Goal: Task Accomplishment & Management: Use online tool/utility

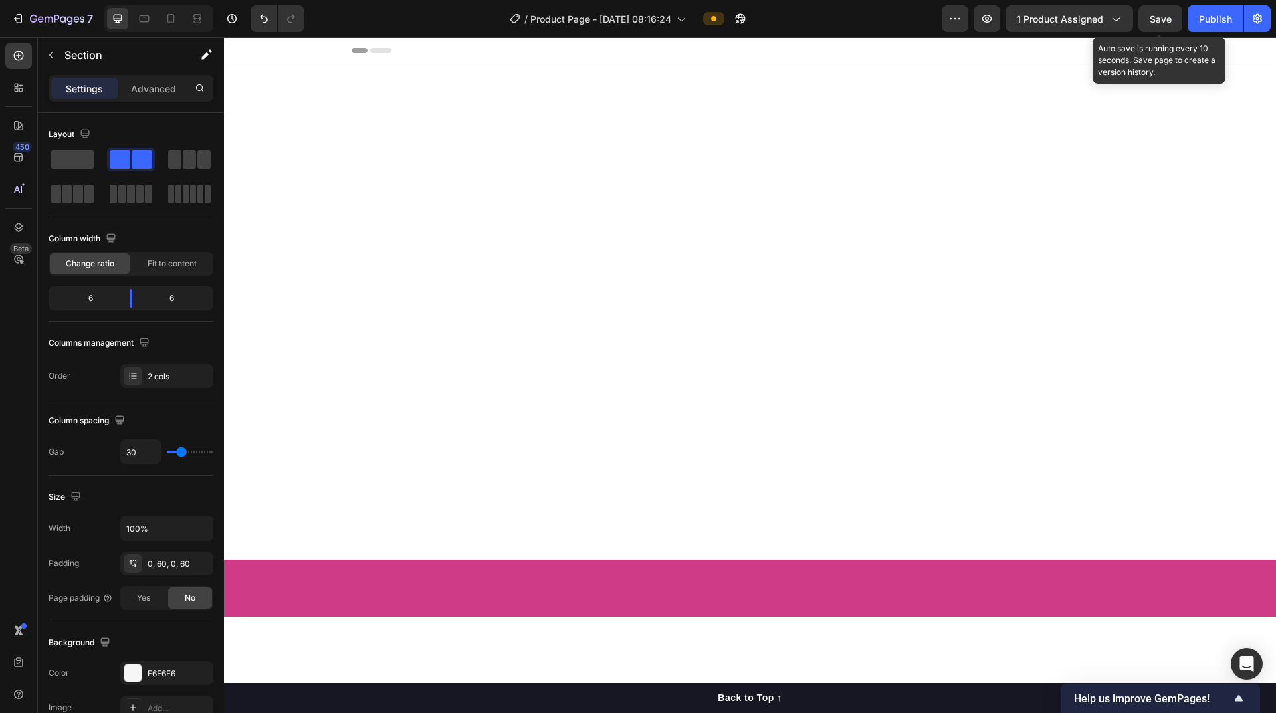
scroll to position [4312, 0]
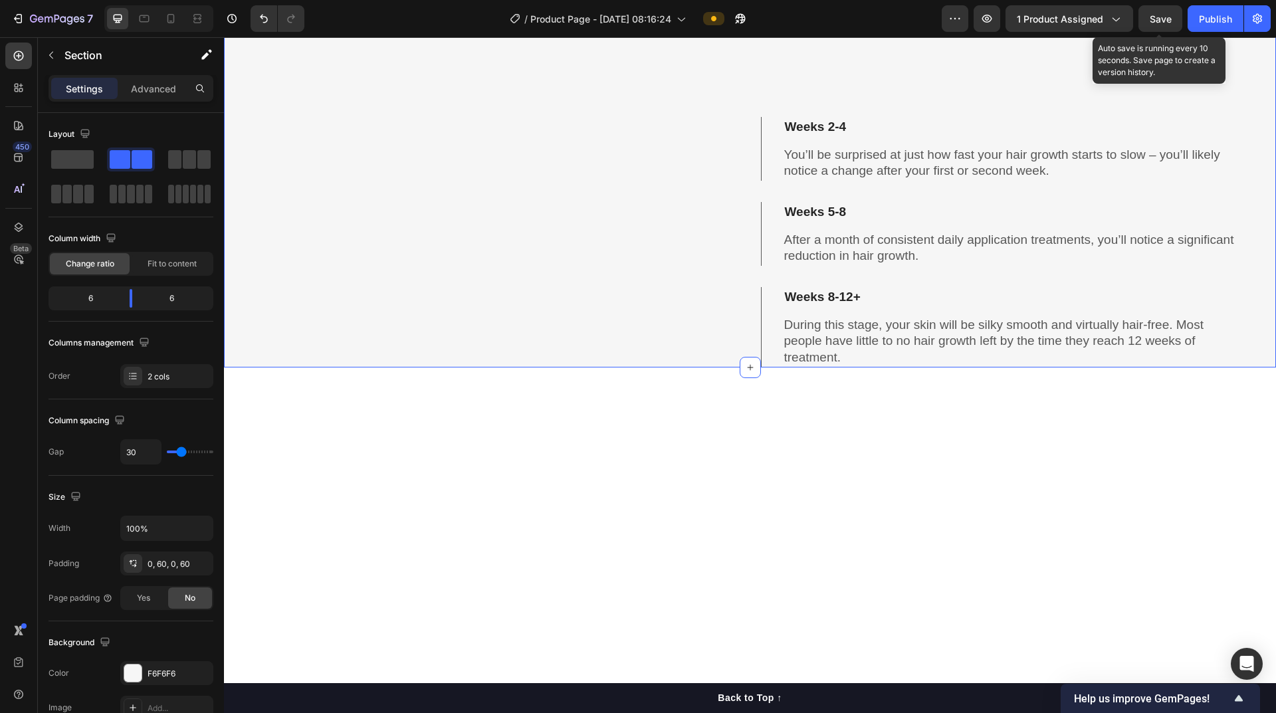
click at [1163, 21] on span "Save" at bounding box center [1161, 18] width 22 height 11
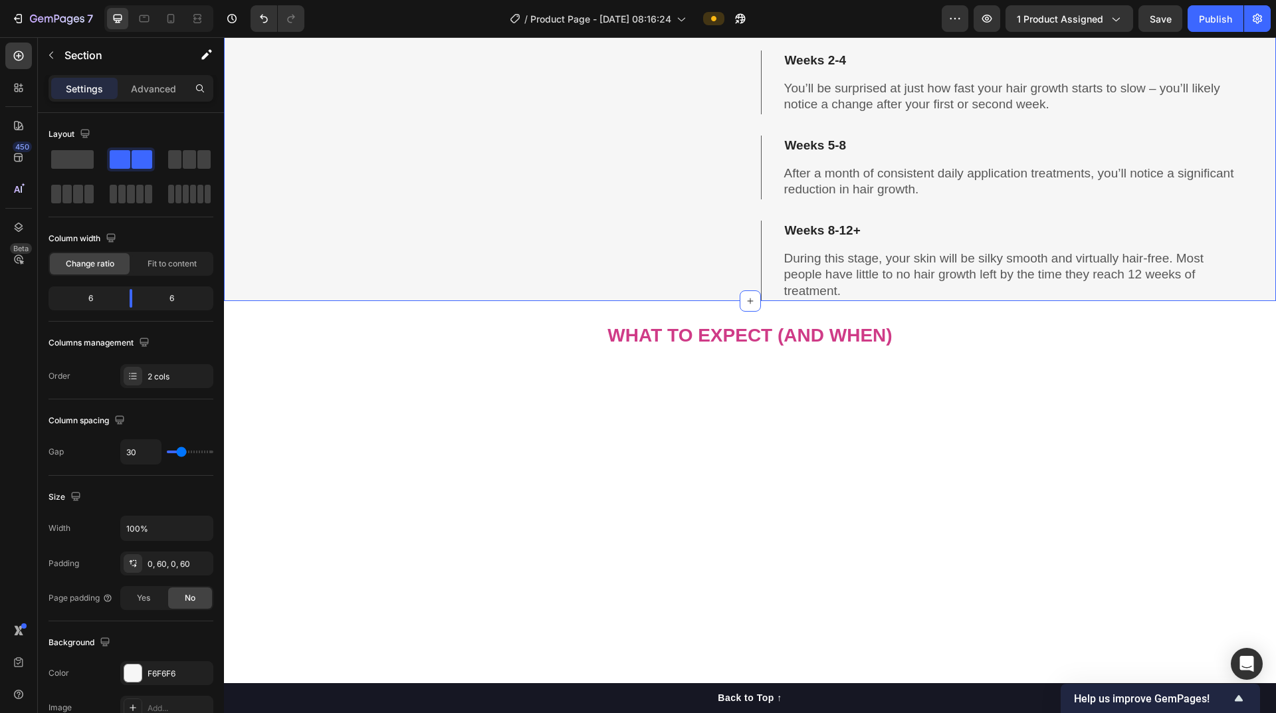
scroll to position [4445, 0]
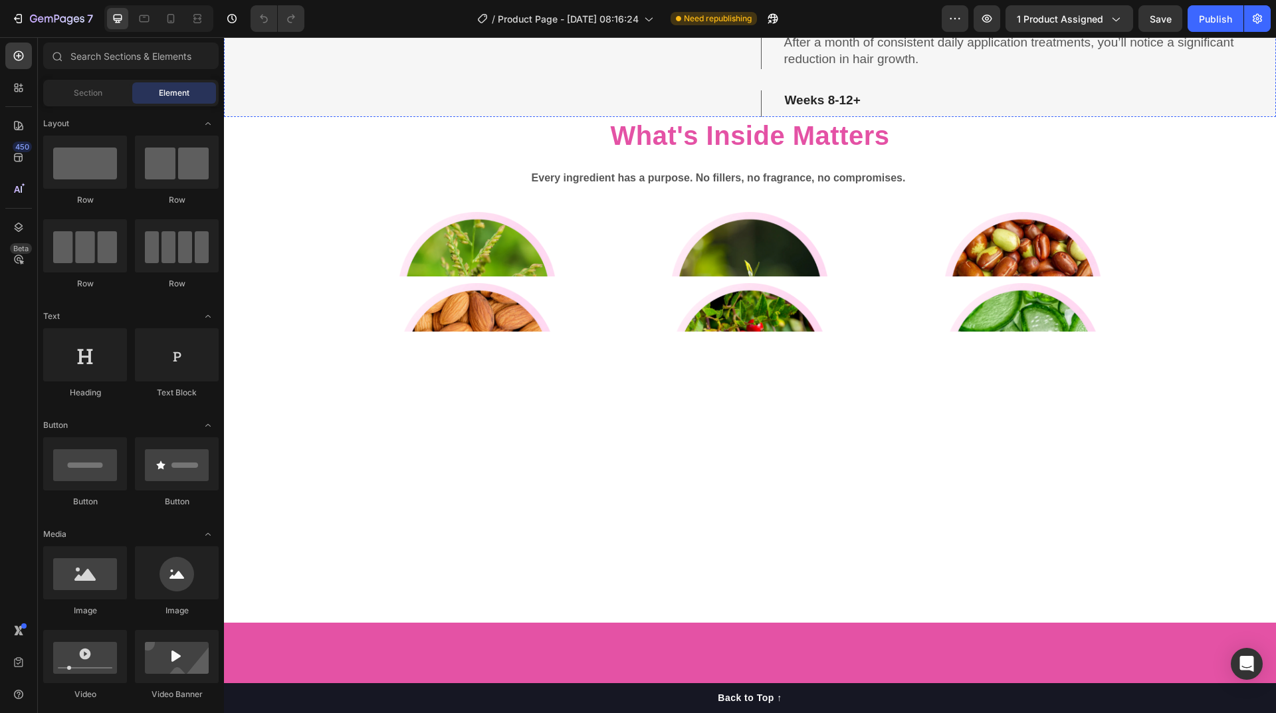
scroll to position [4187, 0]
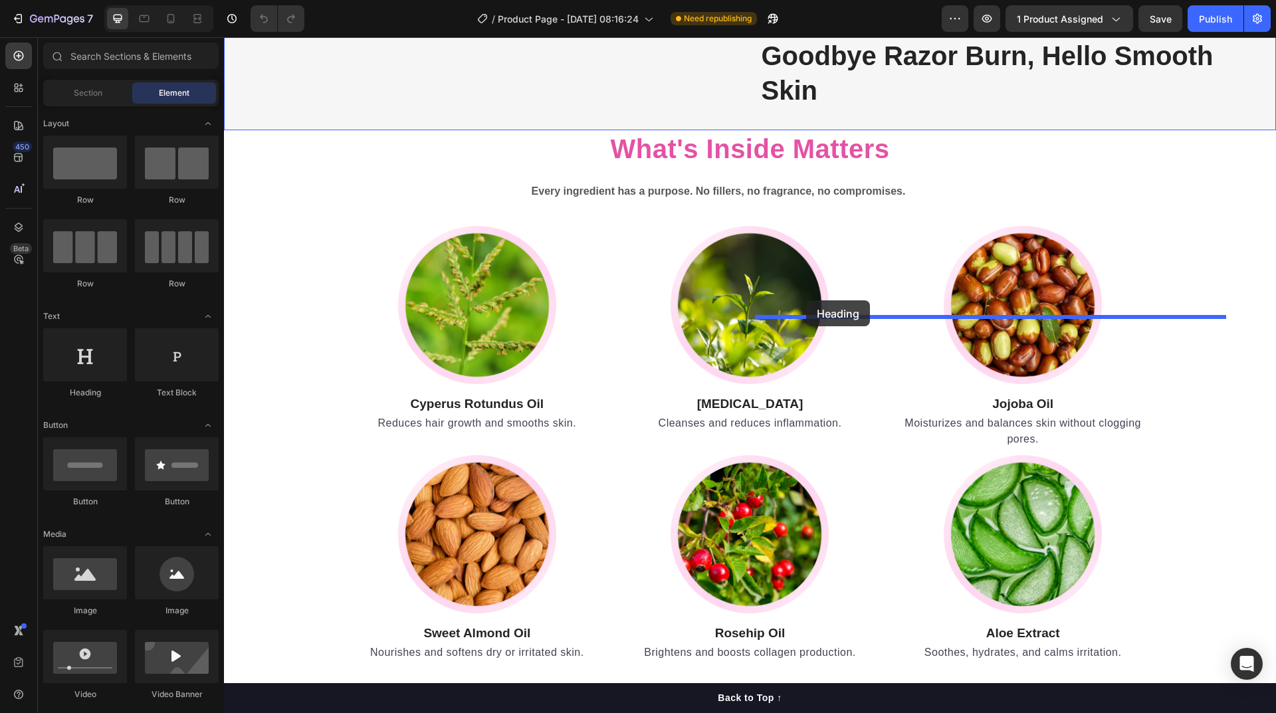
drag, startPoint x: 306, startPoint y: 397, endPoint x: 806, endPoint y: 300, distance: 509.8
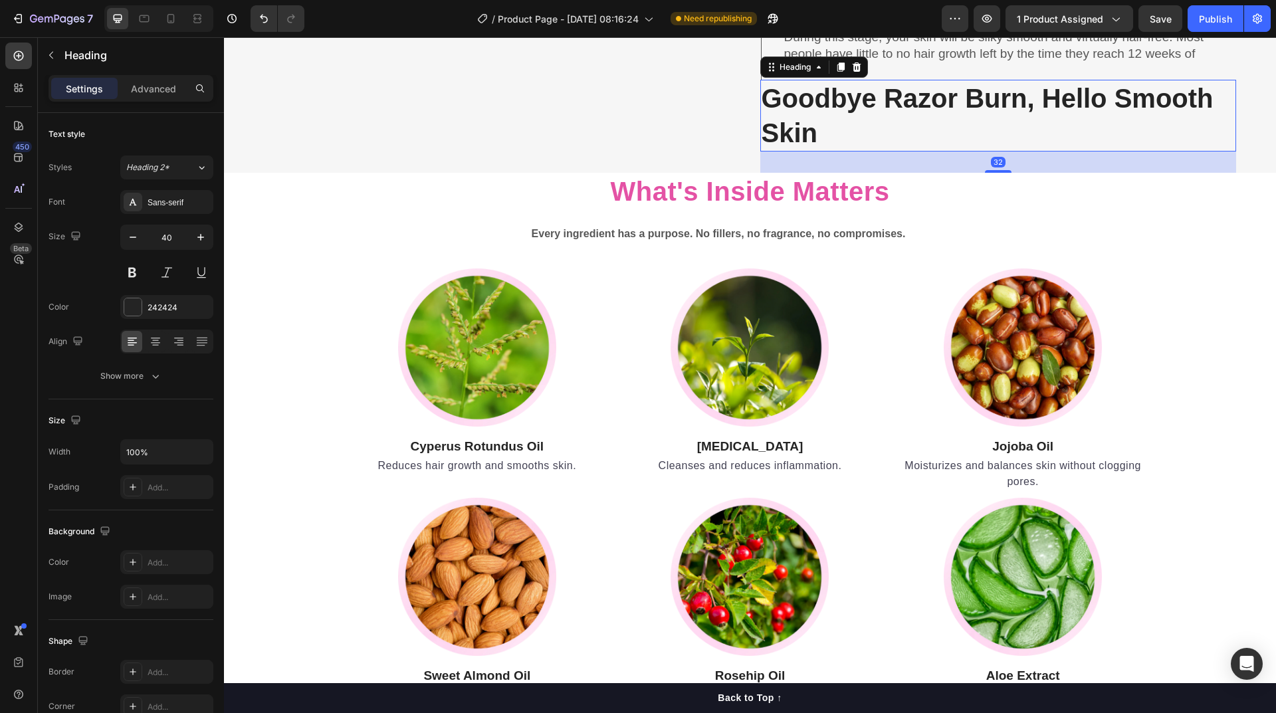
click at [839, 152] on h2 "Goodbye Razor Burn, Hello Smooth Skin" at bounding box center [998, 116] width 477 height 72
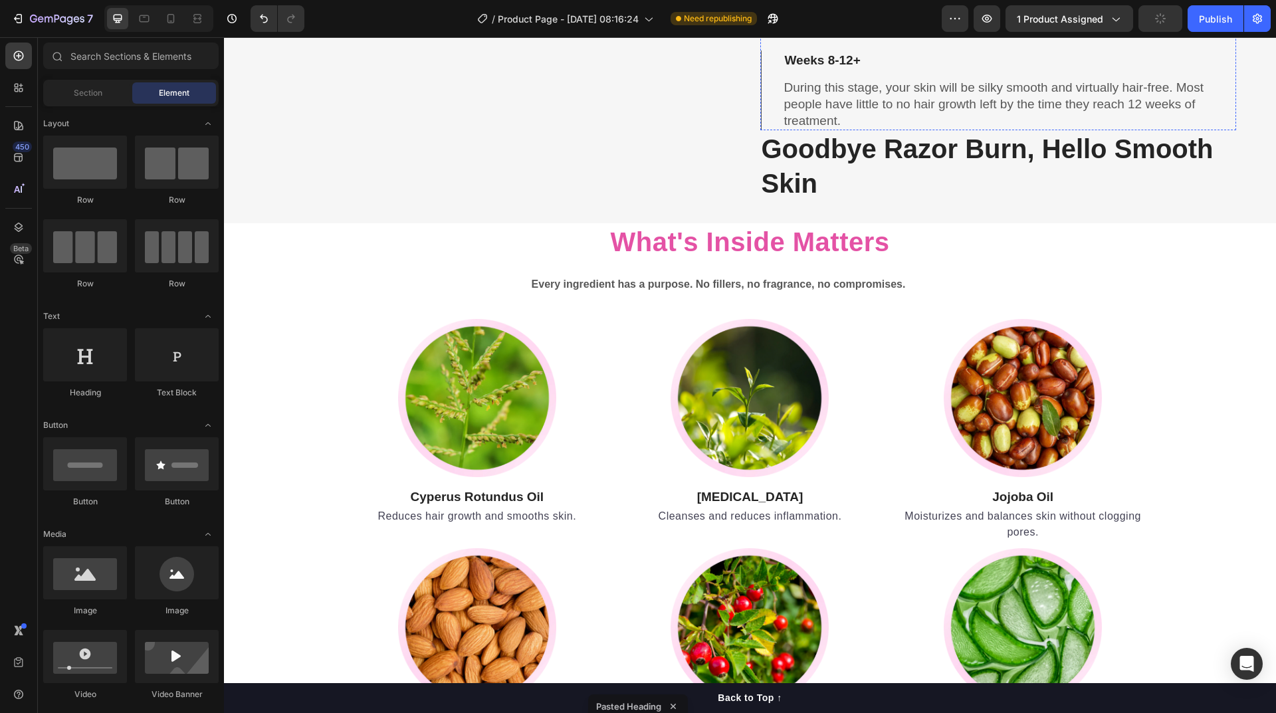
scroll to position [4254, 0]
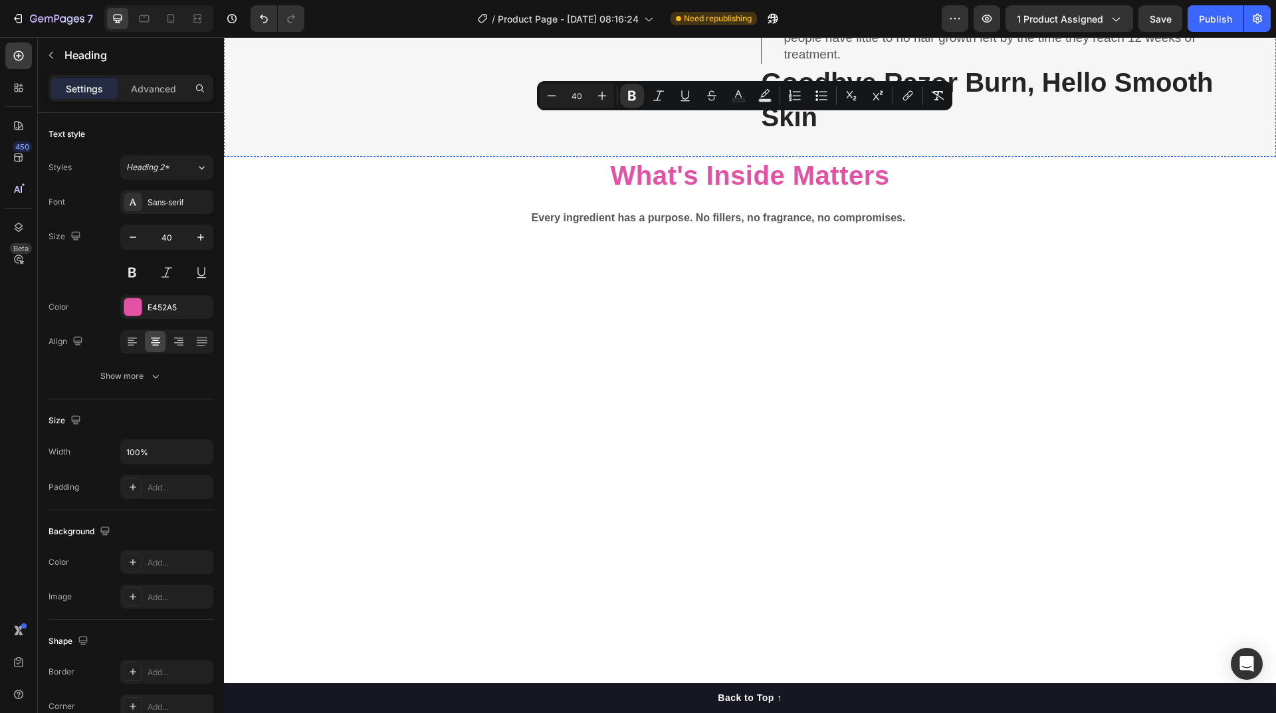
copy strong "What to Expect (And When)"
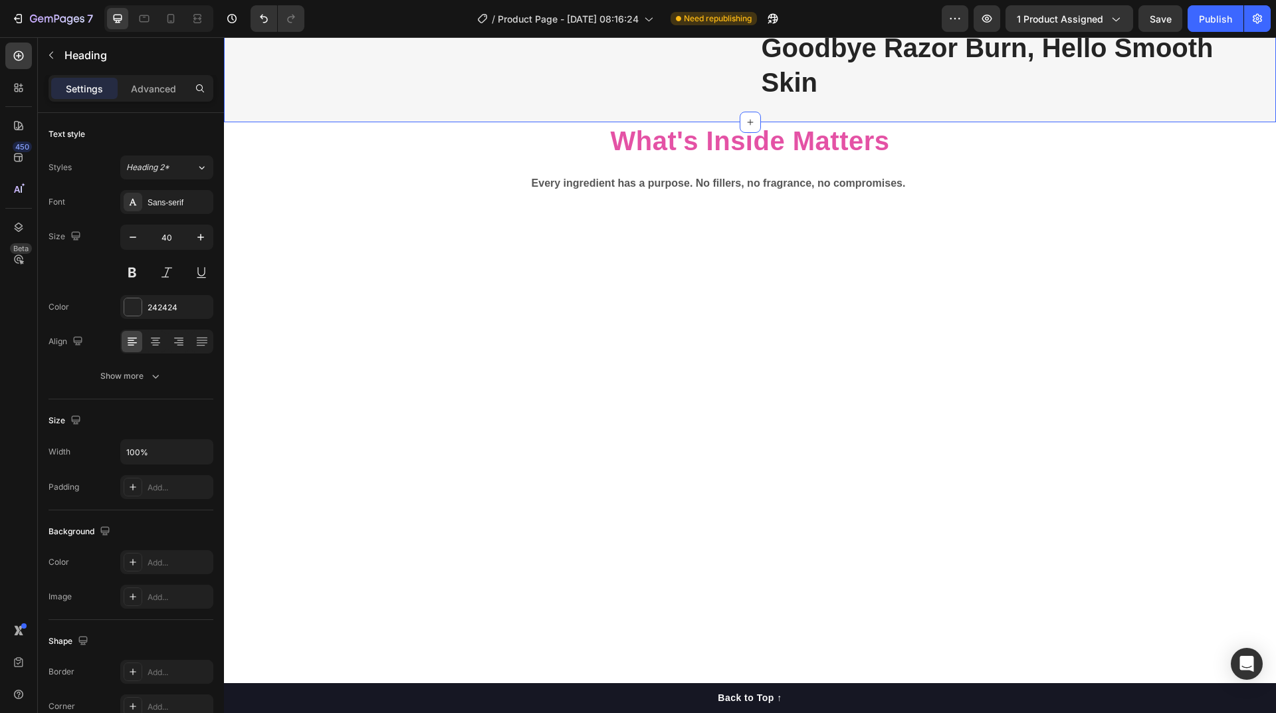
click at [143, 306] on div "242424" at bounding box center [166, 307] width 93 height 24
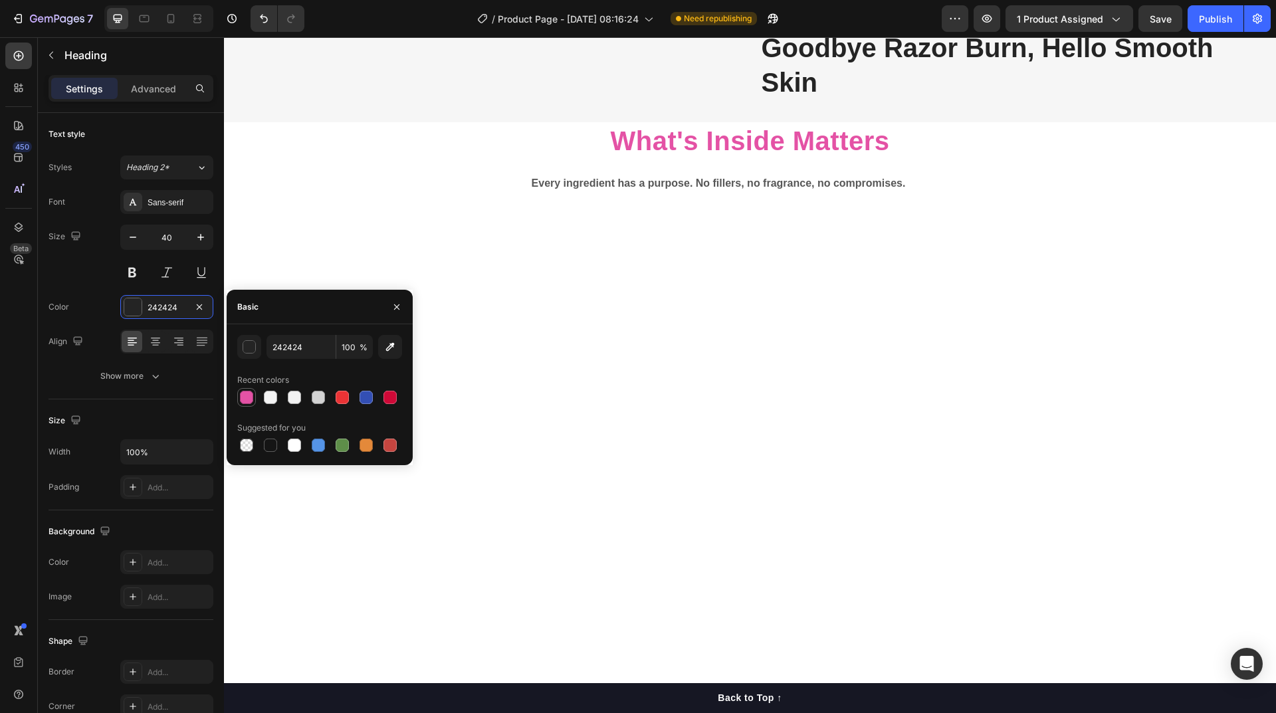
click at [247, 401] on div at bounding box center [246, 397] width 13 height 13
type input "E452A5"
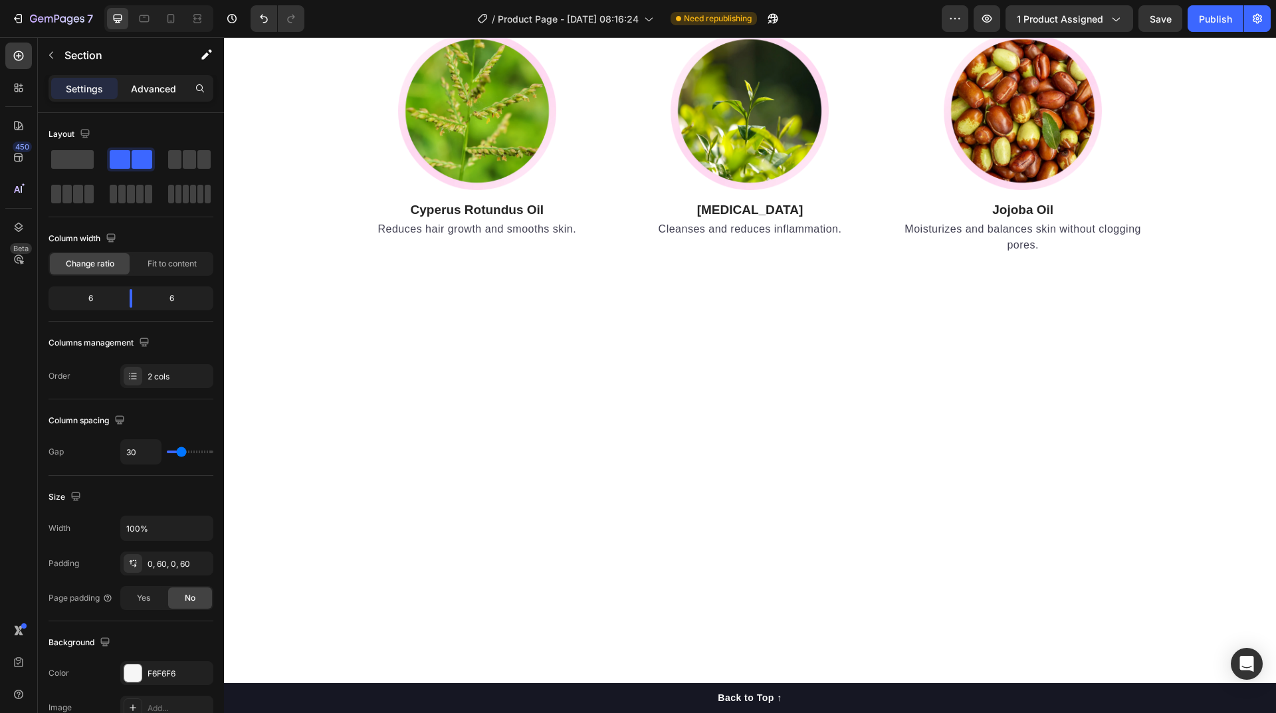
click at [153, 88] on p "Advanced" at bounding box center [153, 89] width 45 height 14
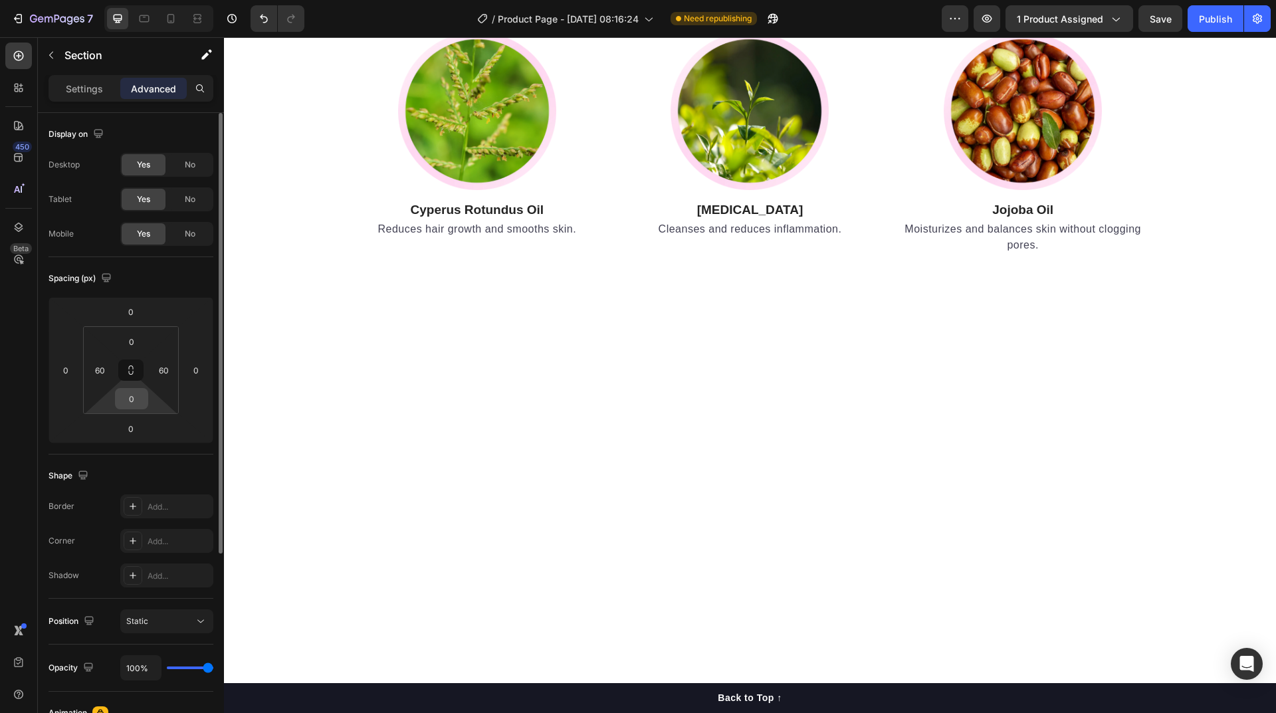
click at [138, 401] on input "0" at bounding box center [131, 399] width 27 height 20
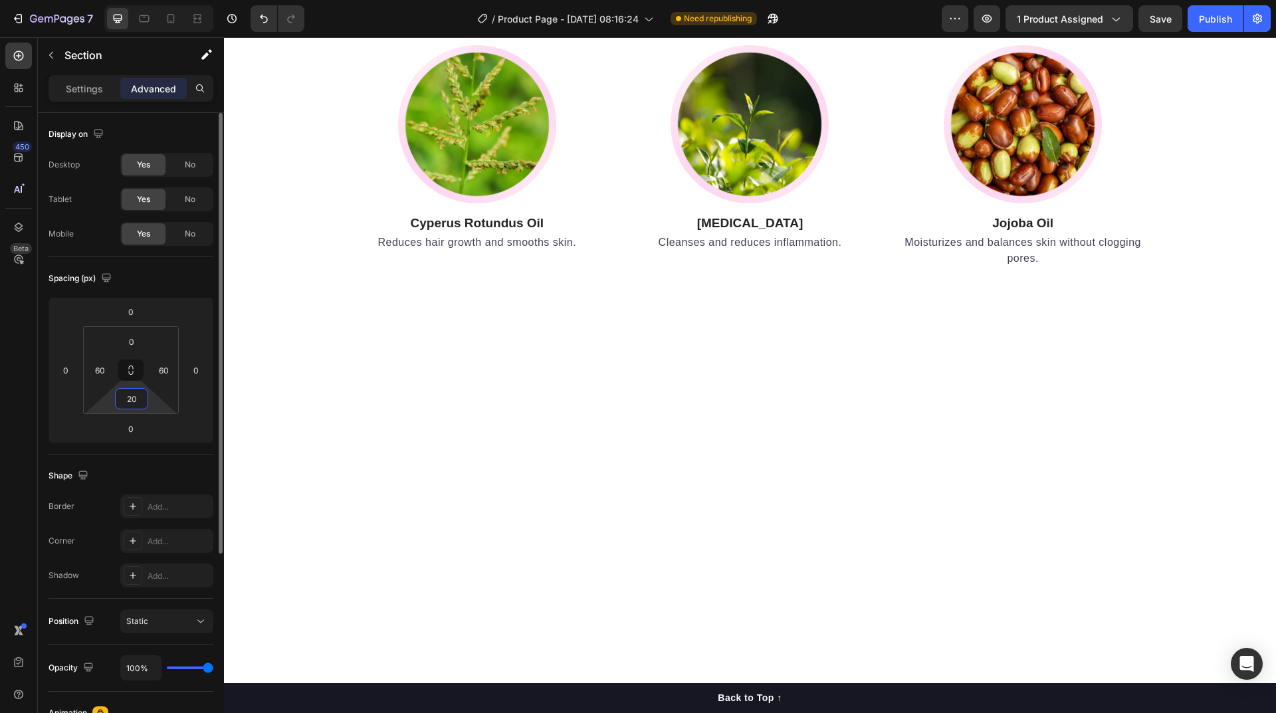
click at [128, 0] on html "7 / Product Page - Sep 25, 08:16:24 Need republishing Preview 1 product assigne…" at bounding box center [638, 0] width 1276 height 0
click at [130, 402] on input "20" at bounding box center [131, 399] width 27 height 20
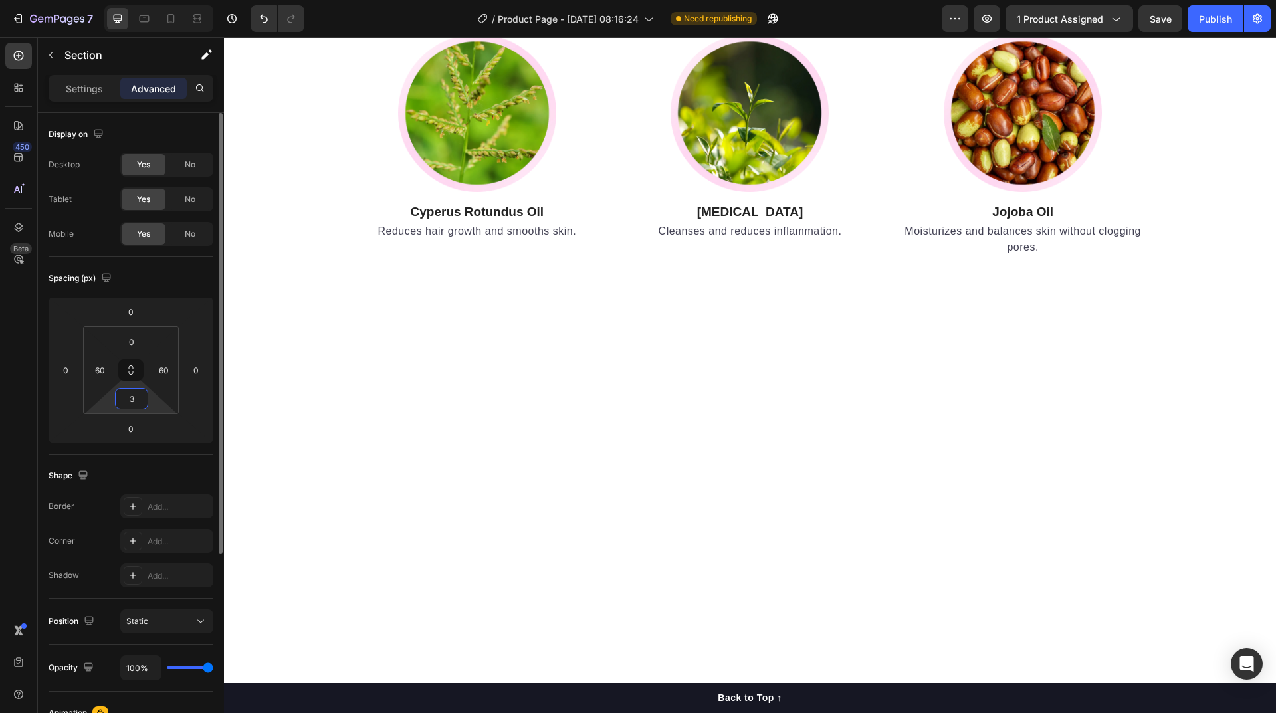
type input "30"
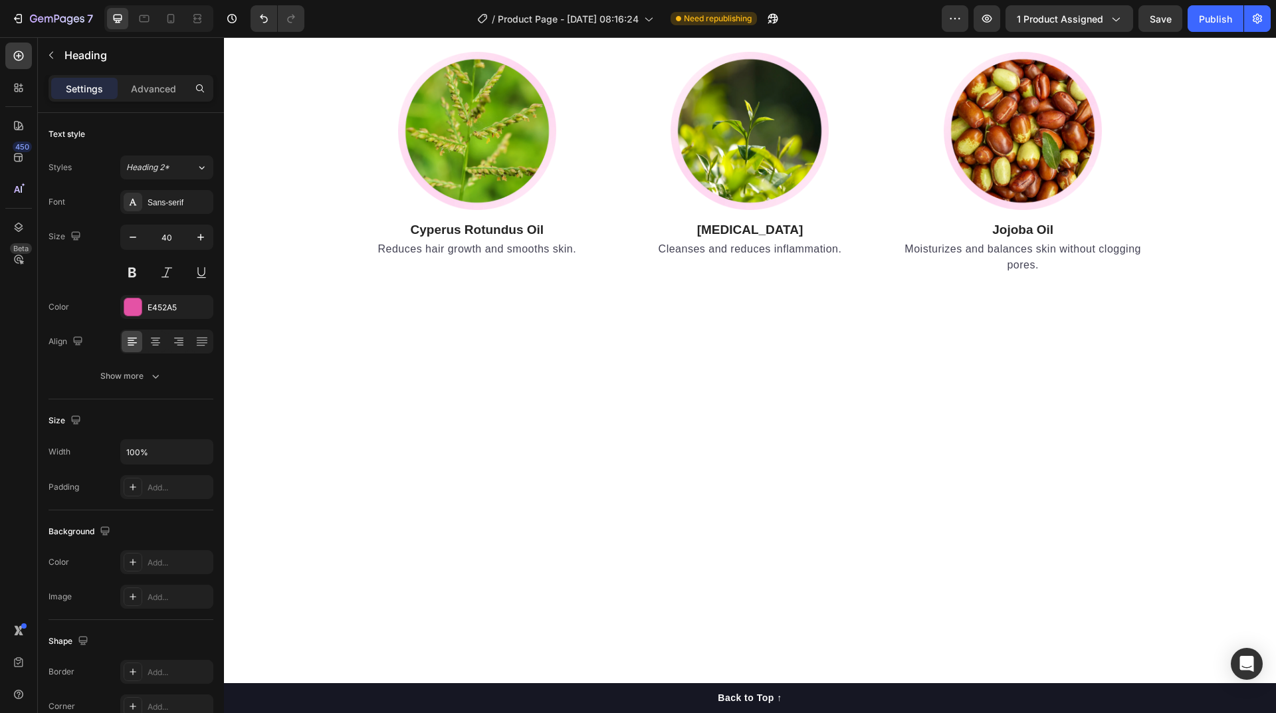
click at [162, 89] on p "Advanced" at bounding box center [153, 89] width 45 height 14
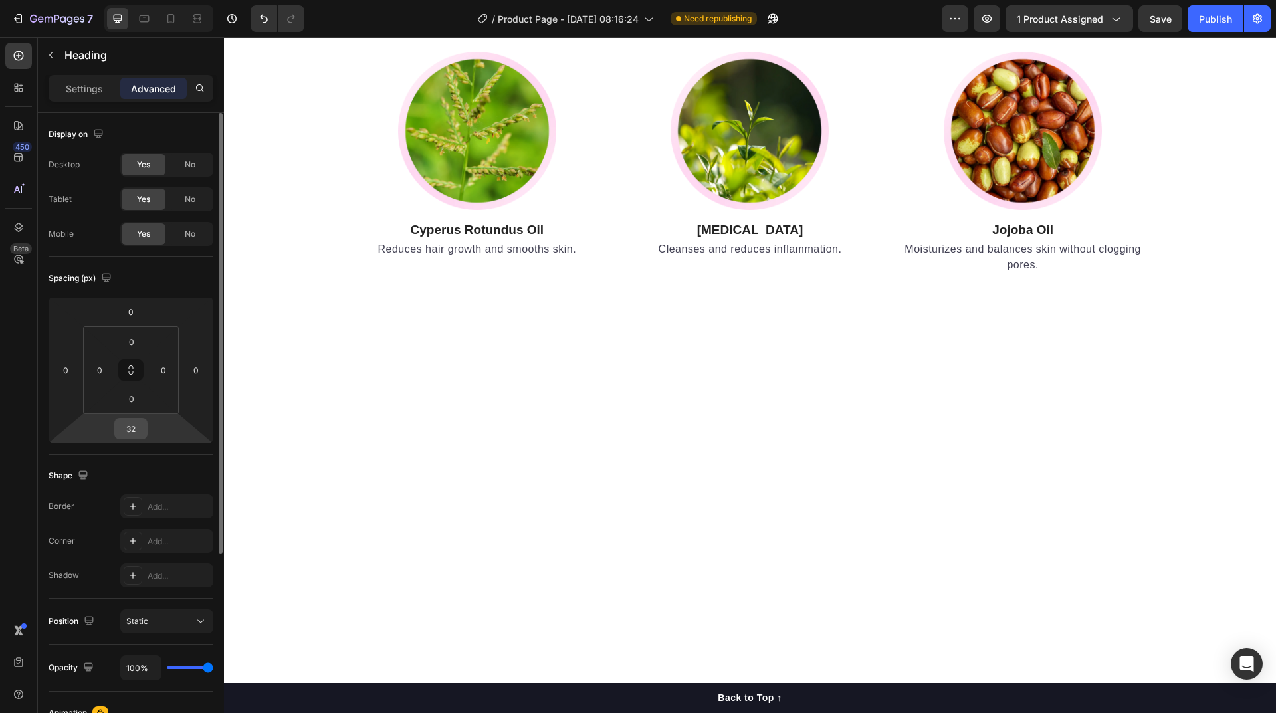
click at [137, 433] on input "32" at bounding box center [131, 429] width 27 height 20
type input "0"
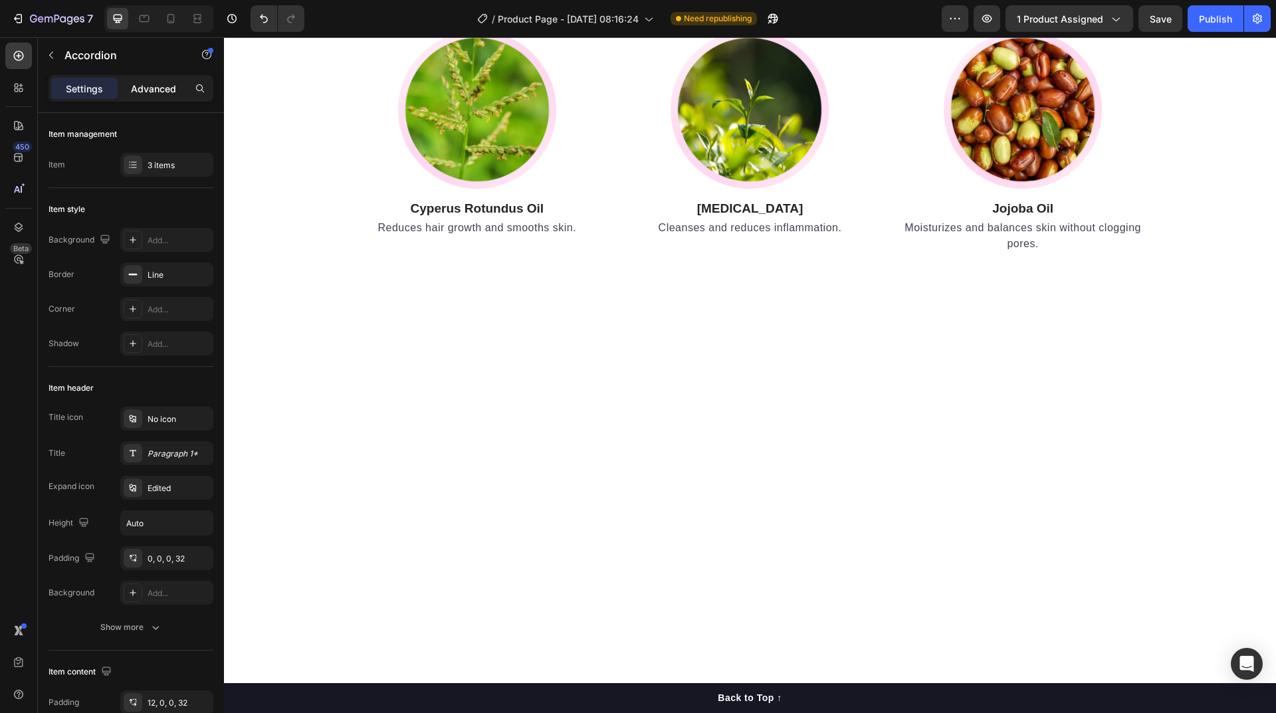
click at [160, 90] on p "Advanced" at bounding box center [153, 89] width 45 height 14
type input "100%"
type input "100"
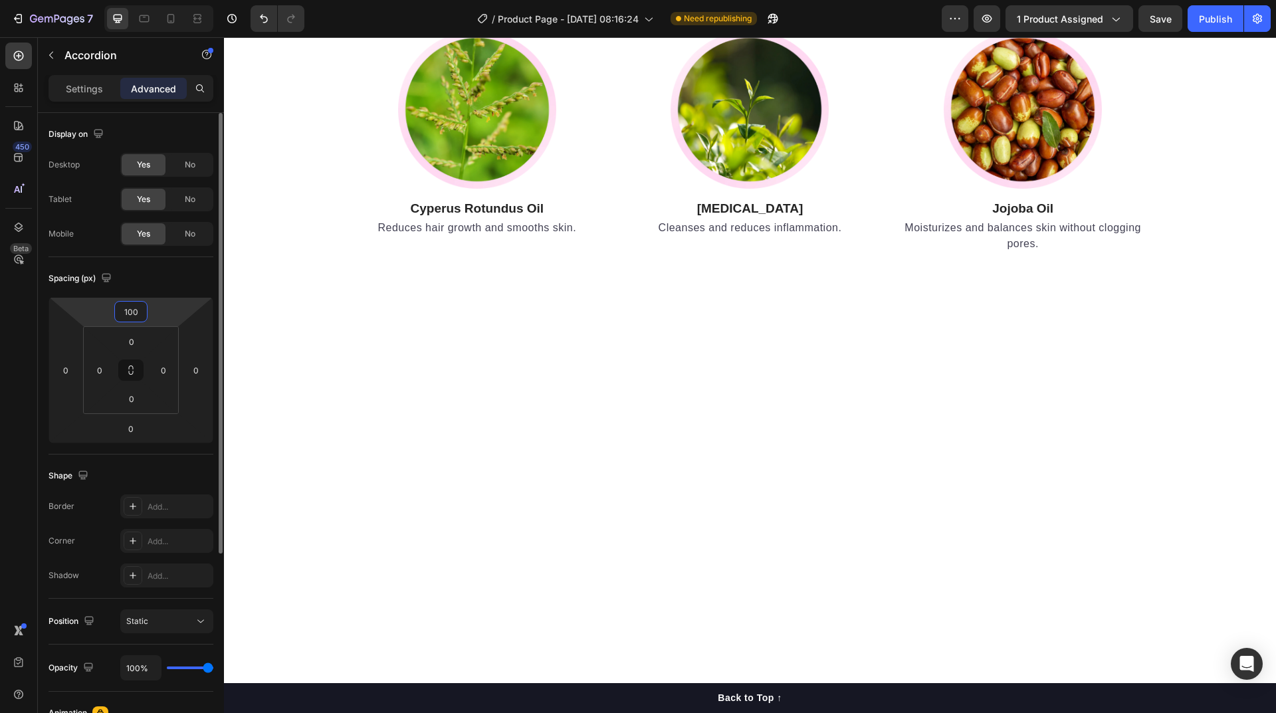
click at [134, 312] on input "100" at bounding box center [131, 312] width 27 height 20
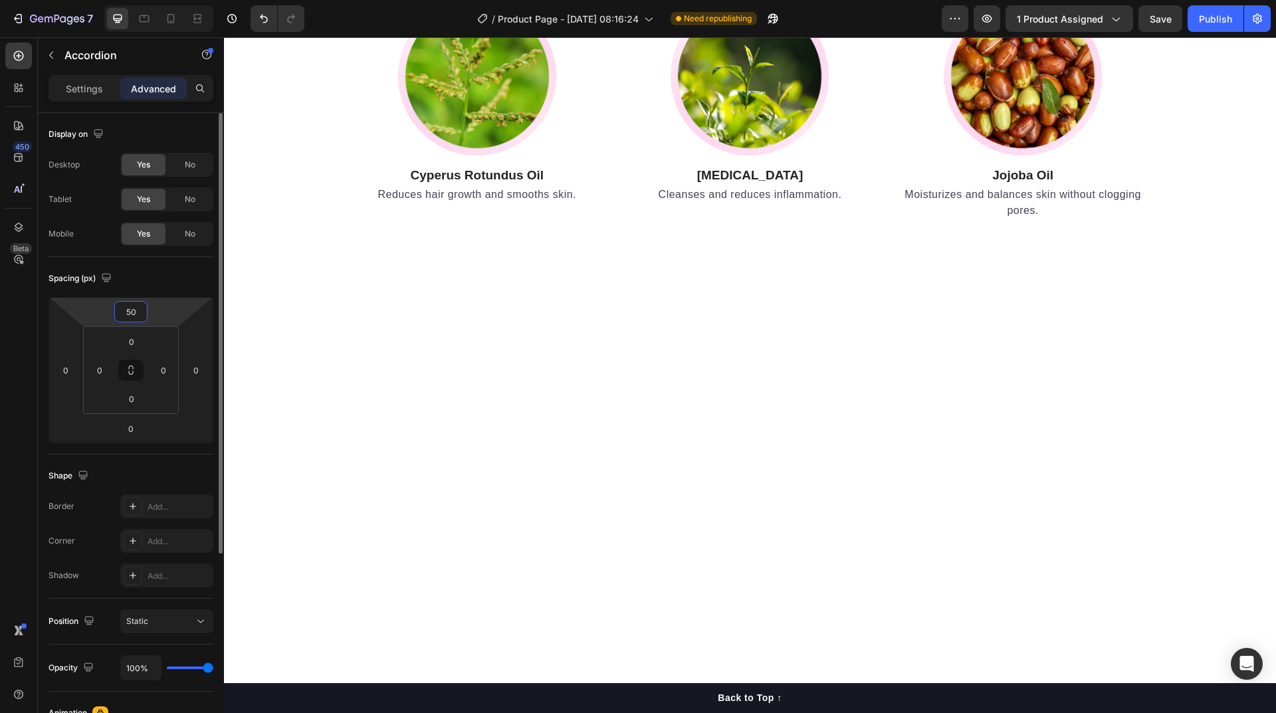
click at [134, 312] on input "50" at bounding box center [131, 312] width 27 height 20
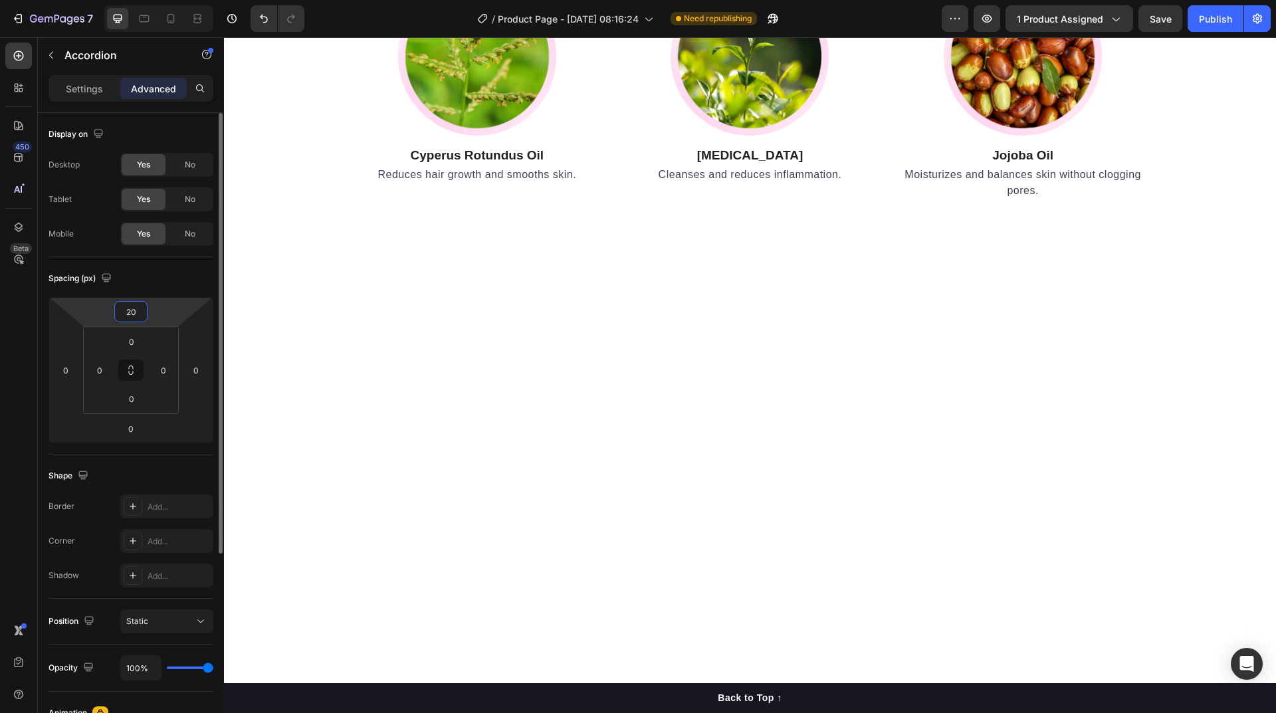
type input "2"
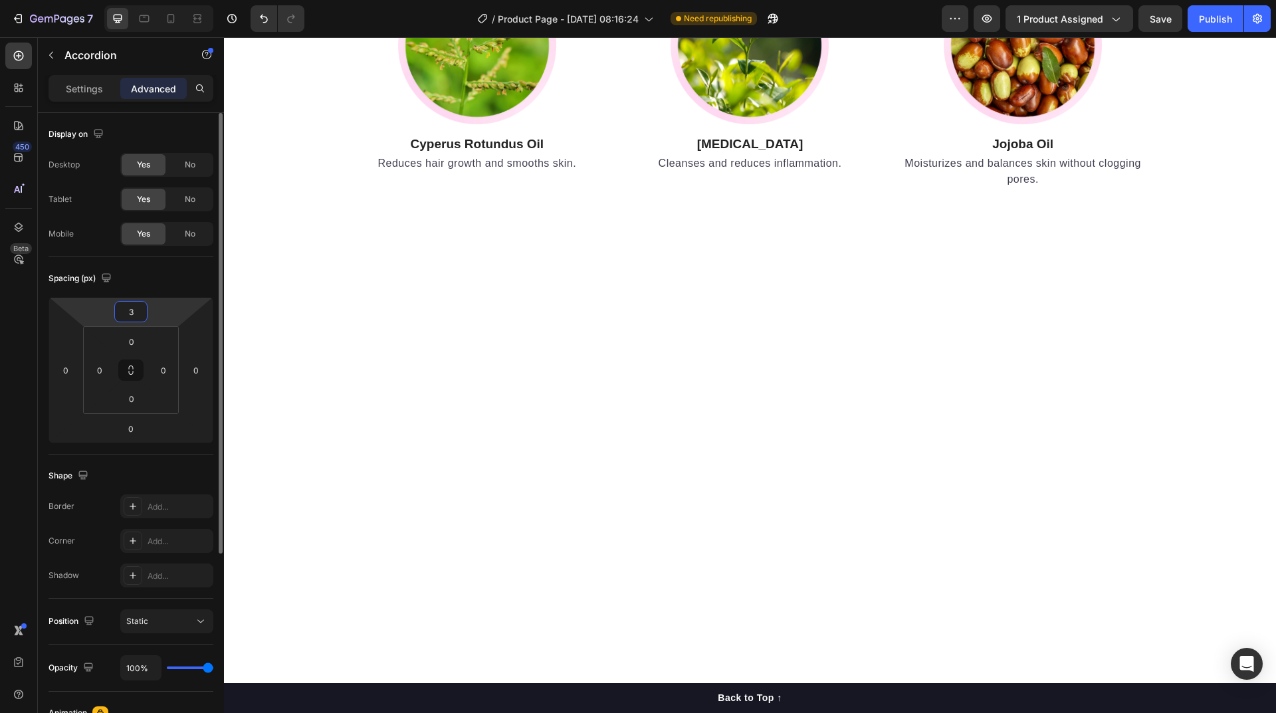
type input "30"
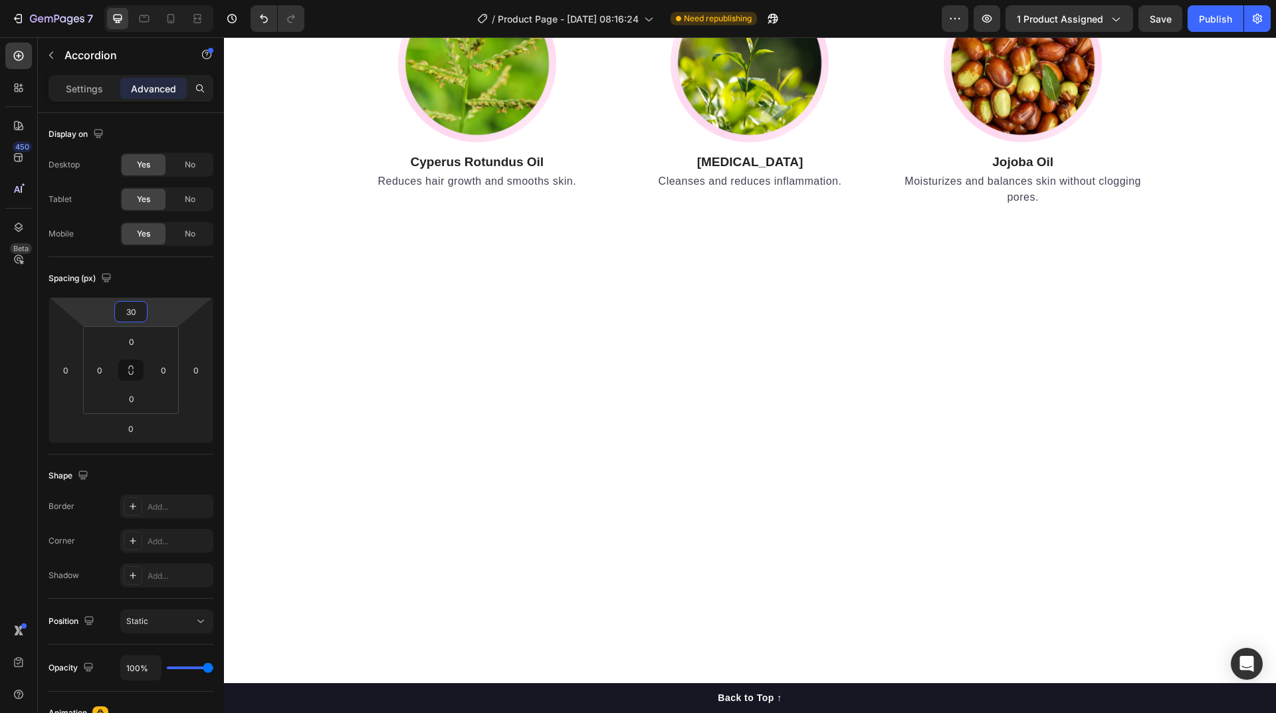
click at [133, 342] on input "0" at bounding box center [131, 342] width 27 height 20
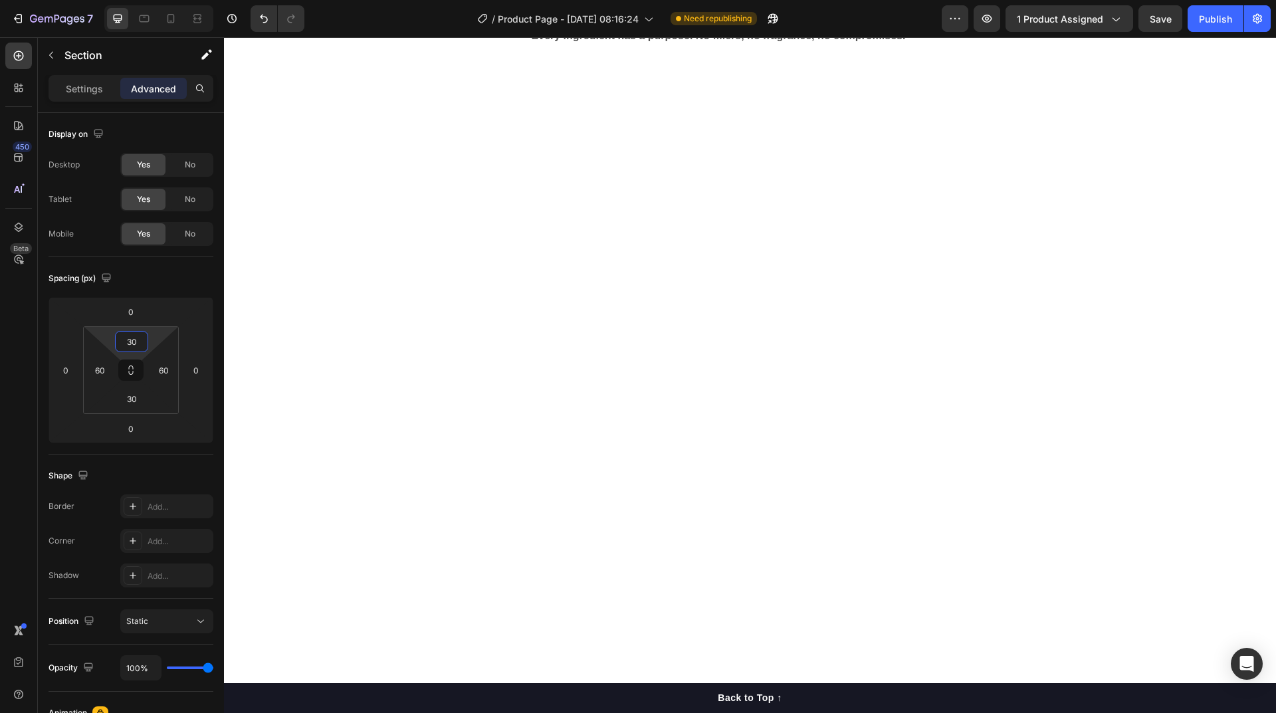
scroll to position [4121, 0]
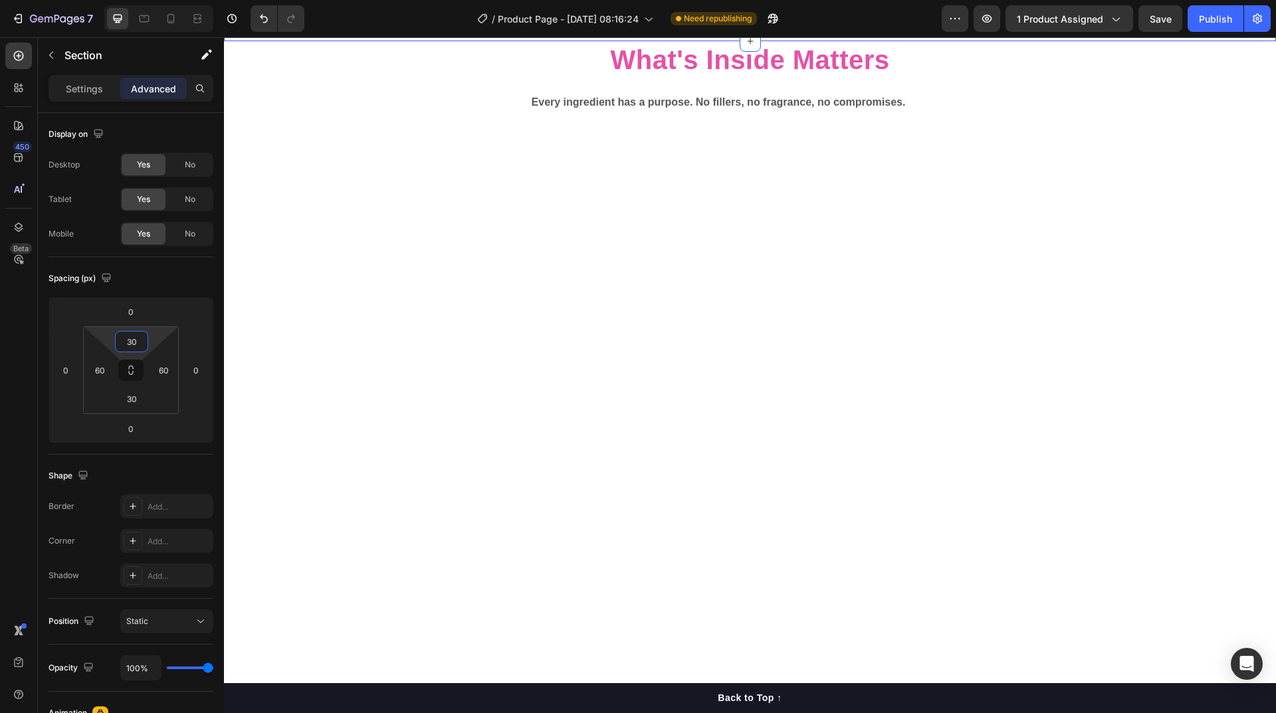
click at [167, 20] on icon at bounding box center [170, 18] width 7 height 9
type input "0"
type input "14"
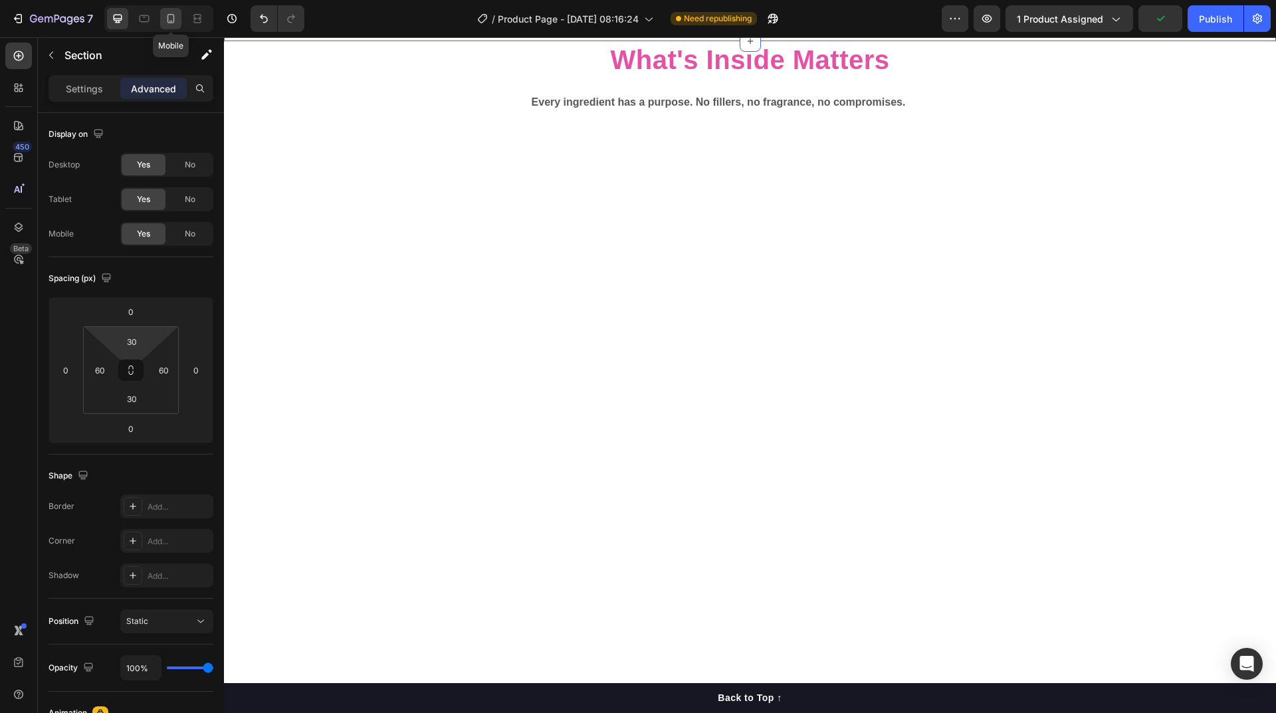
type input "0"
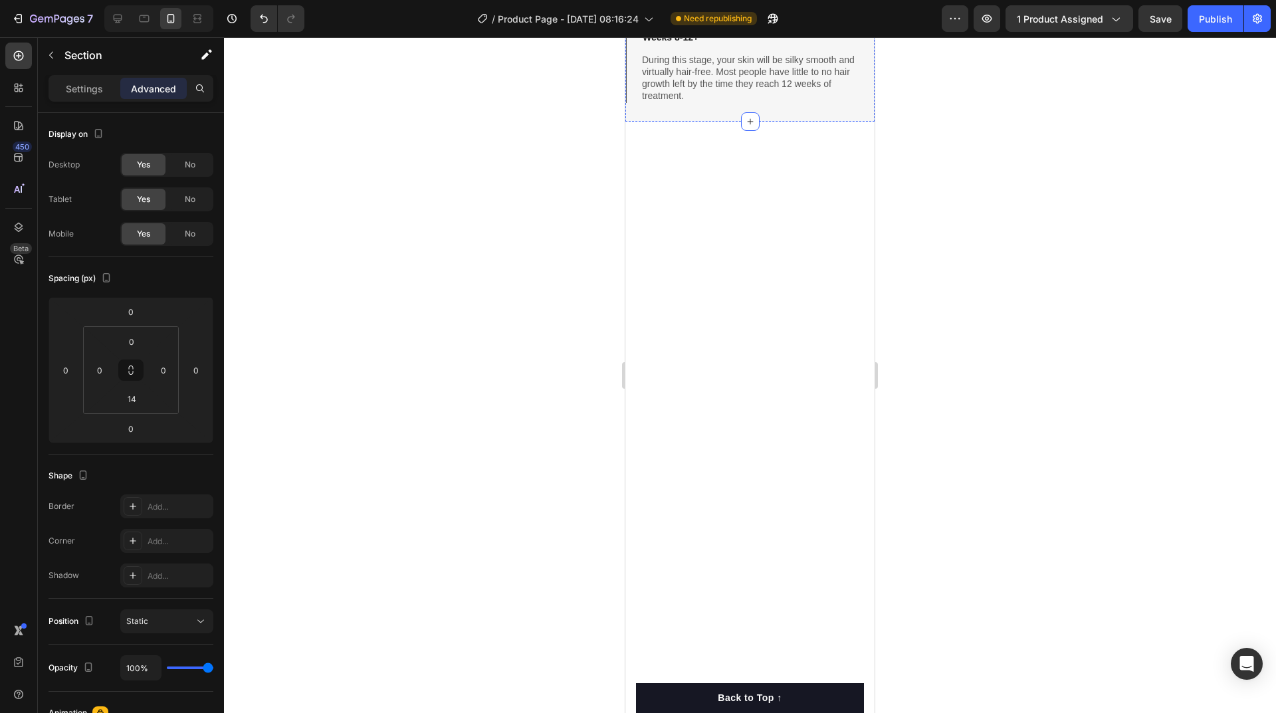
scroll to position [4107, 0]
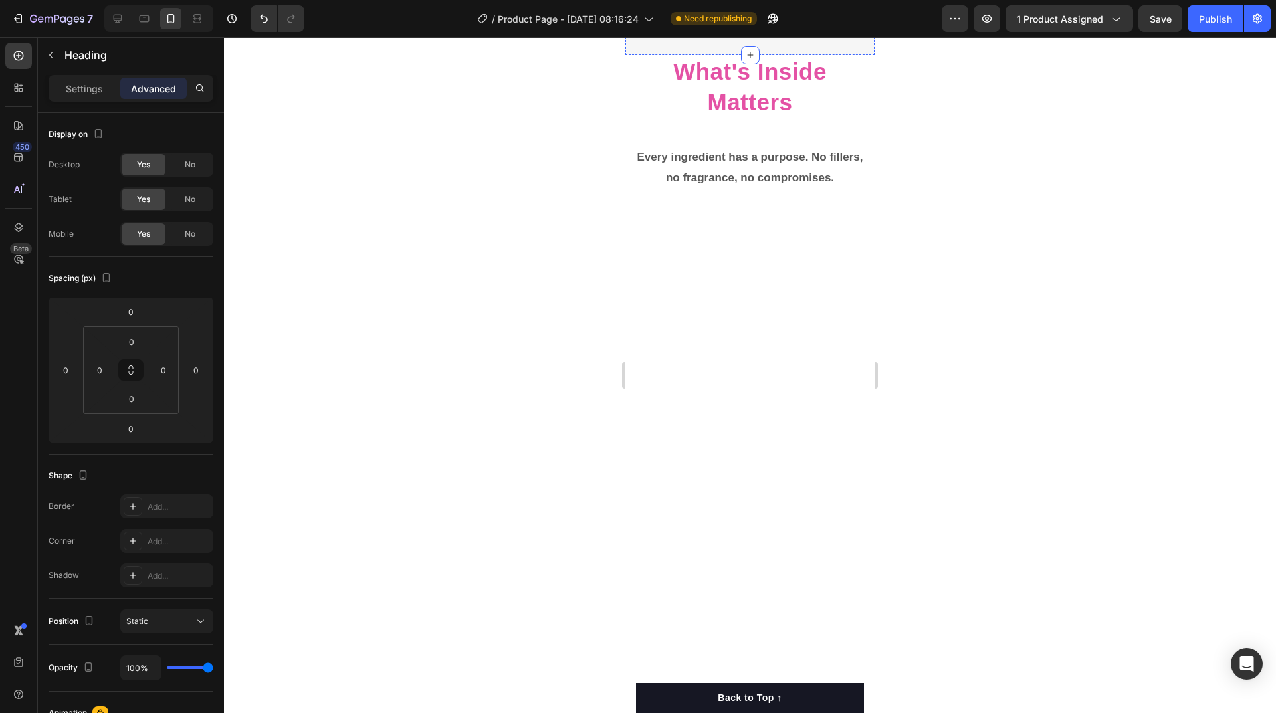
click at [116, 25] on div at bounding box center [117, 18] width 21 height 21
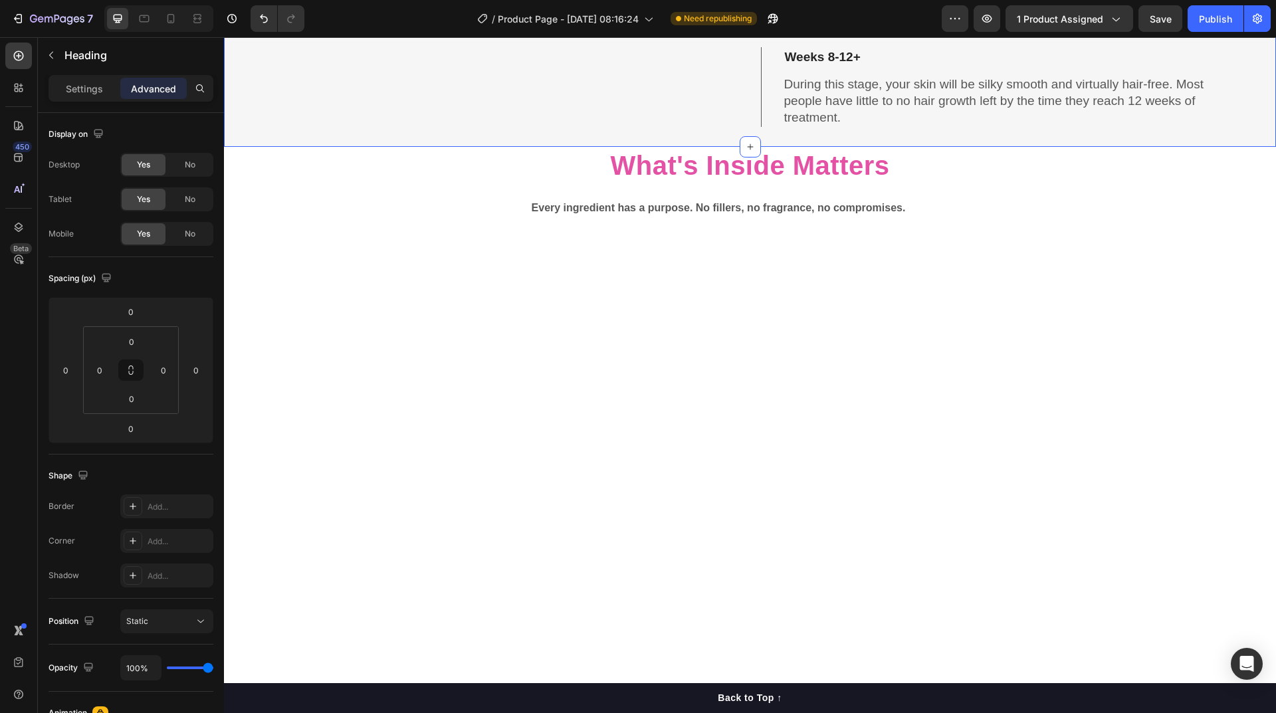
scroll to position [4148, 0]
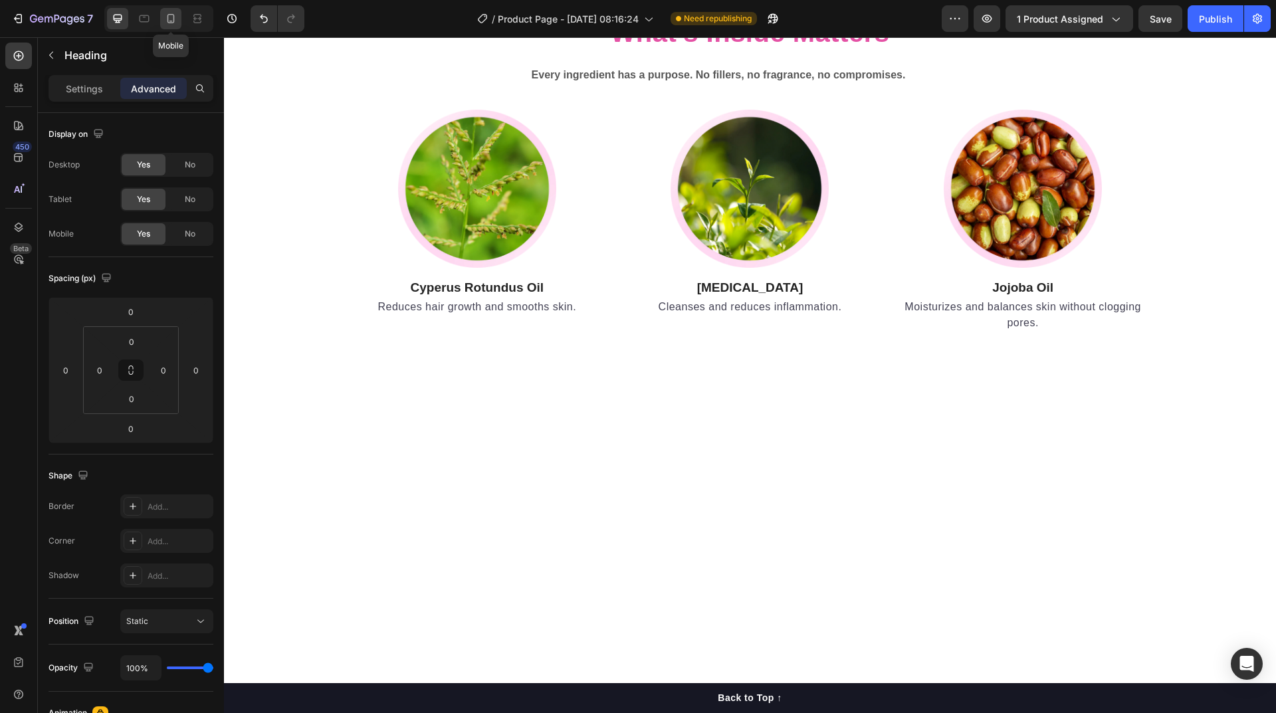
click at [171, 19] on icon at bounding box center [170, 18] width 13 height 13
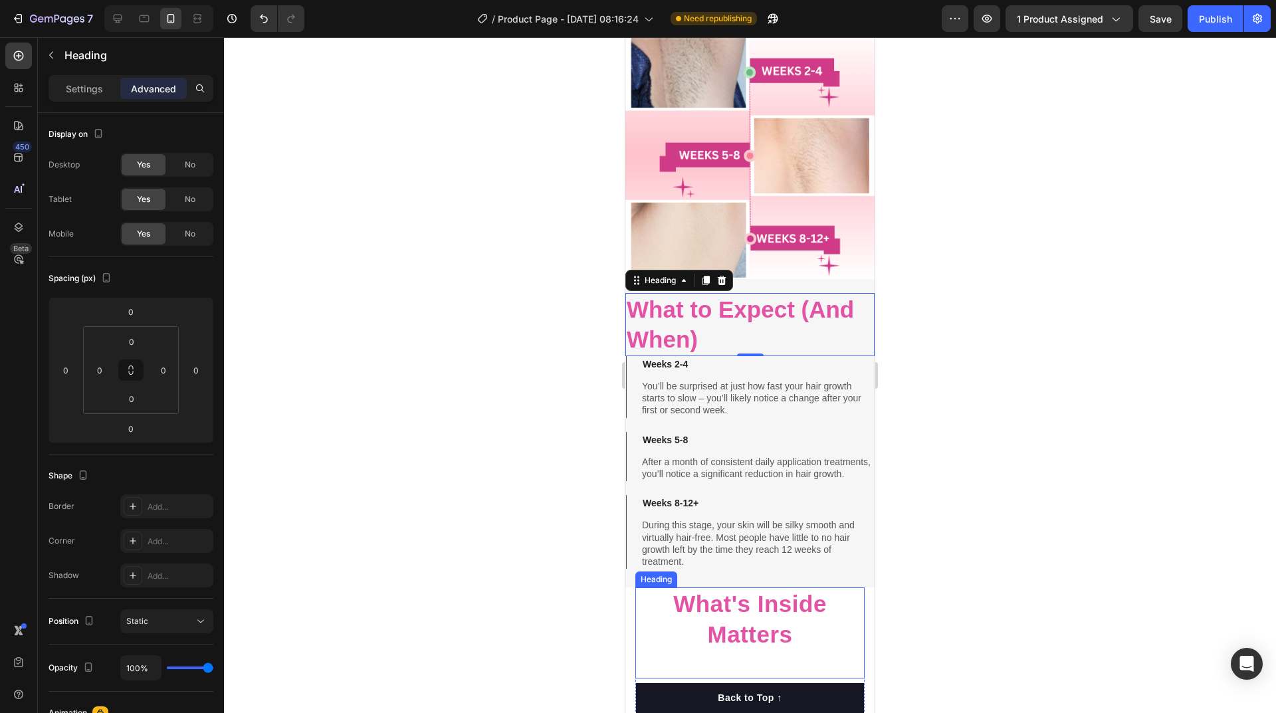
scroll to position [4094, 0]
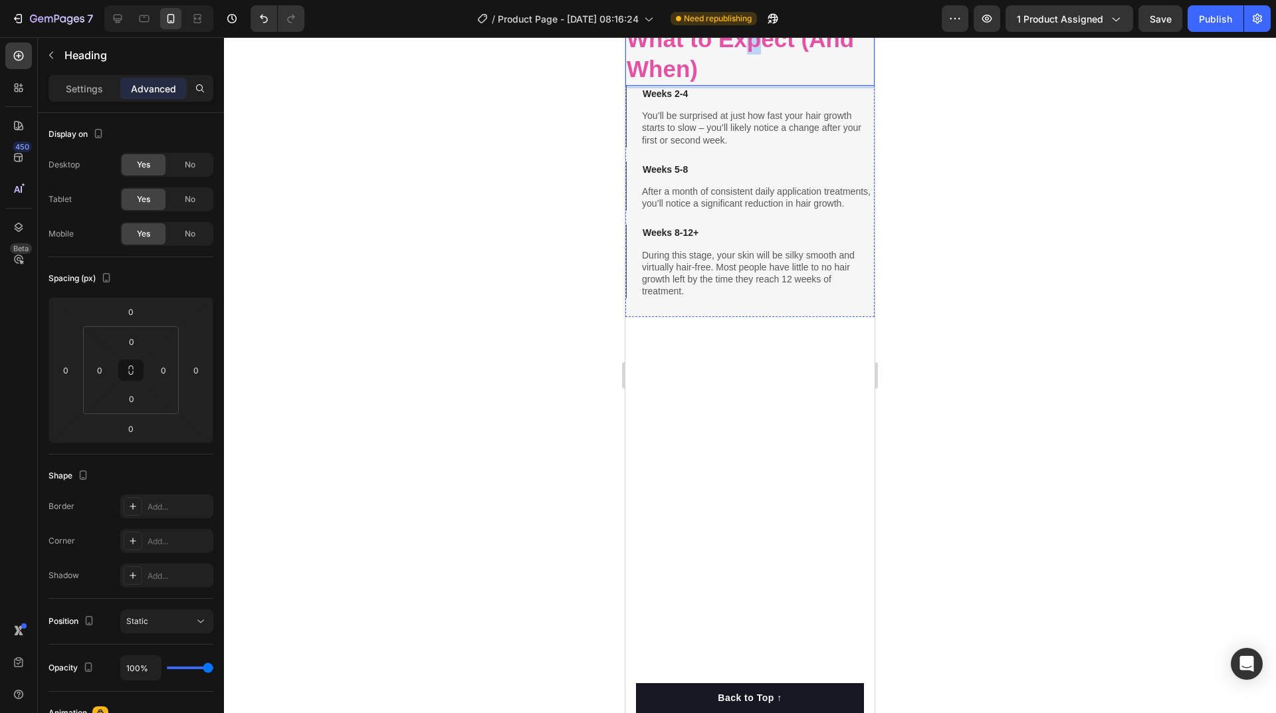
drag, startPoint x: 746, startPoint y: 442, endPoint x: 758, endPoint y: 330, distance: 112.3
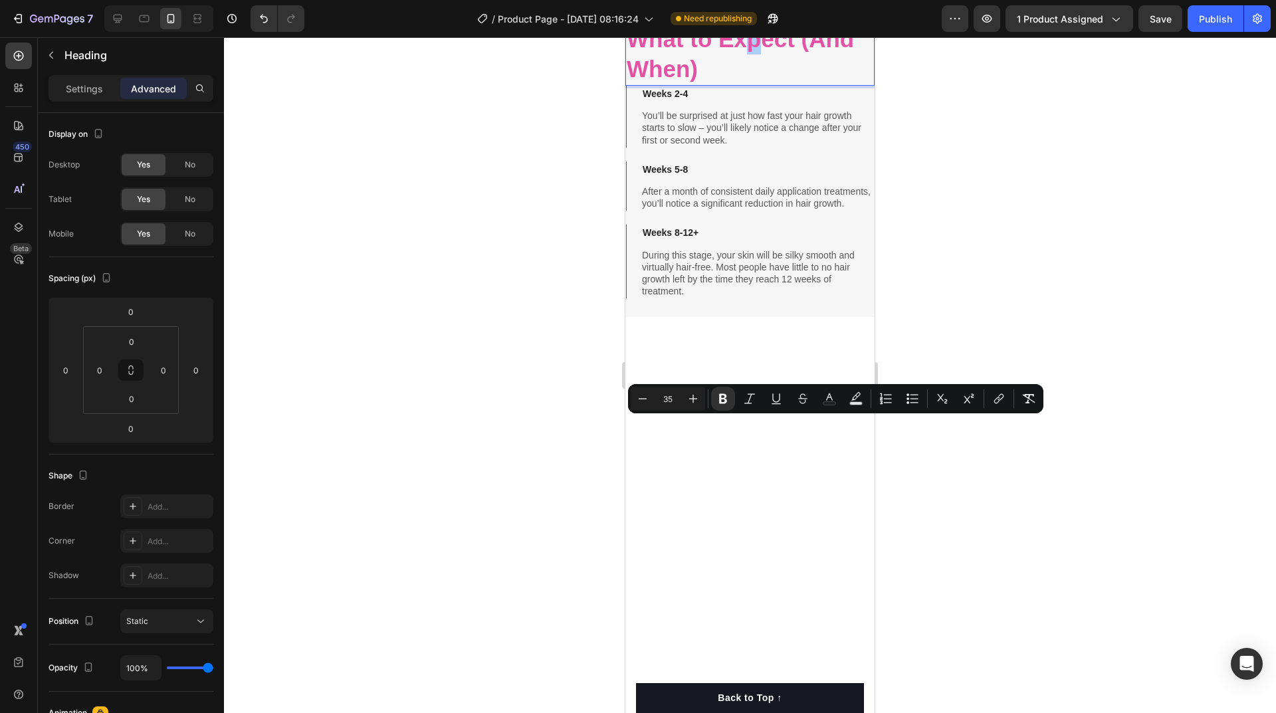
click at [980, 297] on div at bounding box center [750, 375] width 1052 height 676
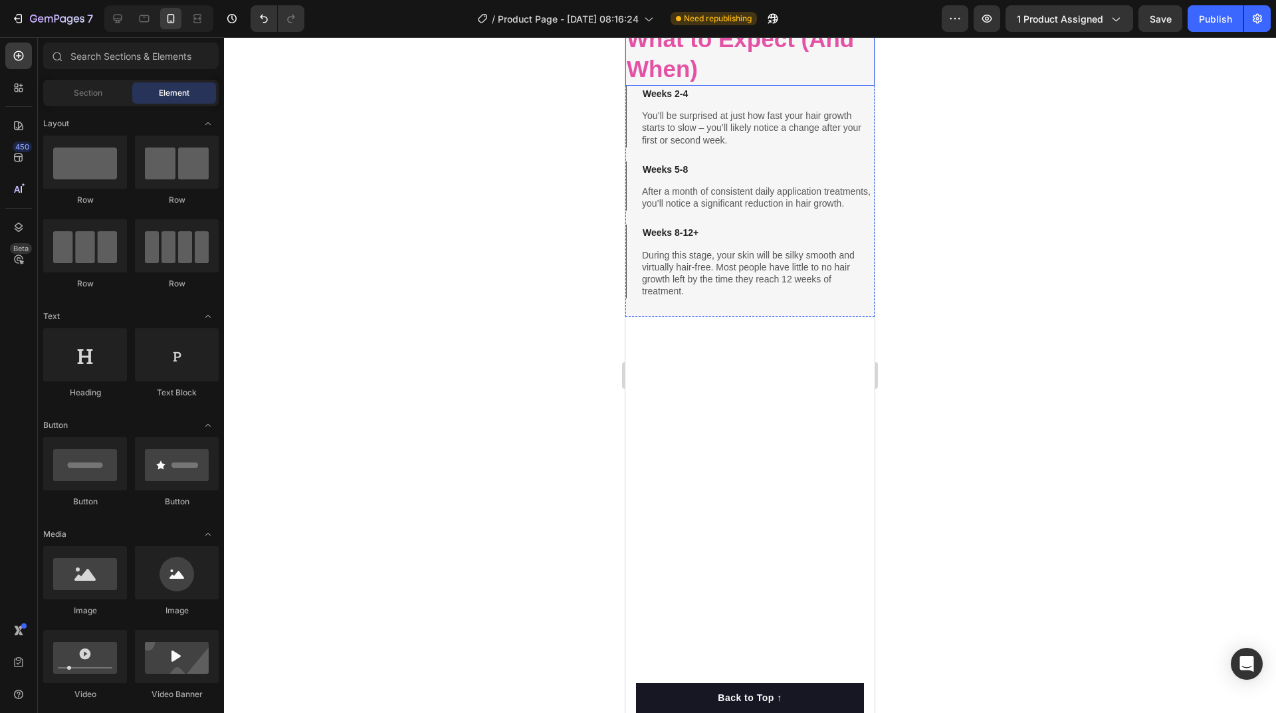
click at [681, 82] on strong "What to Expect (And When)" at bounding box center [740, 54] width 227 height 56
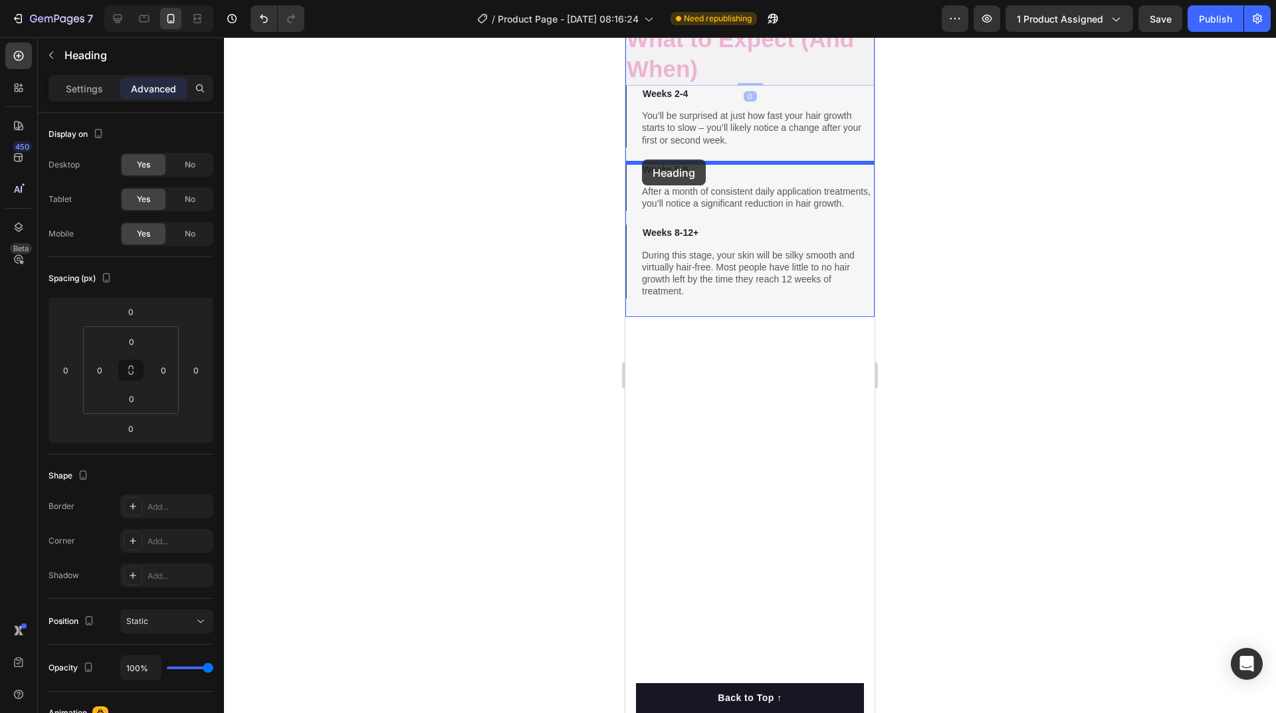
drag, startPoint x: 633, startPoint y: 403, endPoint x: 1508, endPoint y: 279, distance: 883.5
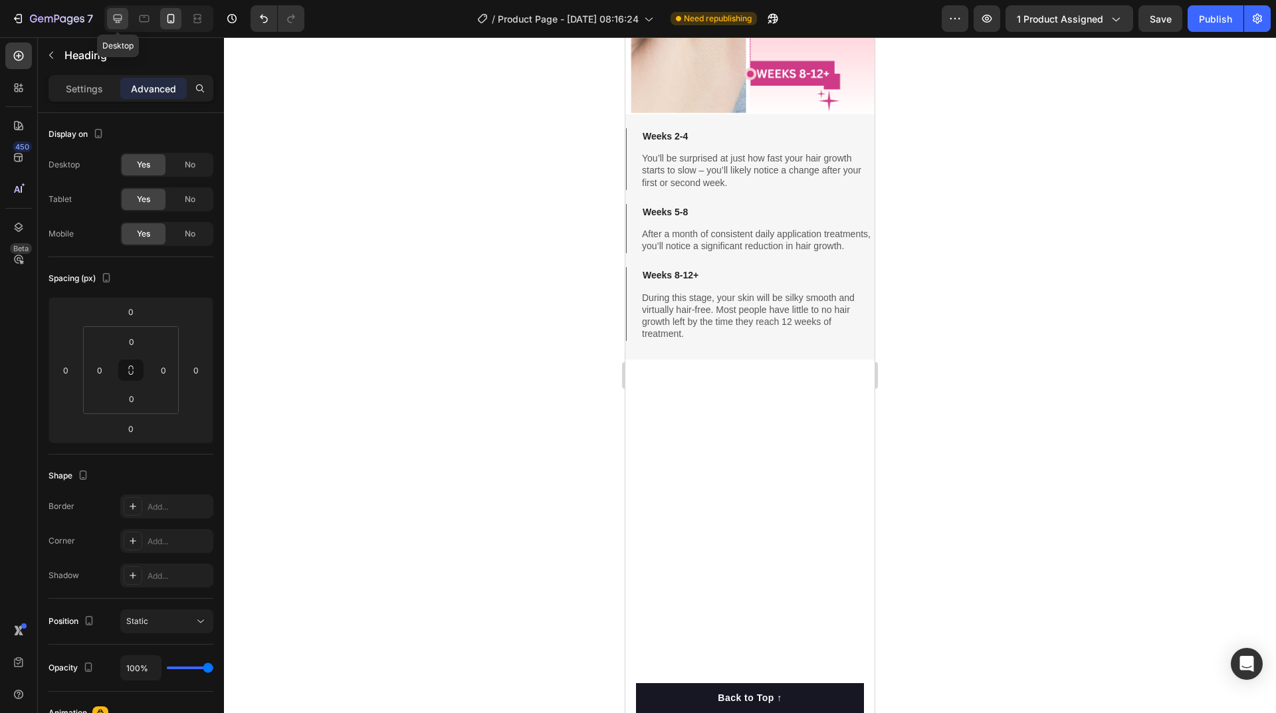
click at [116, 15] on icon at bounding box center [118, 19] width 9 height 9
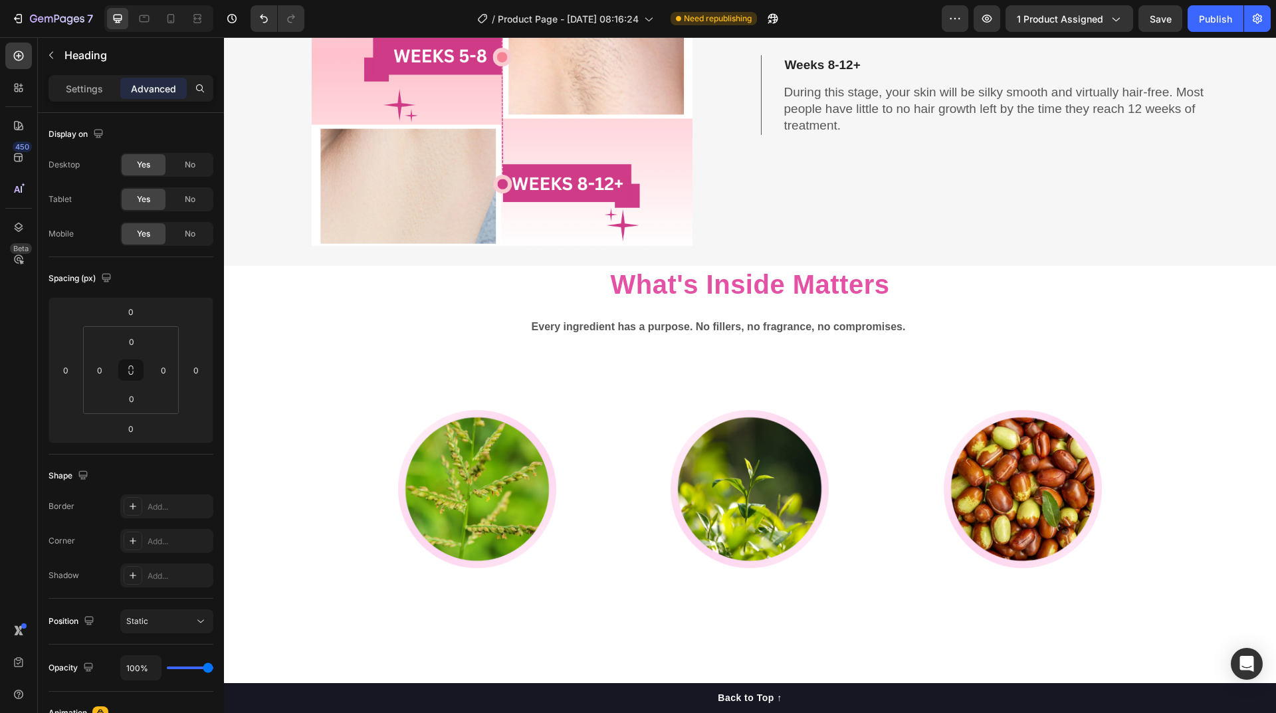
scroll to position [4282, 0]
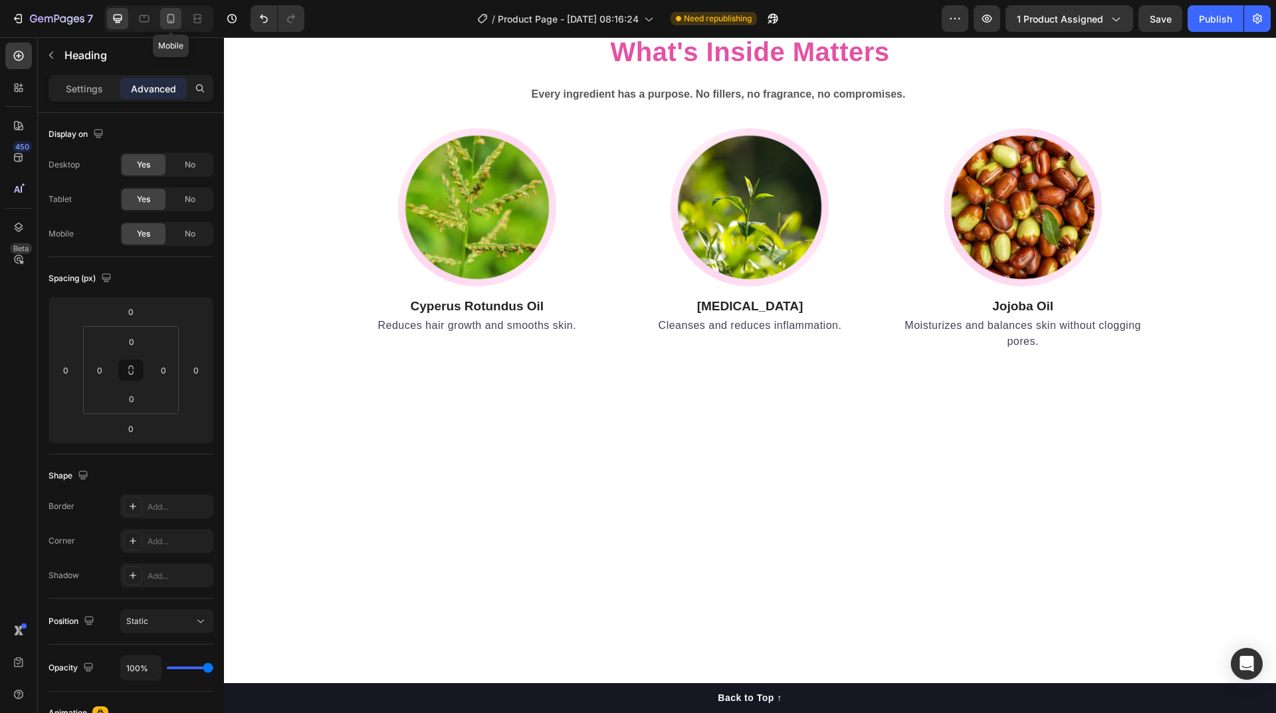
click at [173, 23] on icon at bounding box center [170, 18] width 13 height 13
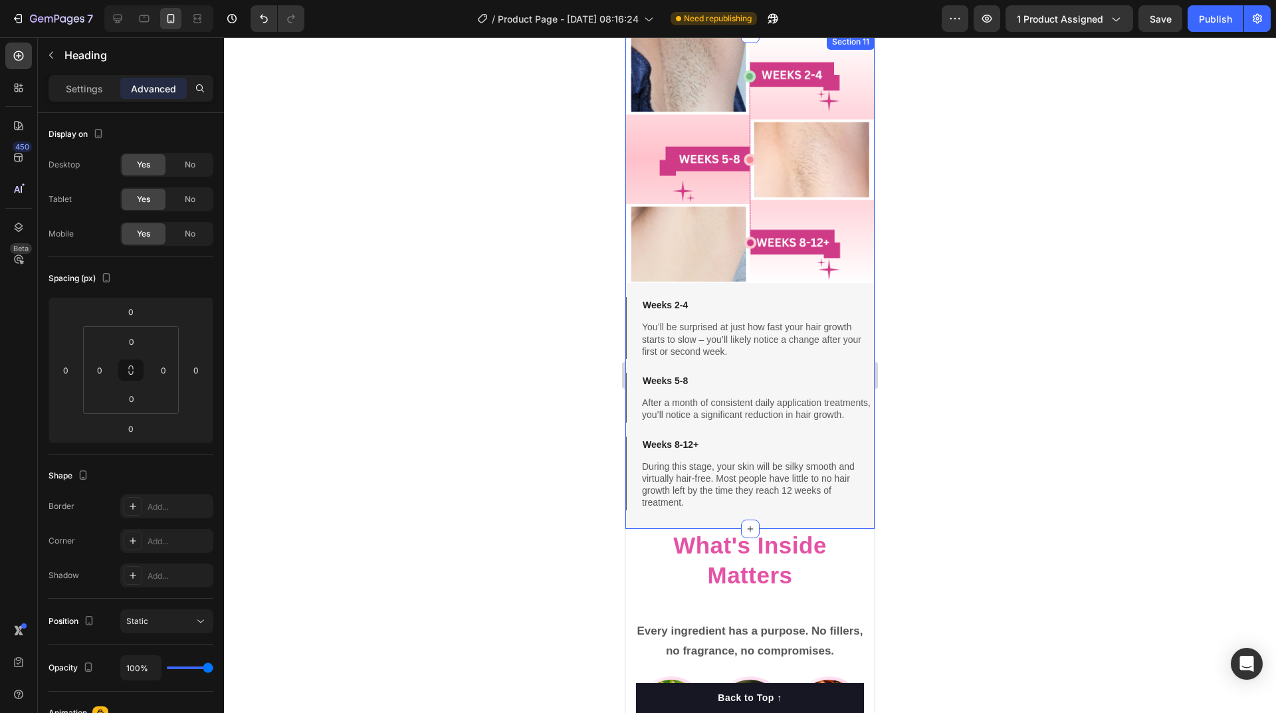
scroll to position [4149, 0]
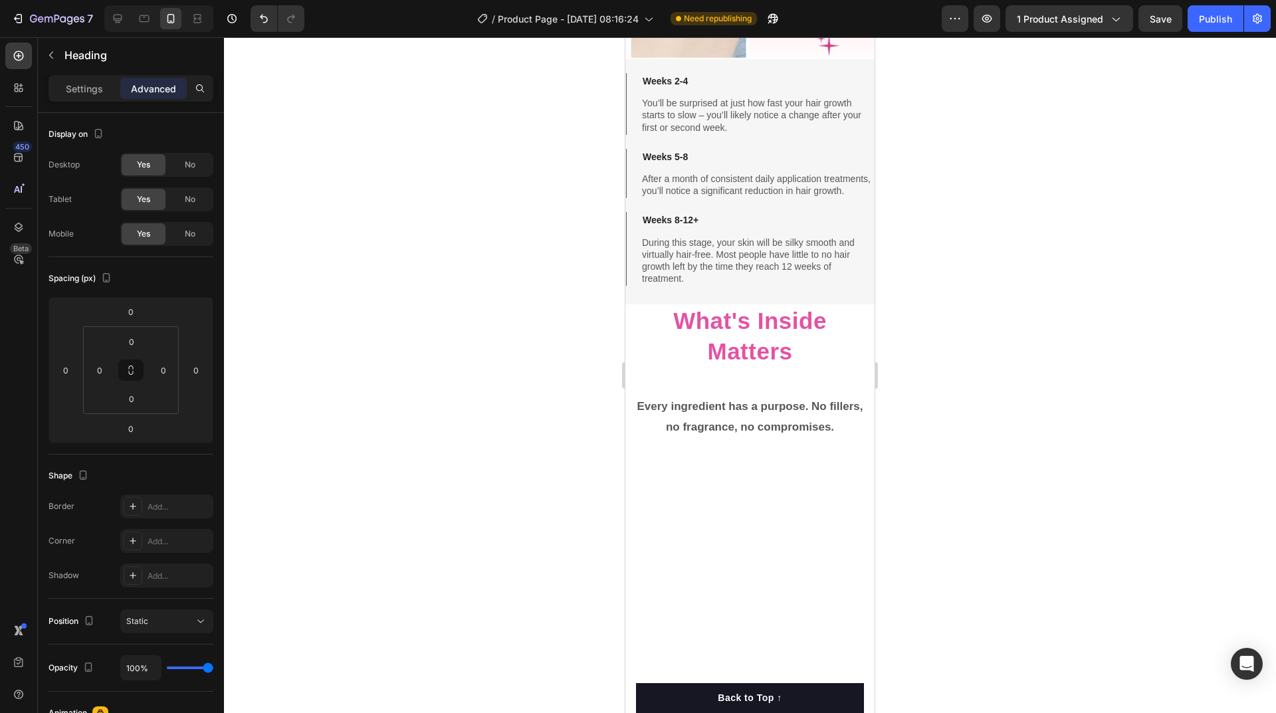
click at [962, 204] on div at bounding box center [750, 375] width 1052 height 676
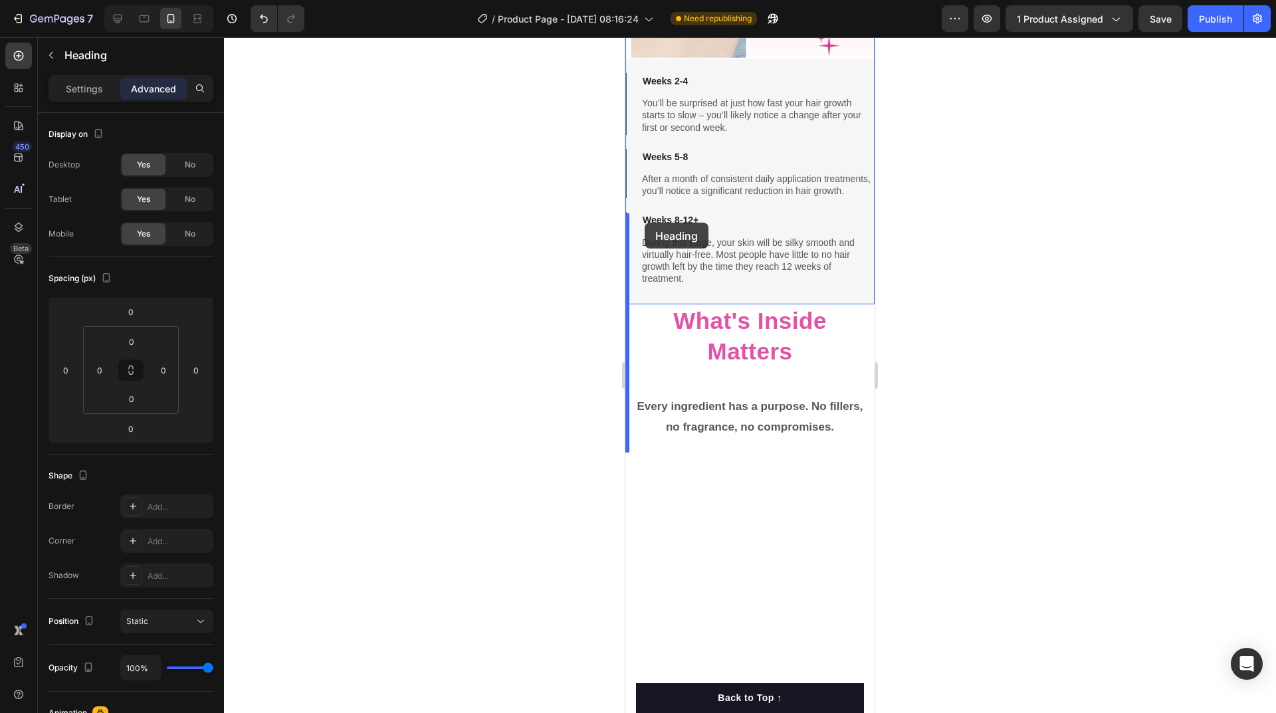
drag, startPoint x: 639, startPoint y: 118, endPoint x: 645, endPoint y: 223, distance: 104.5
click at [122, 20] on icon at bounding box center [117, 18] width 13 height 13
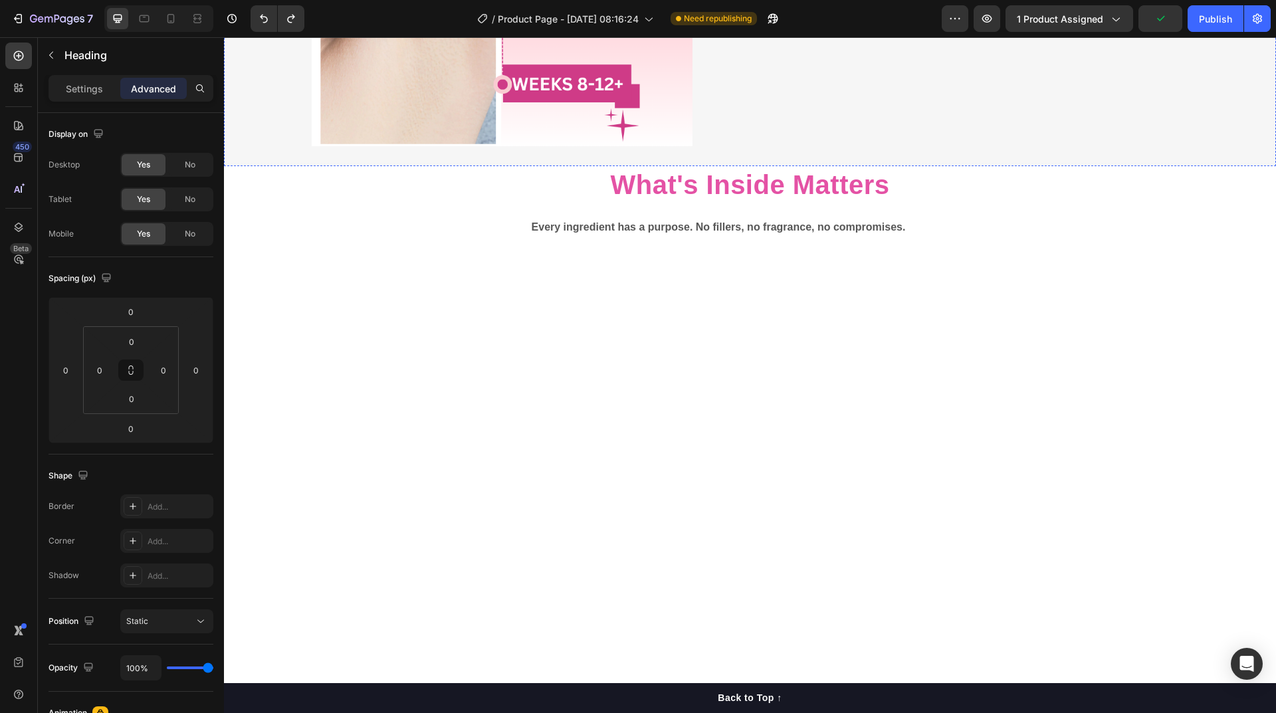
scroll to position [4216, 0]
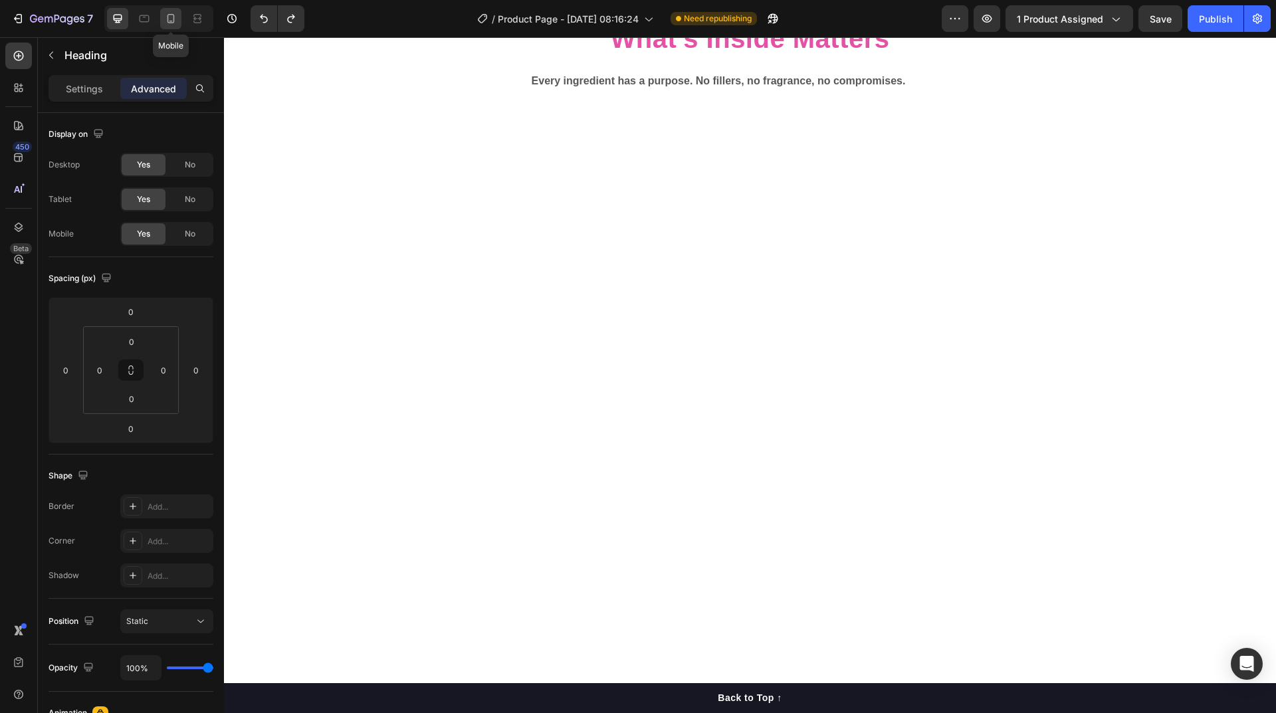
click at [171, 19] on icon at bounding box center [170, 18] width 13 height 13
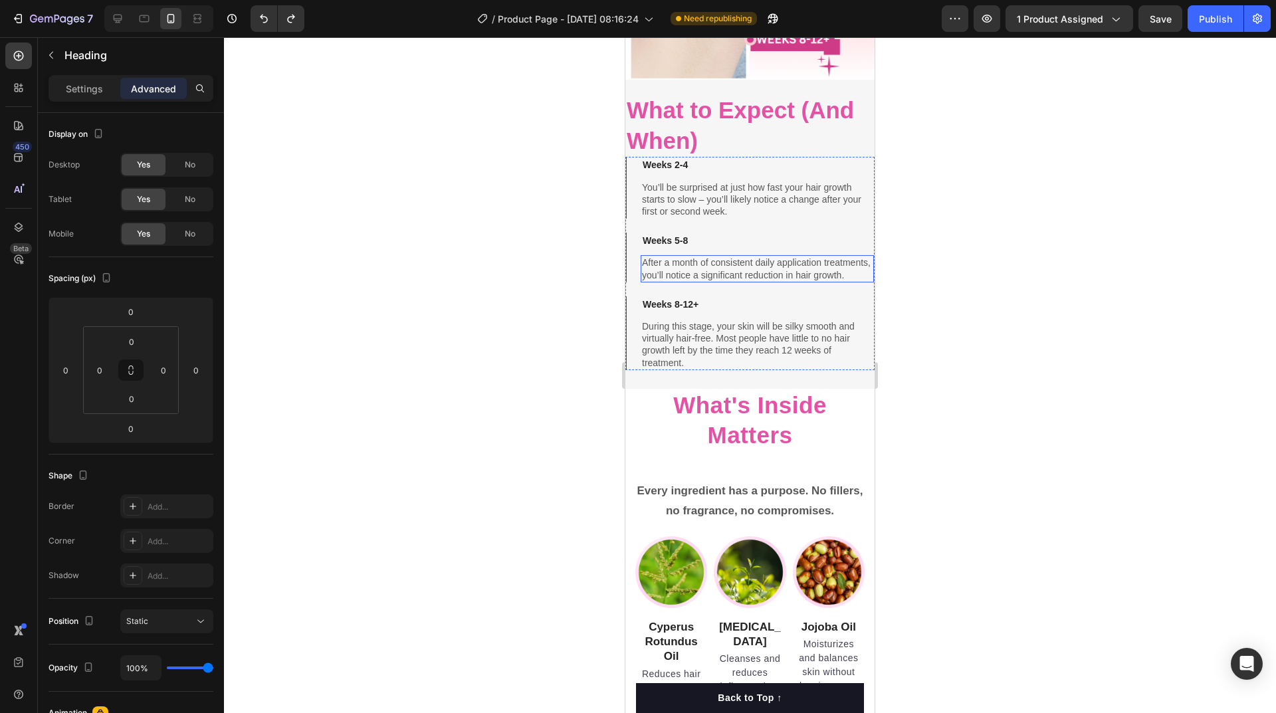
scroll to position [4340, 0]
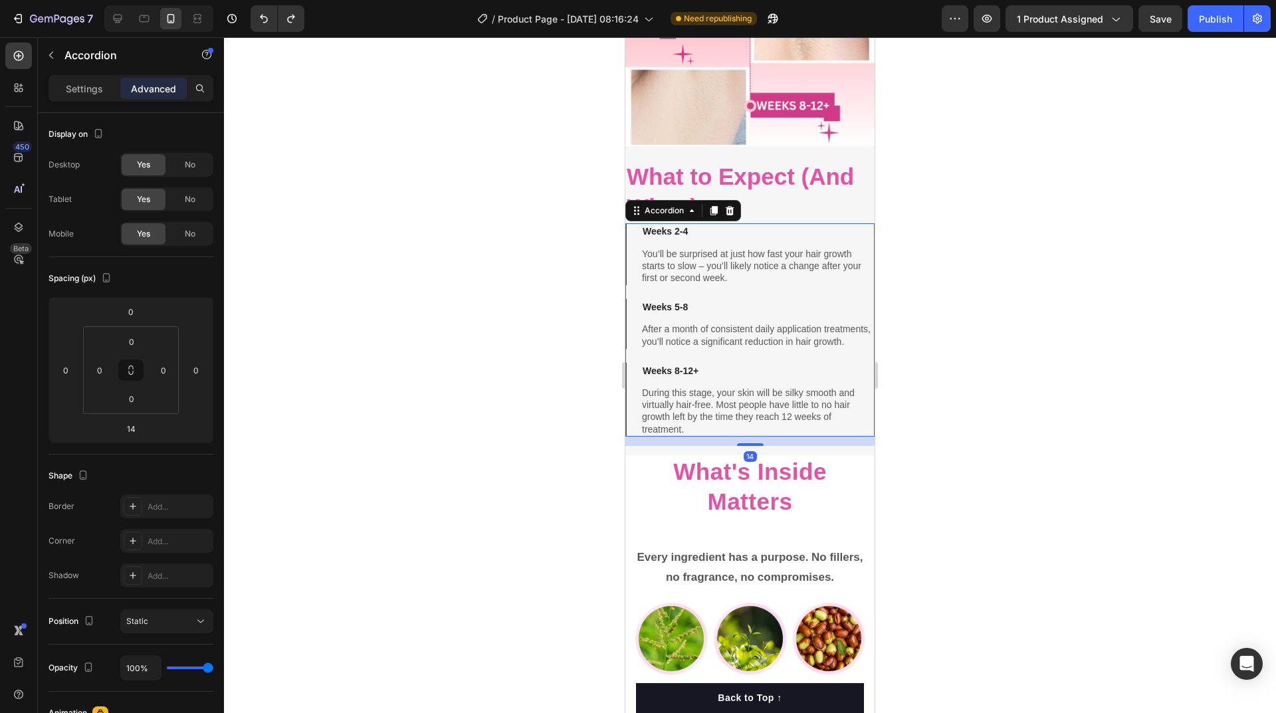
click at [749, 299] on div "Weeks 5-8" at bounding box center [747, 307] width 212 height 16
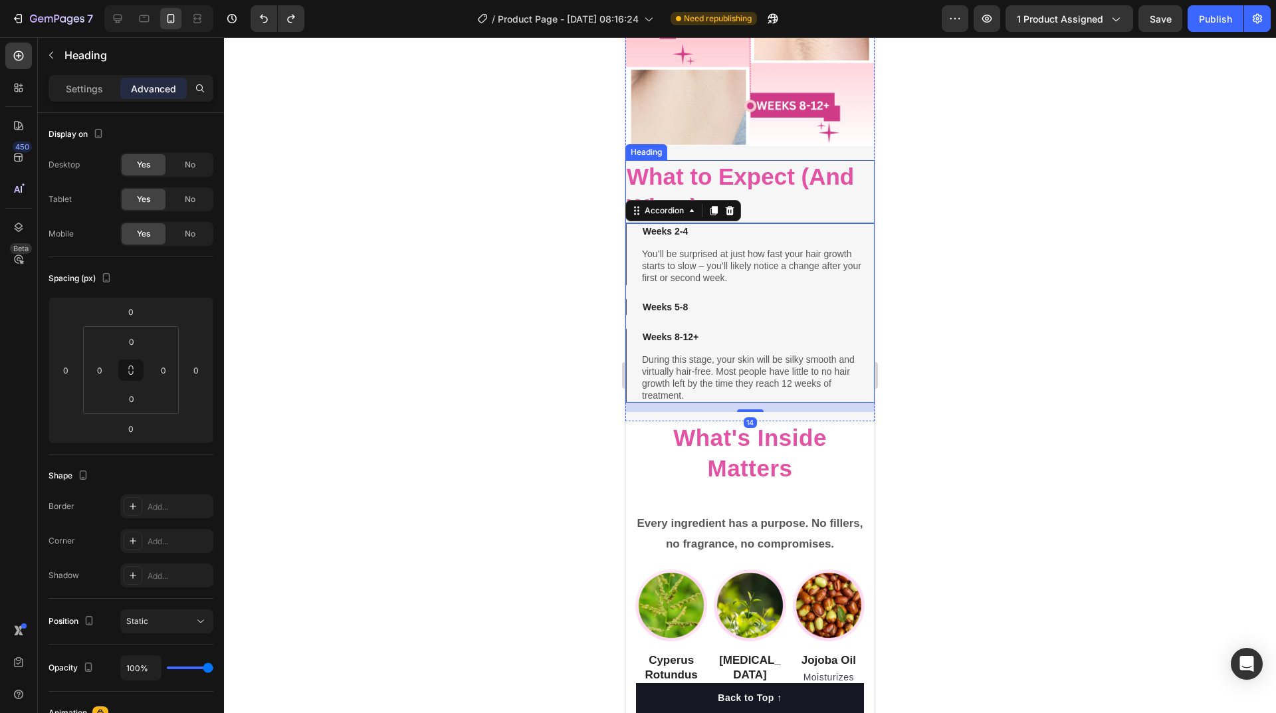
click at [758, 185] on h2 "What to Expect (And When)" at bounding box center [749, 191] width 249 height 63
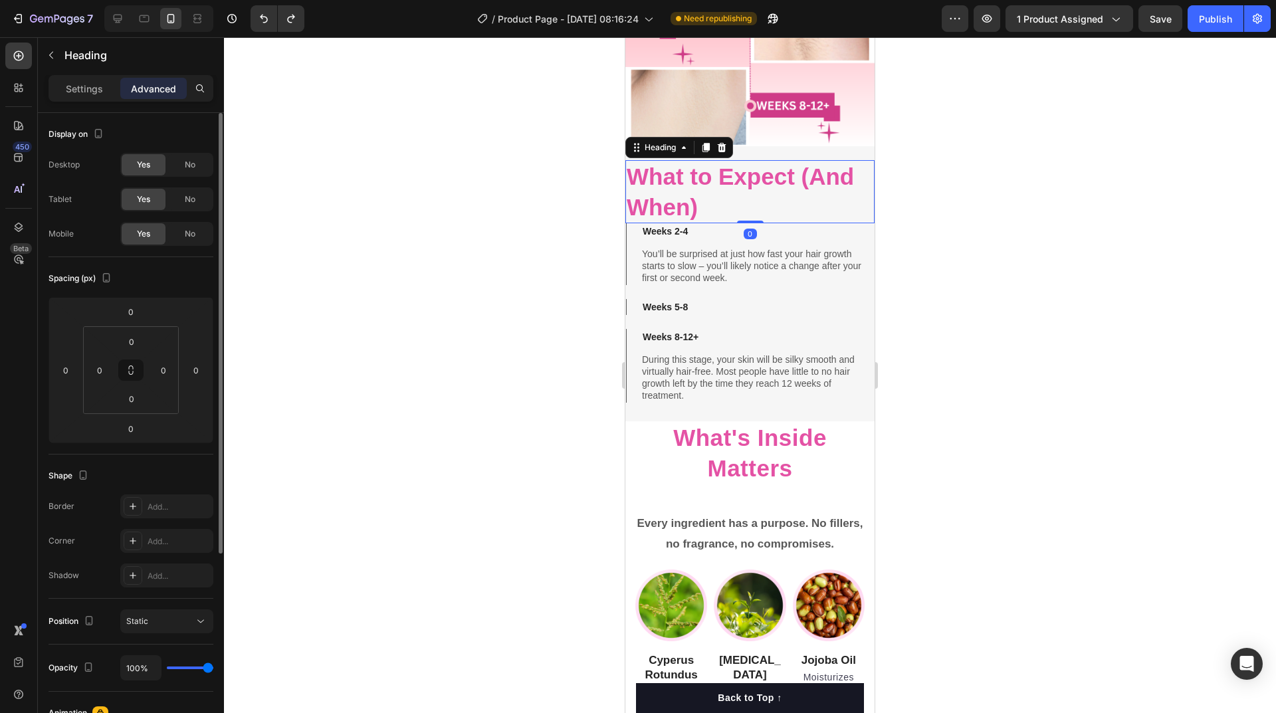
scroll to position [133, 0]
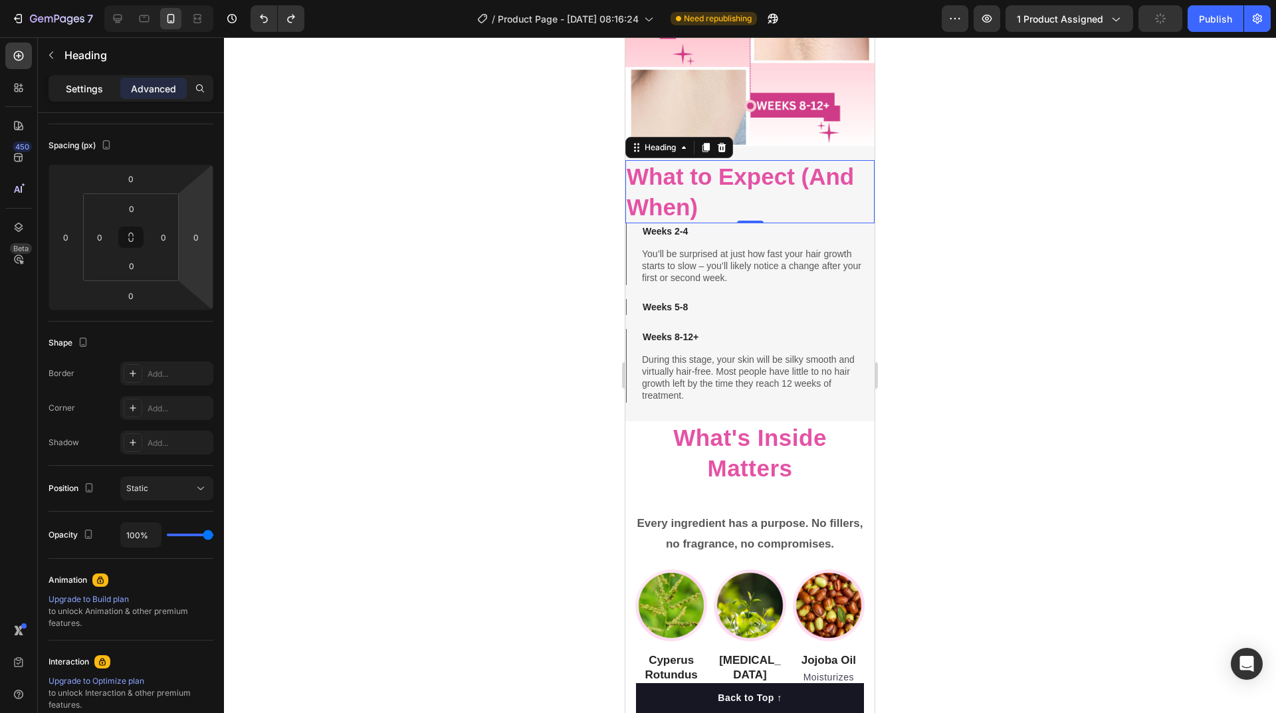
click at [86, 88] on p "Settings" at bounding box center [84, 89] width 37 height 14
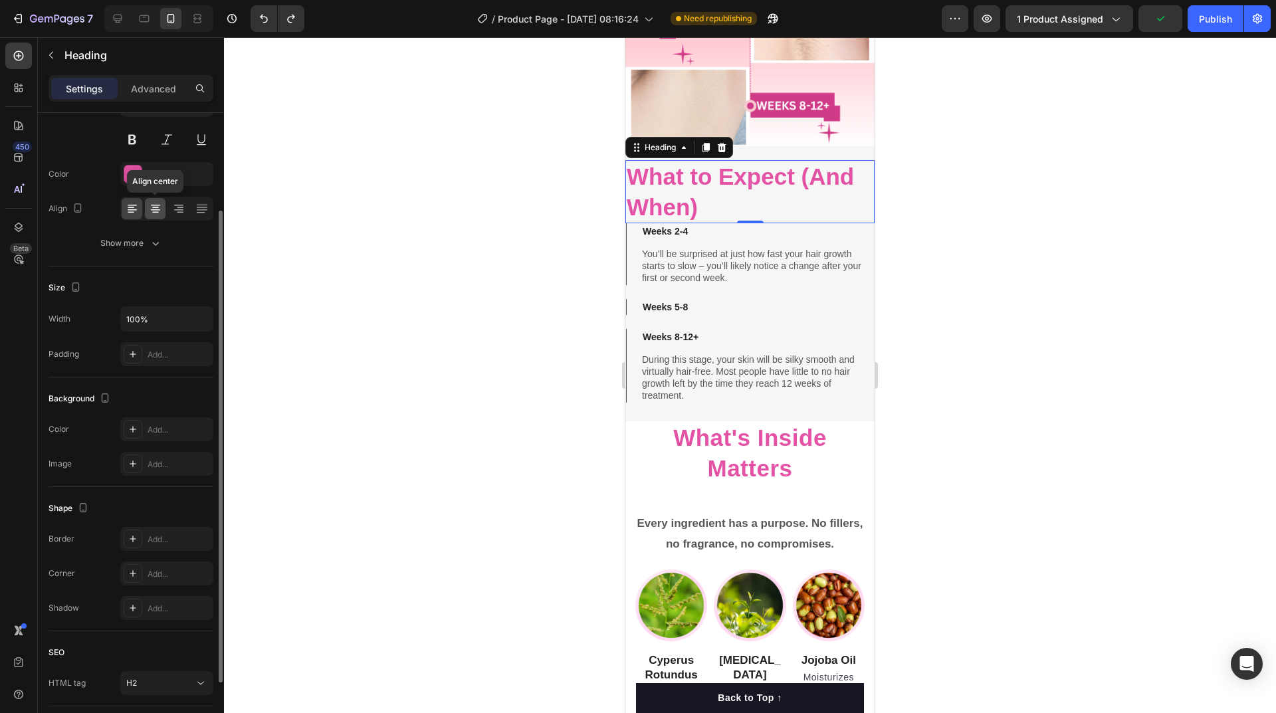
click at [156, 206] on icon at bounding box center [155, 208] width 13 height 13
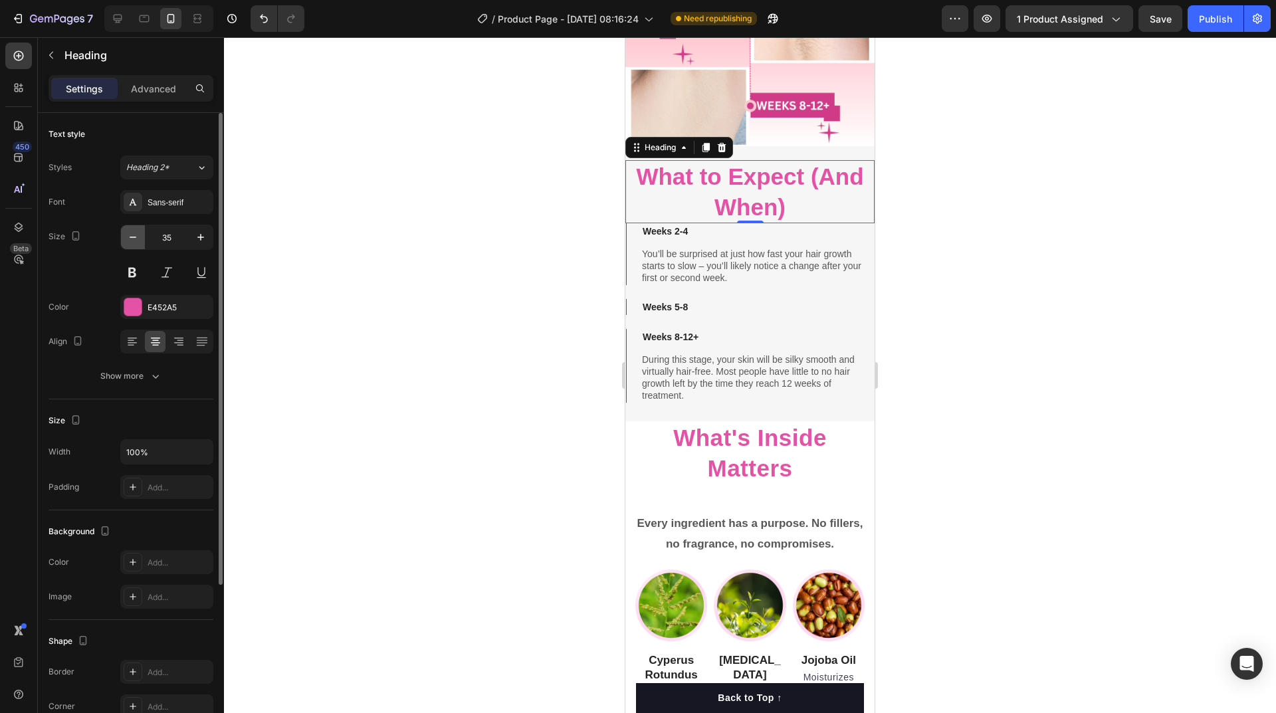
click at [134, 239] on icon "button" at bounding box center [132, 237] width 13 height 13
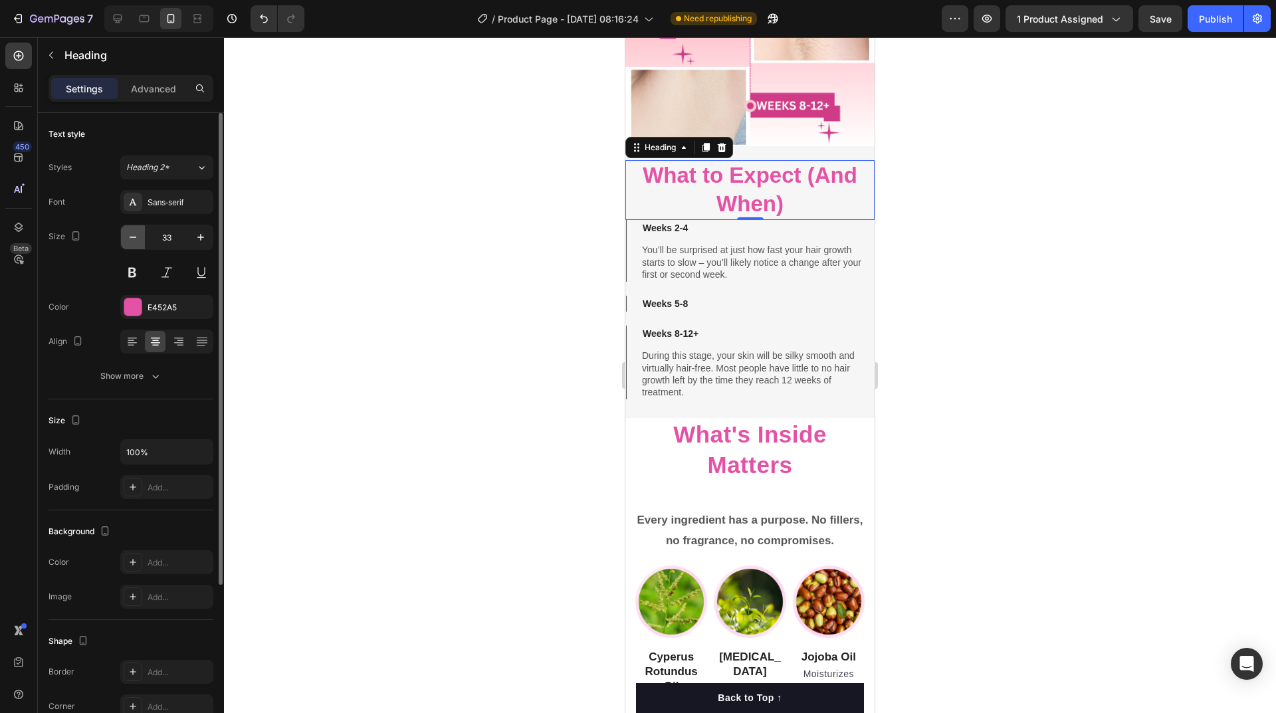
click at [134, 239] on icon "button" at bounding box center [132, 237] width 13 height 13
type input "31"
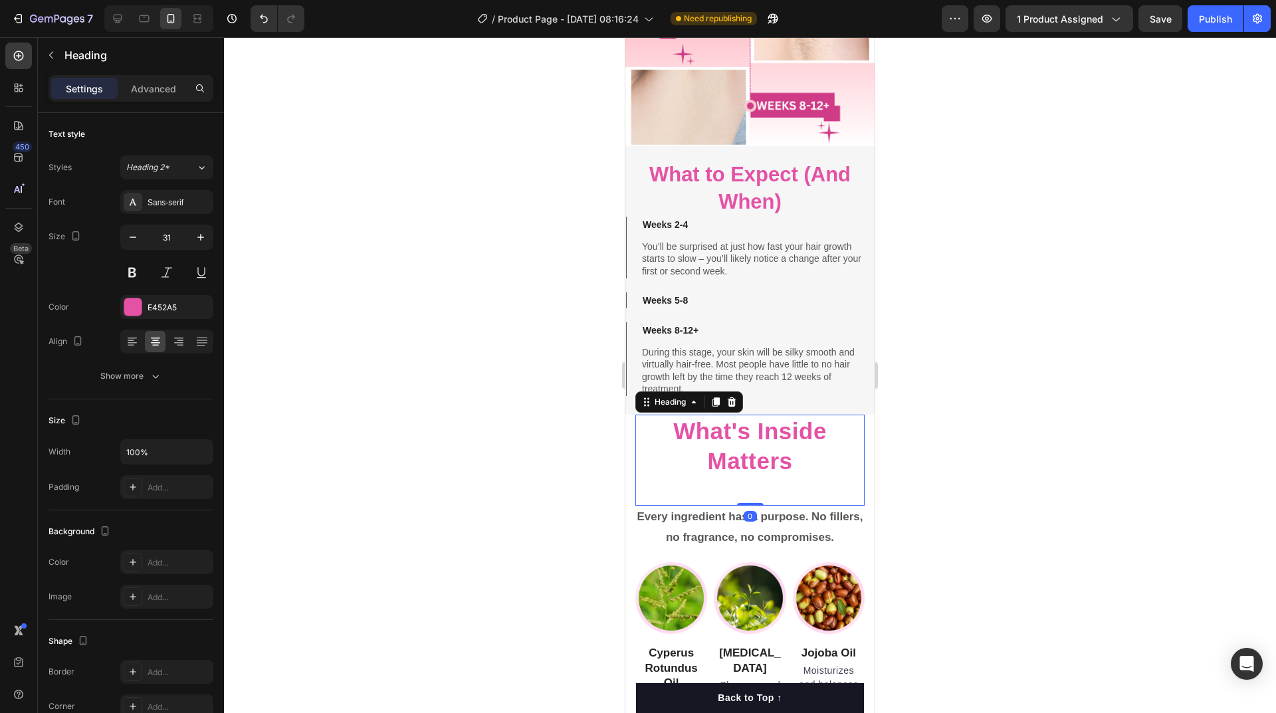
click at [724, 441] on strong "What's Inside Matters" at bounding box center [750, 446] width 154 height 56
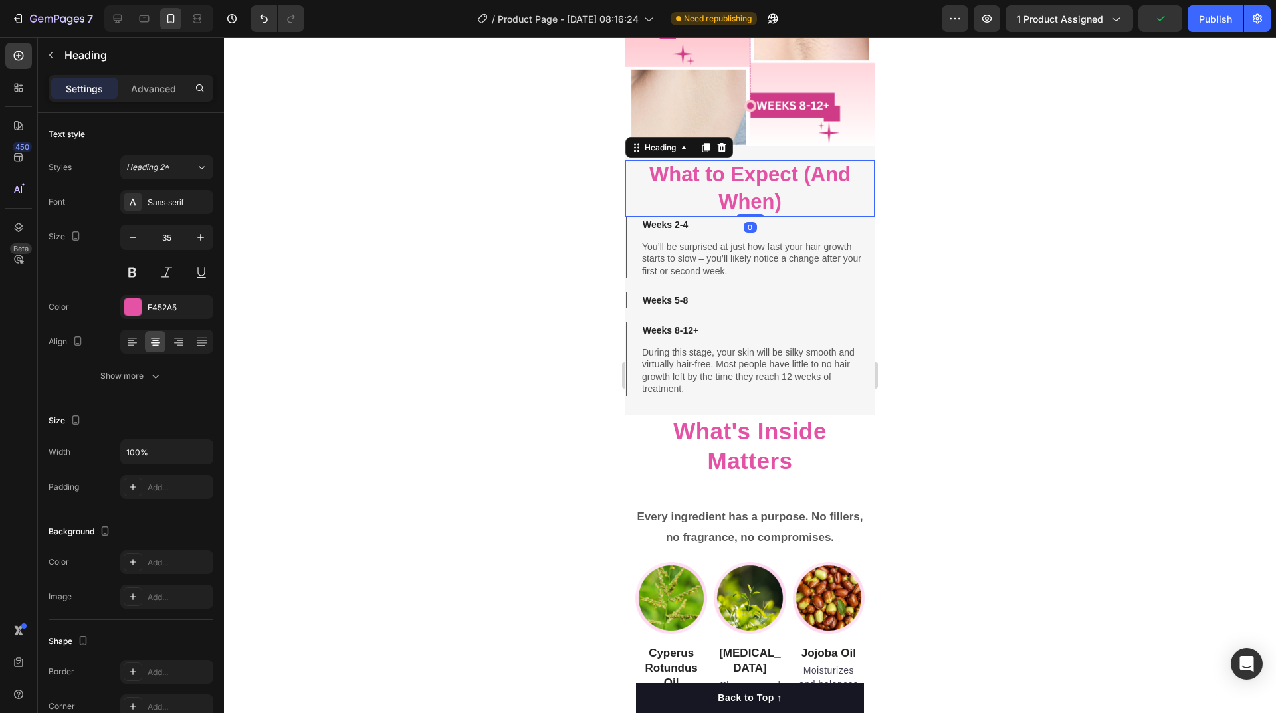
click at [764, 185] on strong "What to Expect (And When)" at bounding box center [749, 188] width 201 height 50
click at [199, 235] on icon "button" at bounding box center [200, 237] width 13 height 13
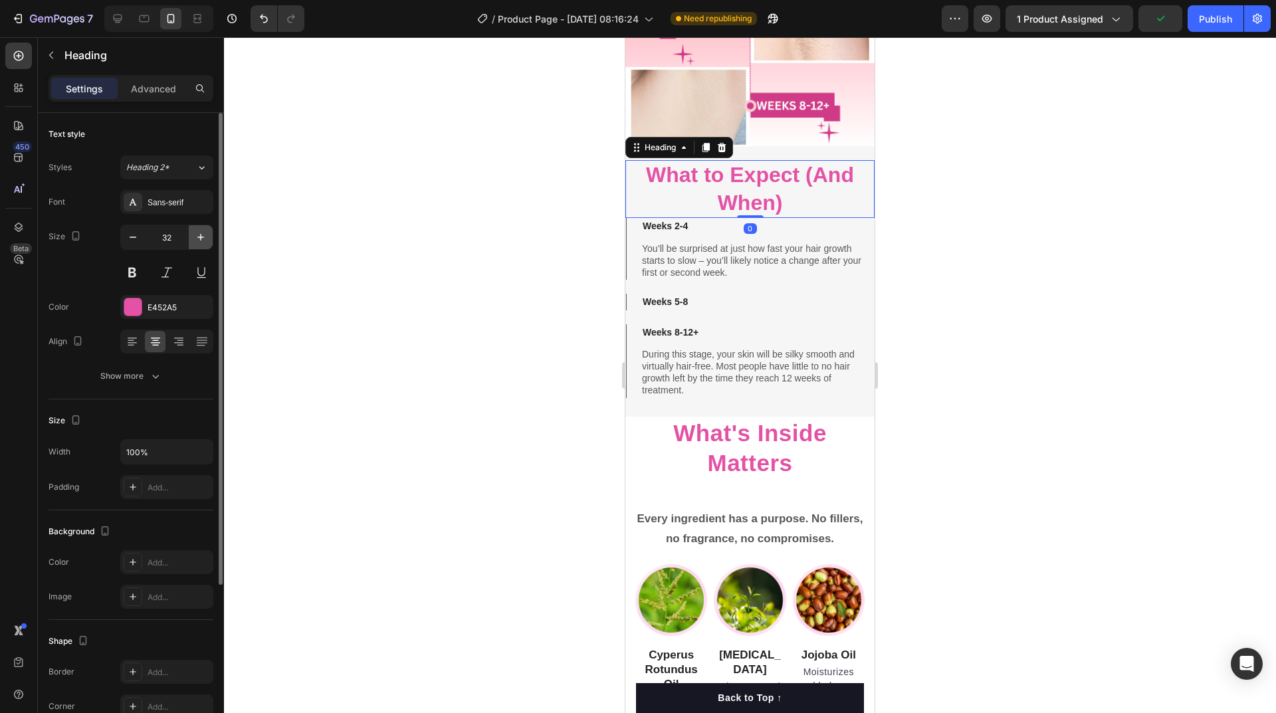
click at [199, 235] on icon "button" at bounding box center [200, 237] width 13 height 13
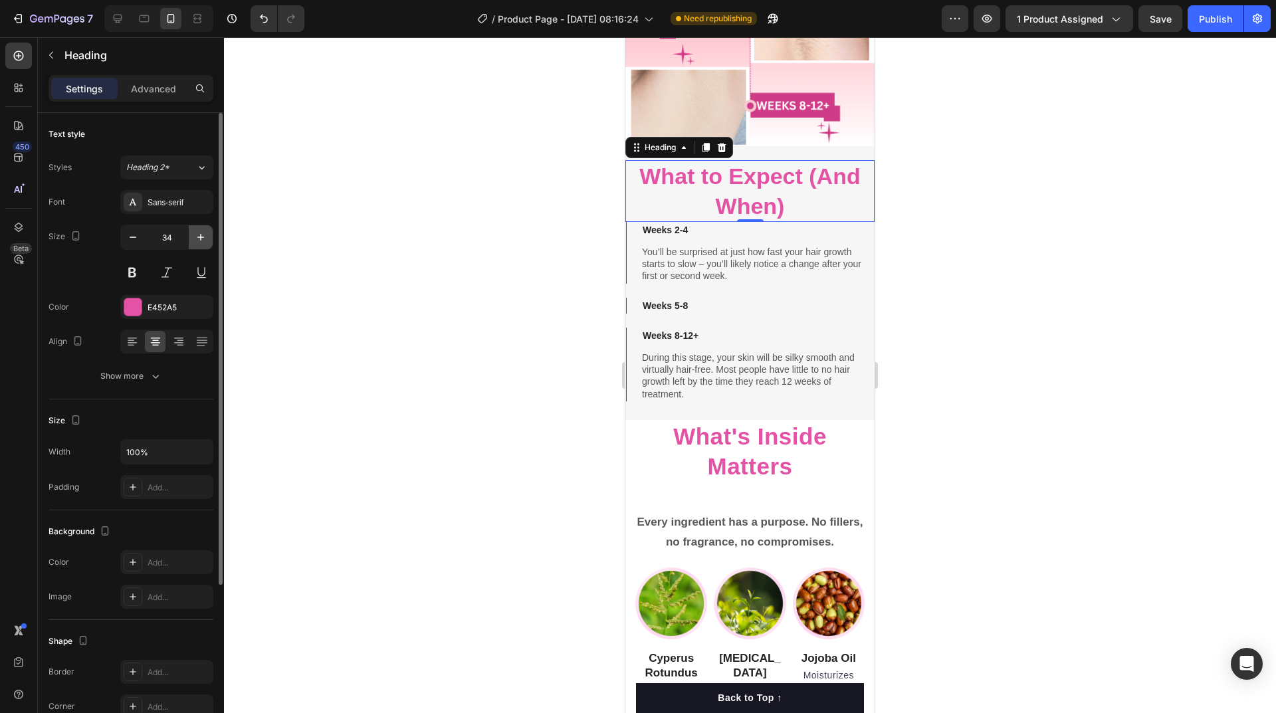
click at [199, 235] on icon "button" at bounding box center [200, 237] width 13 height 13
type input "35"
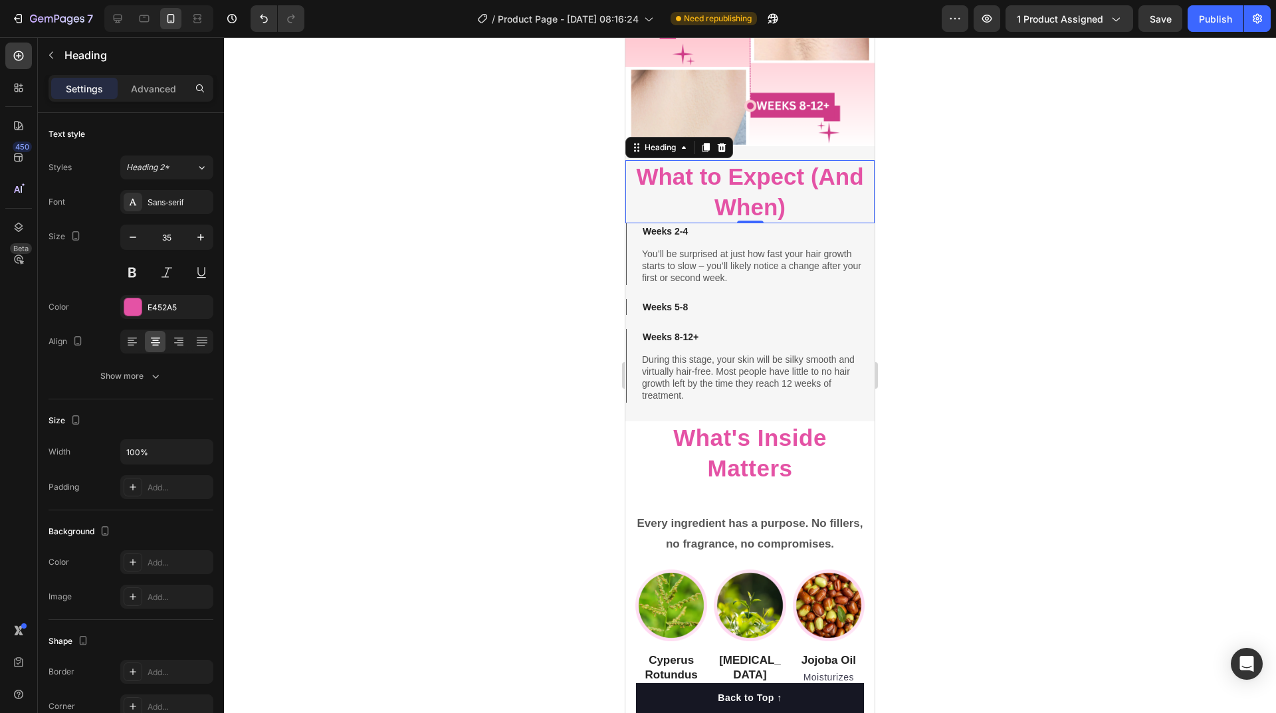
click at [988, 255] on div at bounding box center [750, 375] width 1052 height 676
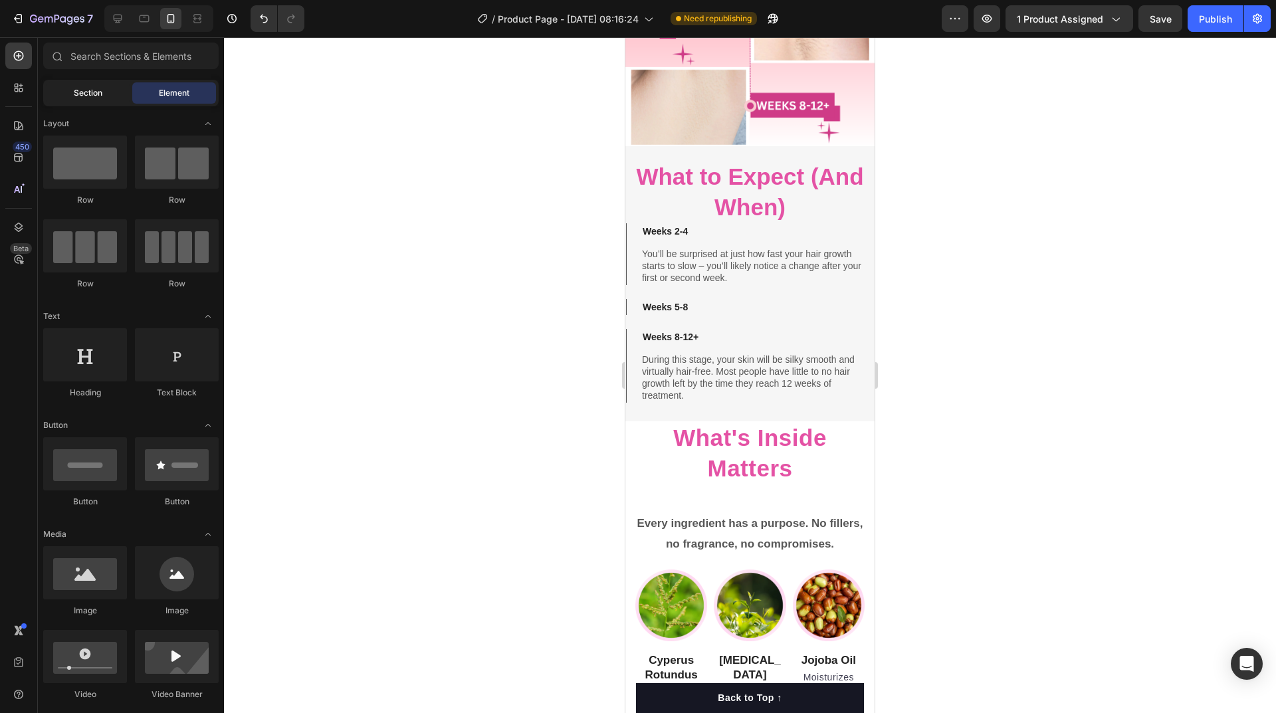
click at [88, 93] on span "Section" at bounding box center [88, 93] width 29 height 12
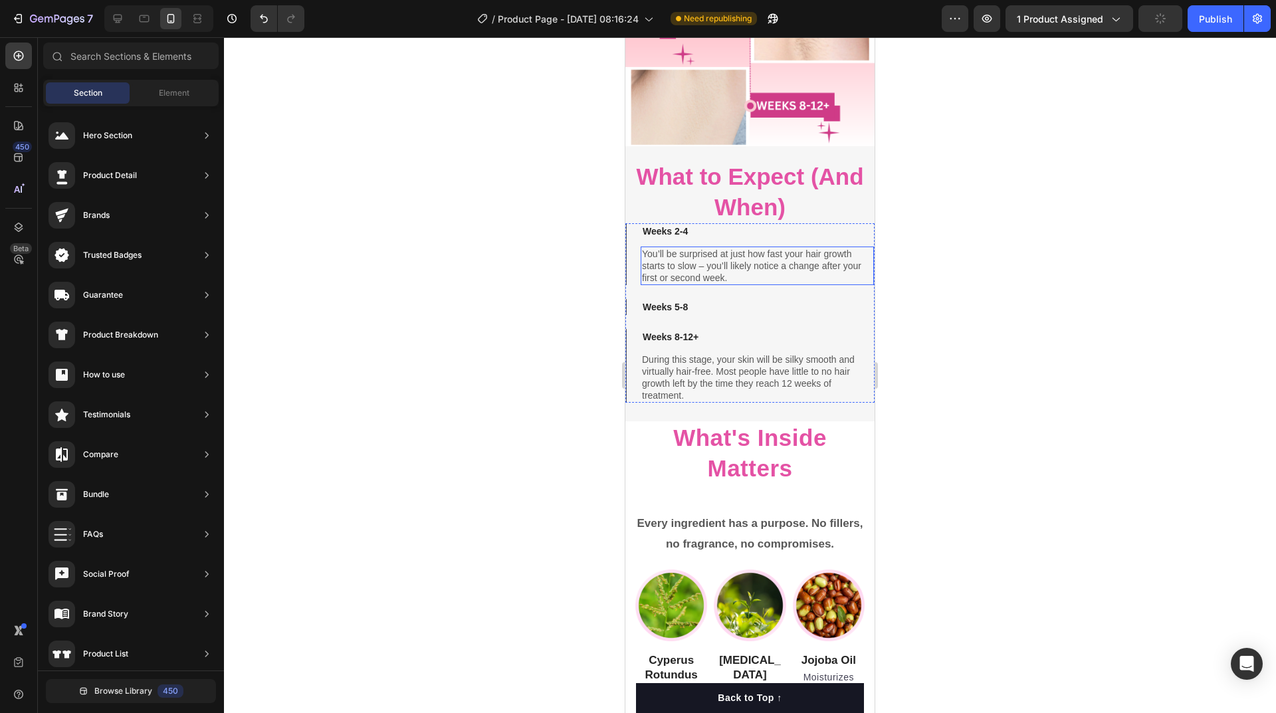
click at [960, 275] on div at bounding box center [750, 375] width 1052 height 676
click at [811, 284] on div "Weeks 2-4 You’ll be surprised at just how fast your hair growth starts to slow …" at bounding box center [749, 312] width 249 height 179
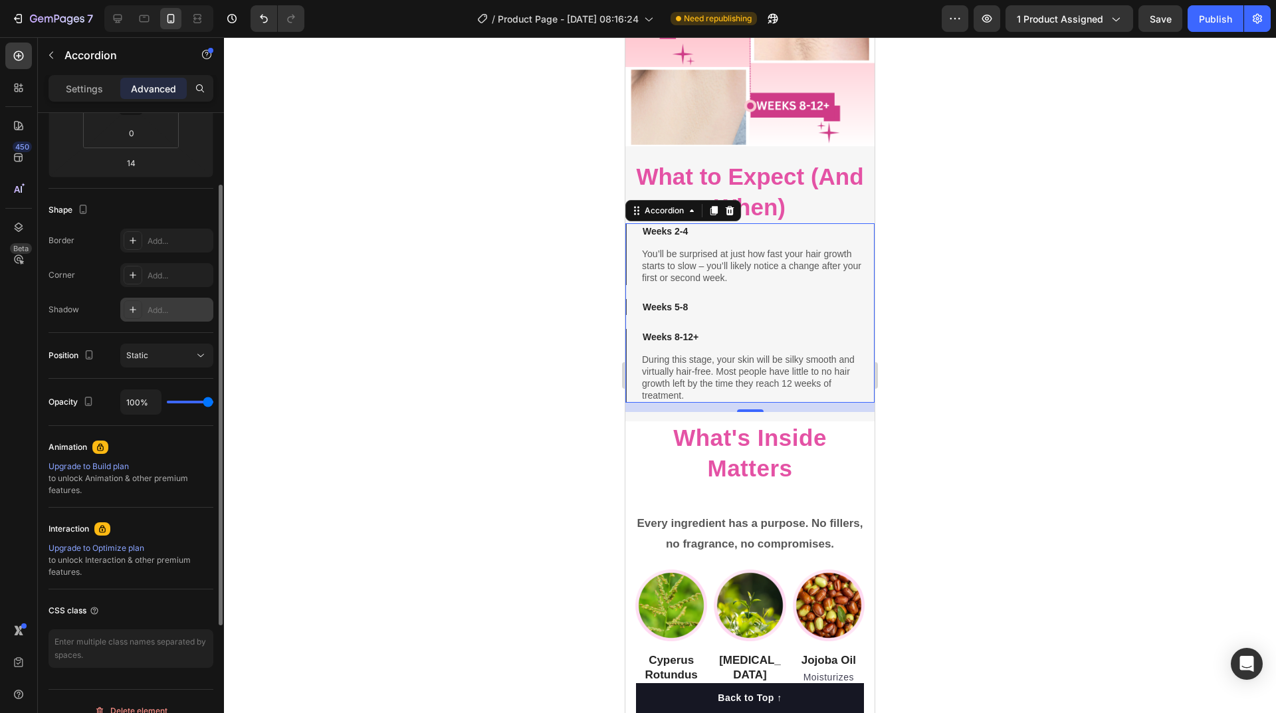
scroll to position [133, 0]
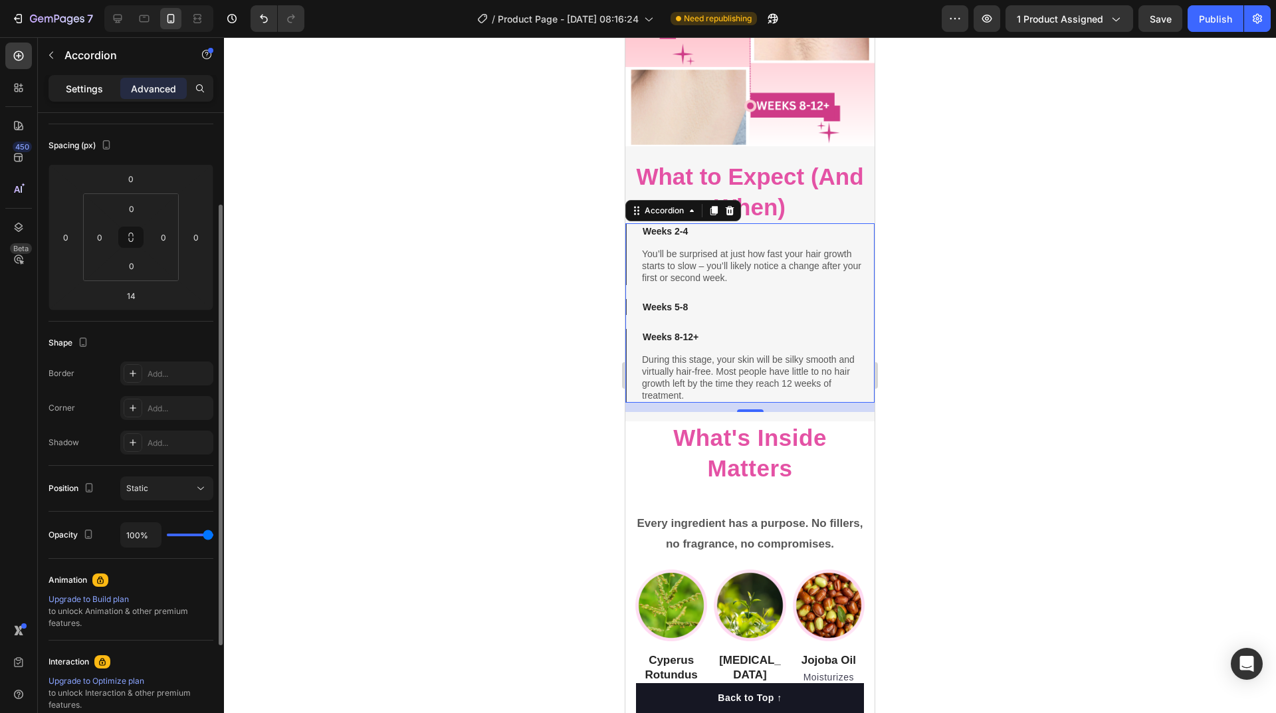
click at [84, 88] on p "Settings" at bounding box center [84, 89] width 37 height 14
type input "21"
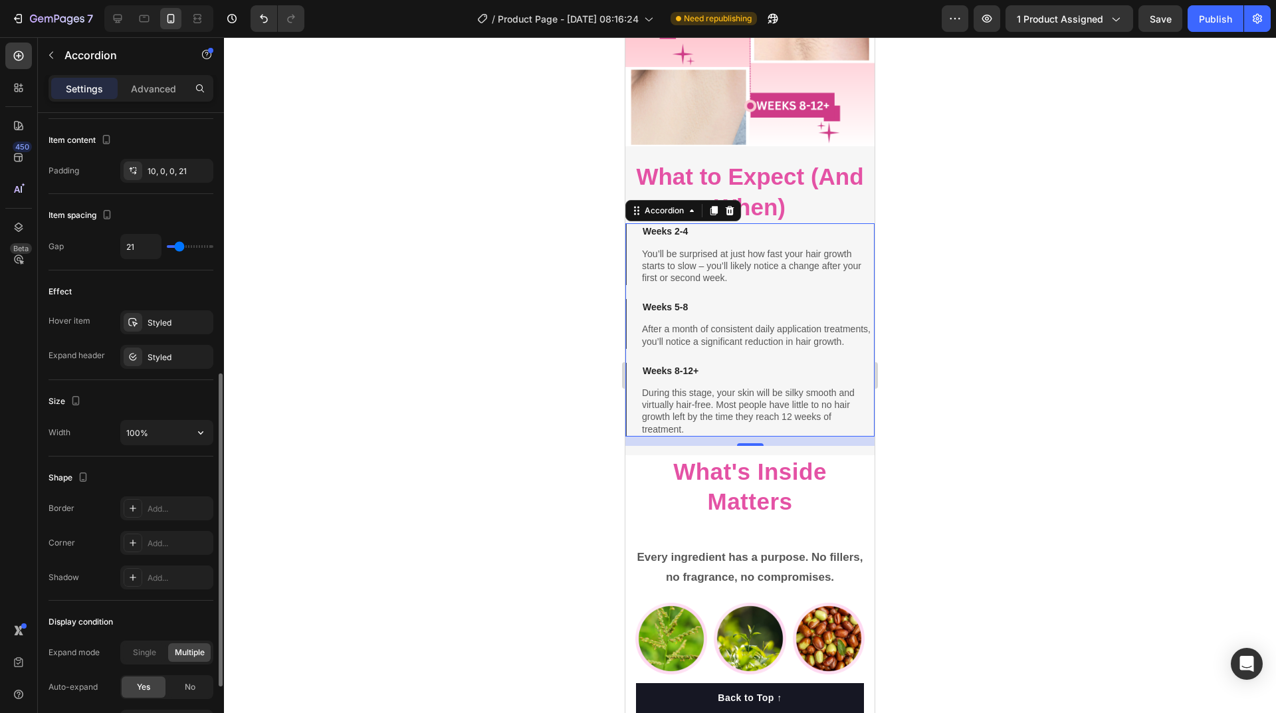
scroll to position [662, 0]
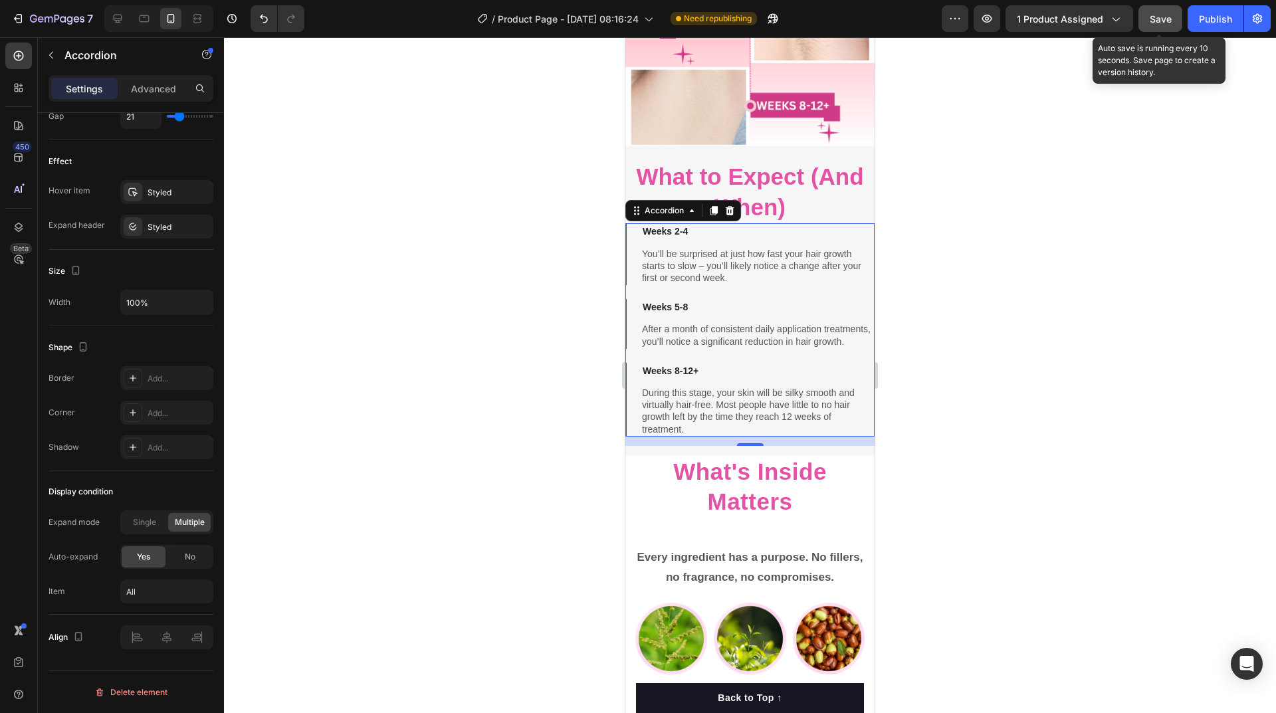
click at [1155, 21] on span "Save" at bounding box center [1161, 18] width 22 height 11
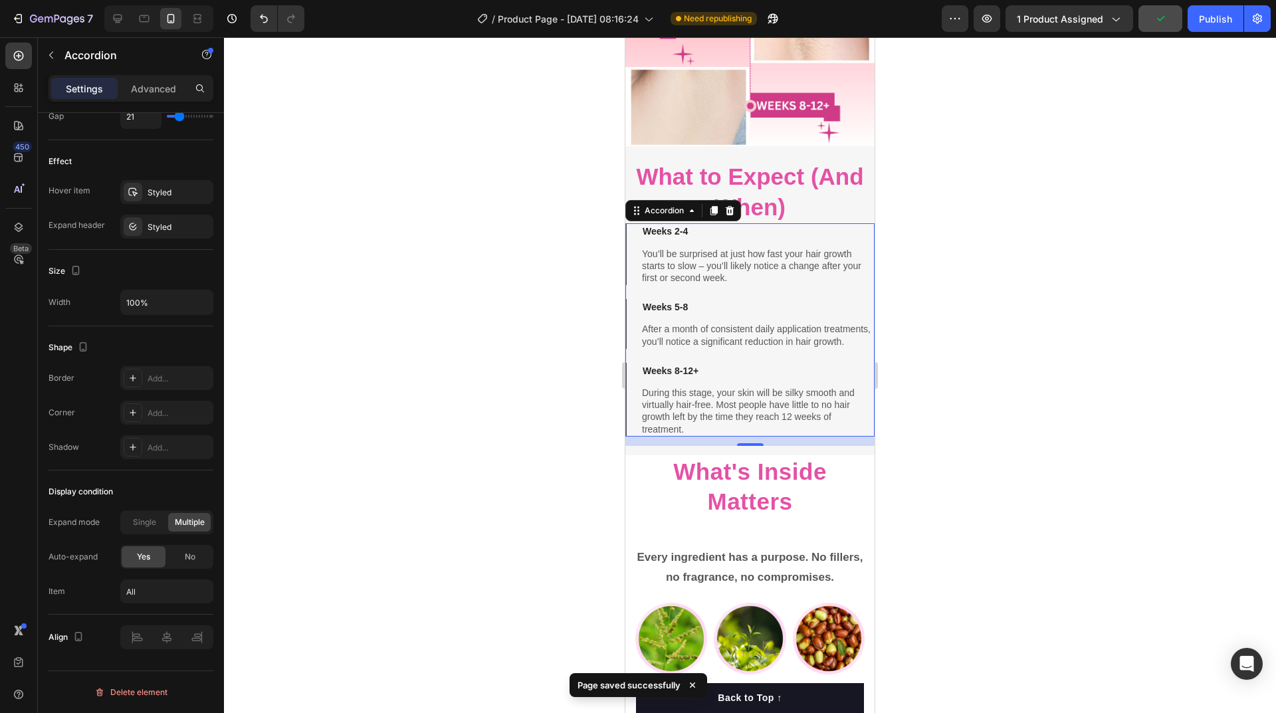
click at [1091, 287] on div at bounding box center [750, 375] width 1052 height 676
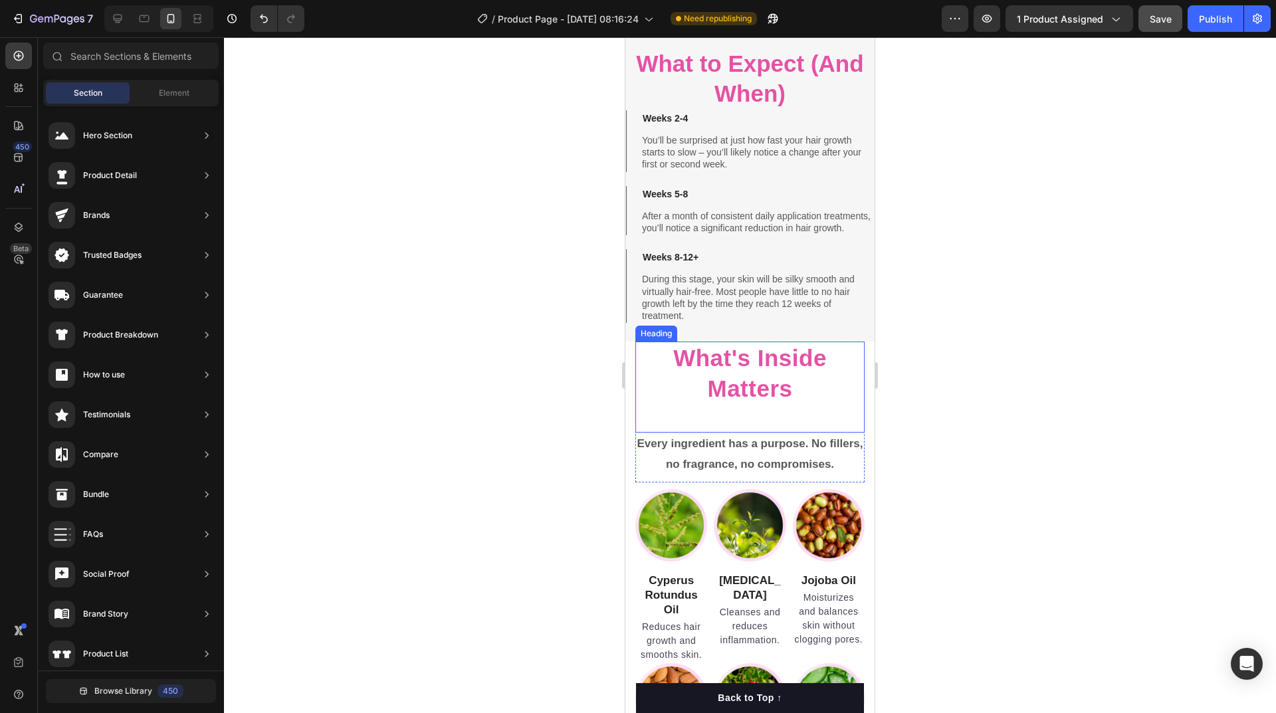
scroll to position [4606, 0]
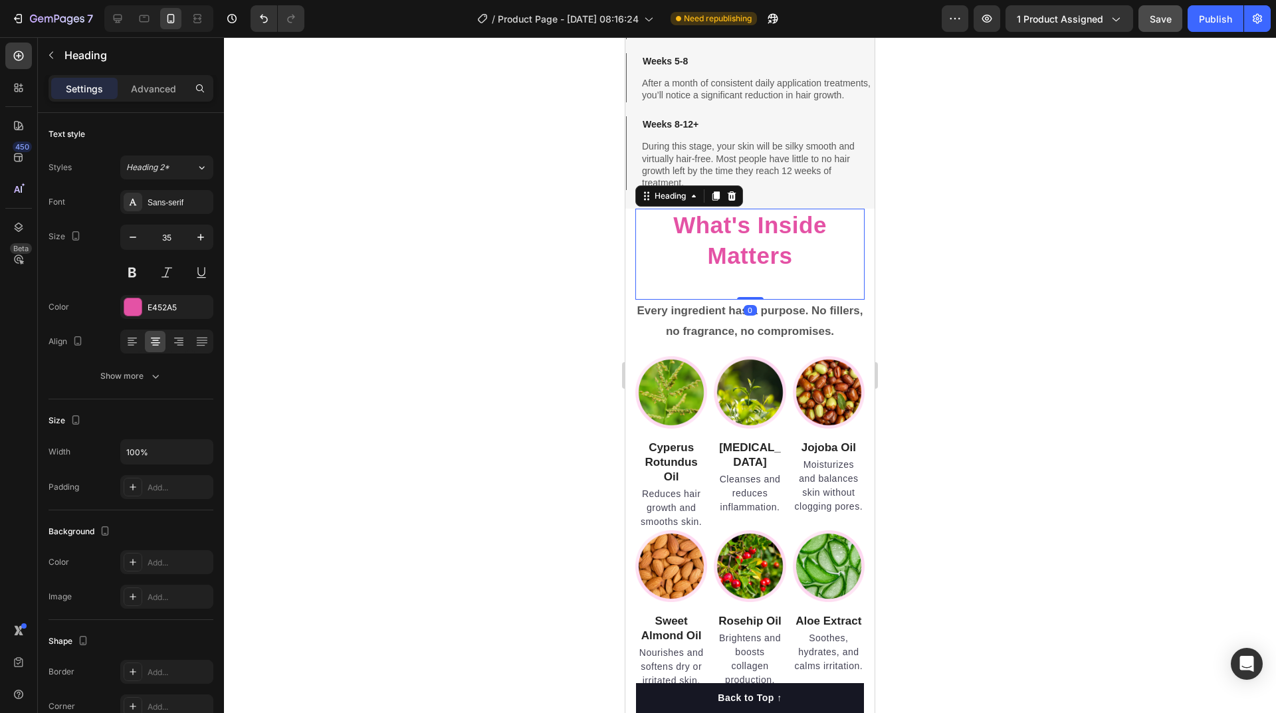
click at [779, 247] on strong "What's Inside Matters" at bounding box center [750, 240] width 154 height 56
click at [166, 88] on p "Advanced" at bounding box center [153, 89] width 45 height 14
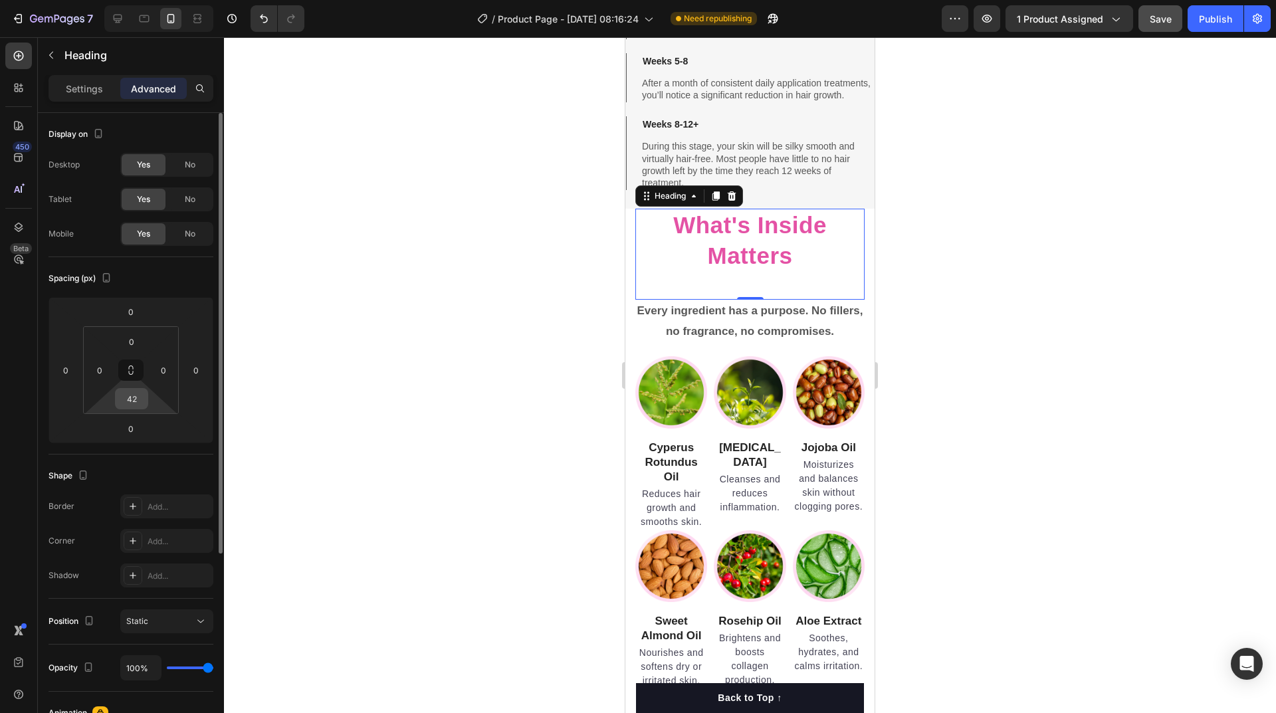
click at [128, 403] on input "42" at bounding box center [131, 399] width 27 height 20
click at [1010, 269] on div at bounding box center [750, 375] width 1052 height 676
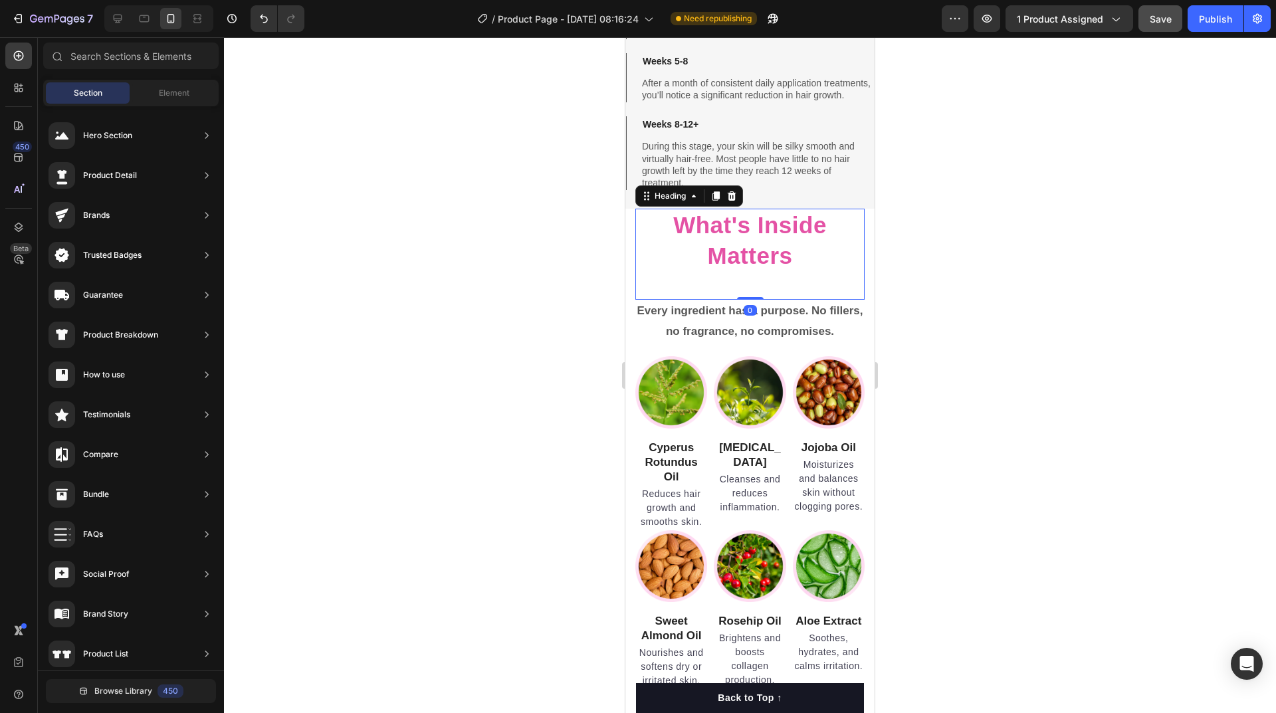
click at [735, 256] on strong "What's Inside Matters" at bounding box center [750, 240] width 154 height 56
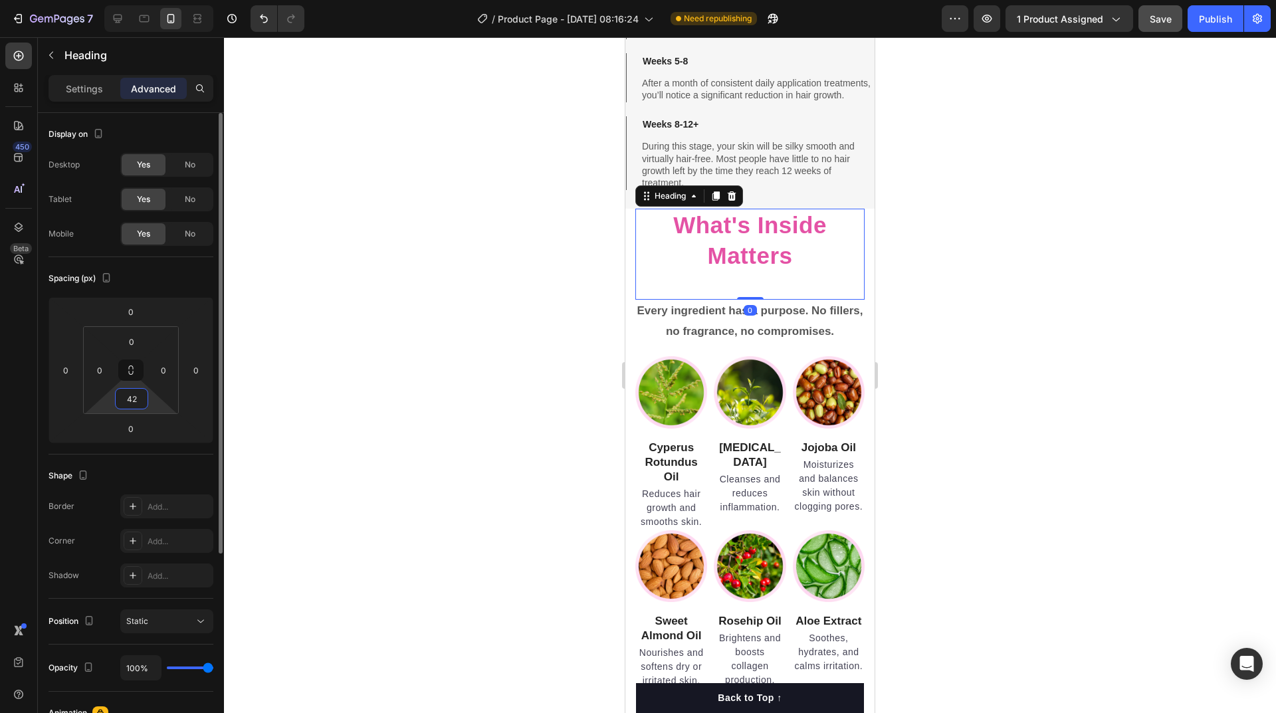
click at [142, 399] on input "42" at bounding box center [131, 399] width 27 height 20
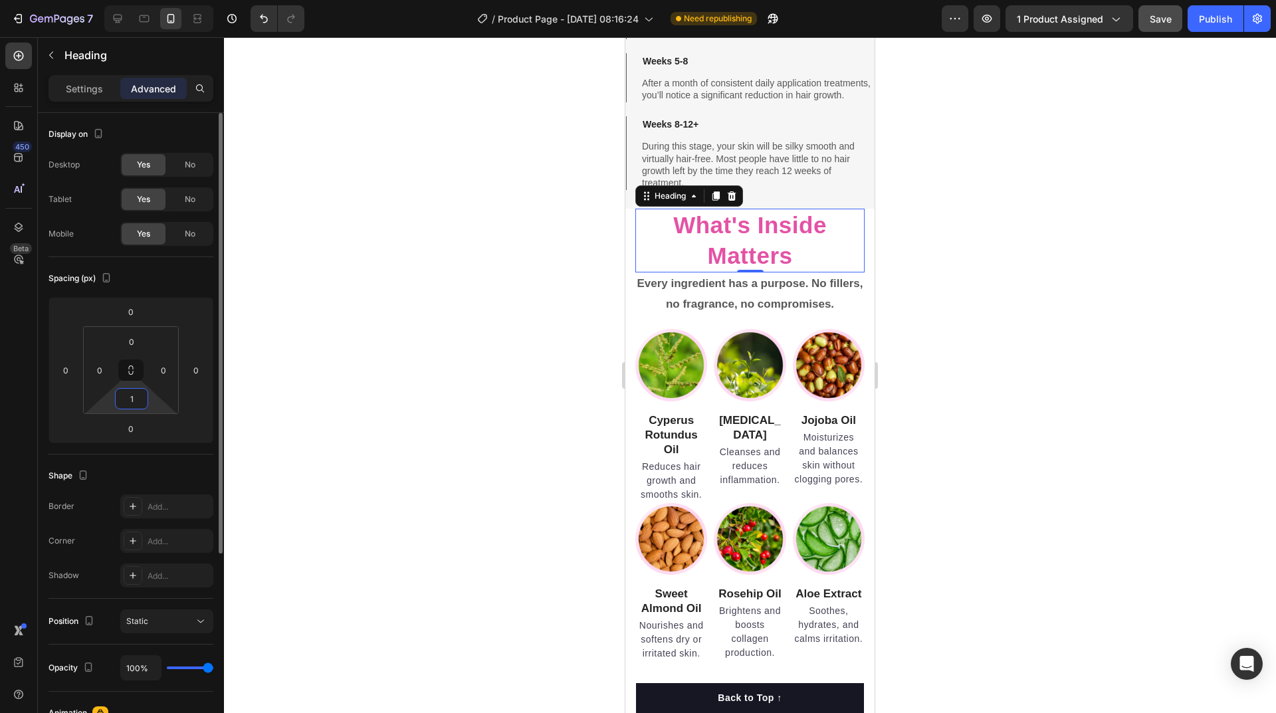
type input "10"
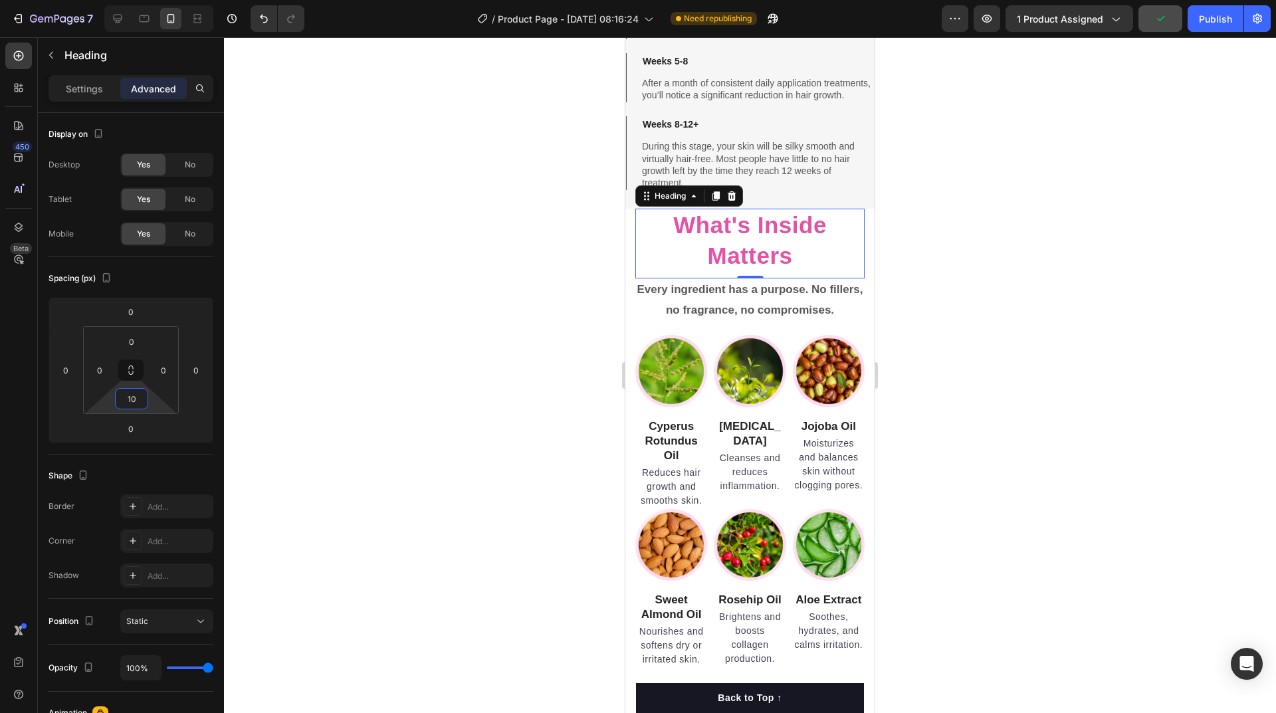
click at [1073, 372] on div at bounding box center [750, 375] width 1052 height 676
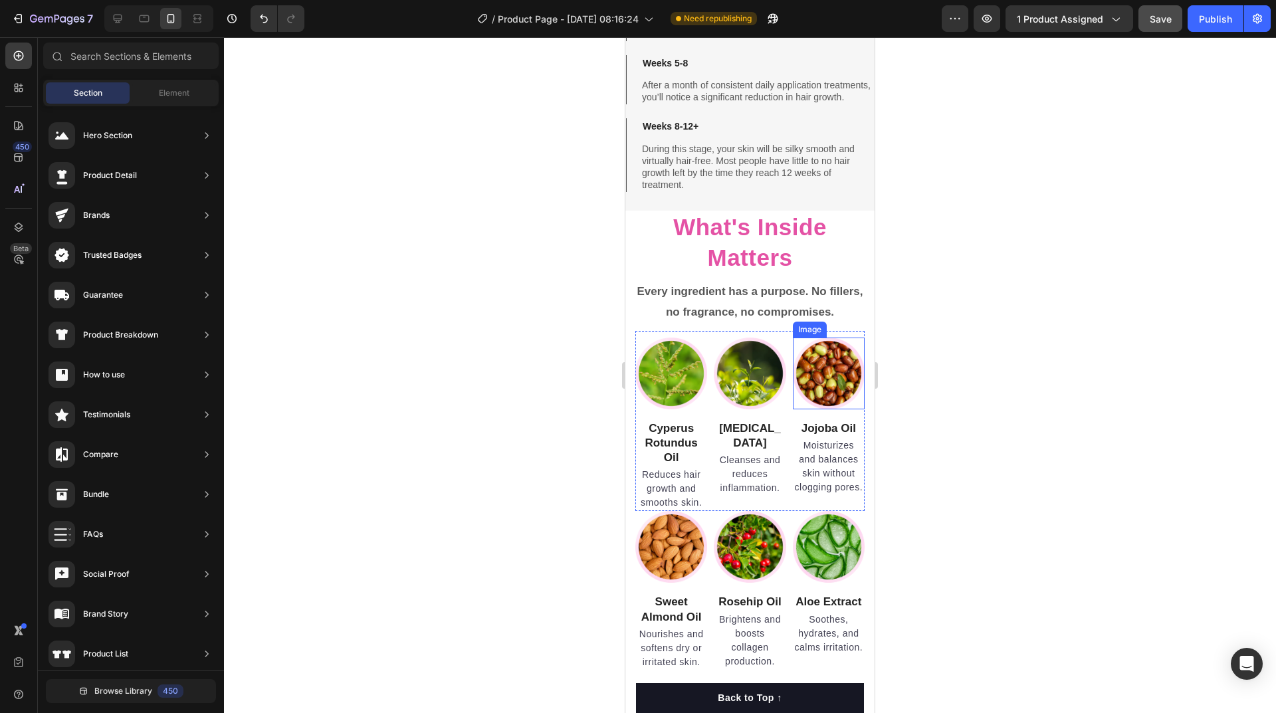
scroll to position [4938, 0]
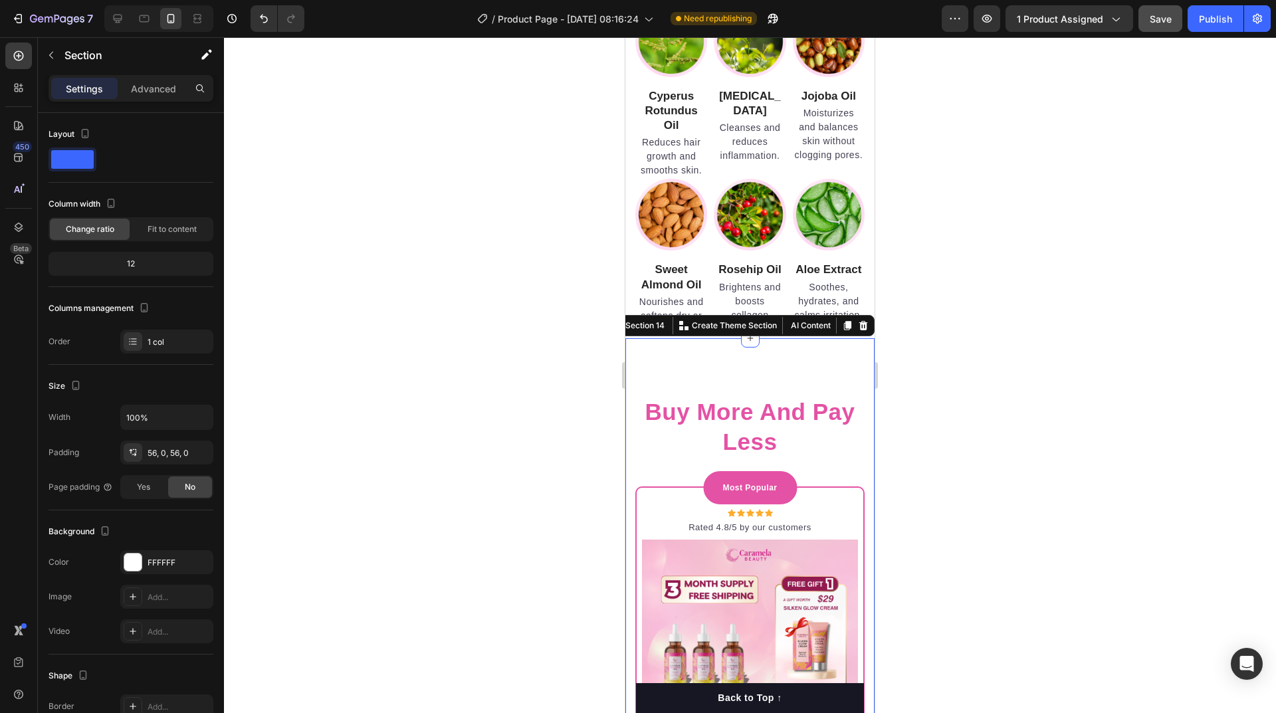
click at [157, 91] on p "Advanced" at bounding box center [153, 89] width 45 height 14
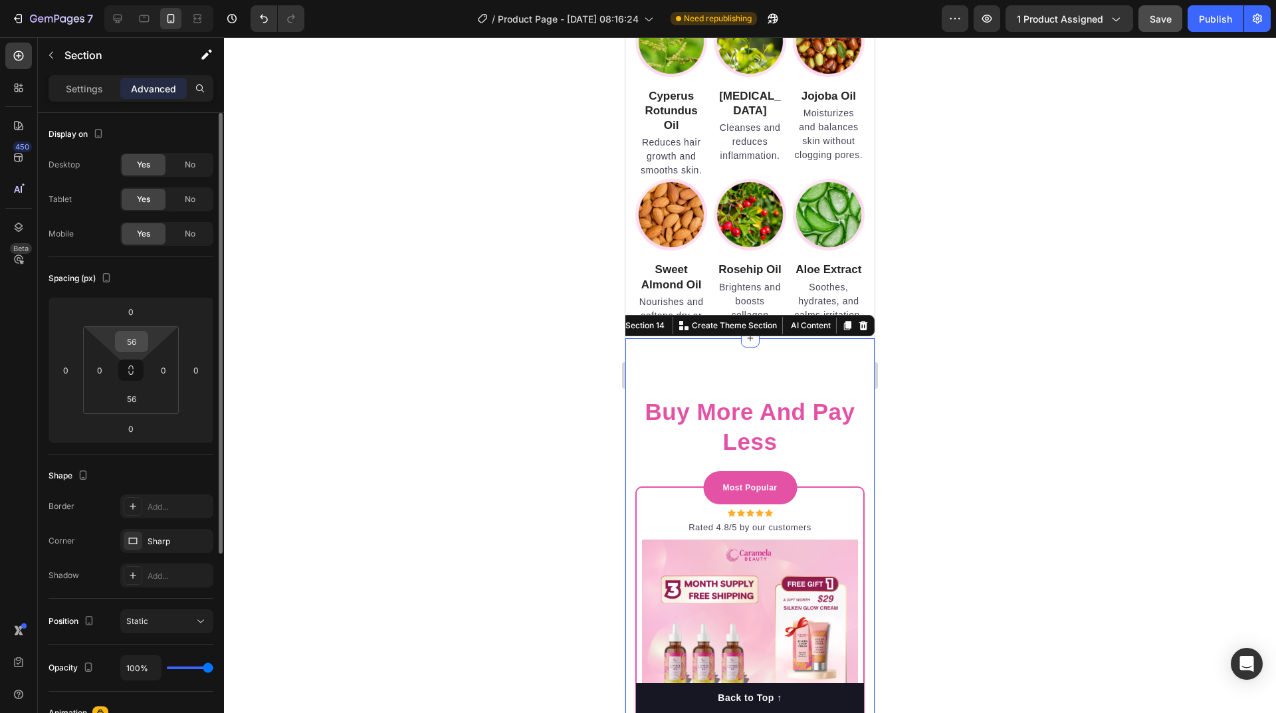
click at [128, 346] on input "56" at bounding box center [131, 342] width 27 height 20
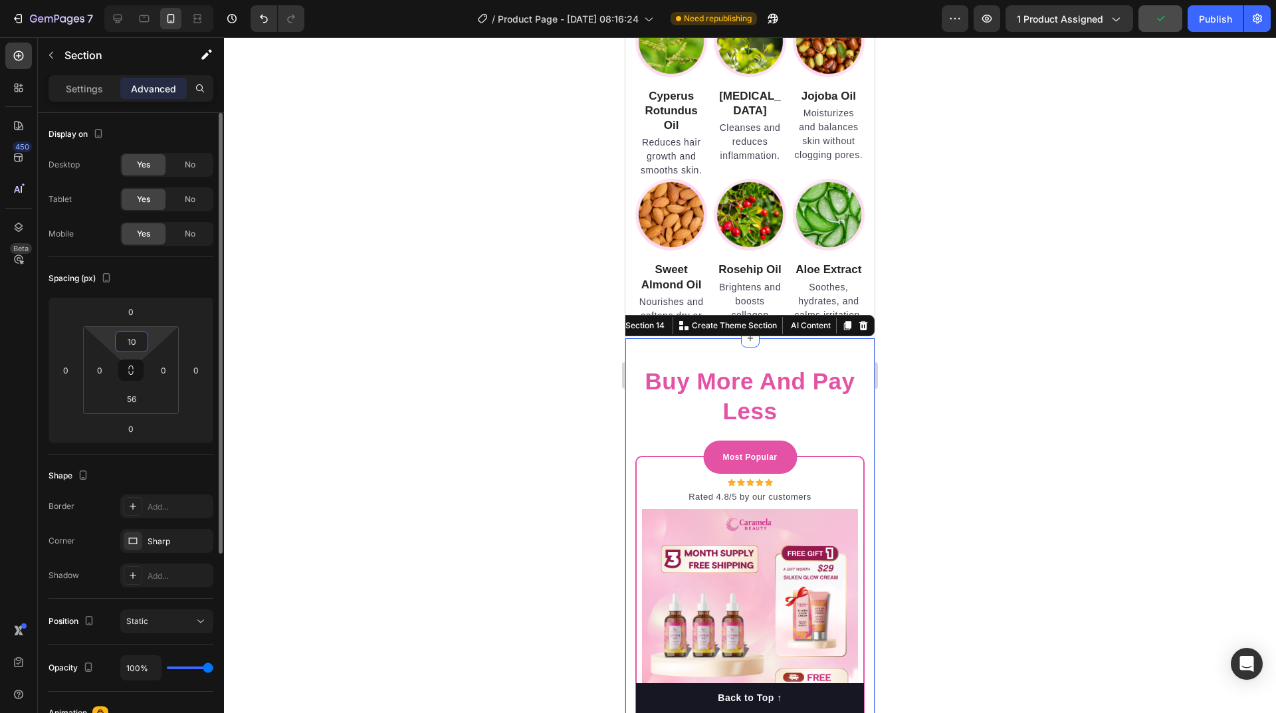
click at [127, 346] on input "10" at bounding box center [131, 342] width 27 height 20
type input "0"
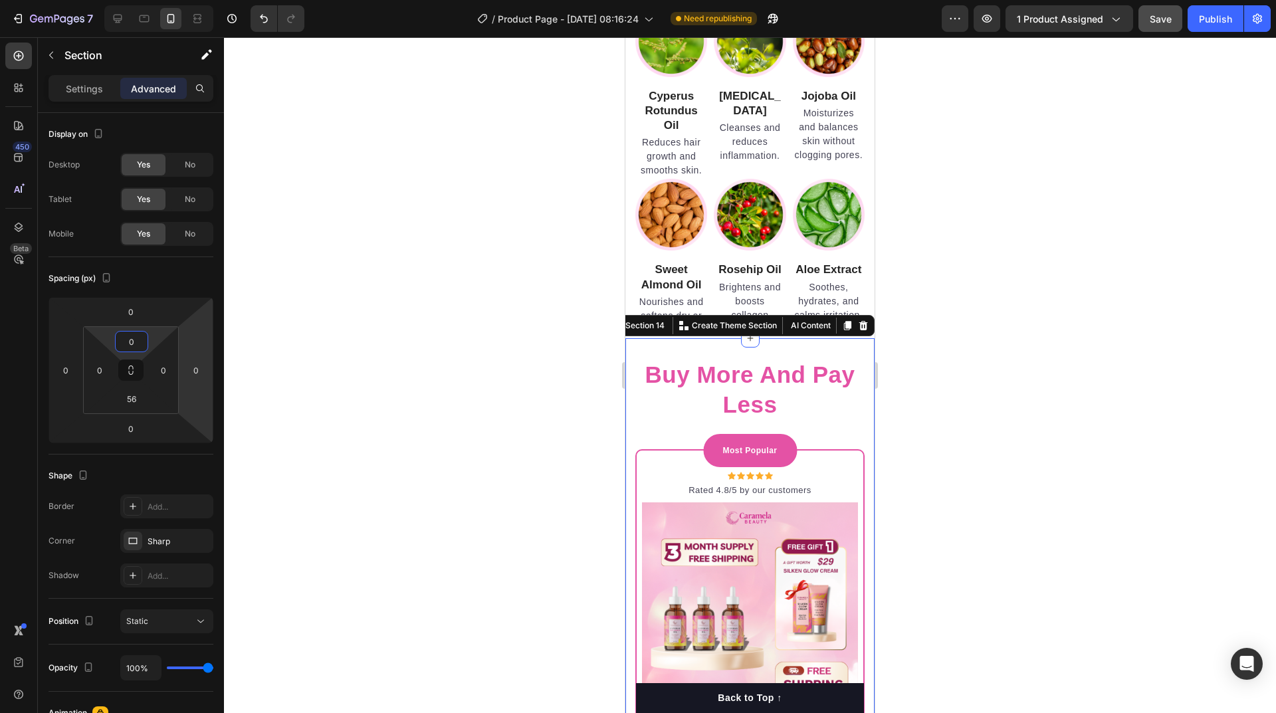
click at [1045, 332] on div at bounding box center [750, 375] width 1052 height 676
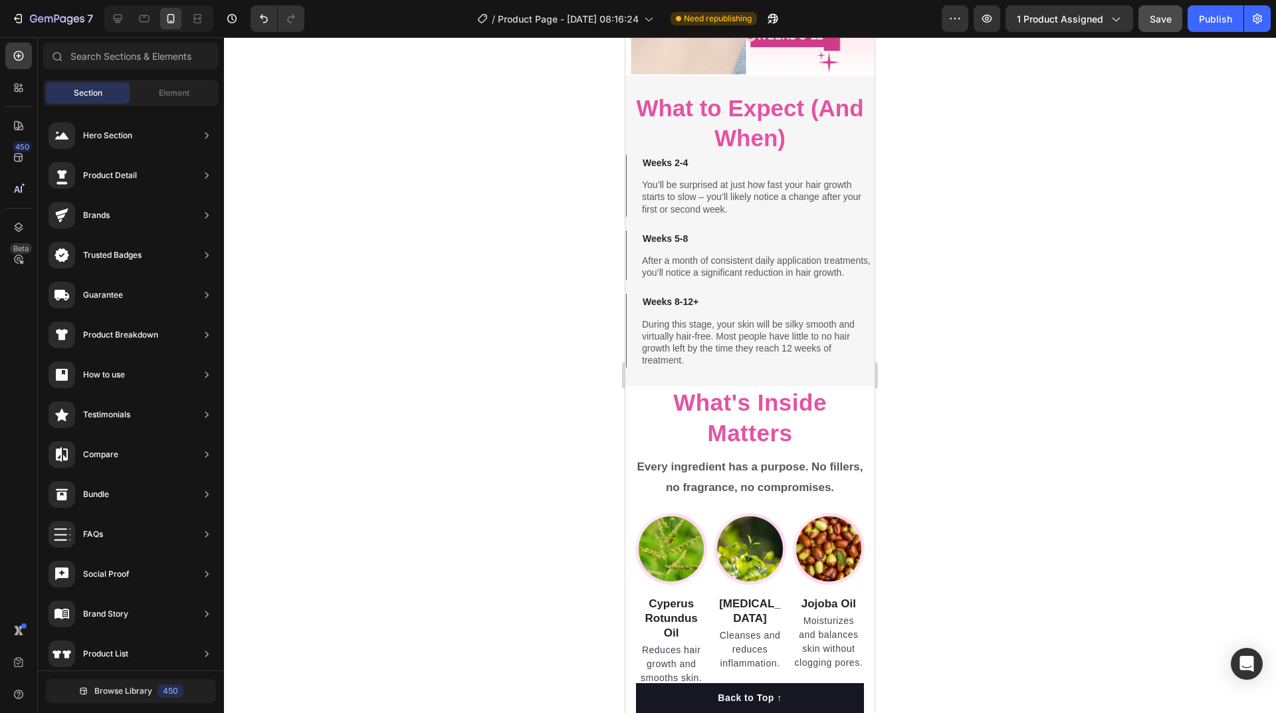
scroll to position [4364, 0]
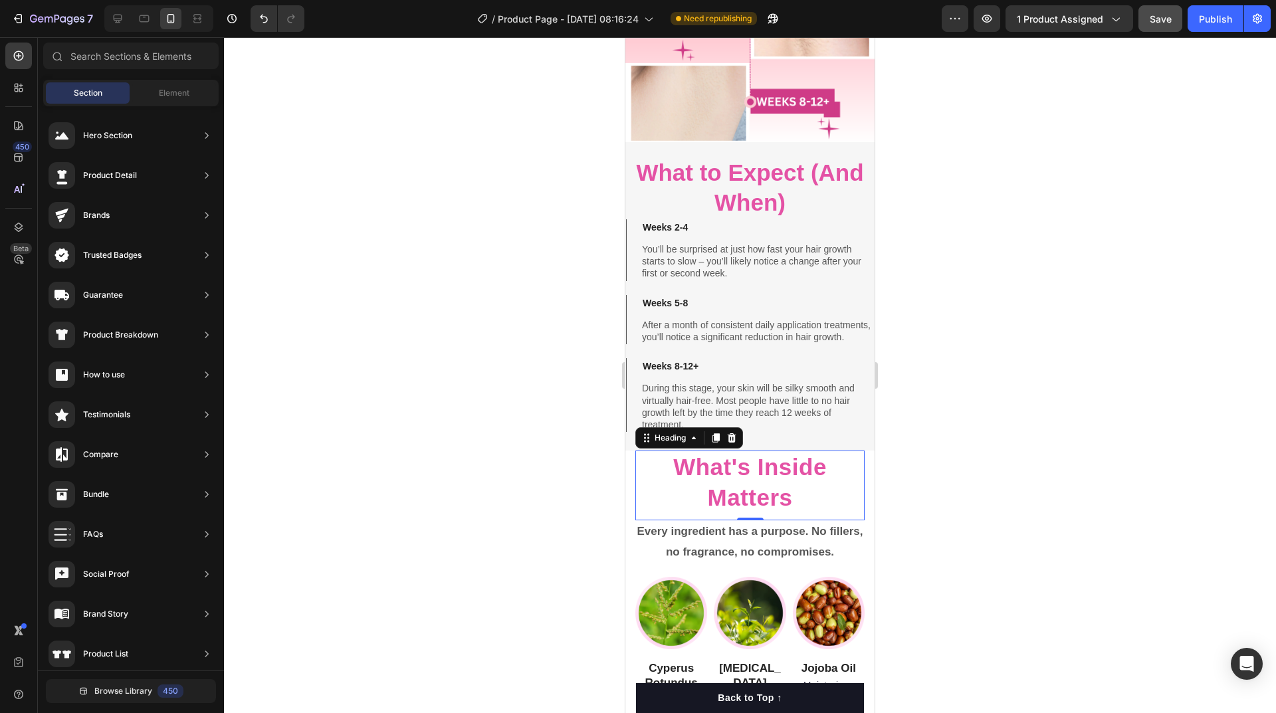
click at [818, 486] on h2 "What's Inside Matters" at bounding box center [749, 482] width 229 height 63
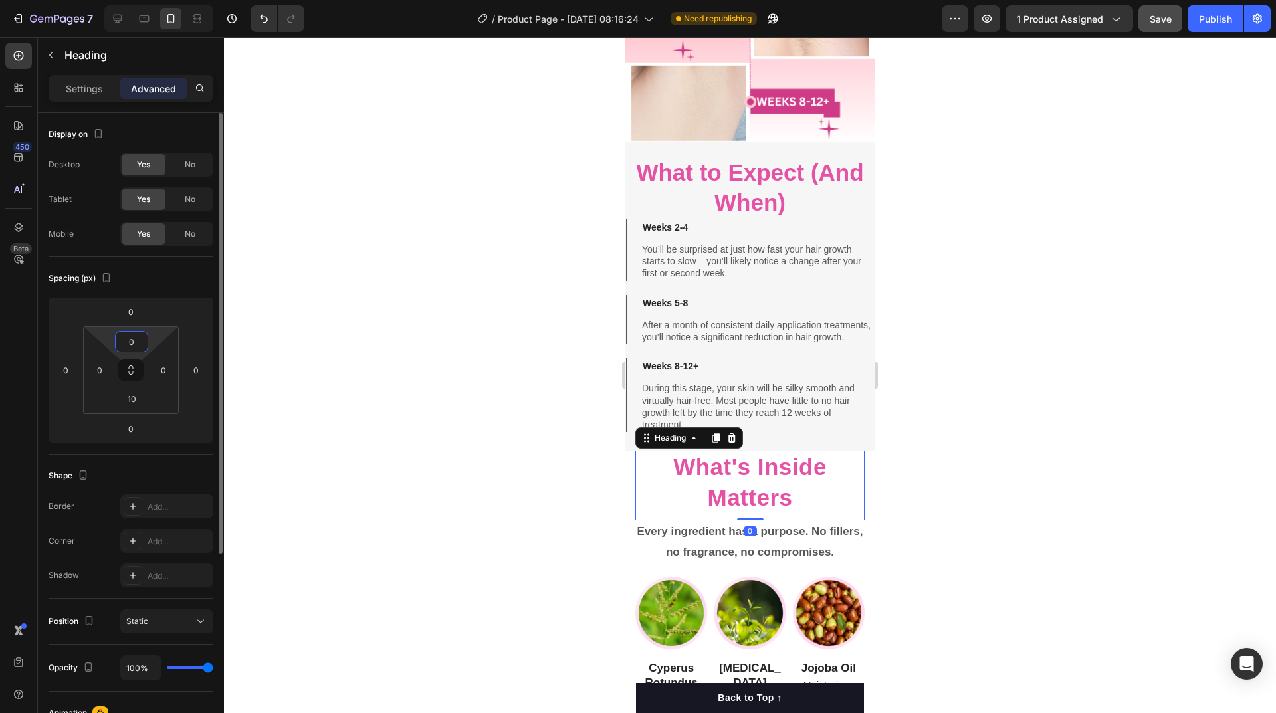
click at [124, 343] on input "0" at bounding box center [131, 342] width 27 height 20
type input "10"
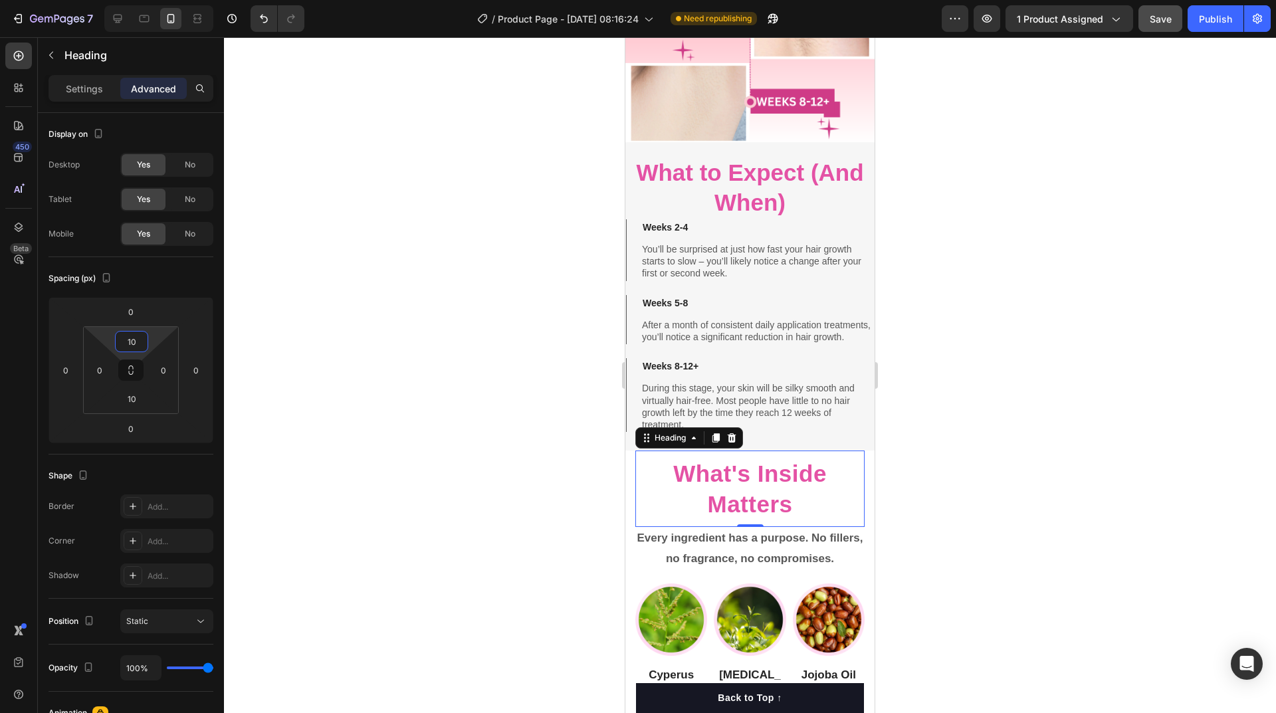
click at [1018, 403] on div at bounding box center [750, 375] width 1052 height 676
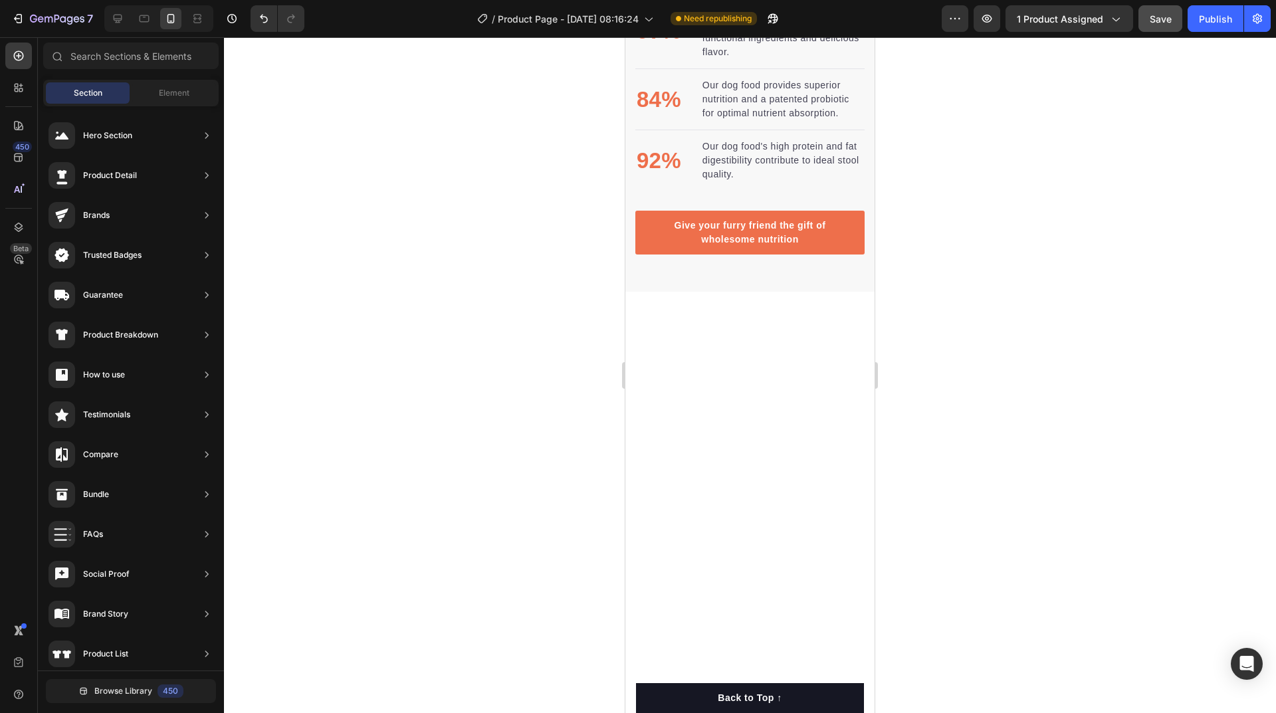
scroll to position [1998, 0]
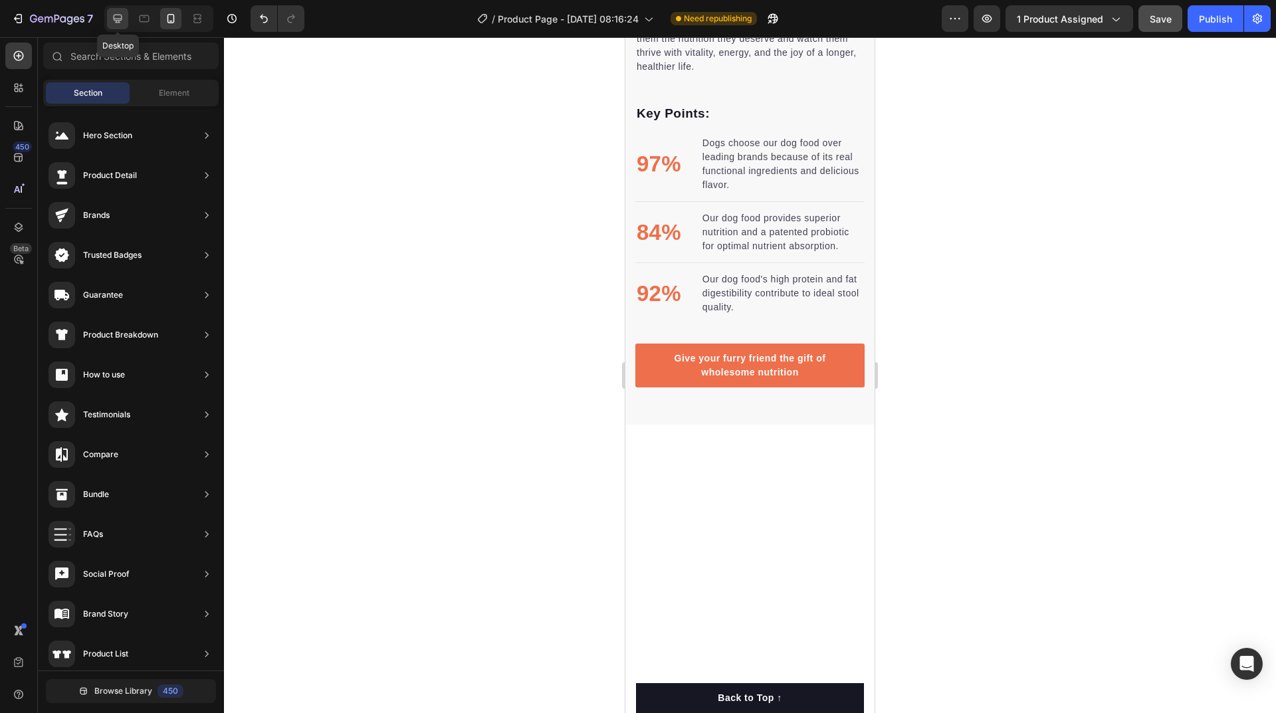
click at [122, 13] on icon at bounding box center [117, 18] width 13 height 13
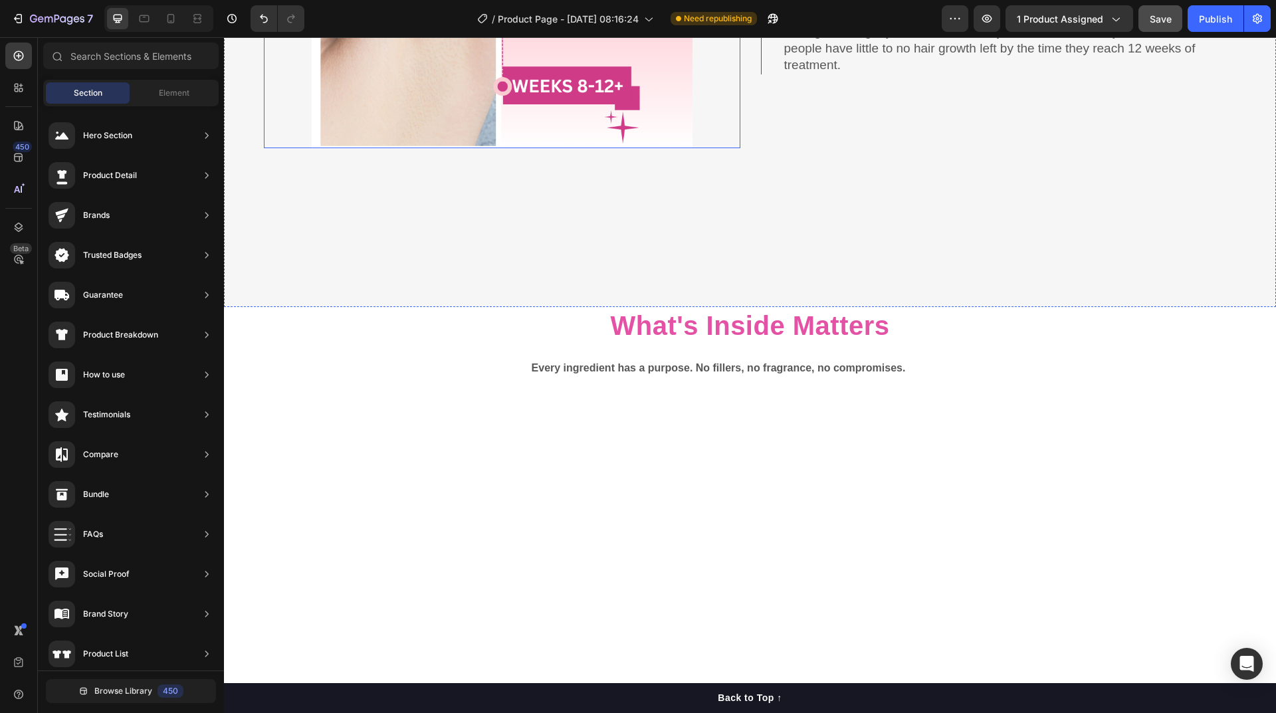
scroll to position [4201, 0]
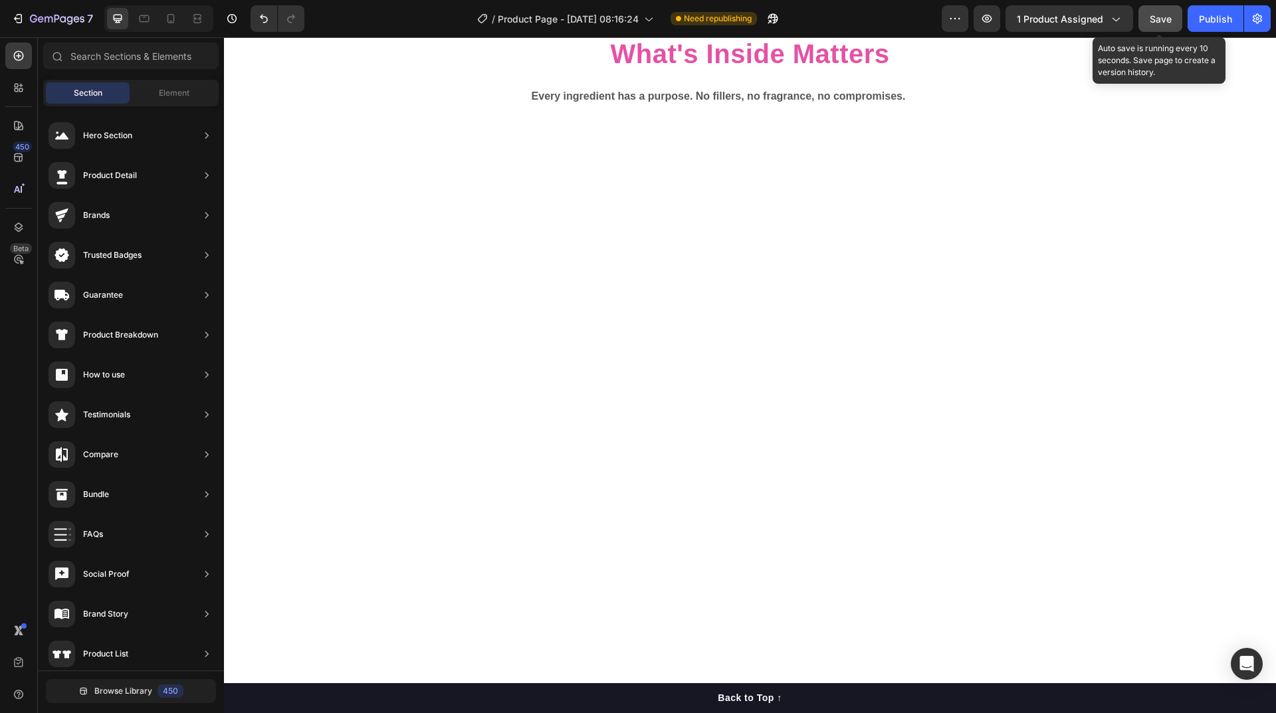
click at [1155, 18] on span "Save" at bounding box center [1161, 18] width 22 height 11
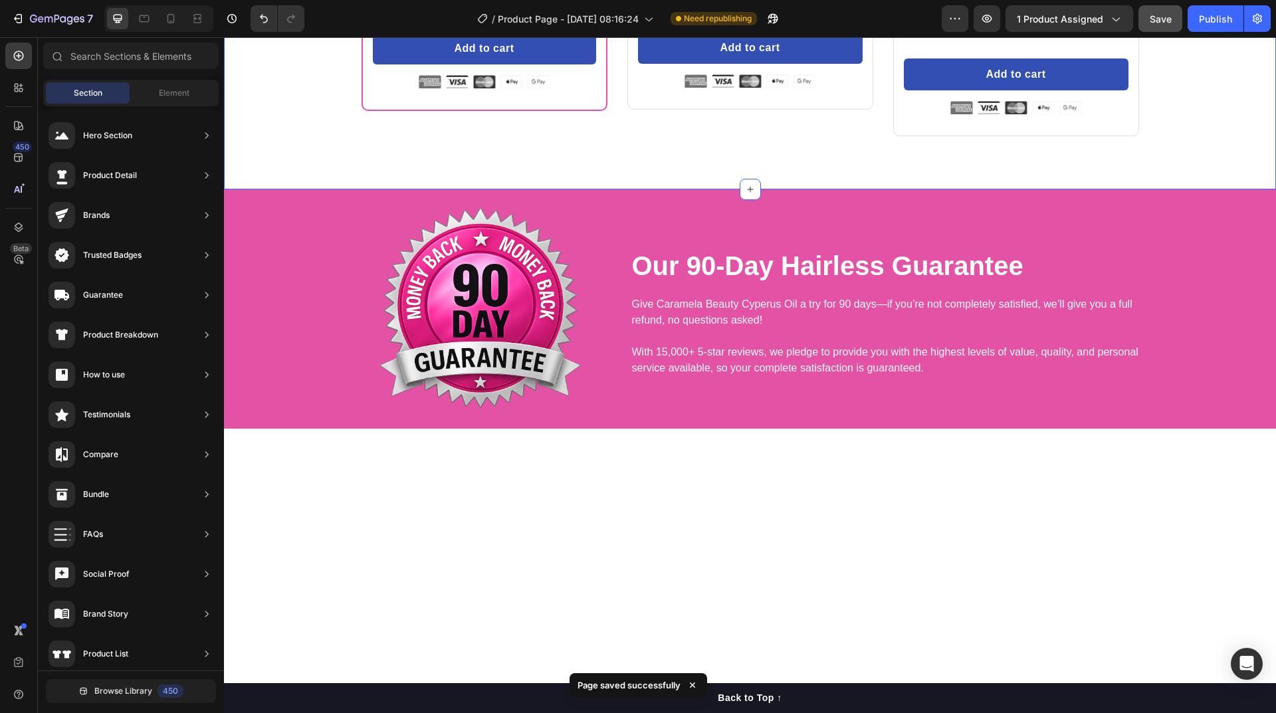
scroll to position [5397, 0]
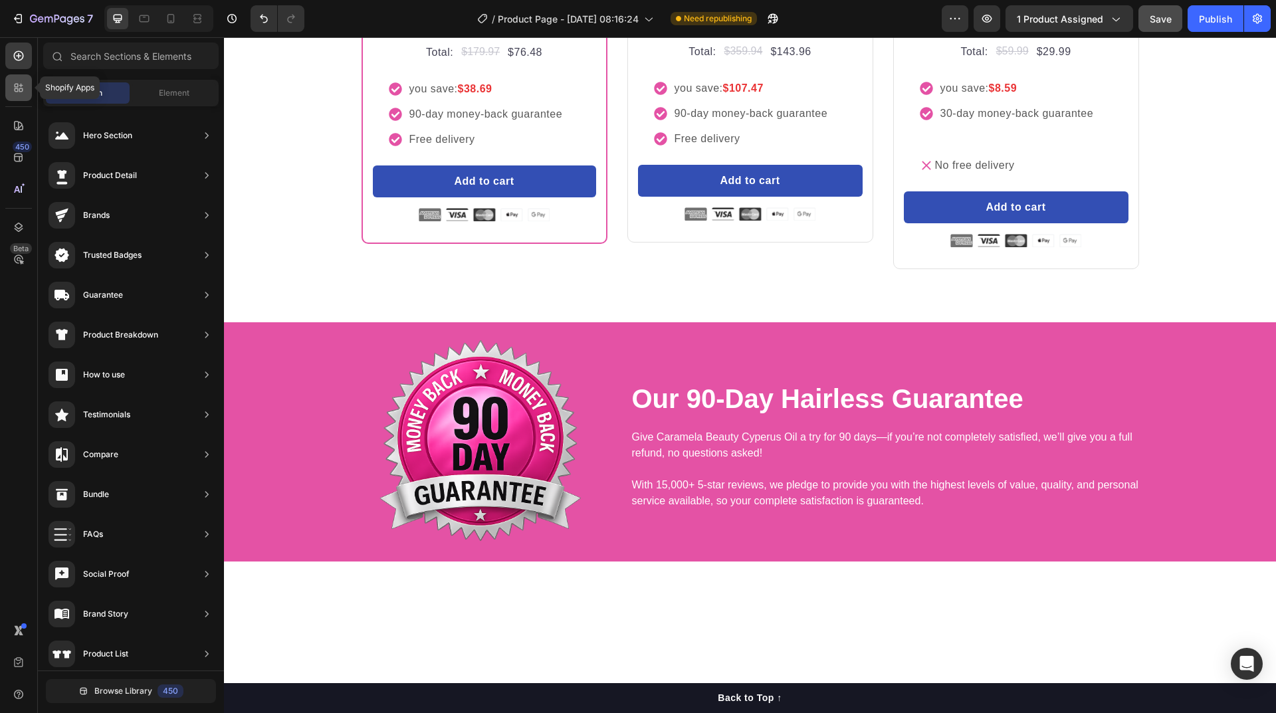
click at [21, 89] on icon at bounding box center [21, 90] width 4 height 4
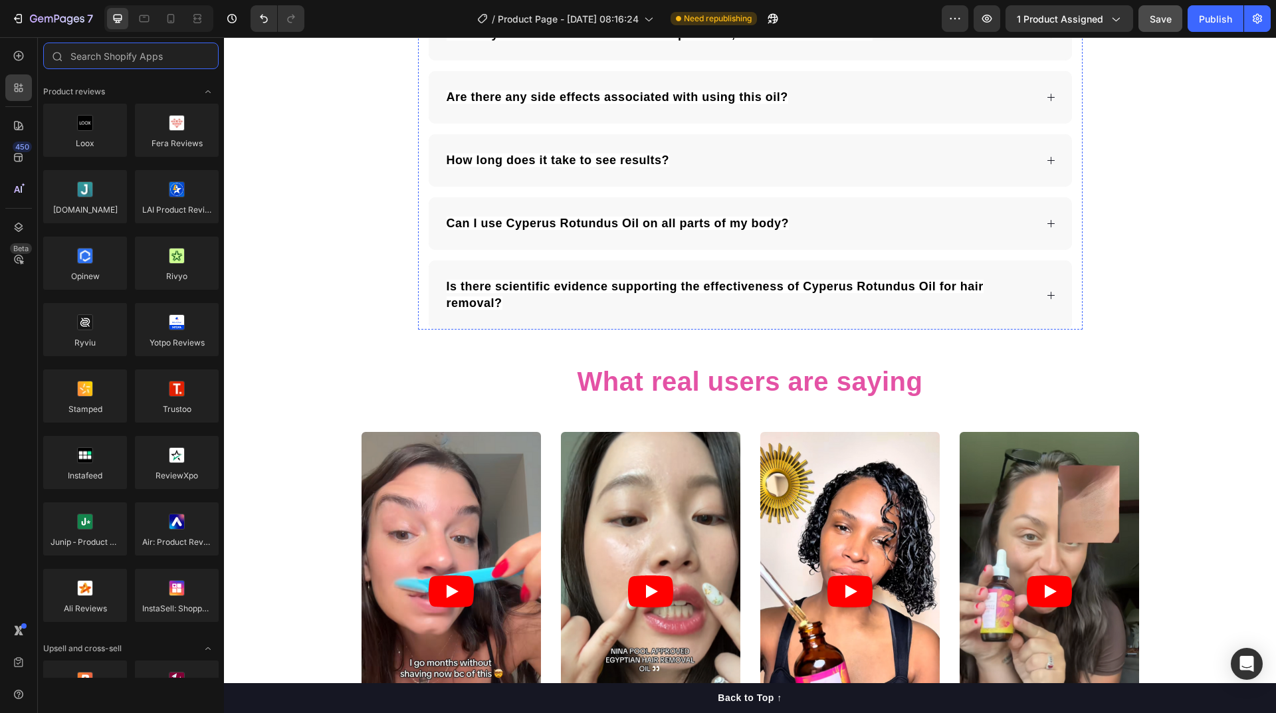
scroll to position [6847, 0]
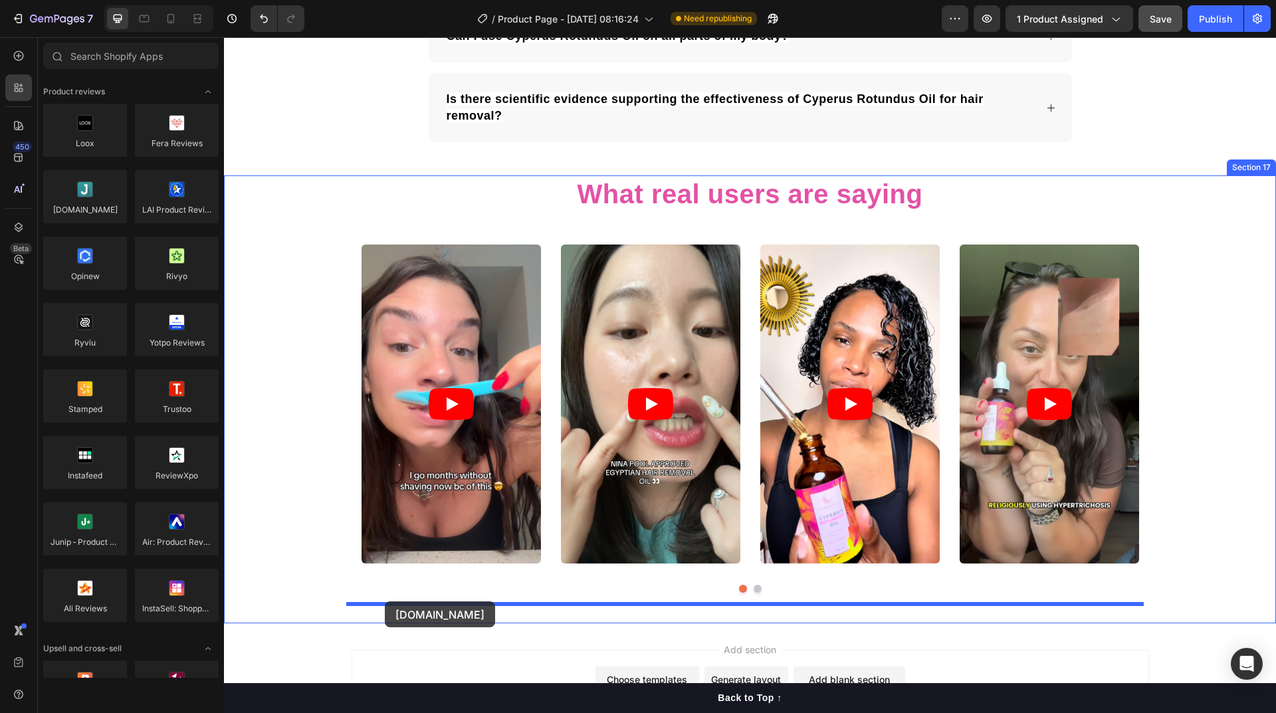
drag, startPoint x: 318, startPoint y: 234, endPoint x: 394, endPoint y: 590, distance: 364.4
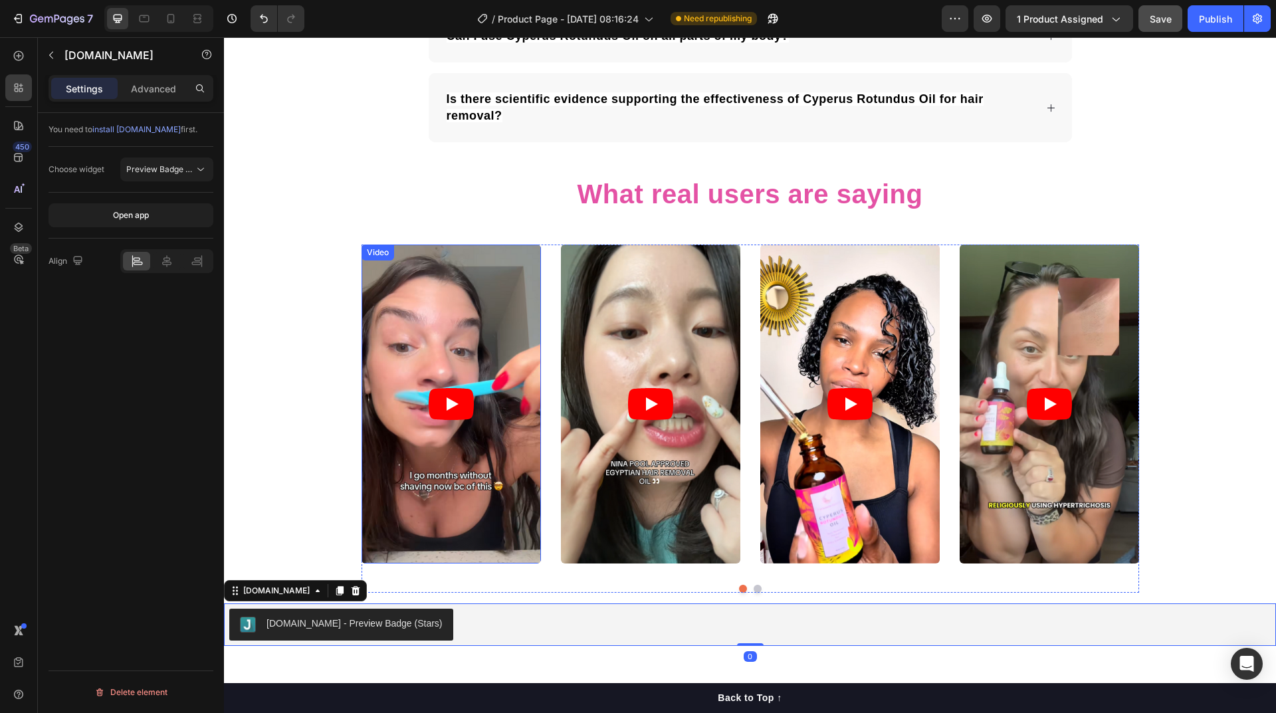
scroll to position [6980, 0]
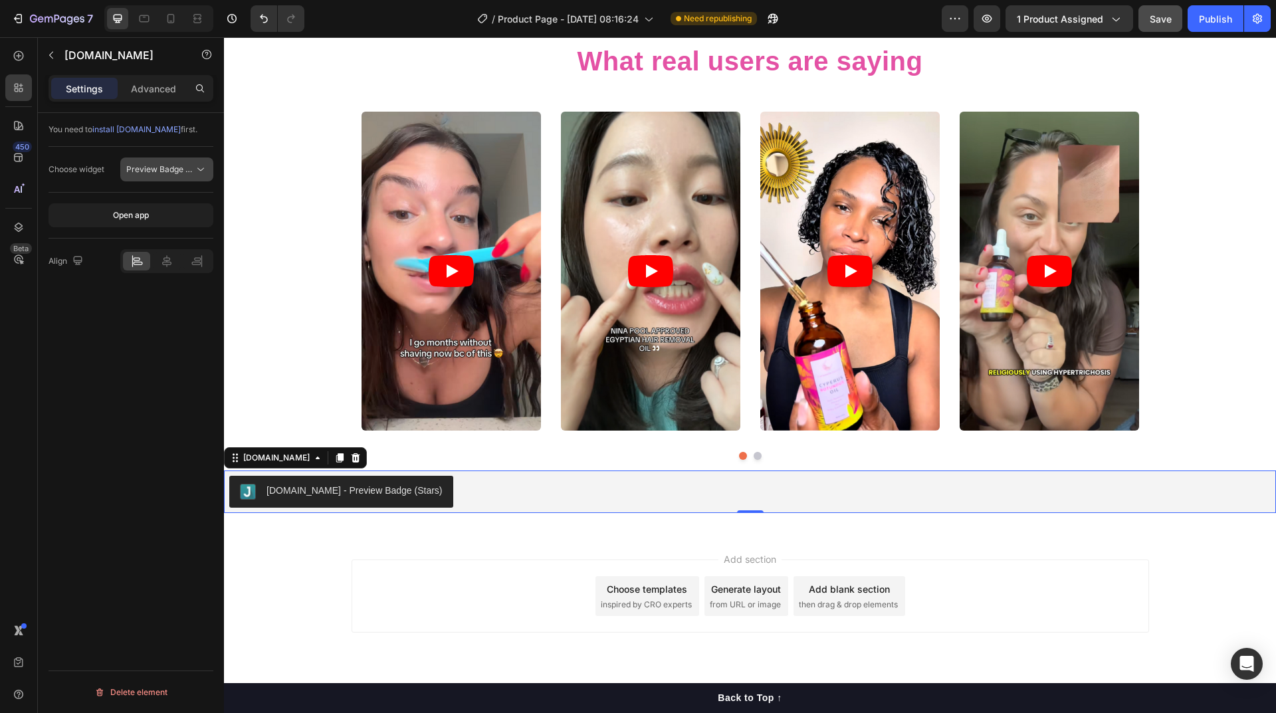
click at [191, 169] on span "Preview Badge (Stars)" at bounding box center [168, 169] width 84 height 10
click at [1157, 19] on span "Save" at bounding box center [1161, 18] width 22 height 11
click at [169, 167] on span "Preview Badge (Stars)" at bounding box center [168, 169] width 84 height 10
click at [134, 130] on span "install Judge.me" at bounding box center [136, 129] width 88 height 10
click at [140, 94] on p "Advanced" at bounding box center [153, 89] width 45 height 14
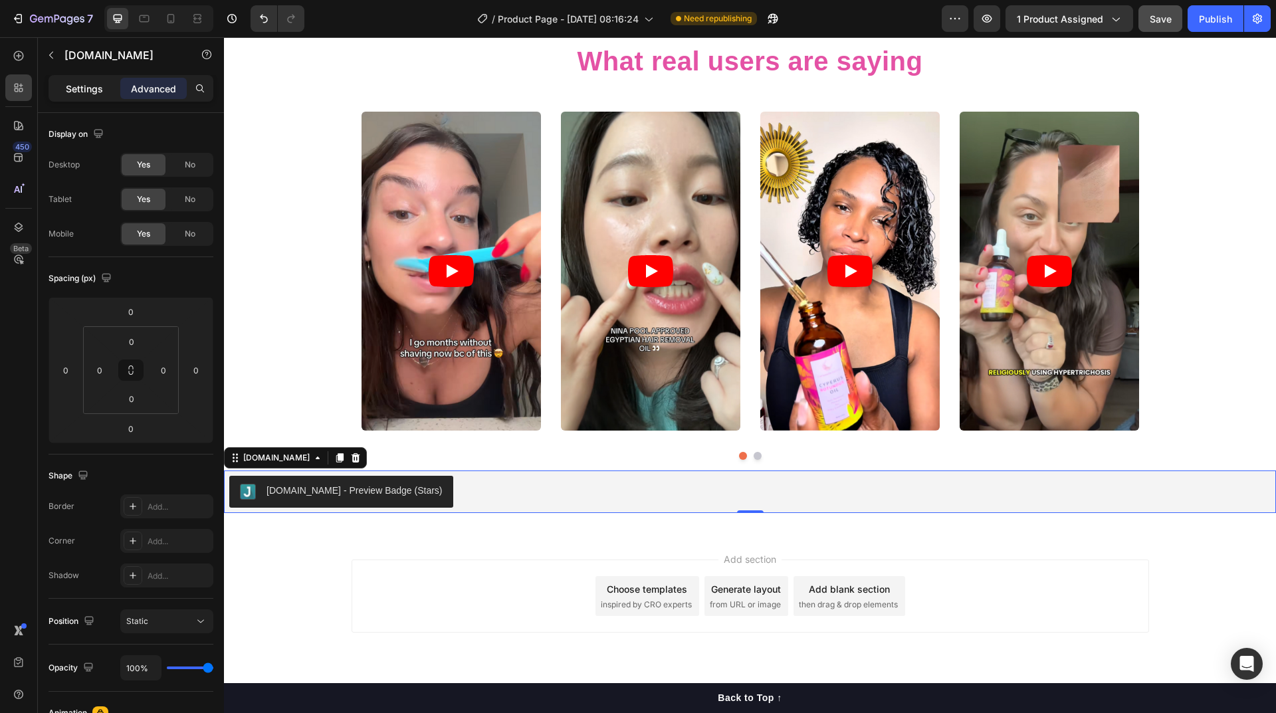
click at [98, 88] on p "Settings" at bounding box center [84, 89] width 37 height 14
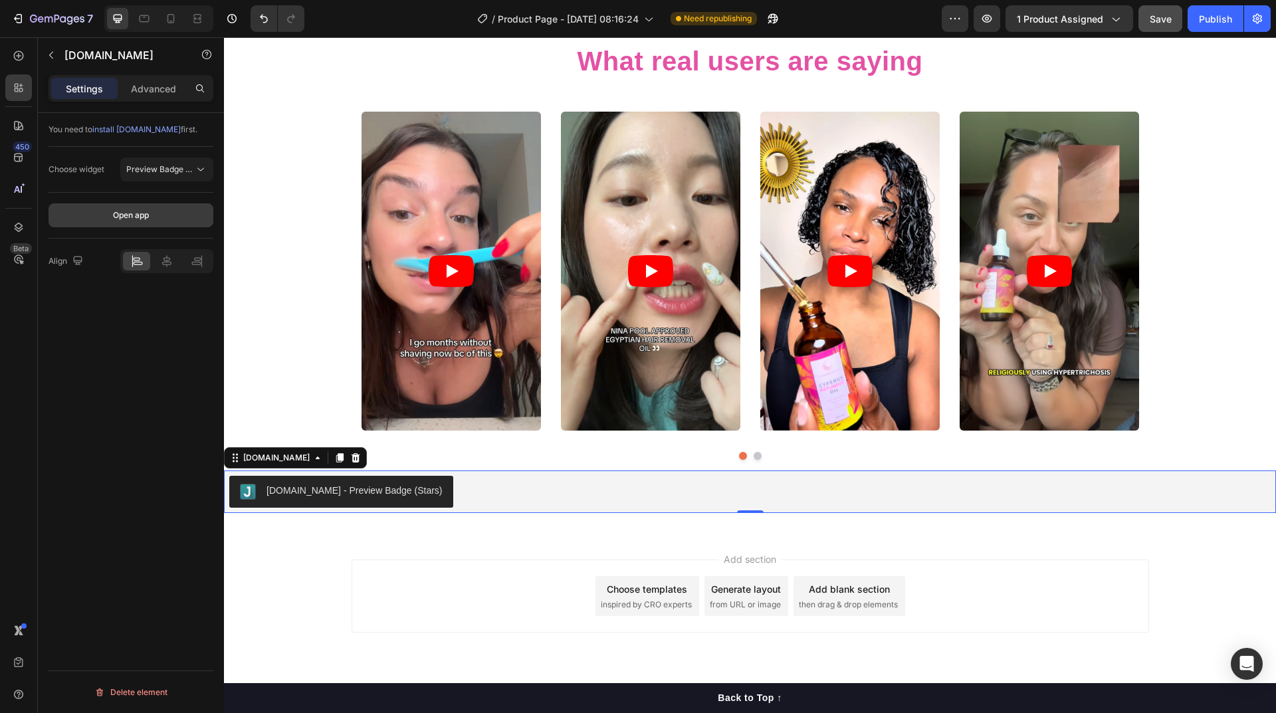
click at [133, 216] on div "Open app" at bounding box center [131, 215] width 36 height 12
click at [159, 177] on button "Preview Badge (Stars)" at bounding box center [166, 170] width 93 height 24
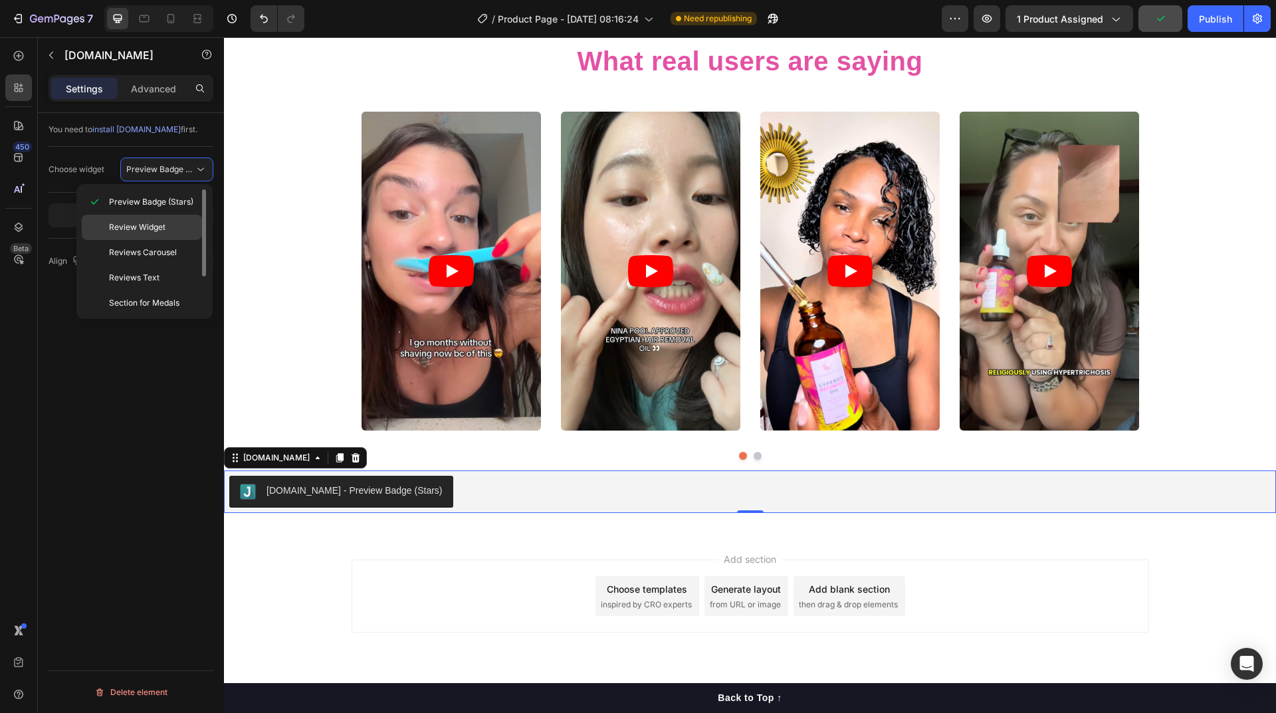
click at [156, 220] on div "Review Widget" at bounding box center [142, 227] width 120 height 25
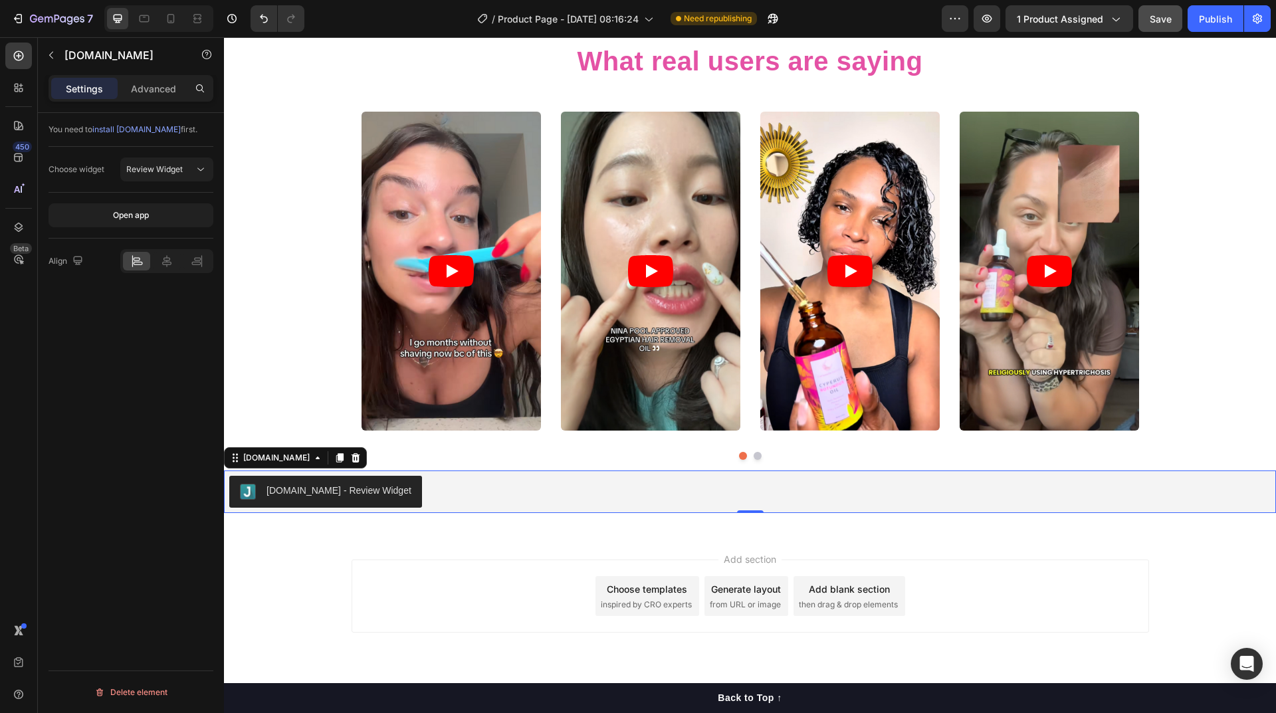
click at [314, 487] on div "Judge.me - Review Widget" at bounding box center [339, 491] width 145 height 14
click at [173, 169] on span "Review Widget" at bounding box center [154, 169] width 56 height 10
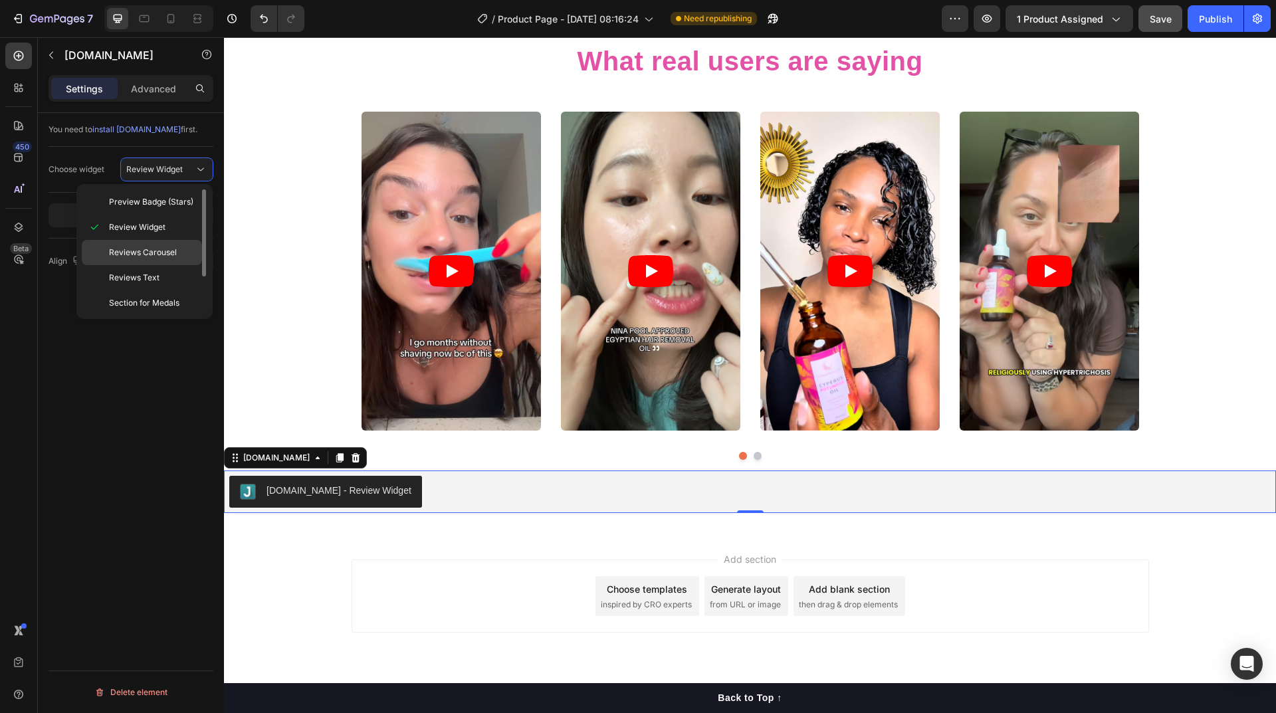
click at [144, 251] on span "Reviews Carousel" at bounding box center [143, 253] width 68 height 12
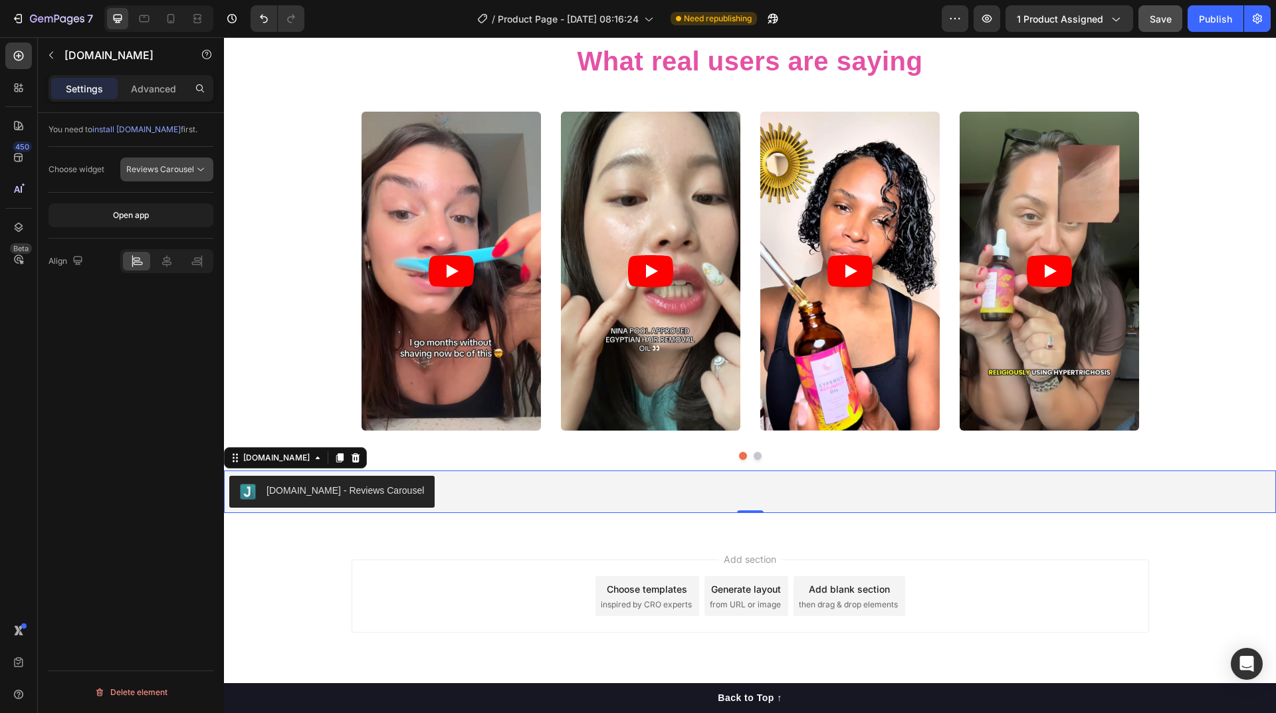
click at [174, 173] on span "Reviews Carousel" at bounding box center [160, 169] width 68 height 10
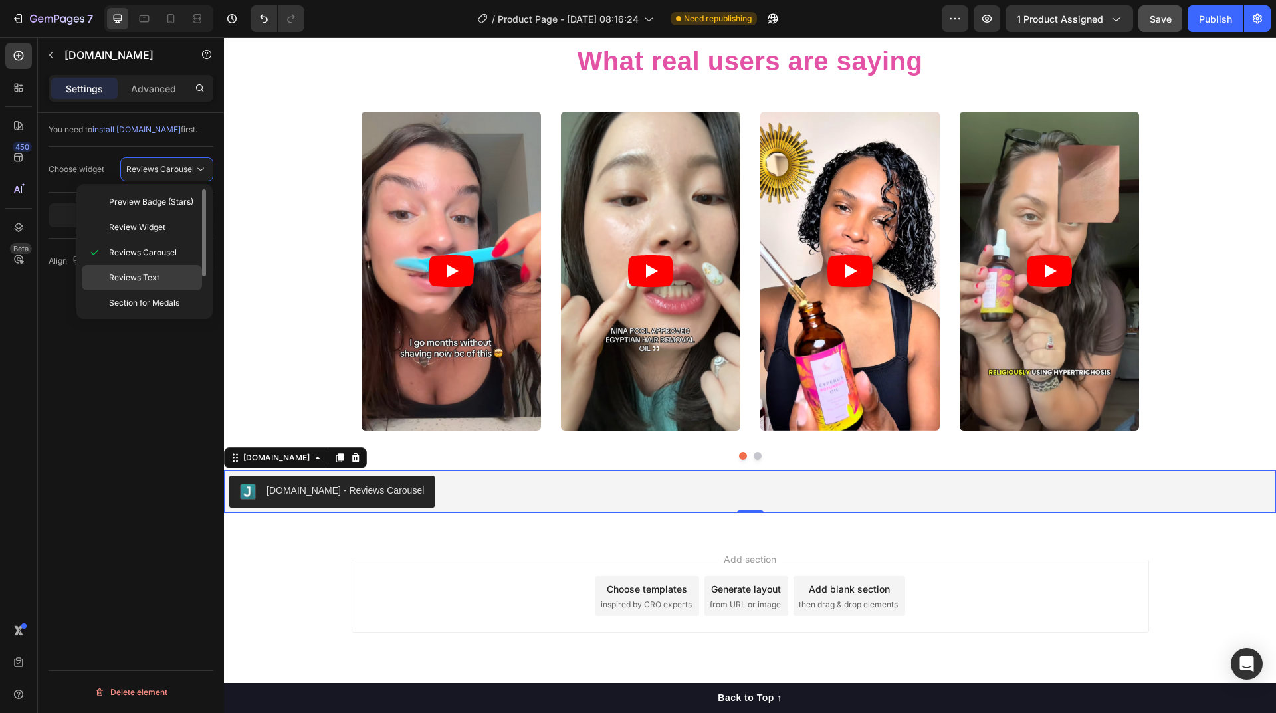
click at [157, 277] on span "Reviews Text" at bounding box center [134, 278] width 51 height 12
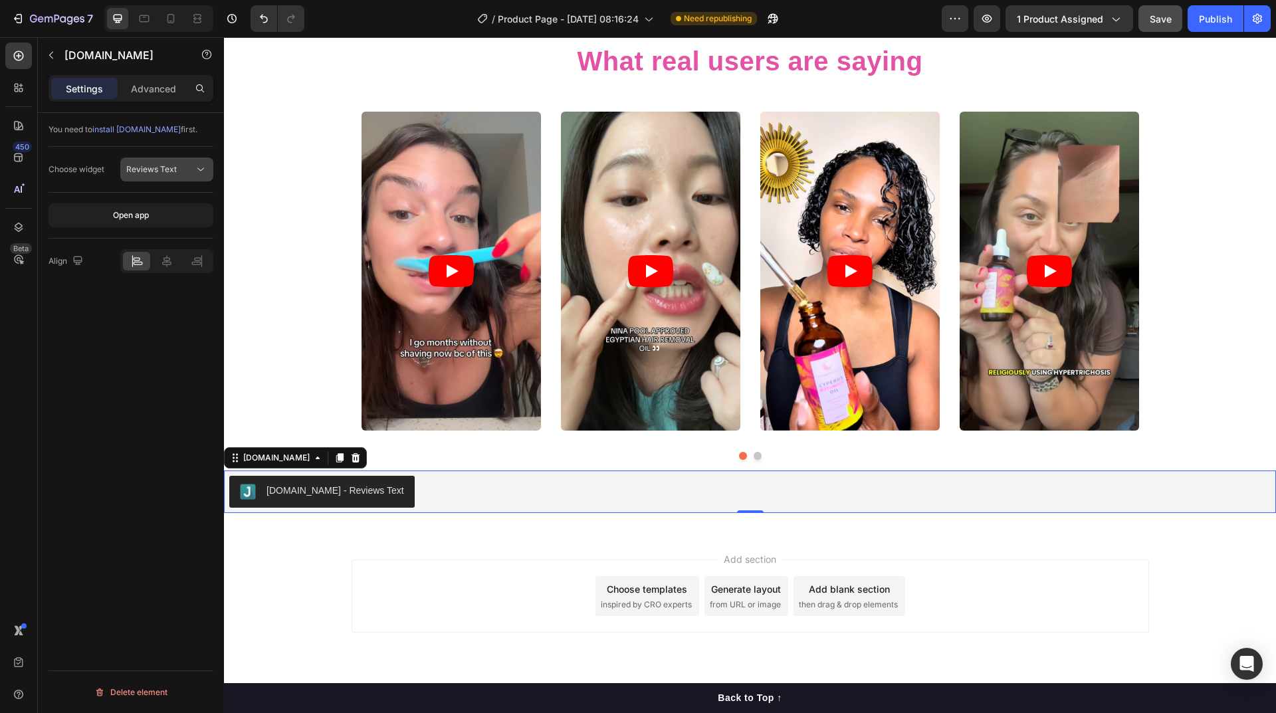
click at [168, 174] on span "Reviews Text" at bounding box center [151, 170] width 51 height 12
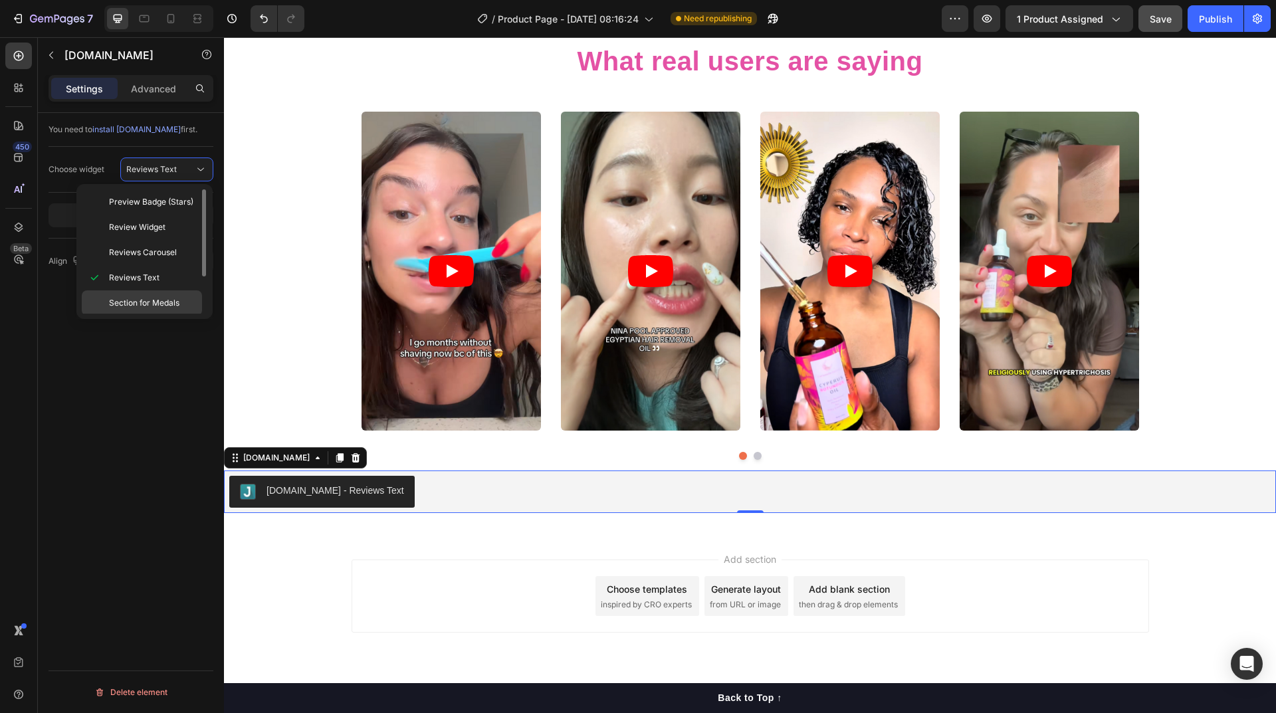
click at [156, 298] on span "Section for Medals" at bounding box center [144, 303] width 70 height 12
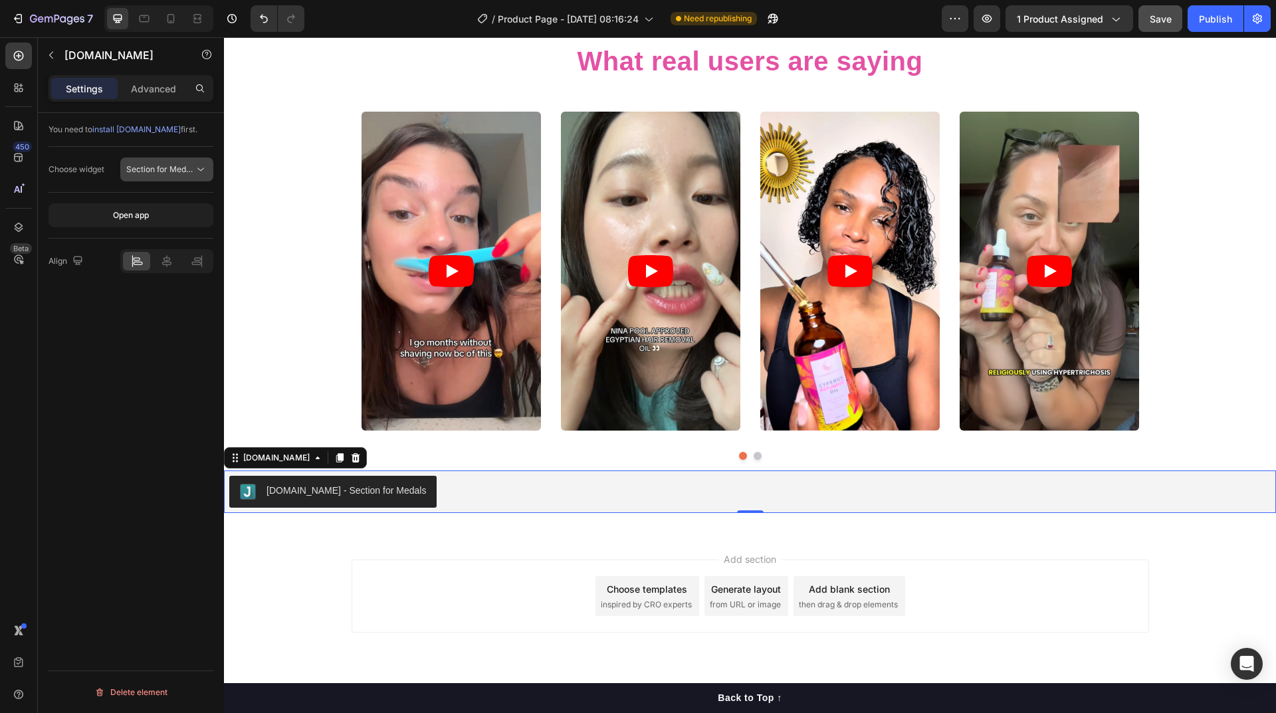
click at [169, 170] on span "Section for Medals" at bounding box center [161, 169] width 70 height 10
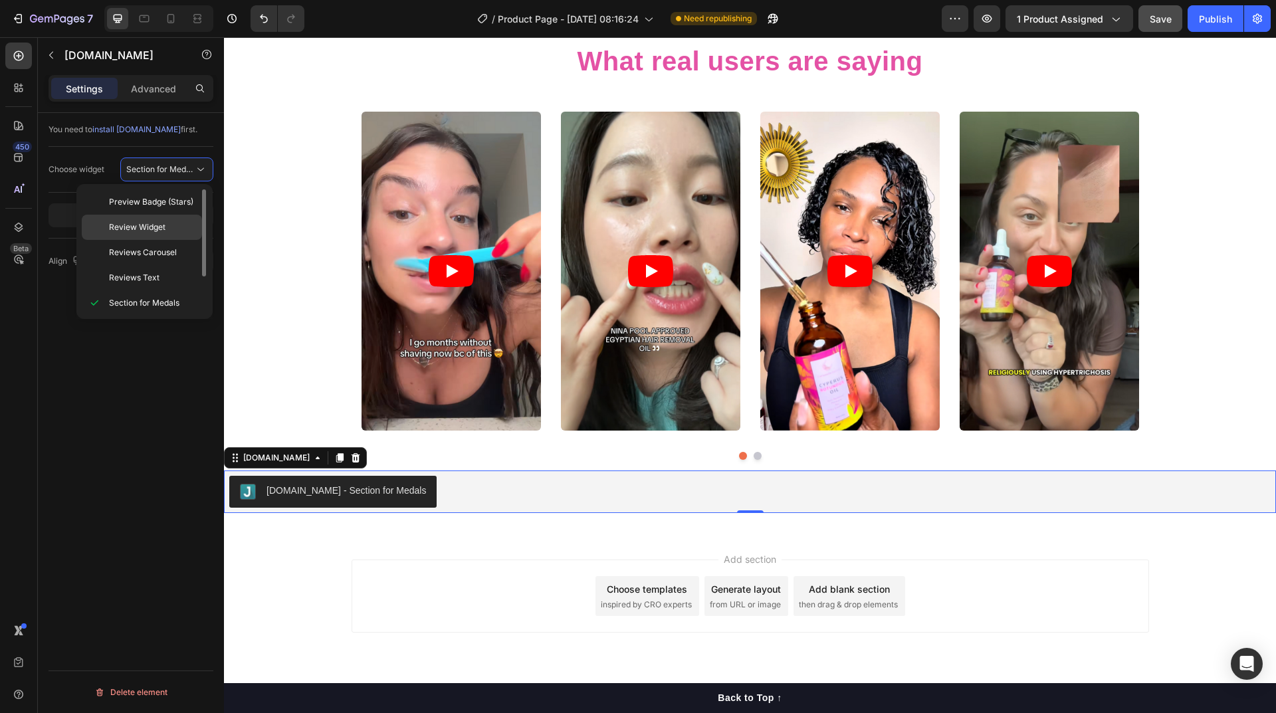
click at [157, 233] on span "Review Widget" at bounding box center [137, 227] width 56 height 12
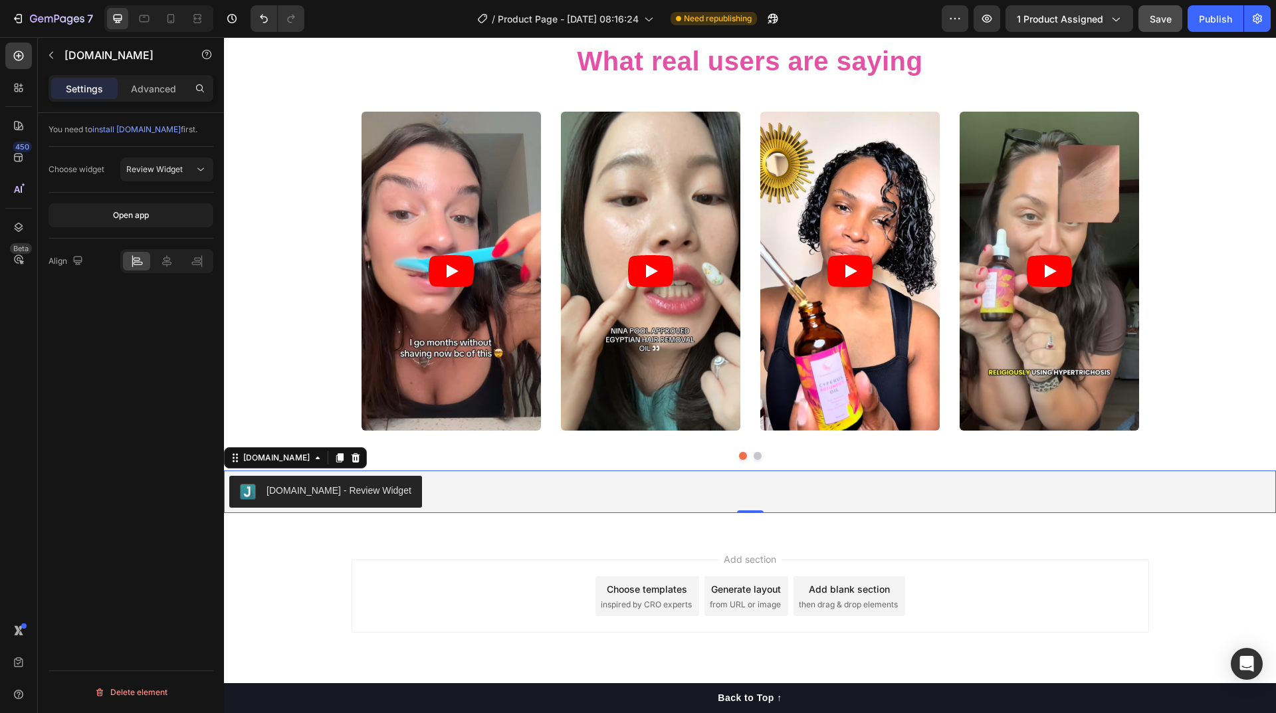
click at [498, 553] on div "Add section Choose templates inspired by CRO experts Generate layout from URL o…" at bounding box center [750, 615] width 1052 height 164
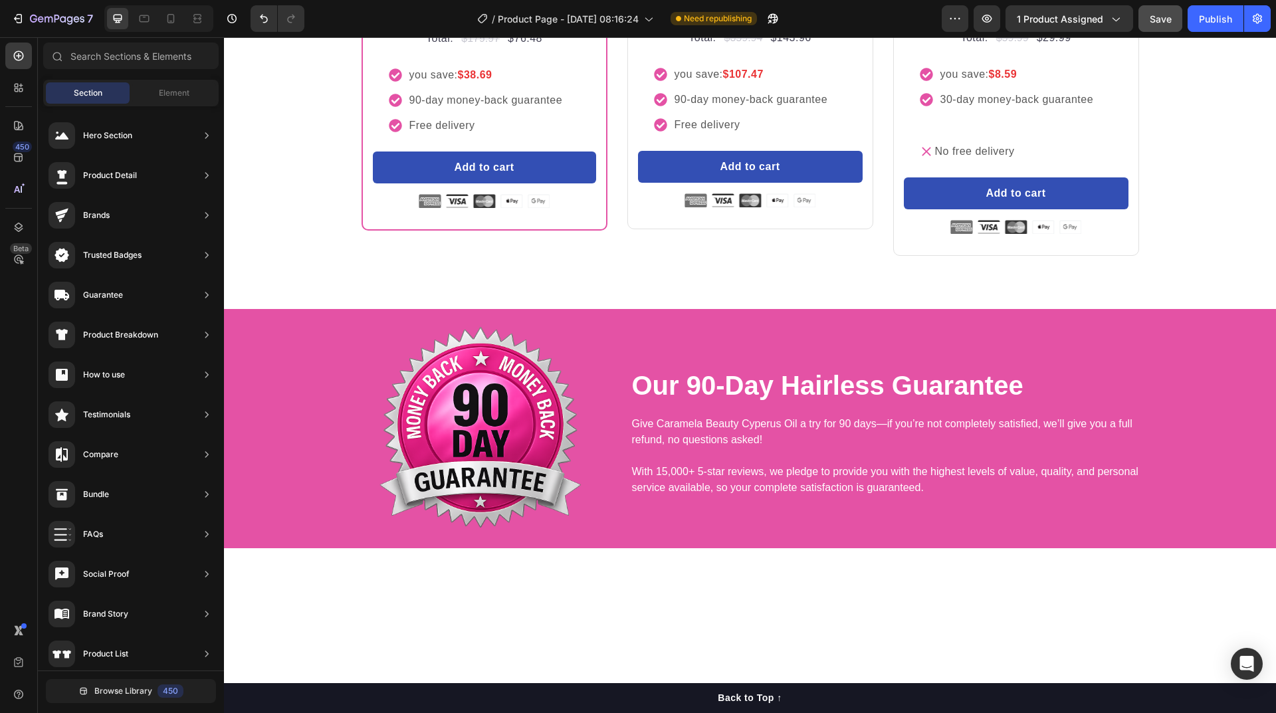
scroll to position [5450, 0]
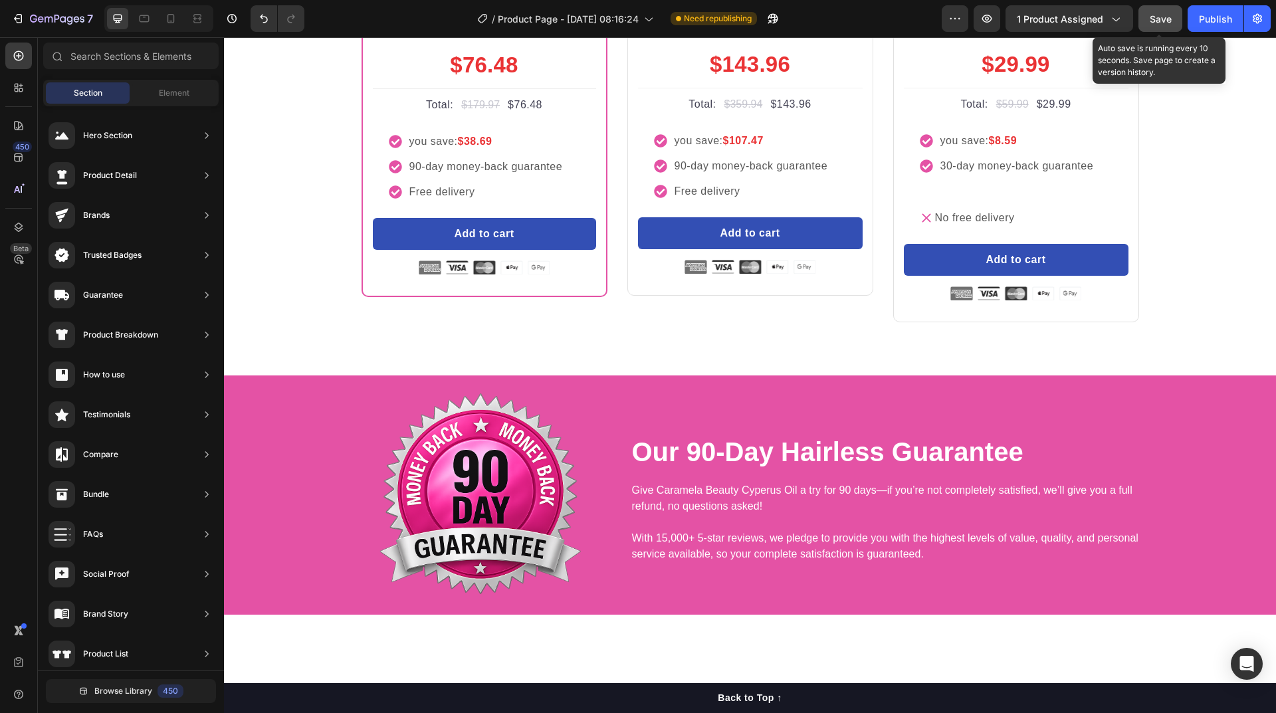
click at [1156, 16] on span "Save" at bounding box center [1161, 18] width 22 height 11
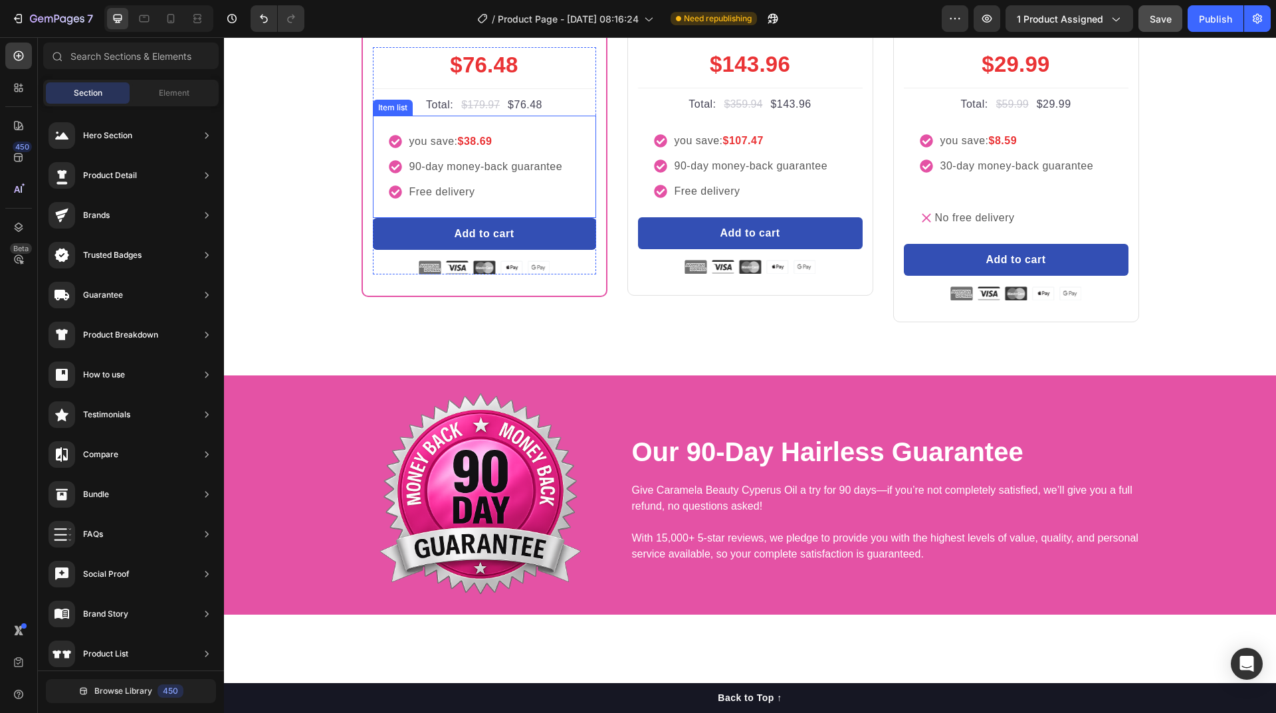
click at [471, 147] on strong "$38.69" at bounding box center [474, 141] width 35 height 11
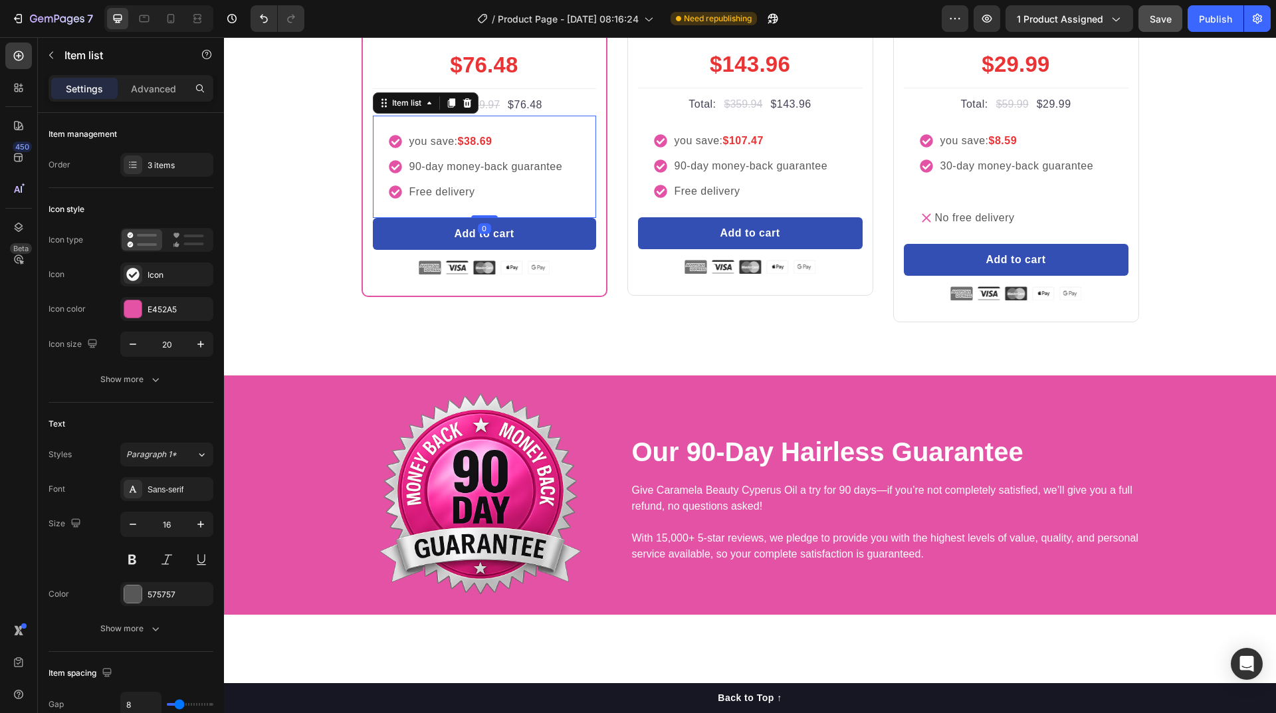
click at [471, 147] on strong "$38.69" at bounding box center [474, 141] width 35 height 11
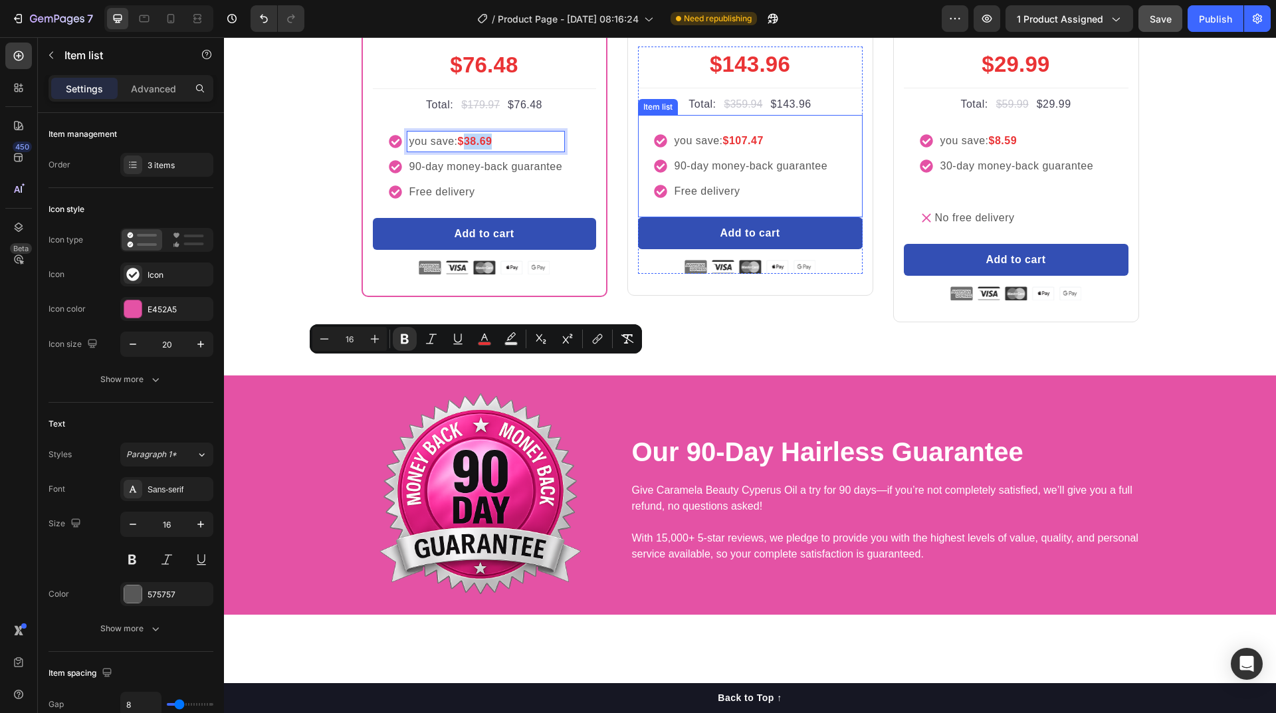
click at [740, 146] on strong "$107.47" at bounding box center [742, 140] width 41 height 11
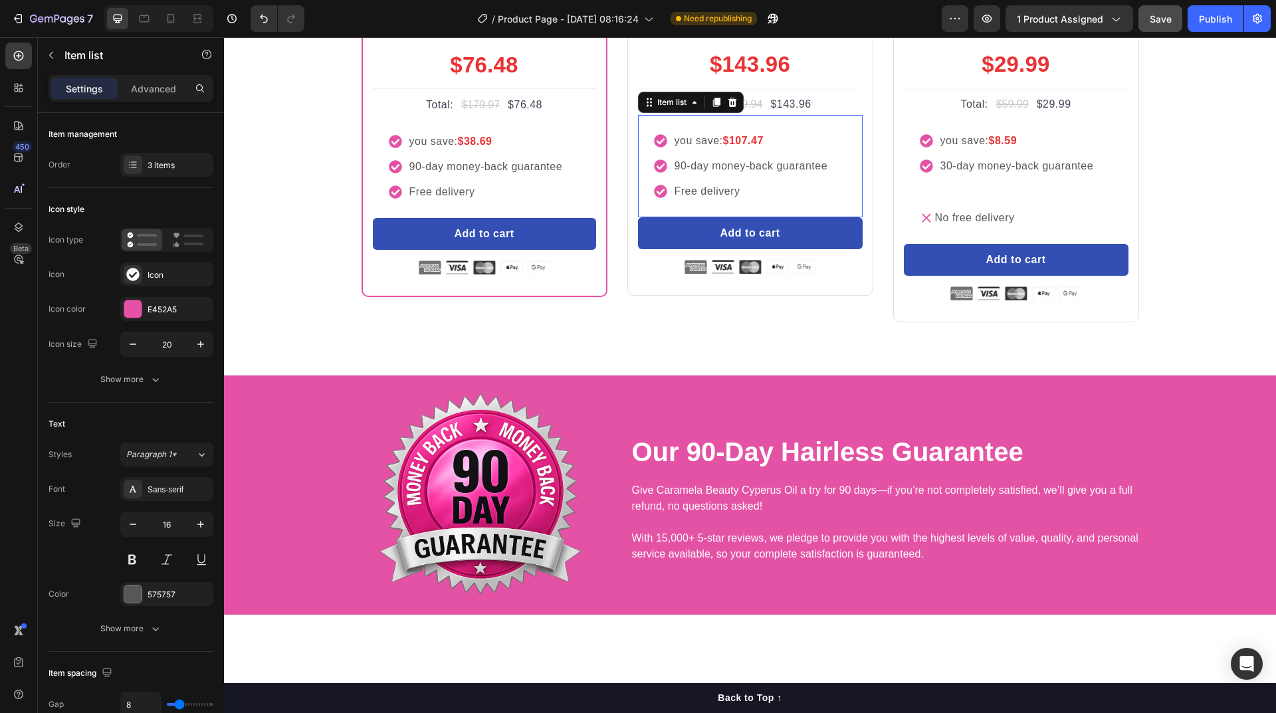
scroll to position [590, 0]
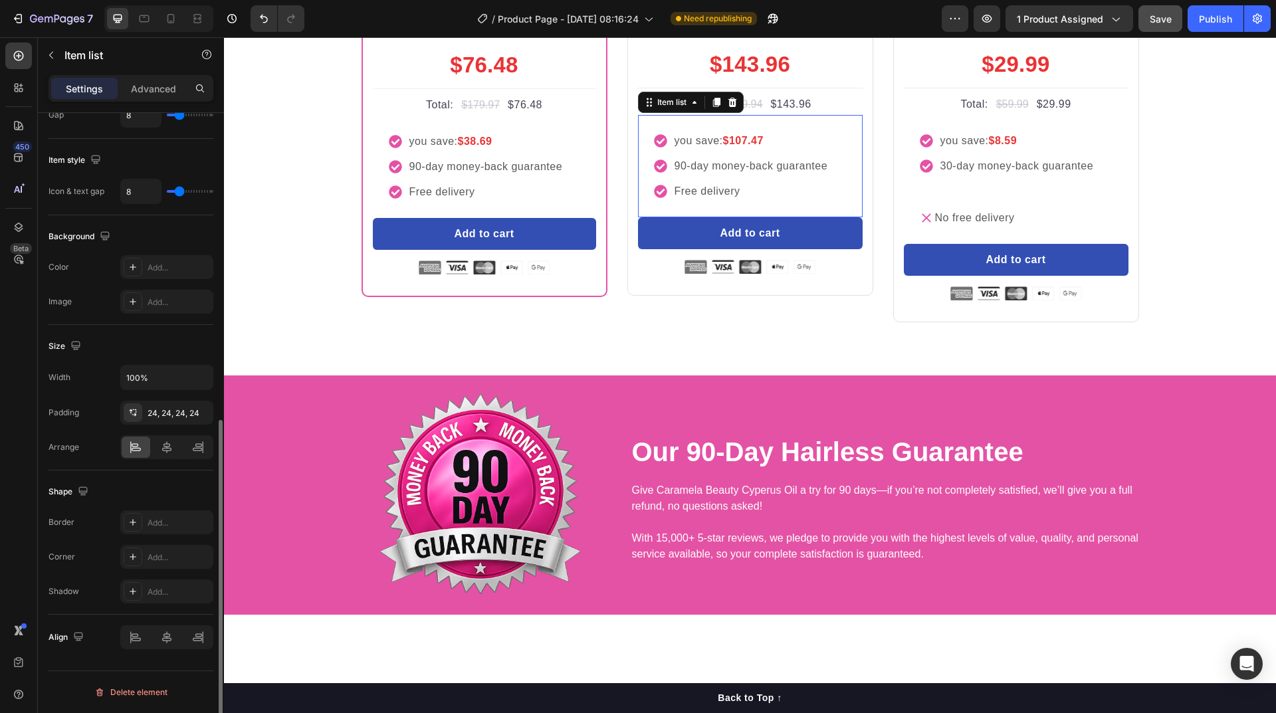
click at [740, 146] on strong "$107.47" at bounding box center [742, 140] width 41 height 11
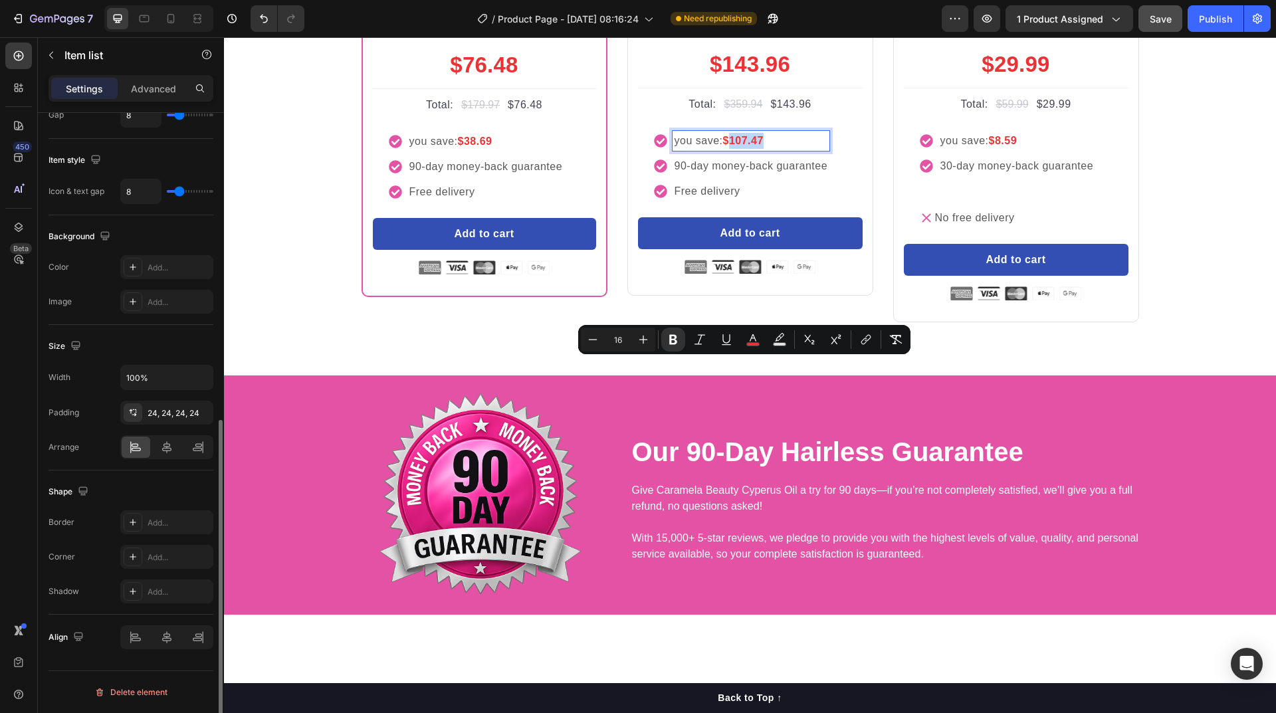
click at [740, 146] on strong "$107.47" at bounding box center [742, 140] width 41 height 11
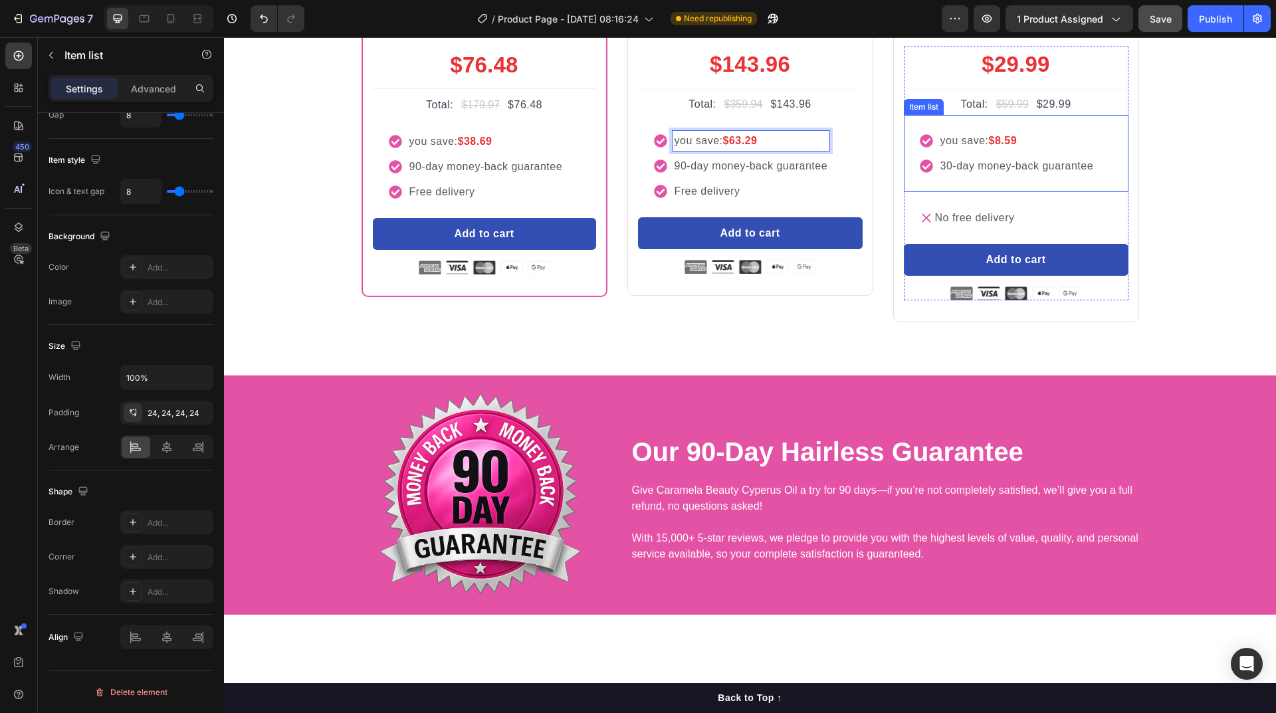
click at [1020, 149] on p "you save: $8.59" at bounding box center [1017, 141] width 154 height 16
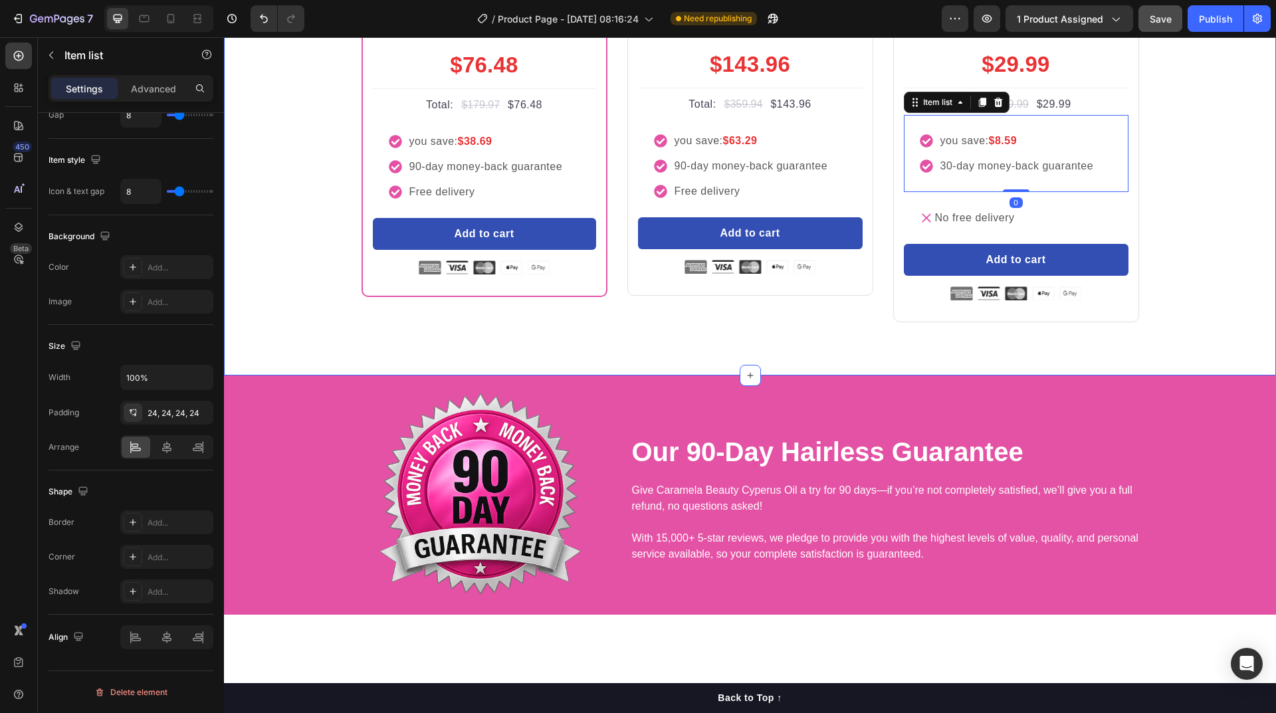
click at [1188, 322] on div "buy more and pay less Heading Row Most Popular Text block Row Icon Icon Icon Ic…" at bounding box center [750, 89] width 1032 height 467
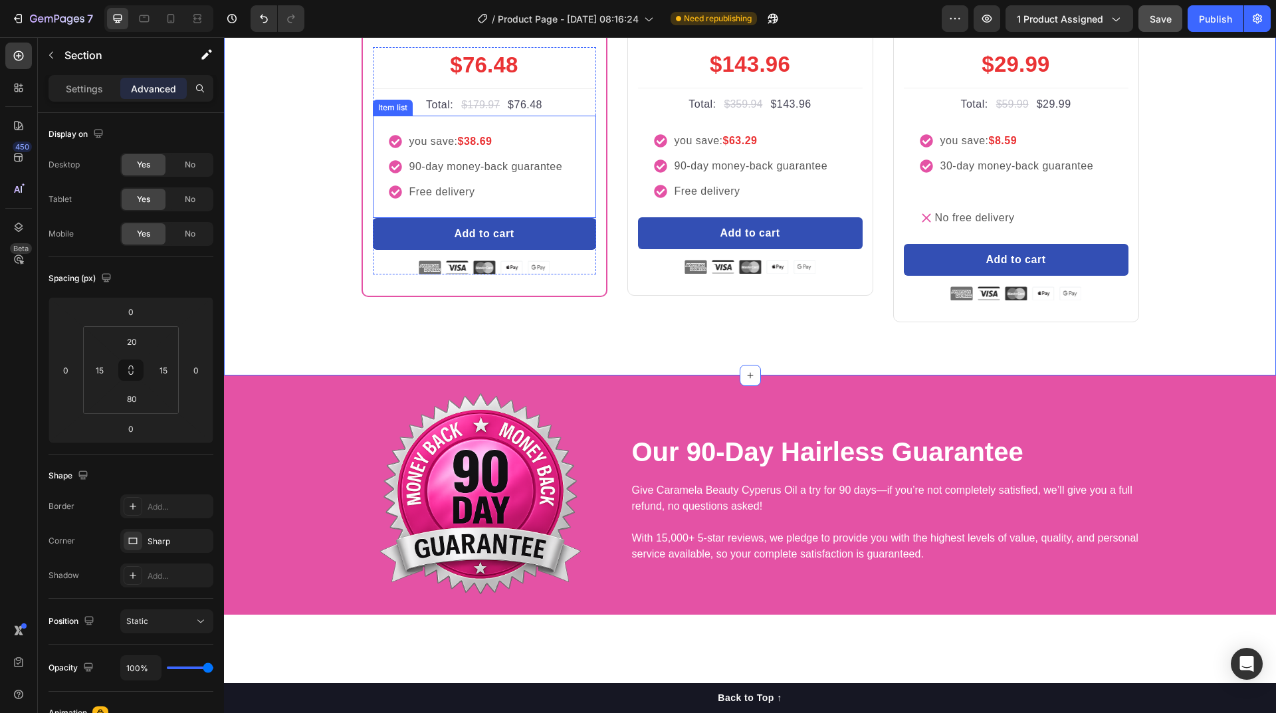
click at [458, 200] on p "Free delivery" at bounding box center [486, 192] width 154 height 16
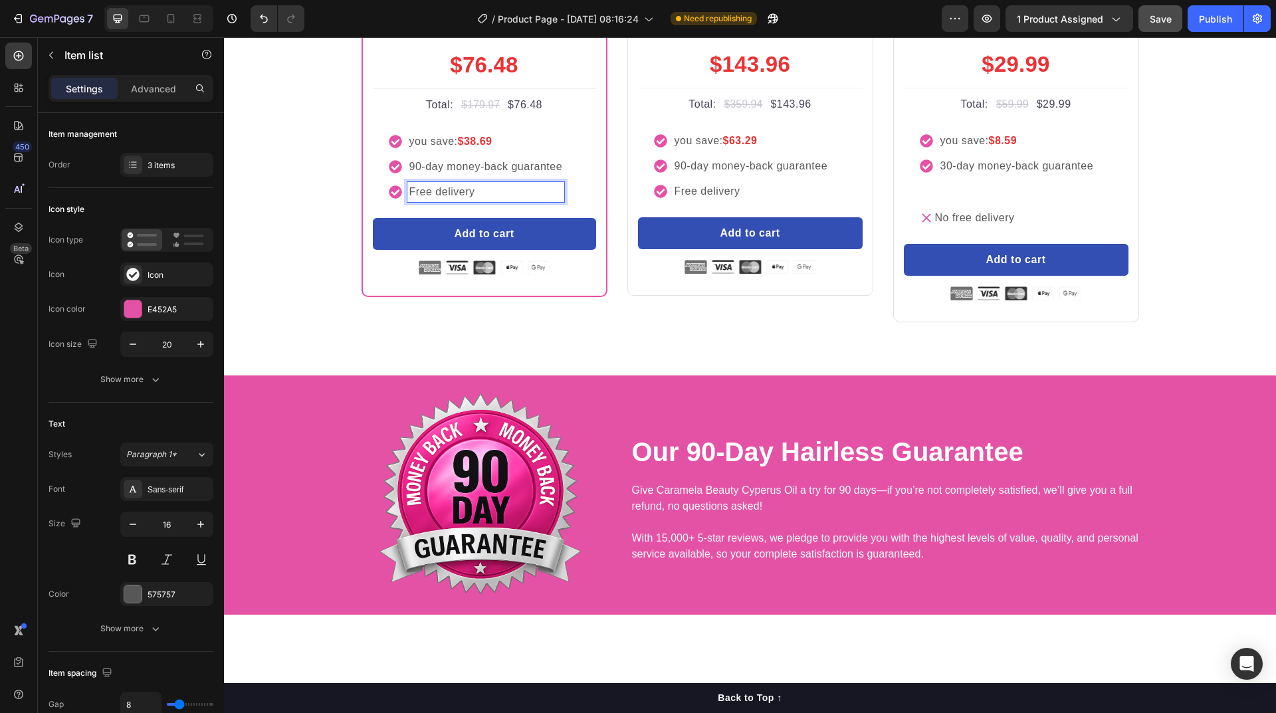
click at [437, 200] on p "Free delivery" at bounding box center [486, 192] width 154 height 16
drag, startPoint x: 433, startPoint y: 416, endPoint x: 479, endPoint y: 415, distance: 46.5
click at [479, 200] on p "Free delivery" at bounding box center [486, 192] width 154 height 16
click at [479, 200] on p "Free Shipping" at bounding box center [486, 192] width 154 height 16
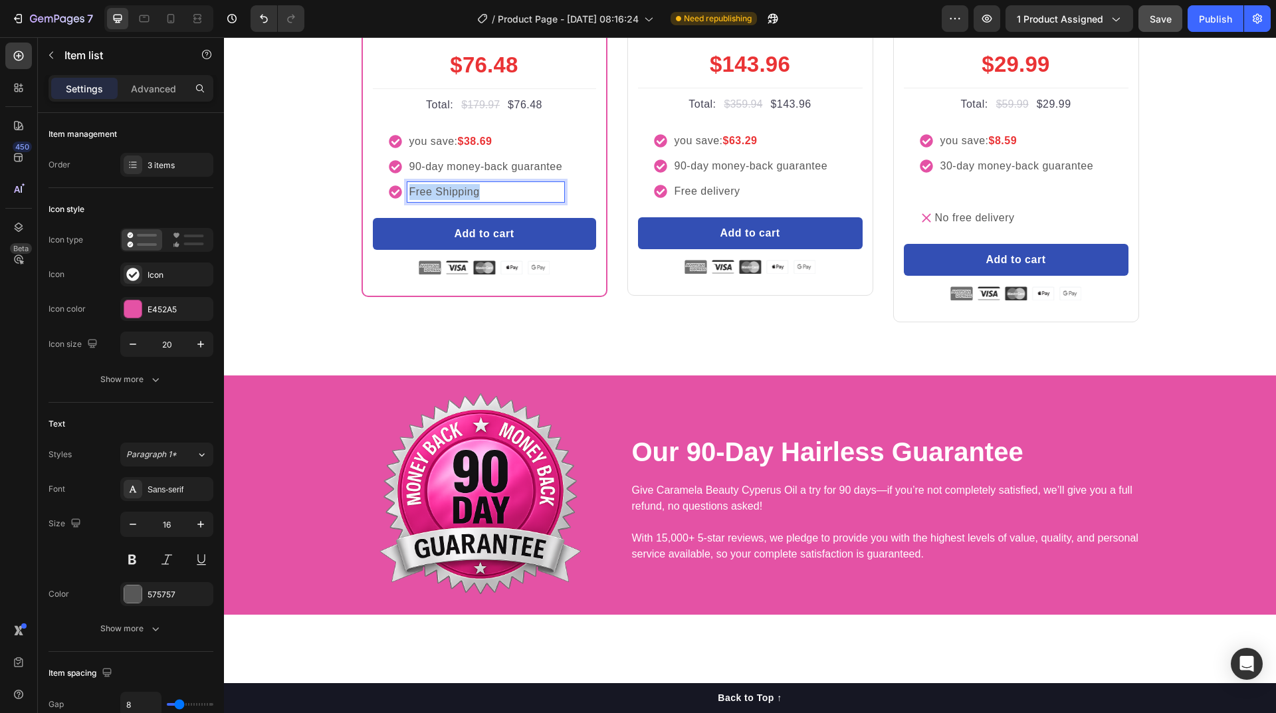
click at [479, 200] on p "Free Shipping" at bounding box center [486, 192] width 154 height 16
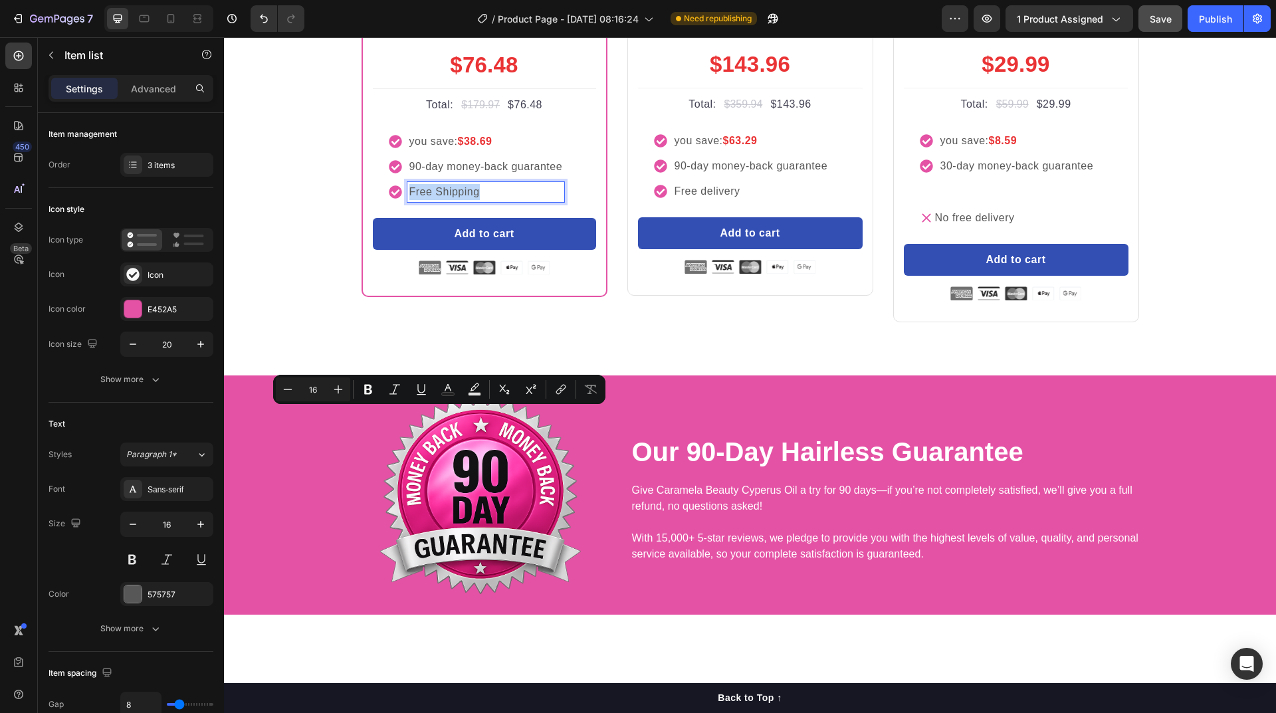
copy p "Free Shipping"
click at [743, 199] on p "Free delivery" at bounding box center [752, 191] width 154 height 16
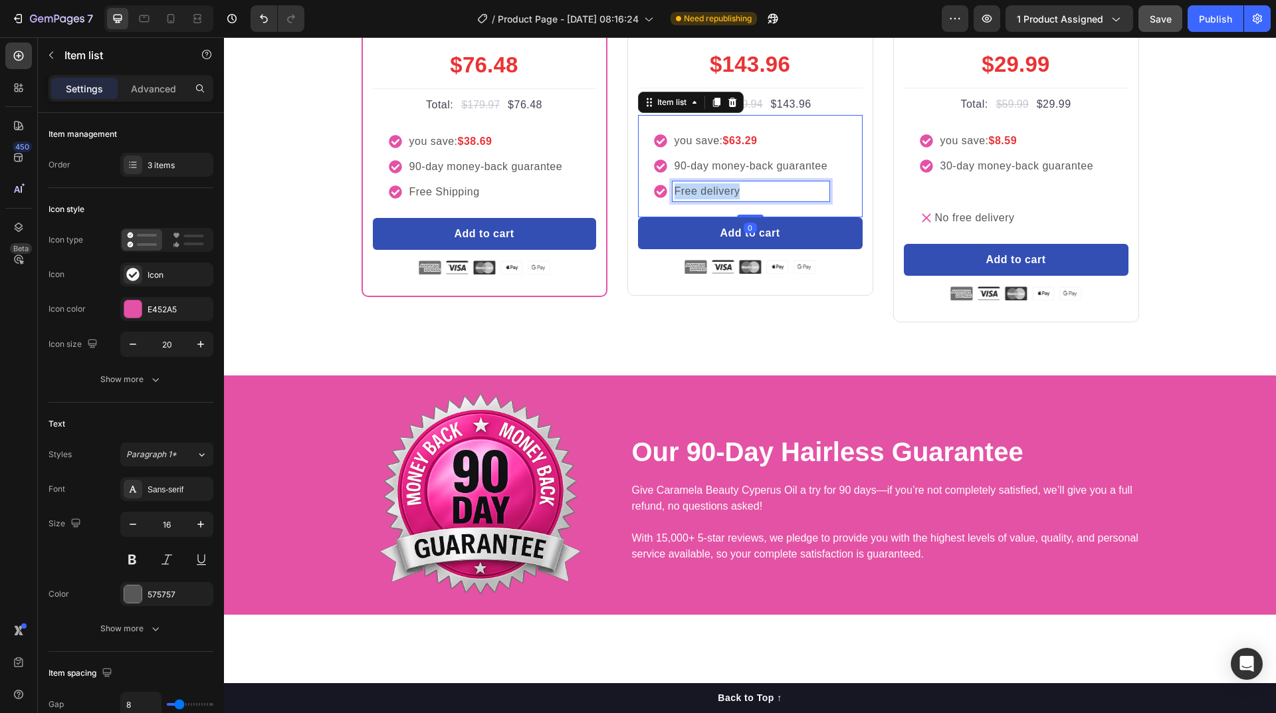
click at [743, 199] on p "Free delivery" at bounding box center [752, 191] width 154 height 16
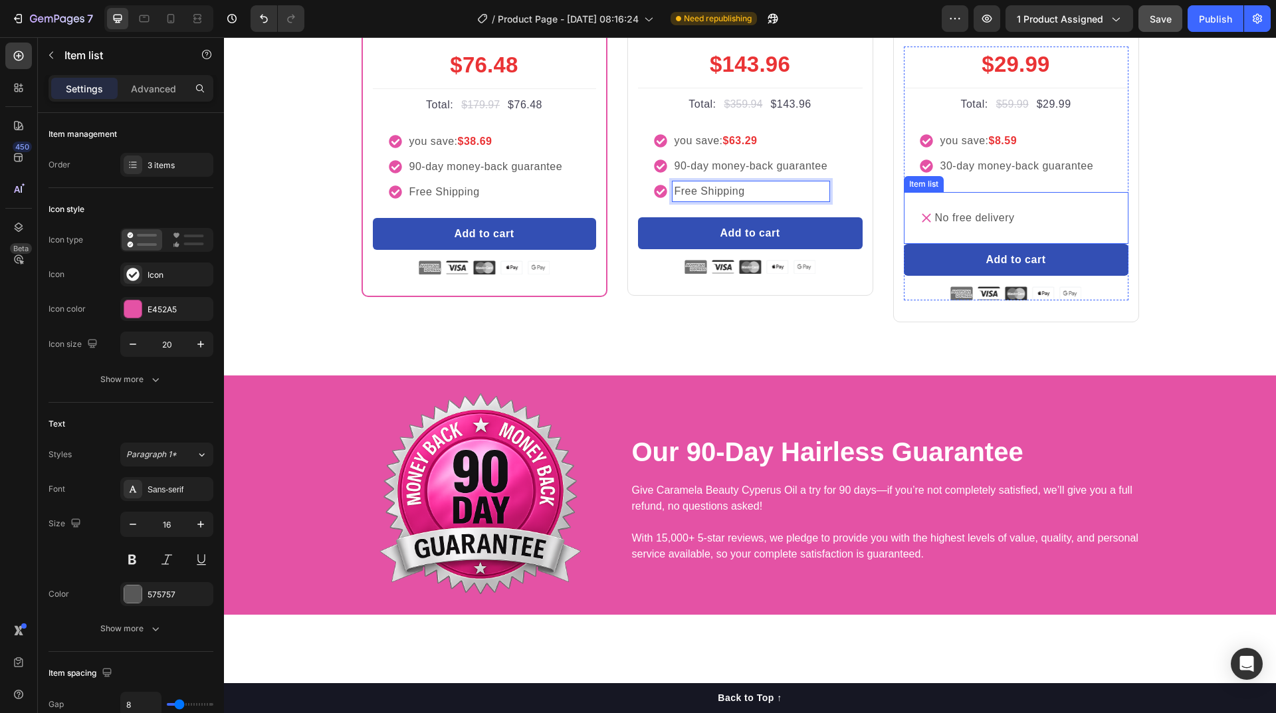
click at [982, 226] on p "No free delivery" at bounding box center [975, 218] width 80 height 16
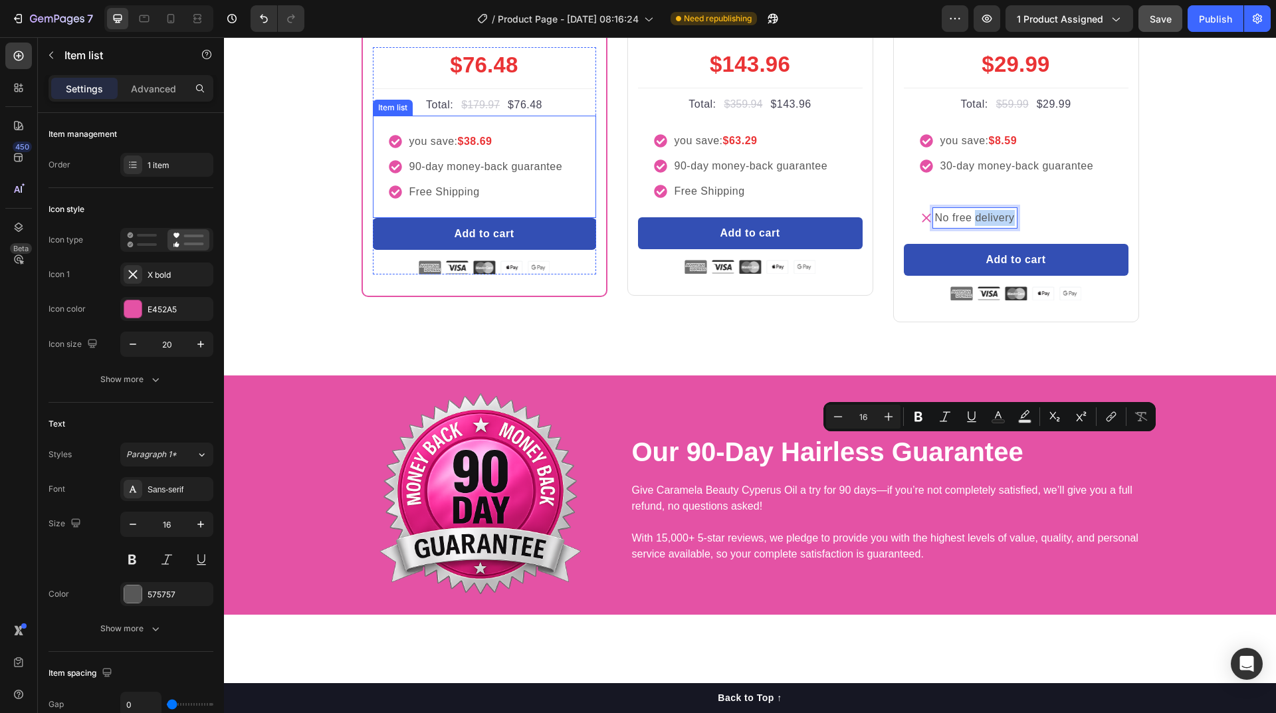
click at [431, 200] on p "Free Shipping" at bounding box center [486, 192] width 154 height 16
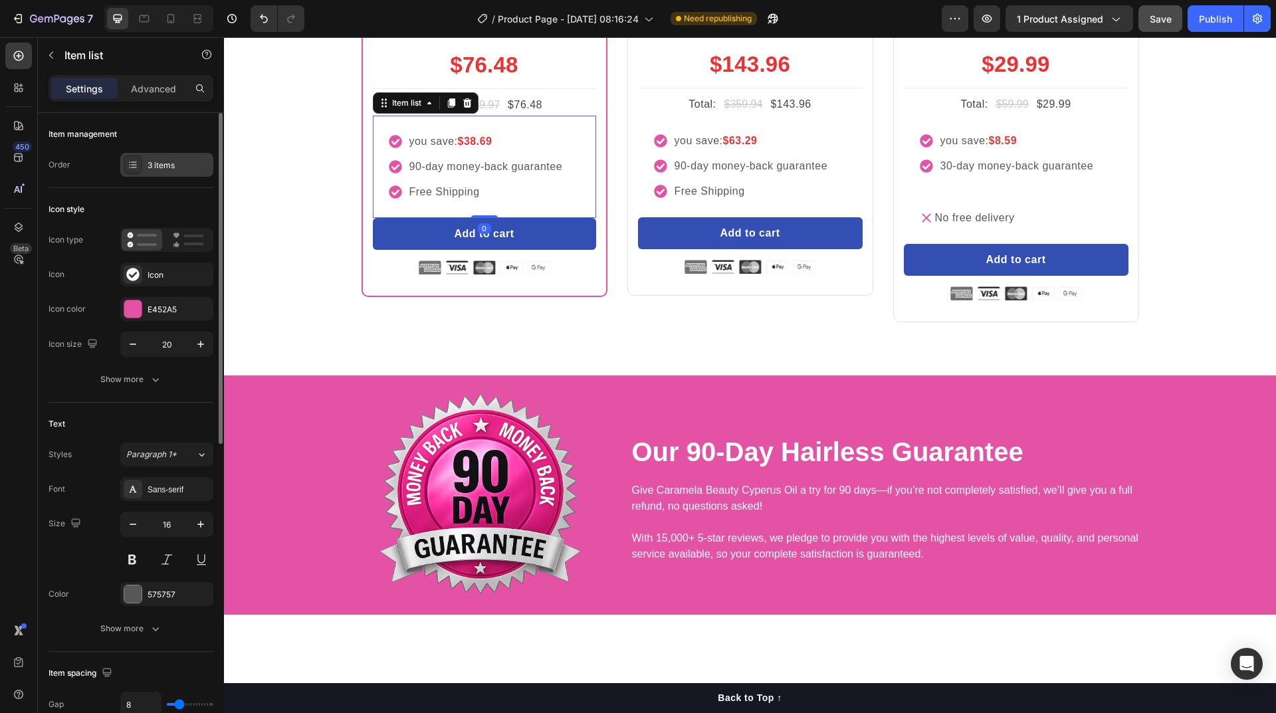
click at [154, 168] on div "3 items" at bounding box center [179, 166] width 62 height 12
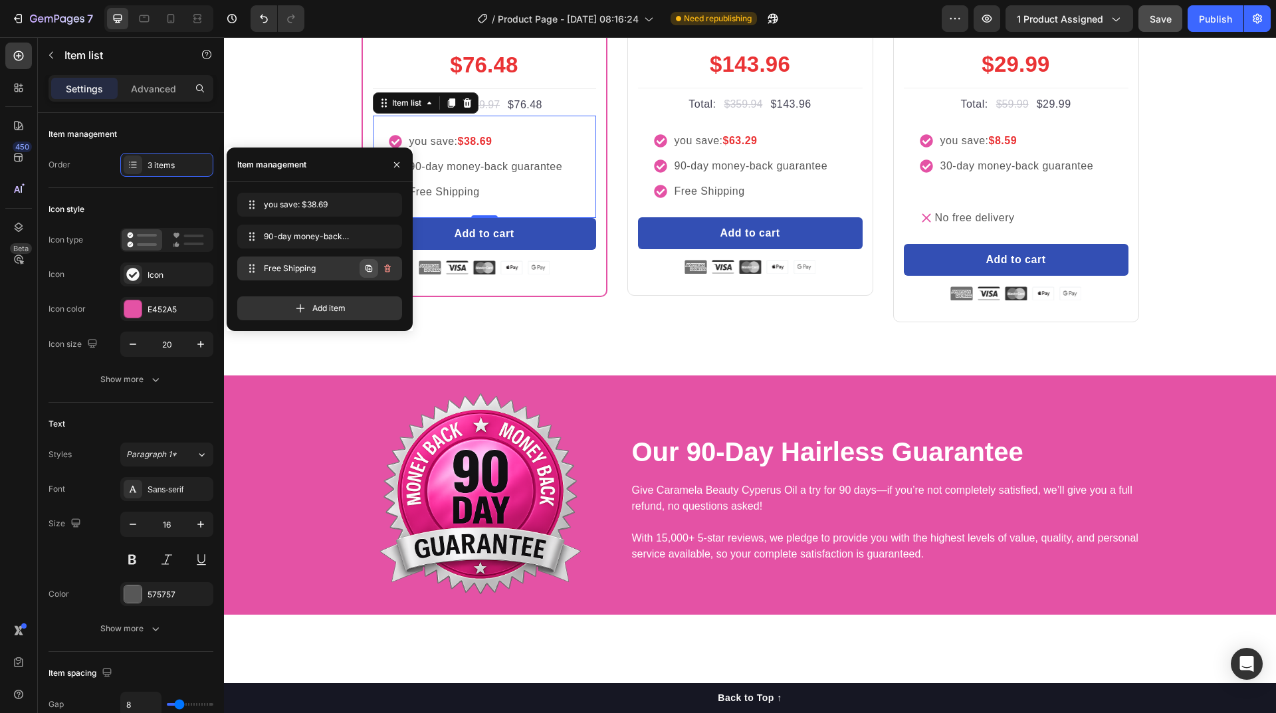
click at [369, 269] on icon "button" at bounding box center [369, 268] width 11 height 11
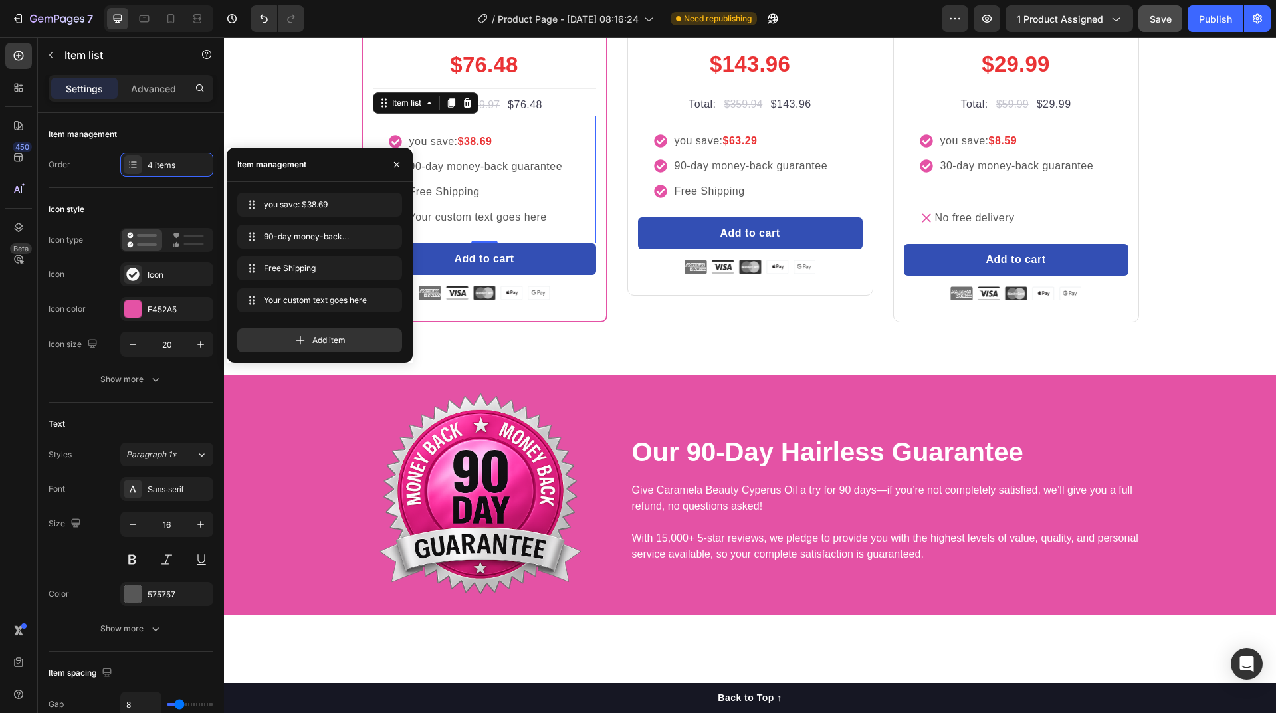
click at [471, 227] on div "Your custom text goes here" at bounding box center [486, 217] width 158 height 20
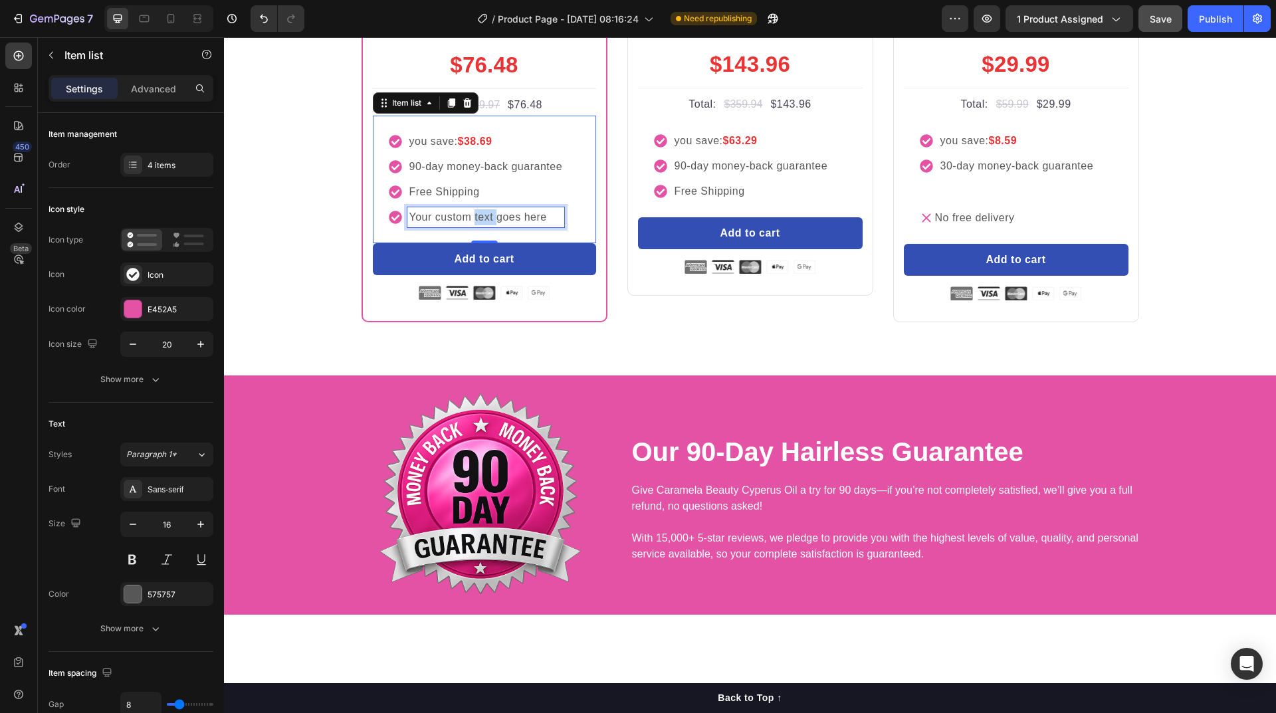
click at [471, 225] on p "Your custom text goes here" at bounding box center [486, 217] width 154 height 16
click at [471, 225] on p "Free Gift" at bounding box center [486, 217] width 154 height 16
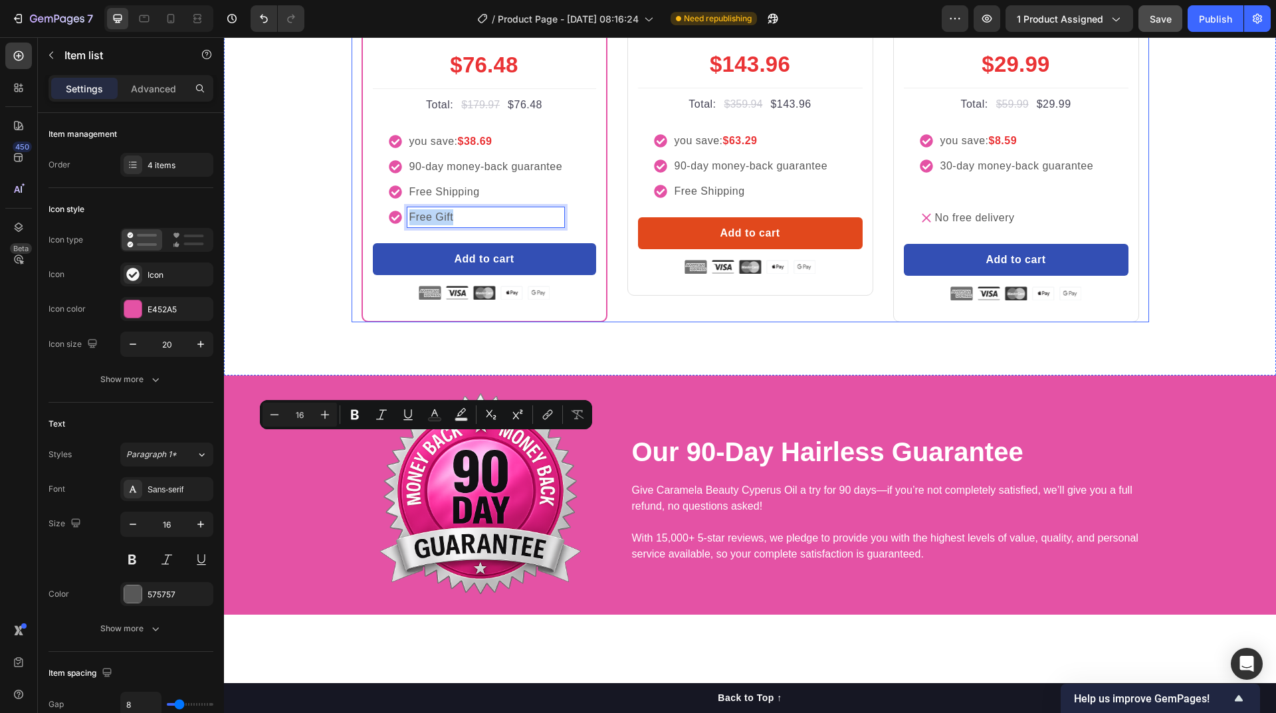
copy p "Free Gift"
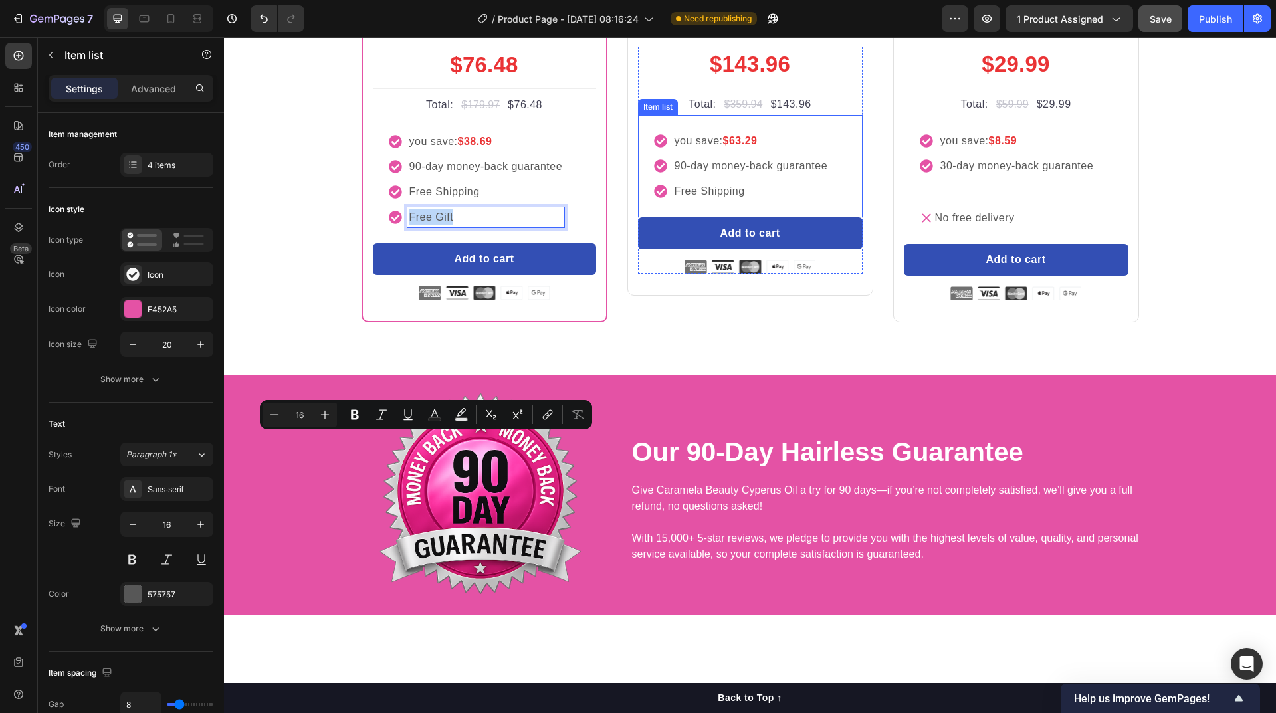
click at [734, 199] on p "Free Shipping" at bounding box center [752, 191] width 154 height 16
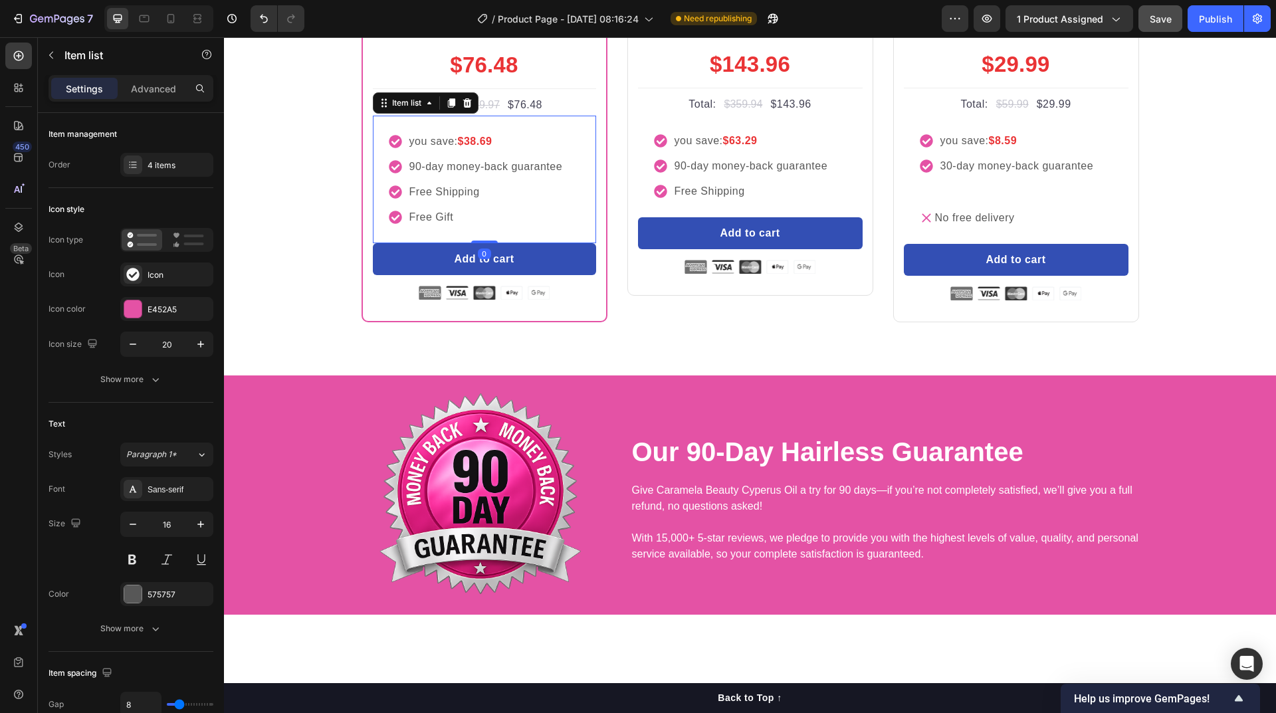
click at [463, 225] on p "Free Gift" at bounding box center [486, 217] width 154 height 16
click at [166, 170] on div "4 items" at bounding box center [179, 166] width 62 height 12
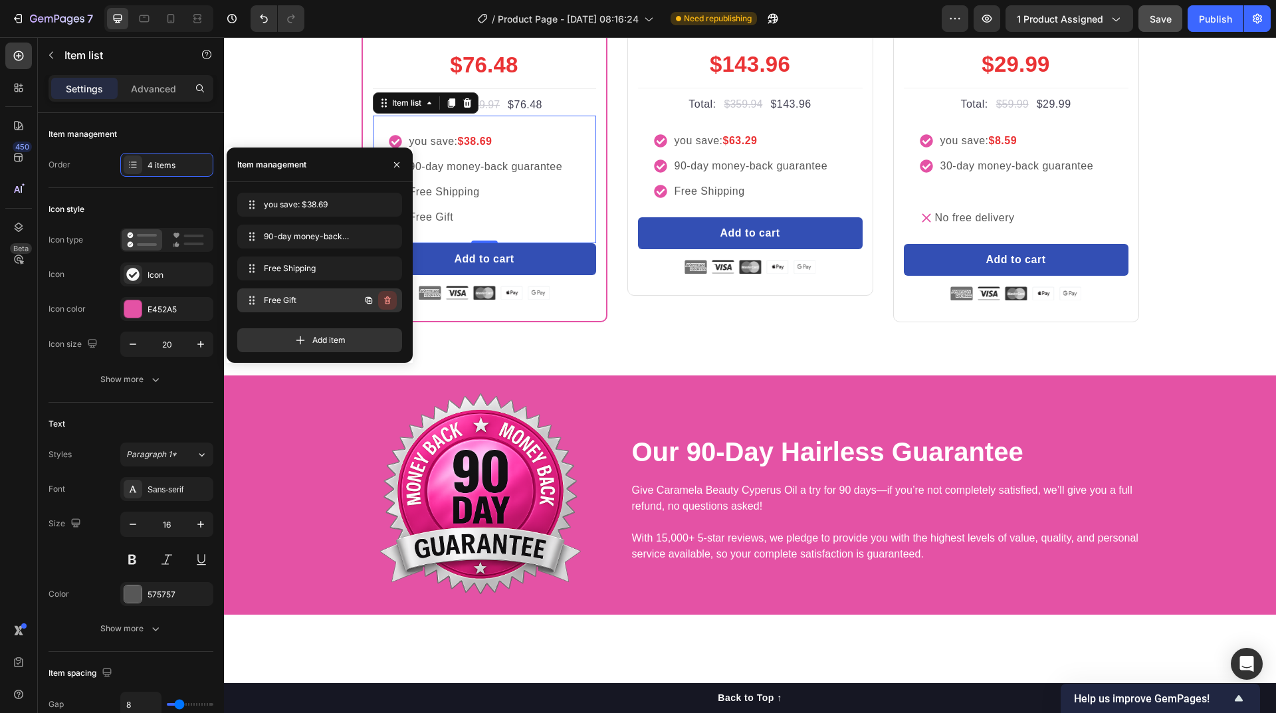
click at [388, 301] on icon "button" at bounding box center [388, 301] width 1 height 3
click at [376, 302] on div "Delete" at bounding box center [378, 300] width 25 height 12
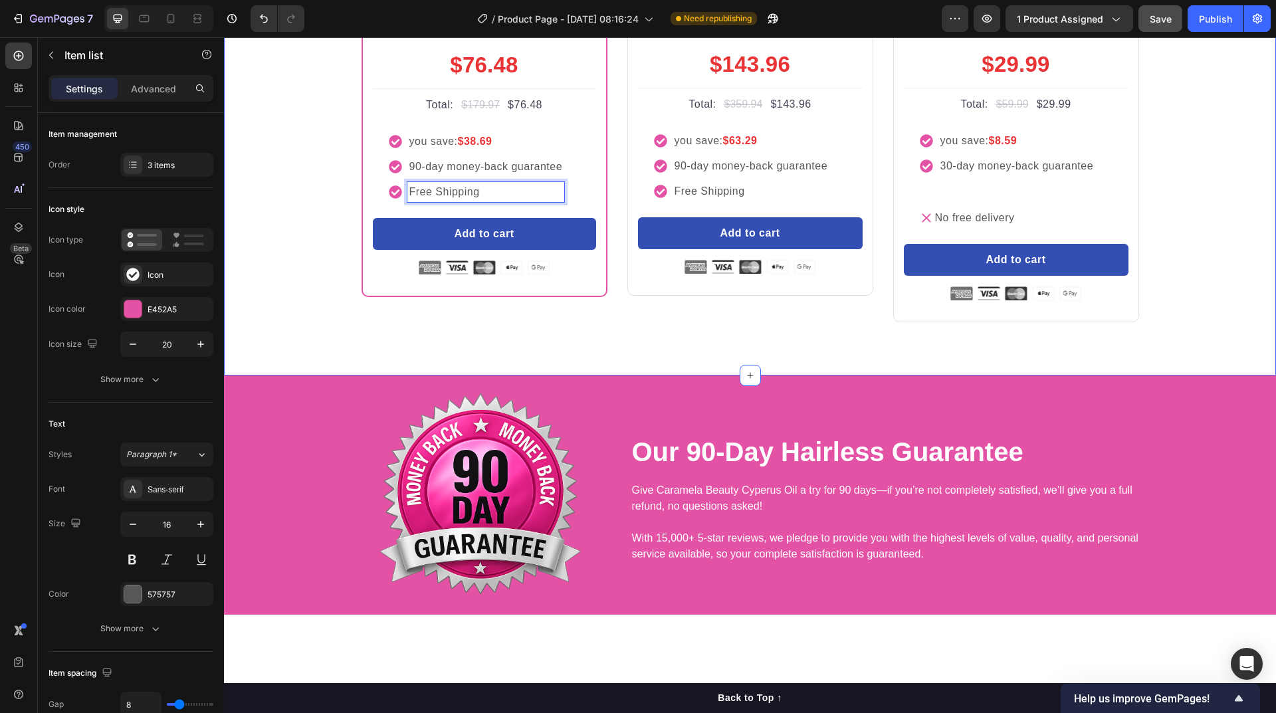
click at [528, 376] on div "buy more and pay less Heading Row Most Popular Text block Row Icon Icon Icon Ic…" at bounding box center [750, 108] width 1052 height 533
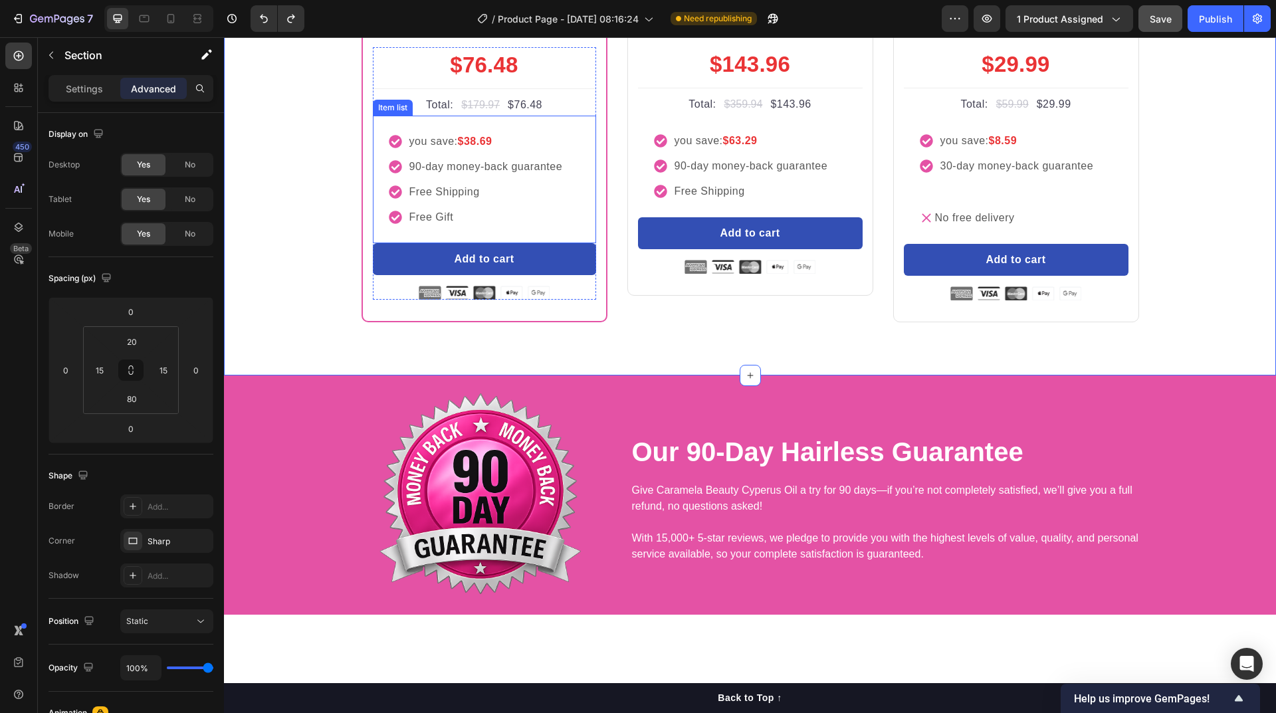
click at [461, 225] on p "Free Gift" at bounding box center [486, 217] width 154 height 16
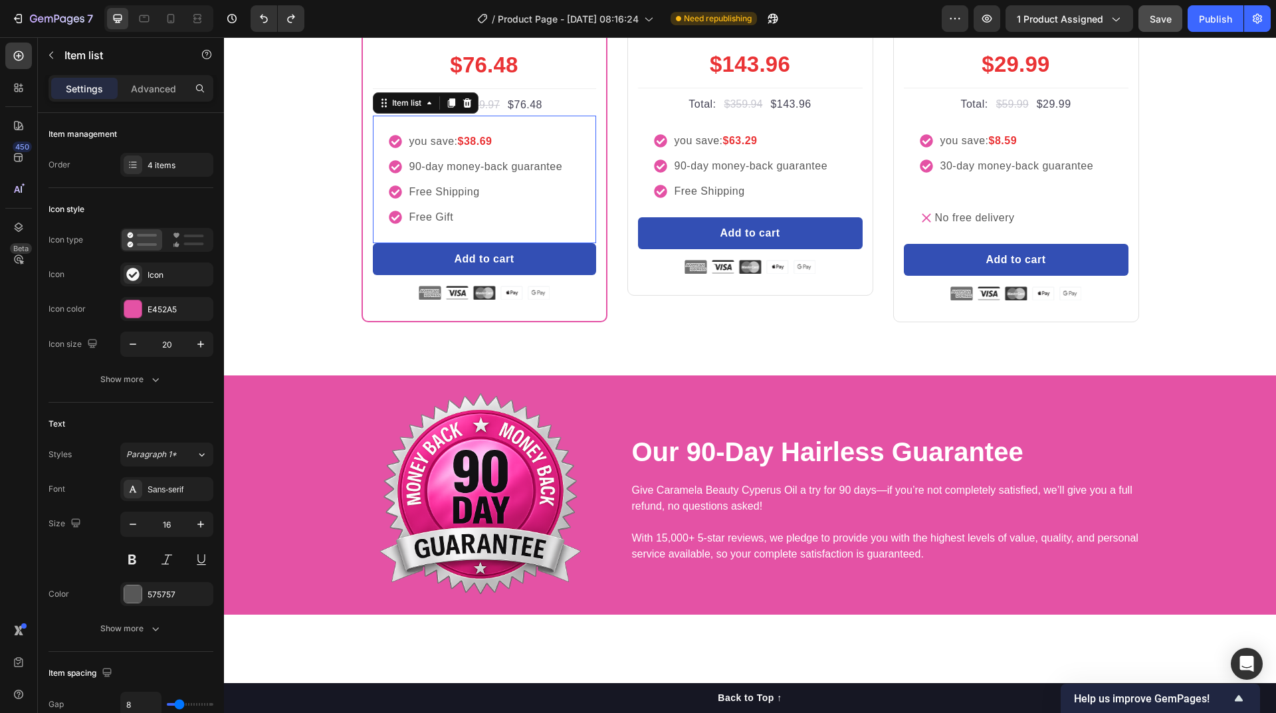
click at [461, 225] on p "Free Gift" at bounding box center [486, 217] width 154 height 16
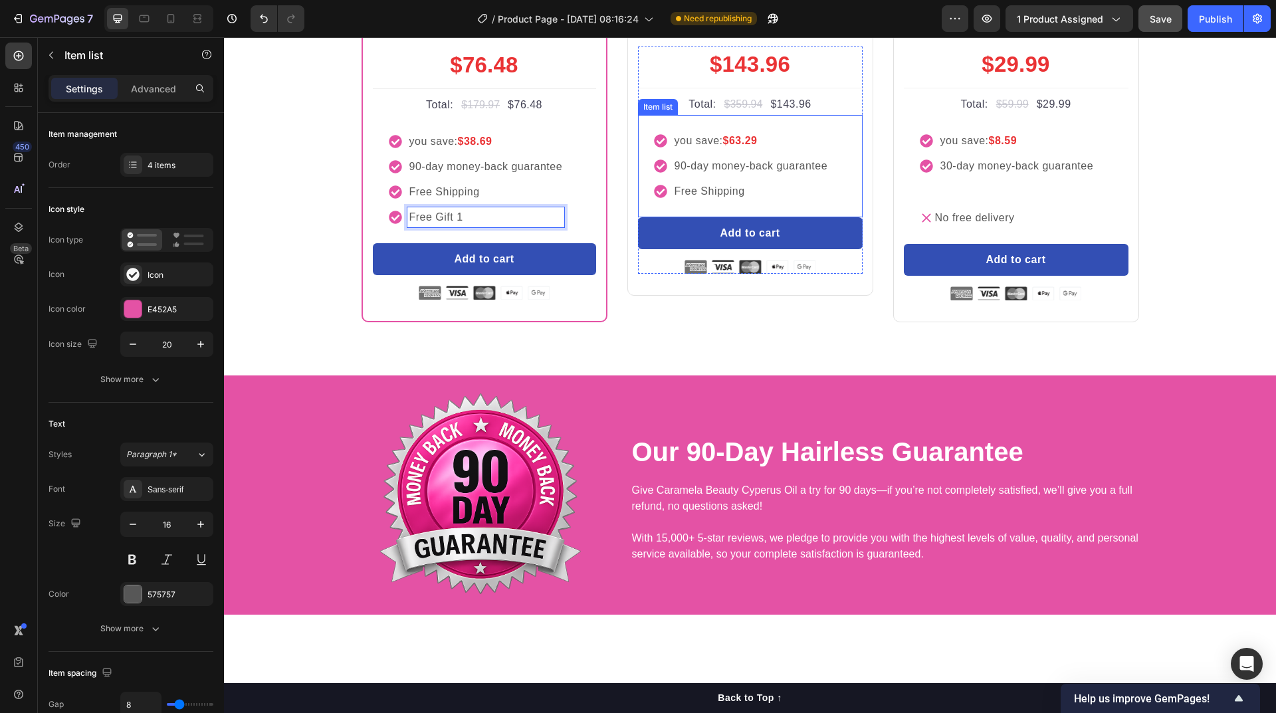
click at [711, 199] on p "Free Shipping" at bounding box center [752, 191] width 154 height 16
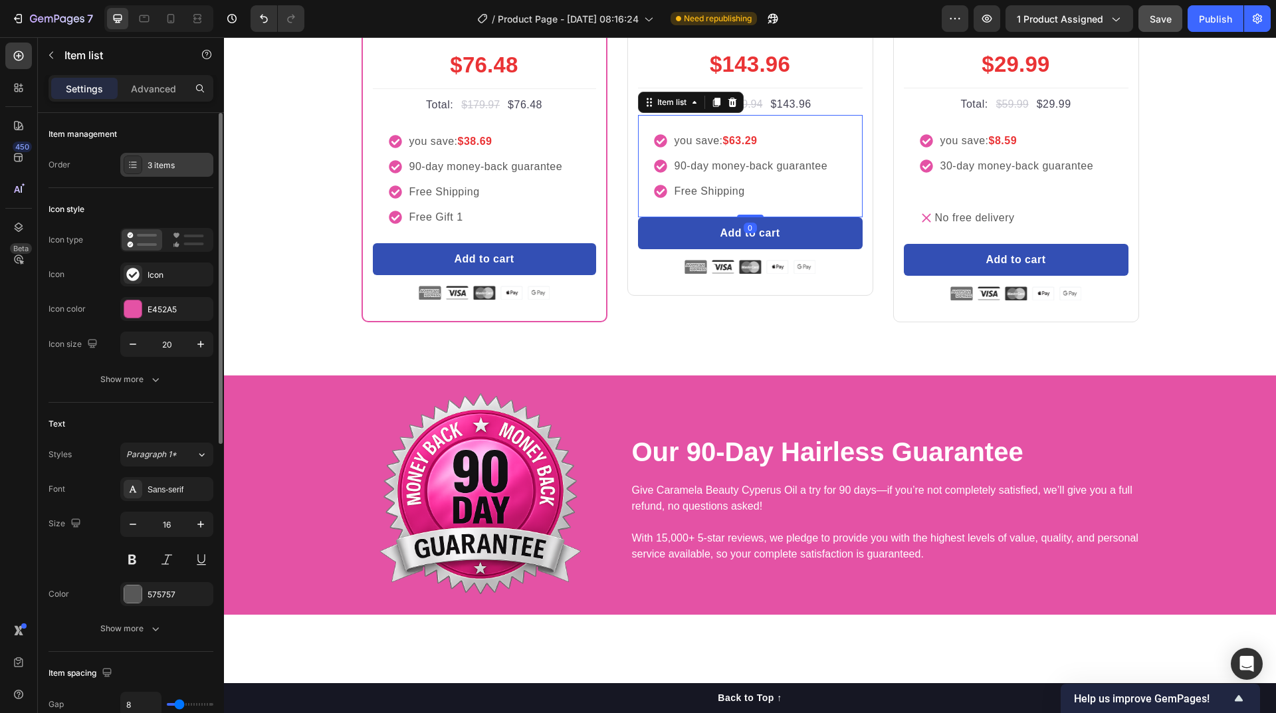
click at [162, 169] on div "3 items" at bounding box center [179, 166] width 62 height 12
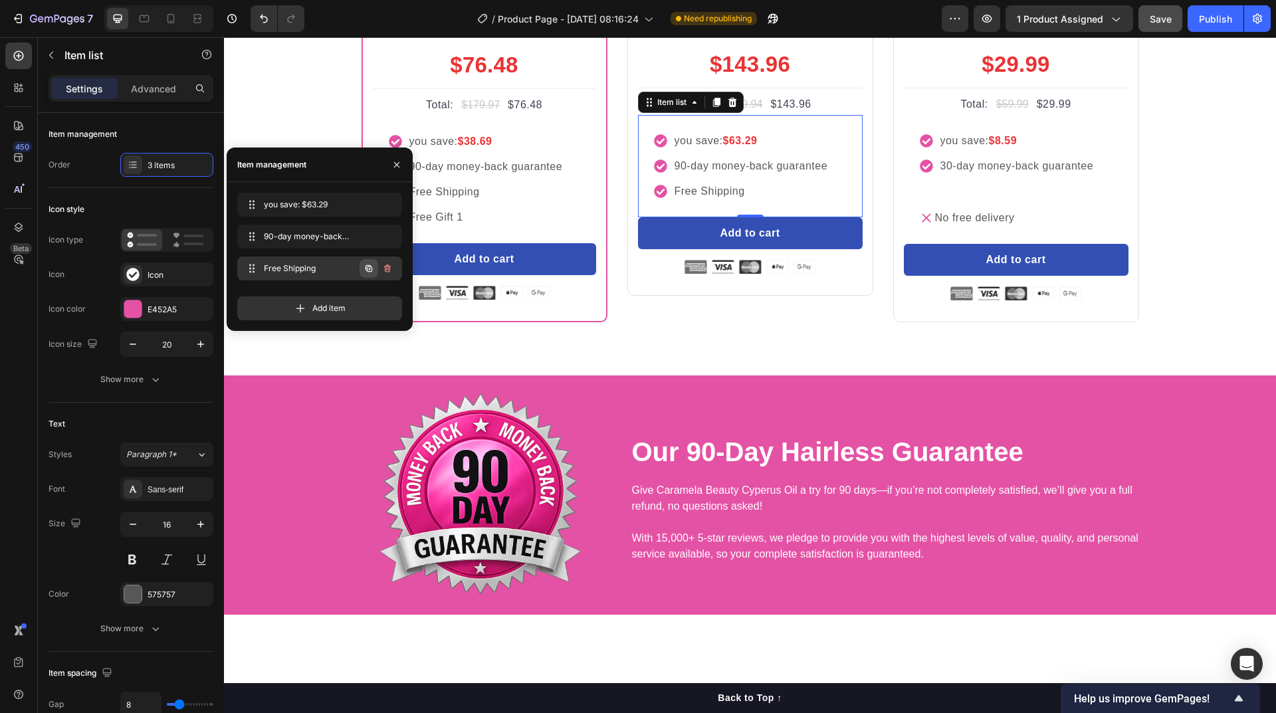
click at [362, 268] on button "button" at bounding box center [369, 268] width 19 height 19
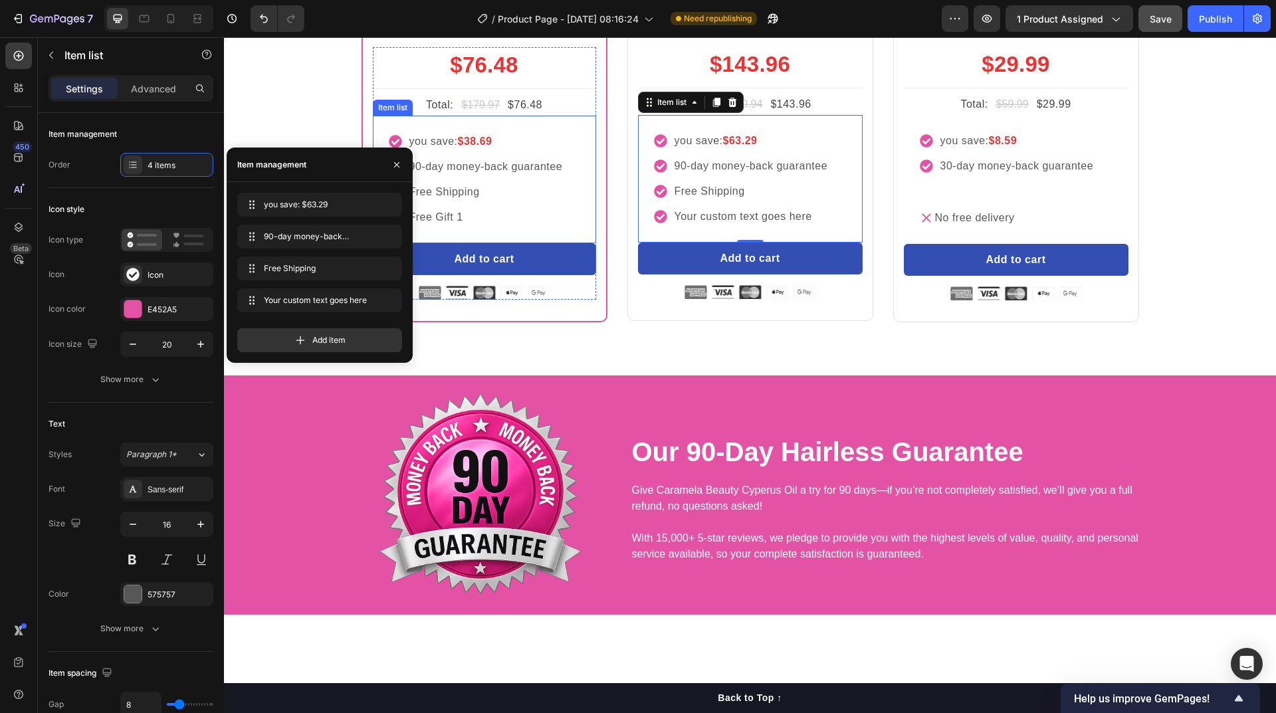
click at [468, 225] on p "Free Gift 1" at bounding box center [486, 217] width 154 height 16
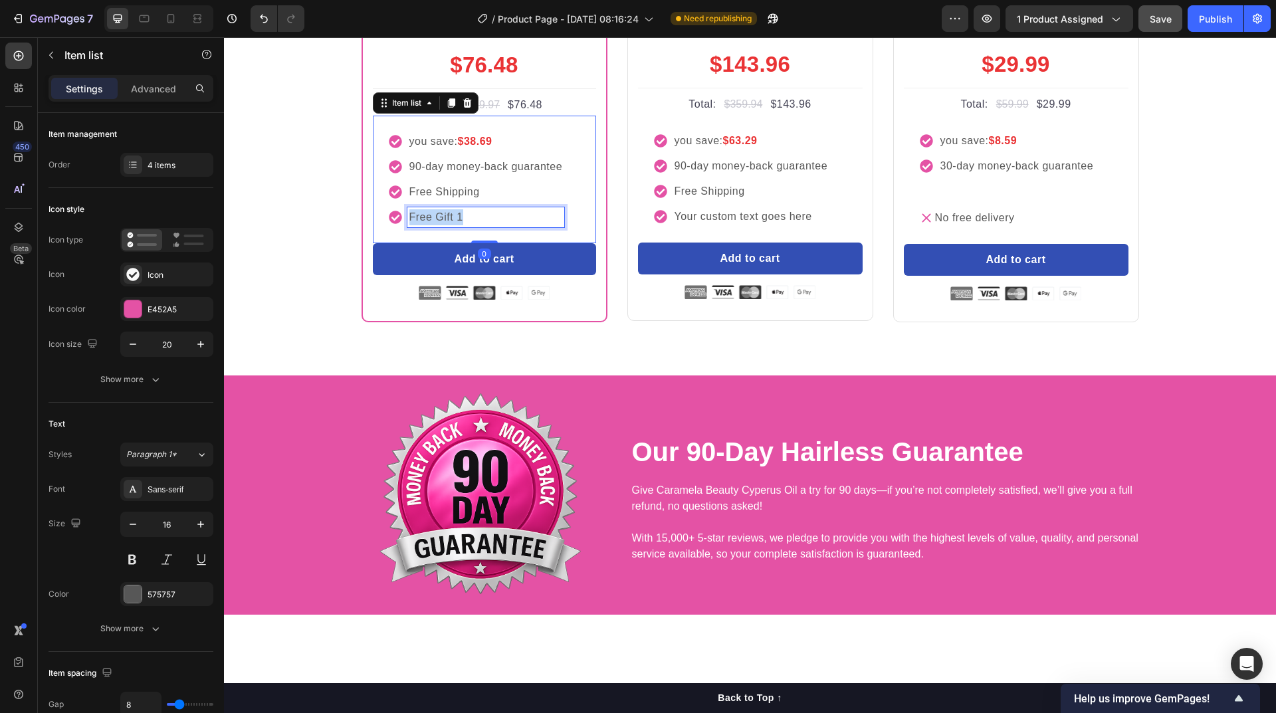
click at [468, 225] on p "Free Gift 1" at bounding box center [486, 217] width 154 height 16
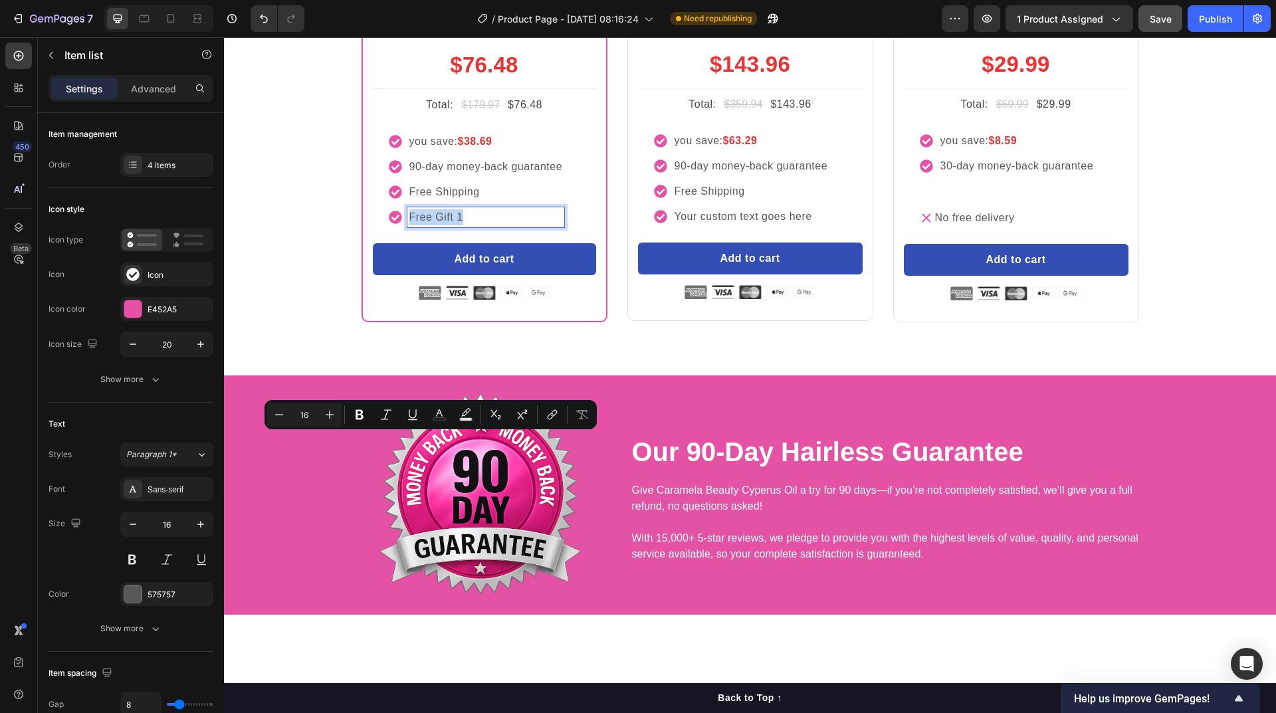
copy p "Free Gift 1"
click at [787, 227] on div "Your custom text goes here" at bounding box center [752, 217] width 158 height 20
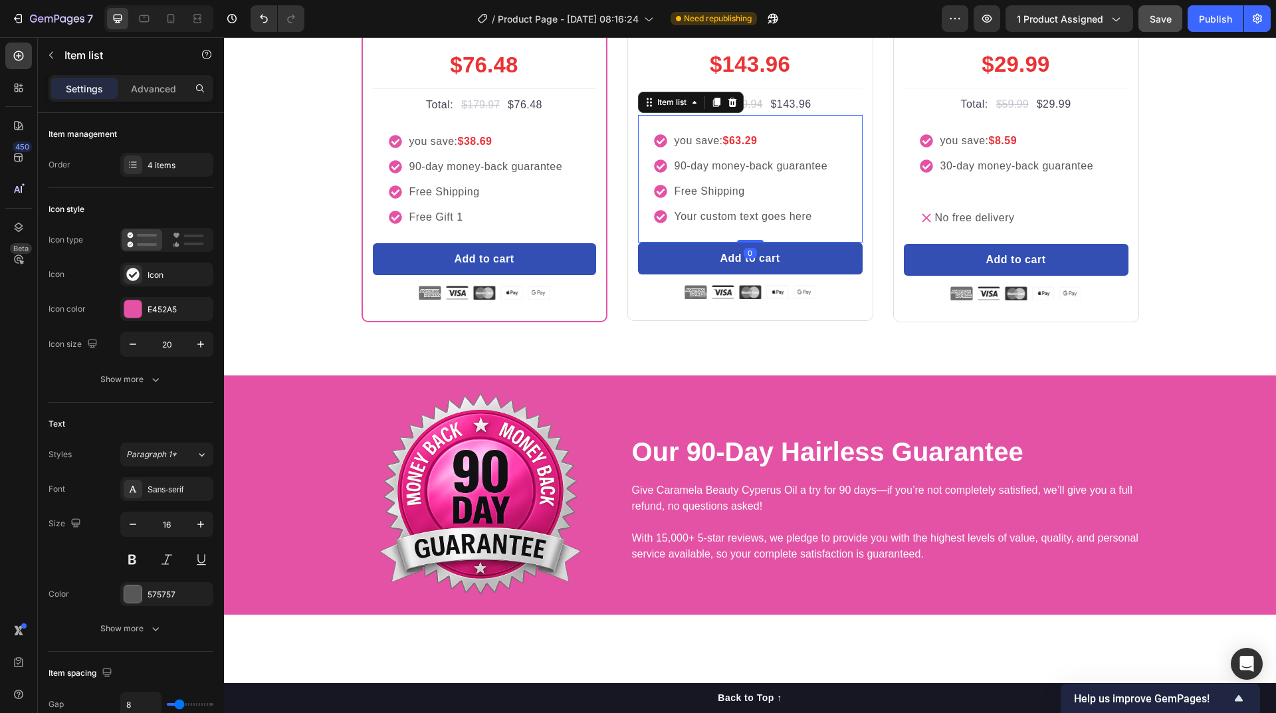
click at [787, 227] on div "Your custom text goes here" at bounding box center [752, 217] width 158 height 20
click at [787, 225] on p "Your custom text goes here" at bounding box center [752, 217] width 154 height 16
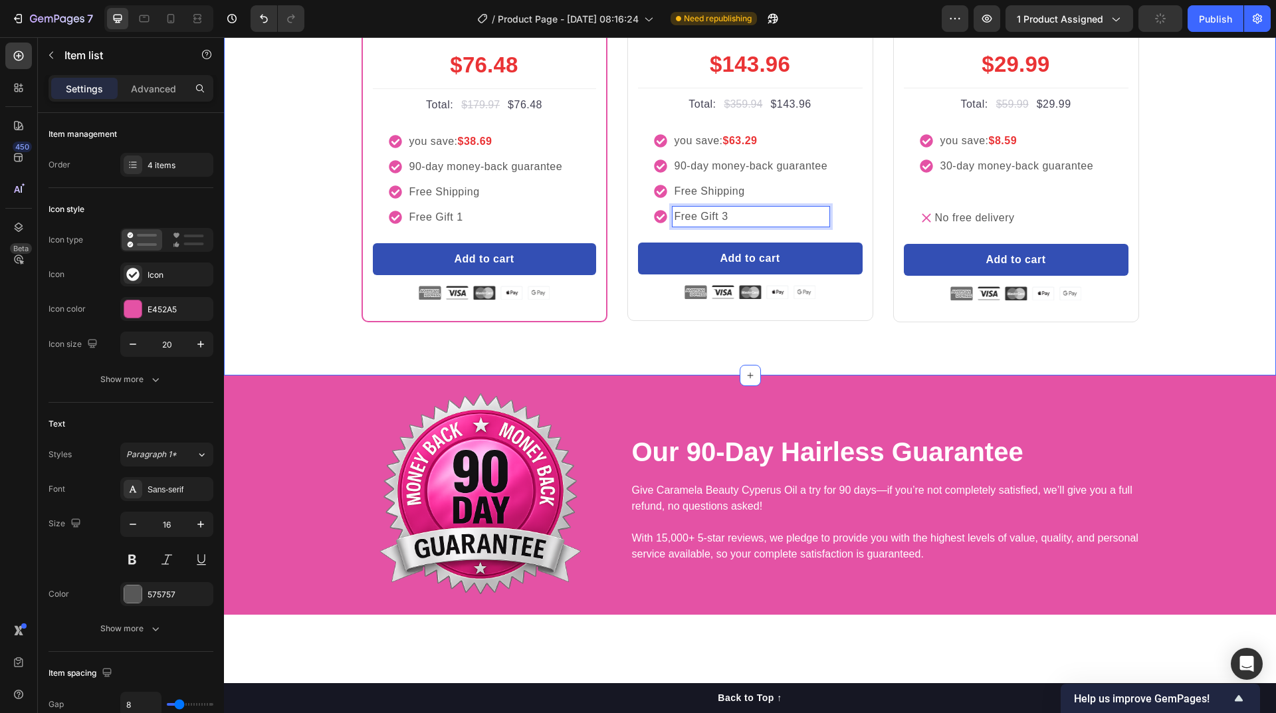
click at [762, 376] on div "buy more and pay less Heading Row Most Popular Text block Row Icon Icon Icon Ic…" at bounding box center [750, 108] width 1052 height 533
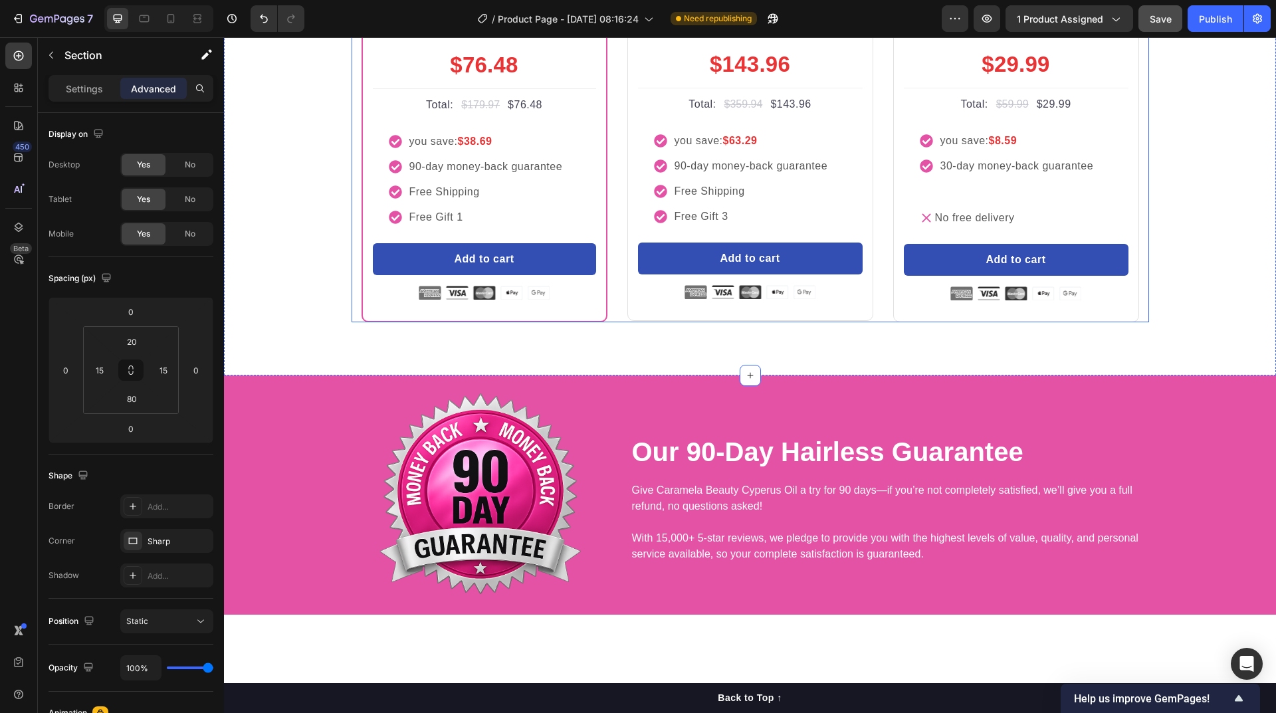
scroll to position [5517, 0]
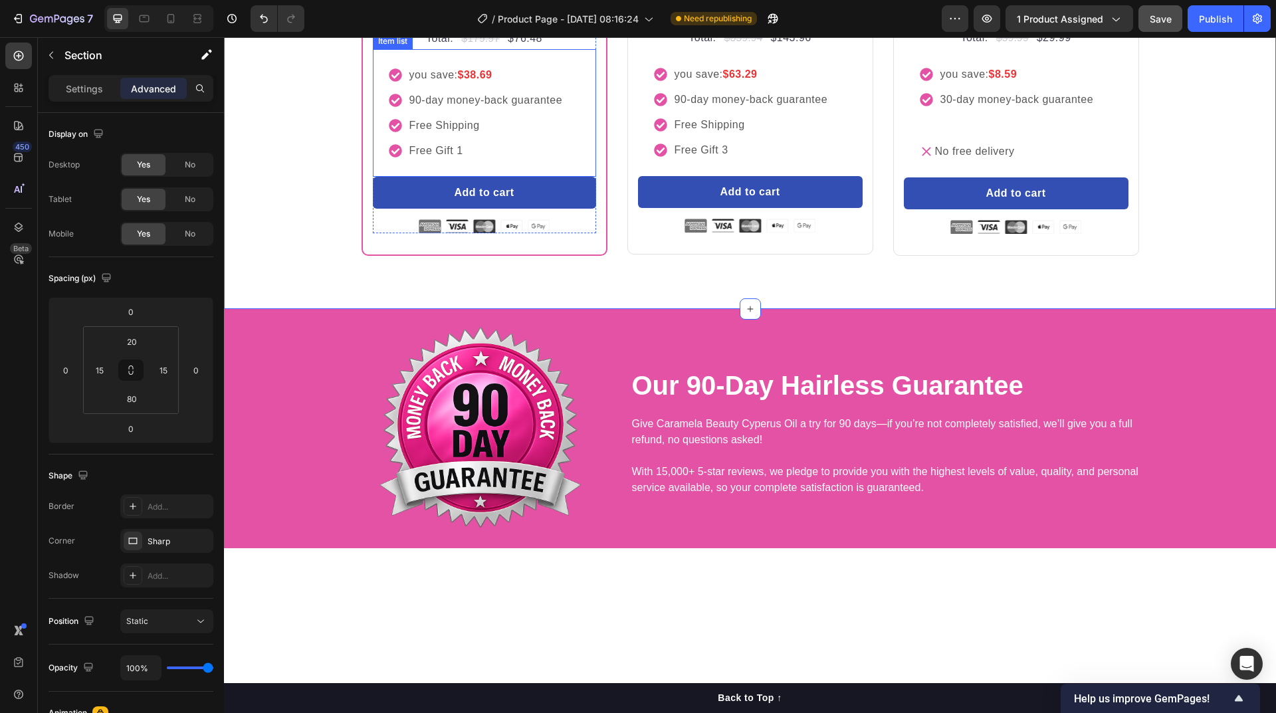
click at [413, 108] on p "90-day money-back guarantee" at bounding box center [486, 100] width 154 height 16
click at [304, 256] on div "buy more and pay less Heading Row Most Popular Text block Row Icon Icon Icon Ic…" at bounding box center [750, 22] width 1032 height 467
click at [1017, 108] on p "30-day money-back guarantee" at bounding box center [1017, 100] width 154 height 16
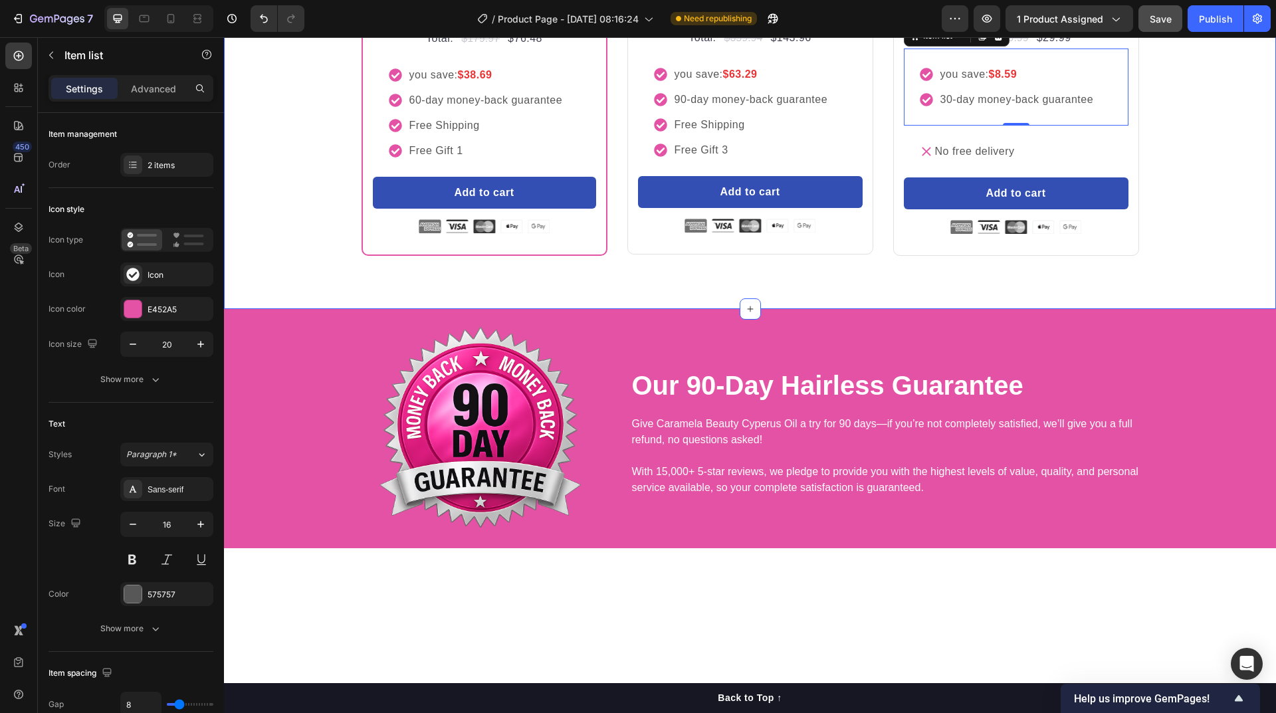
scroll to position [5450, 0]
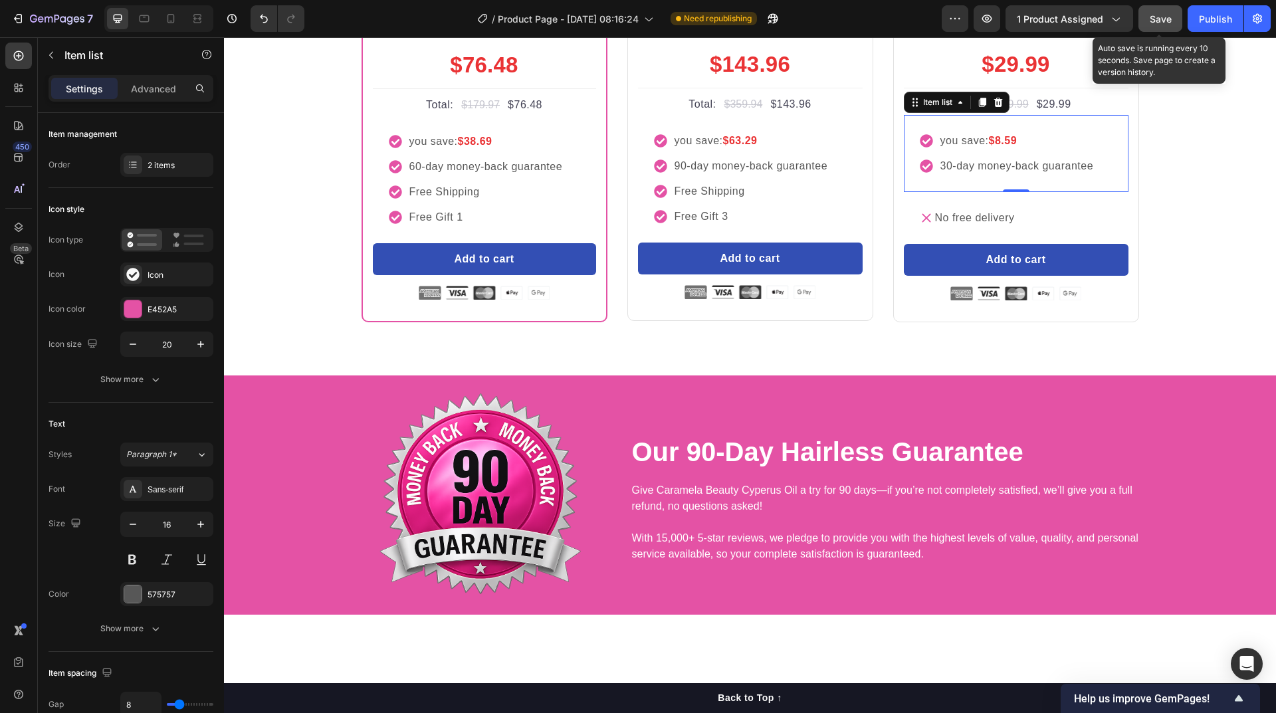
click at [1164, 19] on span "Save" at bounding box center [1161, 18] width 22 height 11
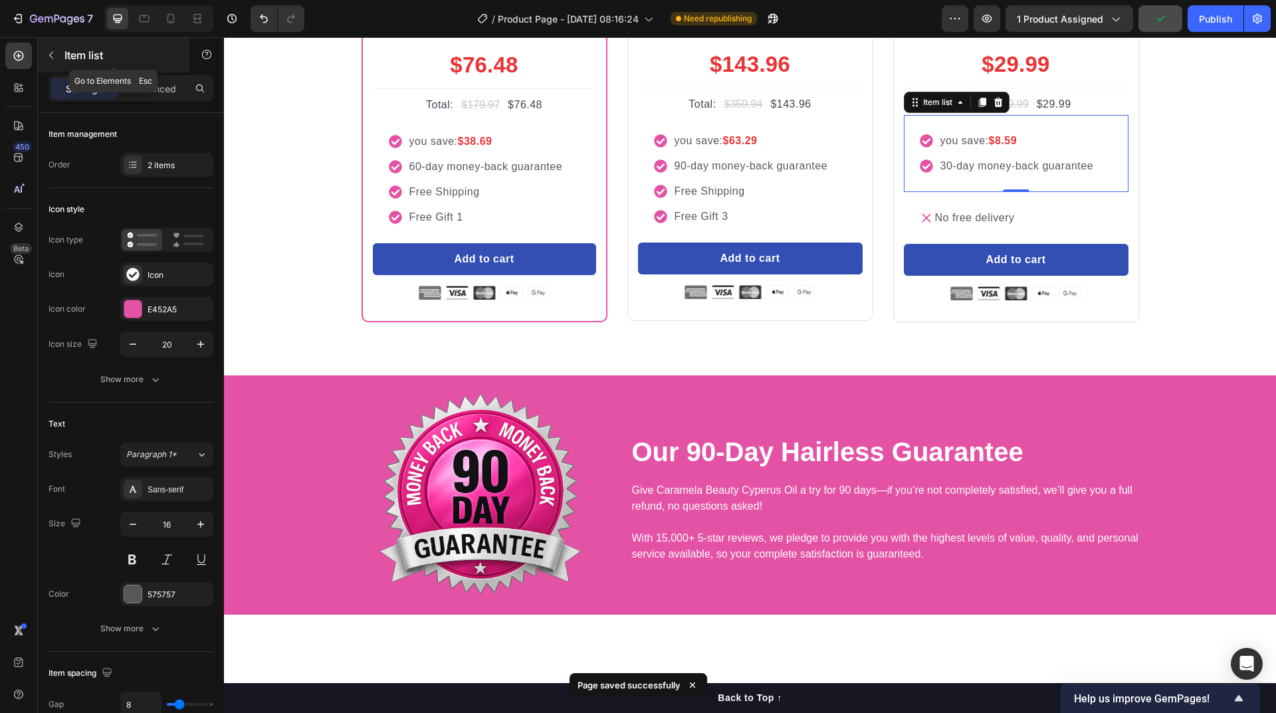
click at [46, 56] on icon "button" at bounding box center [51, 55] width 11 height 11
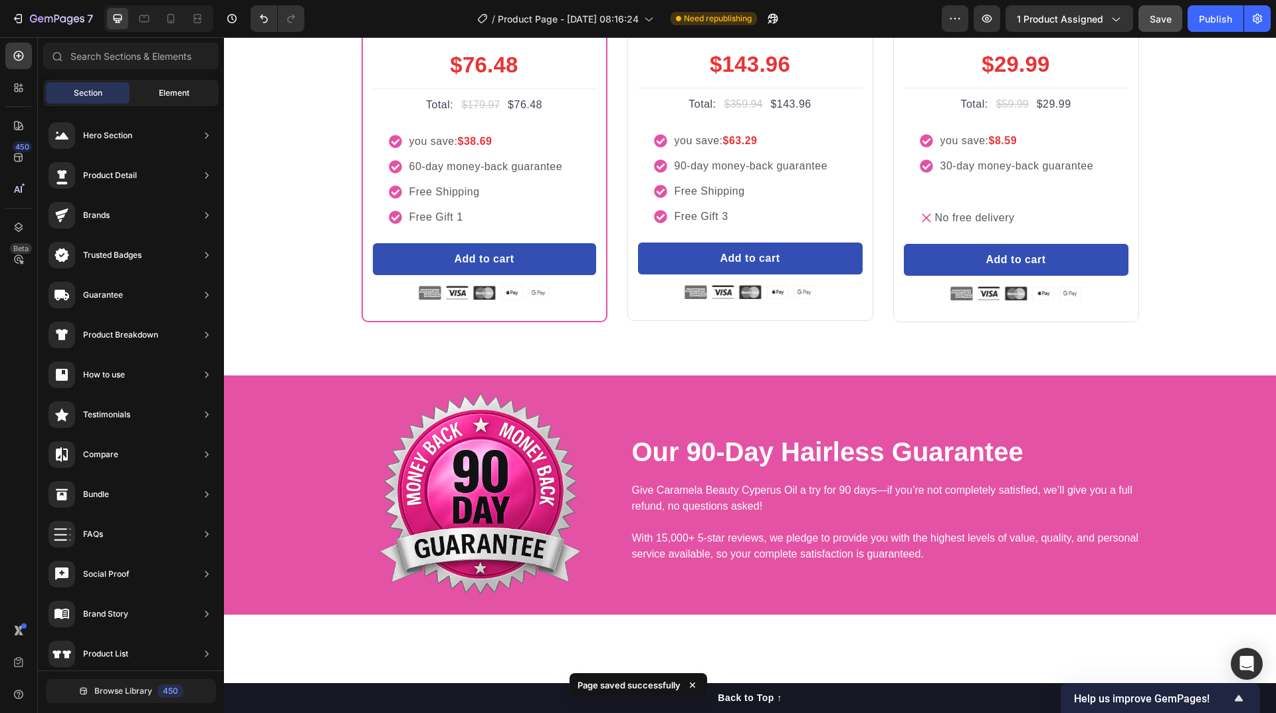
click at [160, 94] on span "Element" at bounding box center [174, 93] width 31 height 12
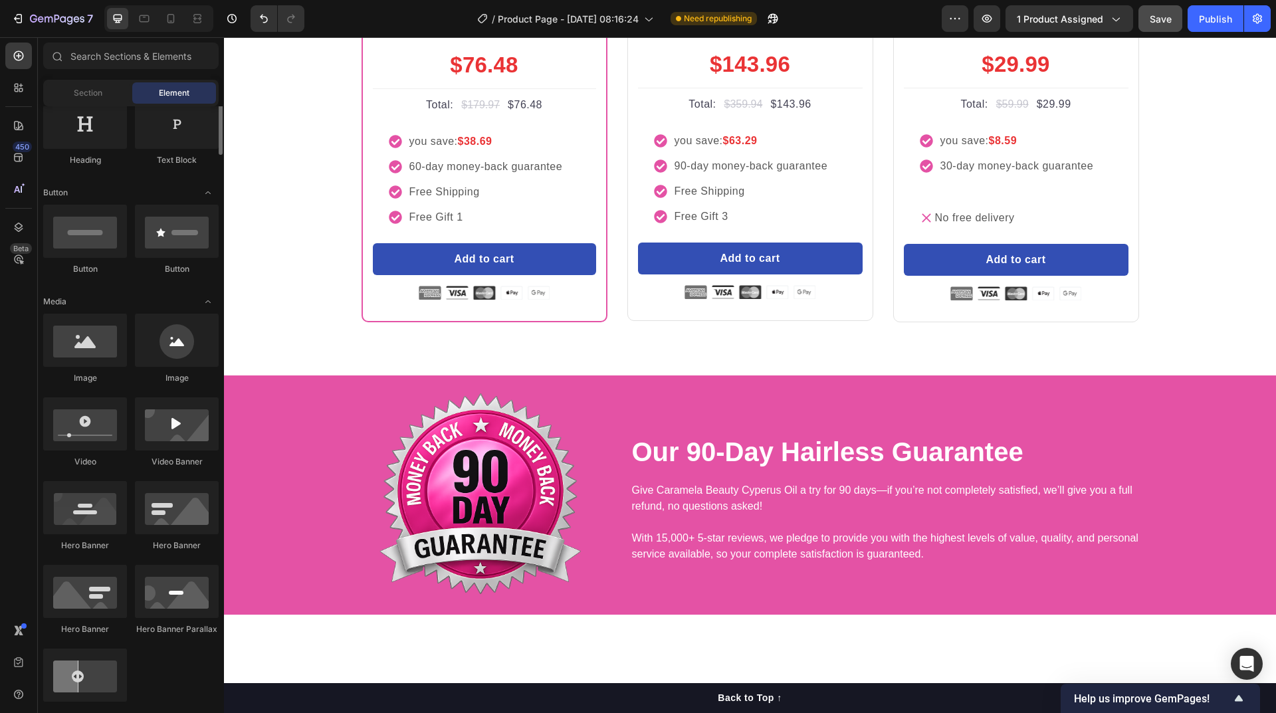
scroll to position [166, 0]
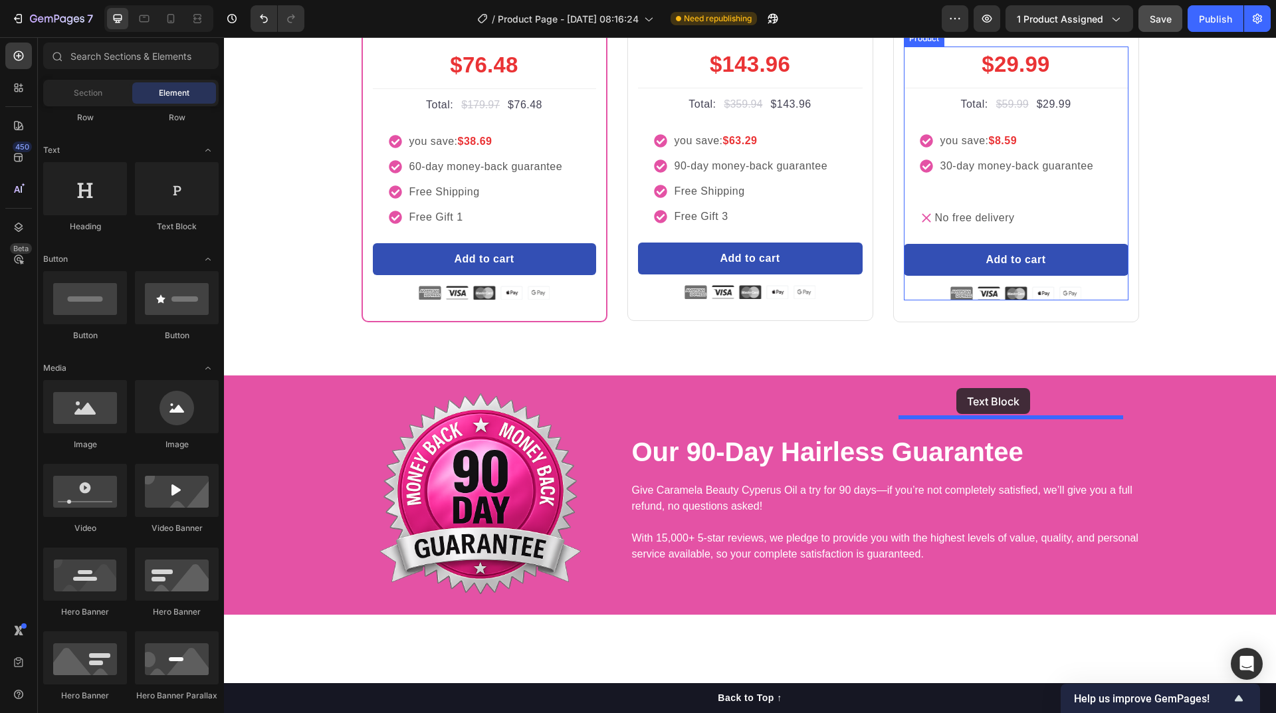
drag, startPoint x: 397, startPoint y: 245, endPoint x: 956, endPoint y: 388, distance: 577.8
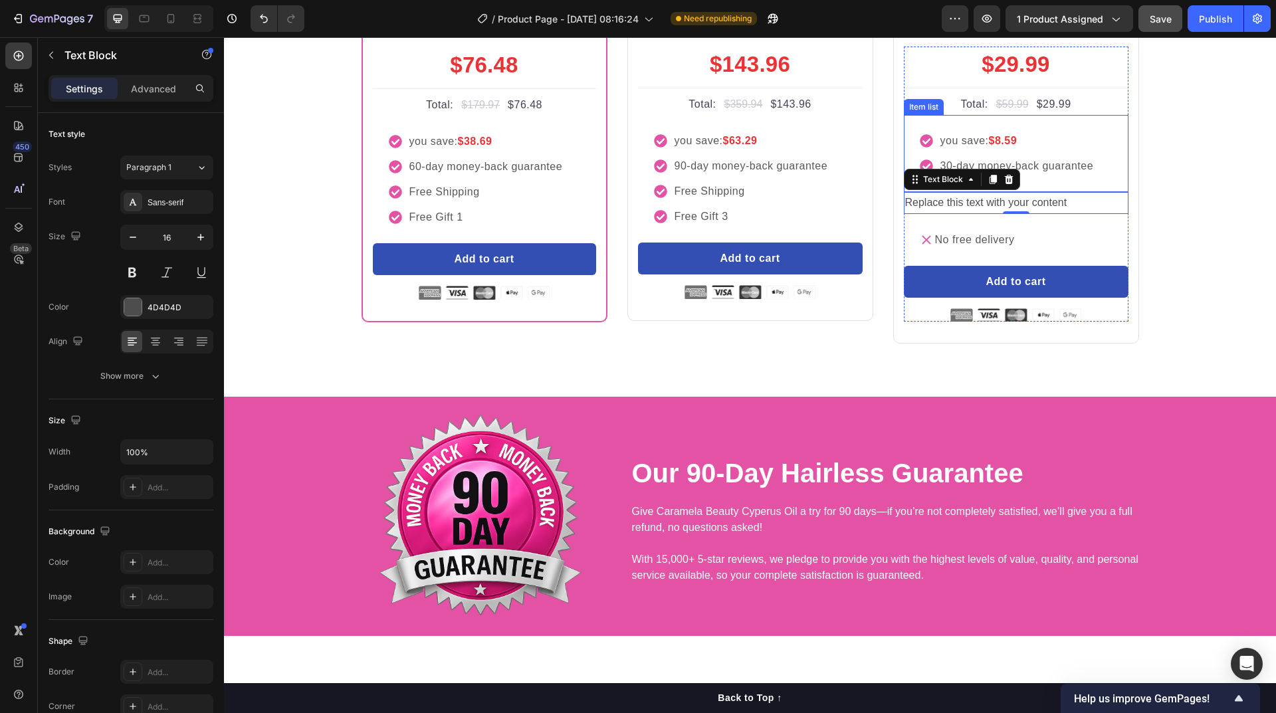
click at [950, 174] on p "30-day money-back guarantee" at bounding box center [1017, 166] width 154 height 16
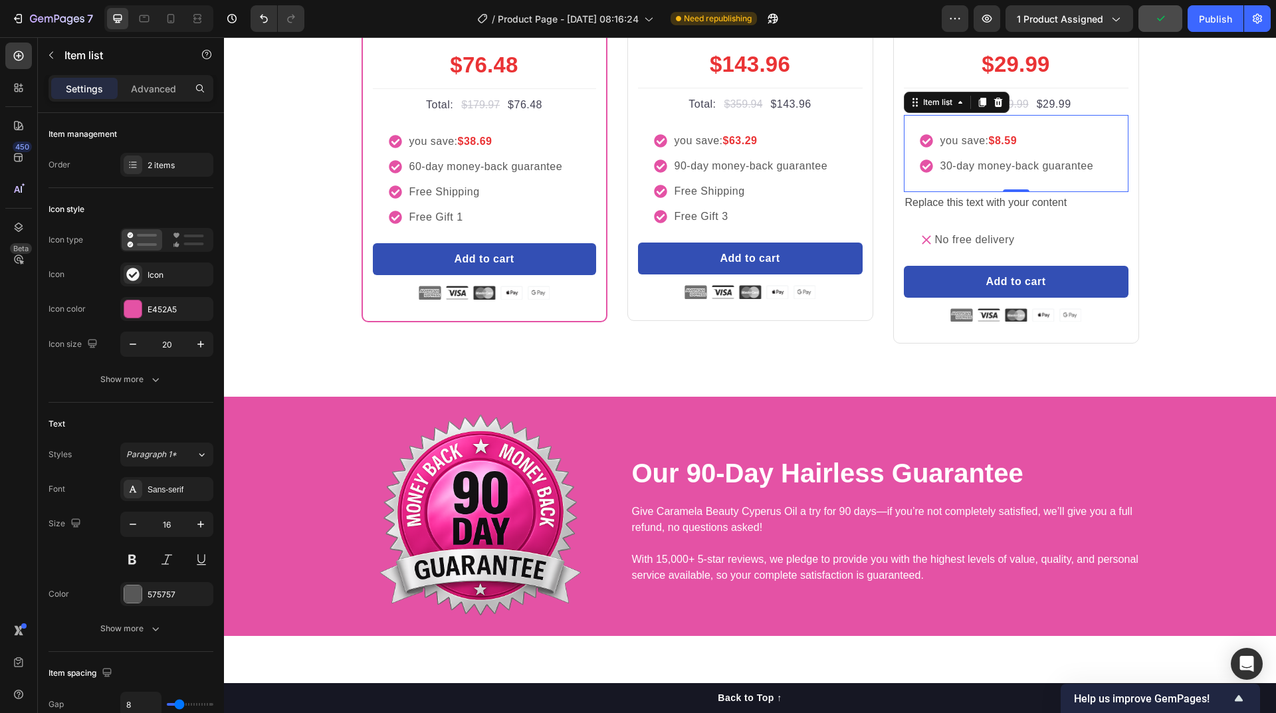
click at [956, 192] on div "you save: $8.59 30-day money-back guarantee" at bounding box center [1016, 153] width 225 height 77
click at [958, 214] on div "Replace this text with your content" at bounding box center [1016, 203] width 225 height 22
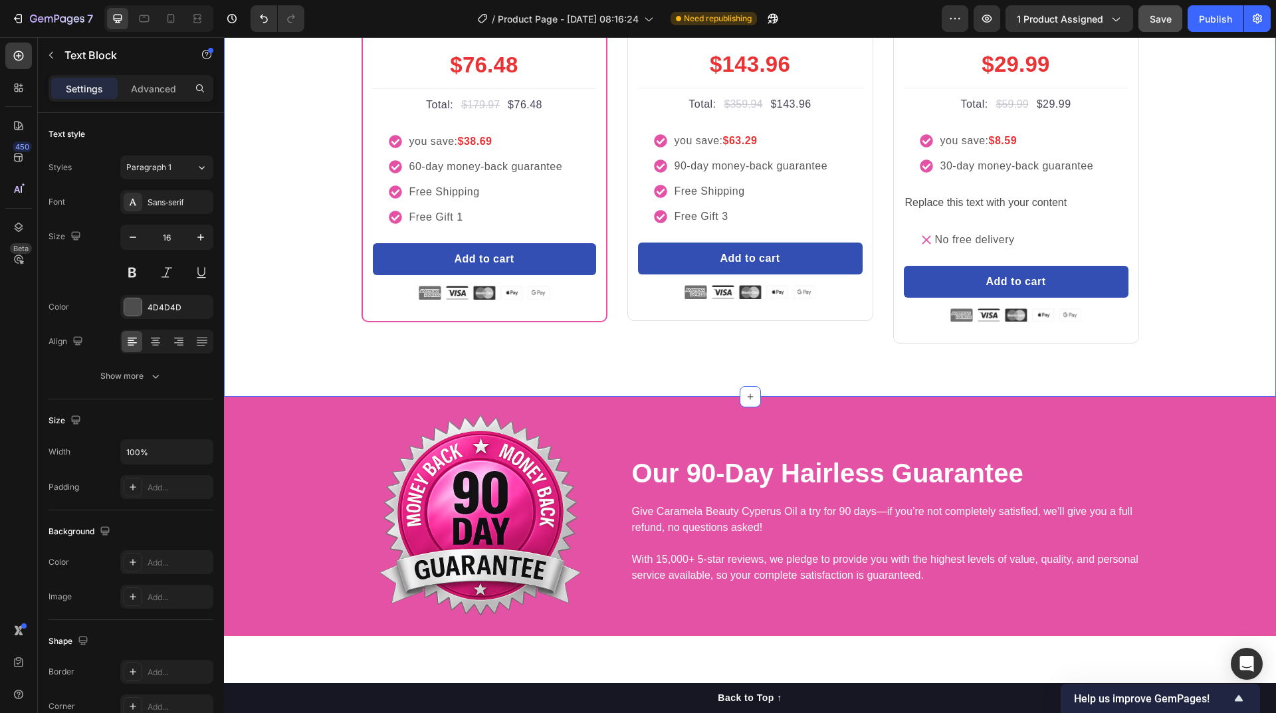
click at [1190, 344] on div "buy more and pay less Heading Row Most Popular Text block Row Icon Icon Icon Ic…" at bounding box center [750, 100] width 1032 height 488
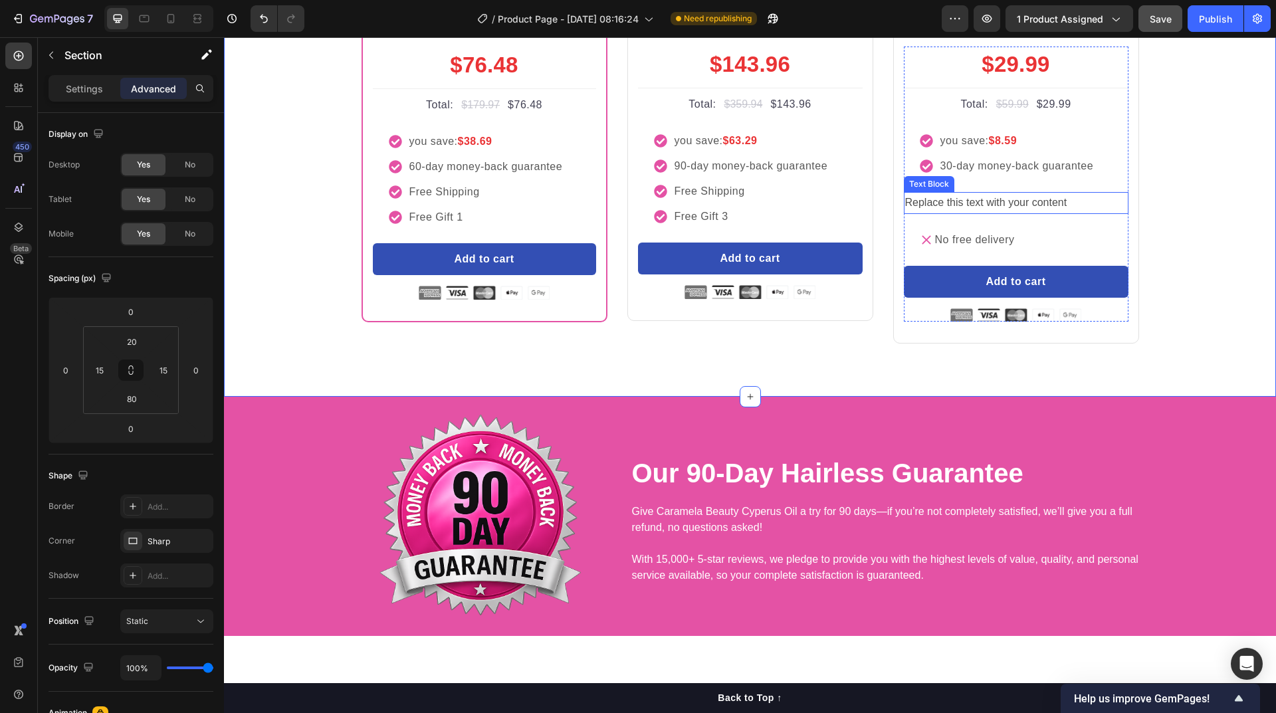
click at [1040, 214] on div "Replace this text with your content" at bounding box center [1016, 203] width 225 height 22
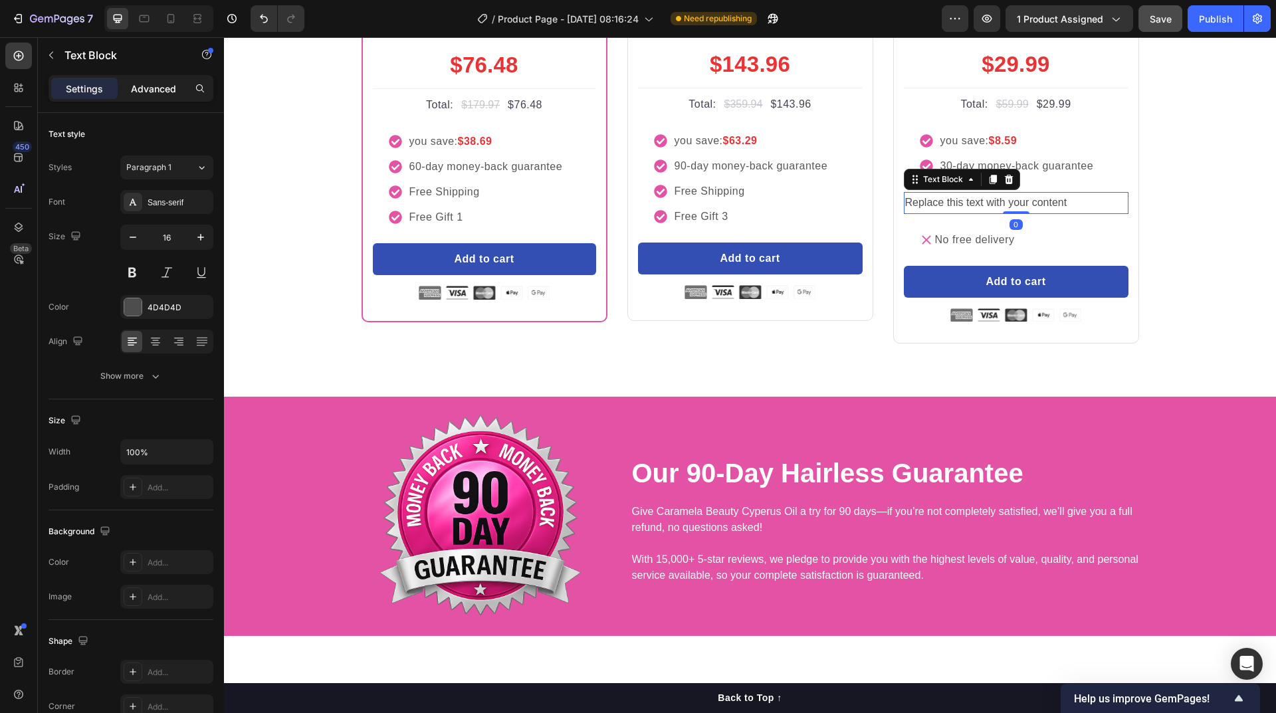
click at [158, 94] on p "Advanced" at bounding box center [153, 89] width 45 height 14
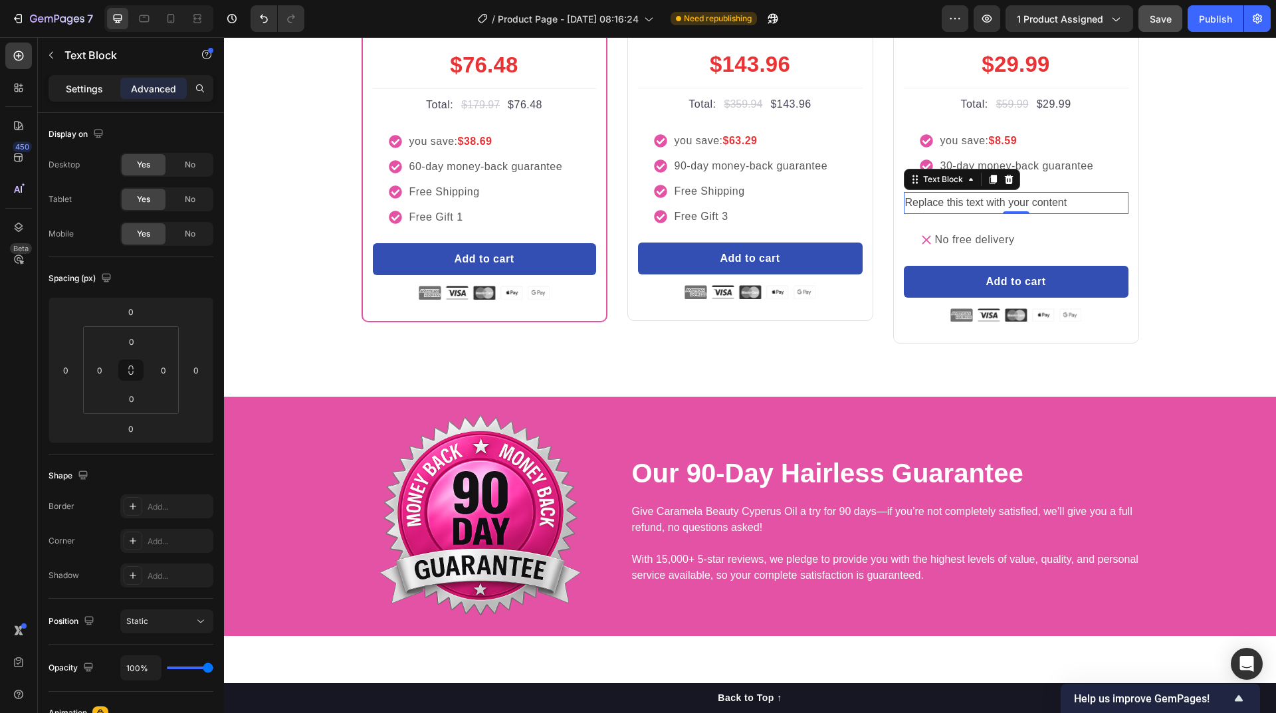
click at [89, 97] on div "Settings" at bounding box center [84, 88] width 66 height 21
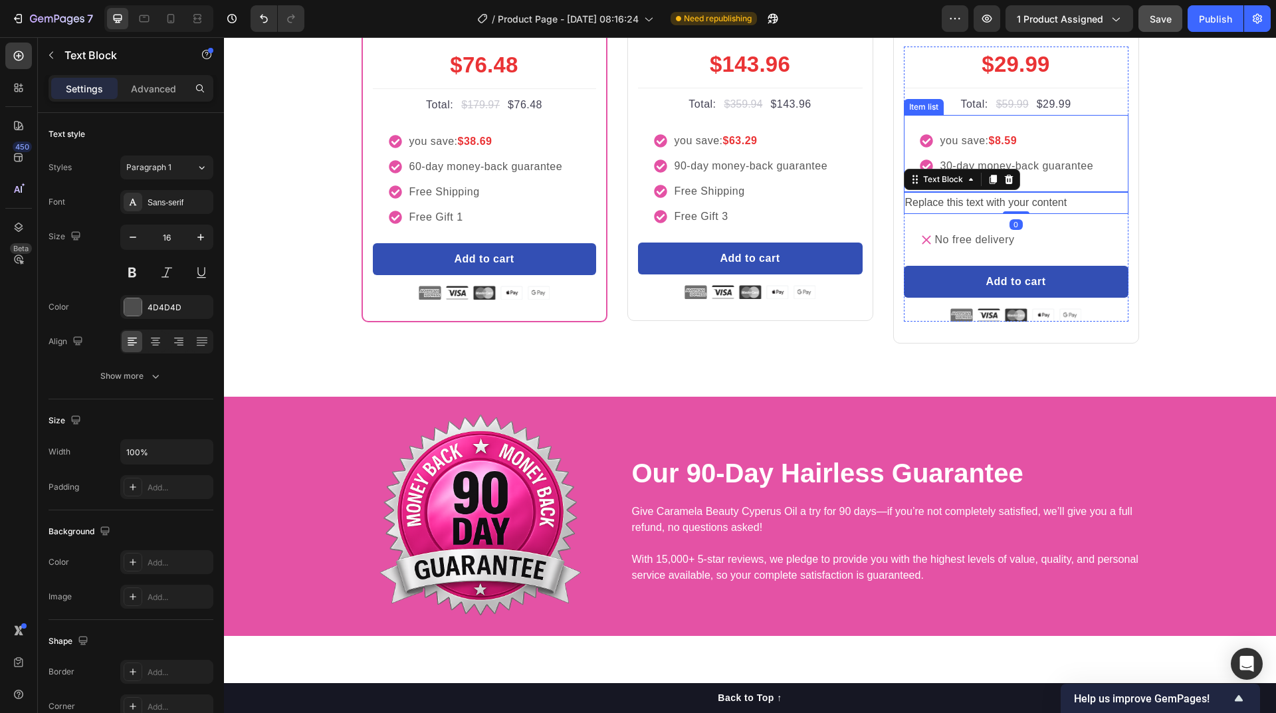
click at [1058, 192] on div "you save: $8.59 30-day money-back guarantee" at bounding box center [1016, 153] width 225 height 77
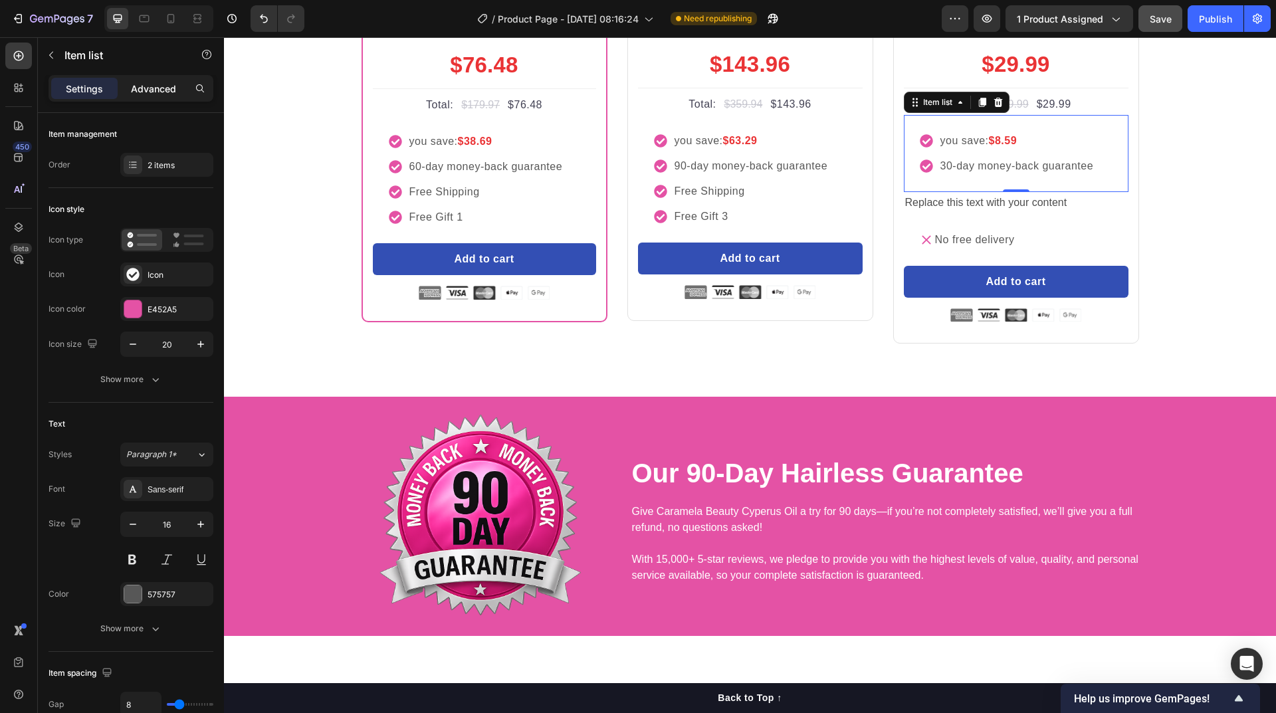
click at [155, 90] on p "Advanced" at bounding box center [153, 89] width 45 height 14
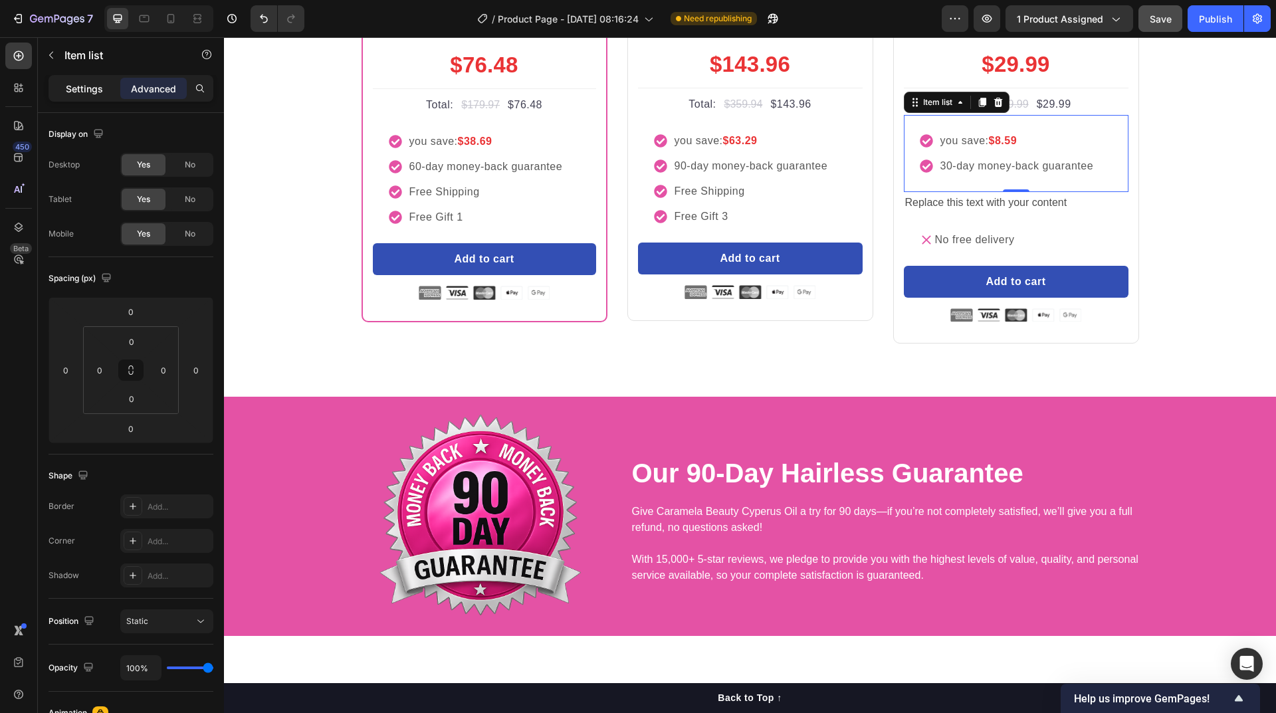
click at [93, 88] on p "Settings" at bounding box center [84, 89] width 37 height 14
type input "8"
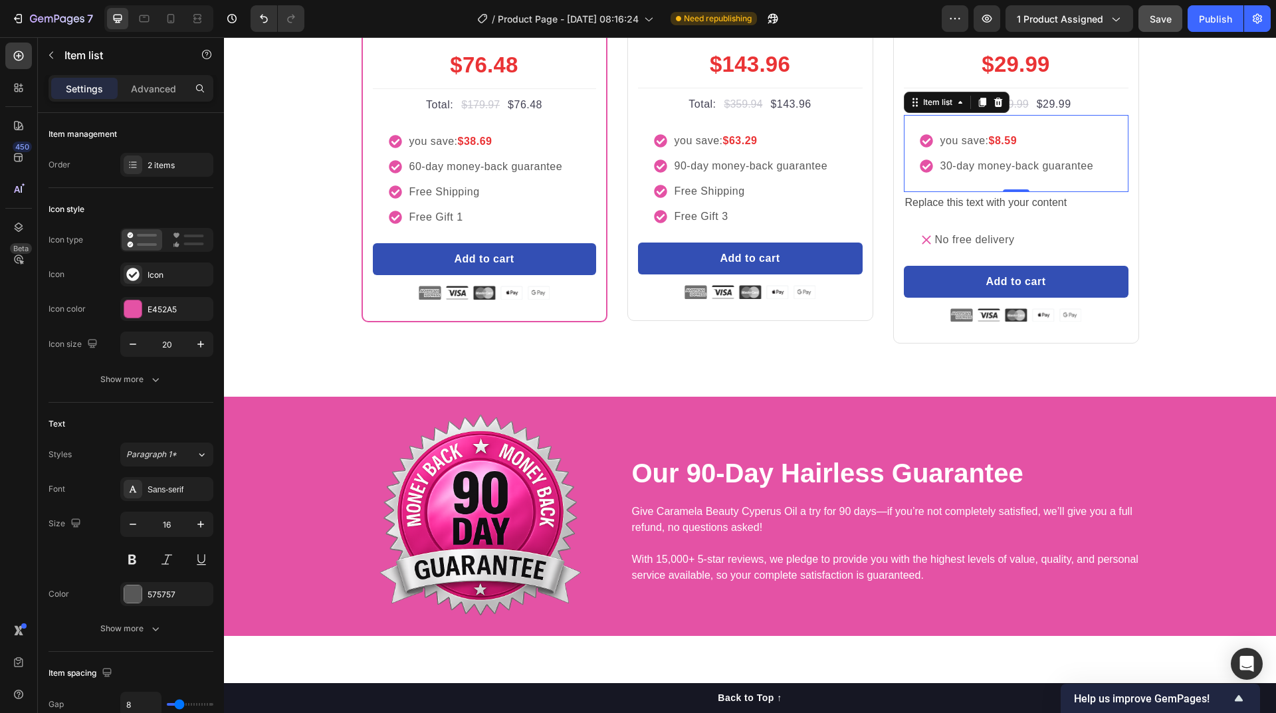
click at [1104, 192] on div "you save: $8.59 30-day money-back guarantee" at bounding box center [1016, 153] width 225 height 77
click at [149, 382] on icon "button" at bounding box center [155, 379] width 13 height 13
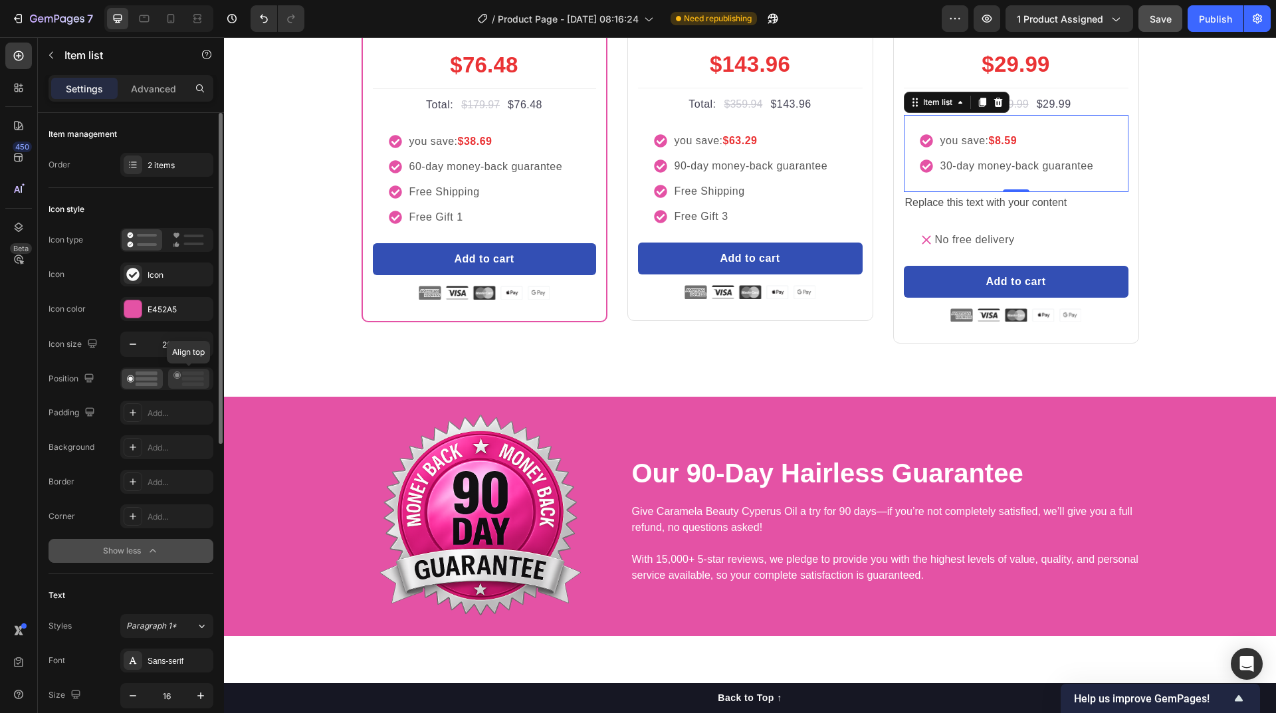
click at [185, 378] on rect at bounding box center [193, 379] width 22 height 4
click at [135, 376] on icon at bounding box center [142, 379] width 31 height 15
click at [156, 169] on div "2 items" at bounding box center [179, 166] width 62 height 12
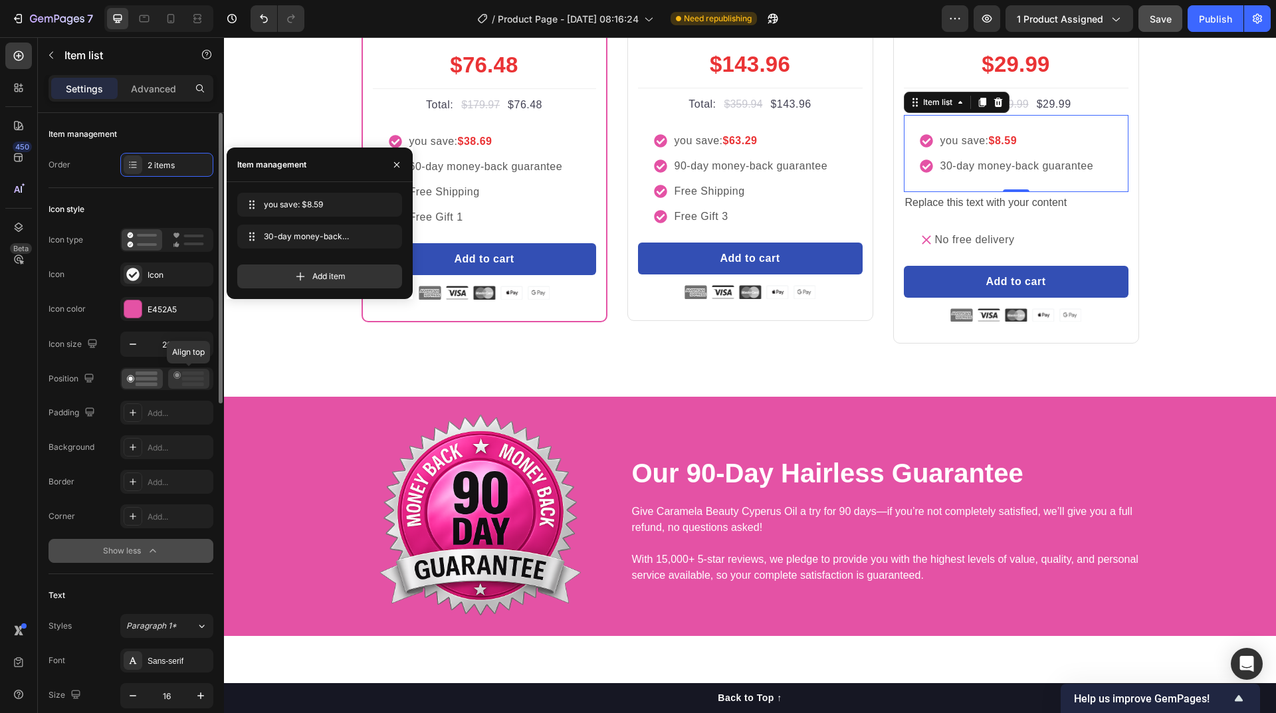
click at [181, 378] on icon at bounding box center [188, 379] width 31 height 15
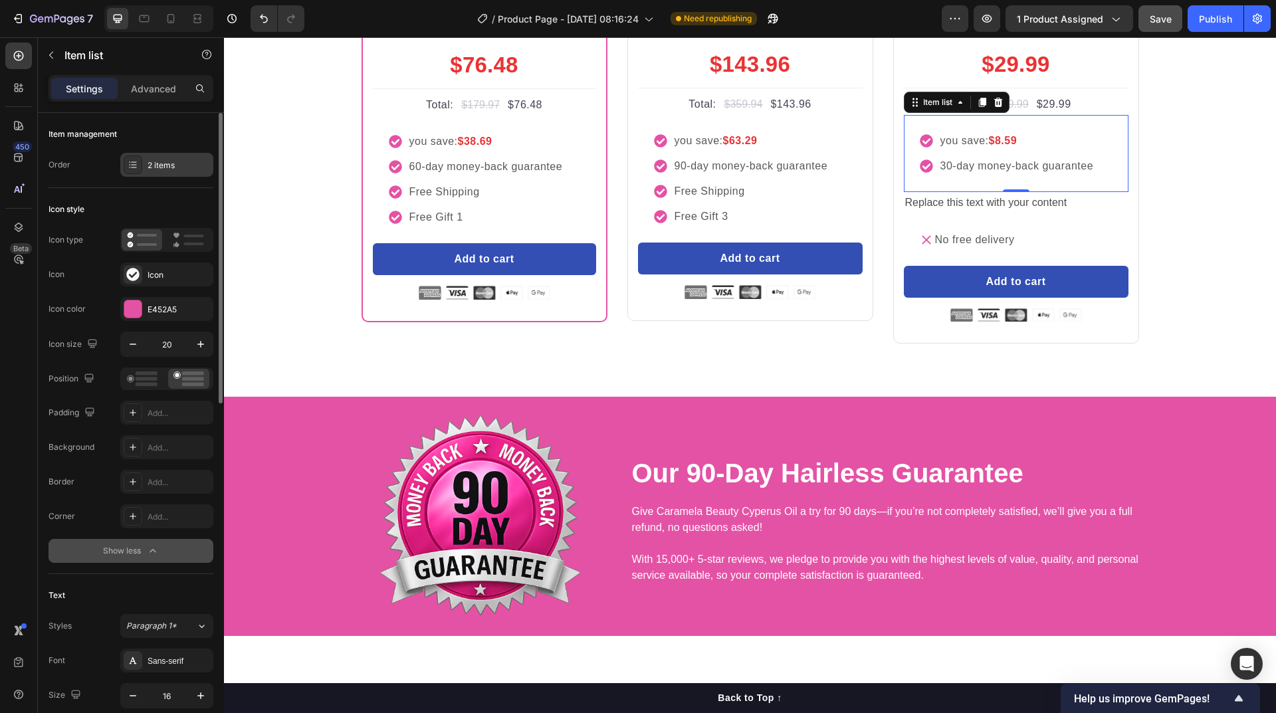
click at [154, 164] on div "2 items" at bounding box center [179, 166] width 62 height 12
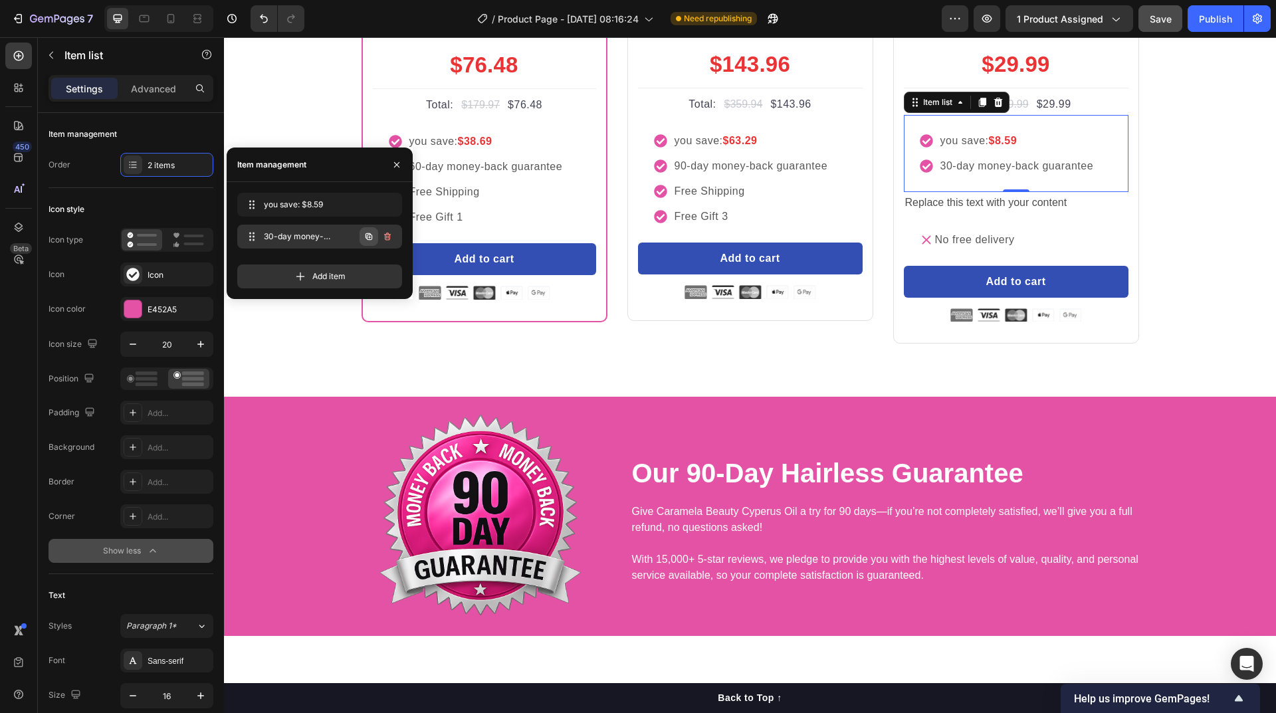
click at [366, 237] on icon "button" at bounding box center [369, 236] width 7 height 7
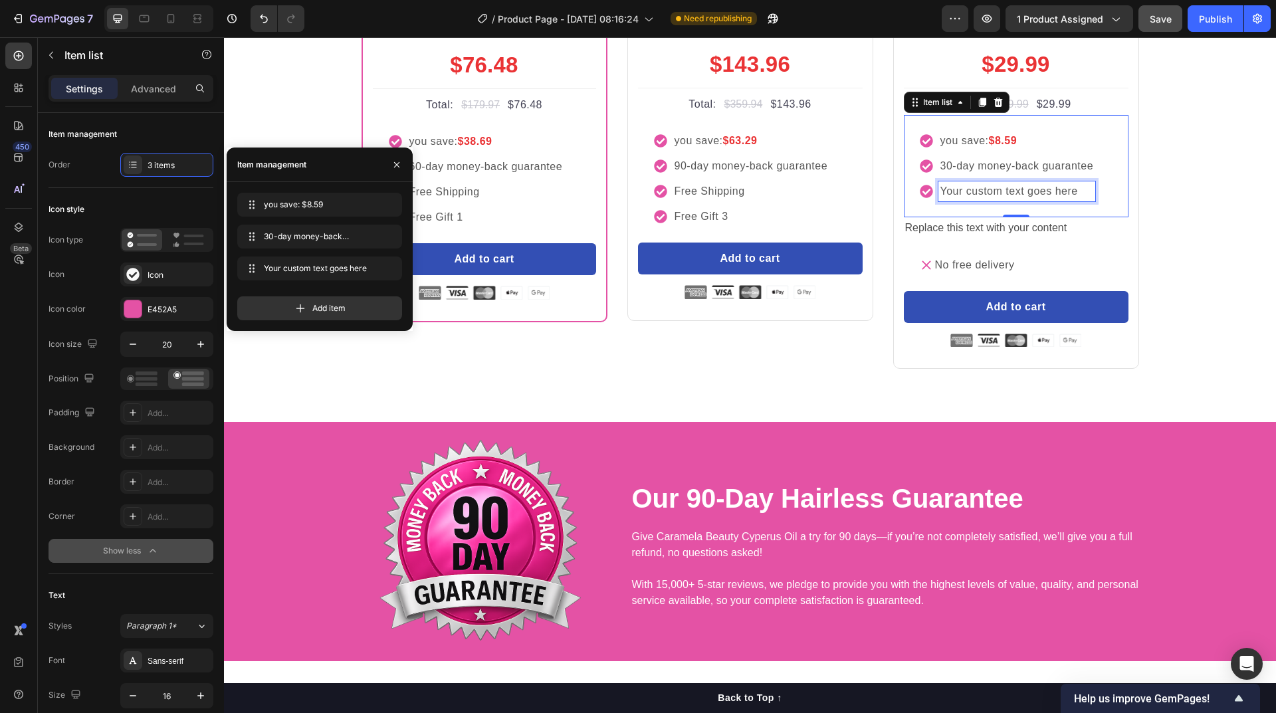
click at [945, 201] on div "Your custom text goes here" at bounding box center [1017, 191] width 158 height 20
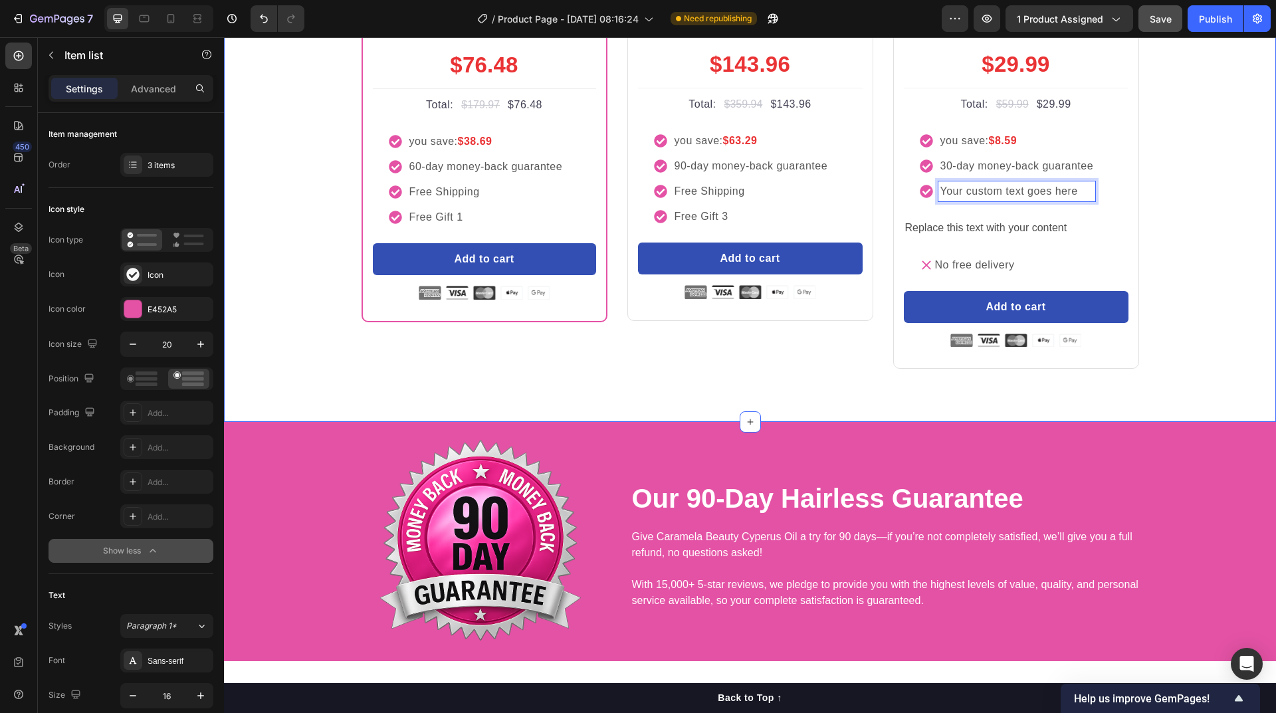
click at [1164, 369] on div "buy more and pay less Heading Row Most Popular Text block Row Icon Icon Icon Ic…" at bounding box center [750, 112] width 1032 height 513
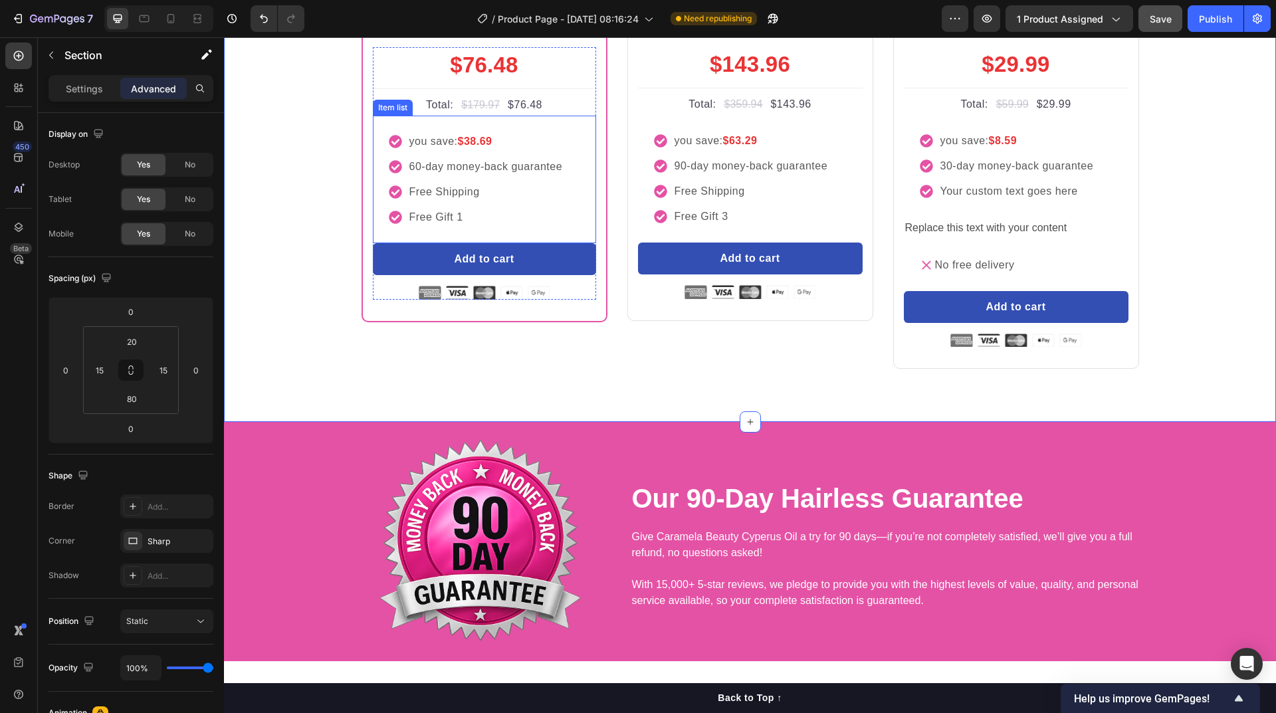
click at [483, 225] on p "Free Gift 1" at bounding box center [486, 217] width 154 height 16
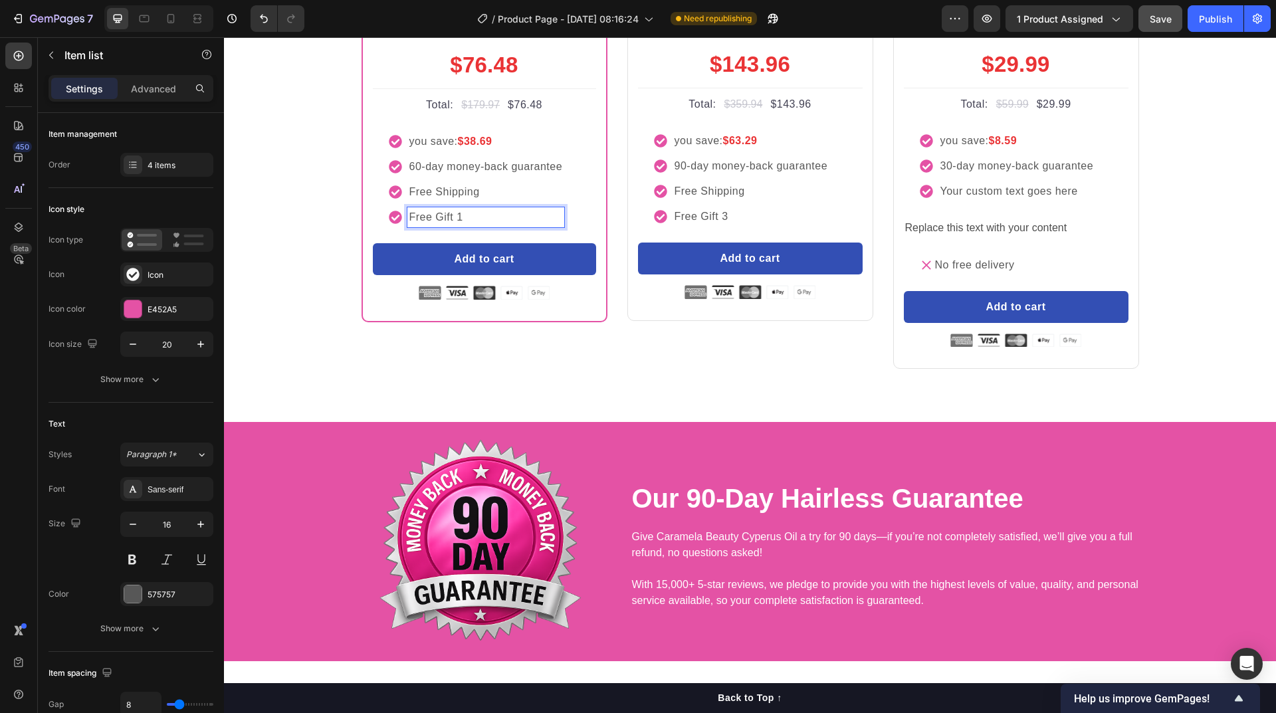
click at [453, 225] on p "Free Gift 1" at bounding box center [486, 217] width 154 height 16
click at [475, 225] on p "Free Gift (1" at bounding box center [486, 217] width 154 height 16
click at [718, 225] on p "Free Gift 3" at bounding box center [752, 217] width 154 height 16
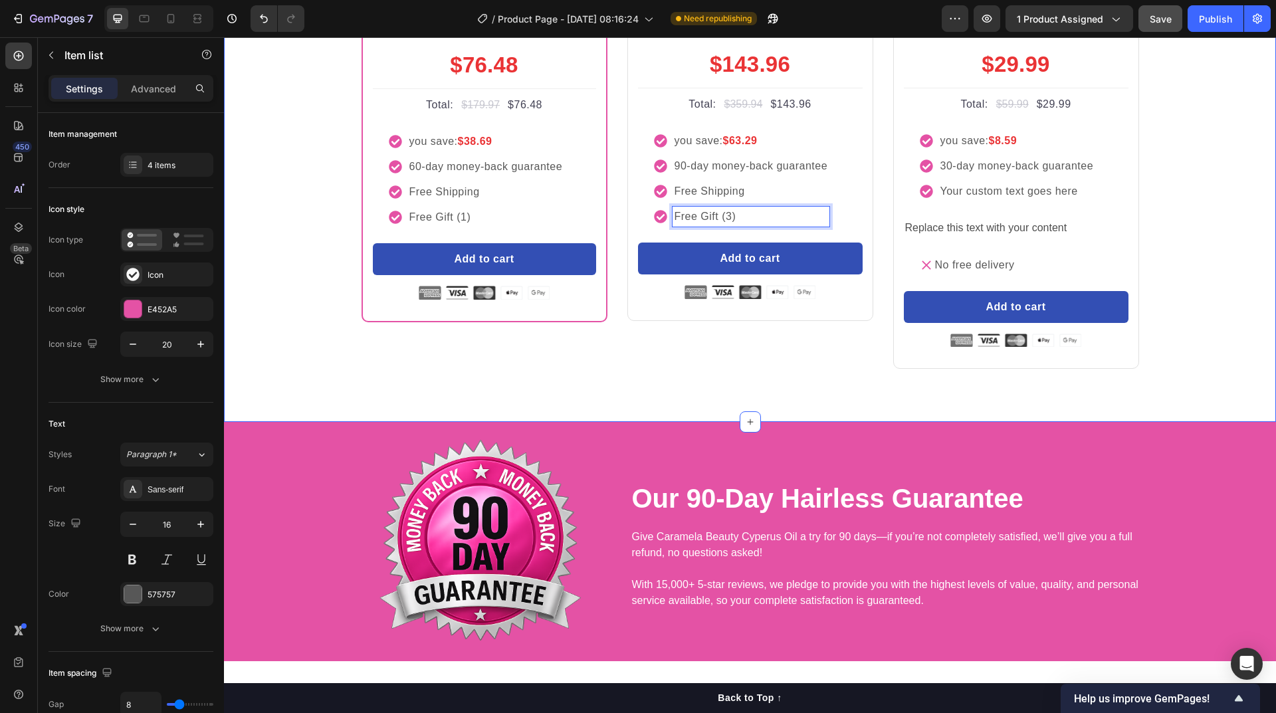
click at [1192, 369] on div "buy more and pay less Heading Row Most Popular Text block Row Icon Icon Icon Ic…" at bounding box center [750, 112] width 1032 height 513
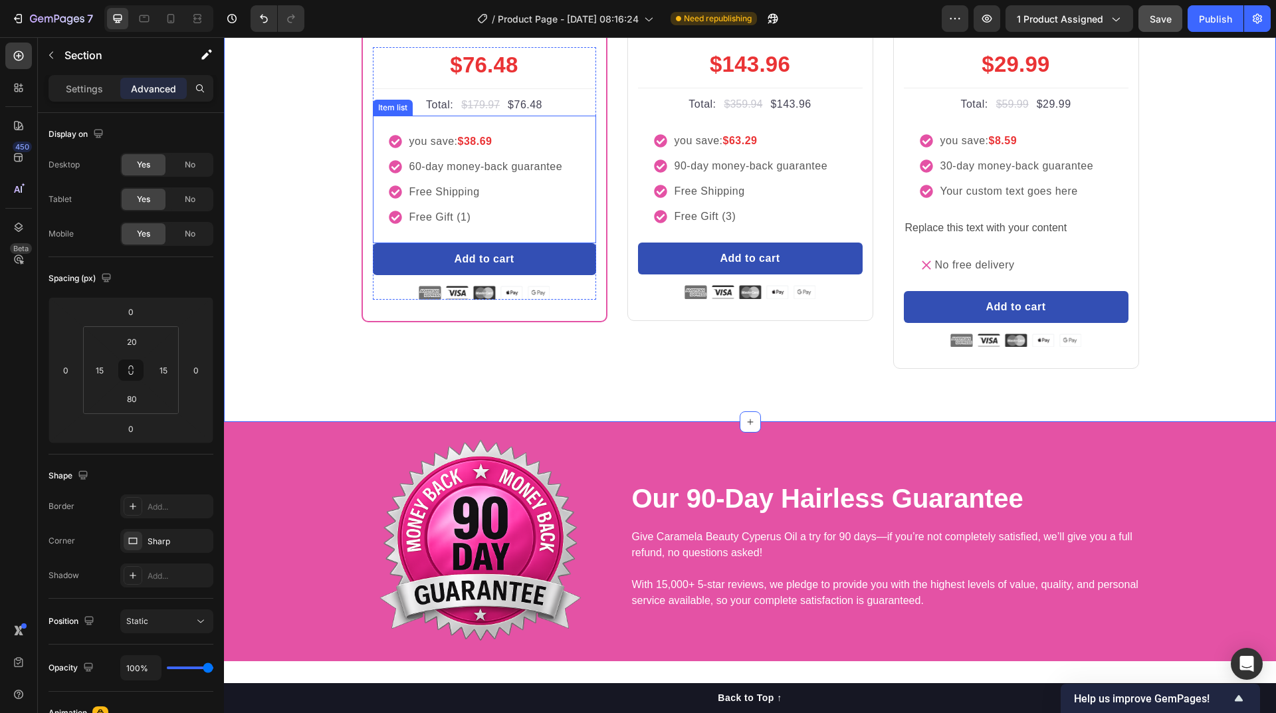
click at [483, 175] on p "60-day money-back guarantee" at bounding box center [486, 167] width 154 height 16
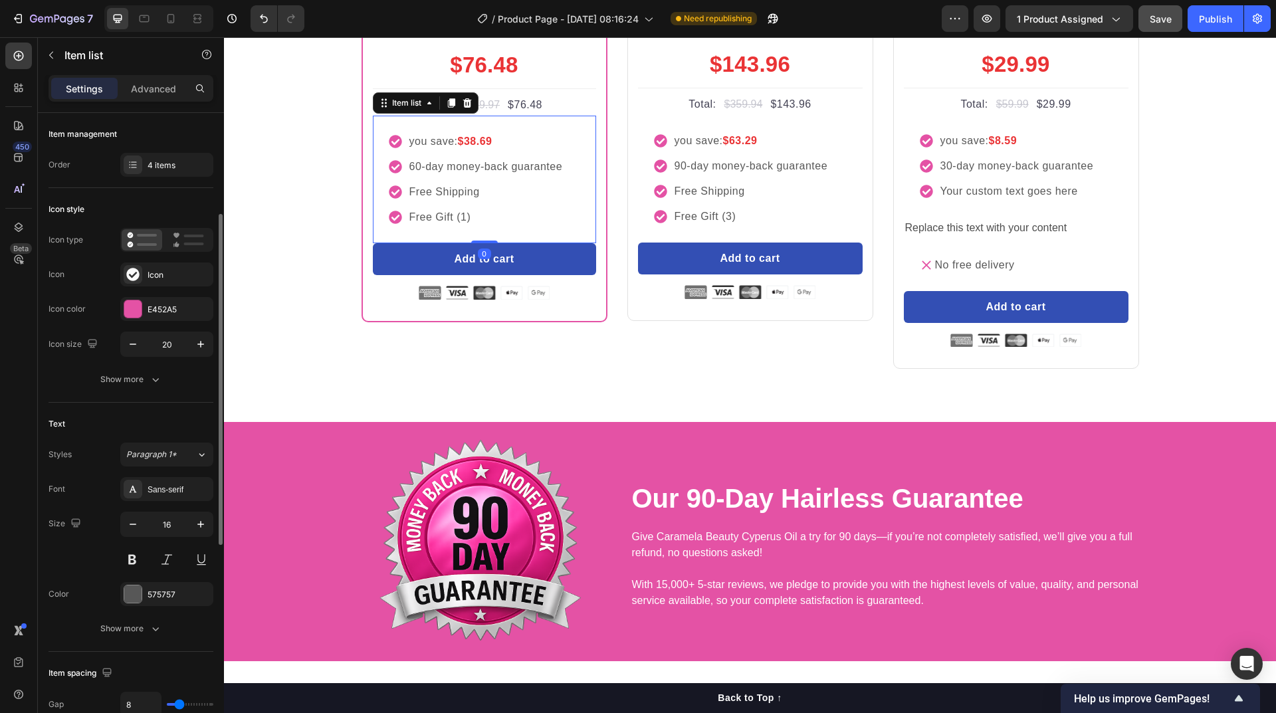
scroll to position [66, 0]
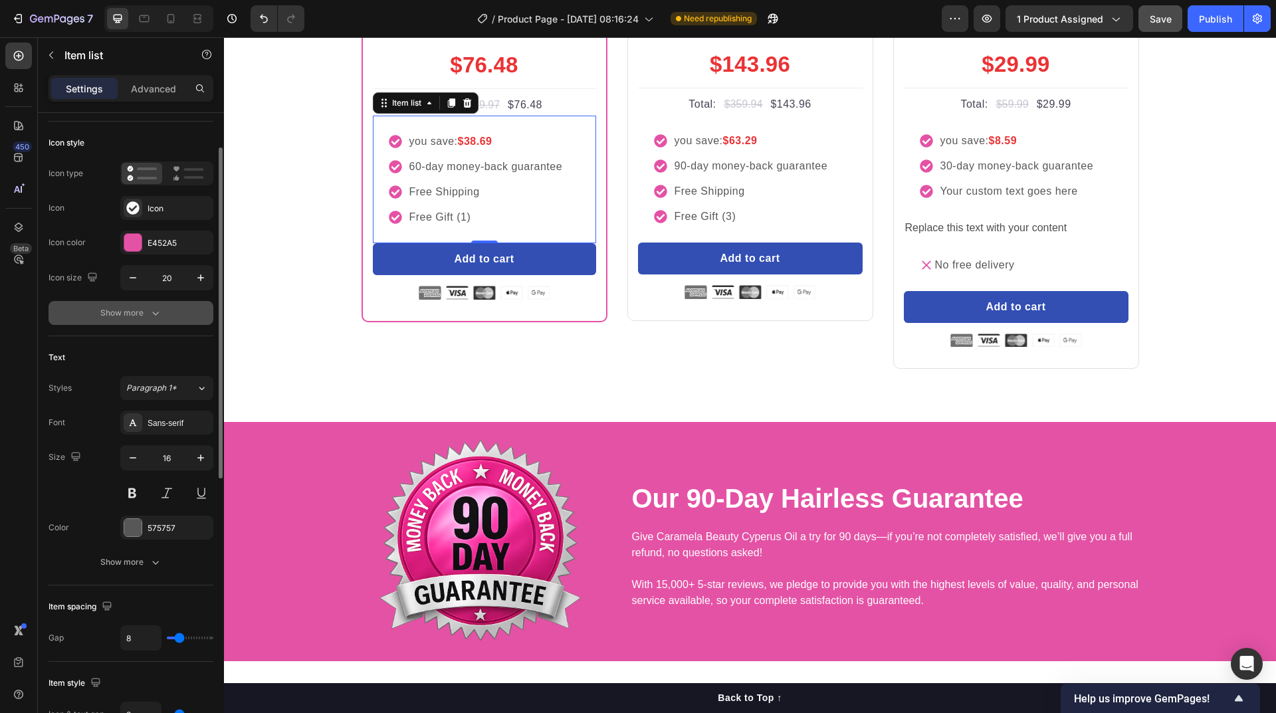
click at [150, 313] on icon "button" at bounding box center [155, 312] width 13 height 13
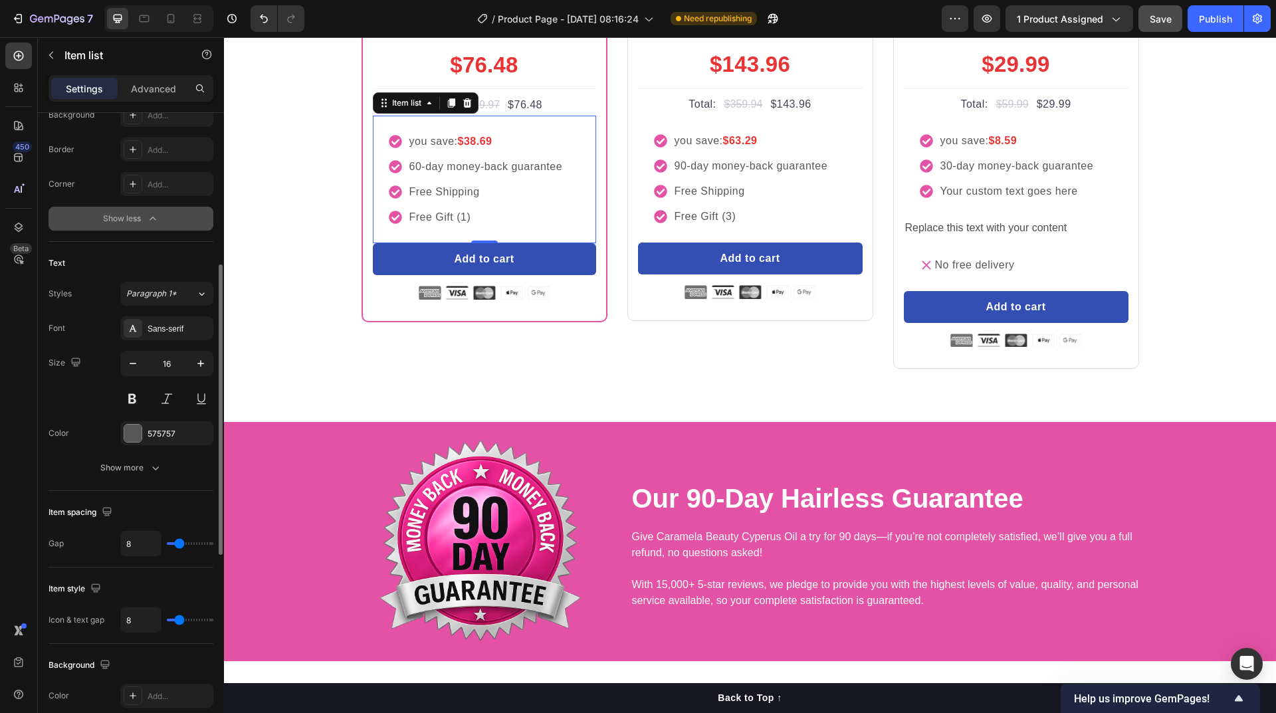
scroll to position [465, 0]
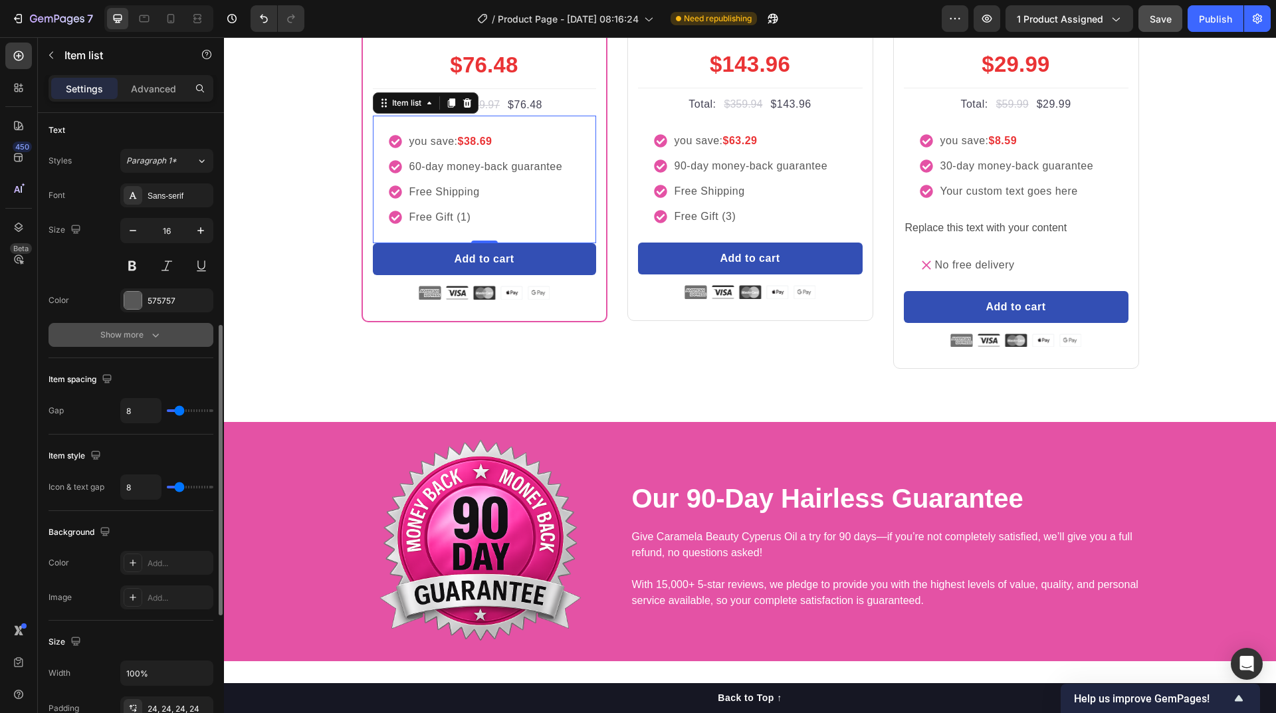
click at [149, 335] on icon "button" at bounding box center [155, 334] width 13 height 13
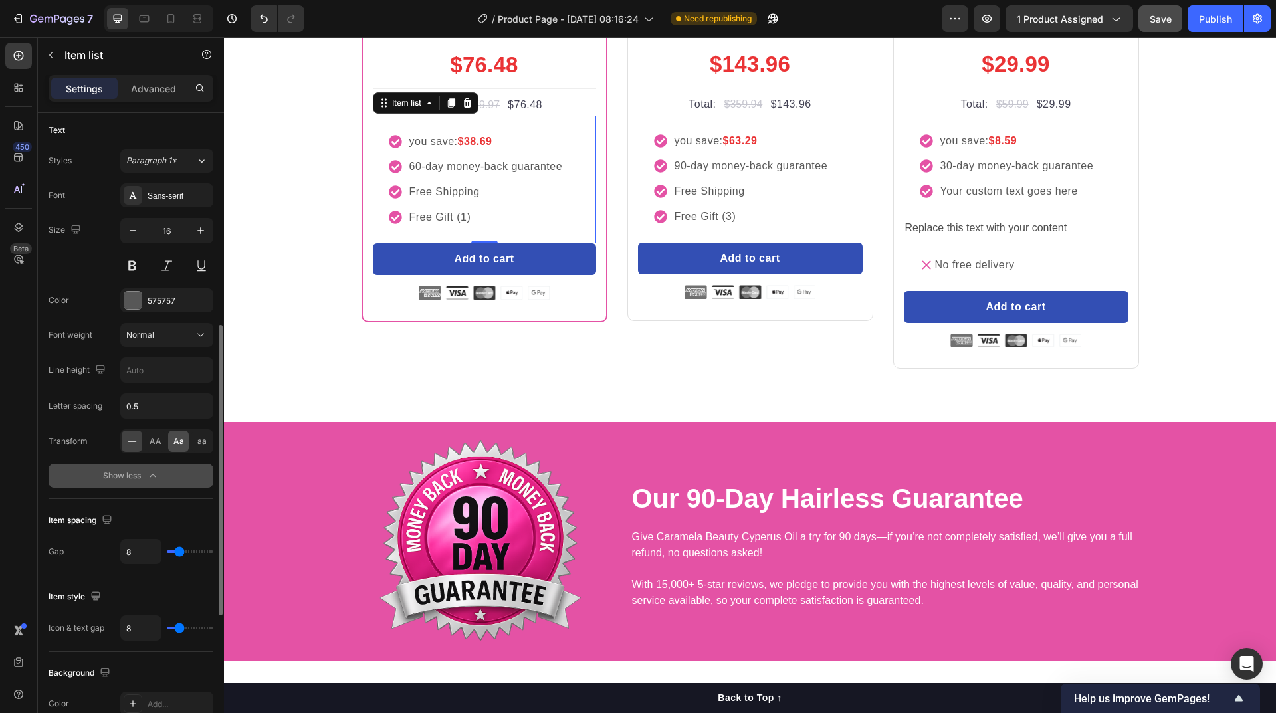
click at [175, 442] on span "Aa" at bounding box center [178, 441] width 11 height 12
click at [839, 243] on div "you save: $63.29 90-day money-back guarantee Free Shipping Free Gift (3)" at bounding box center [750, 179] width 225 height 128
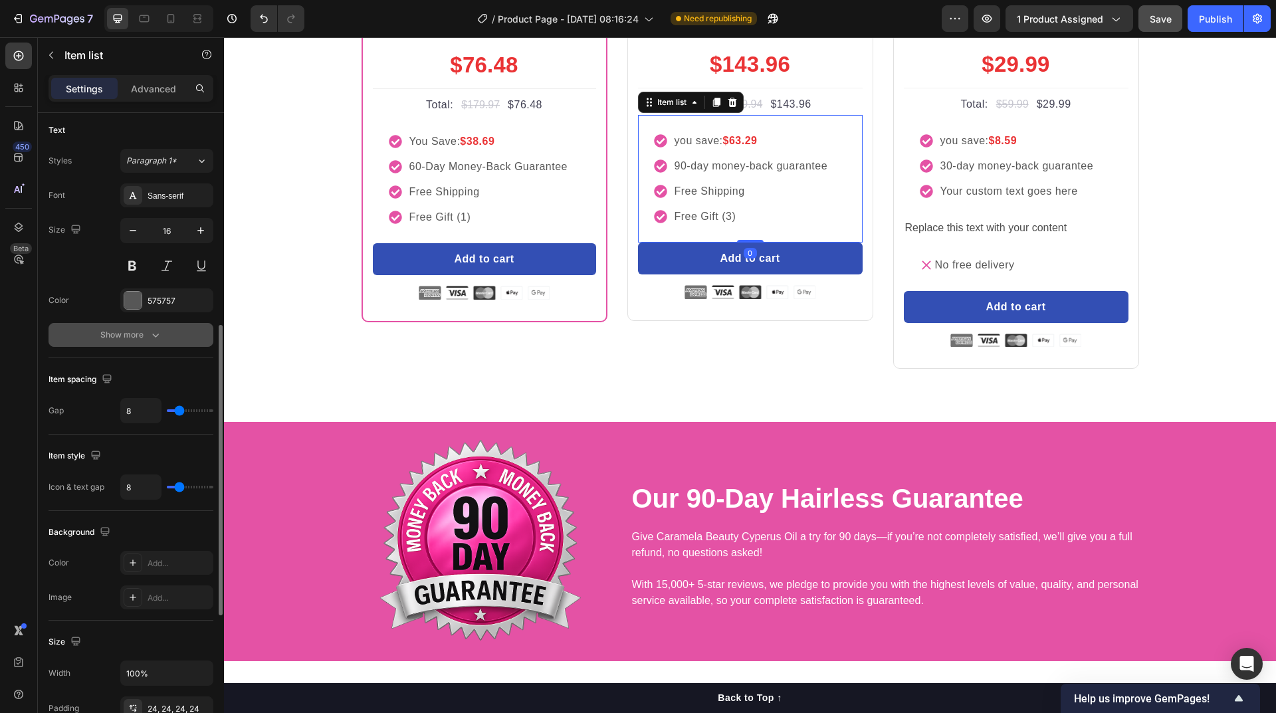
click at [154, 342] on button "Show more" at bounding box center [131, 335] width 165 height 24
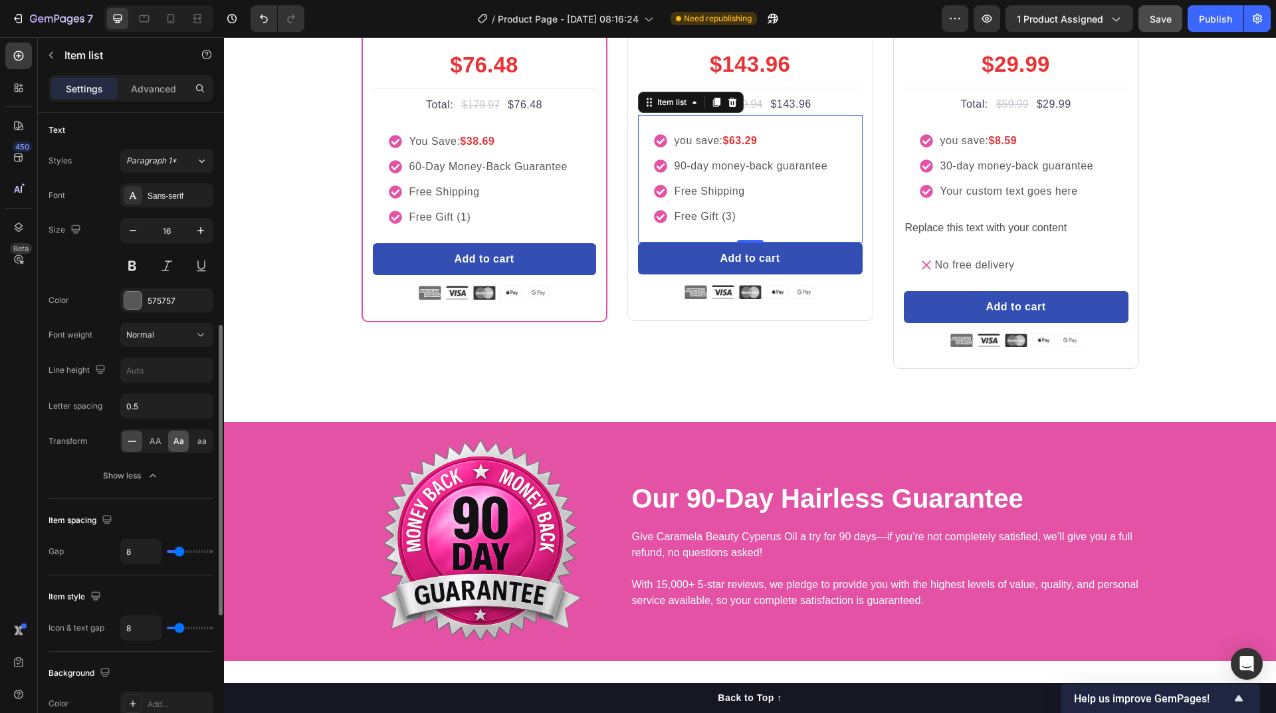
click at [175, 446] on span "Aa" at bounding box center [178, 441] width 11 height 12
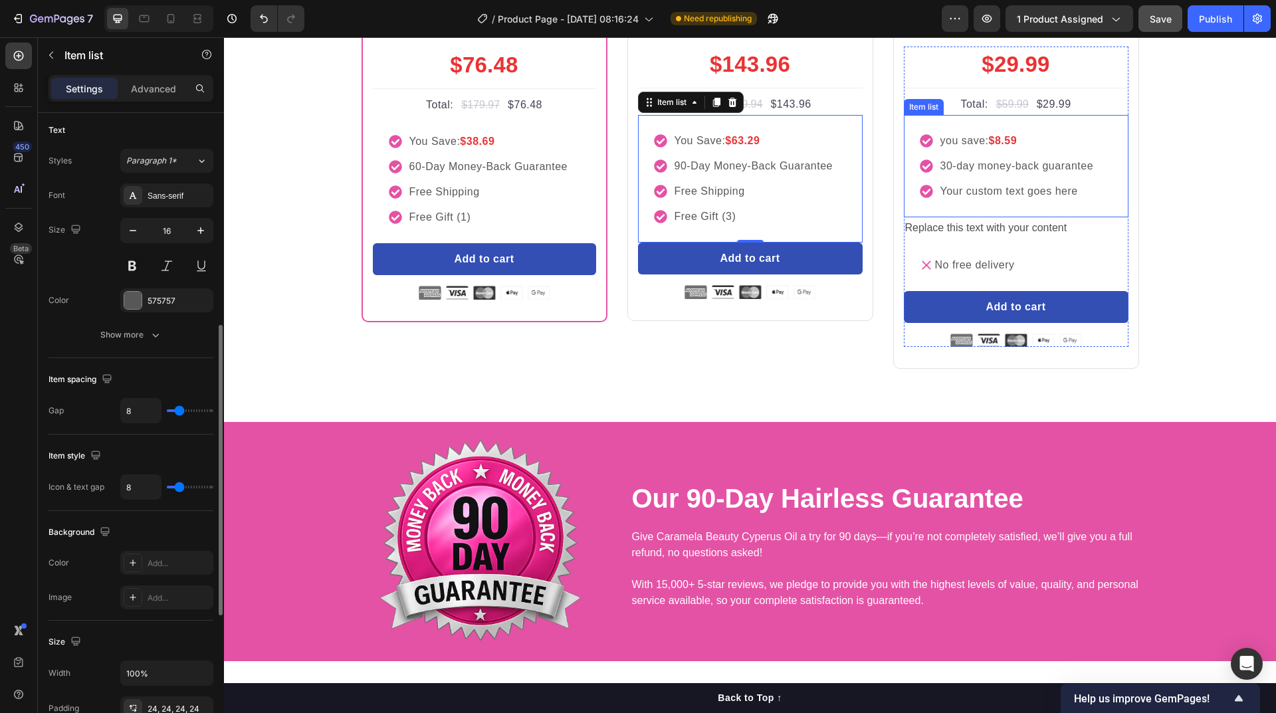
click at [1103, 217] on div "you save: $8.59 30-day money-back guarantee Your custom text goes here" at bounding box center [1016, 166] width 225 height 102
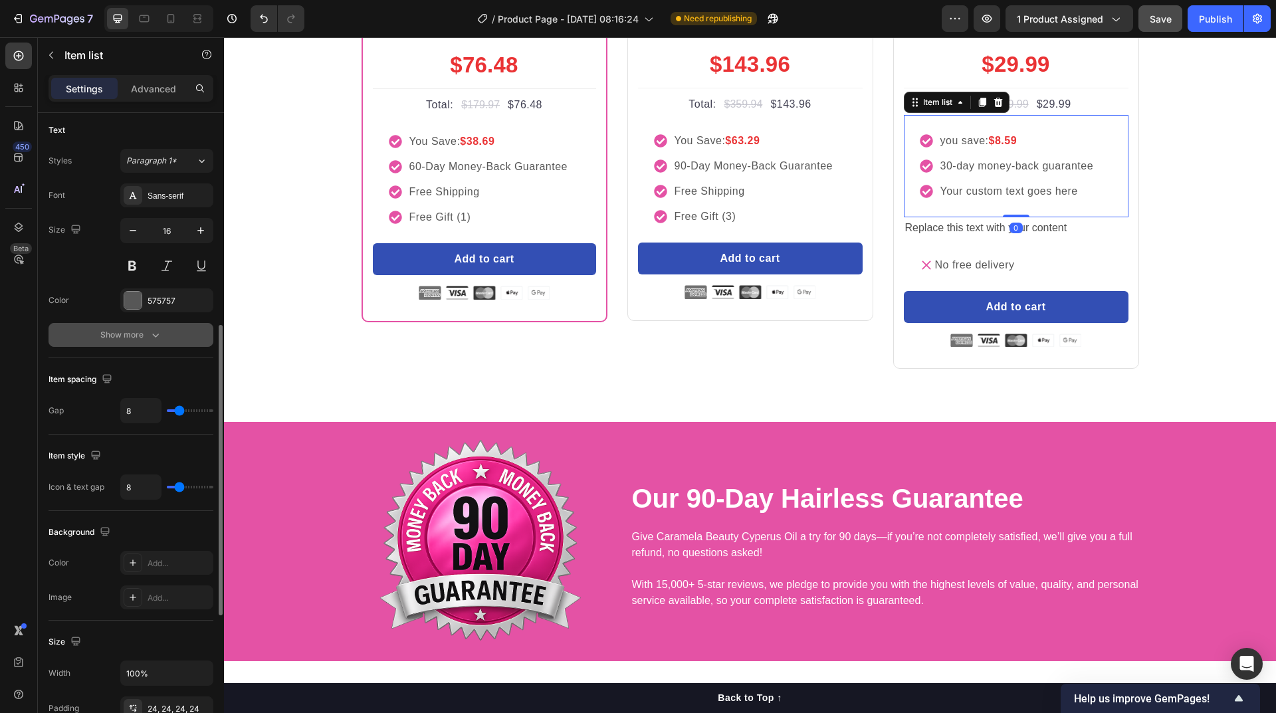
click at [156, 336] on icon "button" at bounding box center [155, 336] width 7 height 4
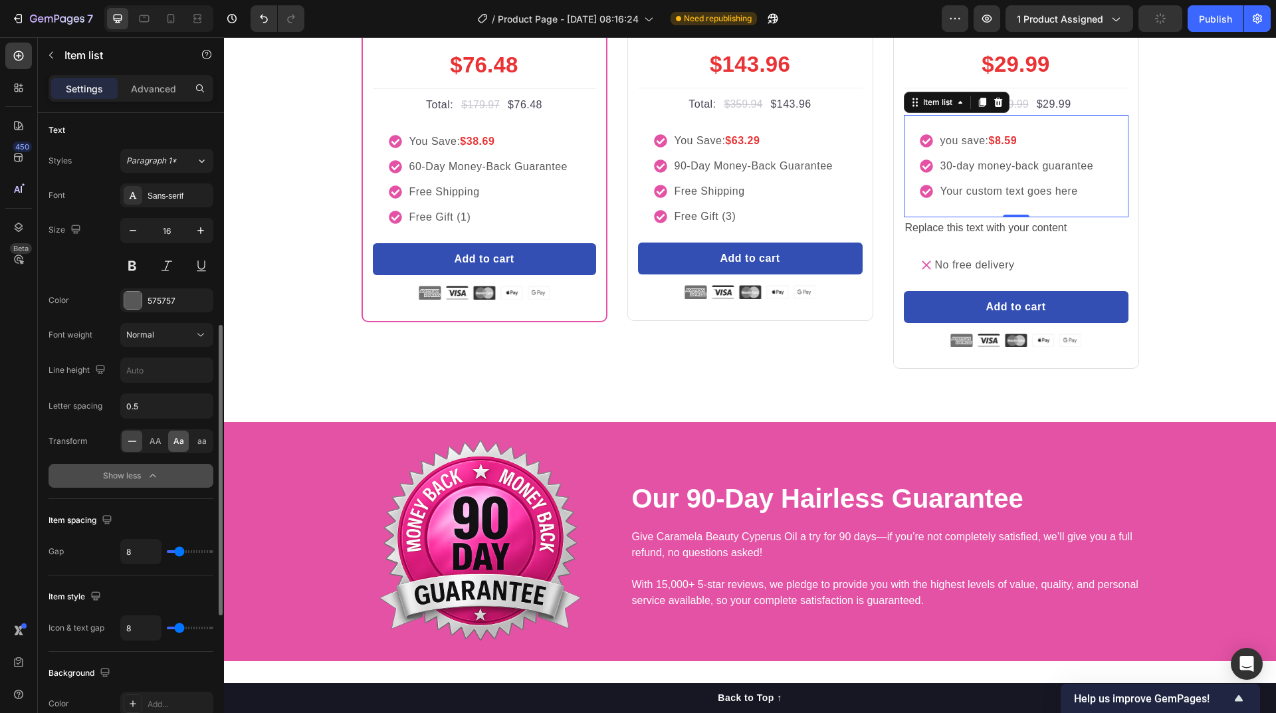
click at [172, 446] on div "Aa" at bounding box center [178, 441] width 21 height 21
click at [1227, 369] on div "buy more and pay less Heading Row Most Popular Text block Row Icon Icon Icon Ic…" at bounding box center [750, 112] width 1032 height 513
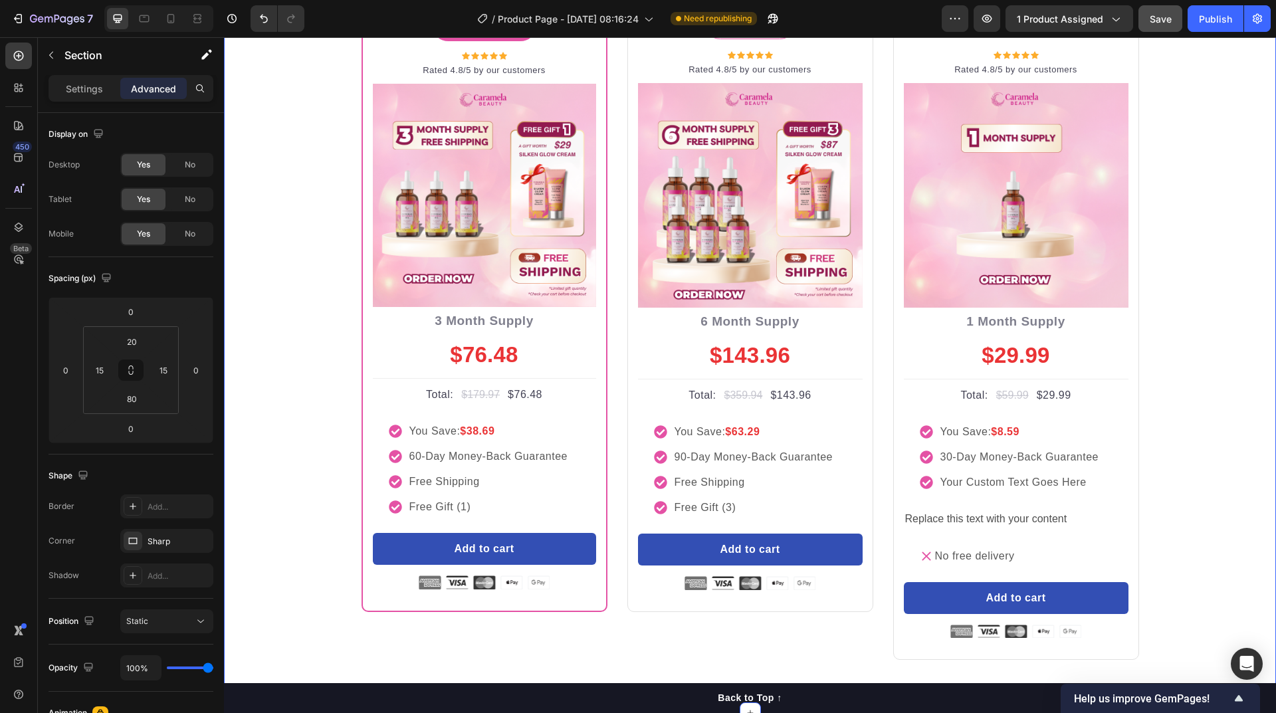
scroll to position [5450, 0]
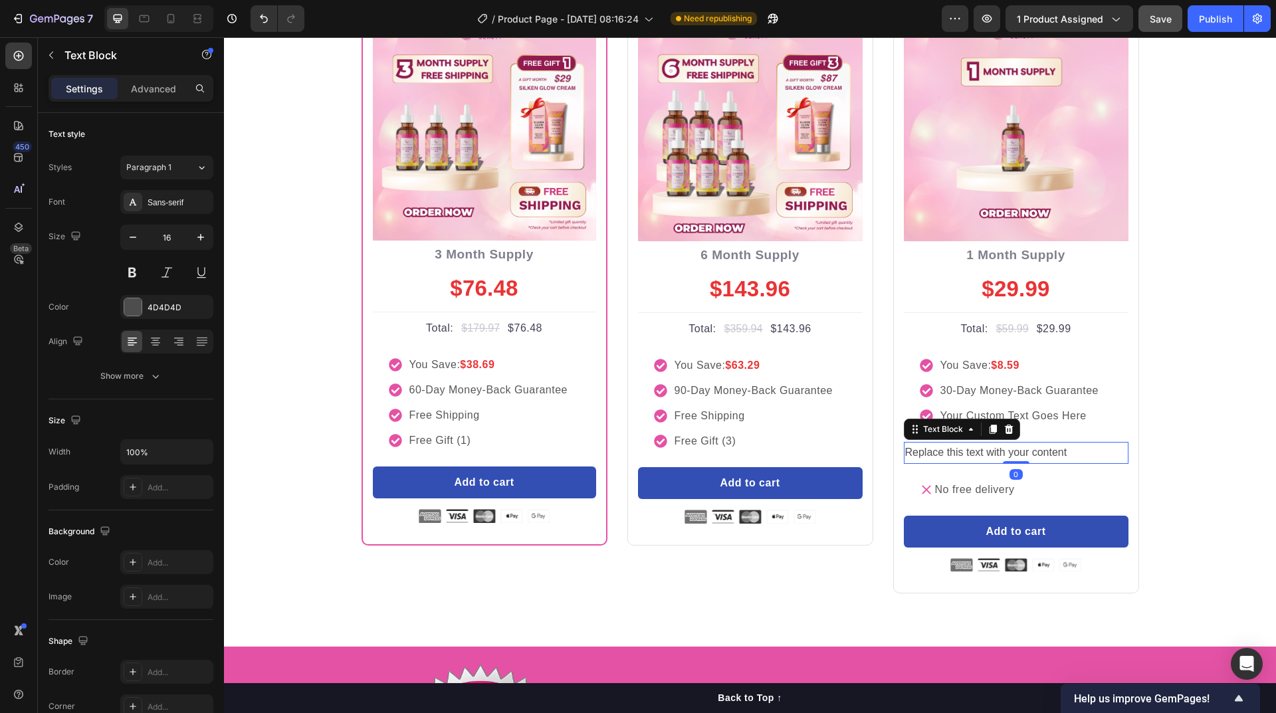
click at [1028, 453] on div "Replace this text with your content" at bounding box center [1016, 453] width 225 height 22
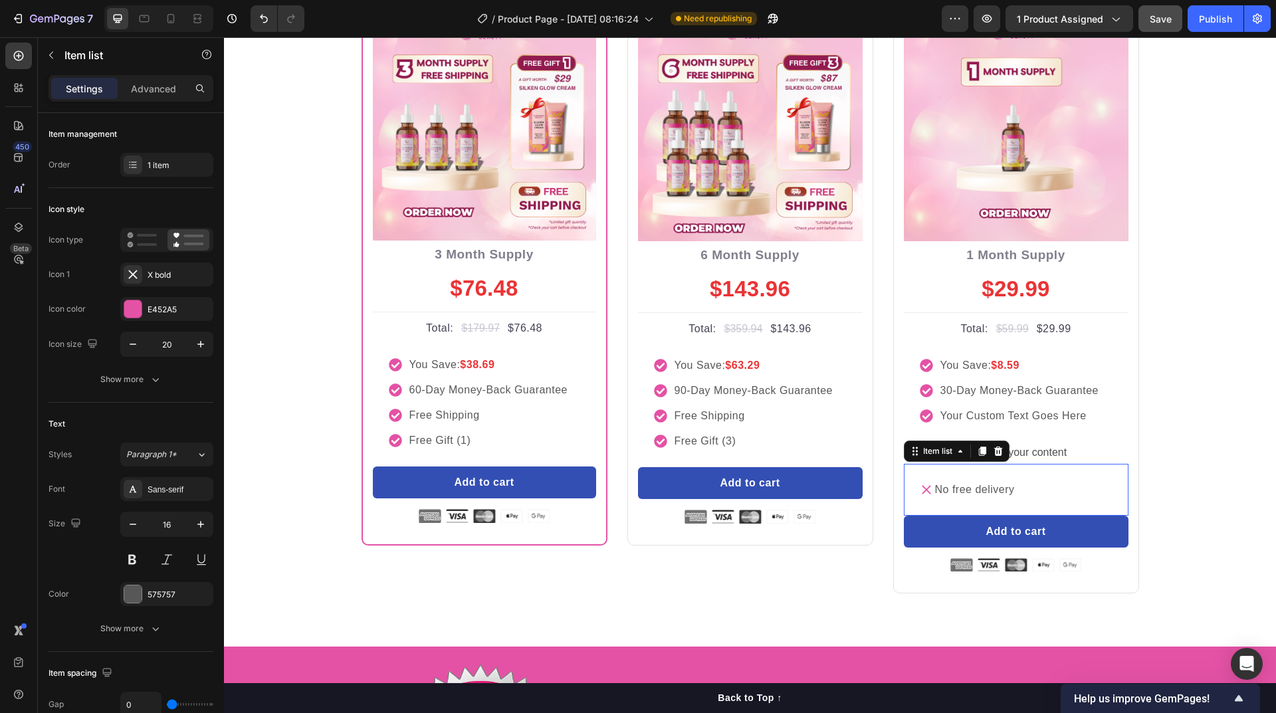
click at [960, 494] on p "No free delivery" at bounding box center [975, 490] width 80 height 16
click at [1025, 451] on div "Replace this text with your content" at bounding box center [1016, 453] width 225 height 22
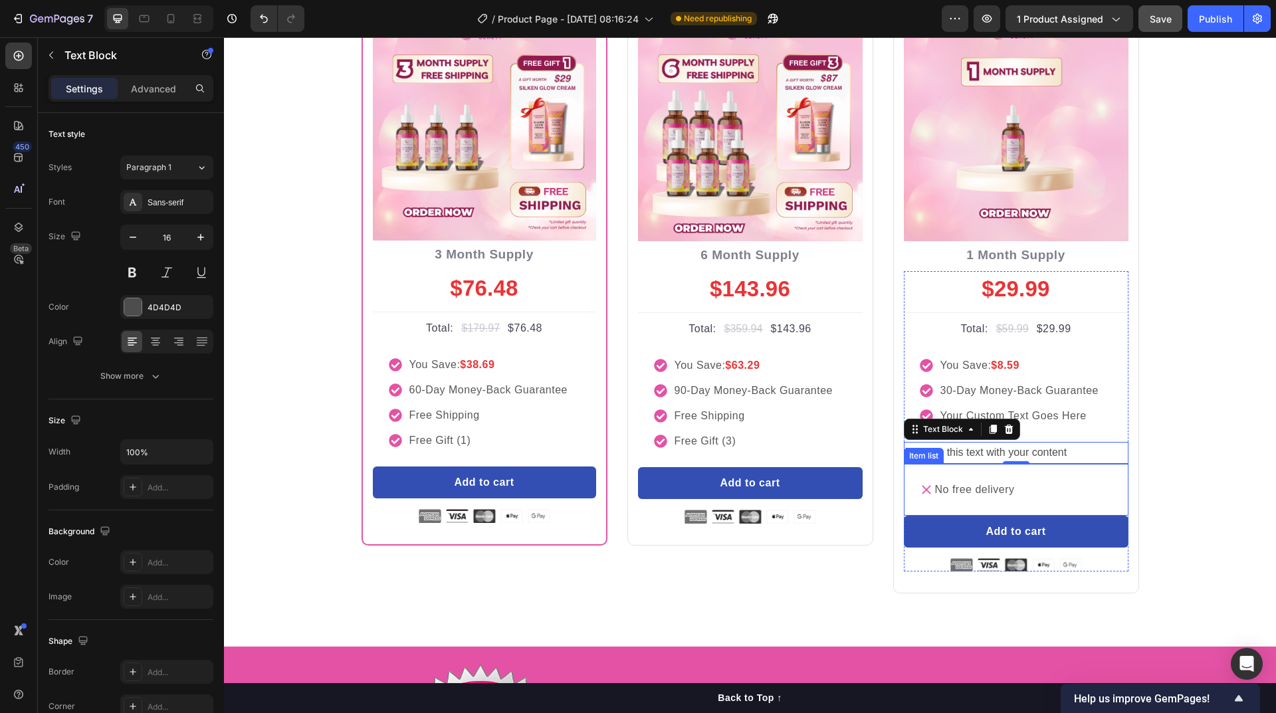
click at [992, 492] on p "No free delivery" at bounding box center [975, 490] width 80 height 16
click at [1045, 450] on div "Replace this text with your content" at bounding box center [1016, 453] width 225 height 22
click at [60, 55] on button "button" at bounding box center [51, 55] width 21 height 21
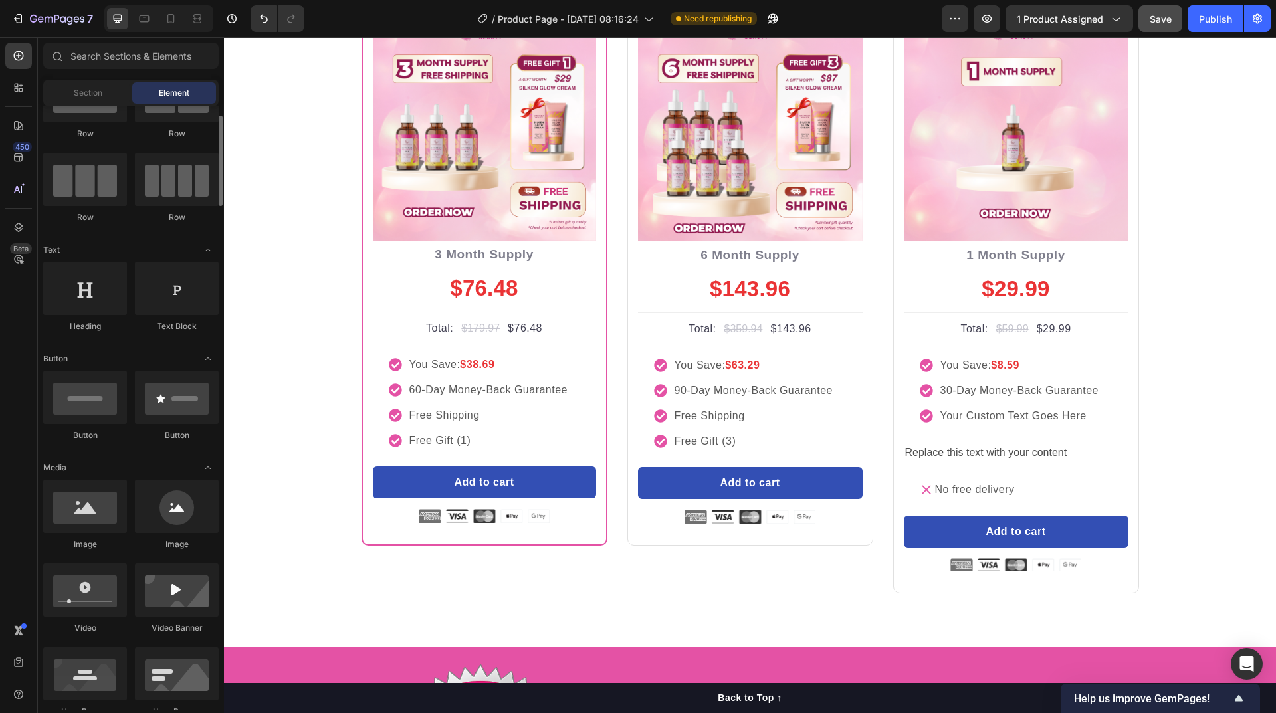
scroll to position [0, 0]
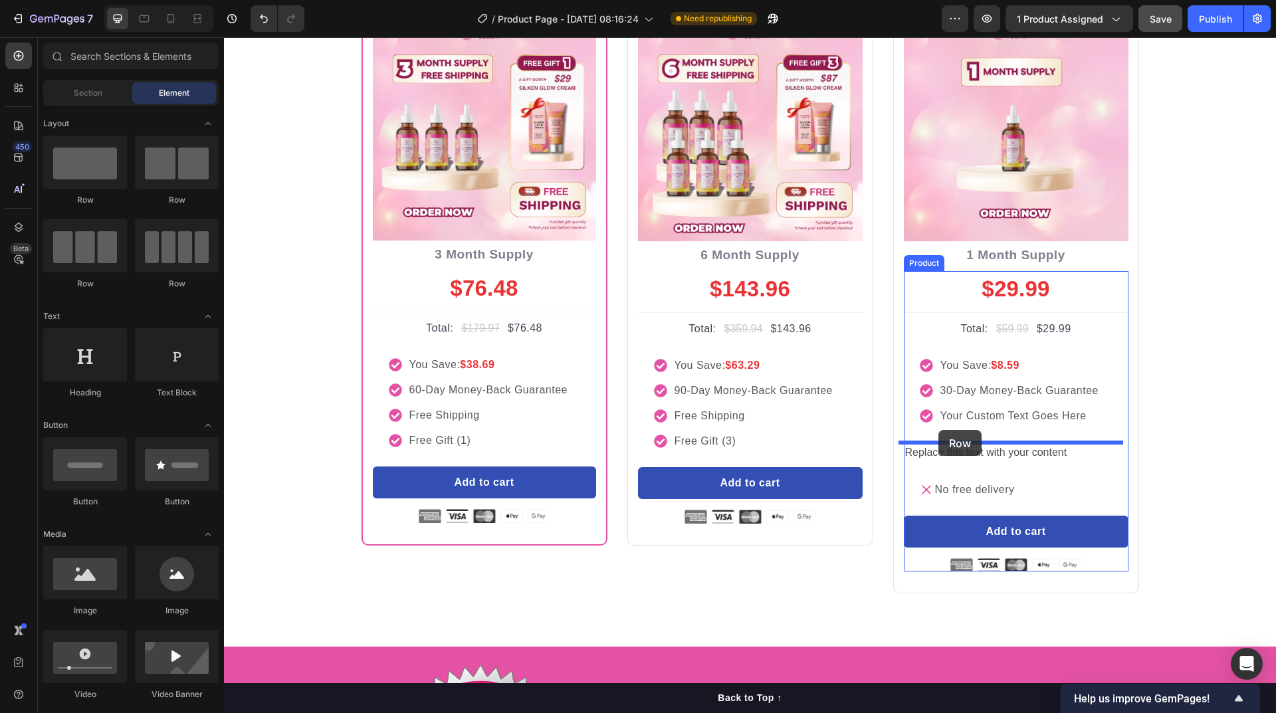
drag, startPoint x: 314, startPoint y: 210, endPoint x: 938, endPoint y: 430, distance: 662.4
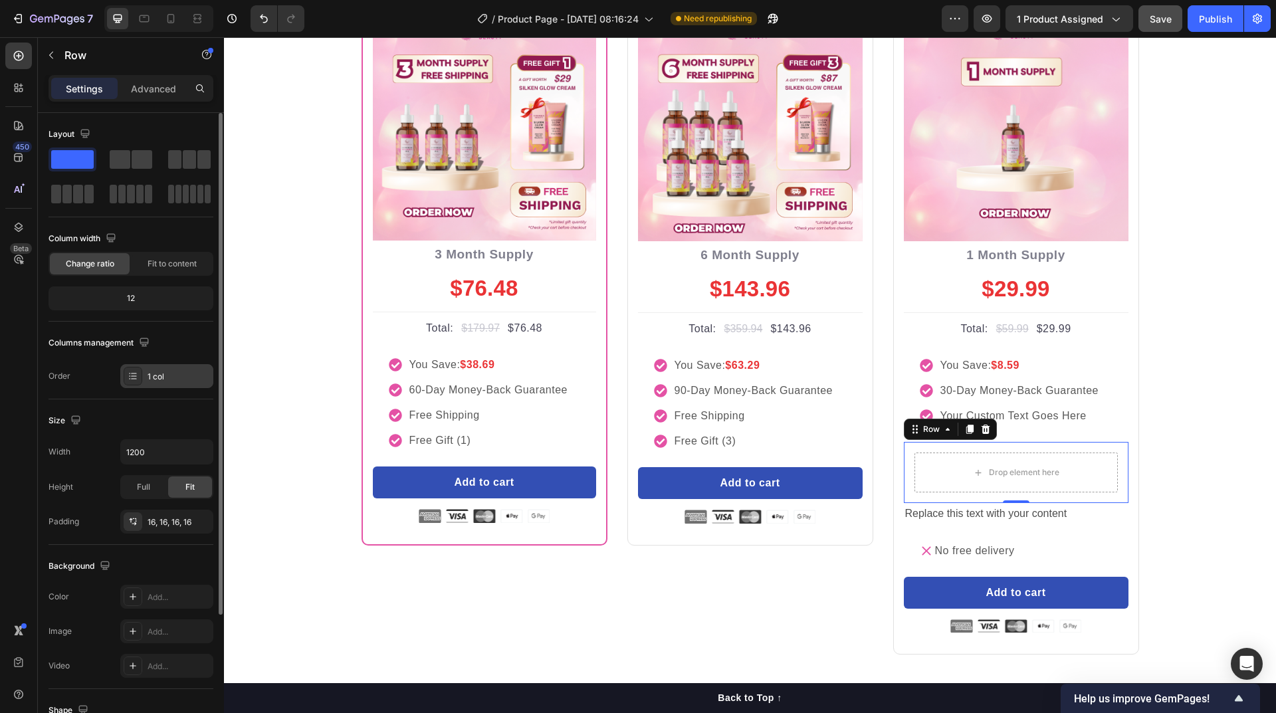
click at [167, 371] on div "1 col" at bounding box center [179, 377] width 62 height 12
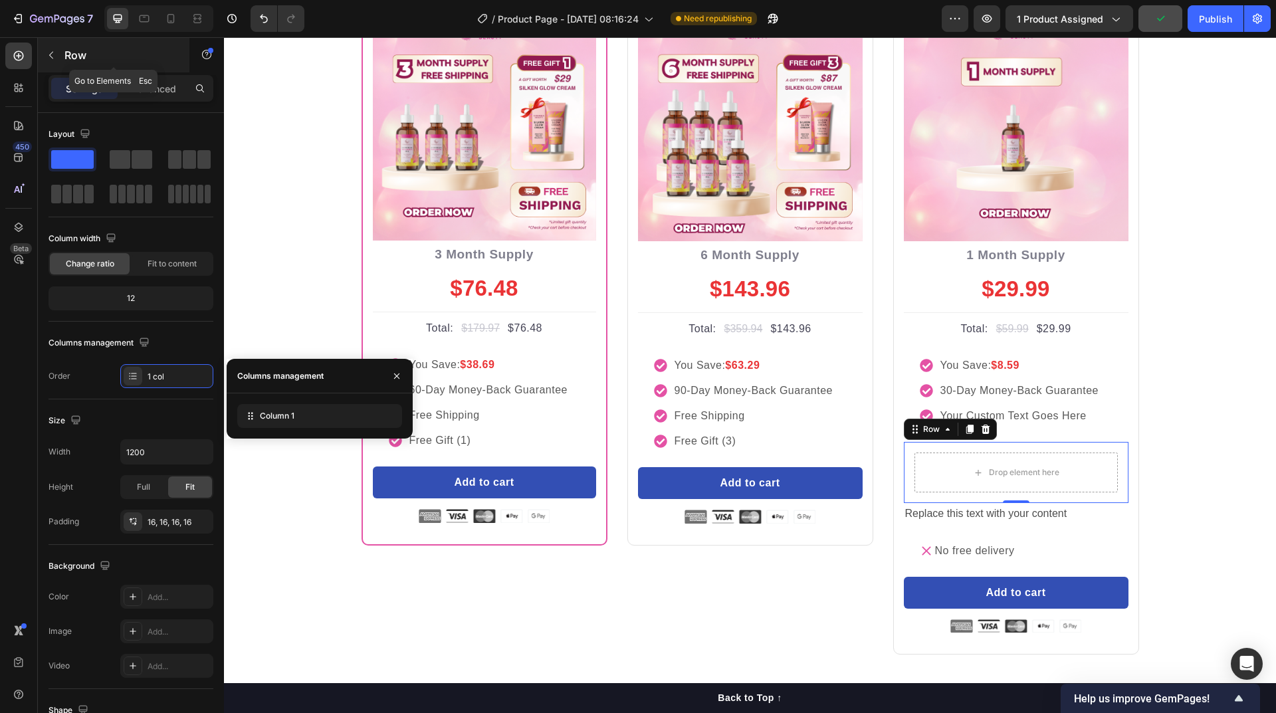
click at [55, 61] on button "button" at bounding box center [51, 55] width 21 height 21
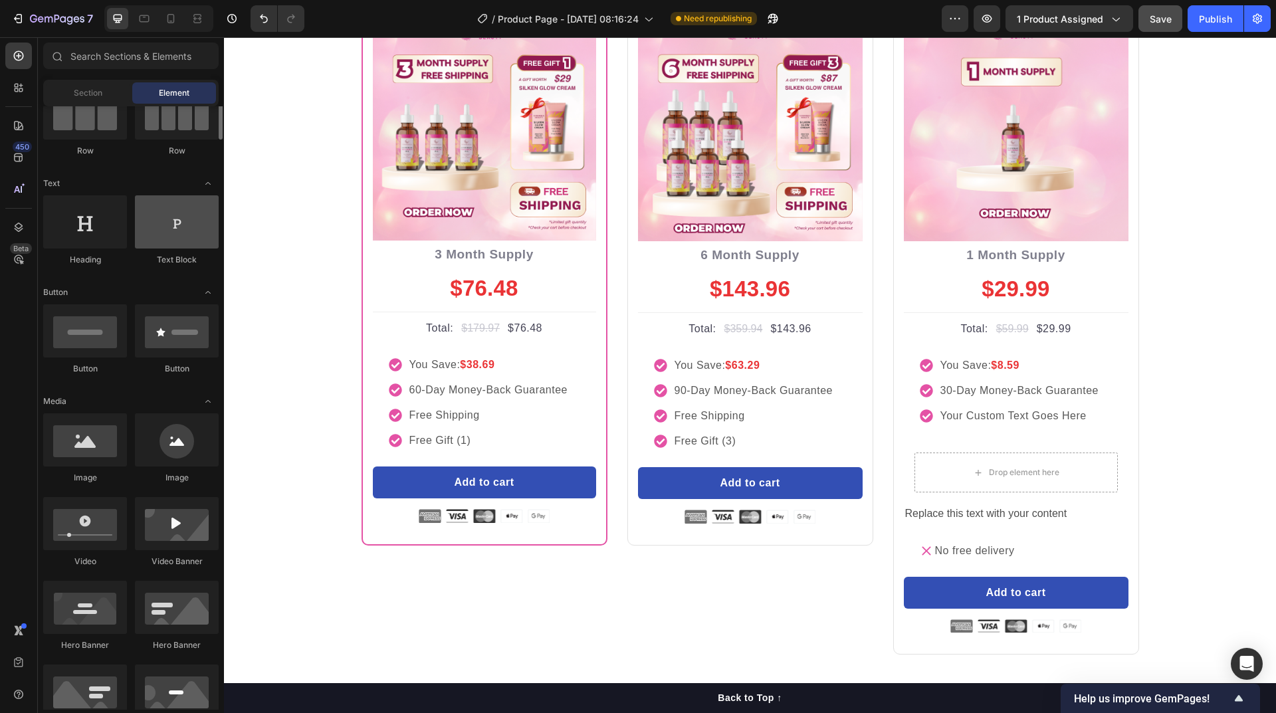
scroll to position [66, 0]
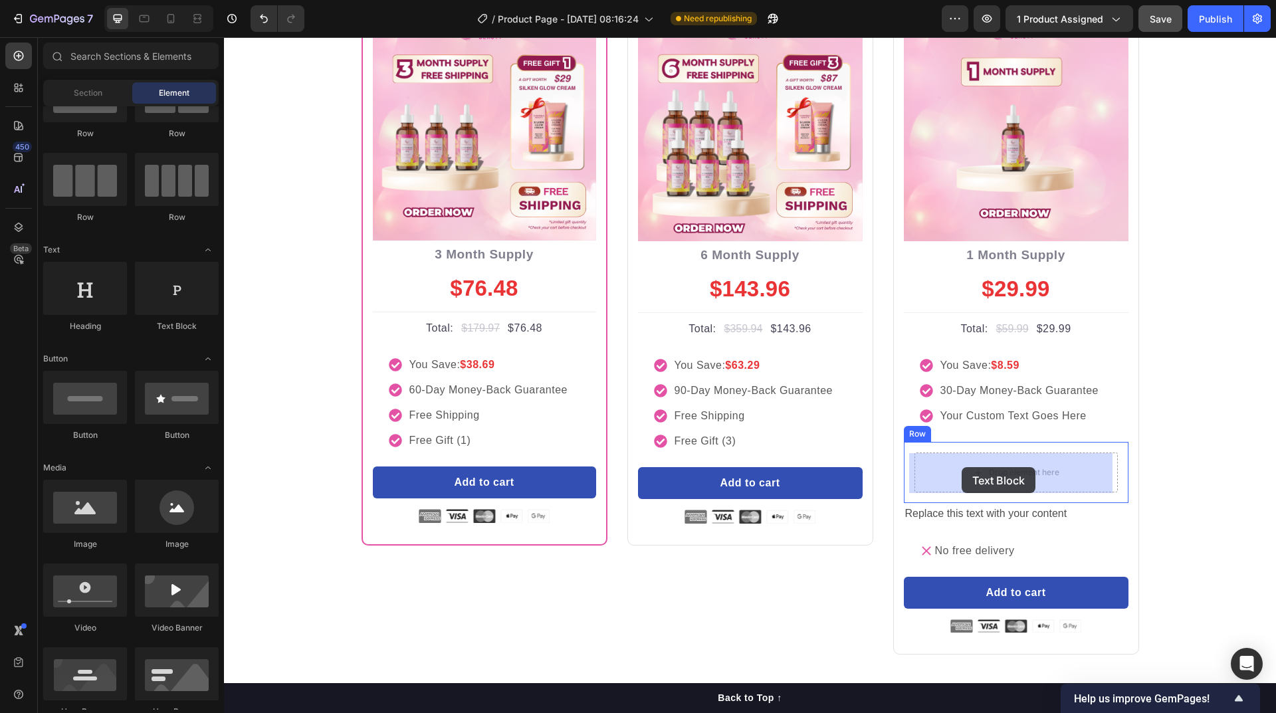
drag, startPoint x: 388, startPoint y: 340, endPoint x: 962, endPoint y: 467, distance: 587.6
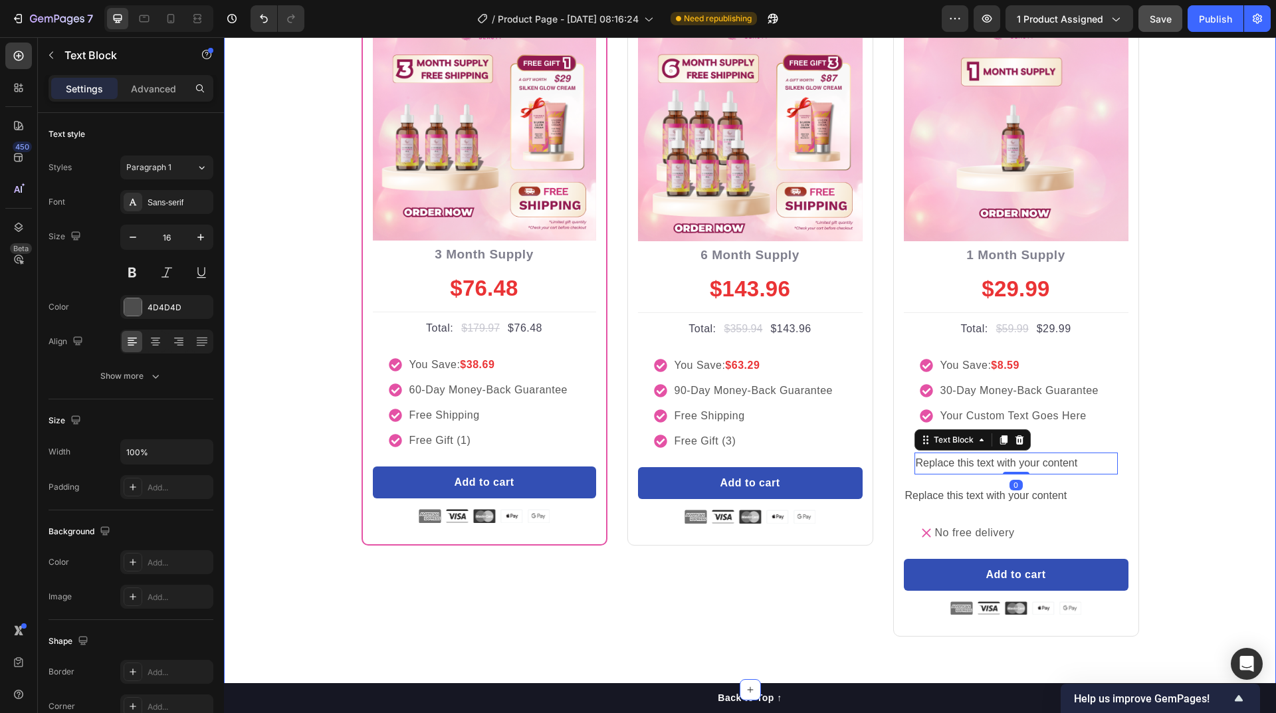
click at [1178, 437] on div "buy more and pay less Heading Row Most Popular Text block Row Icon Icon Icon Ic…" at bounding box center [750, 246] width 1032 height 781
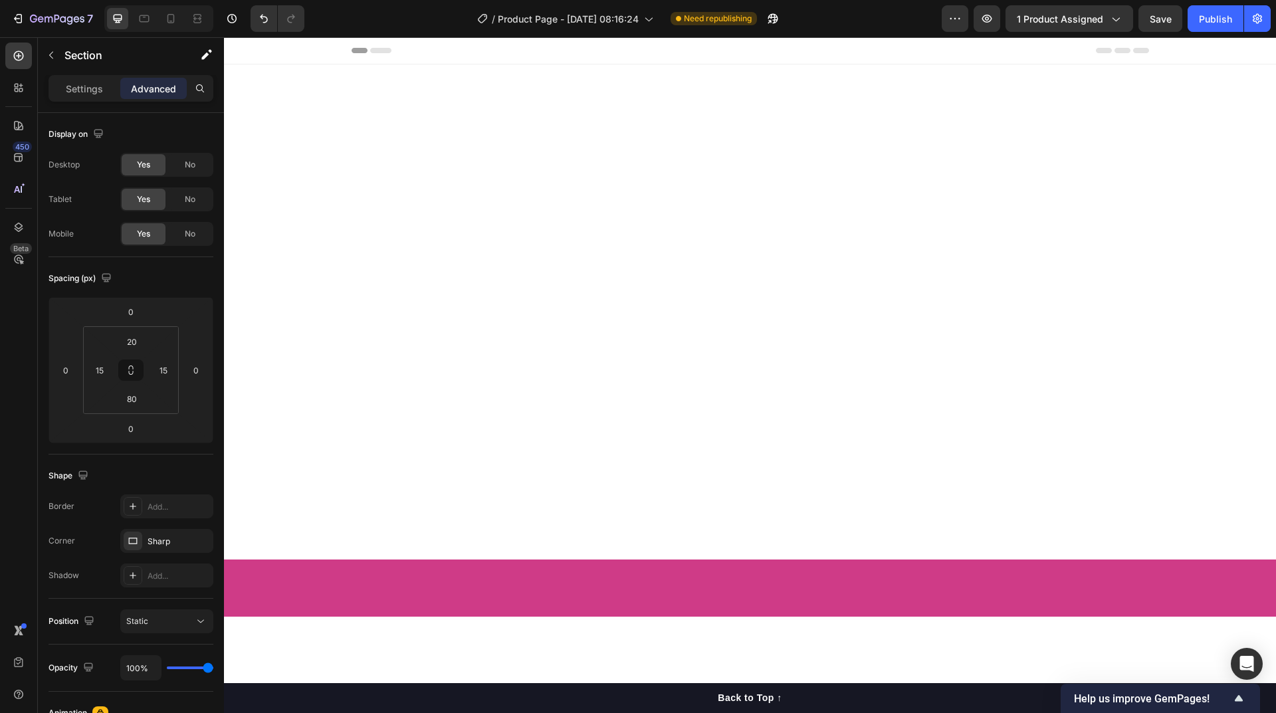
scroll to position [5450, 0]
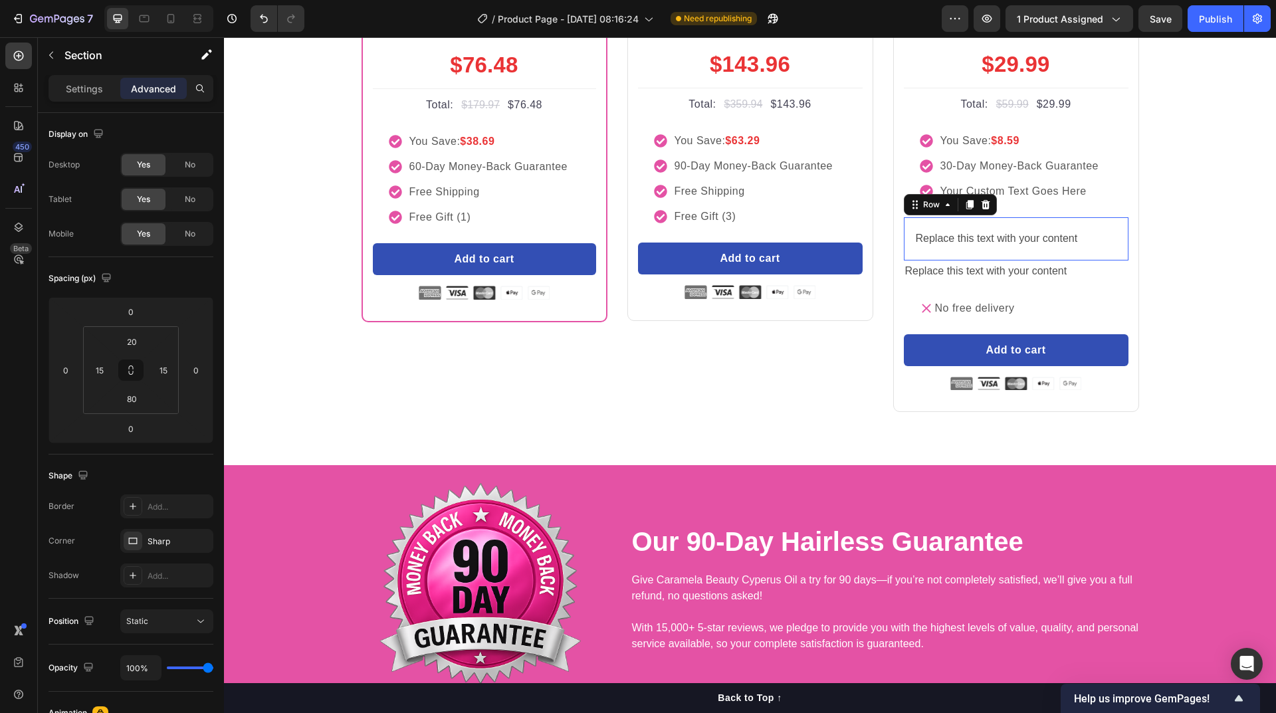
click at [1100, 261] on div "Replace this text with your content Text Block Row 0" at bounding box center [1016, 238] width 225 height 43
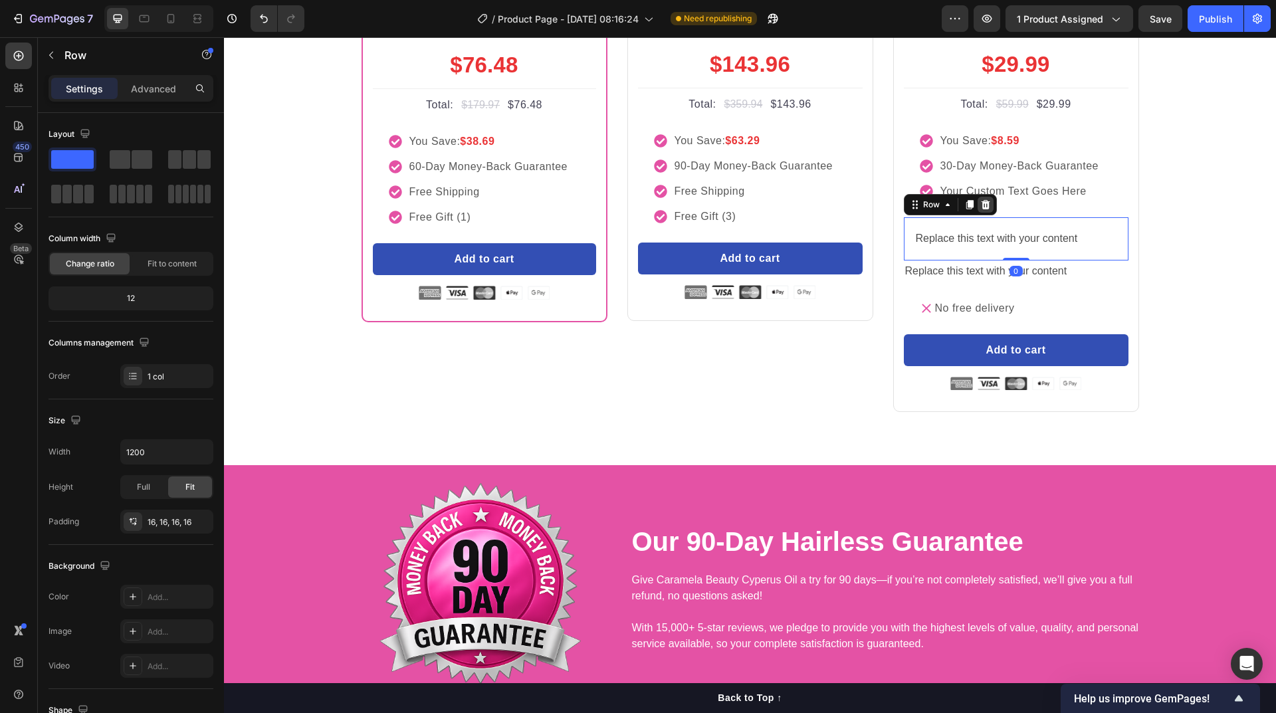
click at [981, 209] on icon at bounding box center [985, 204] width 9 height 9
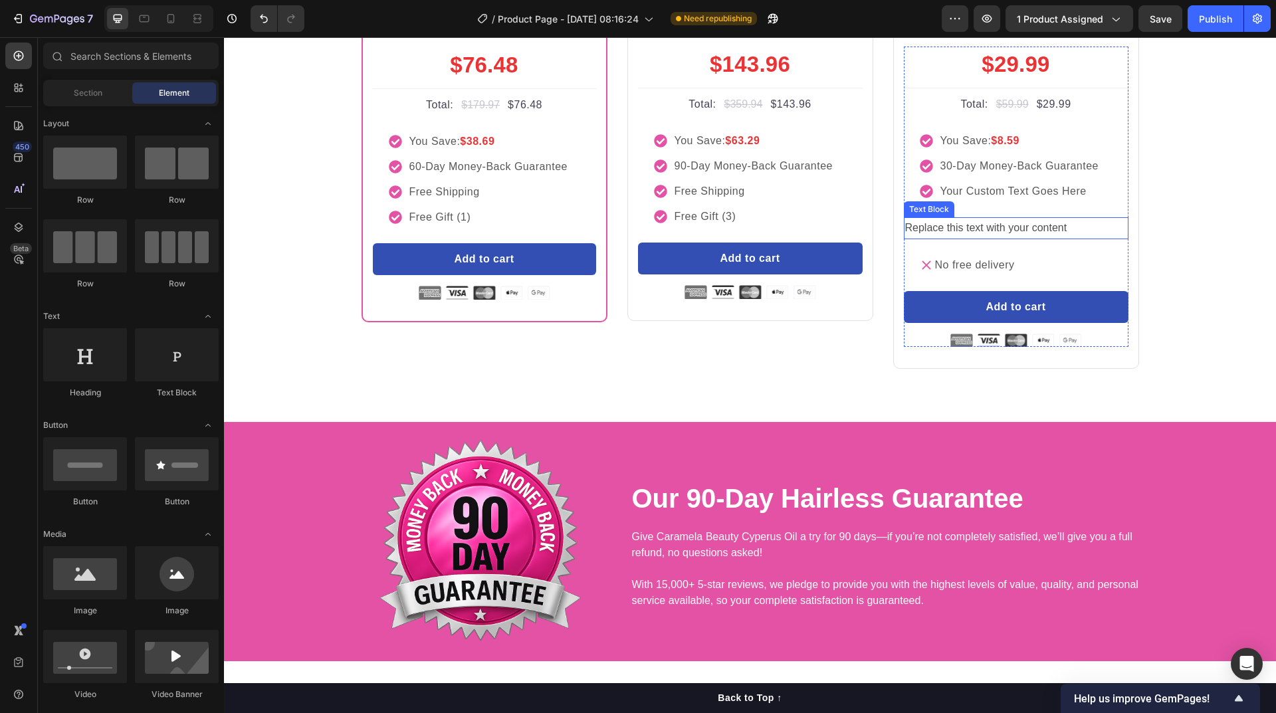
click at [1080, 239] on div "Replace this text with your content" at bounding box center [1016, 228] width 225 height 22
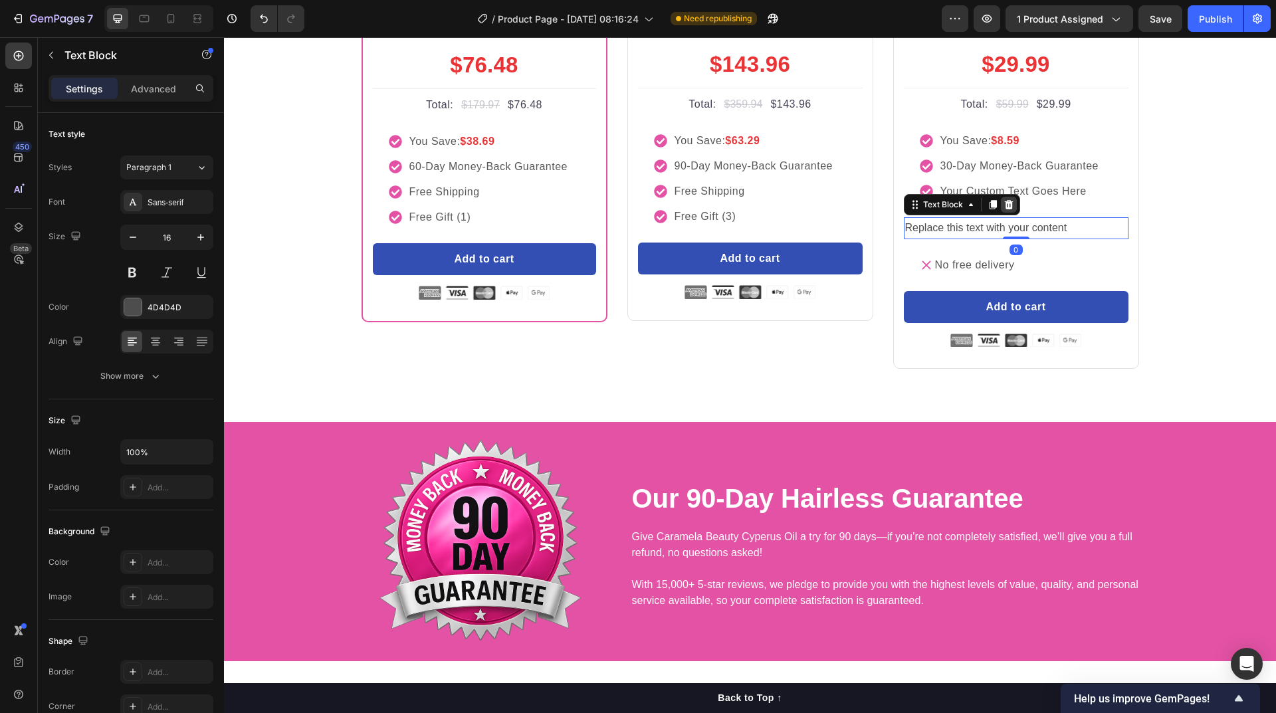
click at [1004, 210] on icon at bounding box center [1009, 204] width 11 height 11
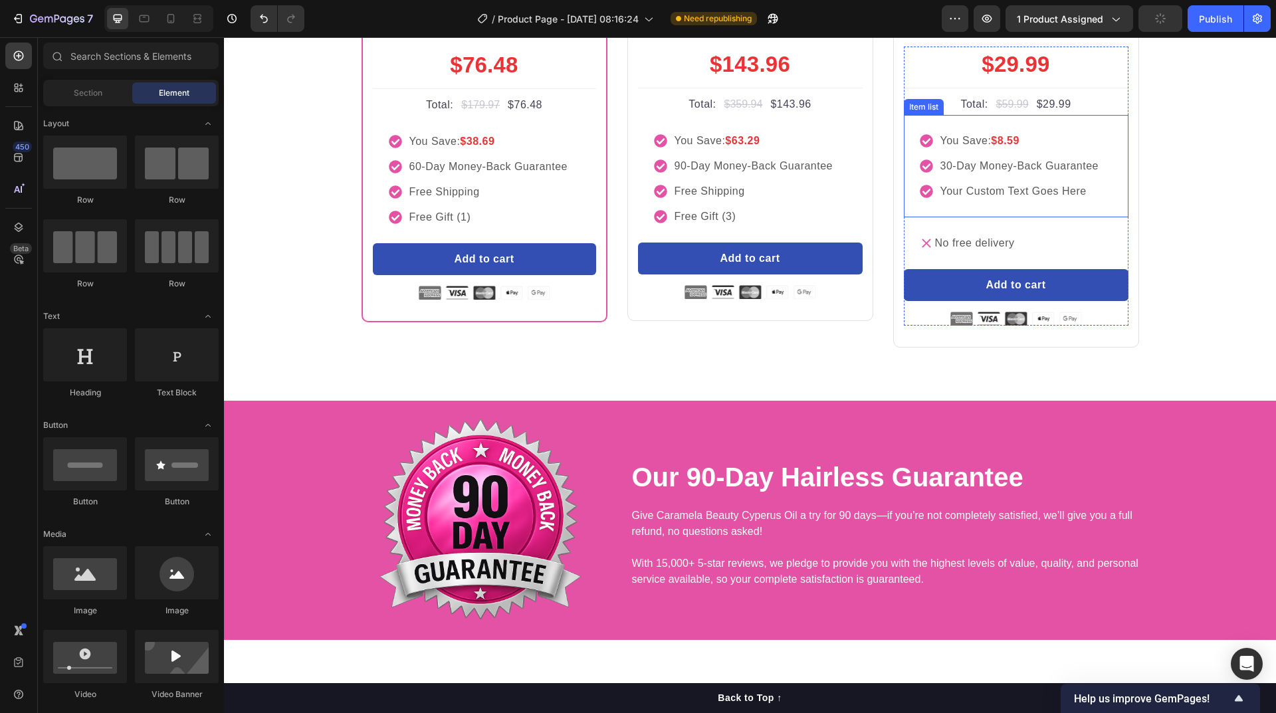
click at [1081, 201] on div "your custom text goes here" at bounding box center [1019, 191] width 163 height 20
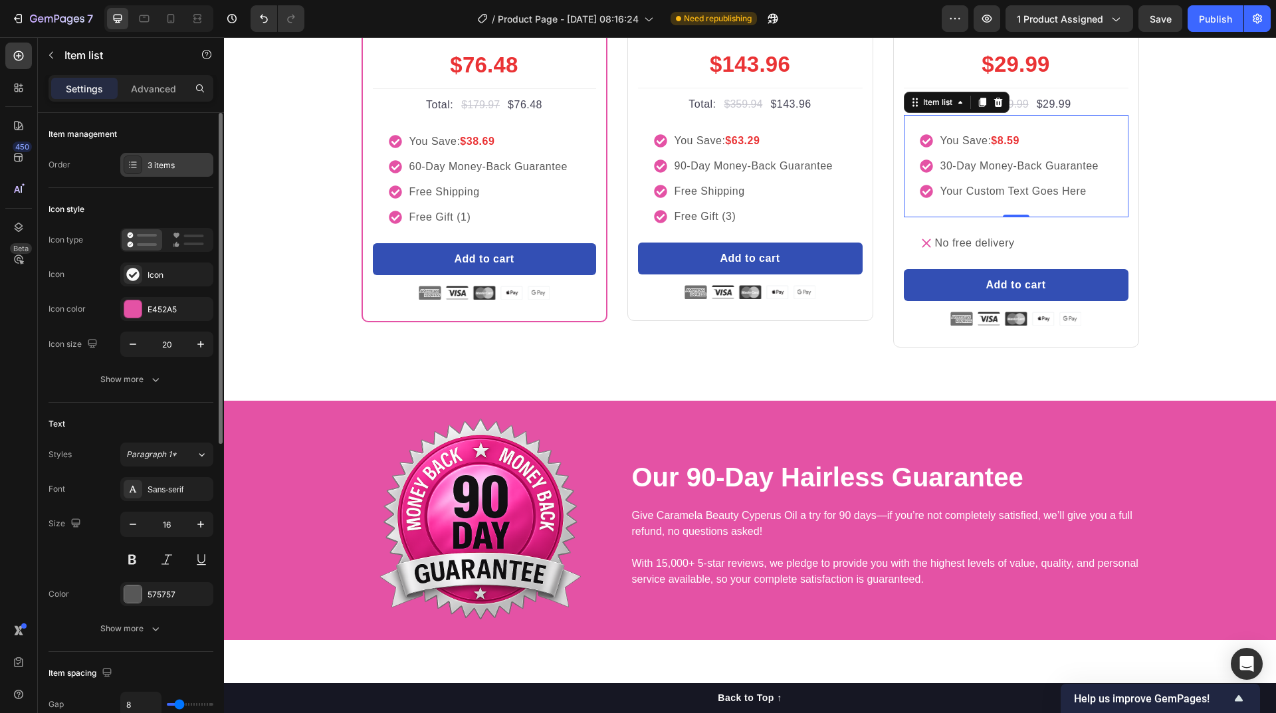
click at [152, 169] on div "3 items" at bounding box center [179, 166] width 62 height 12
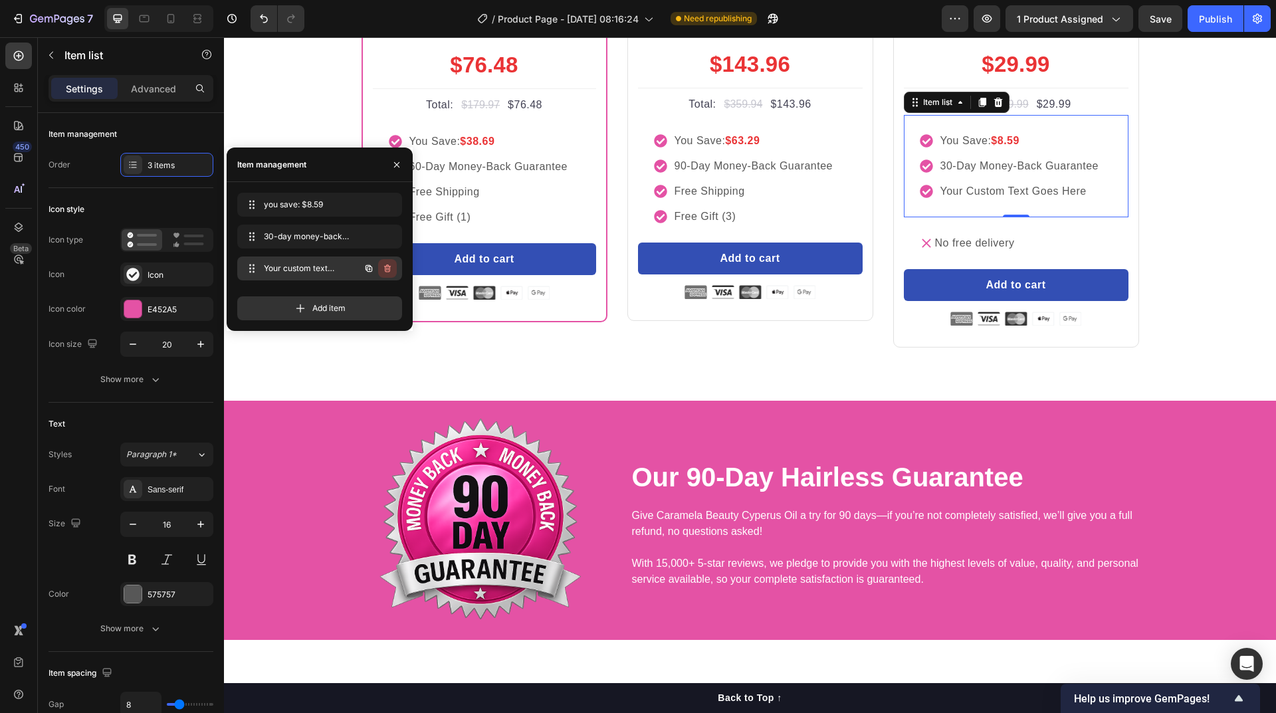
click at [390, 268] on icon "button" at bounding box center [387, 269] width 7 height 8
click at [382, 265] on div "Delete" at bounding box center [378, 269] width 25 height 12
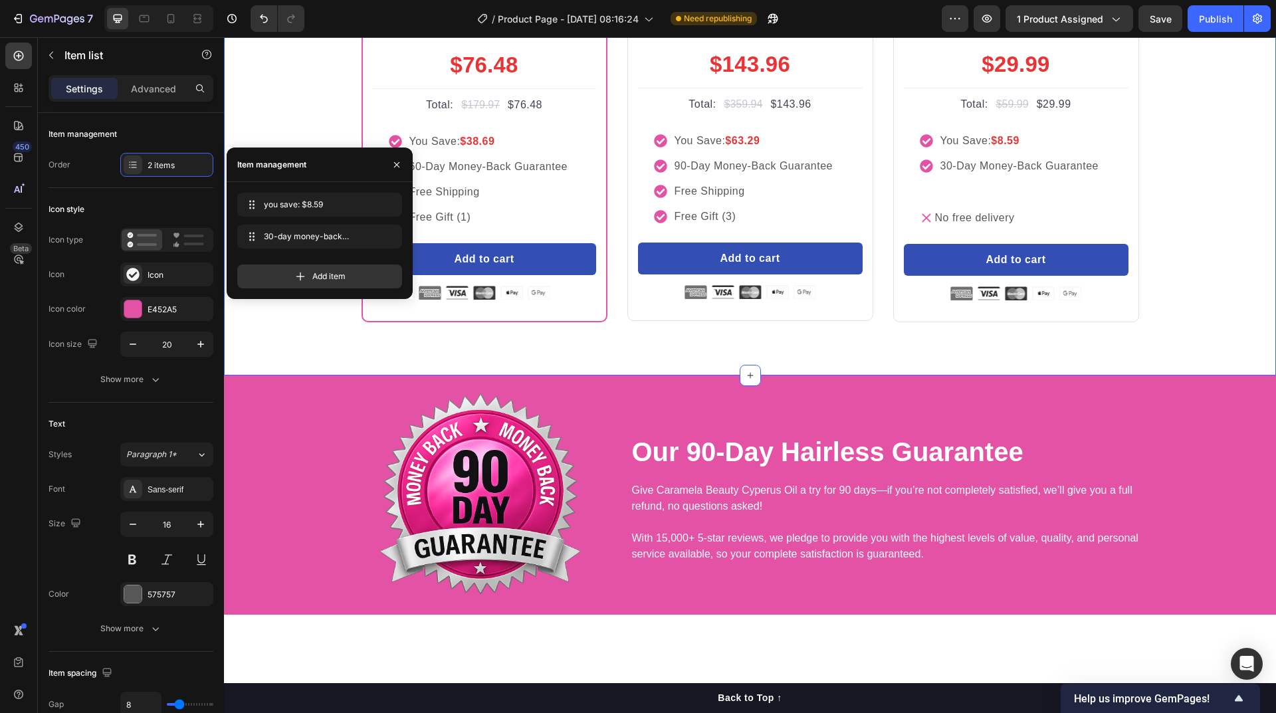
click at [1210, 322] on div "buy more and pay less Heading Row Most Popular Text block Row Icon Icon Icon Ic…" at bounding box center [750, 89] width 1032 height 467
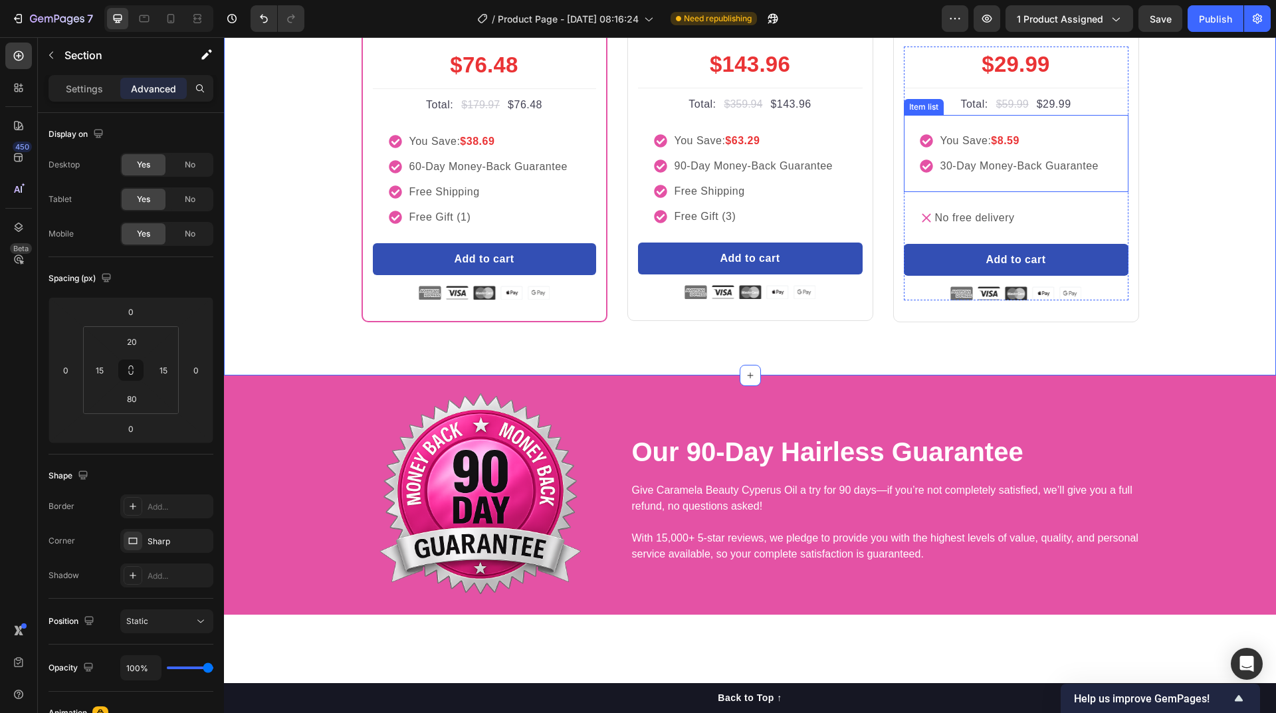
click at [1038, 174] on p "30-day money-back guarantee" at bounding box center [1019, 166] width 159 height 16
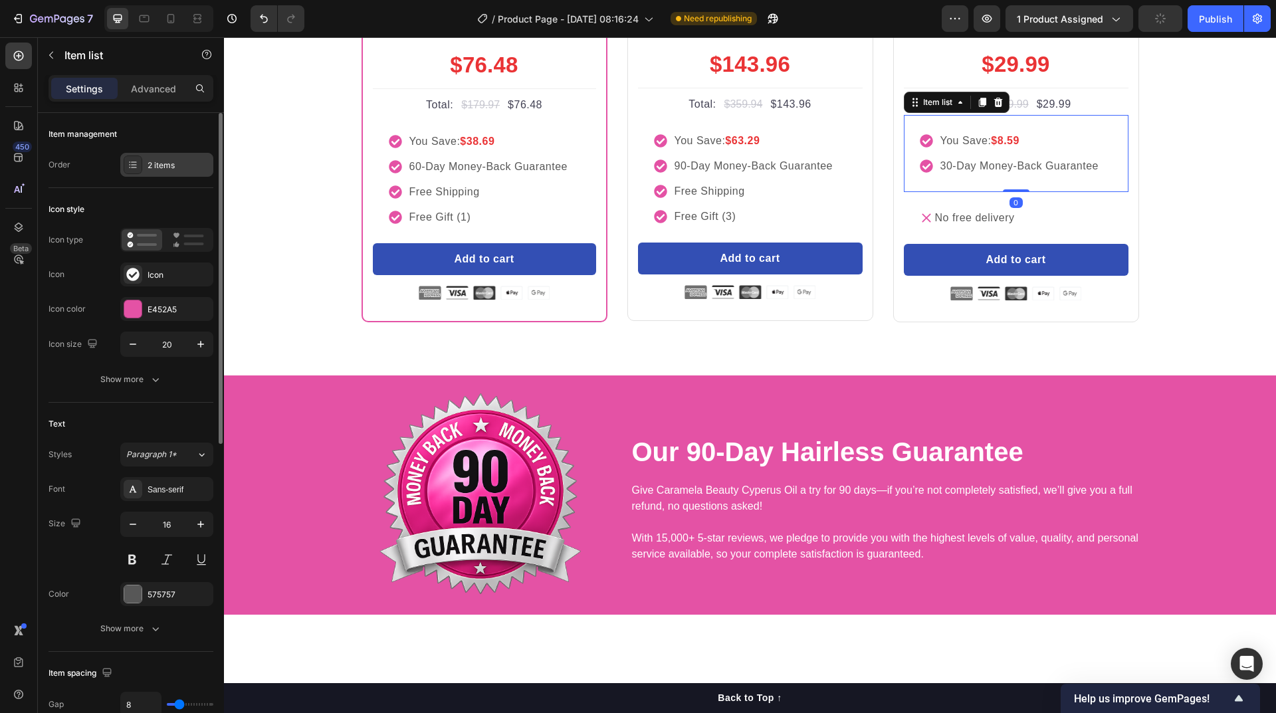
click at [168, 167] on div "2 items" at bounding box center [179, 166] width 62 height 12
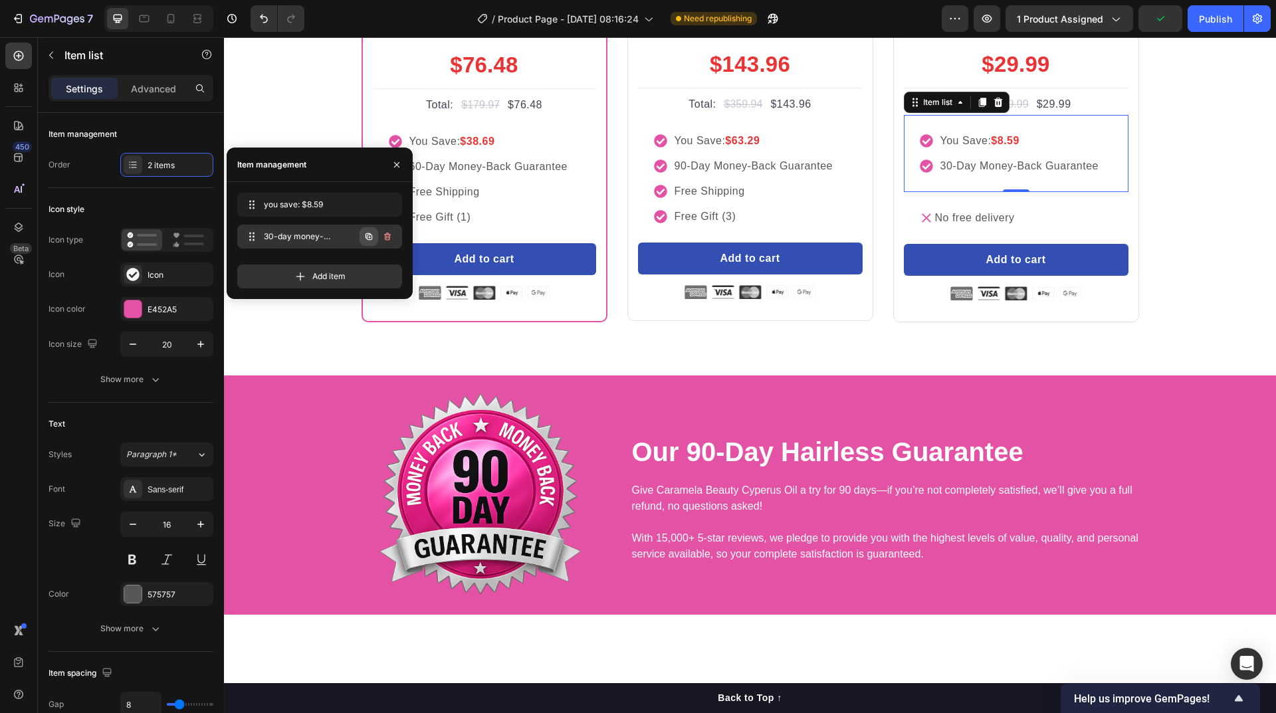
click at [368, 239] on icon "button" at bounding box center [369, 236] width 11 height 11
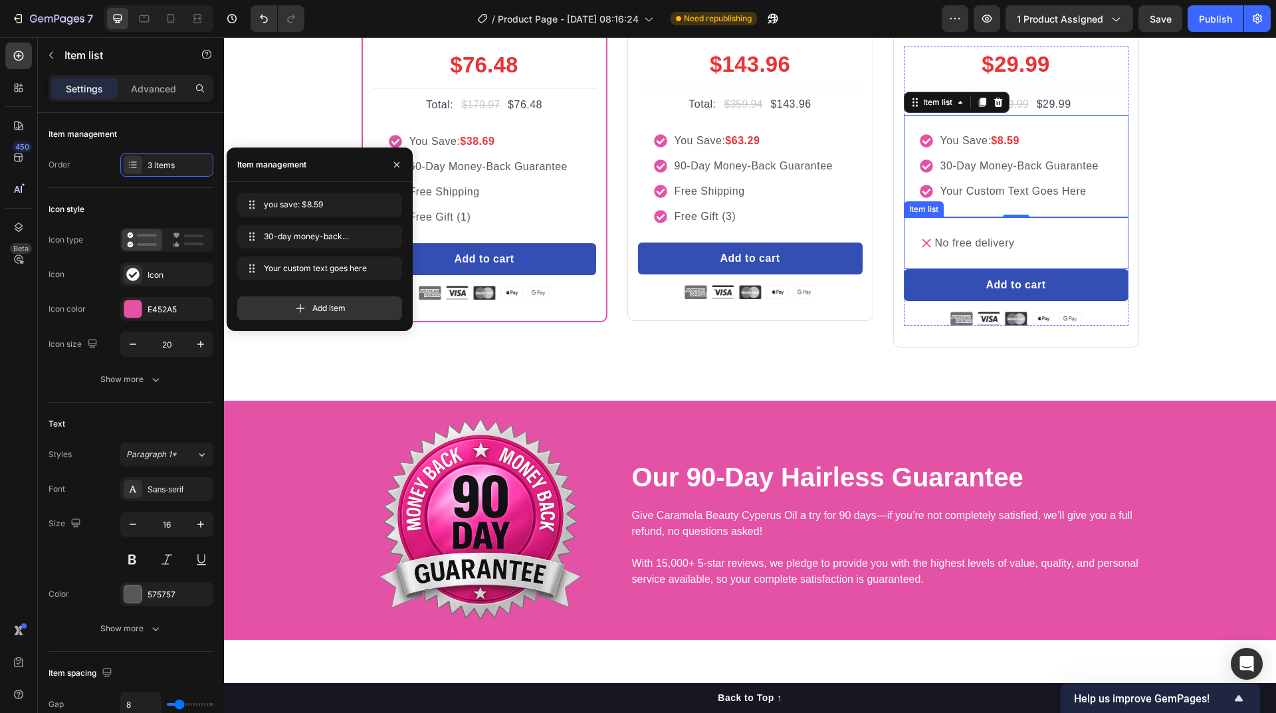
click at [996, 251] on p "No free delivery" at bounding box center [975, 243] width 80 height 16
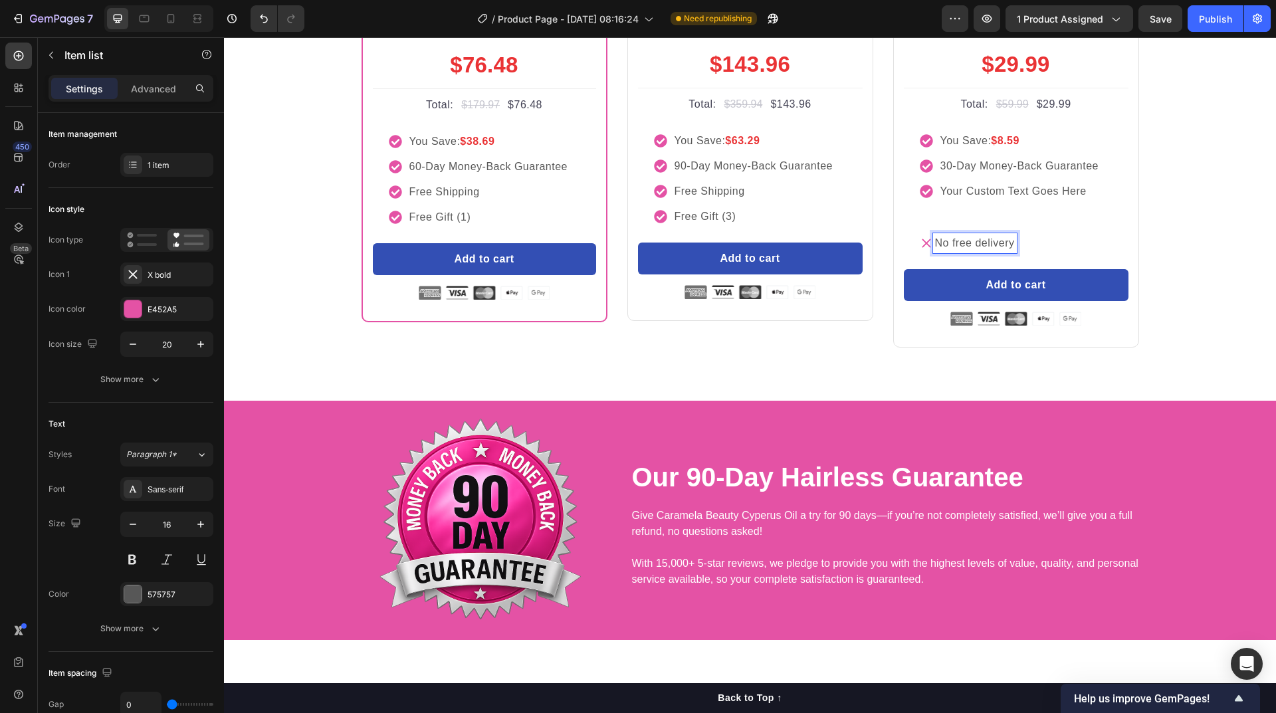
click at [996, 251] on p "No free delivery" at bounding box center [975, 243] width 80 height 16
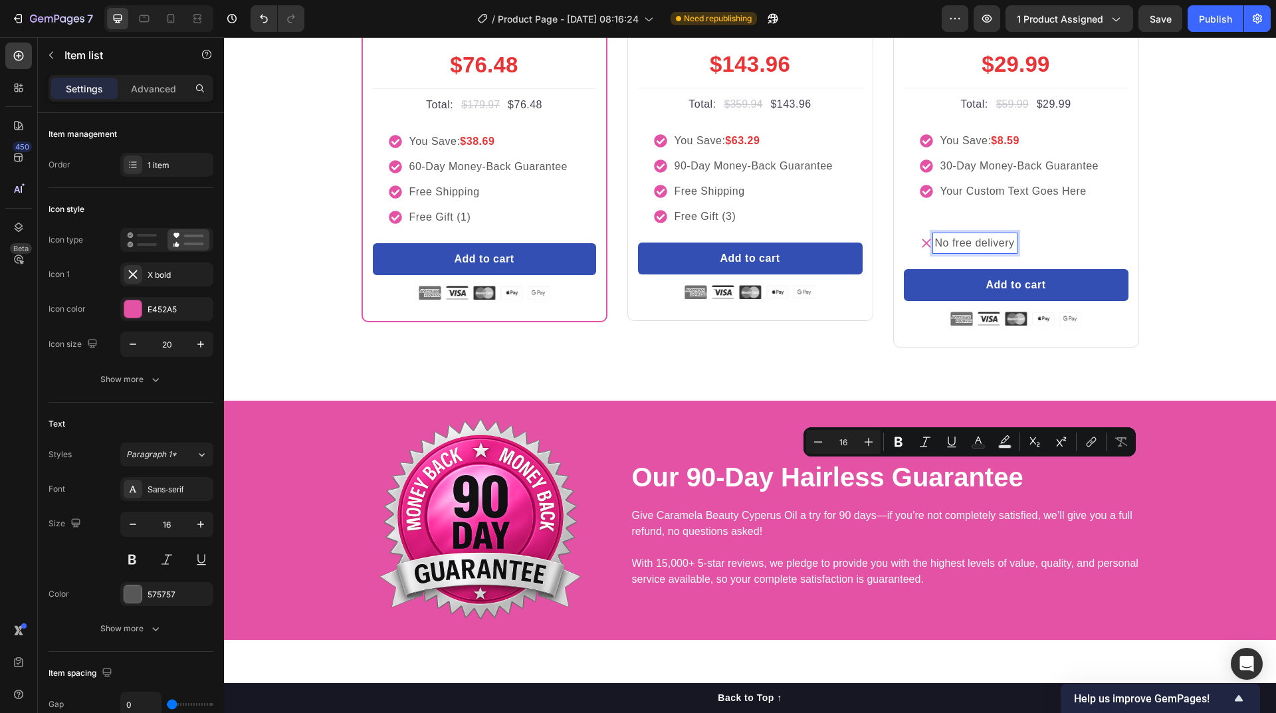
click at [974, 251] on p "No free delivery" at bounding box center [975, 243] width 80 height 16
drag, startPoint x: 967, startPoint y: 469, endPoint x: 931, endPoint y: 472, distance: 36.7
click at [935, 251] on p "No free delivery" at bounding box center [975, 243] width 80 height 16
copy p "No free"
click at [1210, 348] on div "buy more and pay less Heading Row Most Popular Text block Row Icon Icon Icon Ic…" at bounding box center [750, 102] width 1032 height 492
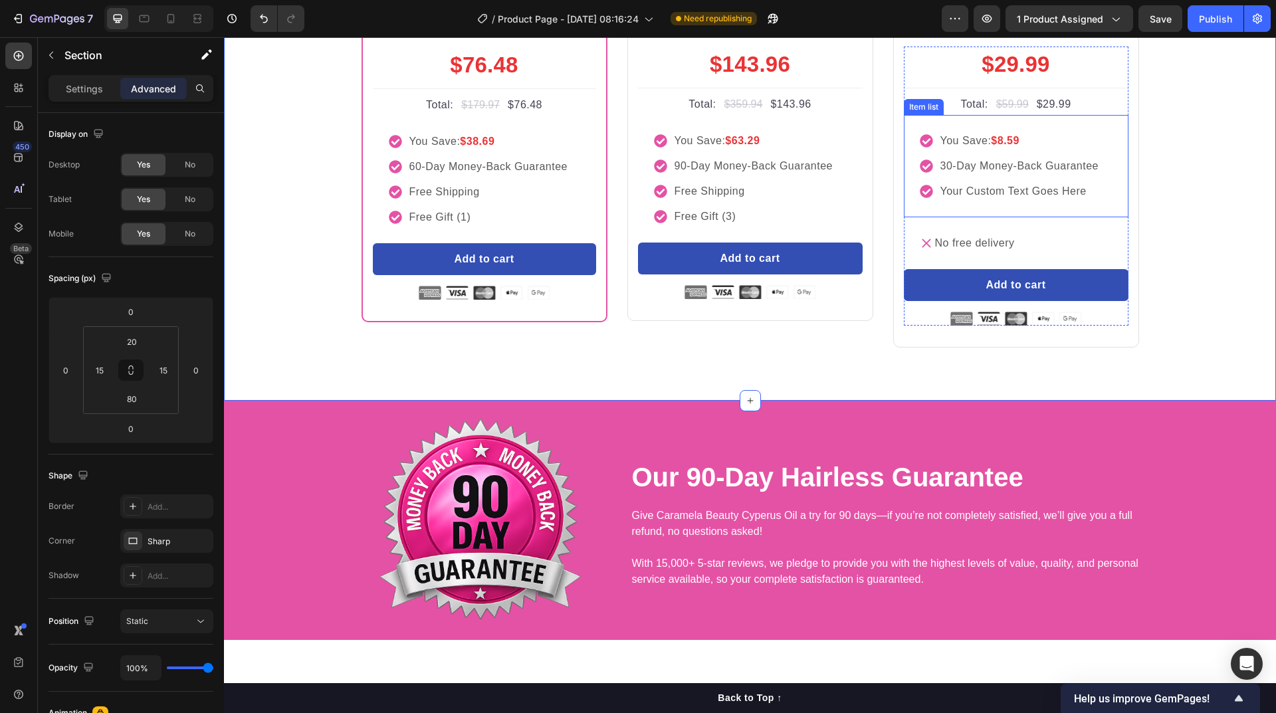
click at [1103, 217] on div "you save: $8.59 30-day money-back guarantee your custom text goes here" at bounding box center [1016, 166] width 225 height 102
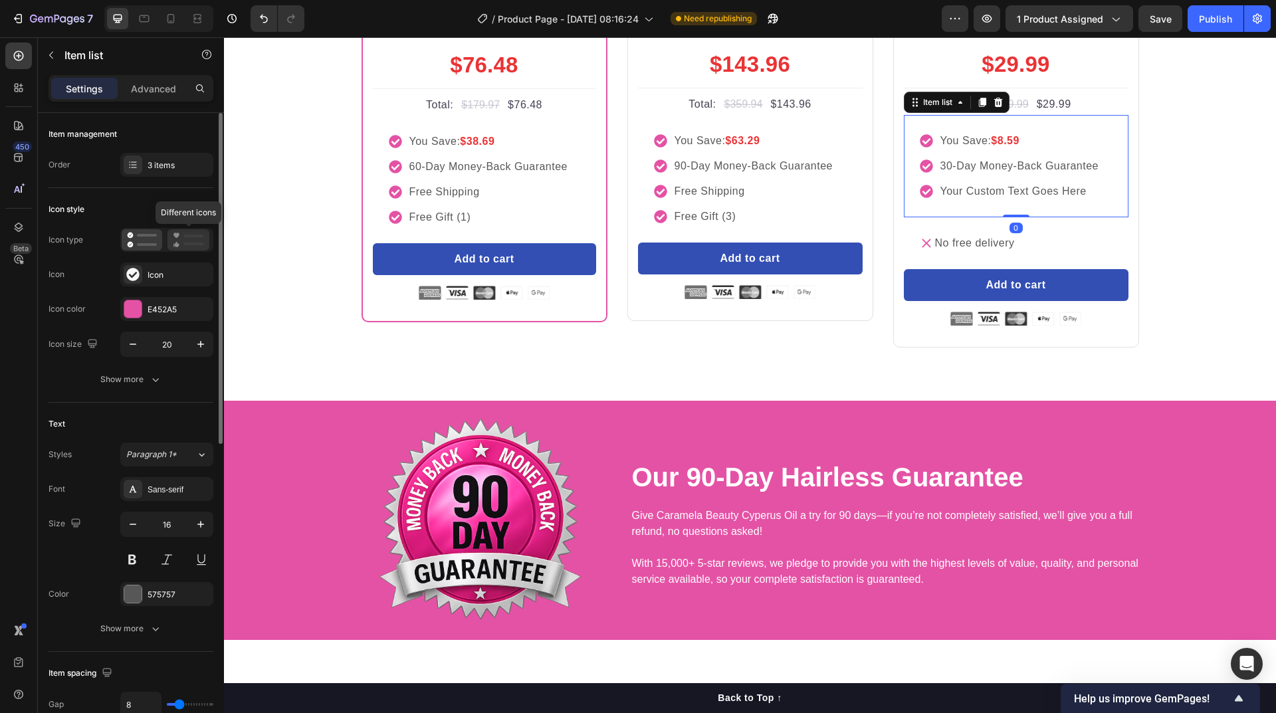
click at [179, 242] on icon at bounding box center [188, 240] width 31 height 16
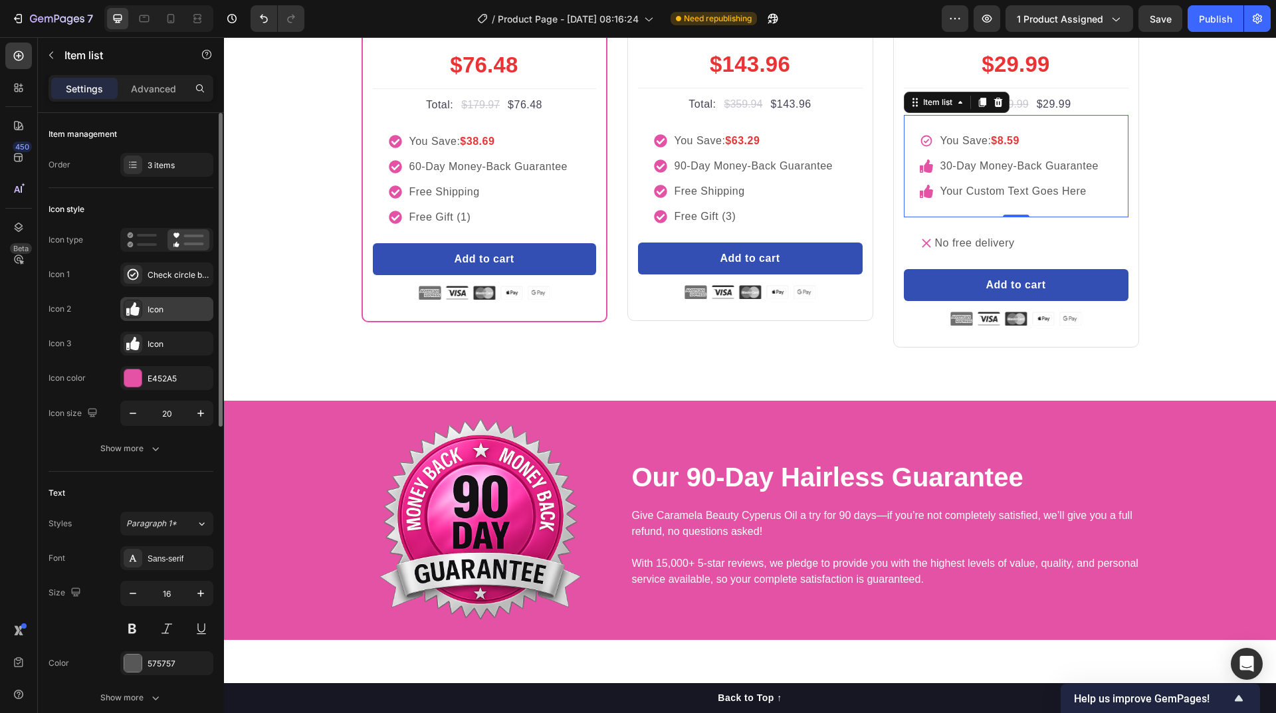
click at [167, 304] on div "Icon" at bounding box center [179, 310] width 62 height 12
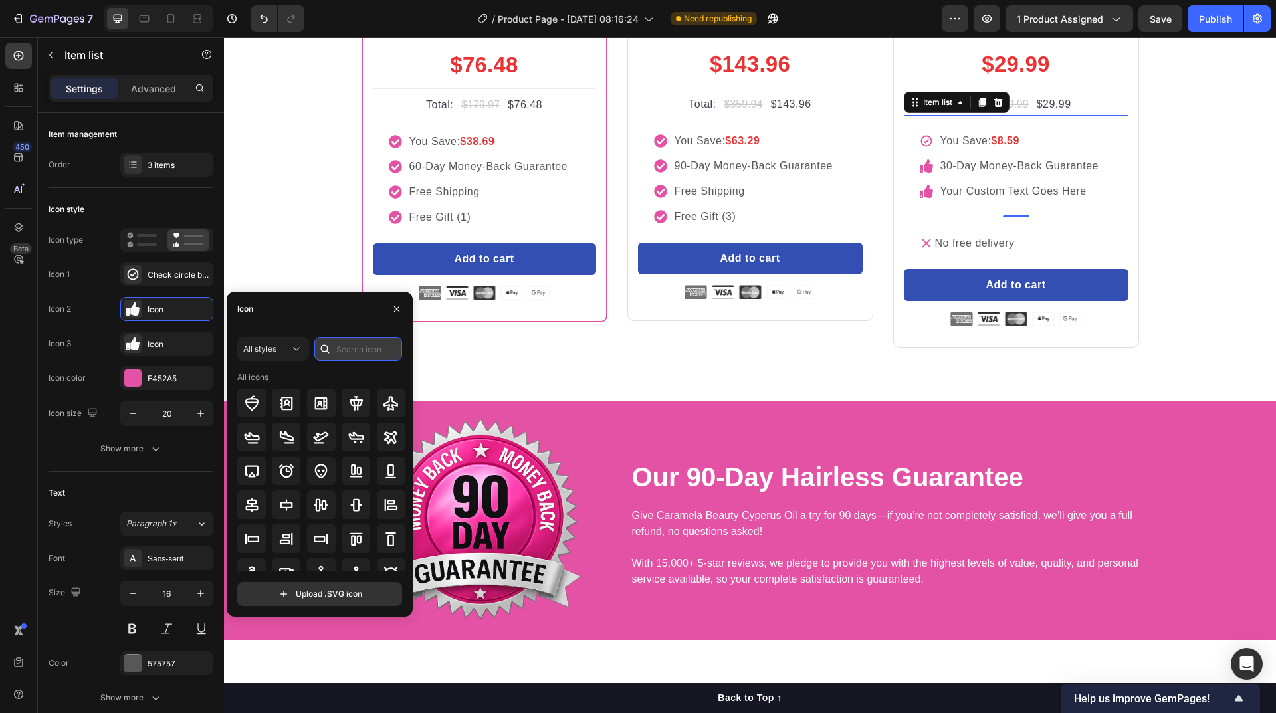
click at [354, 348] on input "text" at bounding box center [358, 349] width 88 height 24
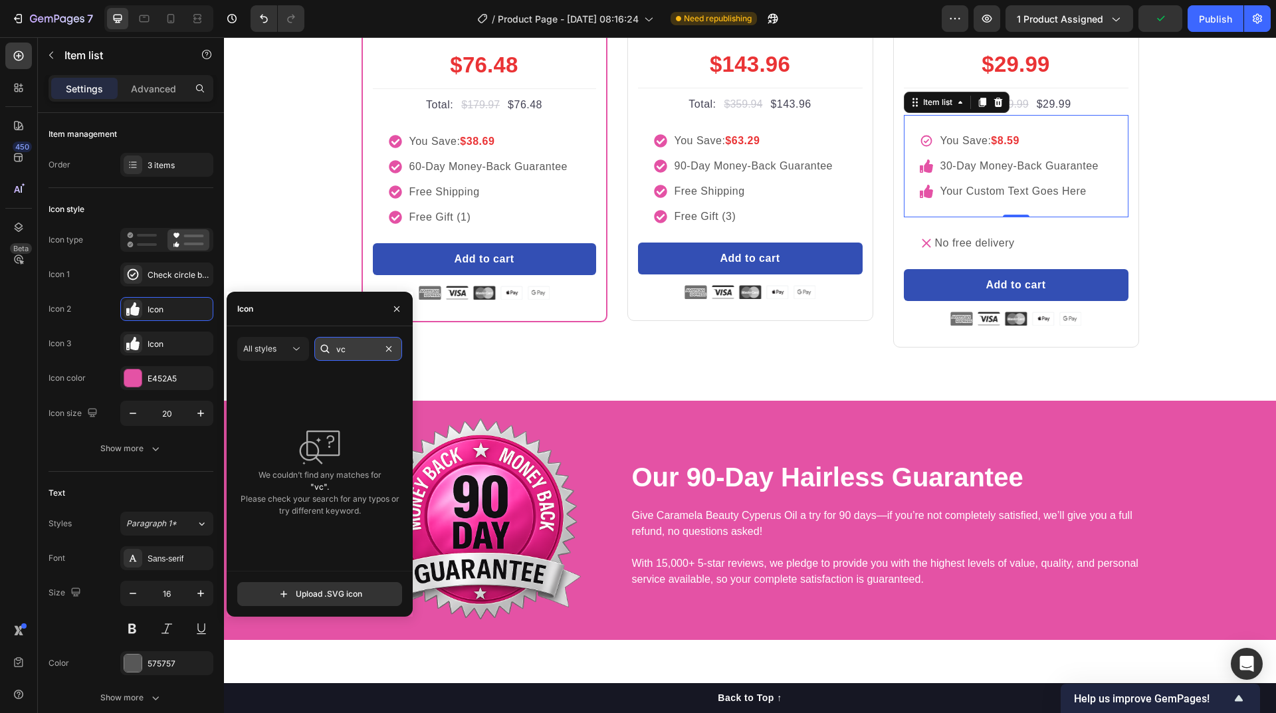
type input "v"
type input "e"
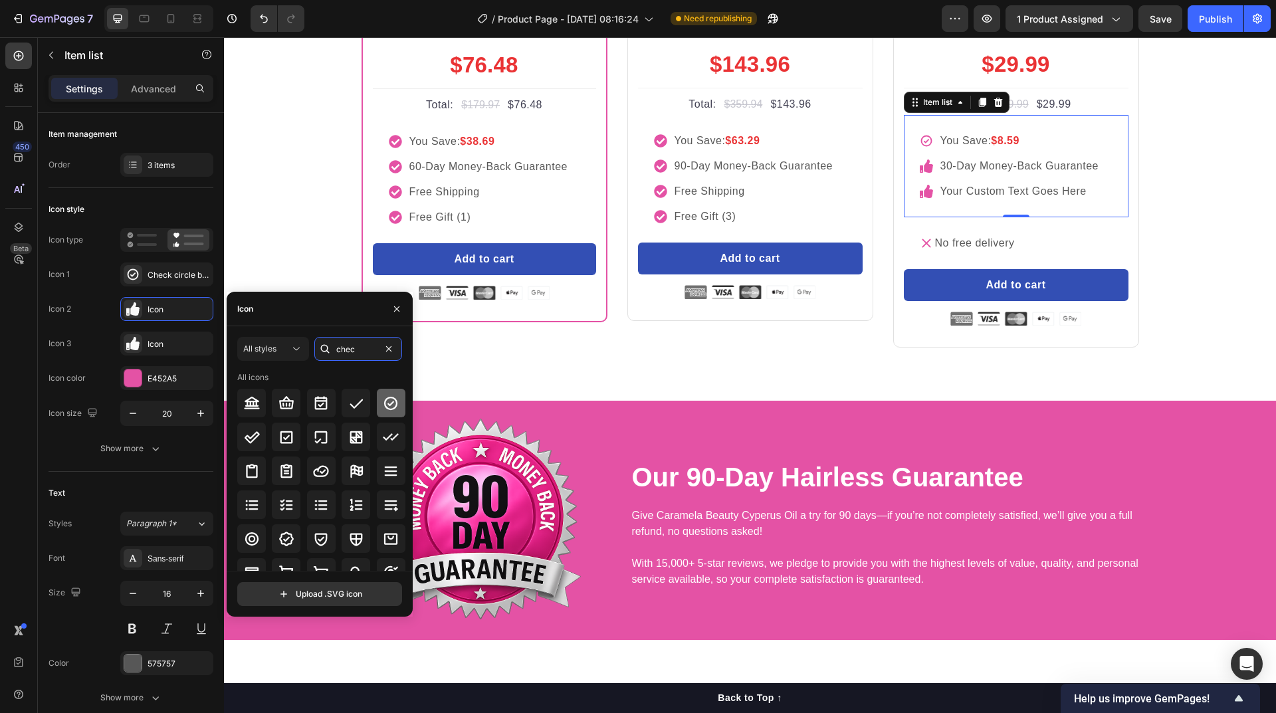
type input "chec"
click at [386, 409] on icon at bounding box center [390, 402] width 13 height 13
click at [957, 201] on div "your custom text goes here" at bounding box center [1019, 191] width 163 height 20
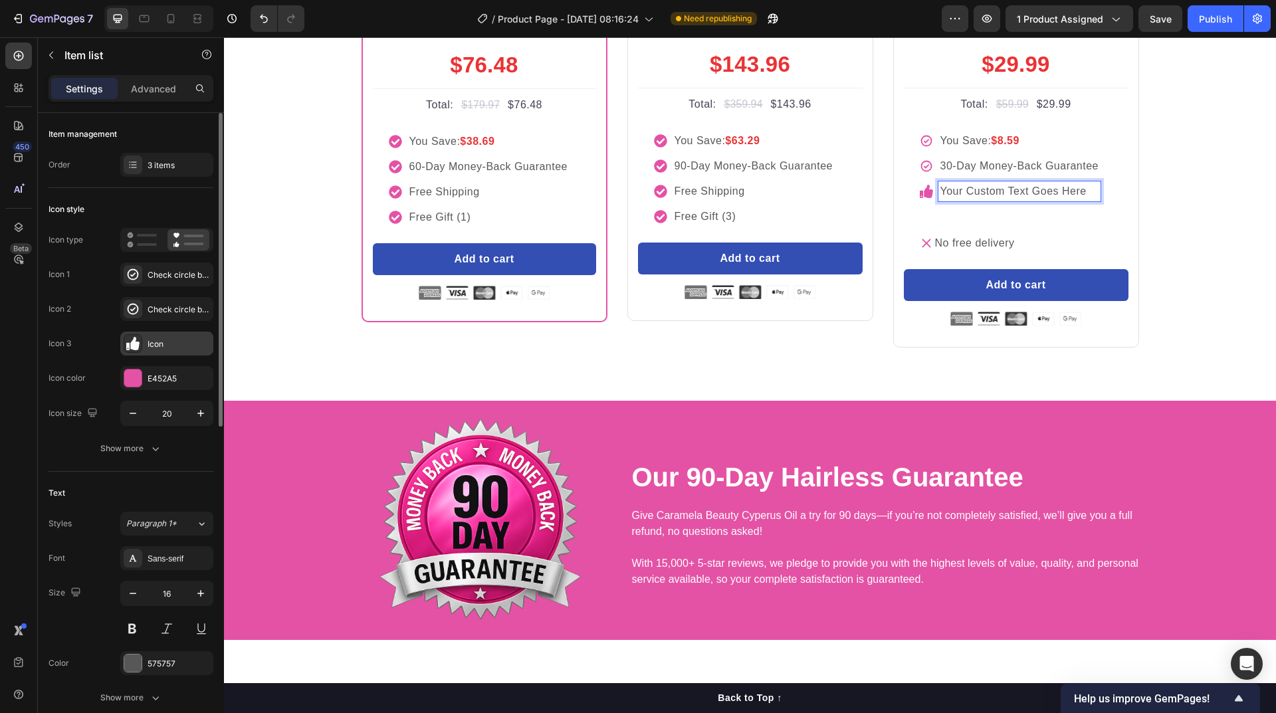
click at [171, 345] on div "Icon" at bounding box center [179, 344] width 62 height 12
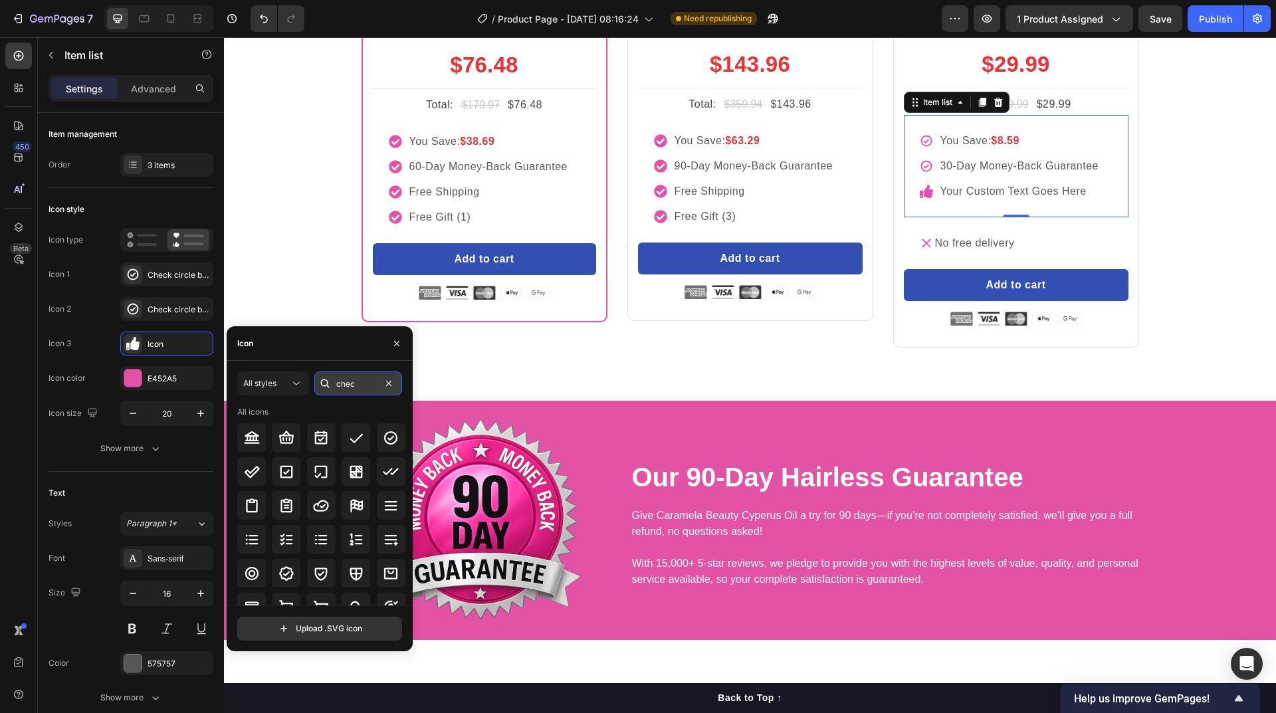
click at [364, 387] on input "chec" at bounding box center [358, 384] width 88 height 24
click at [365, 387] on input "chec" at bounding box center [358, 384] width 88 height 24
type input "close"
click at [351, 470] on icon at bounding box center [356, 472] width 16 height 16
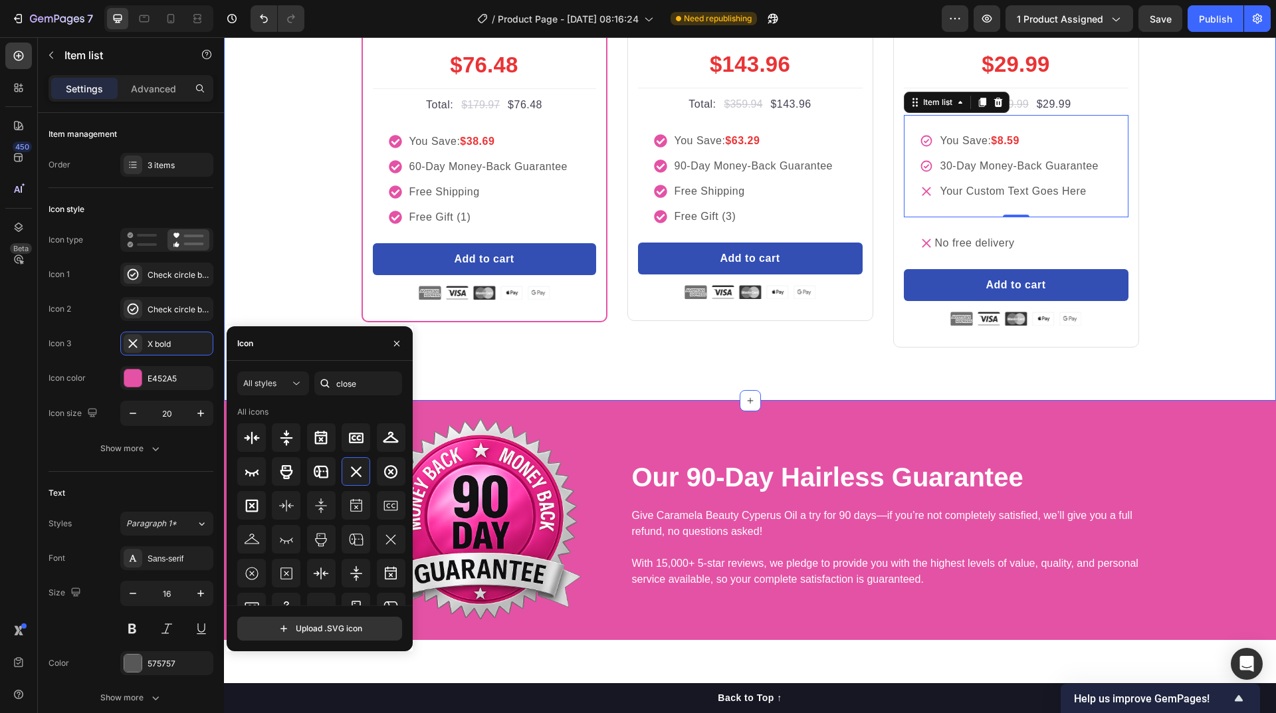
click at [1218, 348] on div "buy more and pay less Heading Row Most Popular Text block Row Icon Icon Icon Ic…" at bounding box center [750, 102] width 1032 height 492
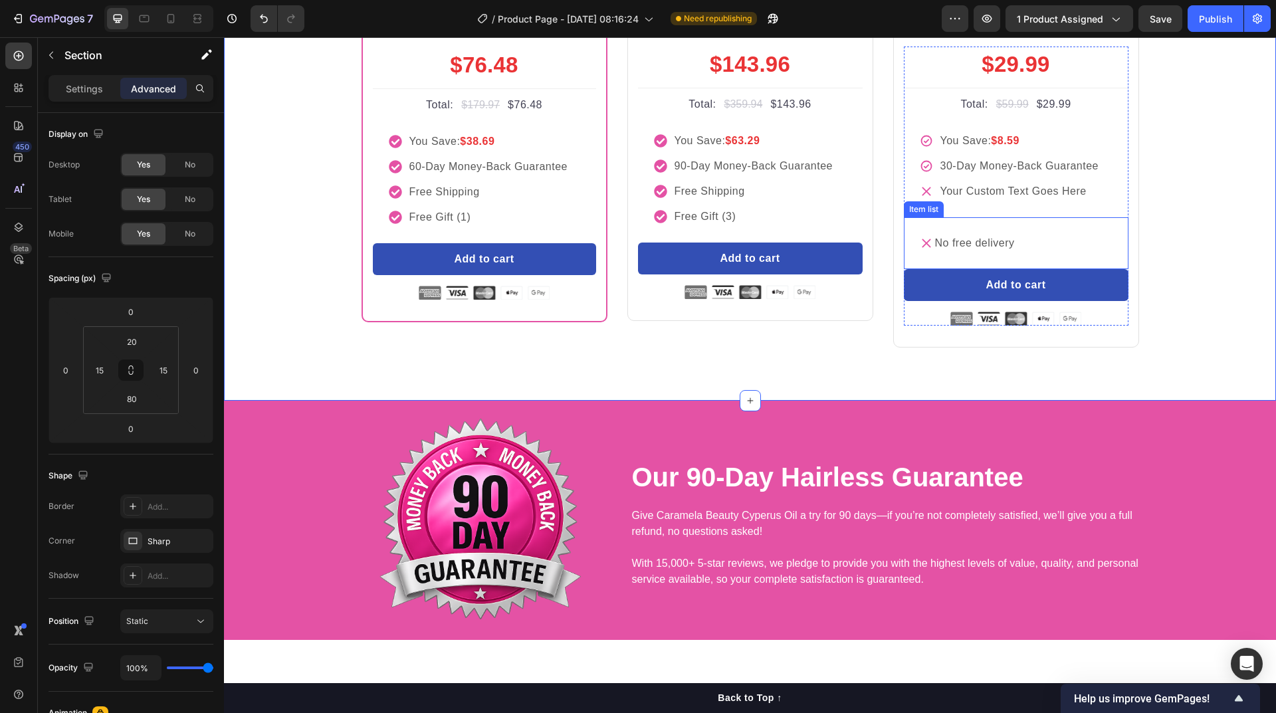
click at [1072, 269] on div "No free delivery" at bounding box center [1016, 243] width 225 height 52
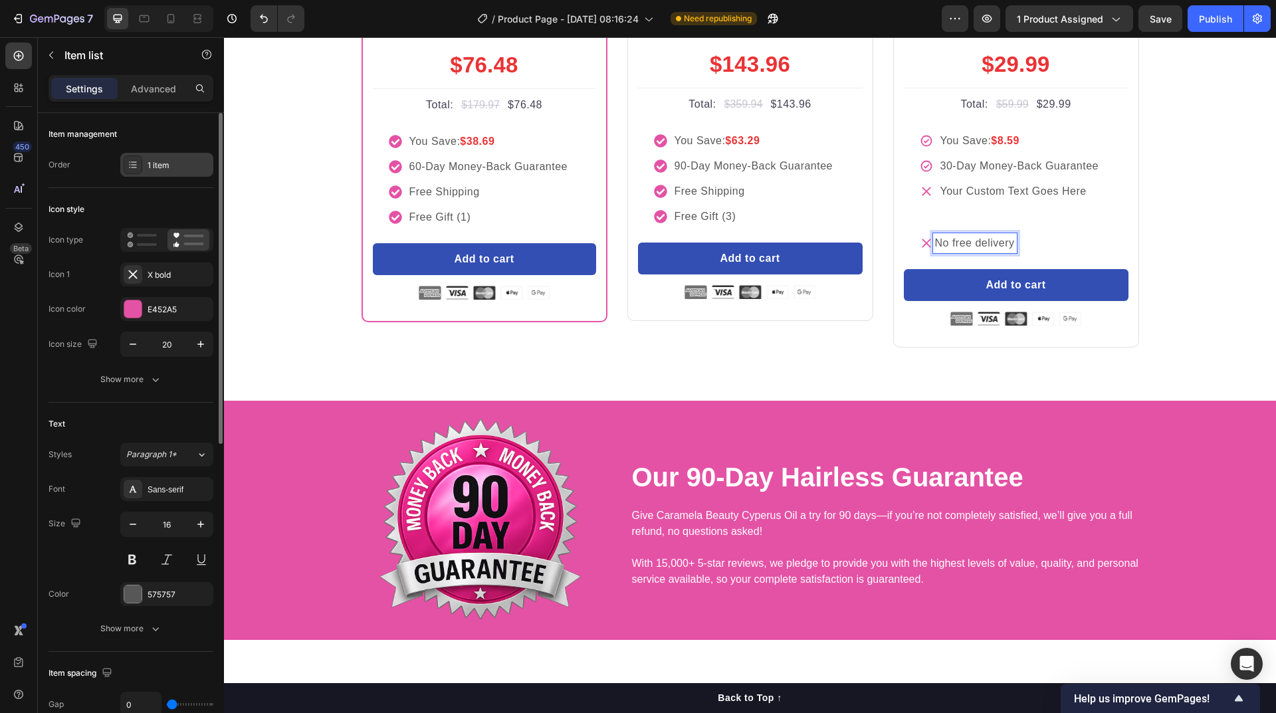
click at [195, 165] on div "1 item" at bounding box center [179, 166] width 62 height 12
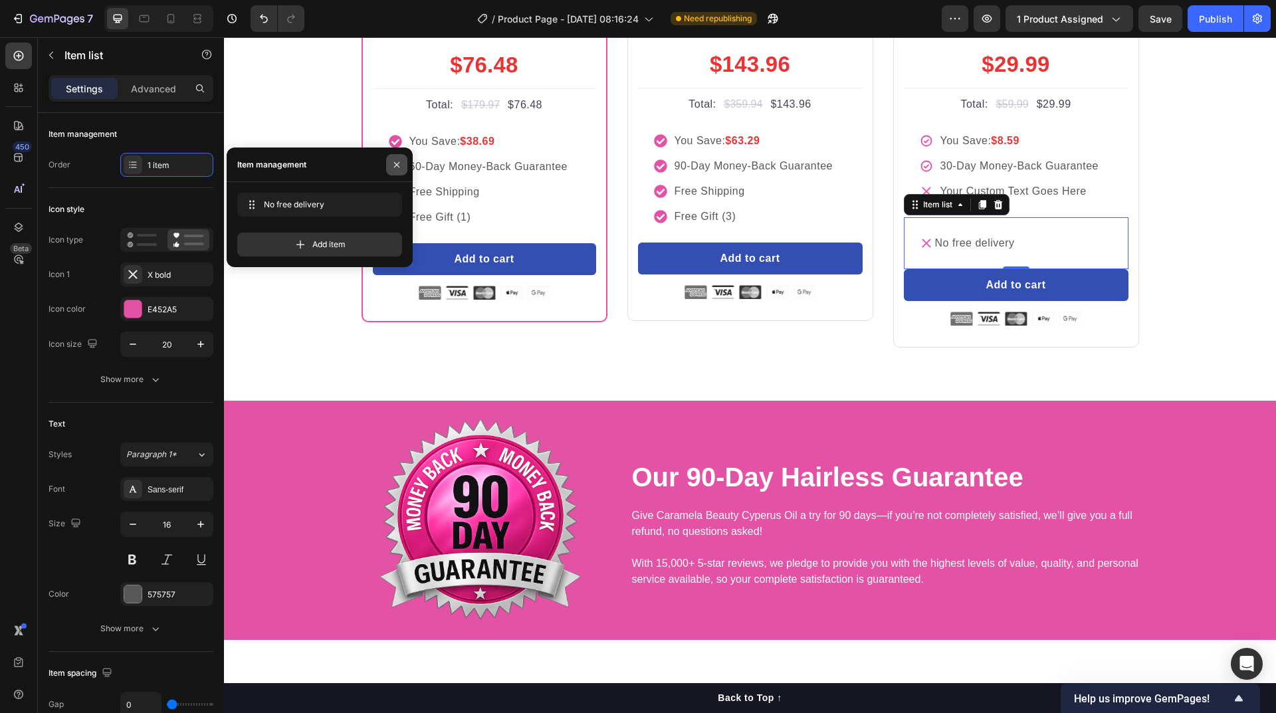
click at [397, 163] on icon "button" at bounding box center [396, 165] width 11 height 11
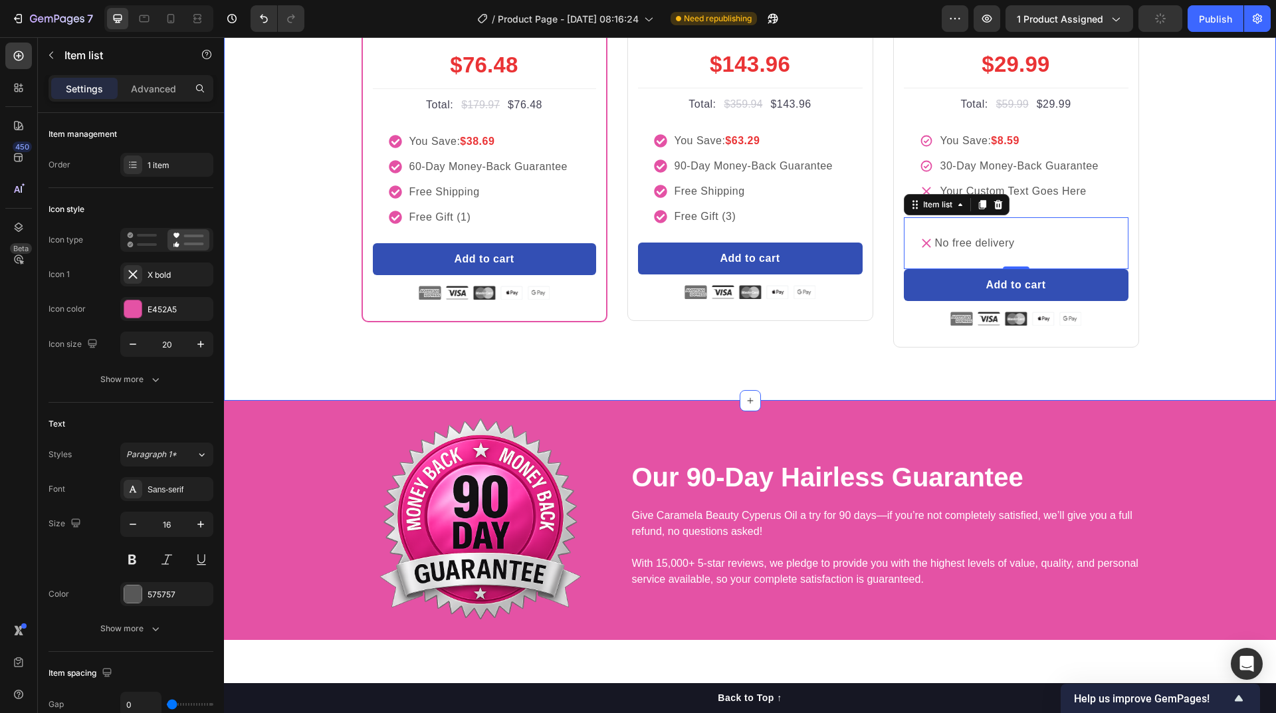
click at [1204, 348] on div "buy more and pay less Heading Row Most Popular Text block Row Icon Icon Icon Ic…" at bounding box center [750, 102] width 1032 height 492
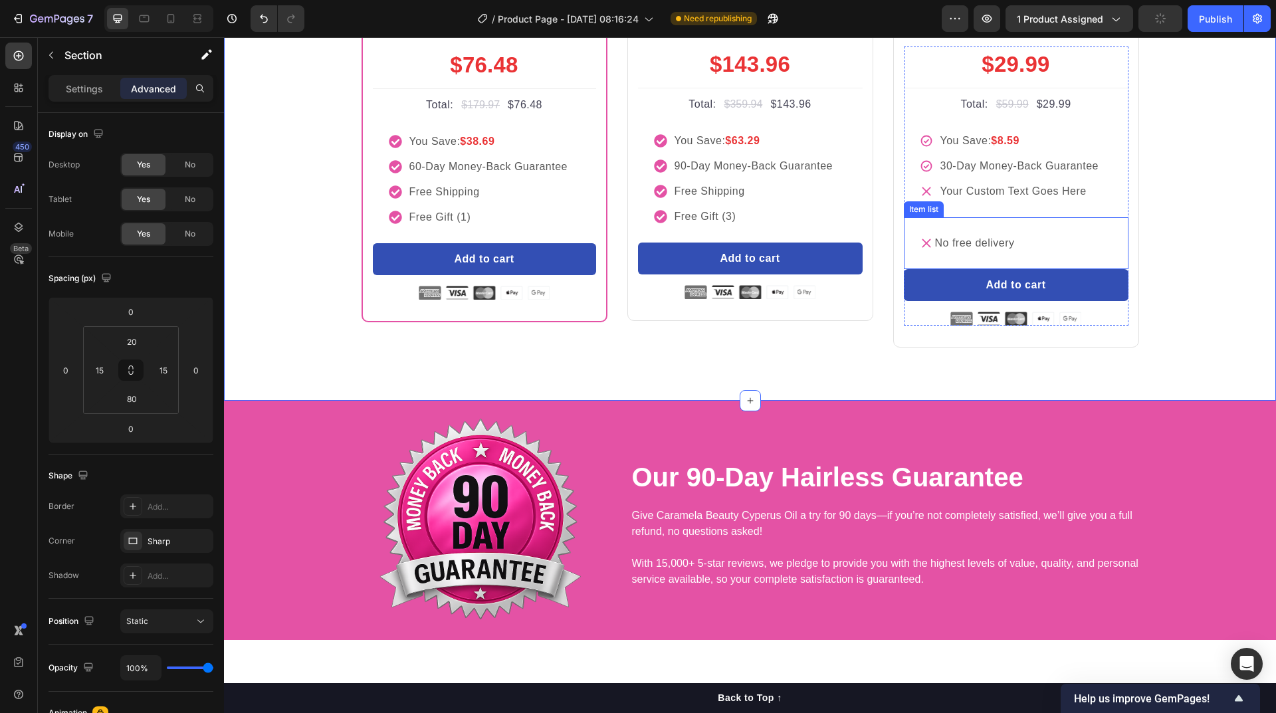
click at [1068, 269] on div "No free delivery" at bounding box center [1016, 243] width 225 height 52
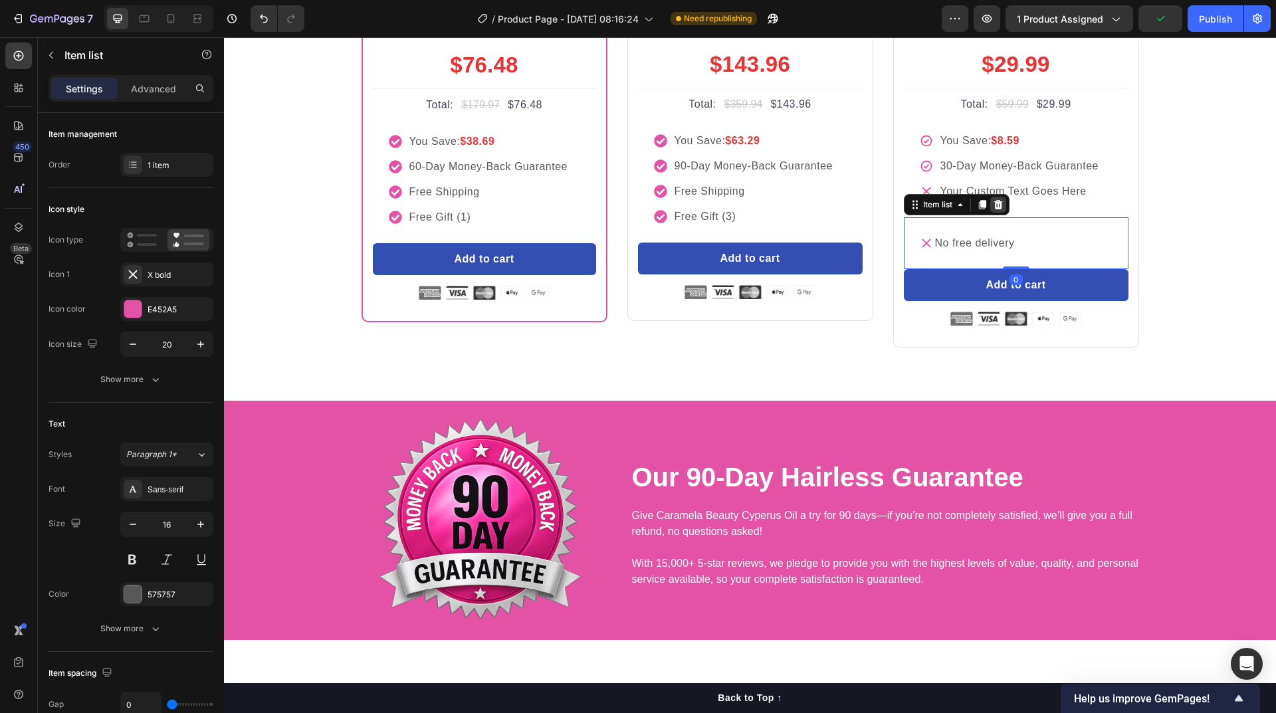
click at [996, 209] on icon at bounding box center [998, 204] width 9 height 9
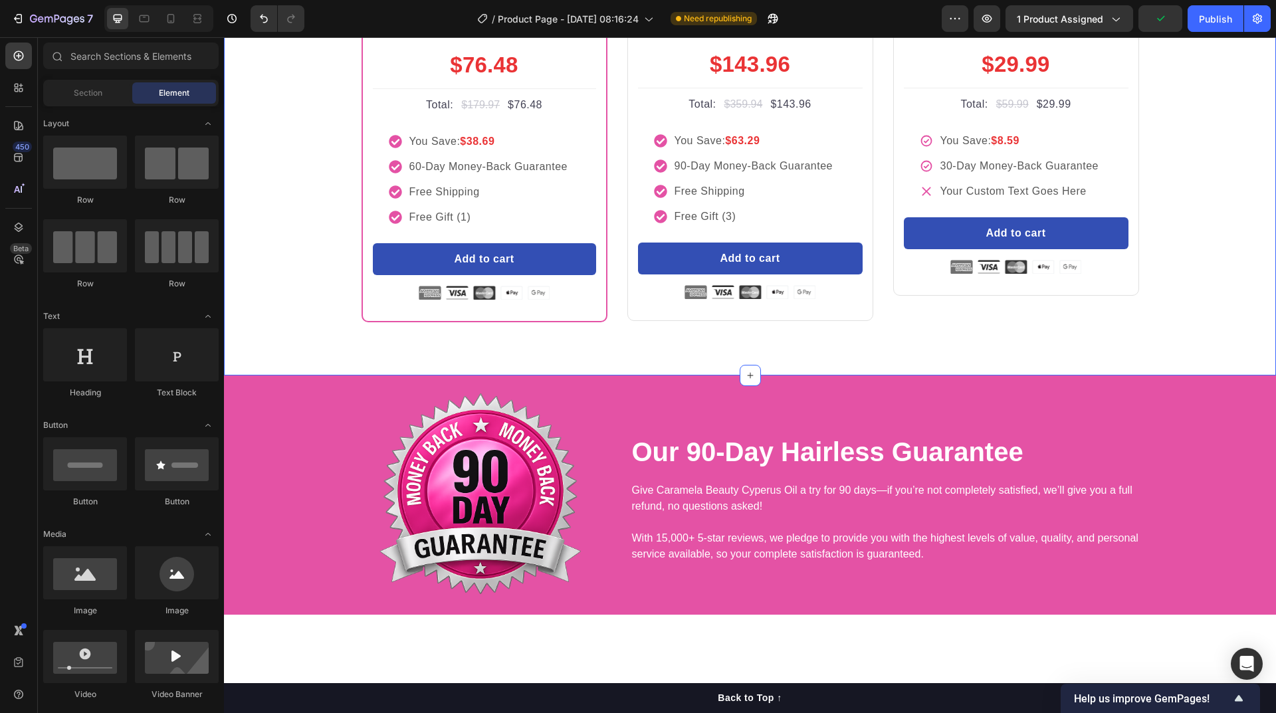
click at [1191, 322] on div "buy more and pay less Heading Row Most Popular Text block Row Icon Icon Icon Ic…" at bounding box center [750, 89] width 1032 height 467
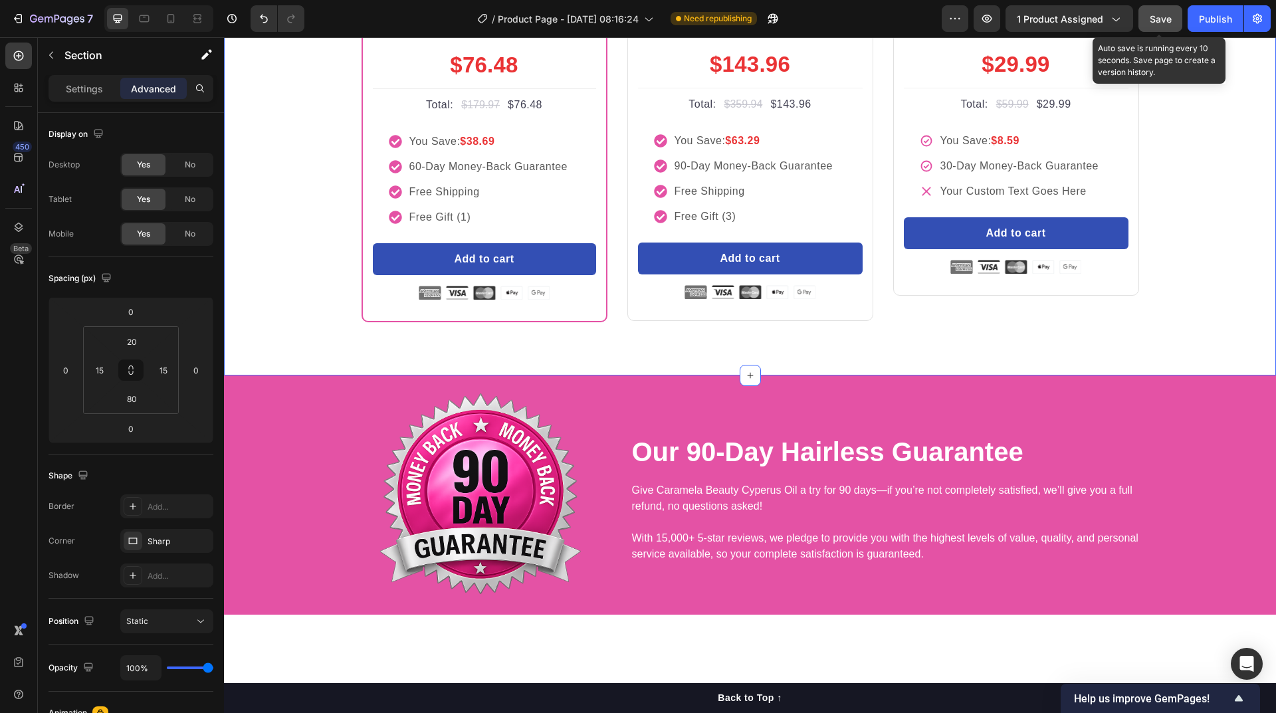
click at [1163, 22] on span "Save" at bounding box center [1161, 18] width 22 height 11
click at [171, 23] on icon at bounding box center [170, 18] width 7 height 9
type input "0"
type input "56"
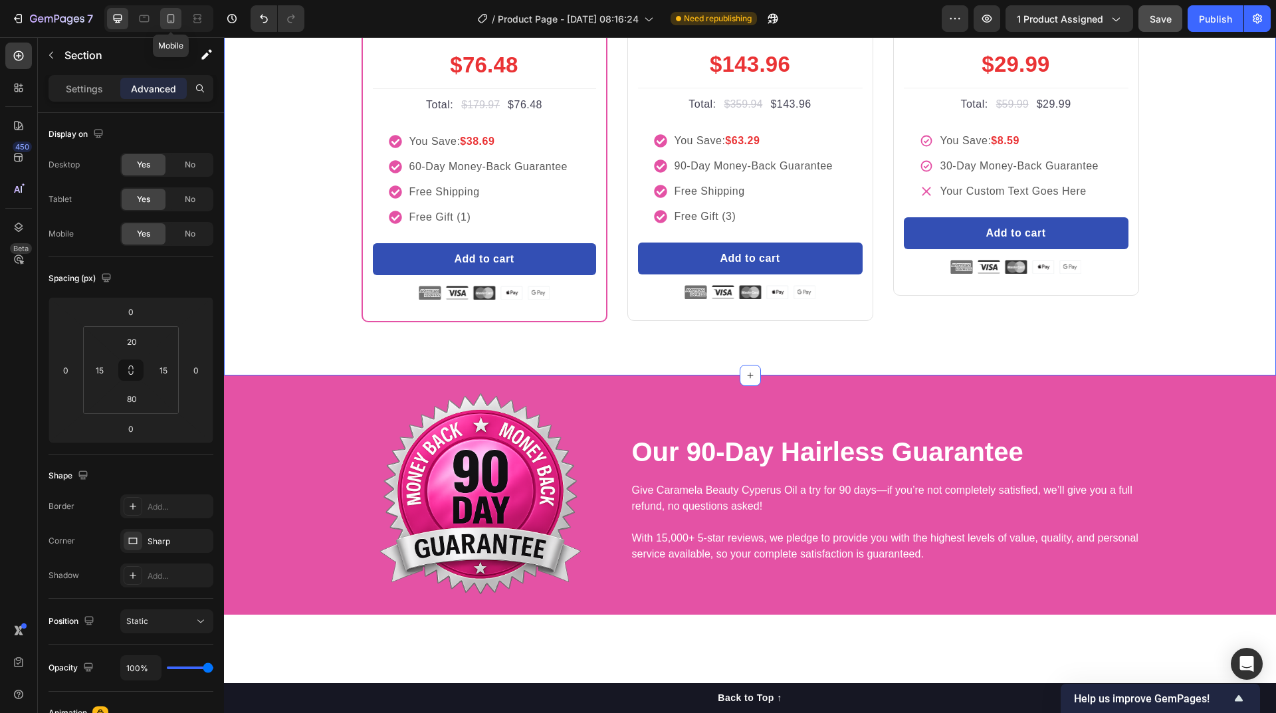
type input "0"
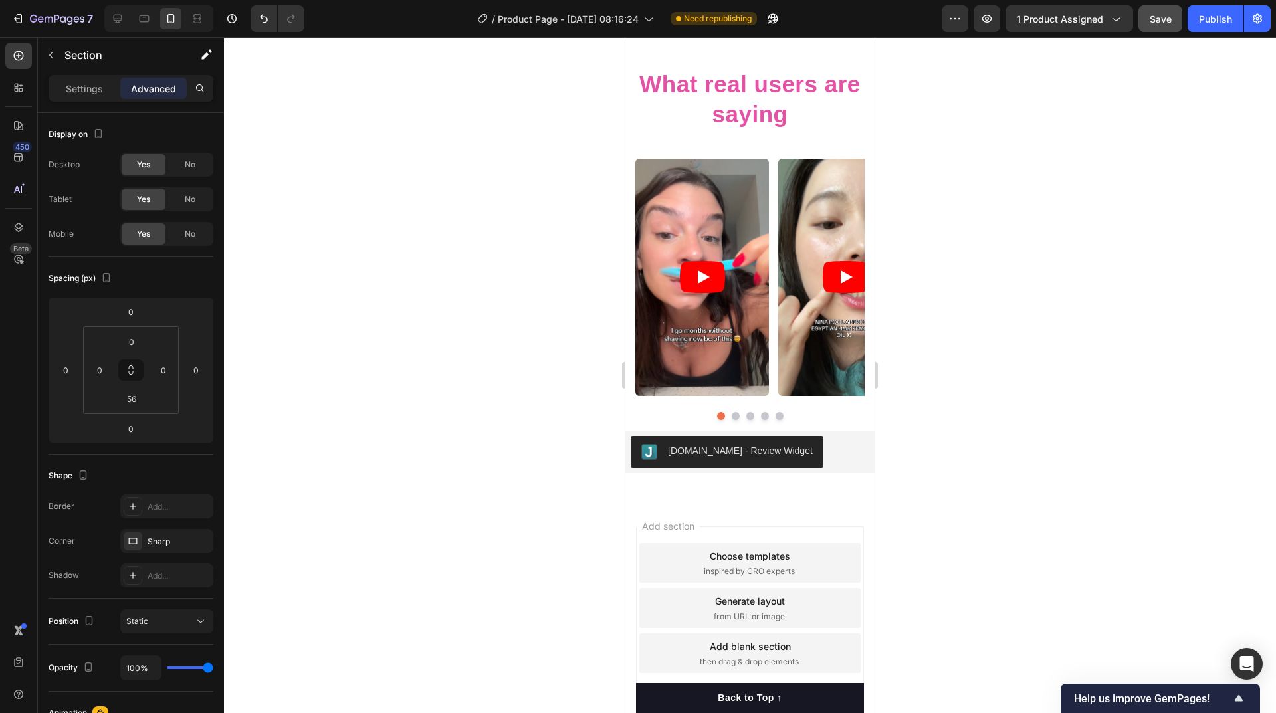
scroll to position [8563, 0]
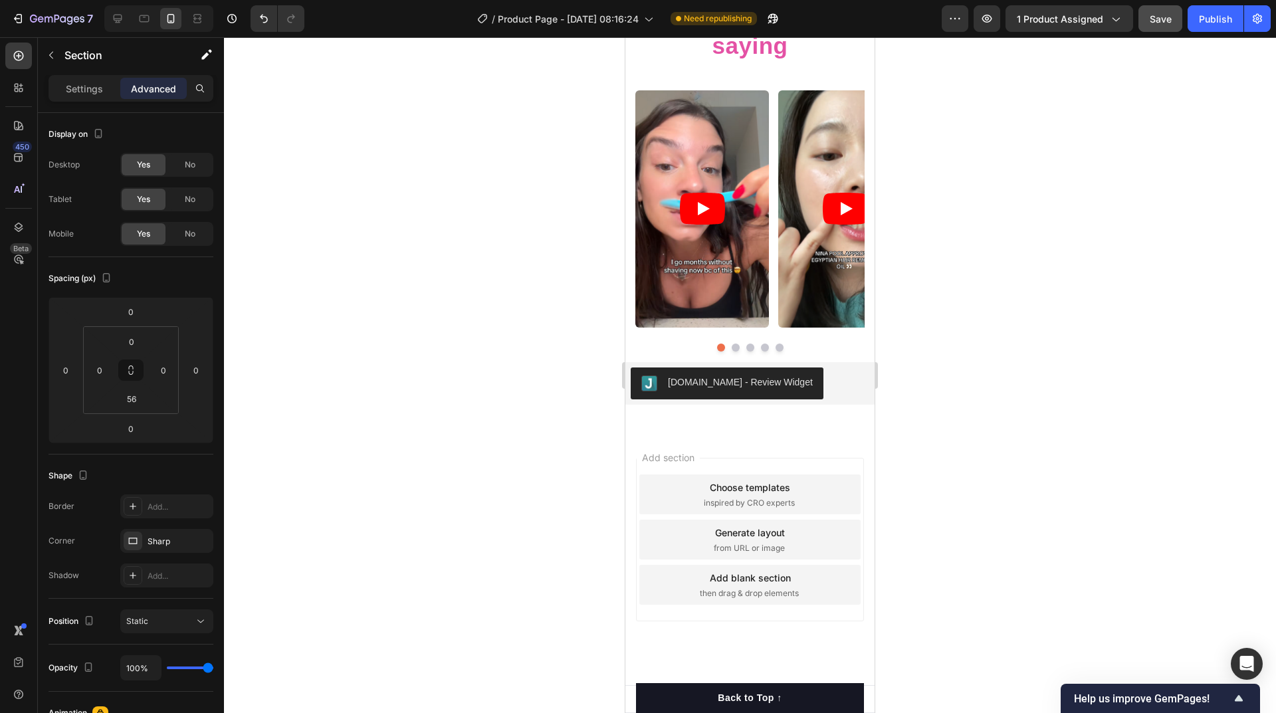
click at [862, 502] on div "Add section Choose templates inspired by CRO experts Generate layout from URL o…" at bounding box center [749, 558] width 249 height 254
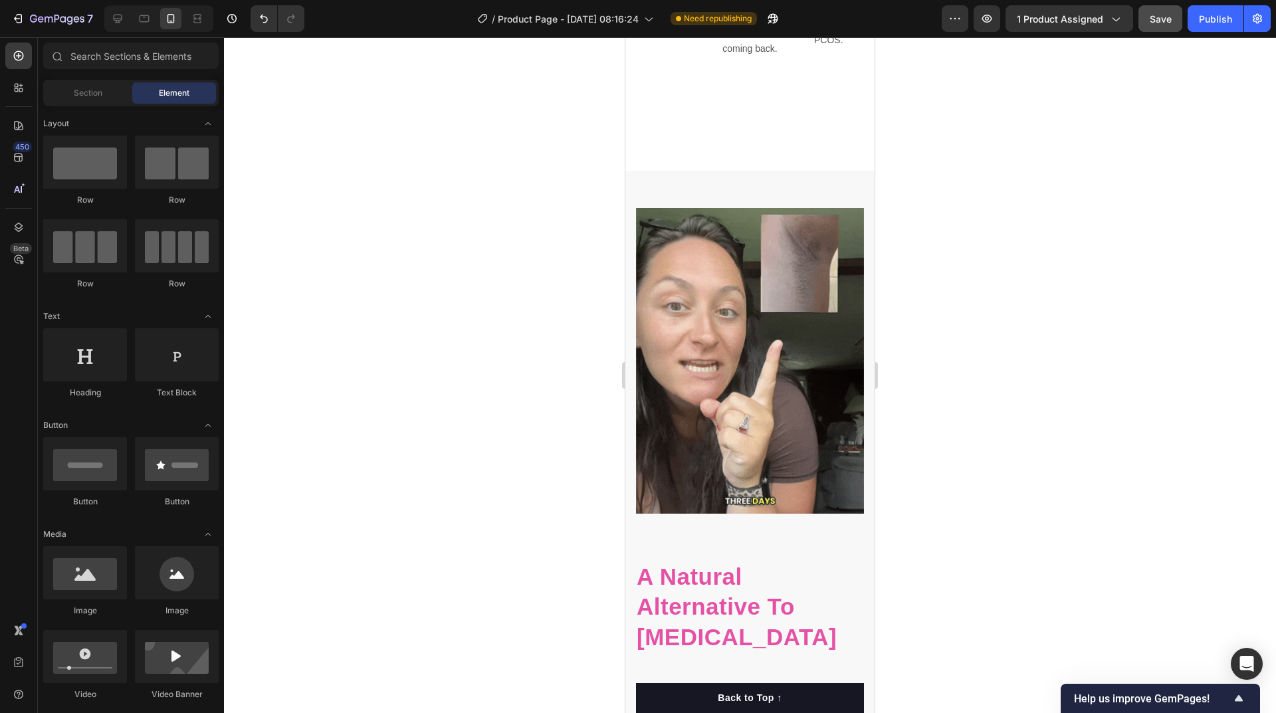
scroll to position [1281, 0]
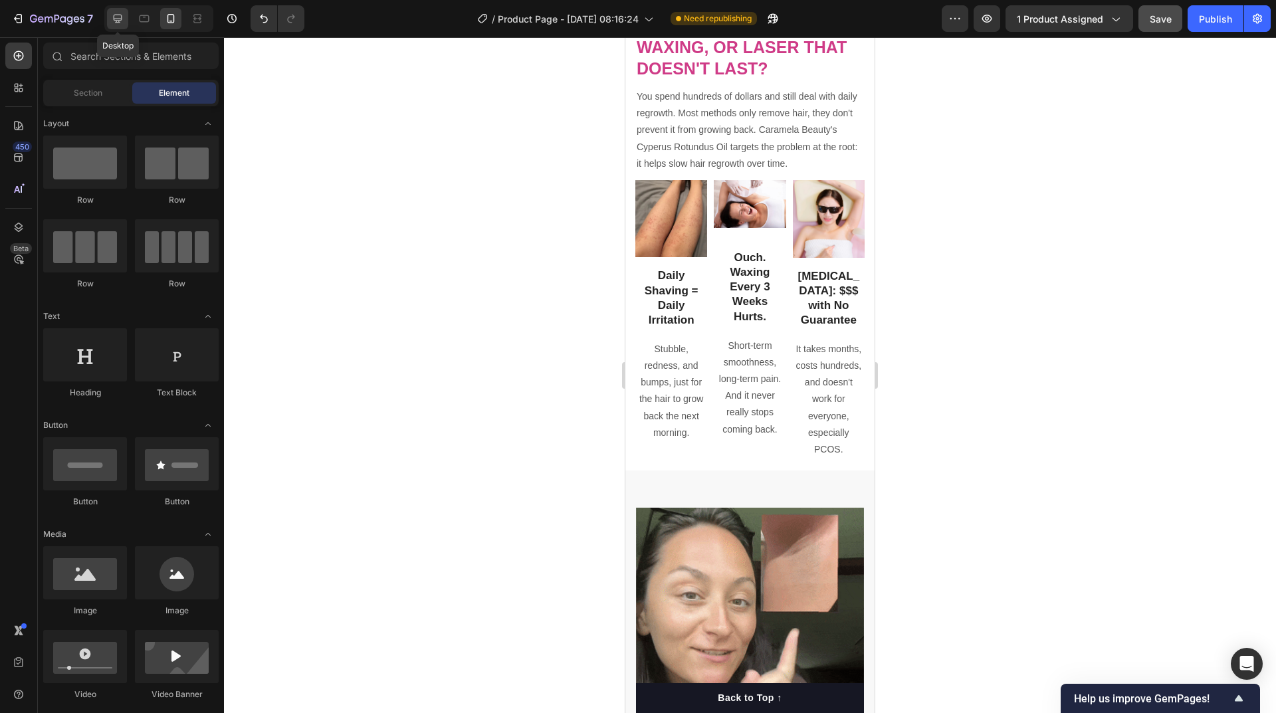
click at [114, 19] on icon at bounding box center [118, 19] width 9 height 9
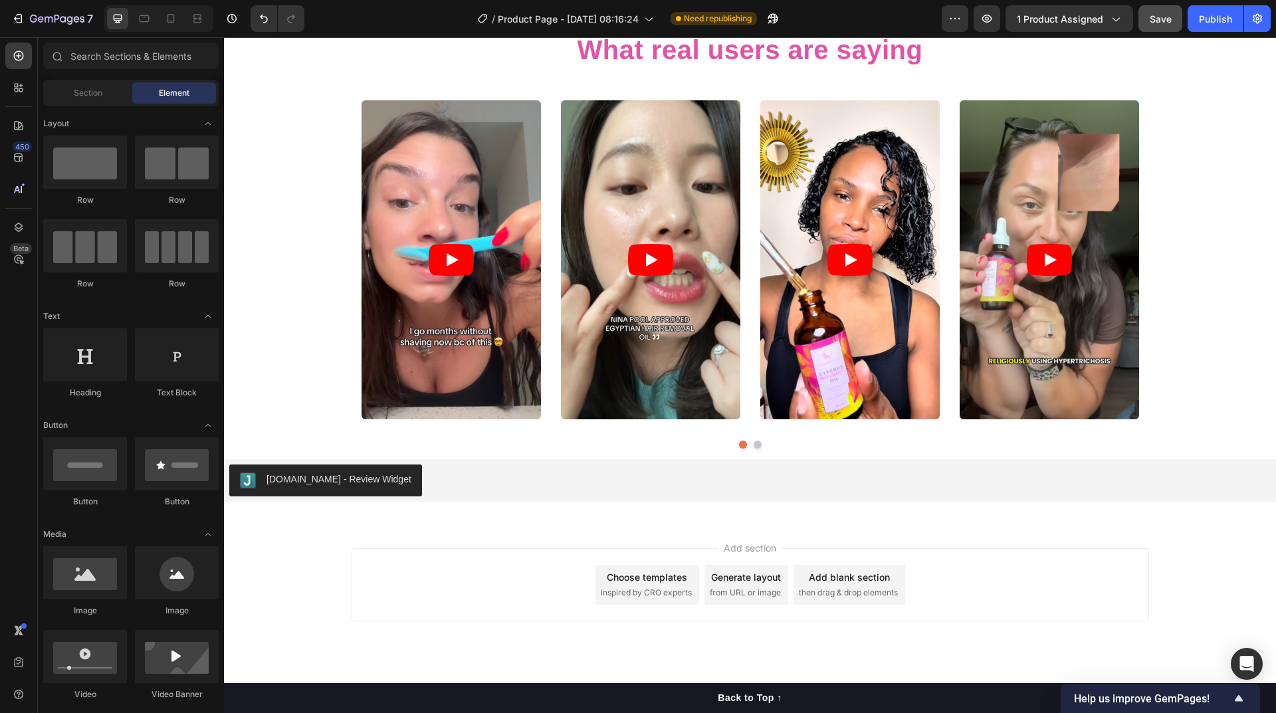
scroll to position [7236, 0]
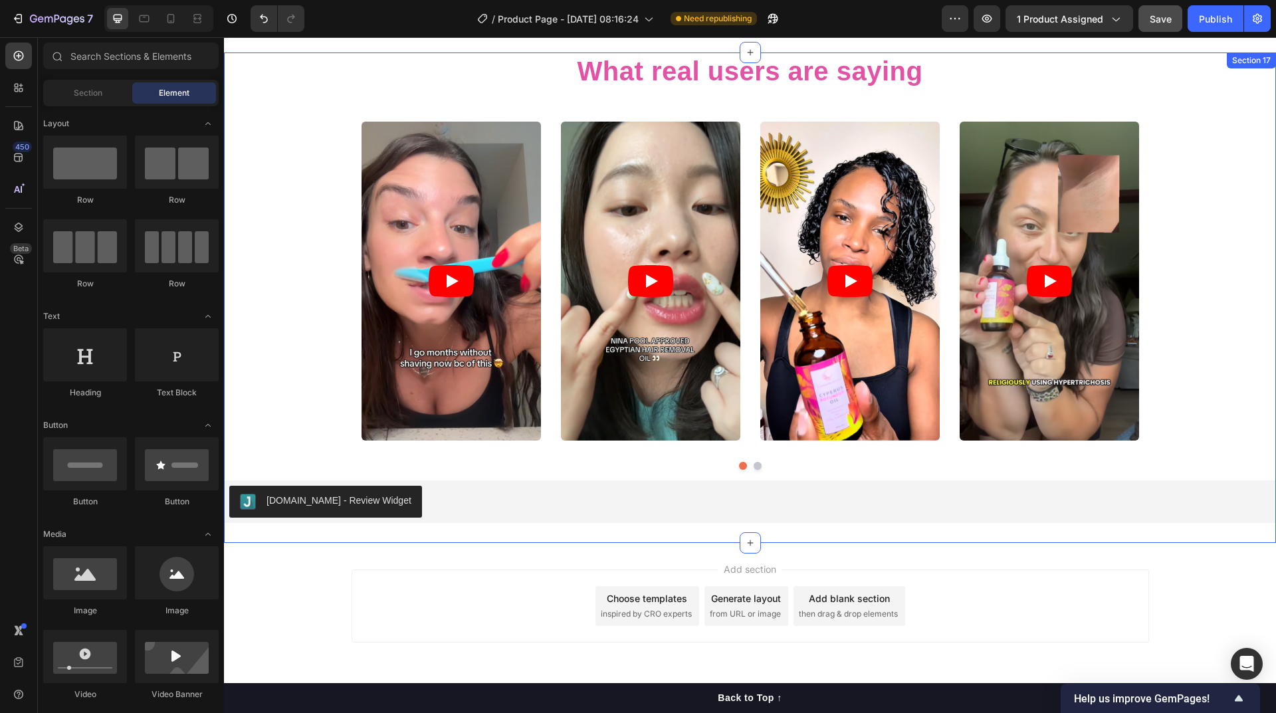
click at [489, 532] on div "What real users are saying Heading Video Video Video Video Video Carousel Row J…" at bounding box center [750, 298] width 1052 height 491
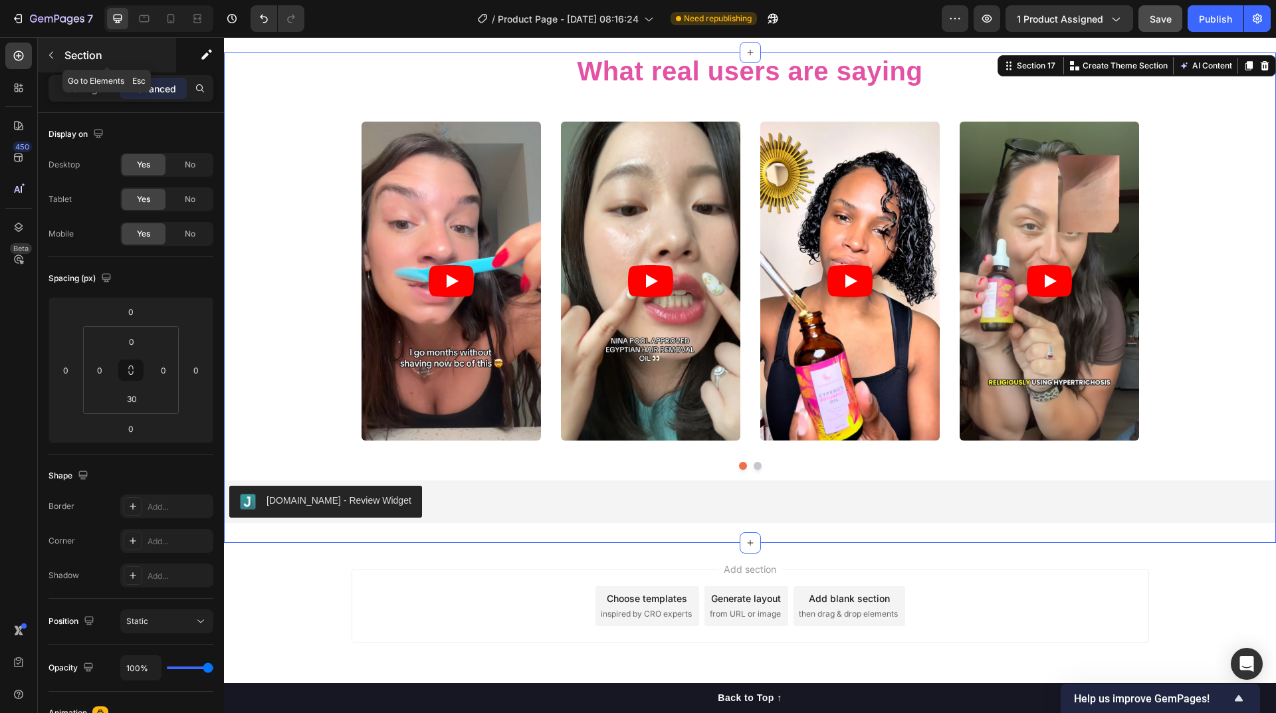
click at [60, 58] on button "button" at bounding box center [51, 55] width 21 height 21
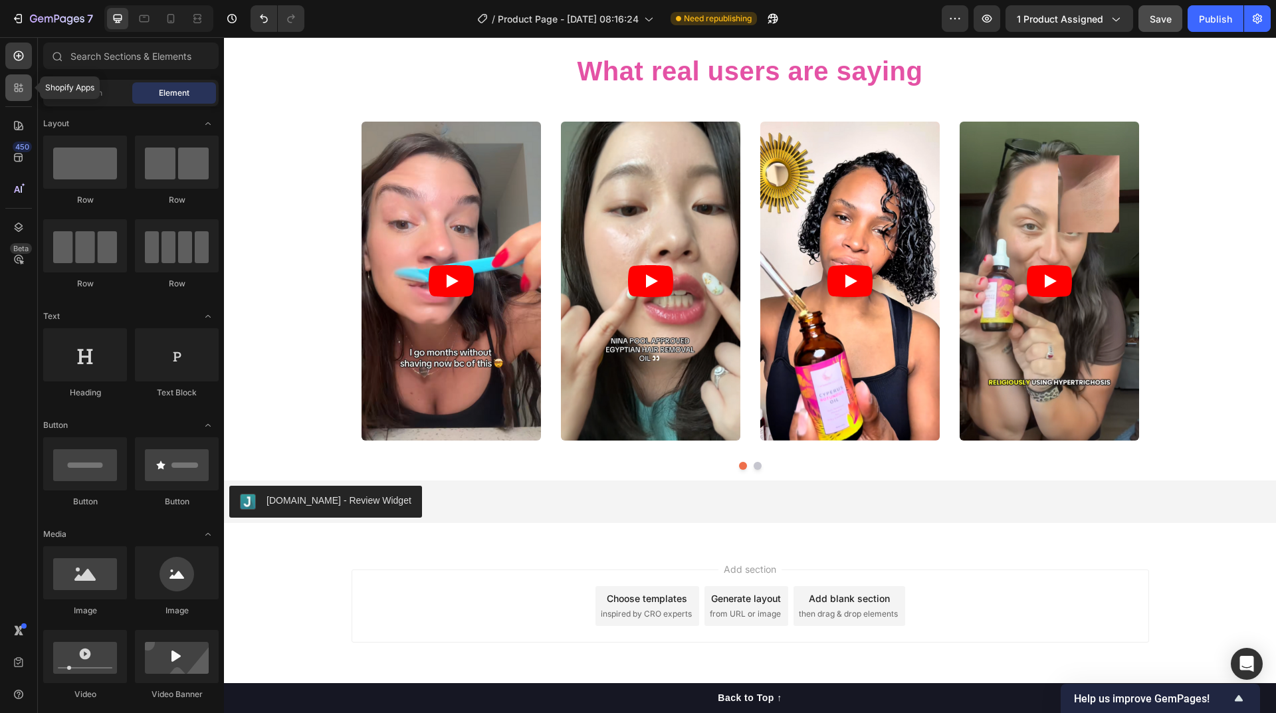
click at [20, 91] on icon at bounding box center [21, 90] width 4 height 4
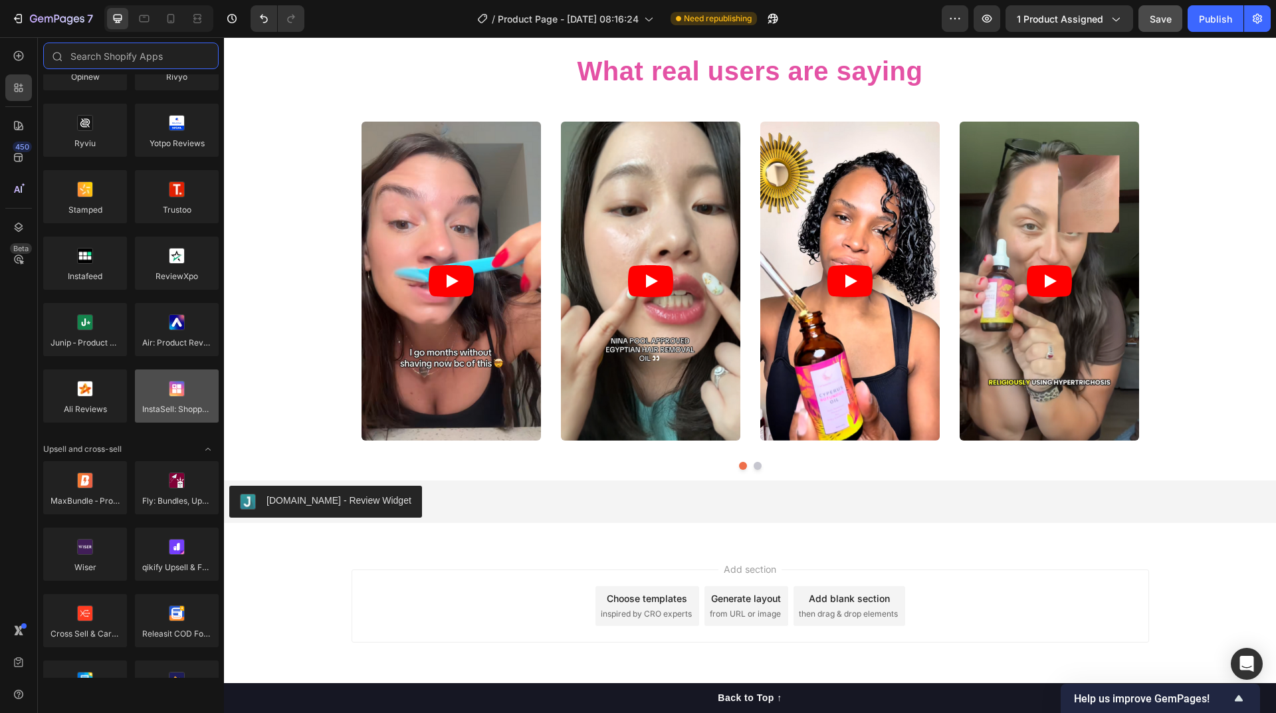
scroll to position [0, 0]
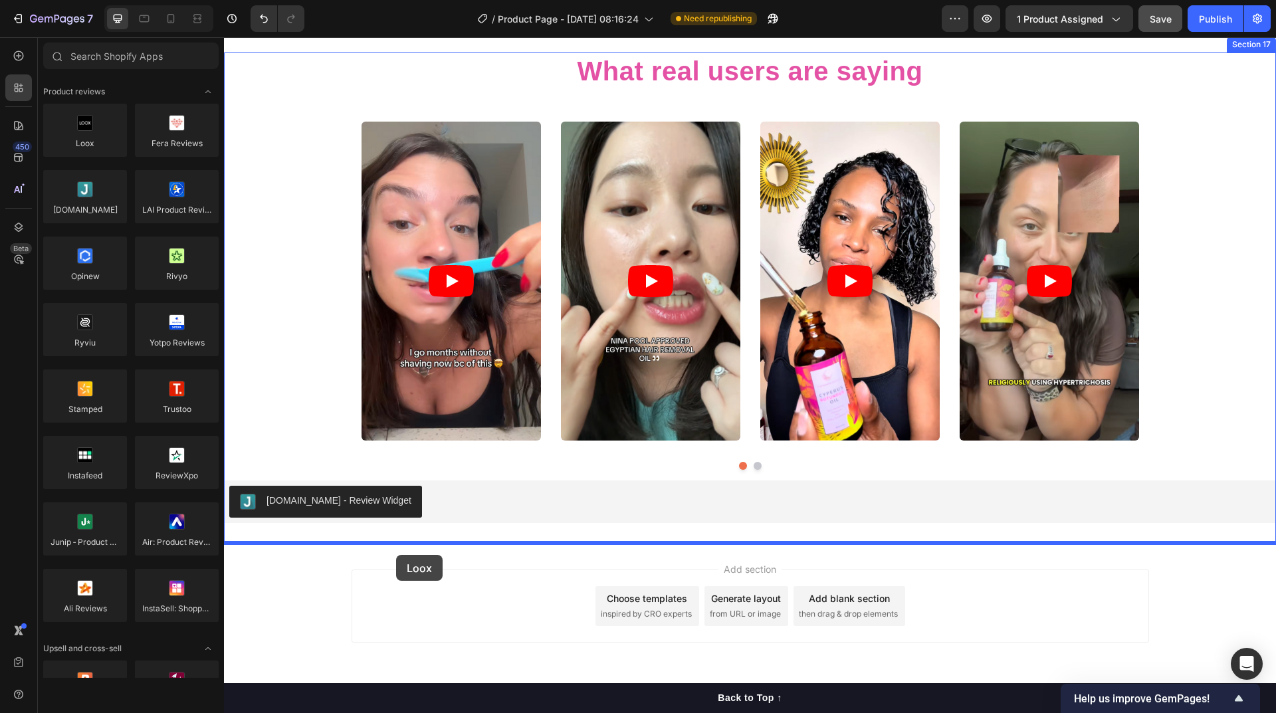
drag, startPoint x: 311, startPoint y: 171, endPoint x: 396, endPoint y: 555, distance: 393.5
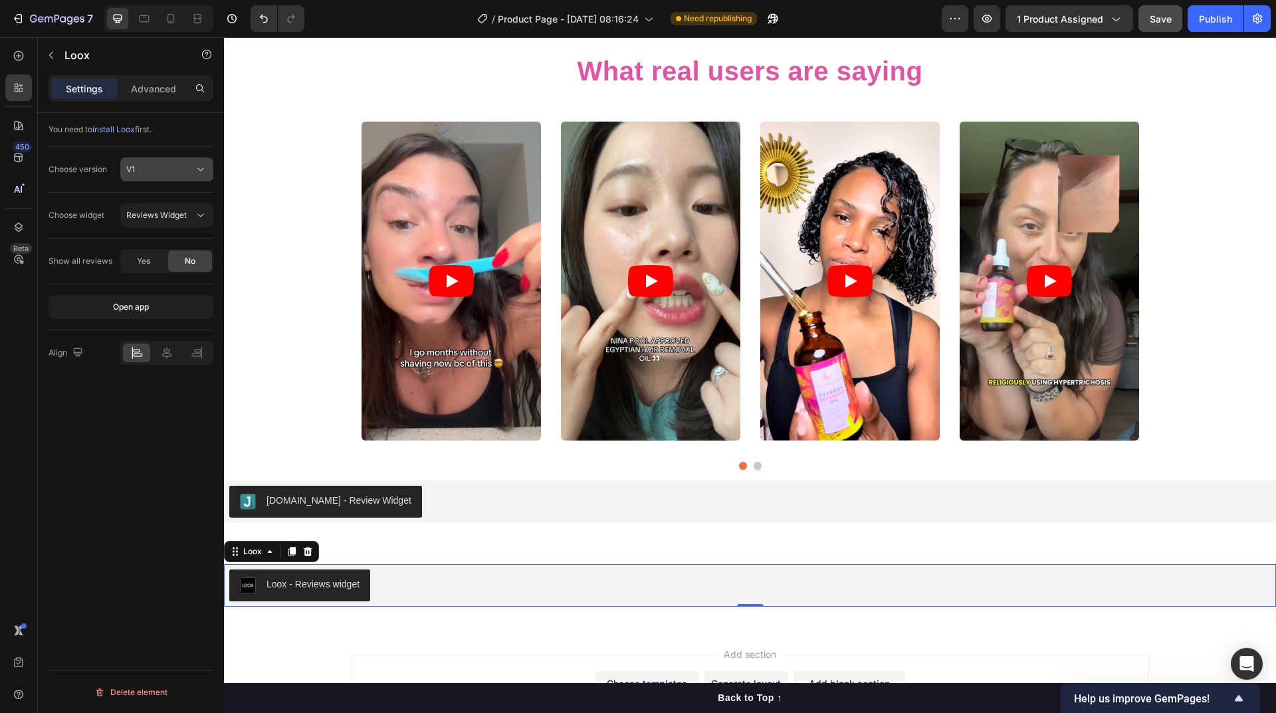
click at [171, 171] on div "V1" at bounding box center [160, 170] width 68 height 12
click at [136, 305] on div "Open app" at bounding box center [131, 307] width 36 height 12
click at [307, 551] on icon at bounding box center [308, 551] width 9 height 9
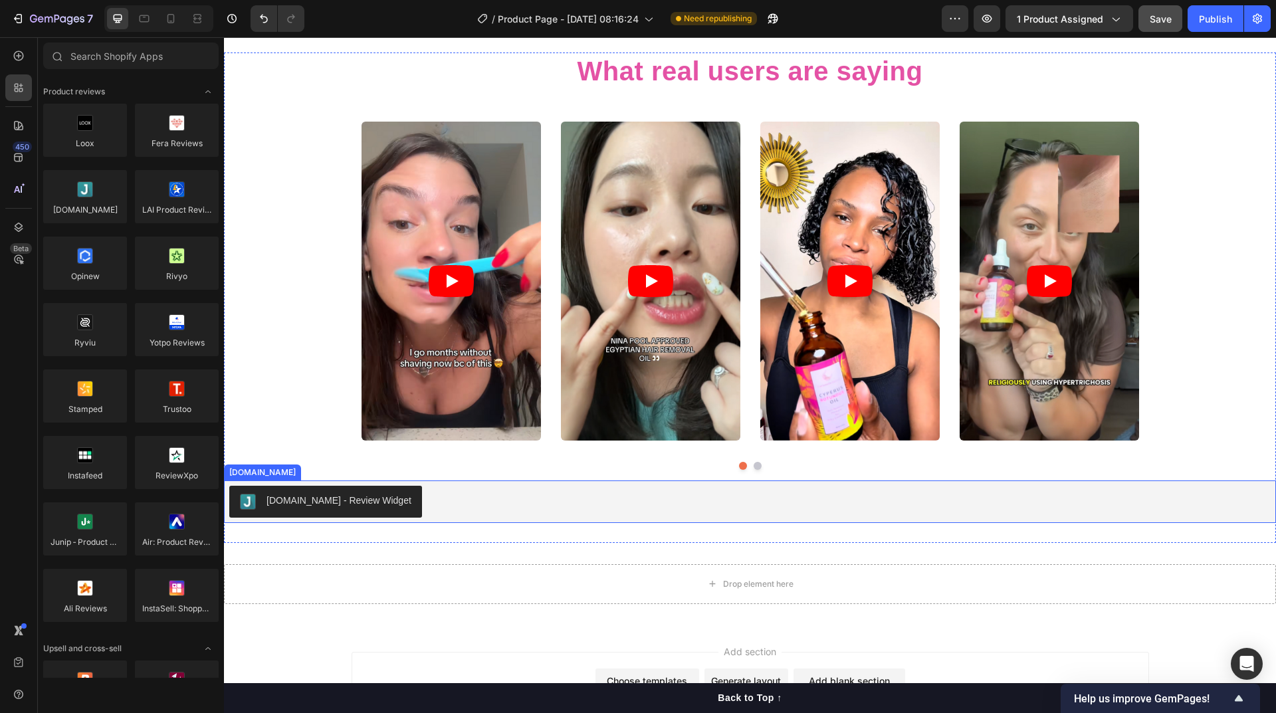
click at [437, 503] on div "Judge.me - Review Widget" at bounding box center [750, 502] width 1042 height 32
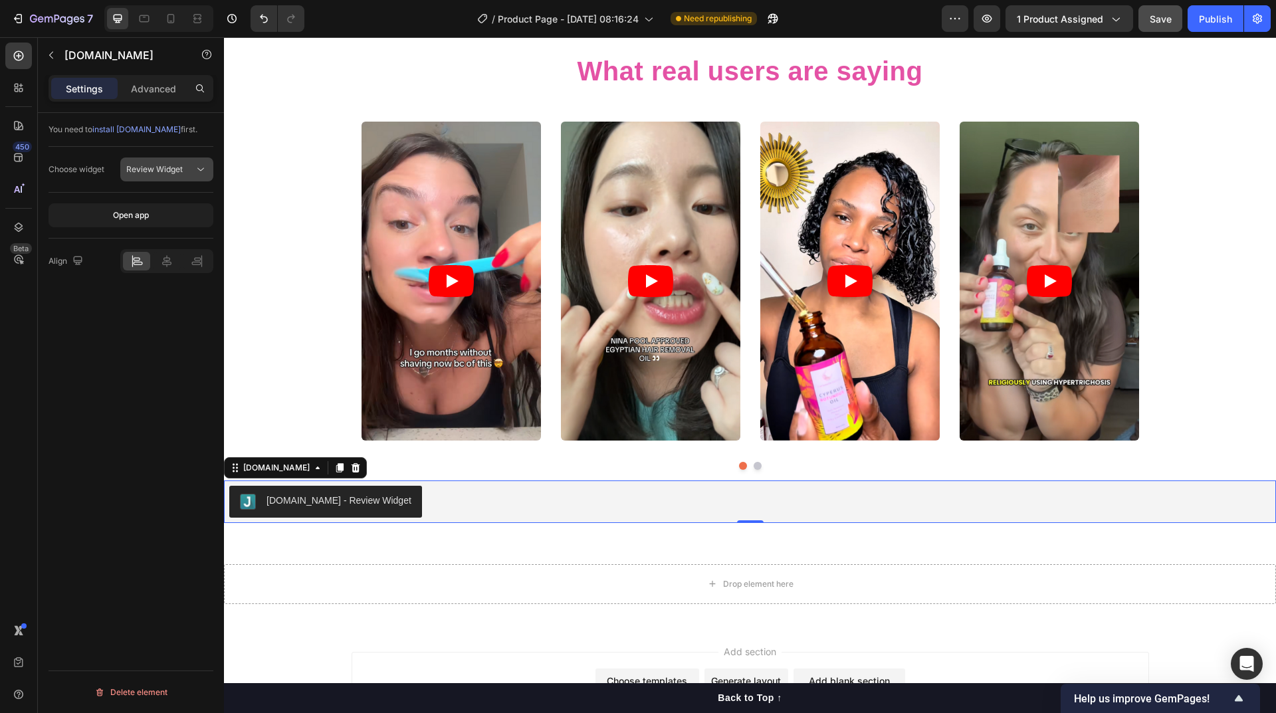
click at [167, 172] on span "Review Widget" at bounding box center [154, 169] width 56 height 10
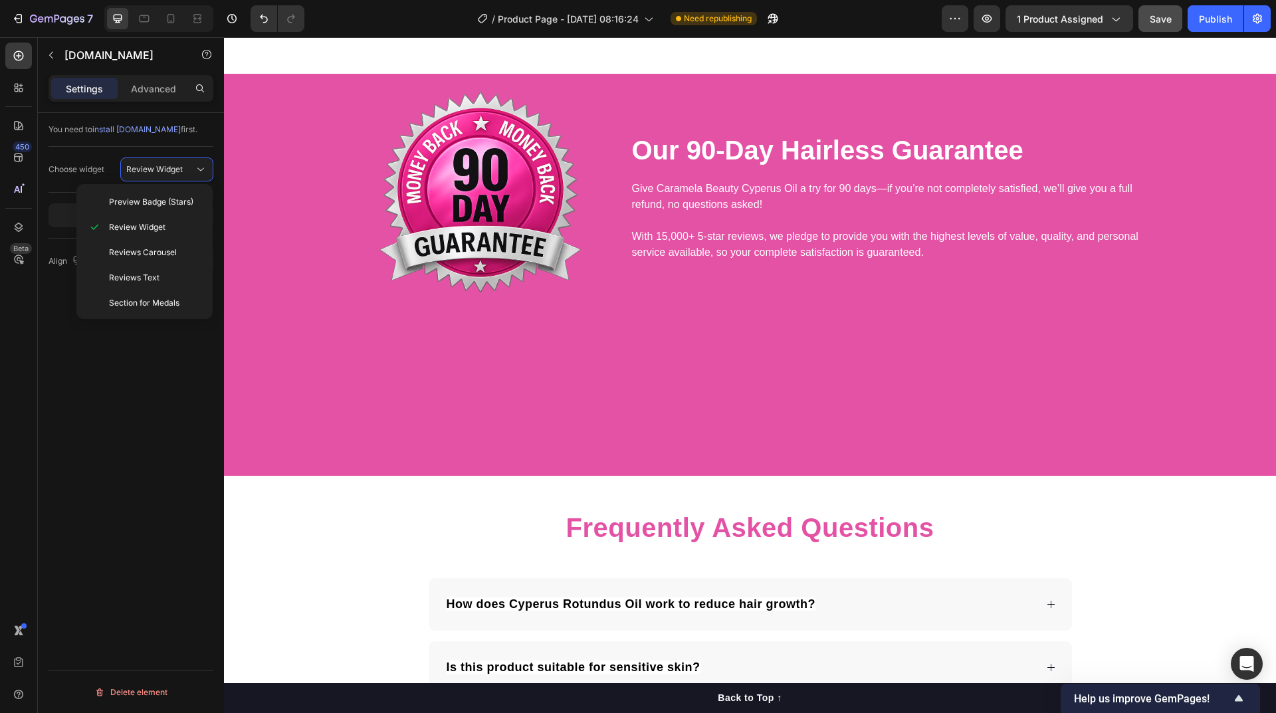
scroll to position [5774, 0]
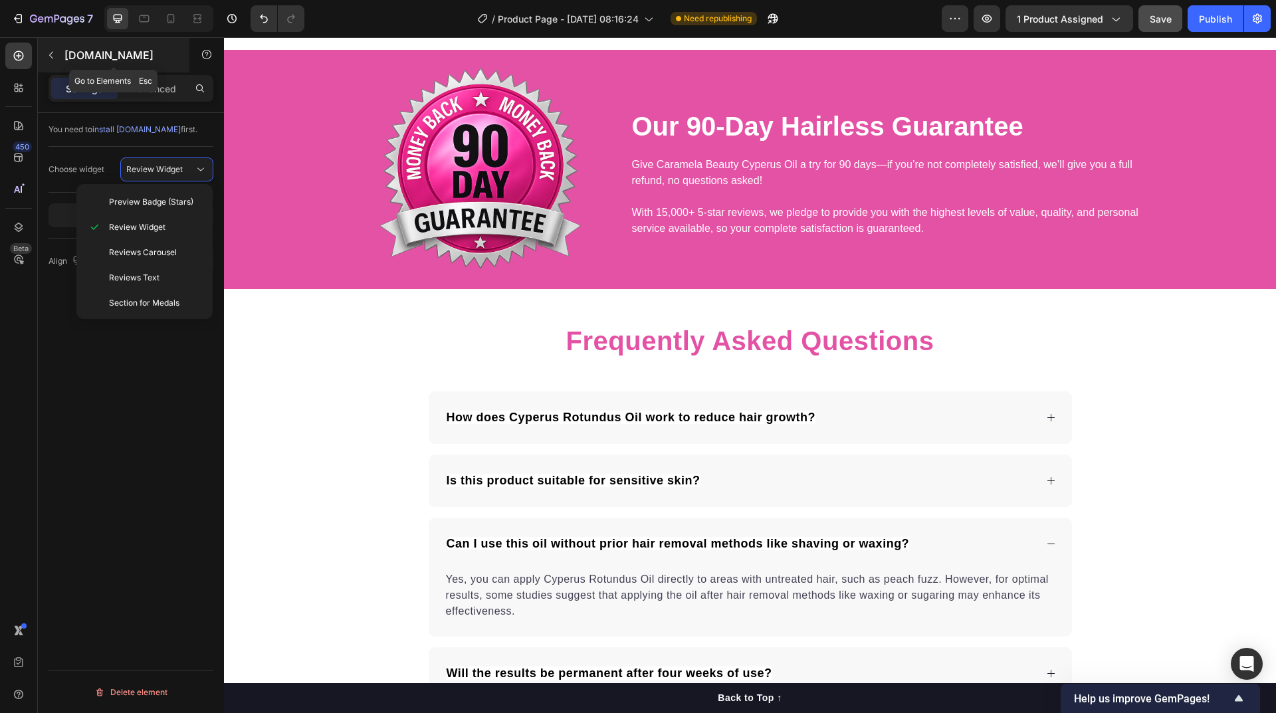
click at [53, 56] on icon "button" at bounding box center [51, 55] width 11 height 11
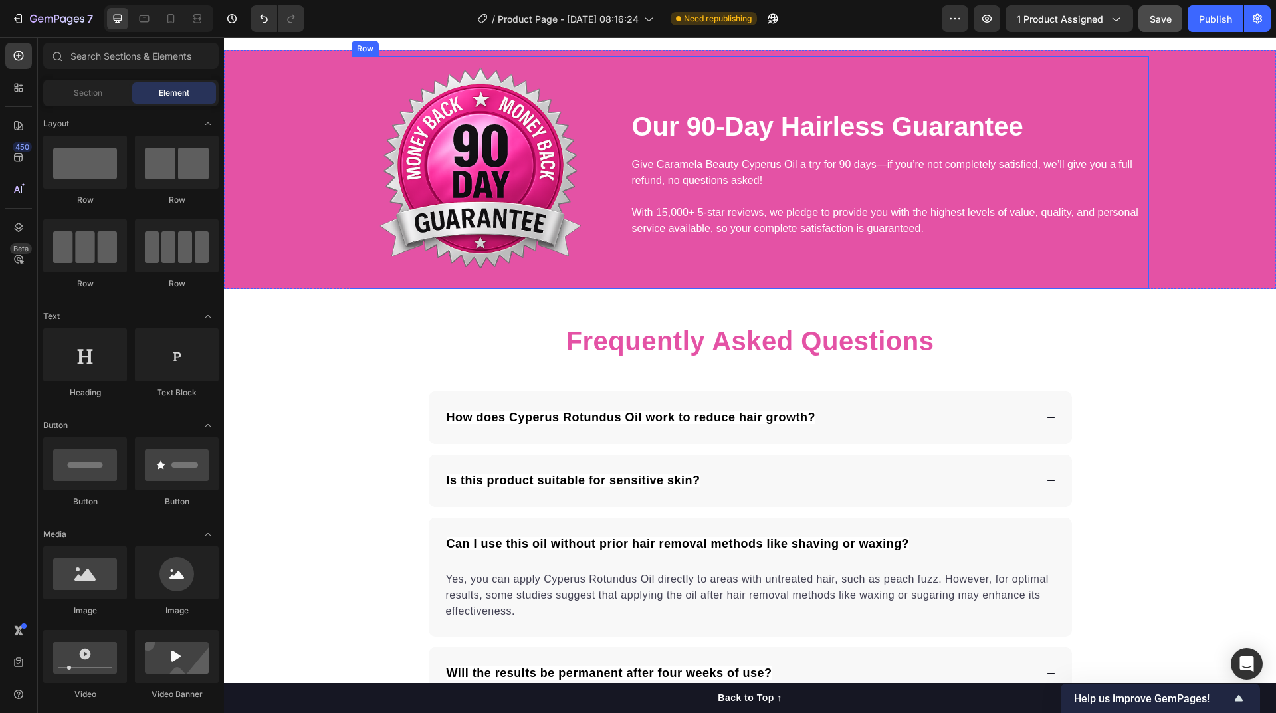
scroll to position [5442, 0]
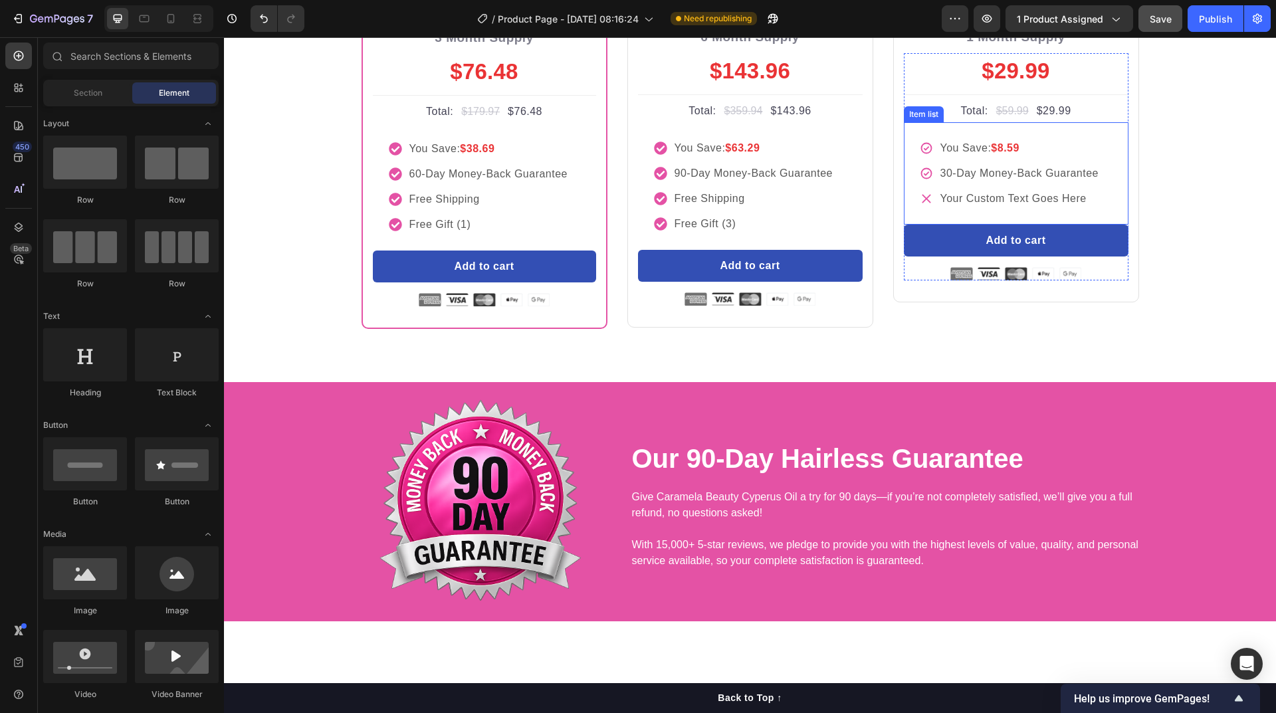
click at [1008, 209] on div "your custom text goes here" at bounding box center [1019, 199] width 163 height 20
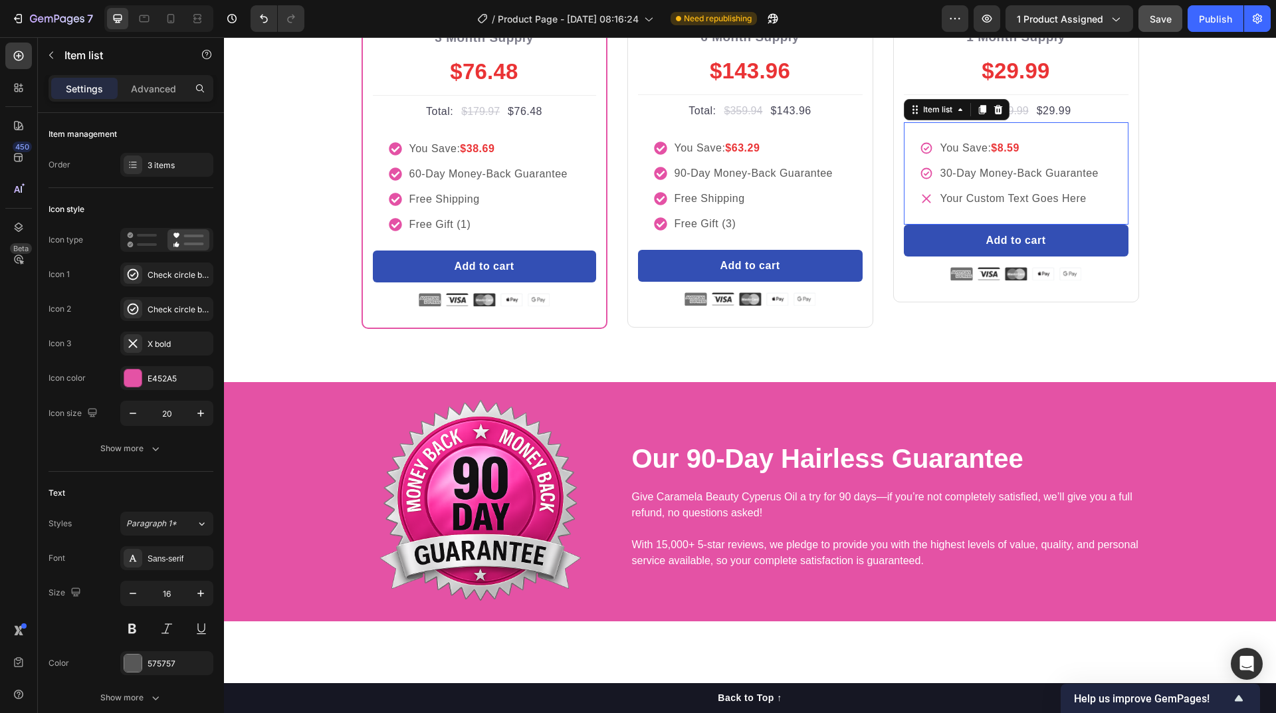
click at [1008, 209] on div "your custom text goes here" at bounding box center [1019, 199] width 163 height 20
click at [1008, 207] on p "your custom text goes here" at bounding box center [1019, 199] width 159 height 16
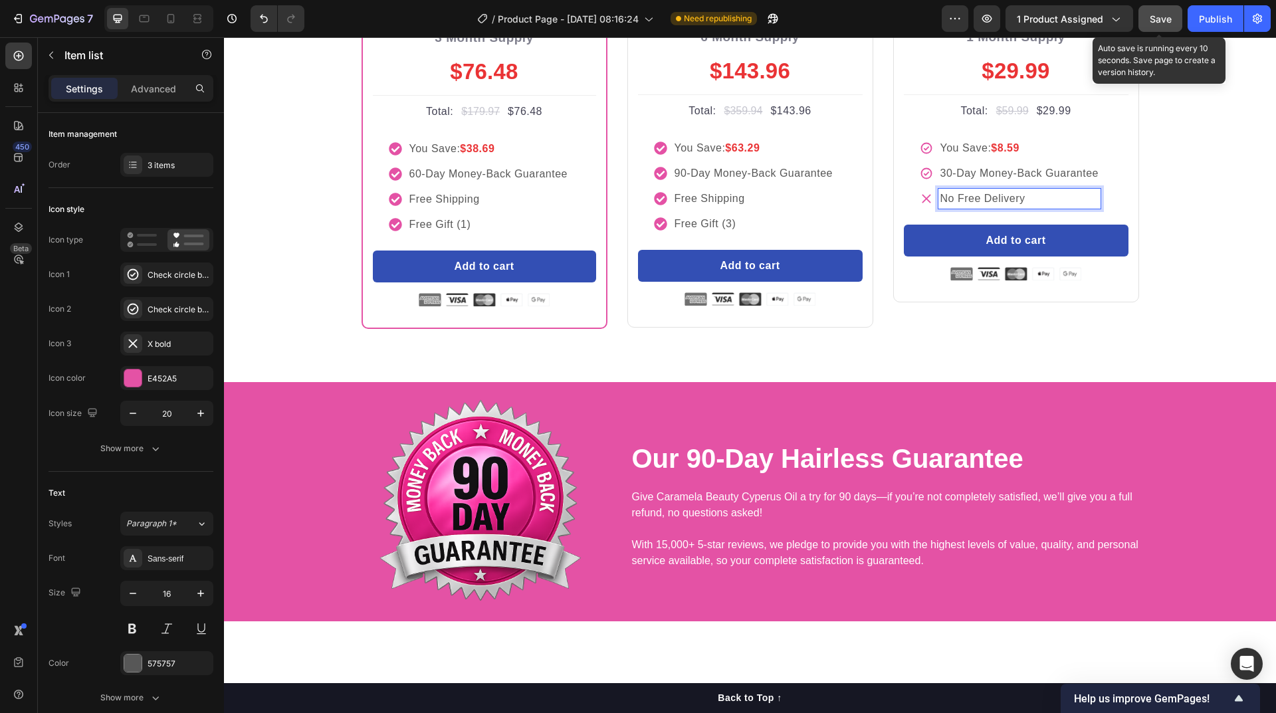
click at [1163, 15] on span "Save" at bounding box center [1161, 18] width 22 height 11
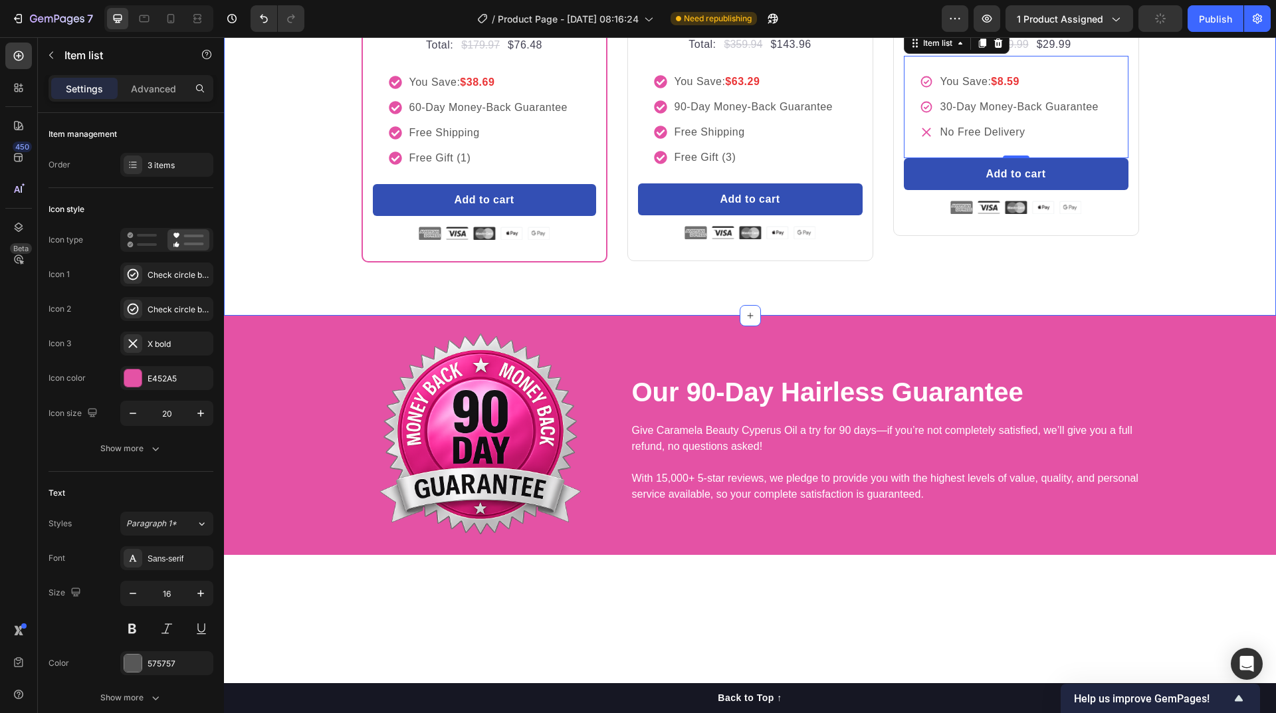
scroll to position [5375, 0]
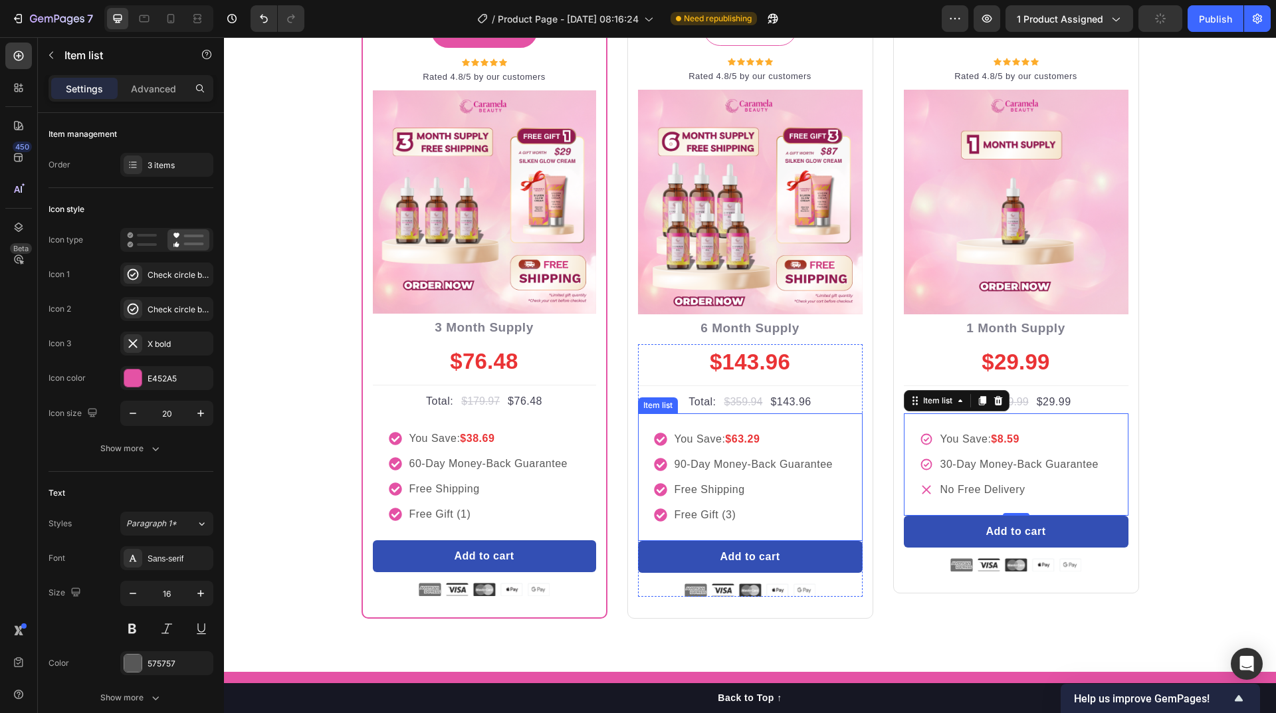
click at [738, 439] on strong "$63.29" at bounding box center [742, 438] width 35 height 11
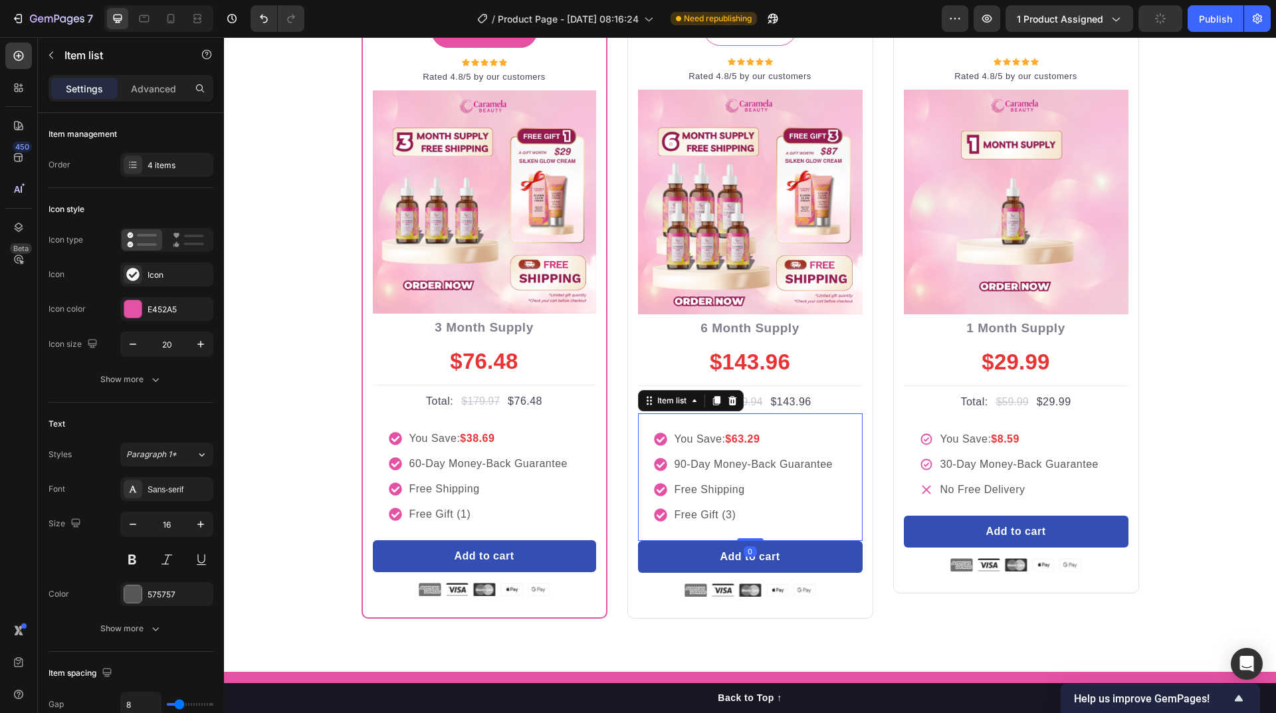
click at [738, 439] on strong "$63.29" at bounding box center [742, 438] width 35 height 11
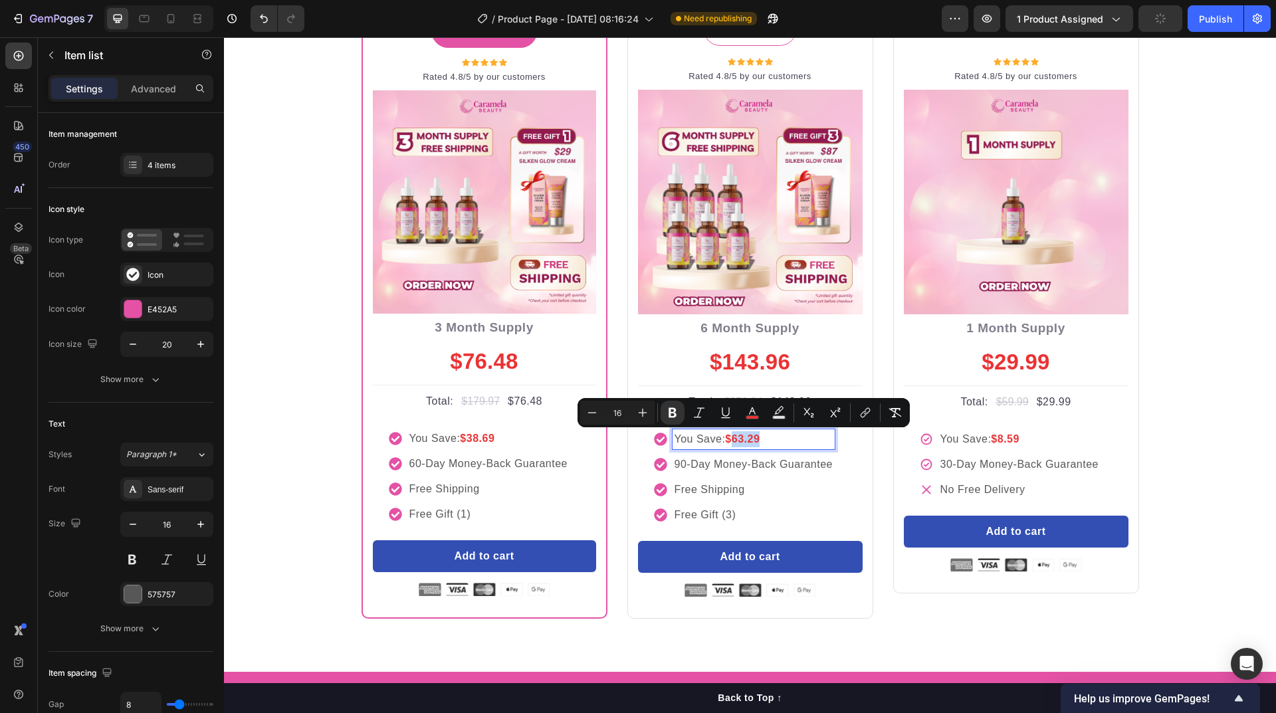
click at [732, 443] on strong "$63.29" at bounding box center [742, 438] width 35 height 11
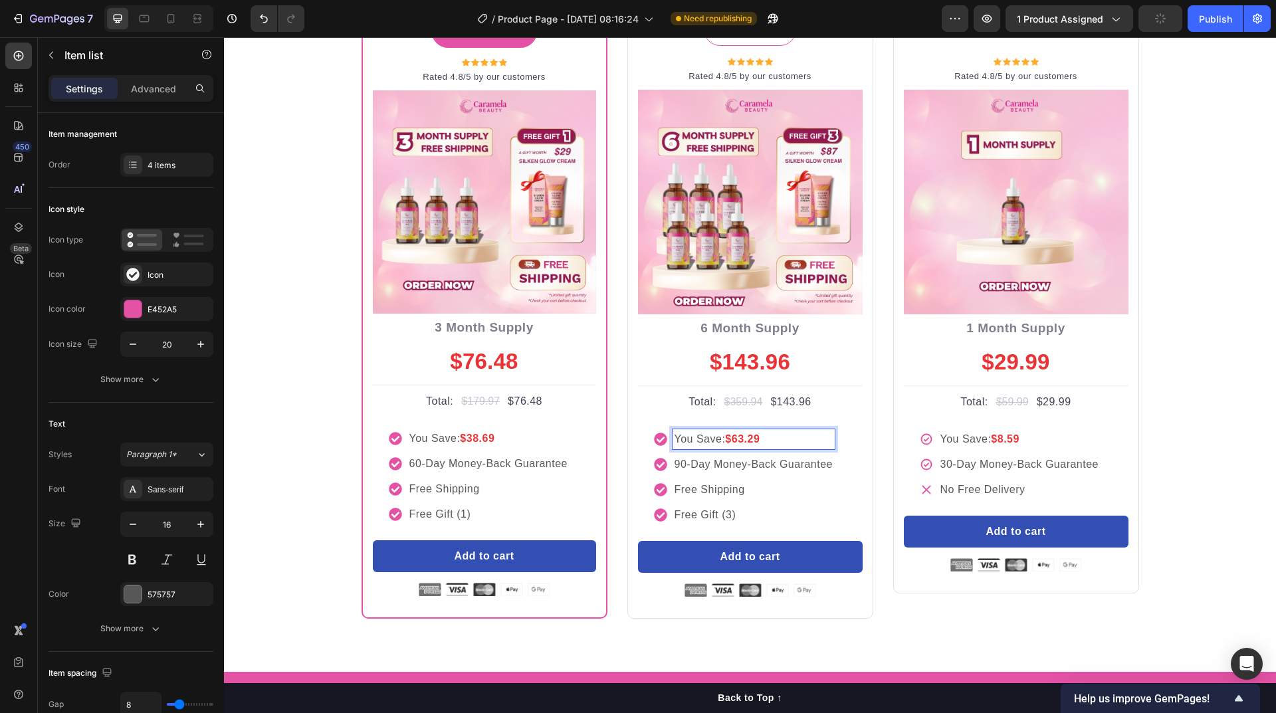
click at [735, 443] on strong "$63.29" at bounding box center [742, 438] width 35 height 11
click at [1214, 408] on div "buy more and pay less Heading Row Most Popular Text block Row Icon Icon Icon Ic…" at bounding box center [750, 274] width 1032 height 690
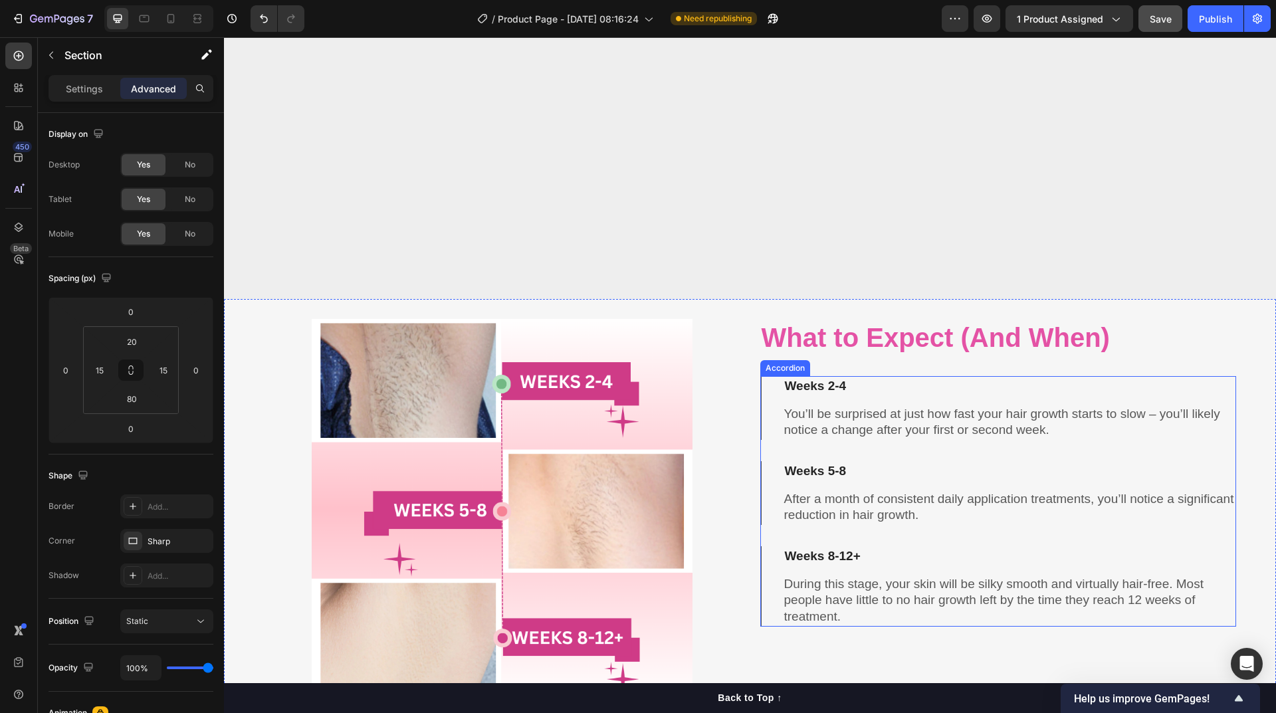
scroll to position [4179, 0]
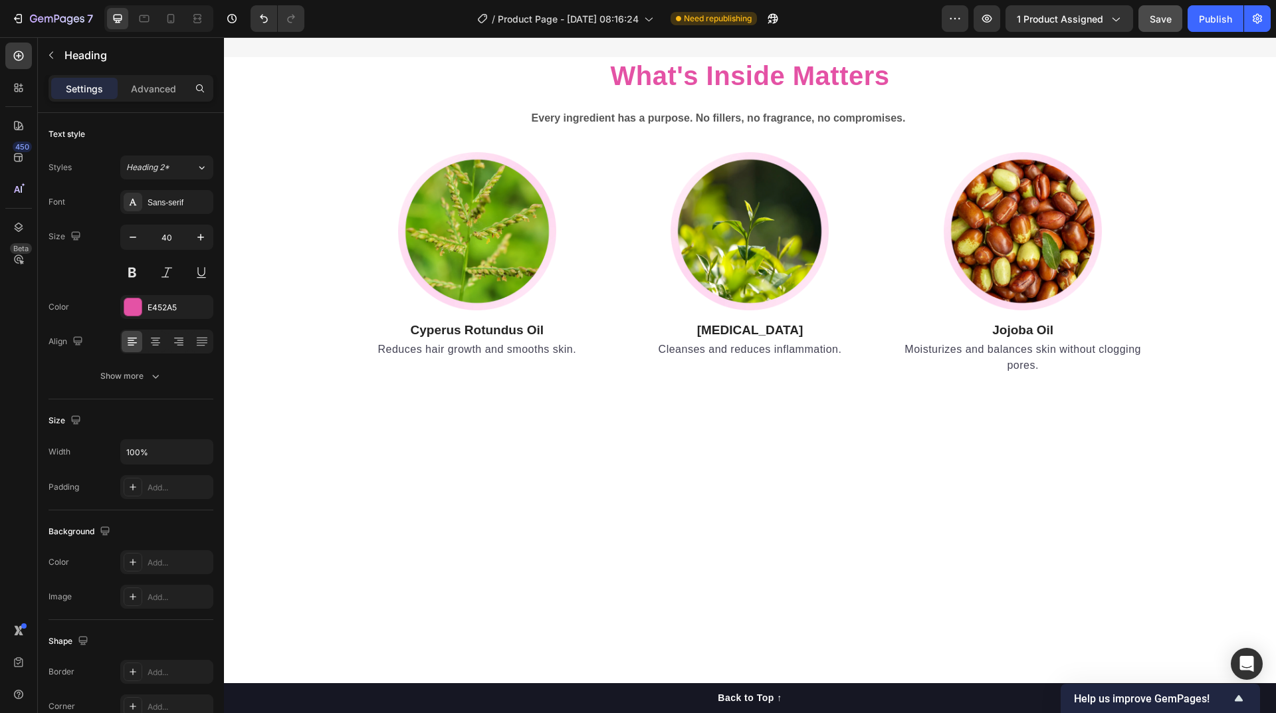
click at [166, 86] on p "Advanced" at bounding box center [153, 89] width 45 height 14
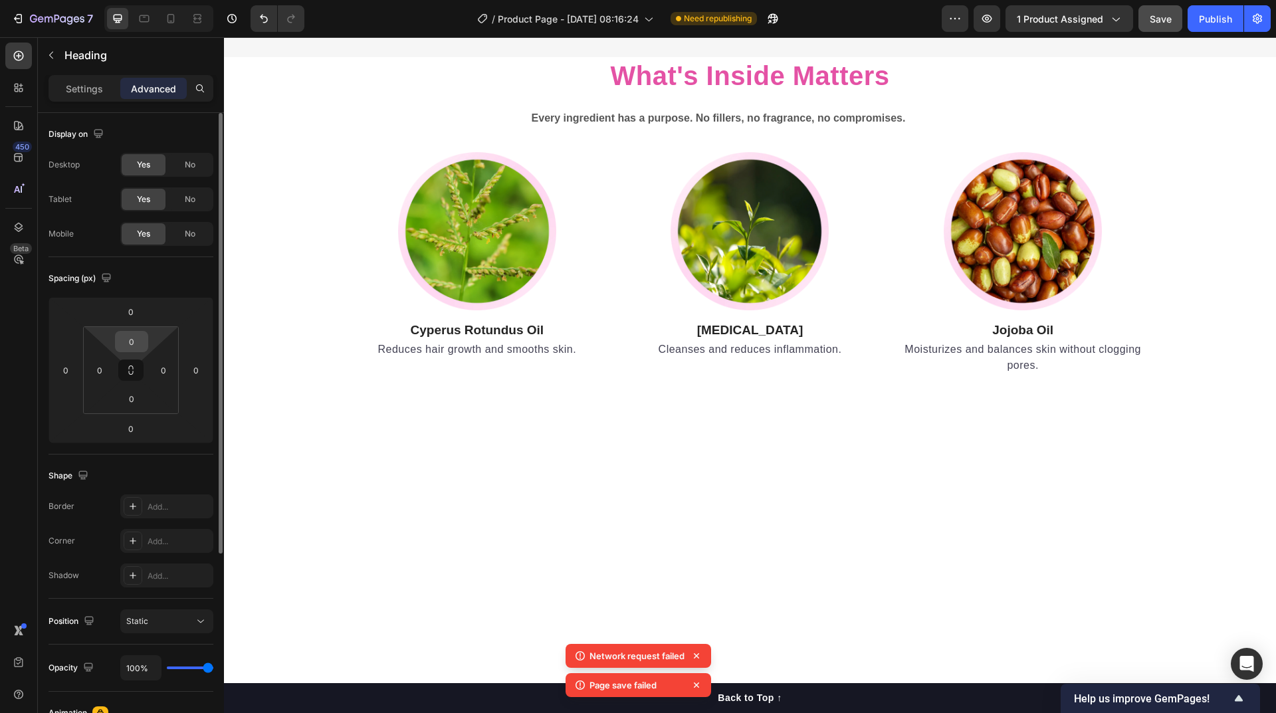
click at [138, 350] on input "0" at bounding box center [131, 342] width 27 height 20
type input "3"
type input "50"
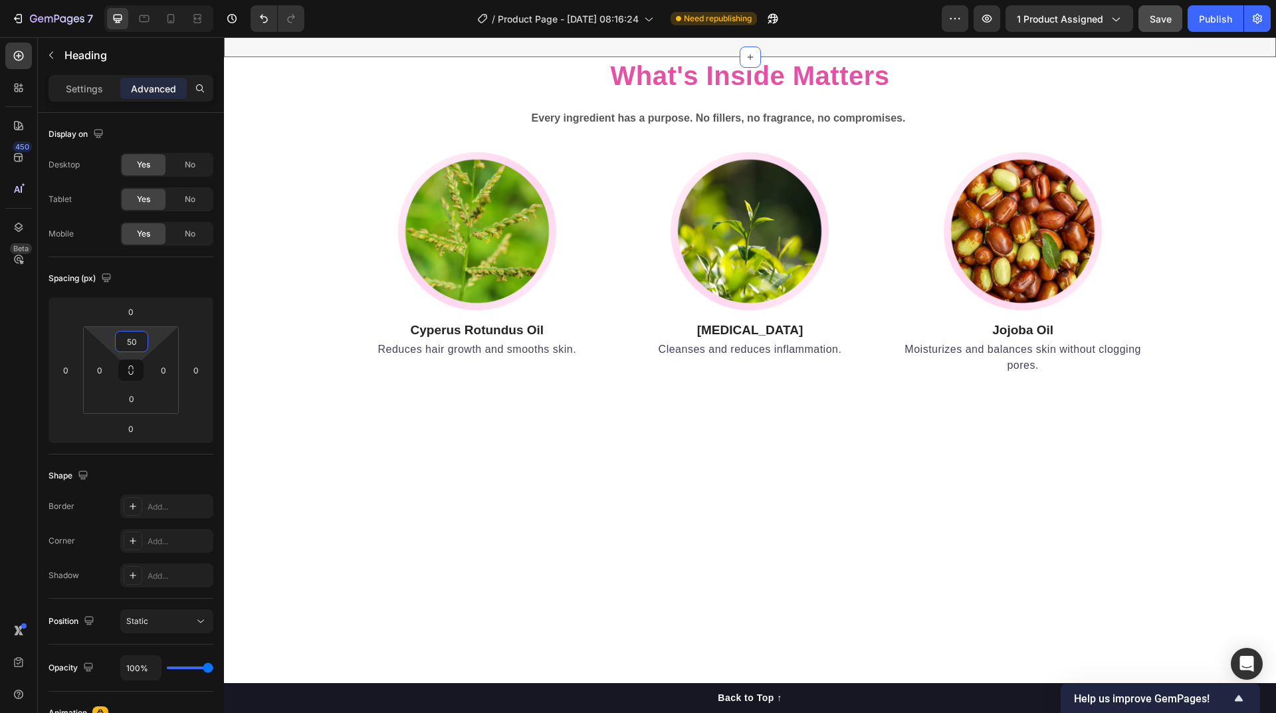
click at [1160, 17] on span "Save" at bounding box center [1161, 18] width 22 height 11
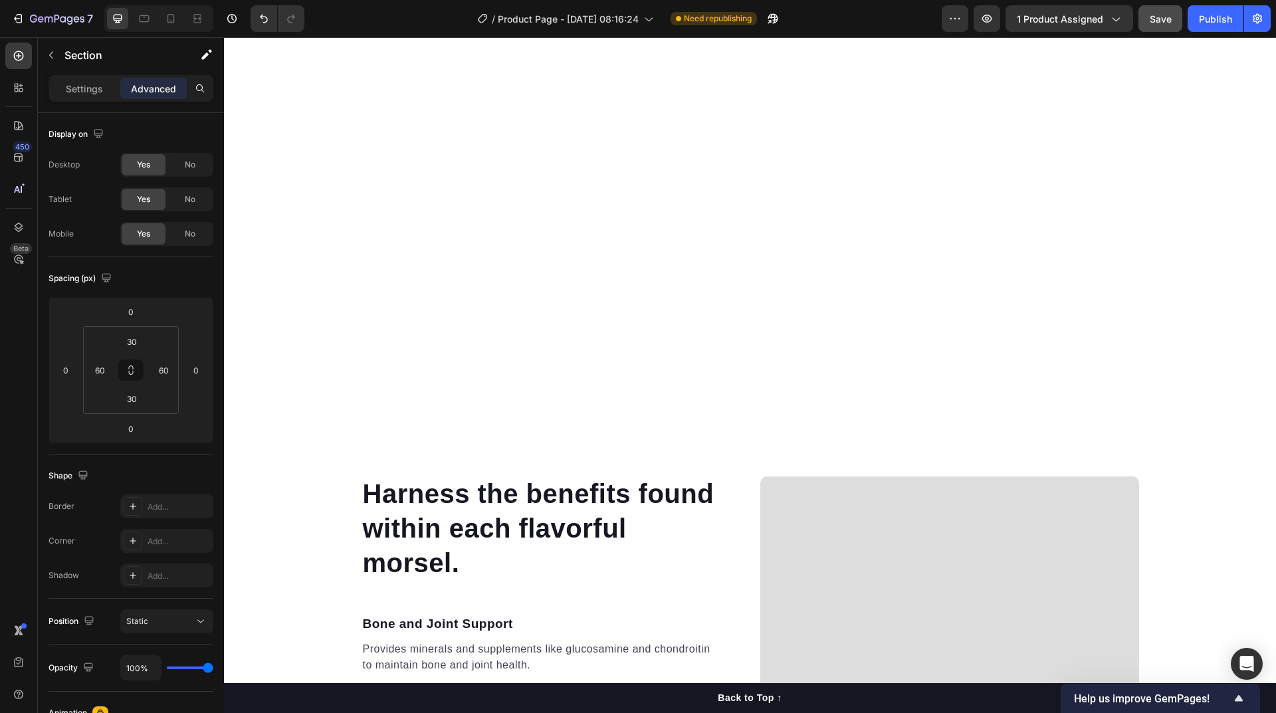
scroll to position [2796, 0]
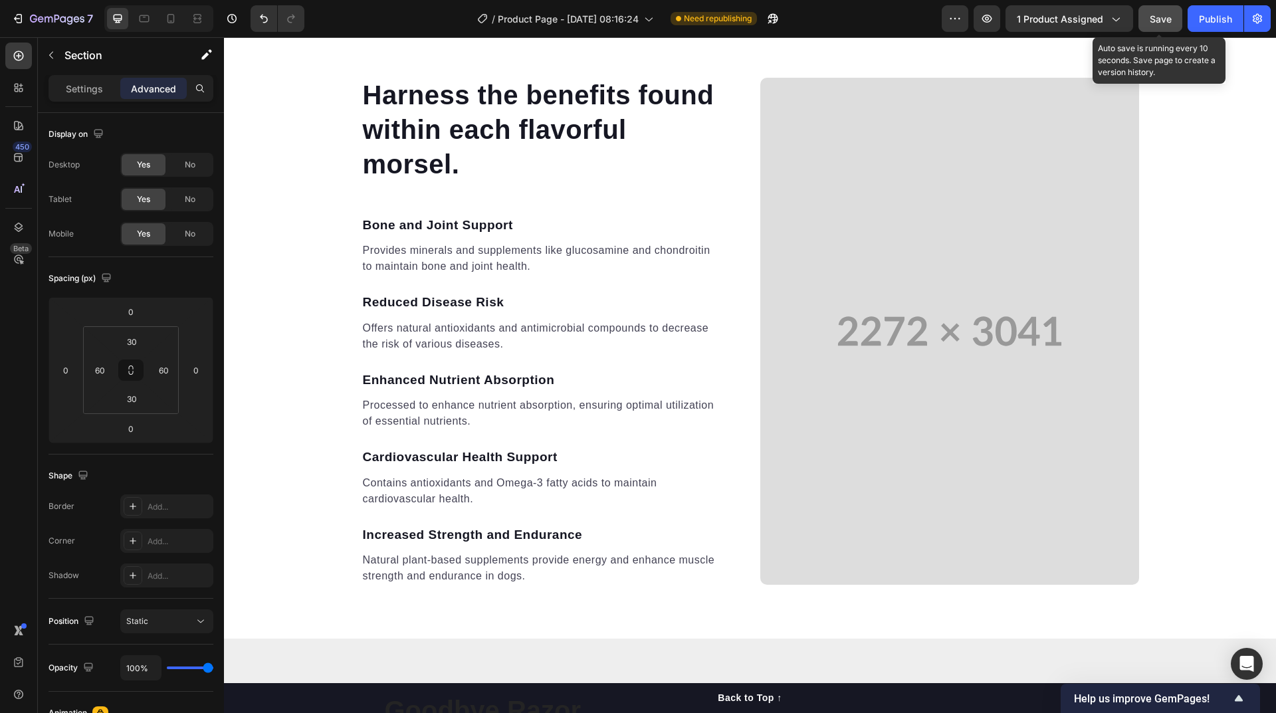
click at [1157, 20] on span "Save" at bounding box center [1161, 18] width 22 height 11
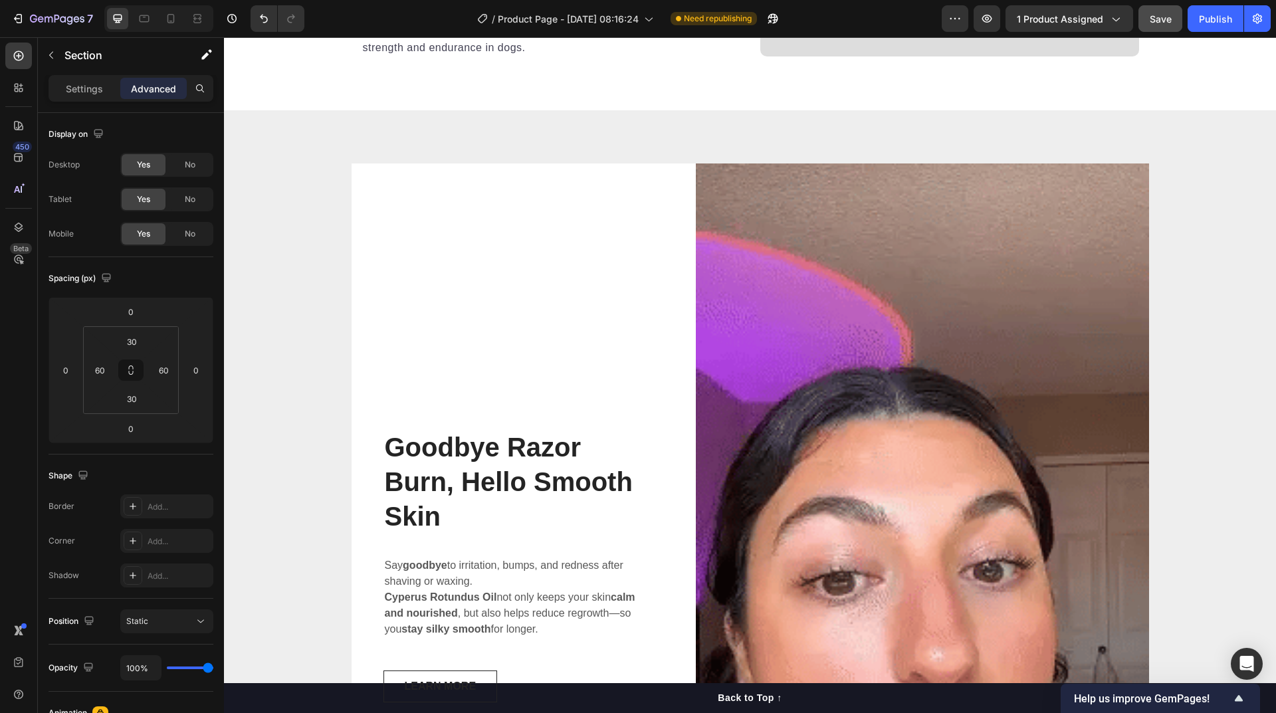
scroll to position [3590, 0]
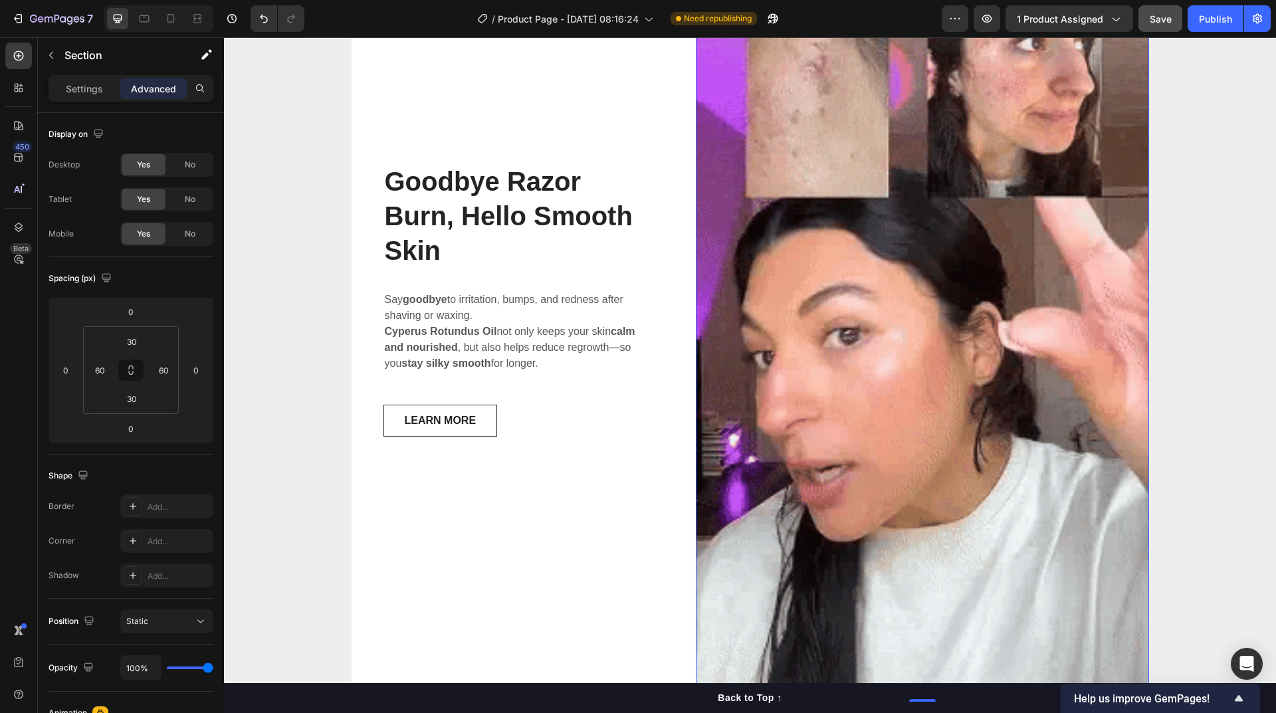
click at [924, 378] on img at bounding box center [922, 300] width 453 height 804
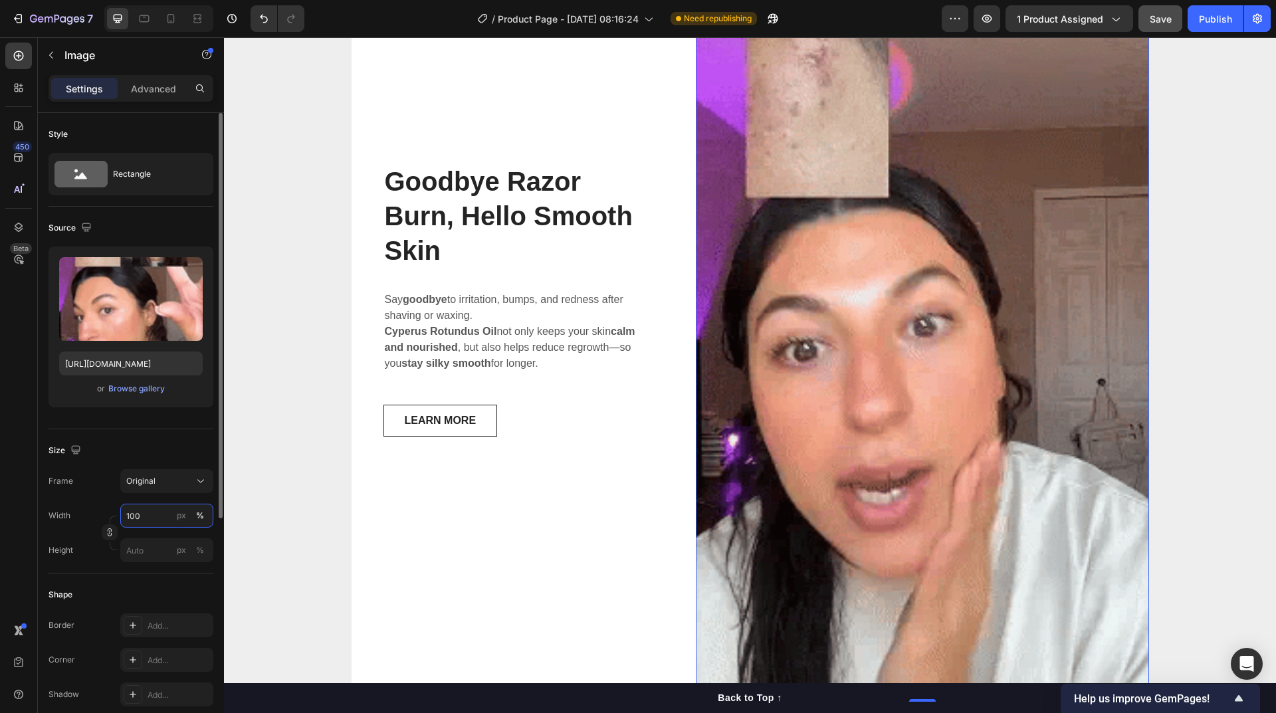
click at [148, 518] on input "100" at bounding box center [166, 516] width 93 height 24
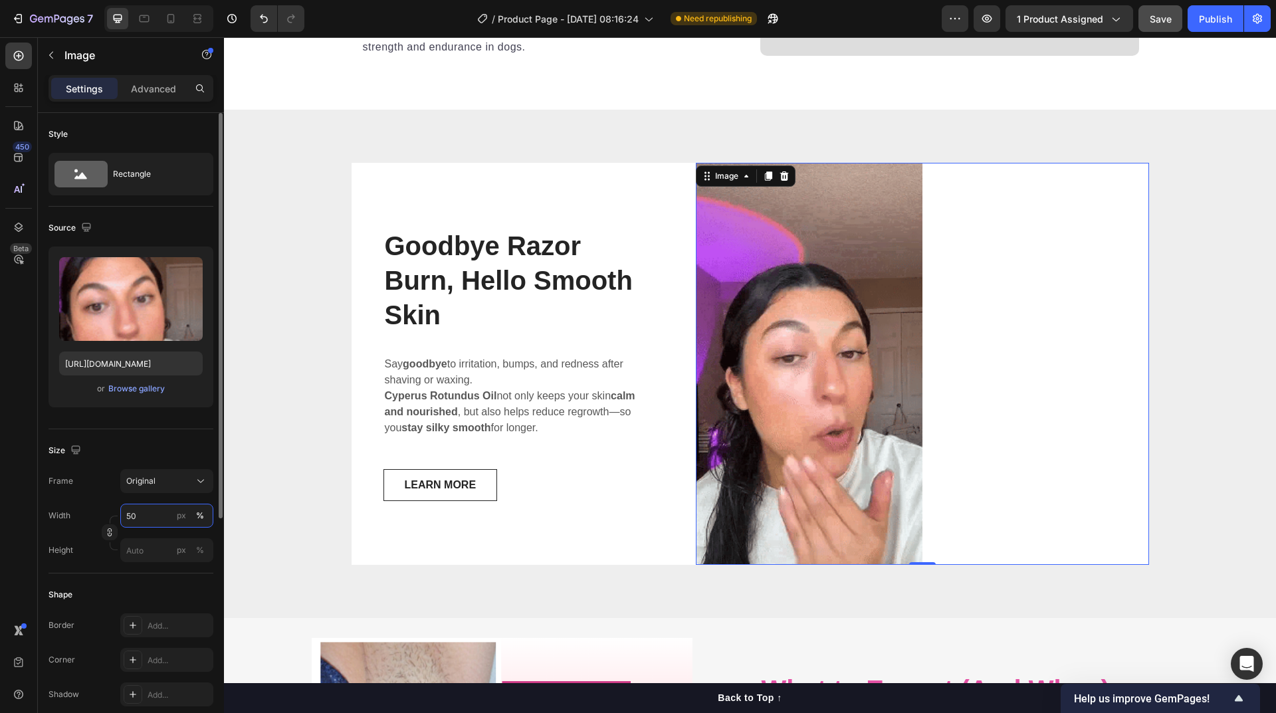
scroll to position [3389, 0]
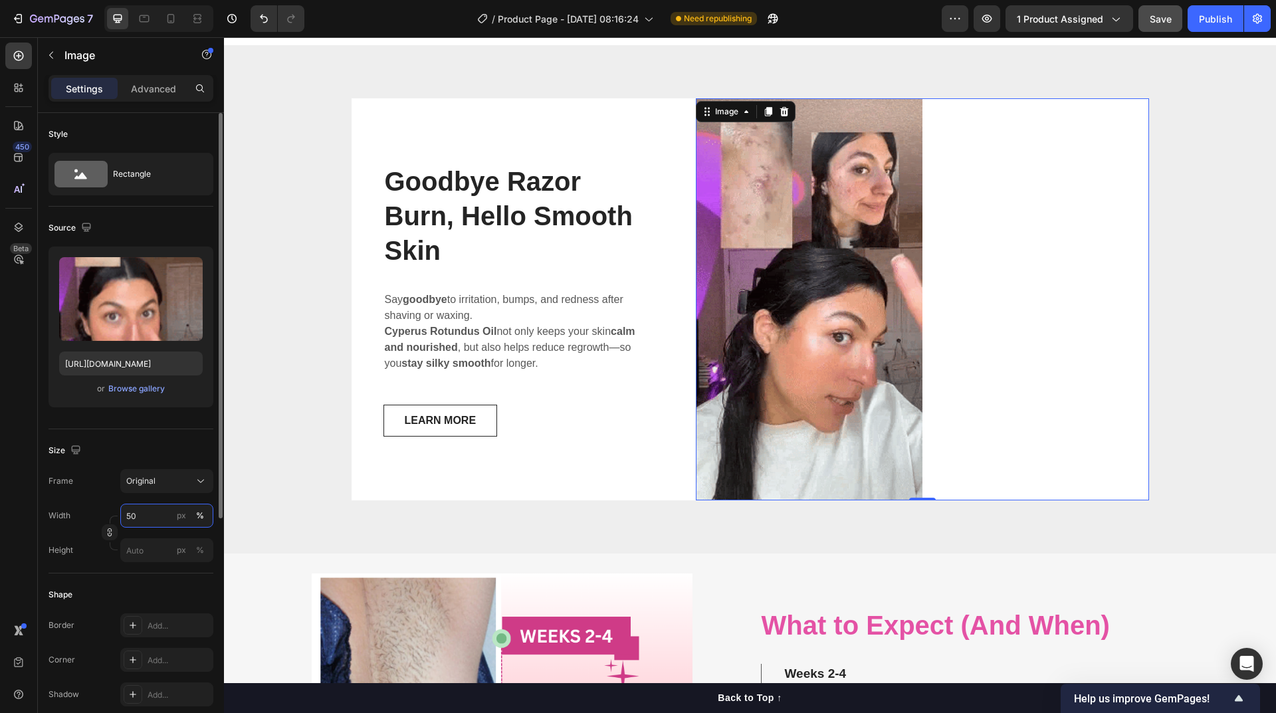
type input "50"
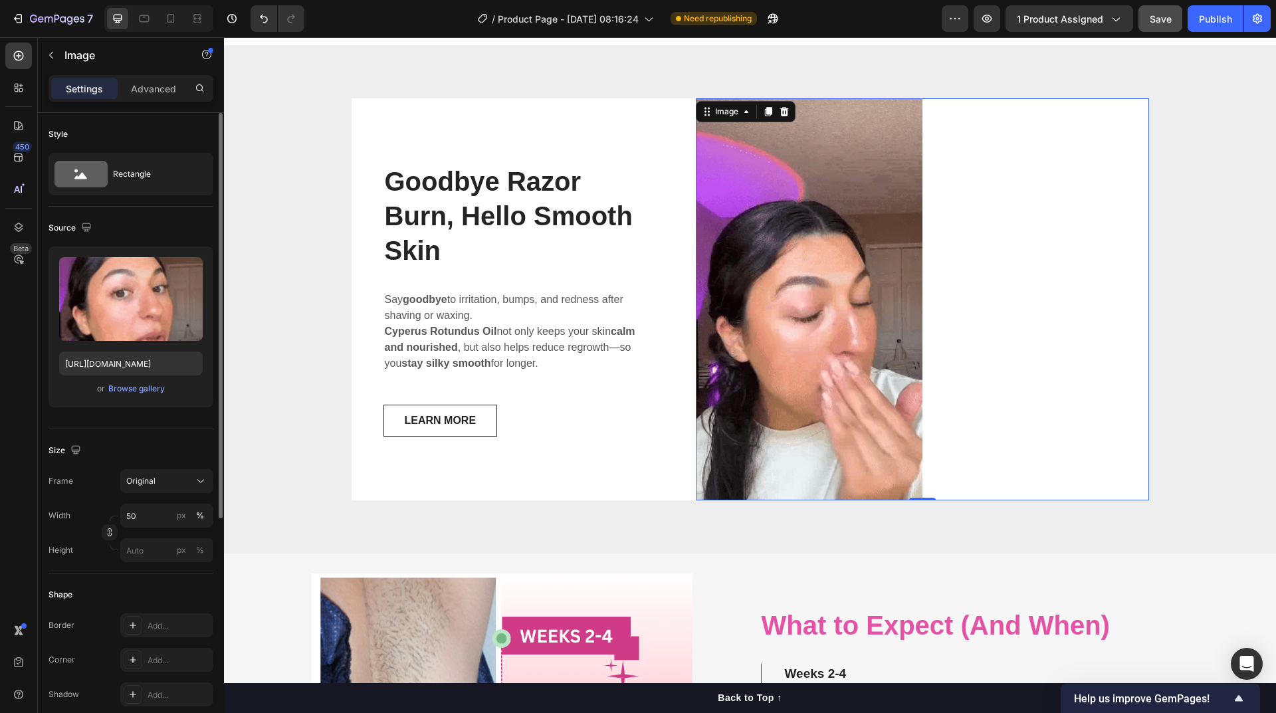
click at [98, 514] on div "Width 50 px %" at bounding box center [131, 516] width 165 height 24
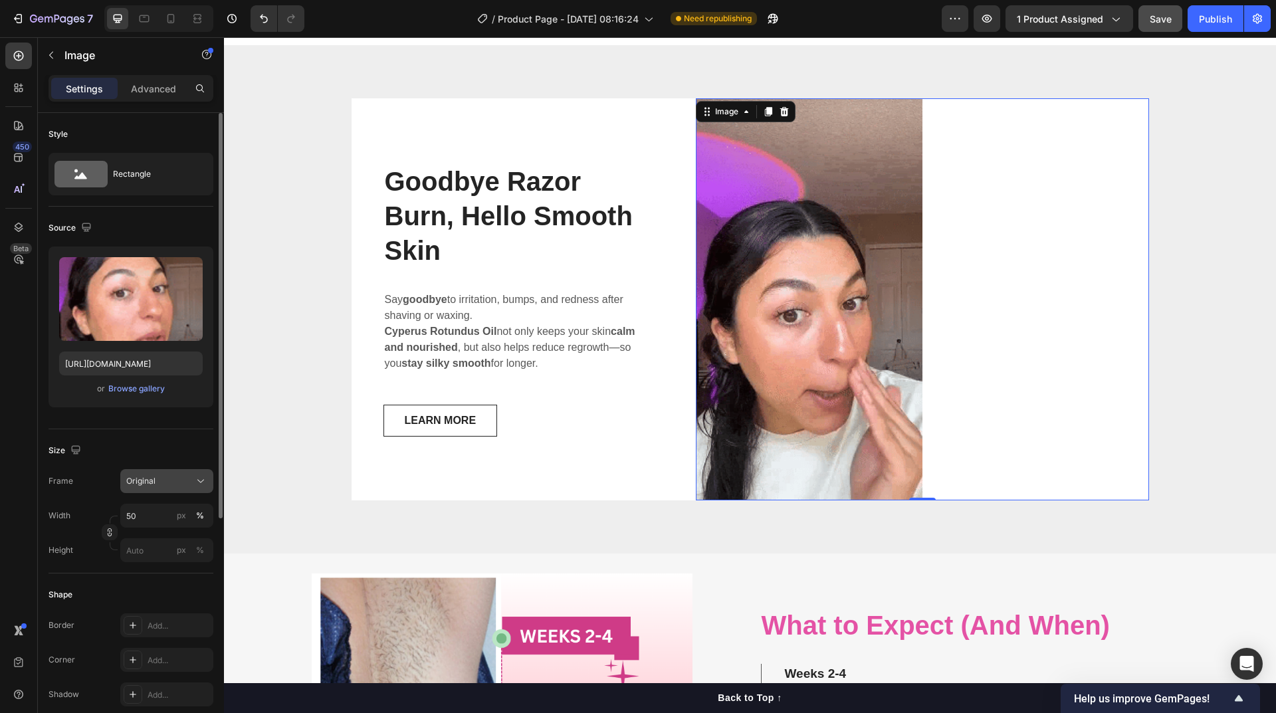
click at [161, 486] on div "Original" at bounding box center [158, 481] width 65 height 12
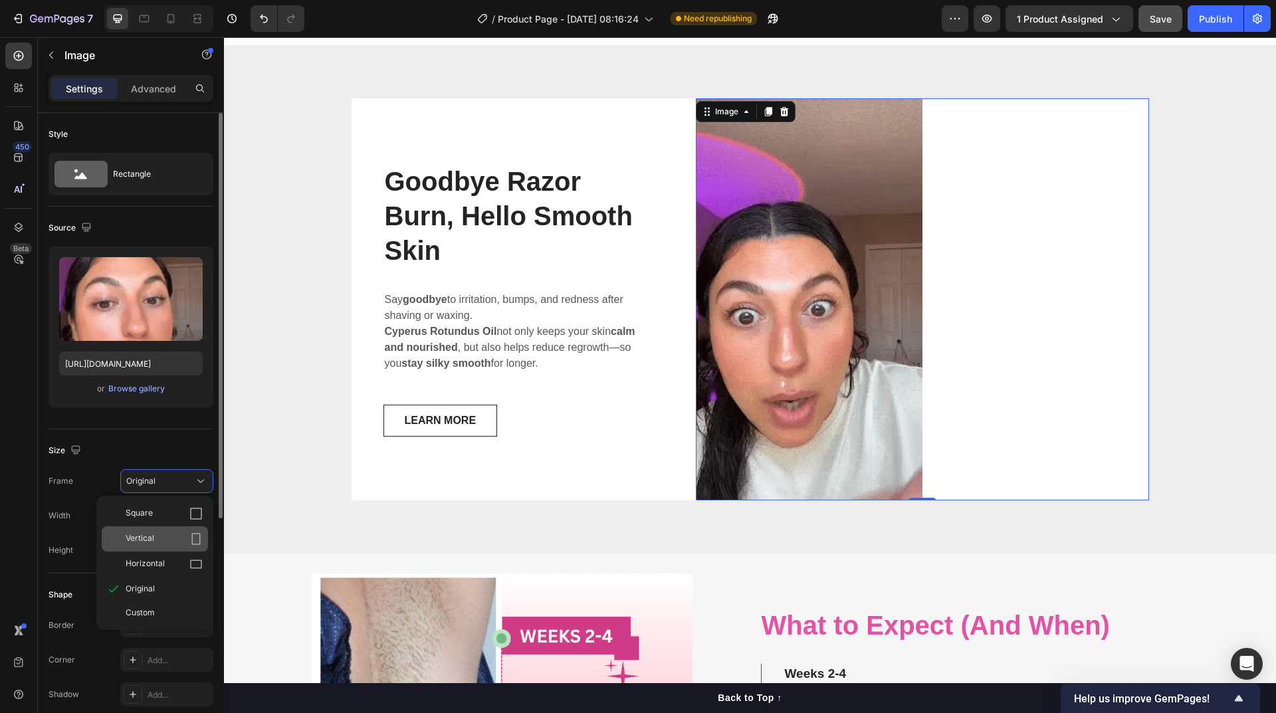
click at [175, 536] on div "Vertical" at bounding box center [164, 538] width 77 height 13
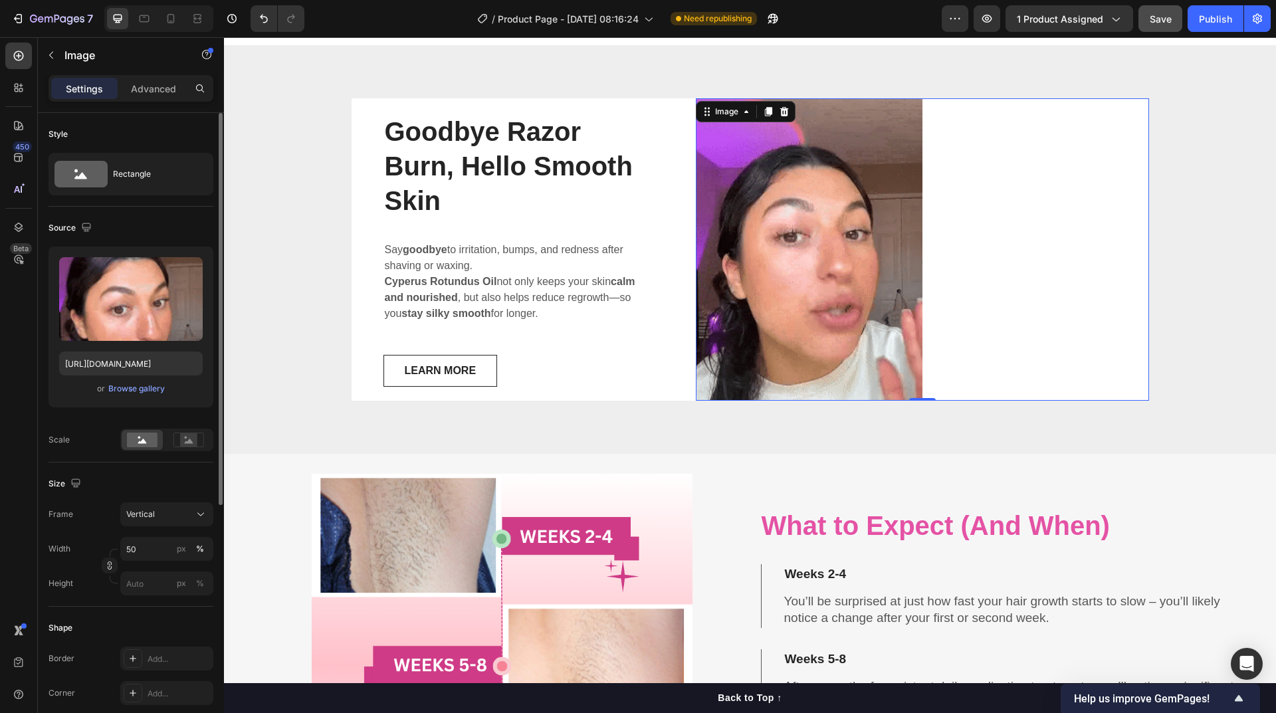
scroll to position [3339, 0]
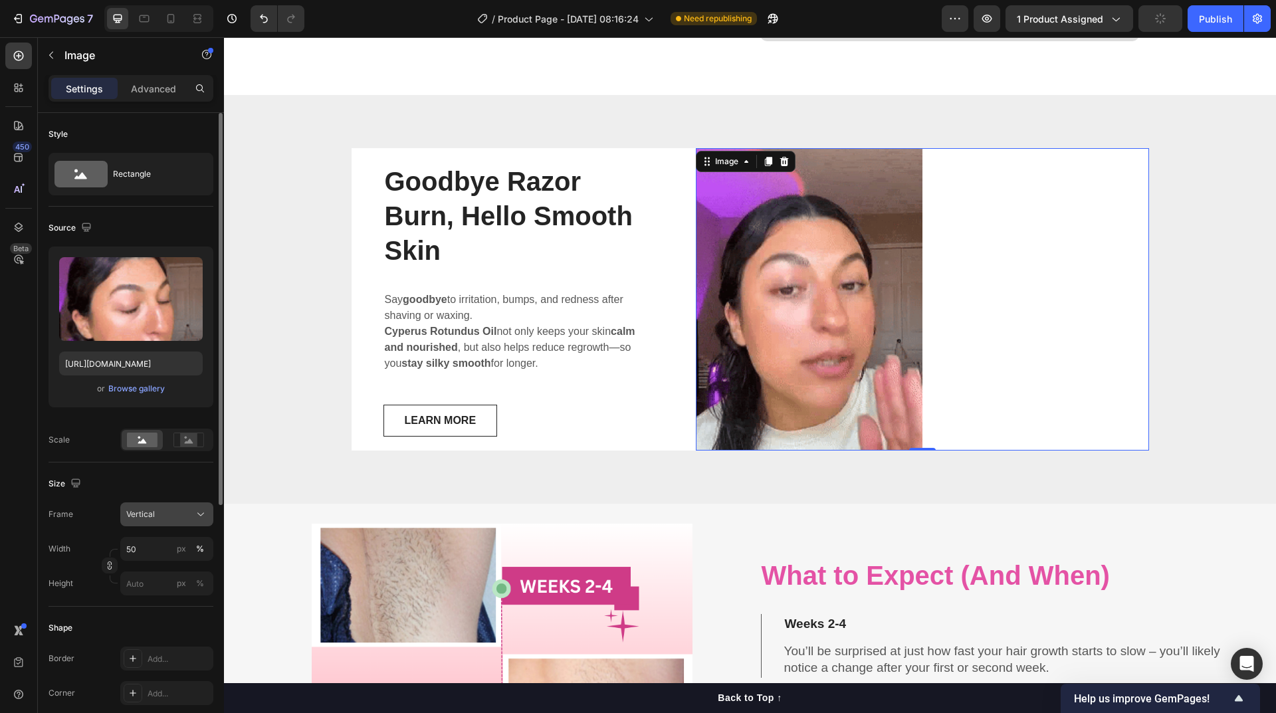
click at [169, 513] on div "Vertical" at bounding box center [158, 514] width 65 height 12
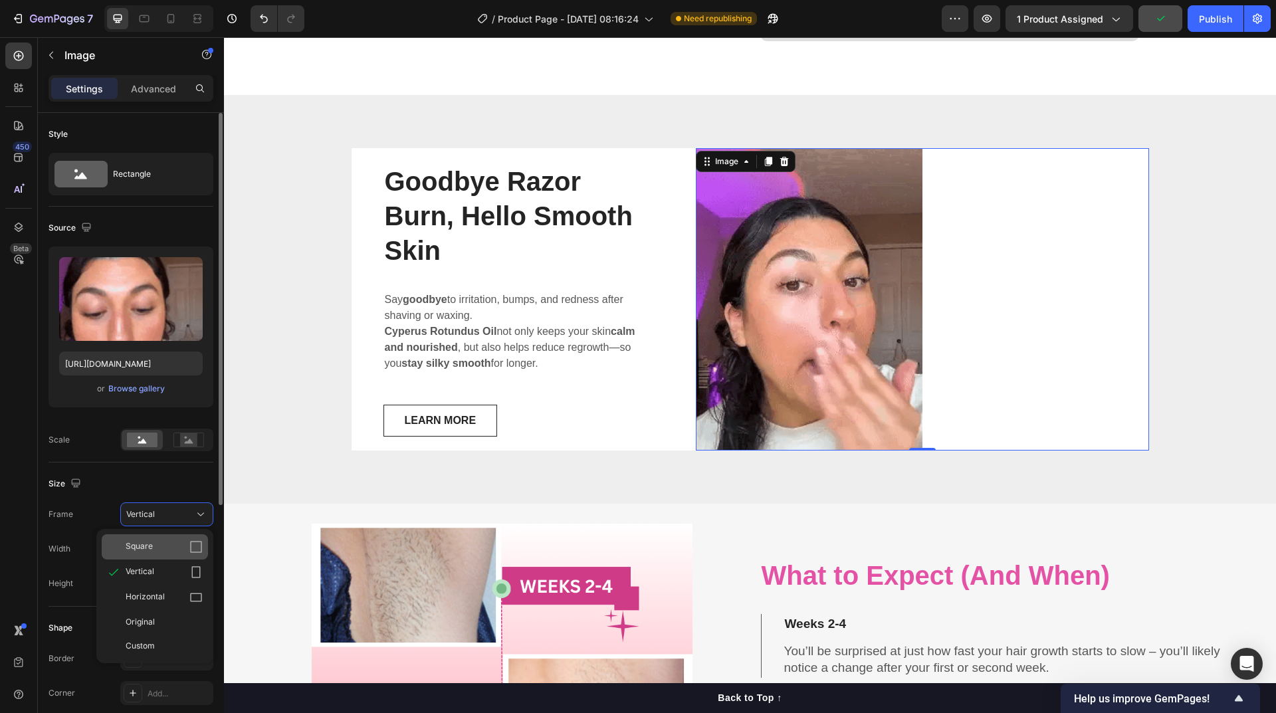
click at [167, 544] on div "Square" at bounding box center [164, 546] width 77 height 13
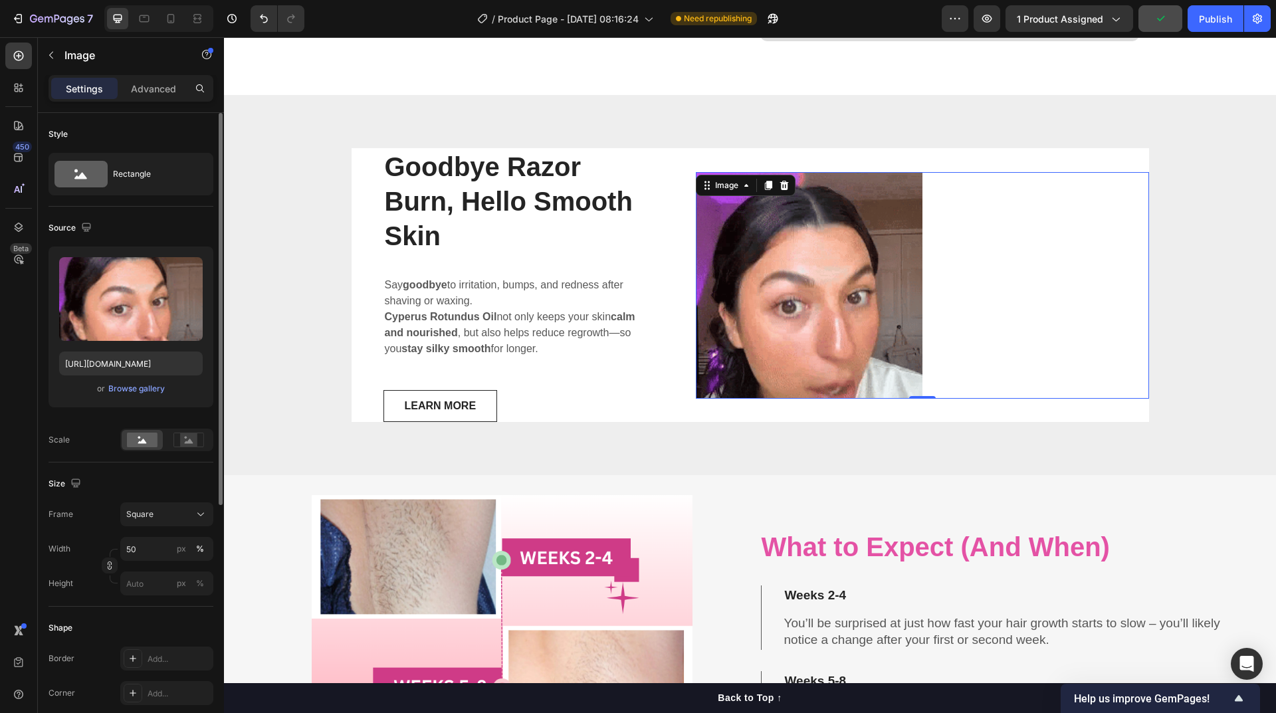
scroll to position [3325, 0]
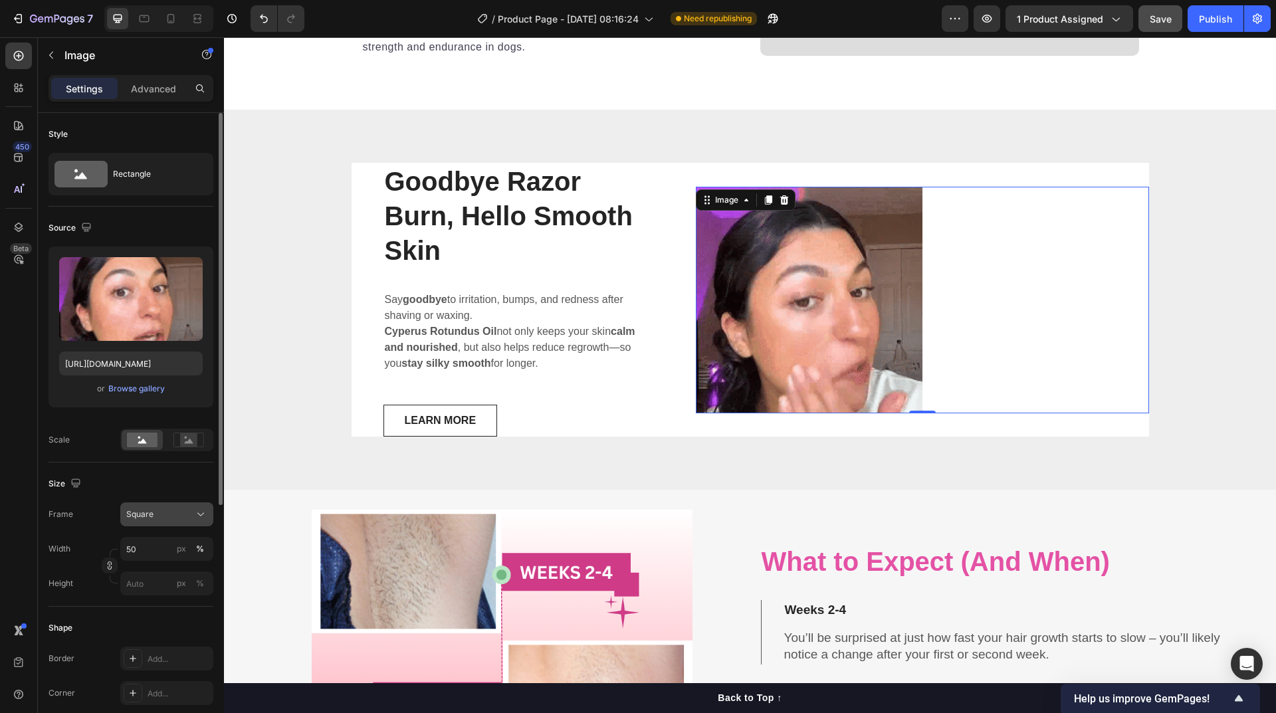
click at [166, 514] on div "Square" at bounding box center [158, 514] width 65 height 12
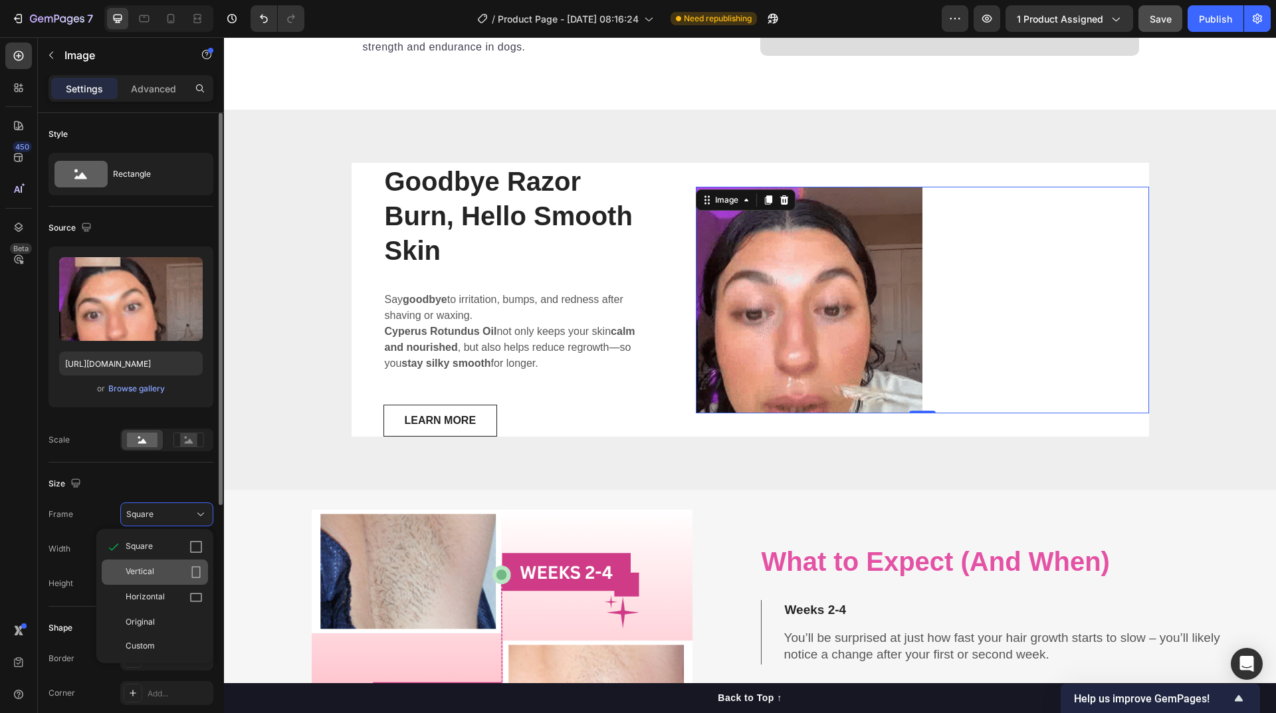
click at [165, 567] on div "Vertical" at bounding box center [164, 572] width 77 height 13
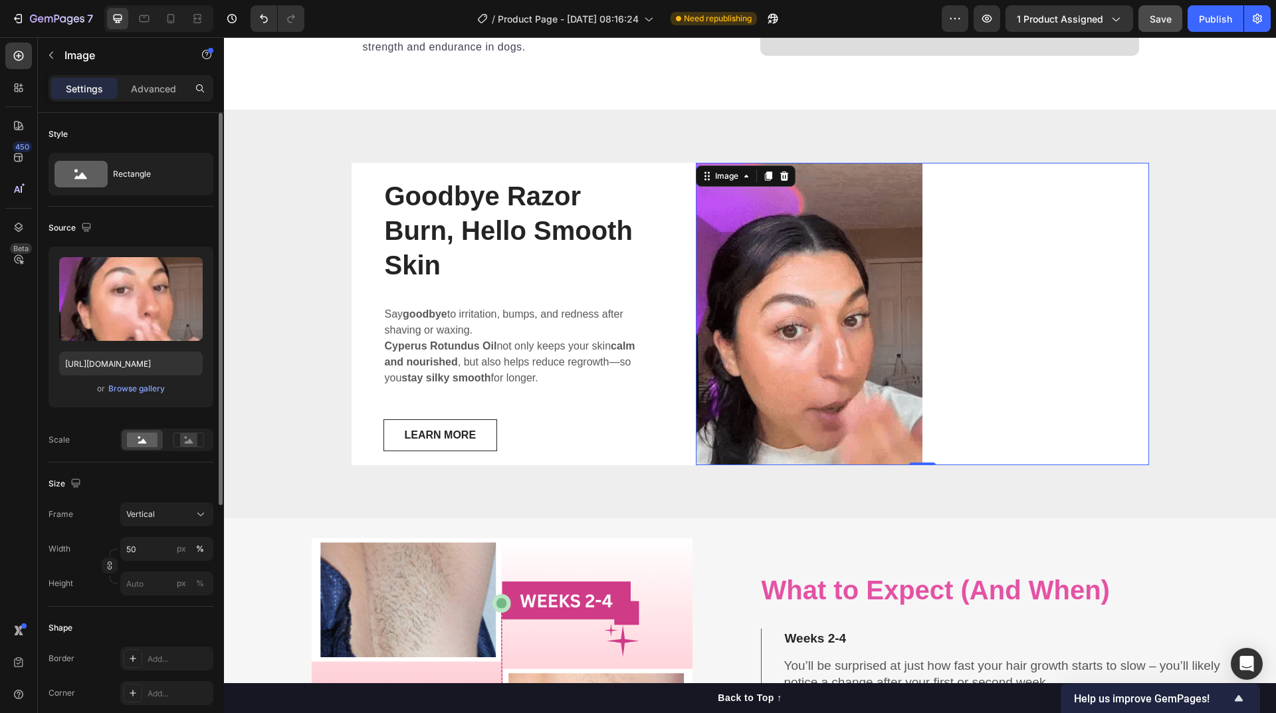
scroll to position [3339, 0]
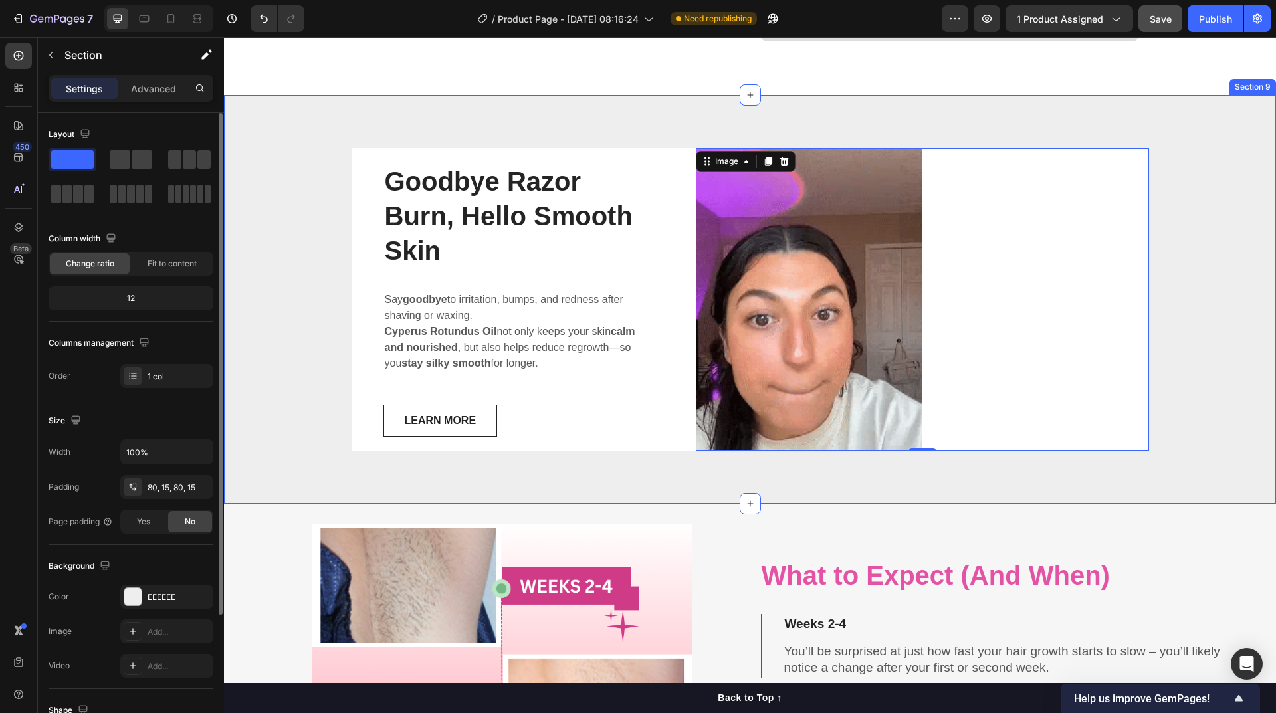
click at [1198, 375] on div "Goodbye Razor Burn, Hello Smooth Skin Heading Say goodbye to irritation, bumps,…" at bounding box center [750, 299] width 1032 height 302
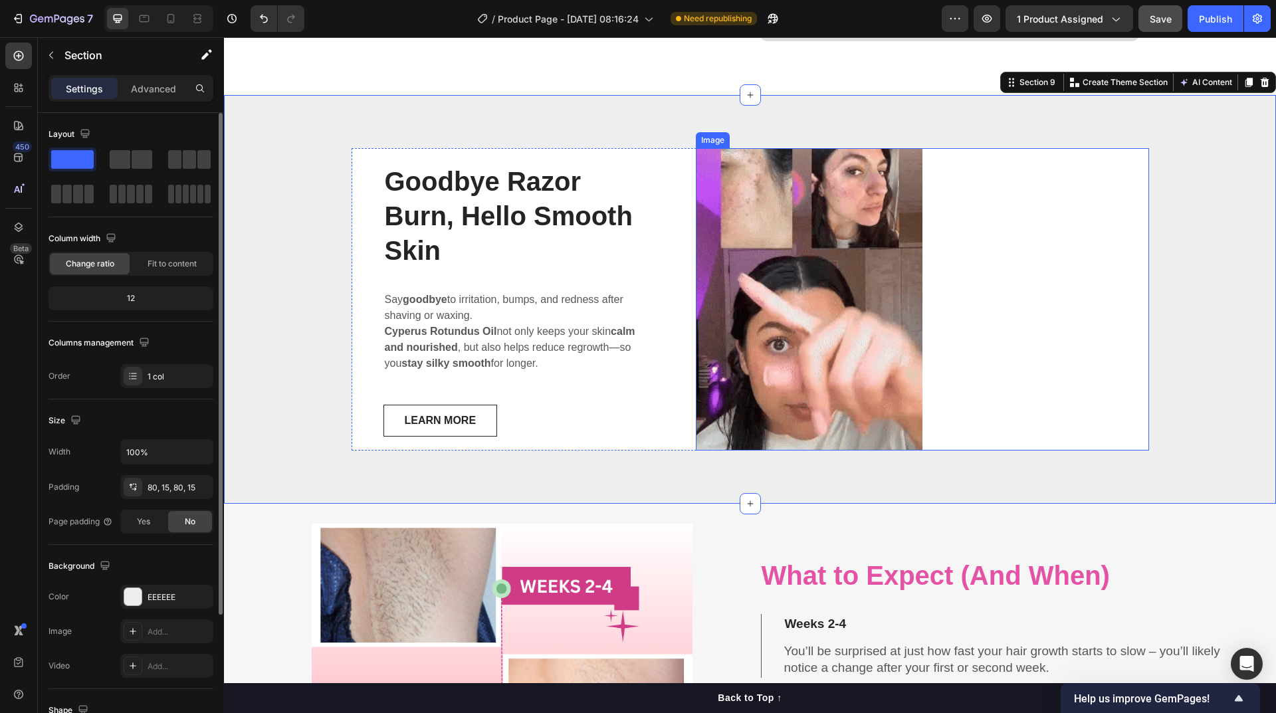
click at [855, 409] on img at bounding box center [809, 299] width 227 height 302
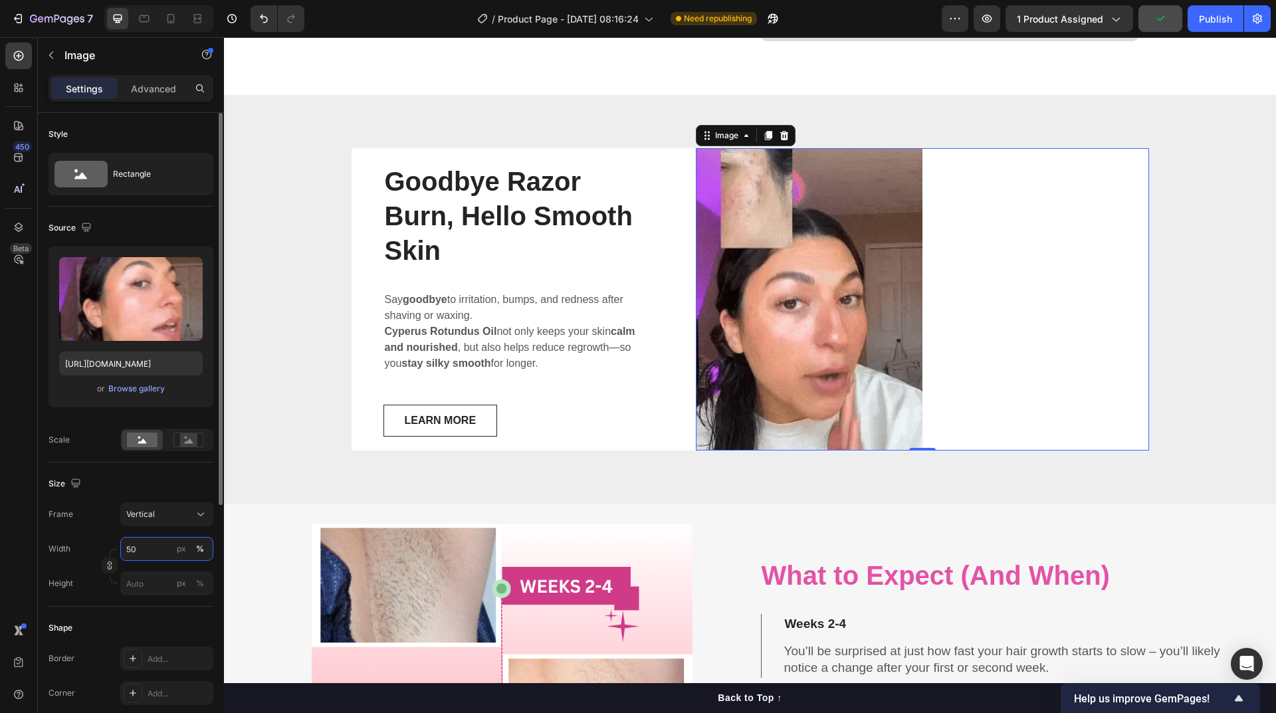
click at [152, 544] on input "50" at bounding box center [166, 549] width 93 height 24
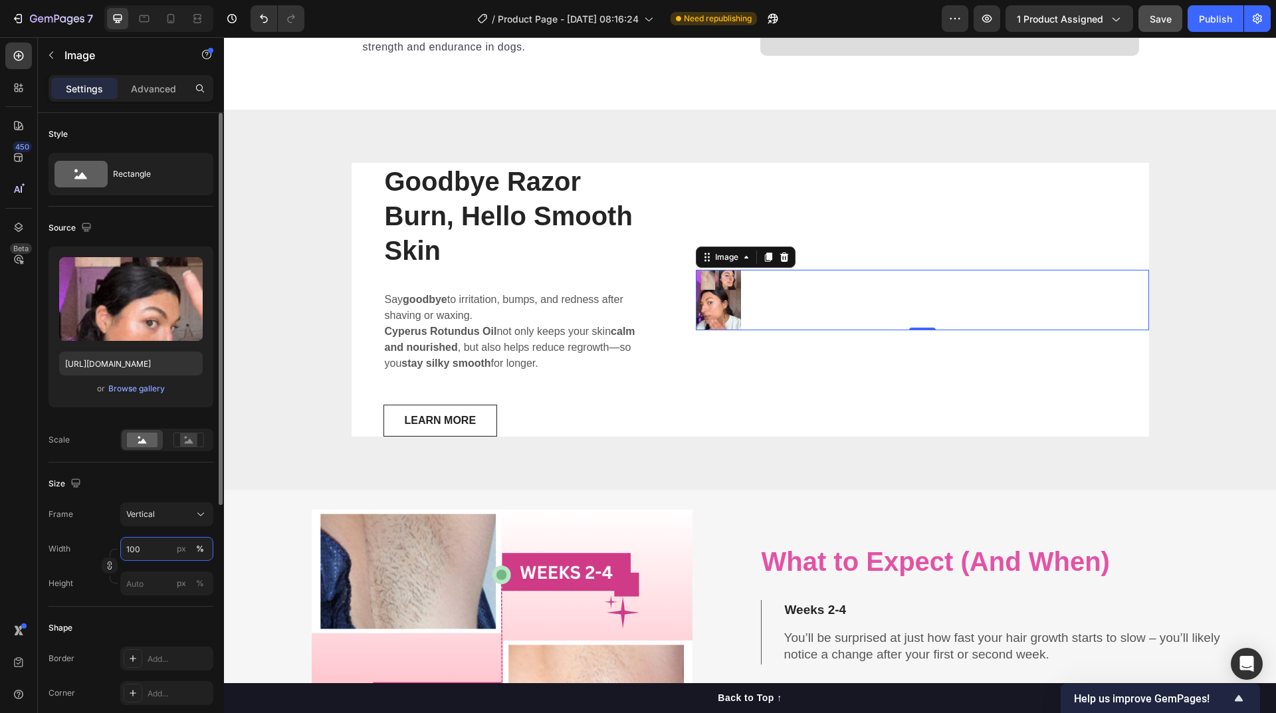
scroll to position [3490, 0]
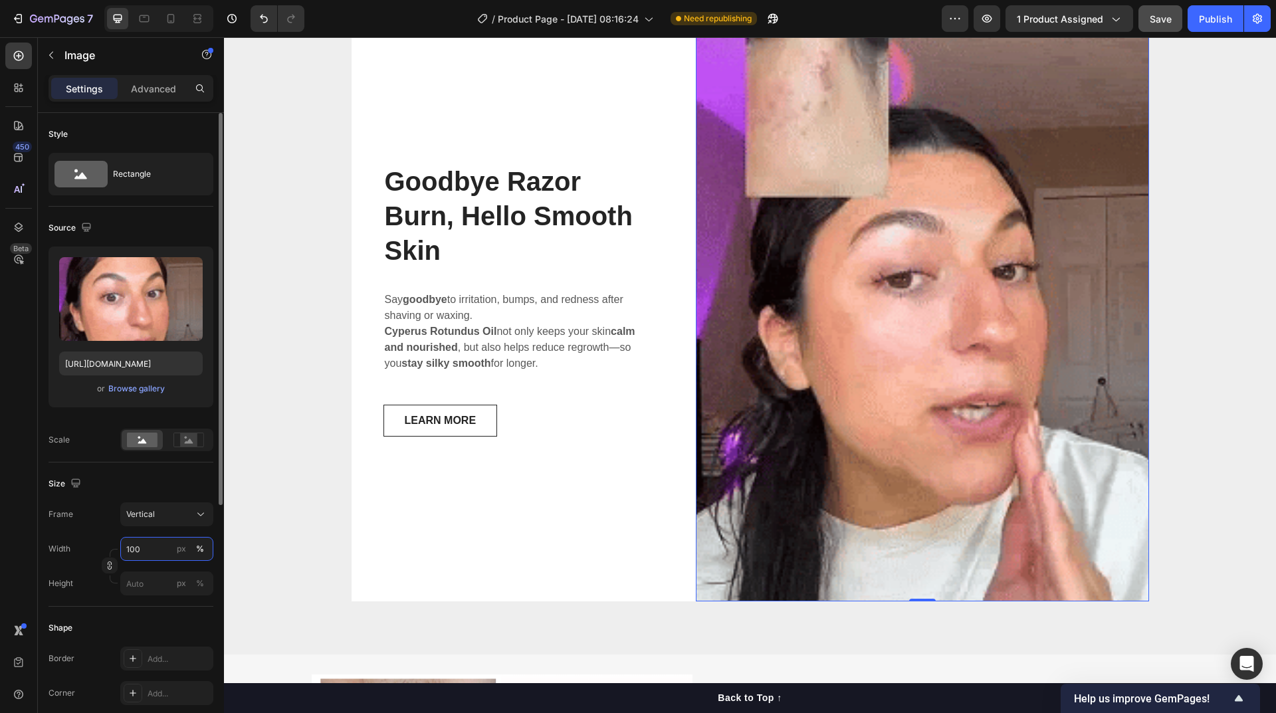
click at [152, 544] on input "100" at bounding box center [166, 549] width 93 height 24
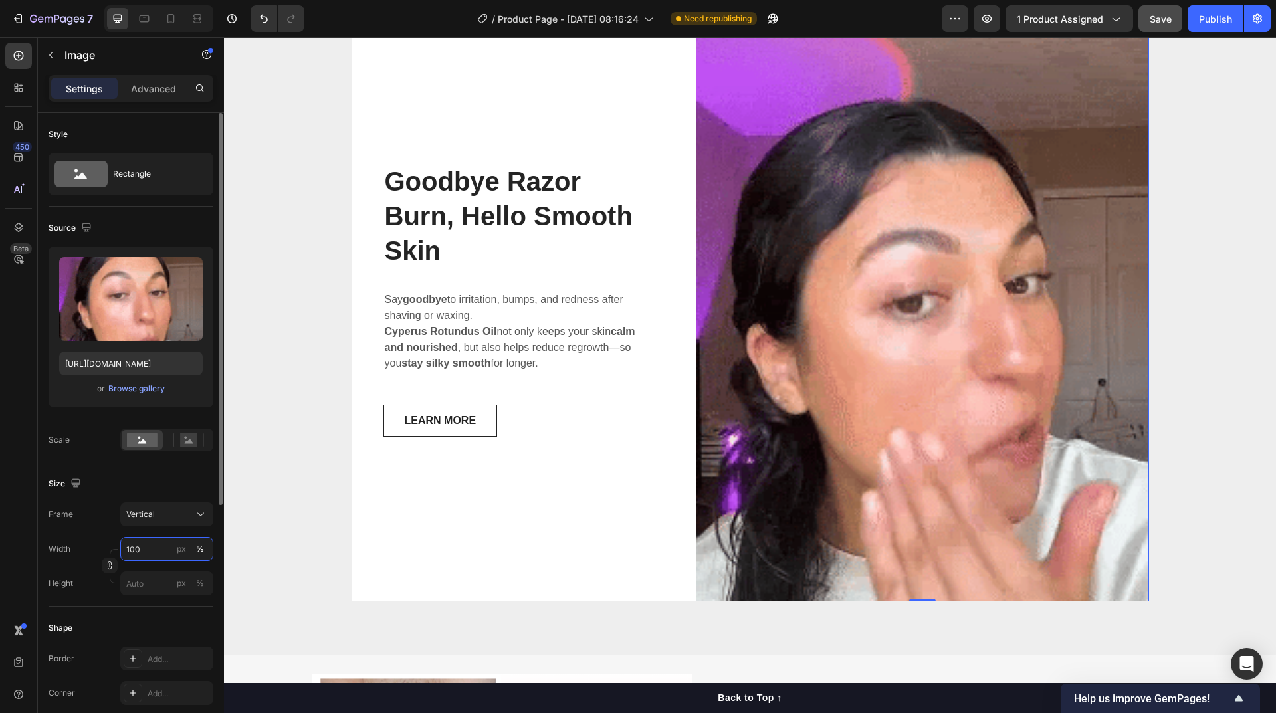
click at [152, 544] on input "100" at bounding box center [166, 549] width 93 height 24
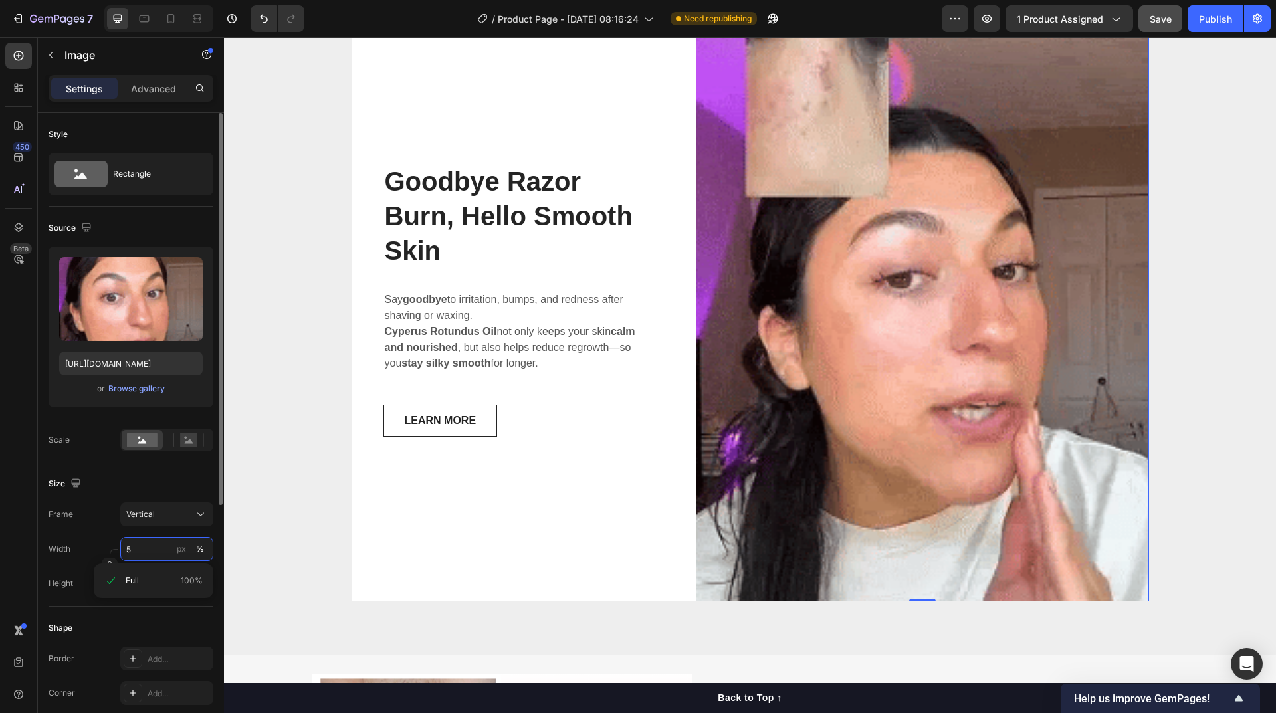
scroll to position [3325, 0]
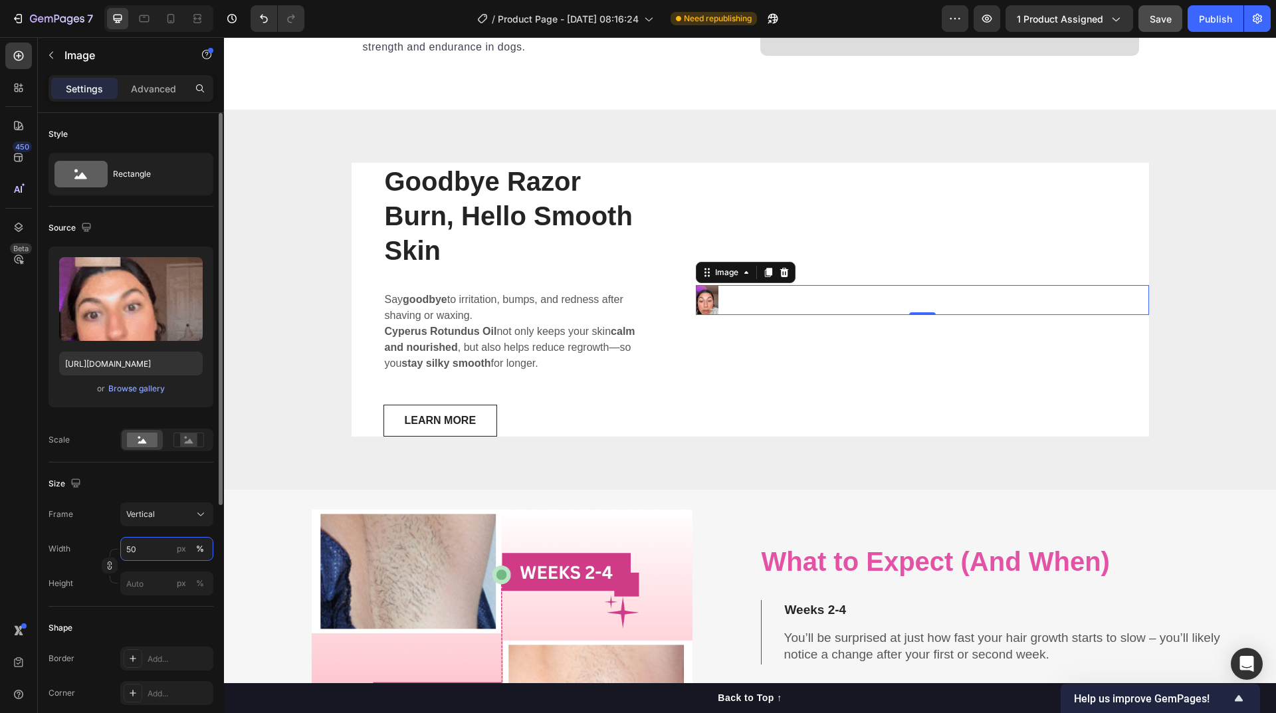
type input "50"
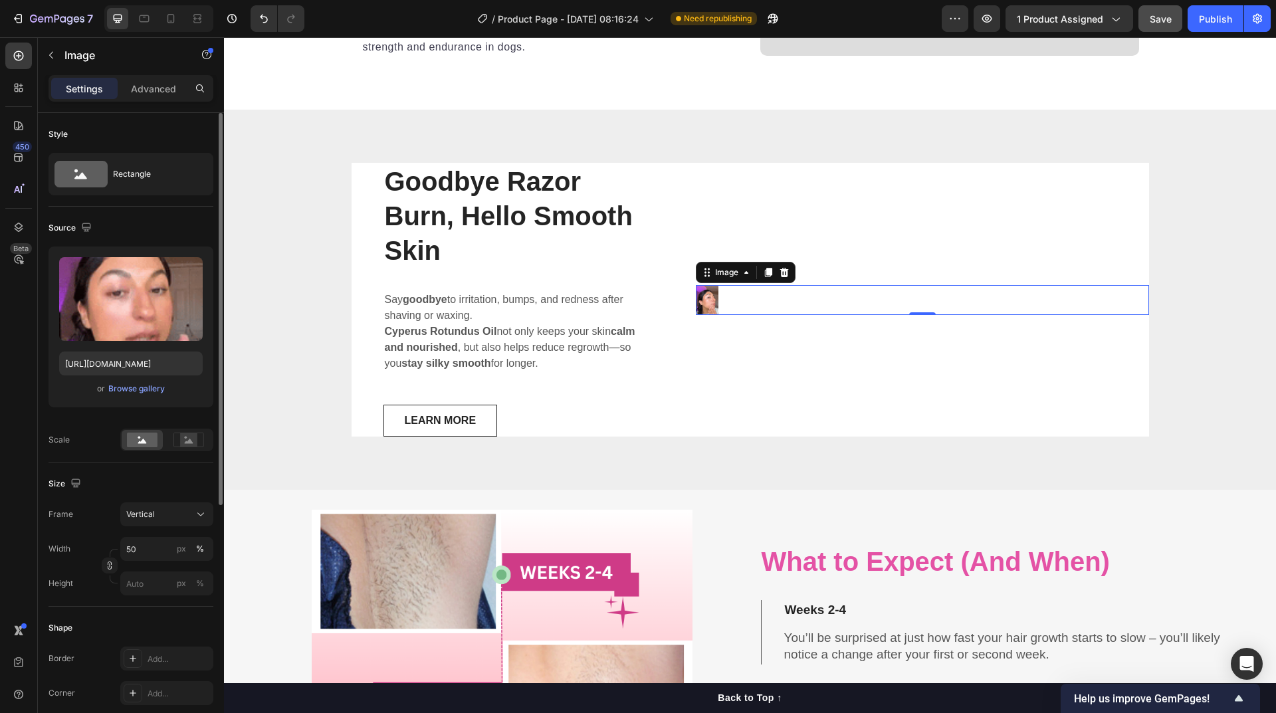
click at [104, 544] on div "Width 50 px %" at bounding box center [131, 549] width 165 height 24
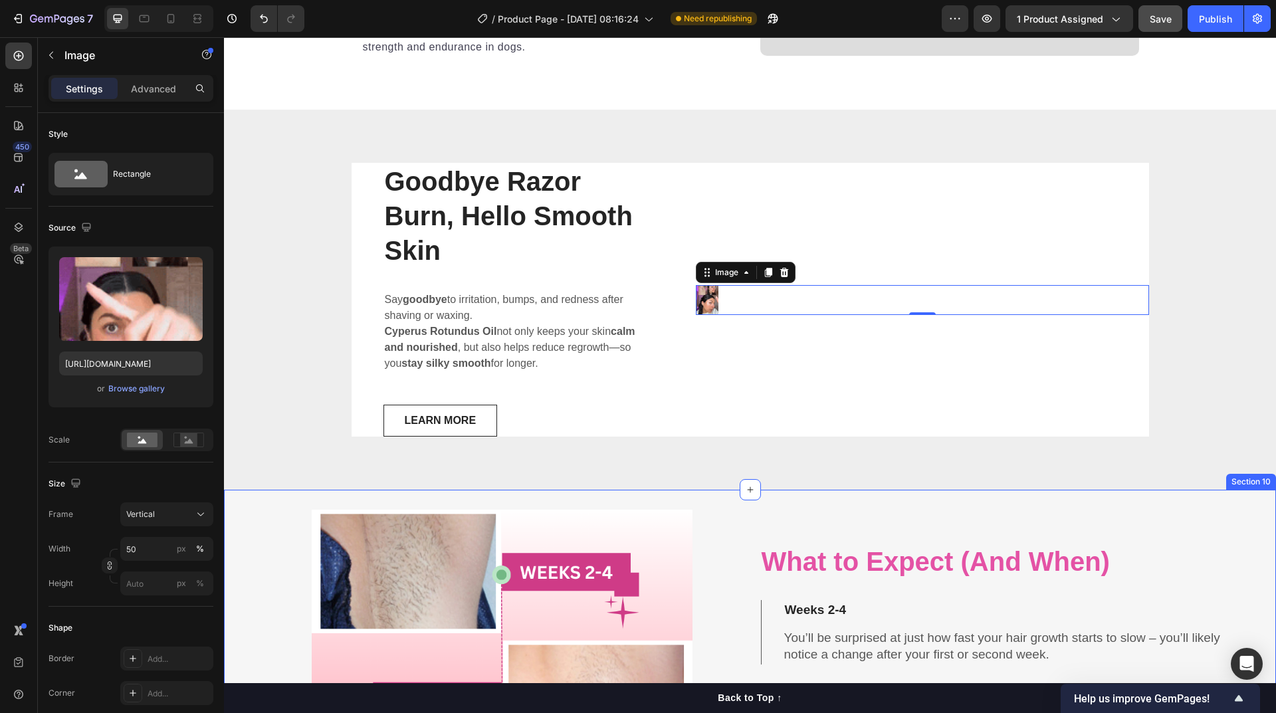
click at [237, 547] on div "Image What to Expect (And When) Heading Weeks 2-4 You’ll be surprised at just h…" at bounding box center [750, 700] width 1052 height 421
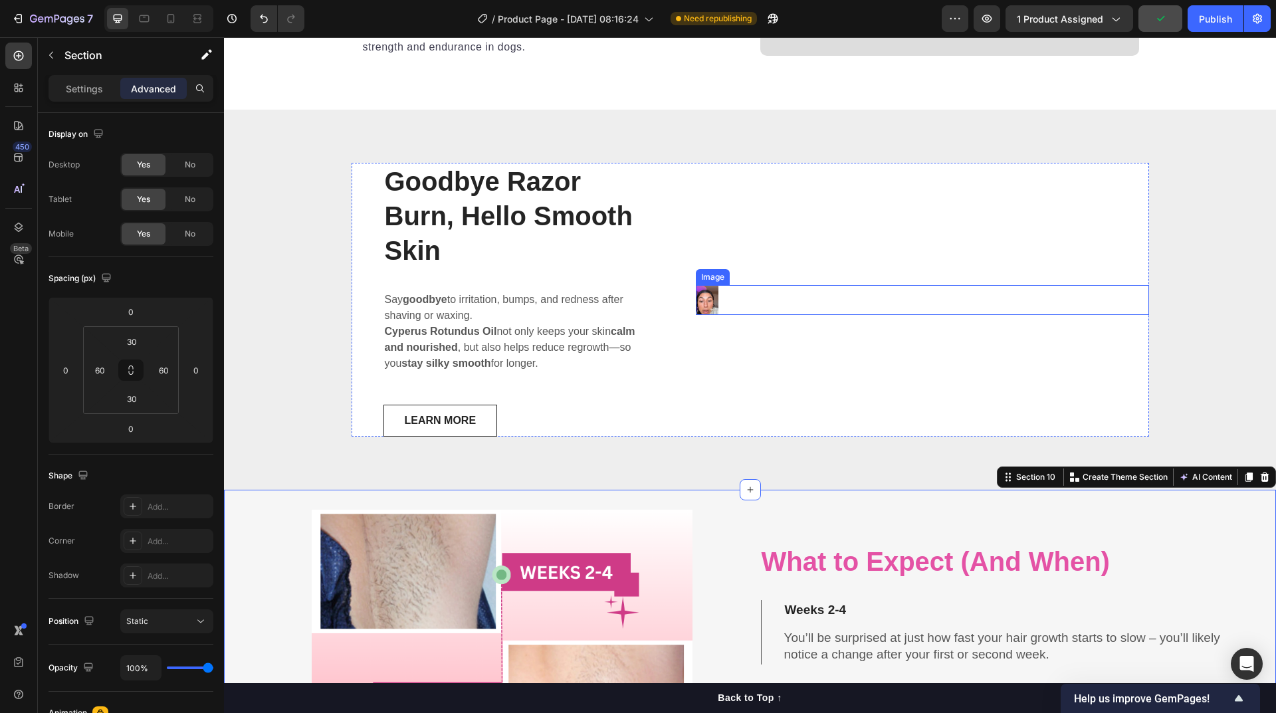
click at [705, 306] on img at bounding box center [707, 300] width 23 height 30
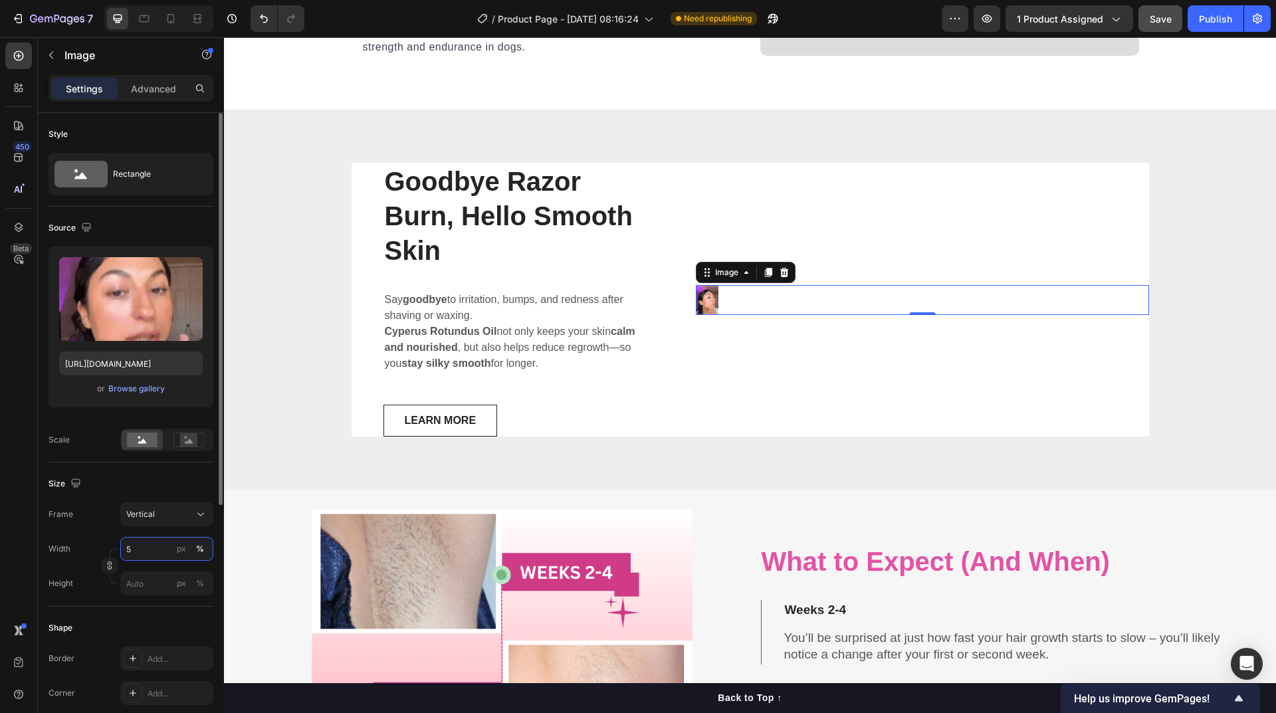
click at [148, 548] on input "5" at bounding box center [166, 549] width 93 height 24
type input "50"
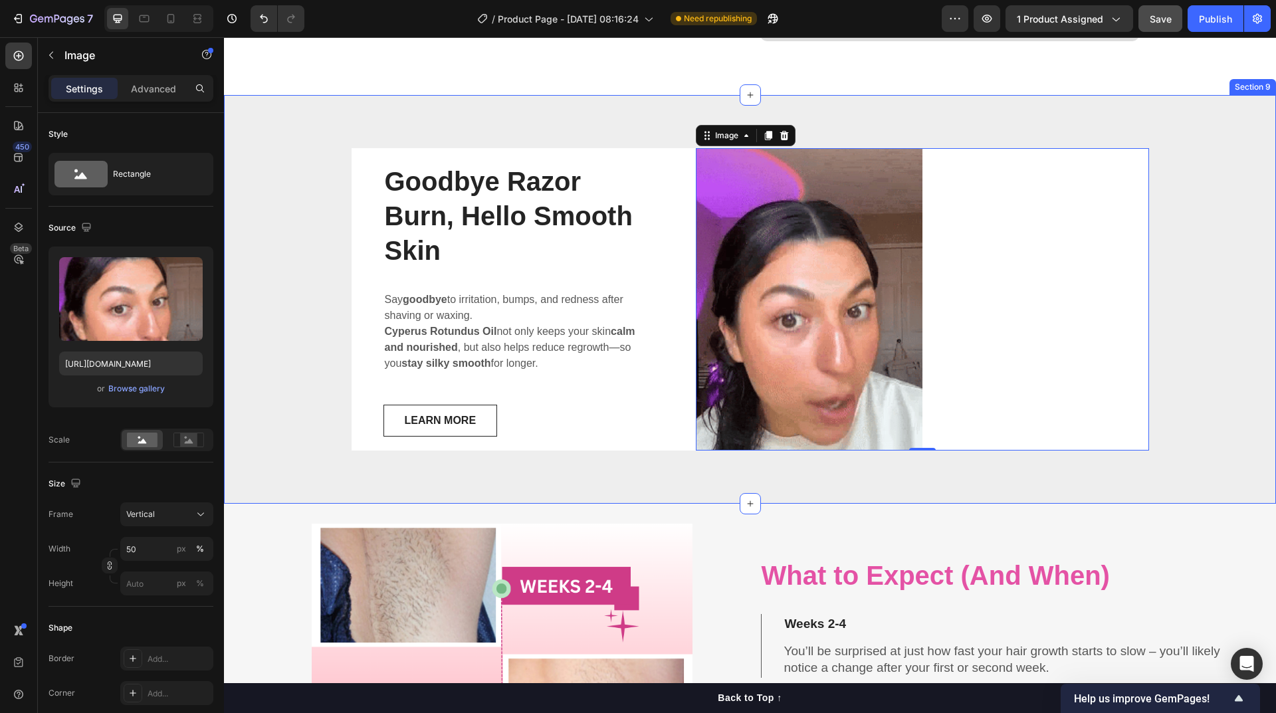
click at [769, 487] on div "Goodbye Razor Burn, Hello Smooth Skin Heading Say goodbye to irritation, bumps,…" at bounding box center [750, 299] width 1052 height 408
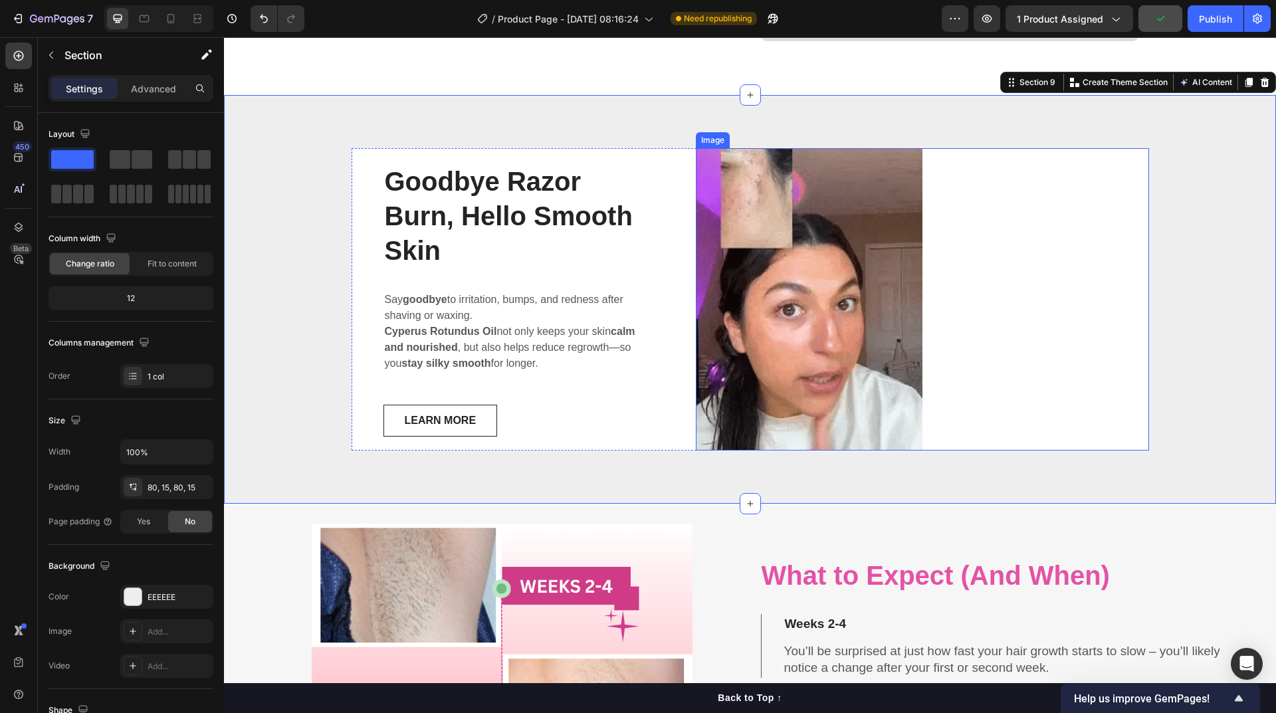
click at [792, 356] on img at bounding box center [809, 299] width 227 height 302
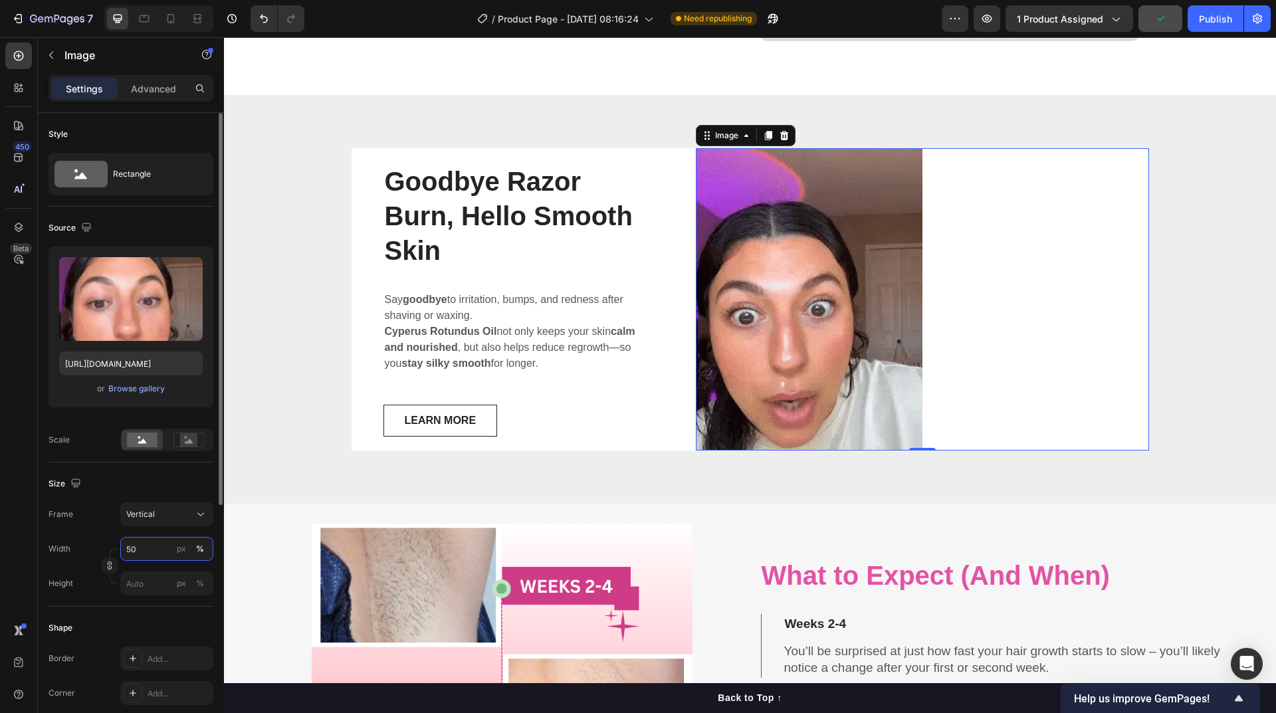
click at [145, 550] on input "50" at bounding box center [166, 549] width 93 height 24
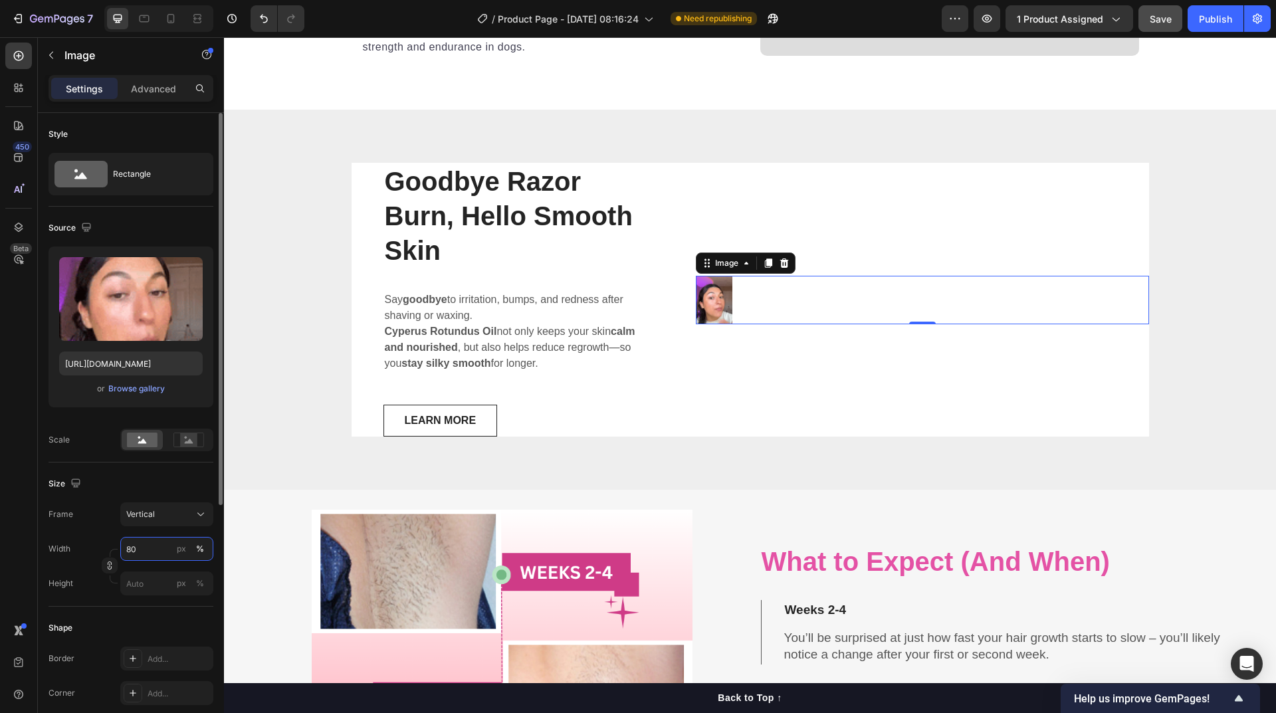
scroll to position [3430, 0]
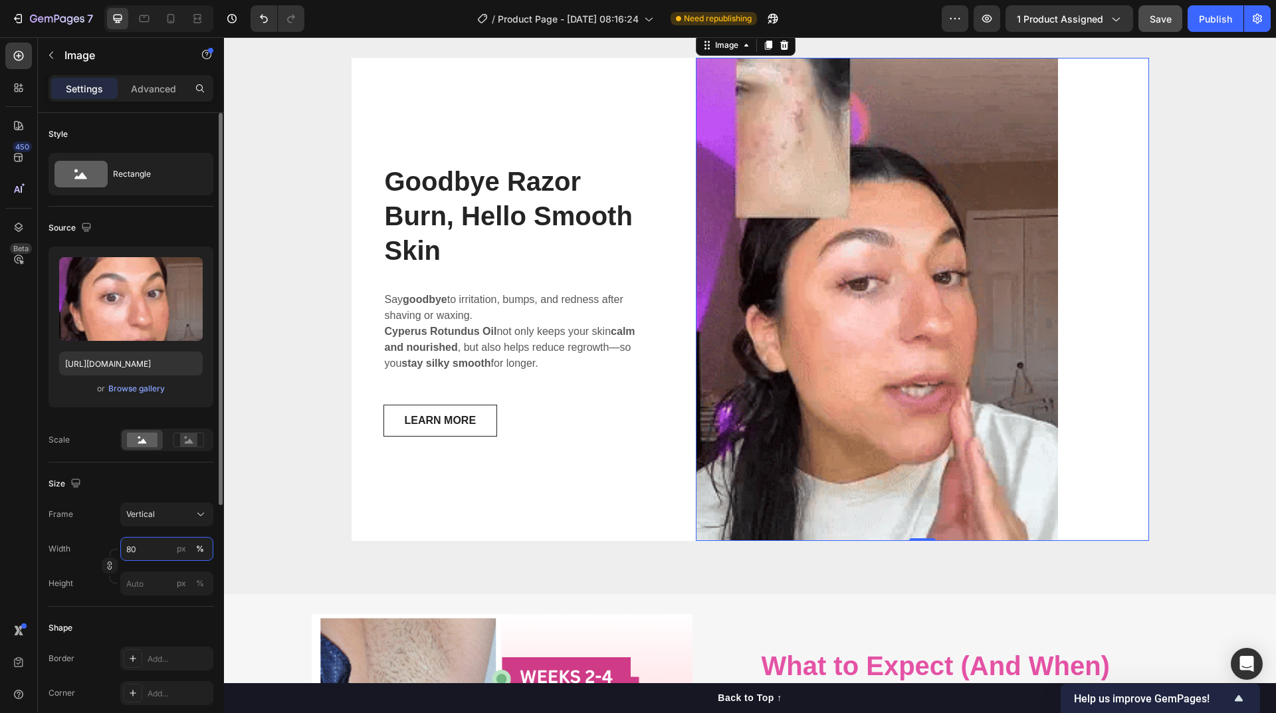
click at [144, 550] on input "80" at bounding box center [166, 549] width 93 height 24
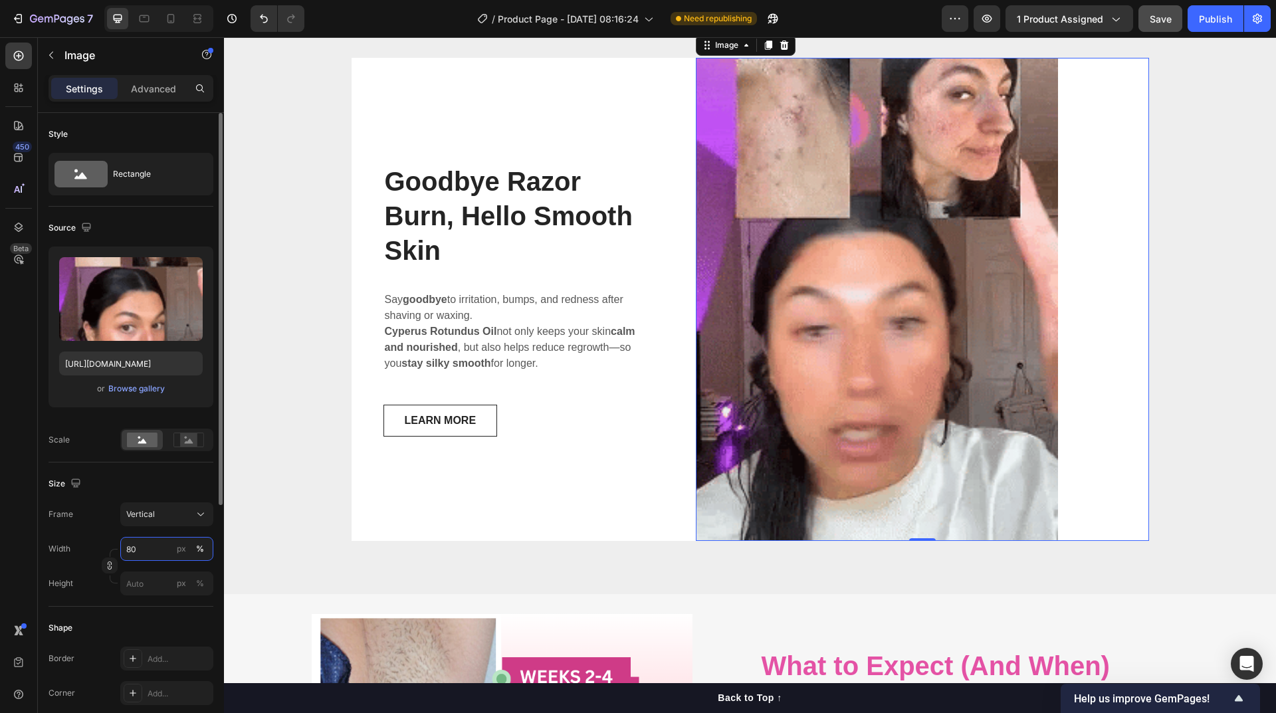
click at [144, 550] on input "80" at bounding box center [166, 549] width 93 height 24
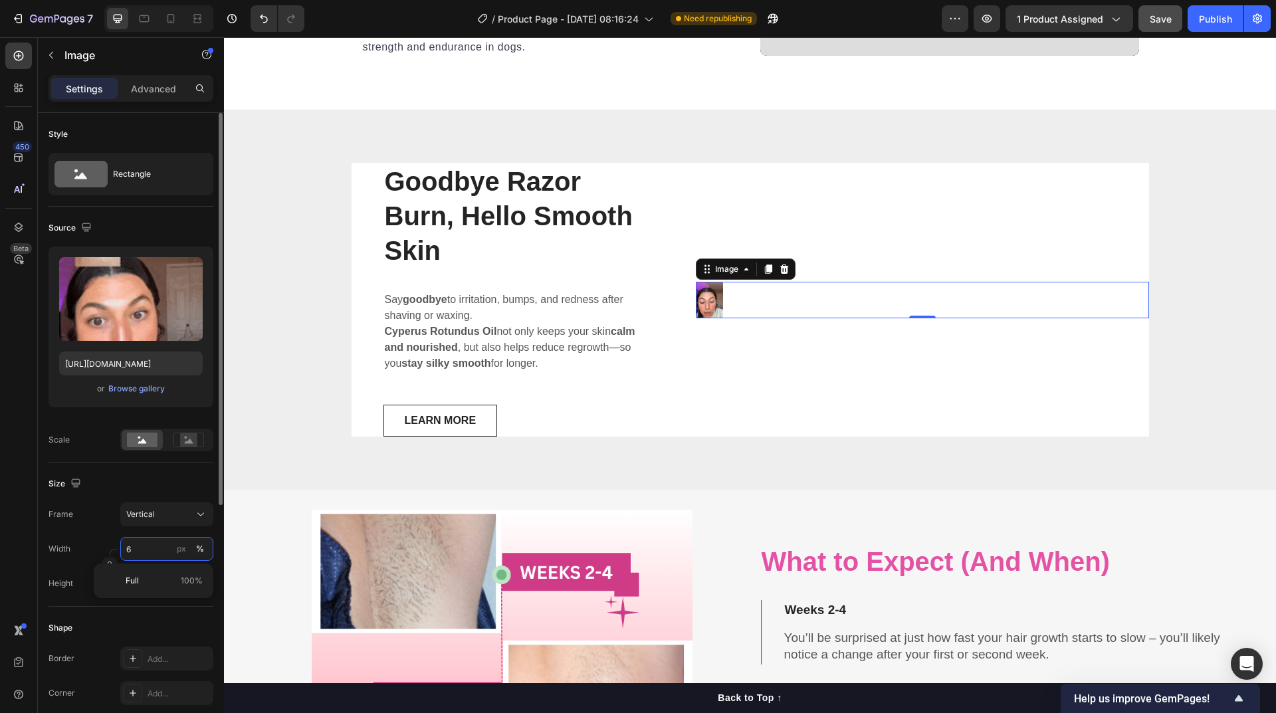
type input "65"
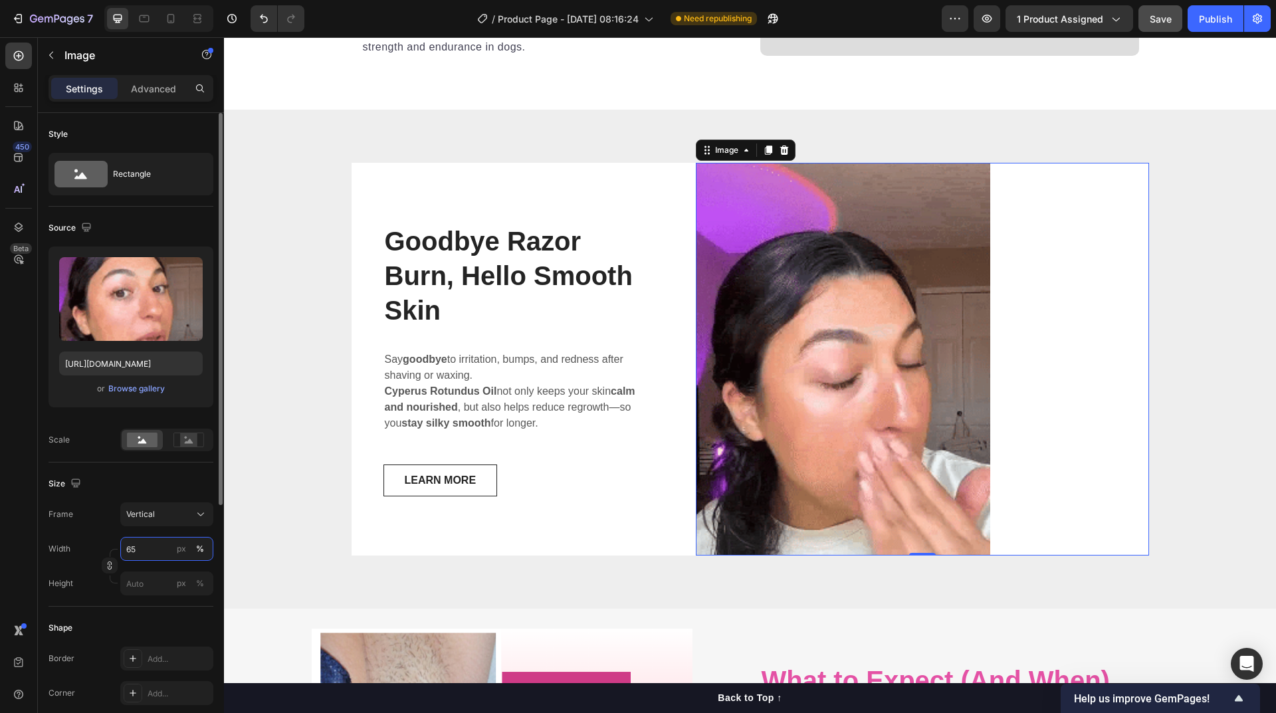
scroll to position [3384, 0]
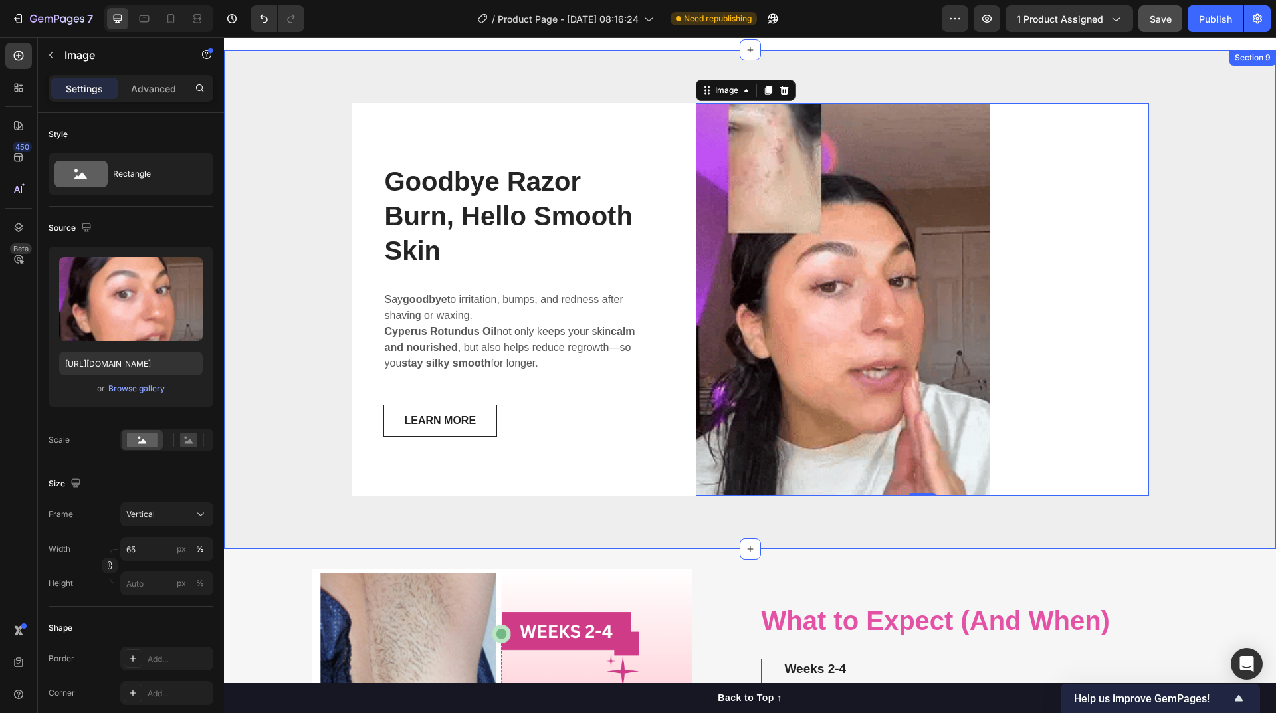
click at [1188, 461] on div "Goodbye Razor Burn, Hello Smooth Skin Heading Say goodbye to irritation, bumps,…" at bounding box center [750, 299] width 1032 height 392
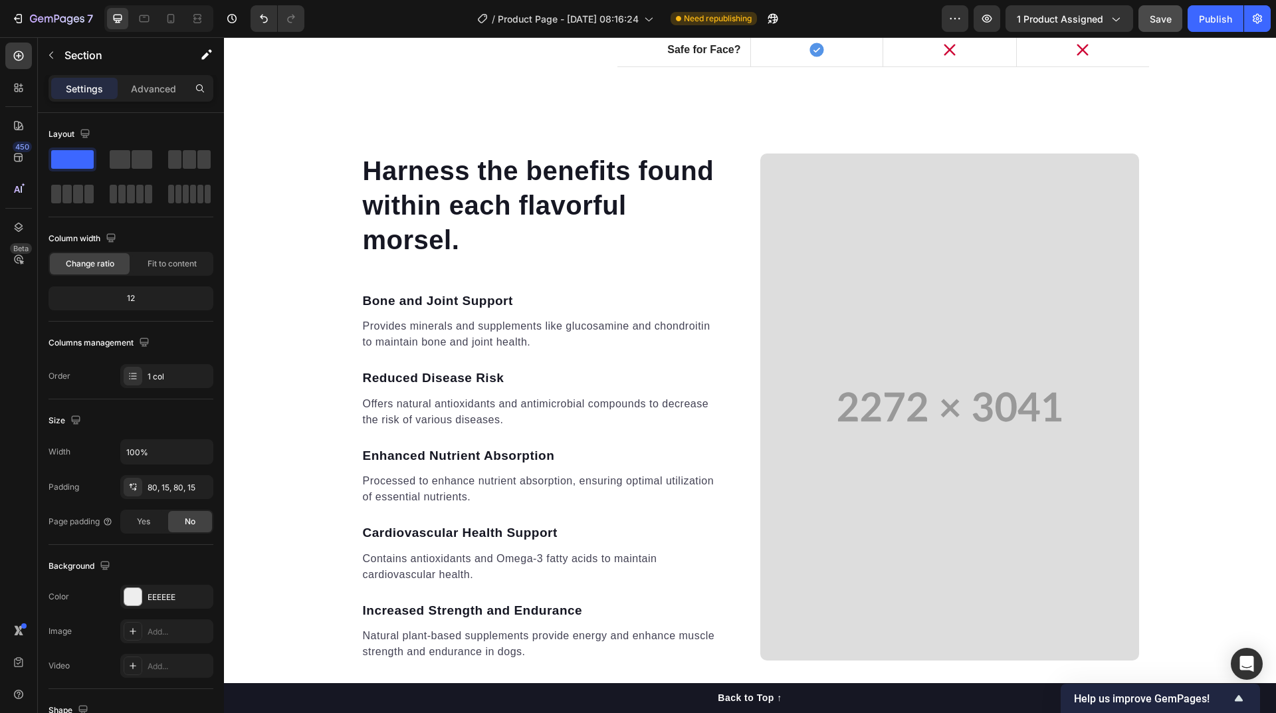
scroll to position [2587, 0]
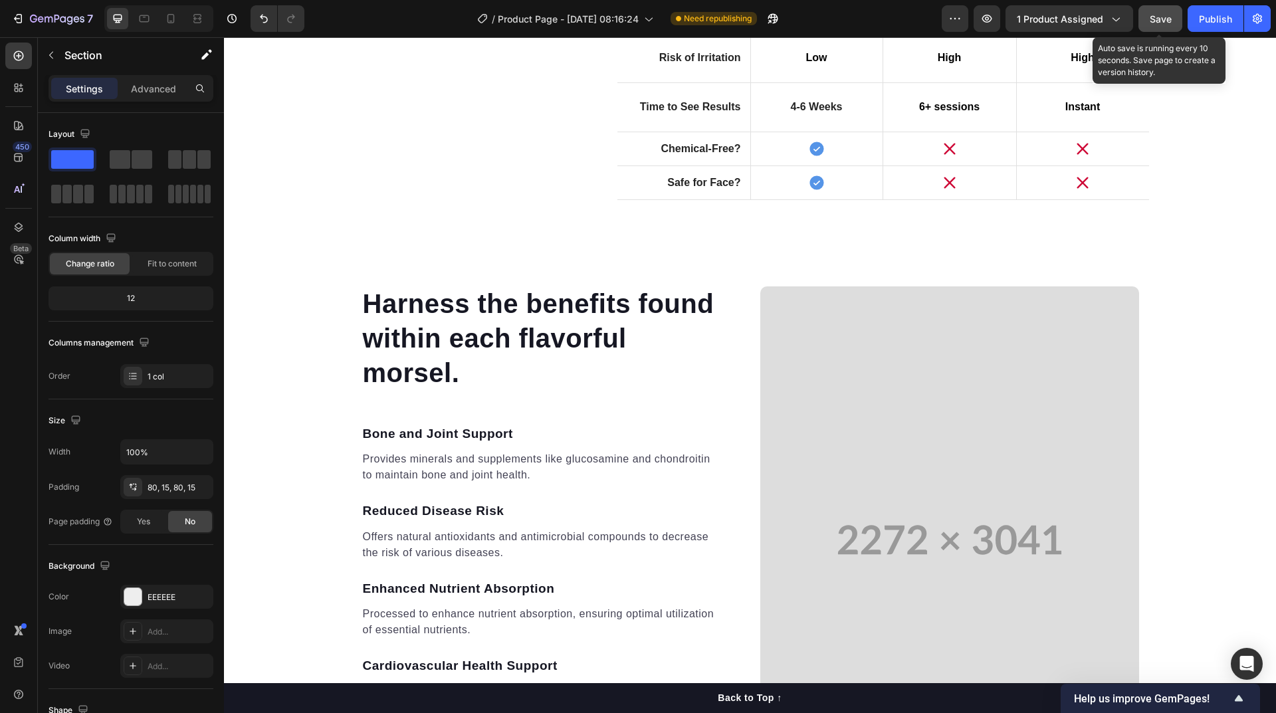
click at [1150, 25] on div "Save" at bounding box center [1161, 19] width 22 height 14
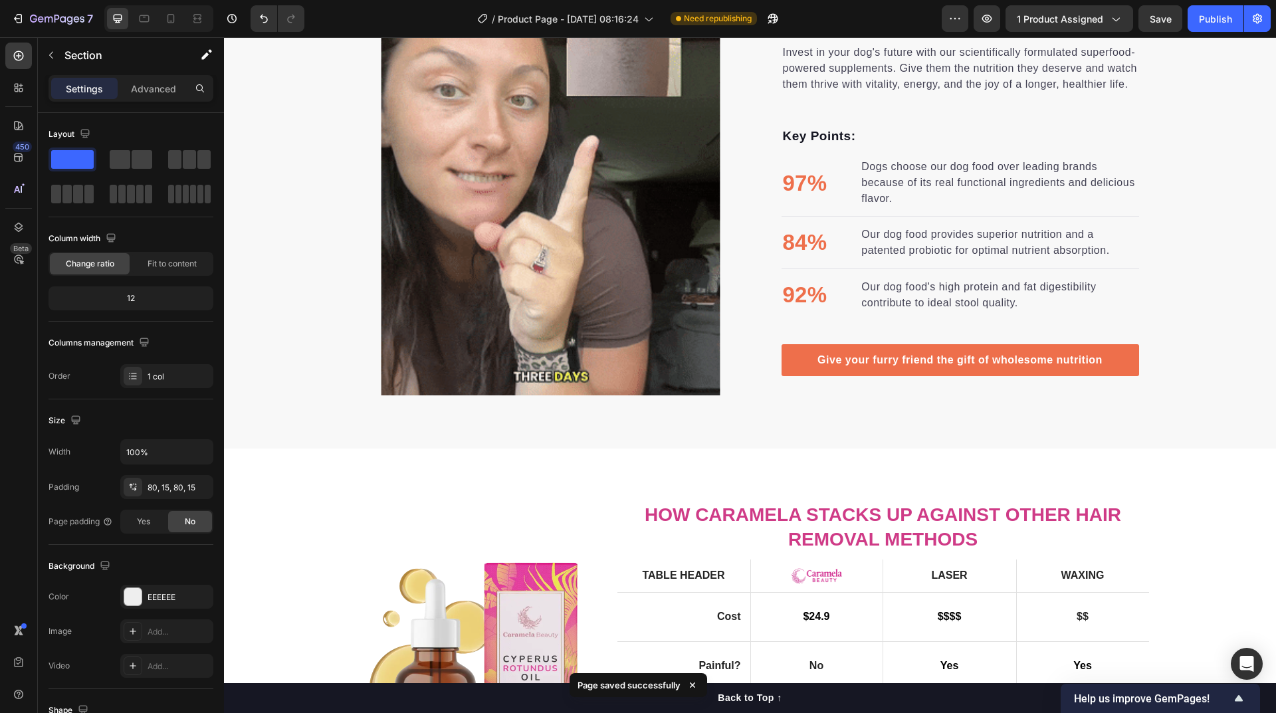
scroll to position [1691, 0]
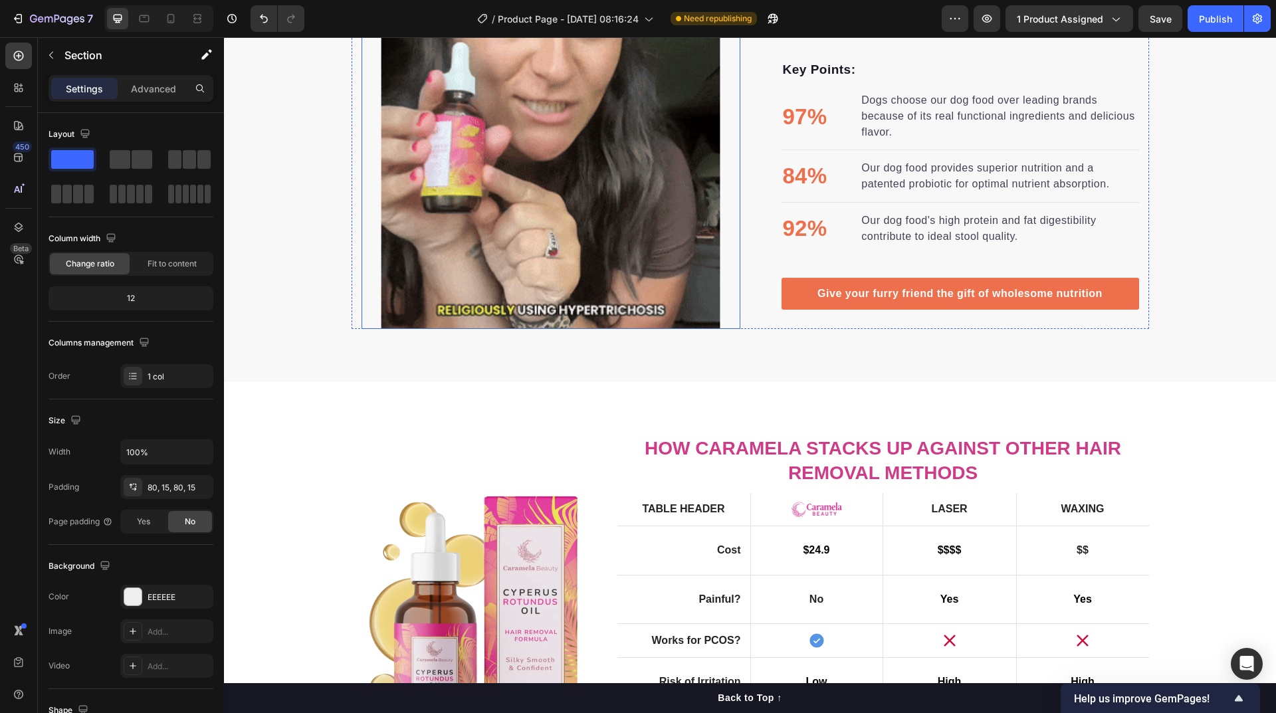
click at [602, 329] on img at bounding box center [550, 102] width 341 height 454
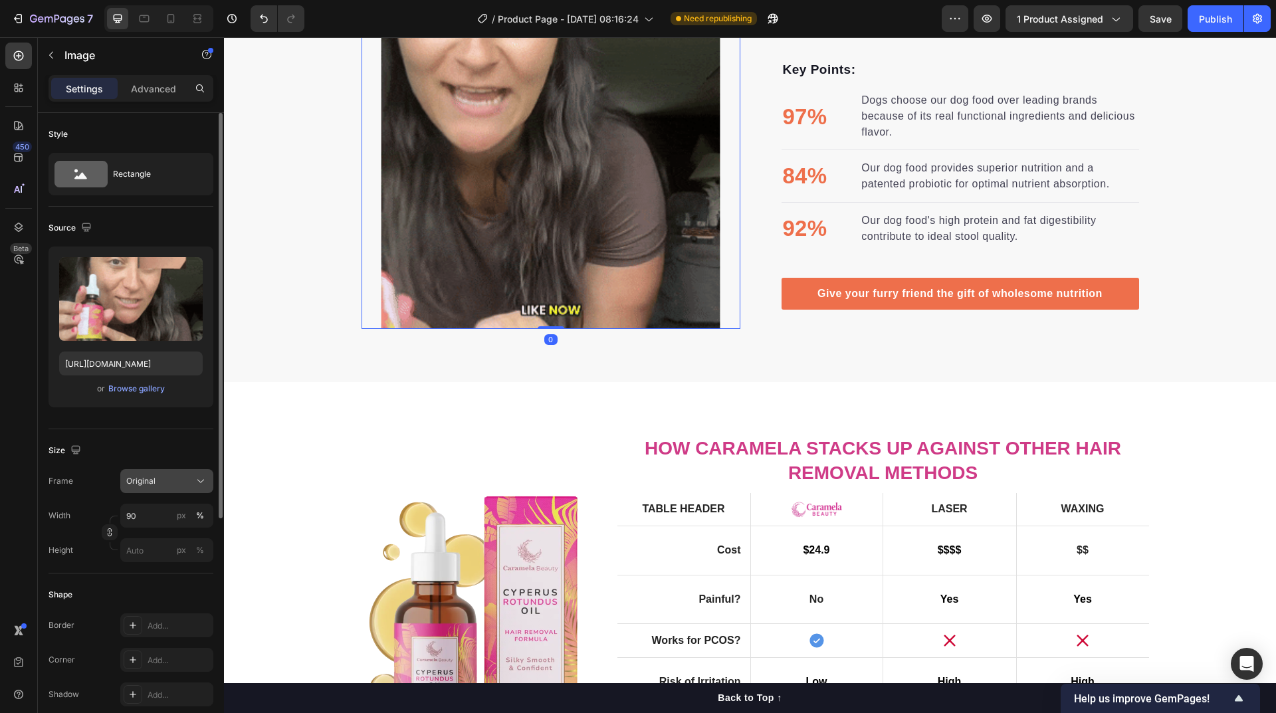
click at [158, 483] on div "Original" at bounding box center [158, 481] width 65 height 12
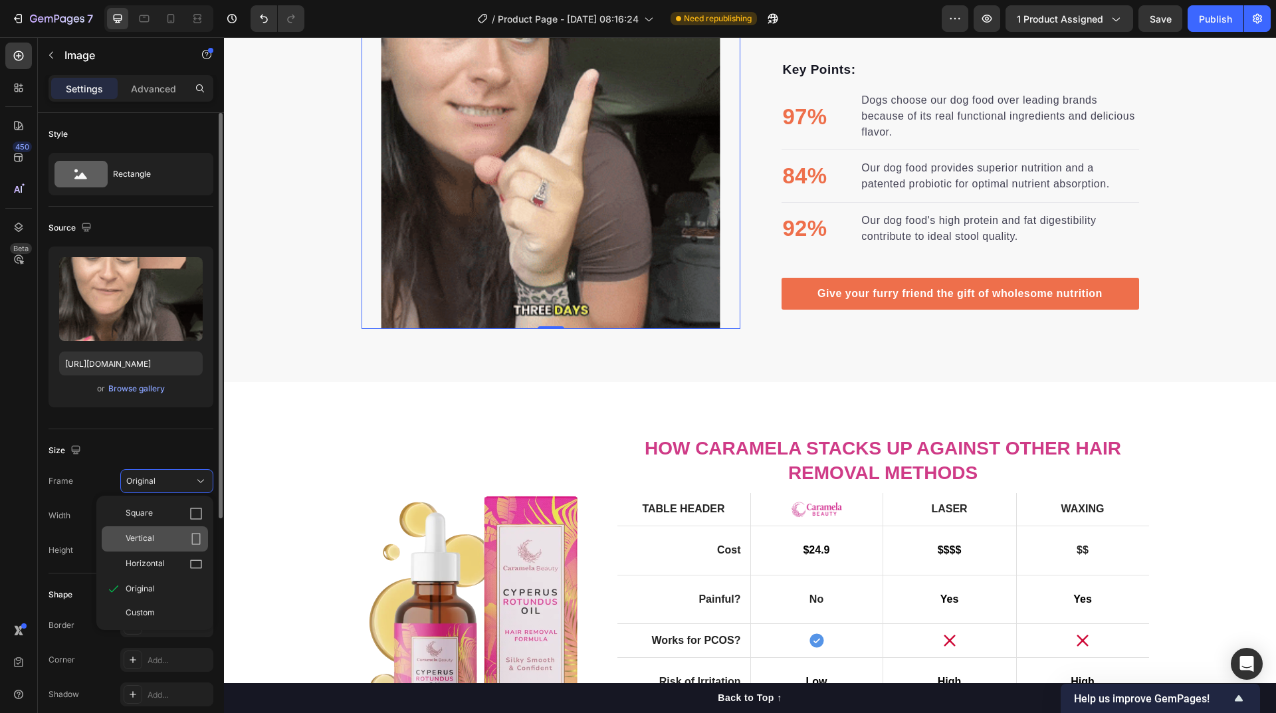
click at [164, 538] on div "Vertical" at bounding box center [164, 538] width 77 height 13
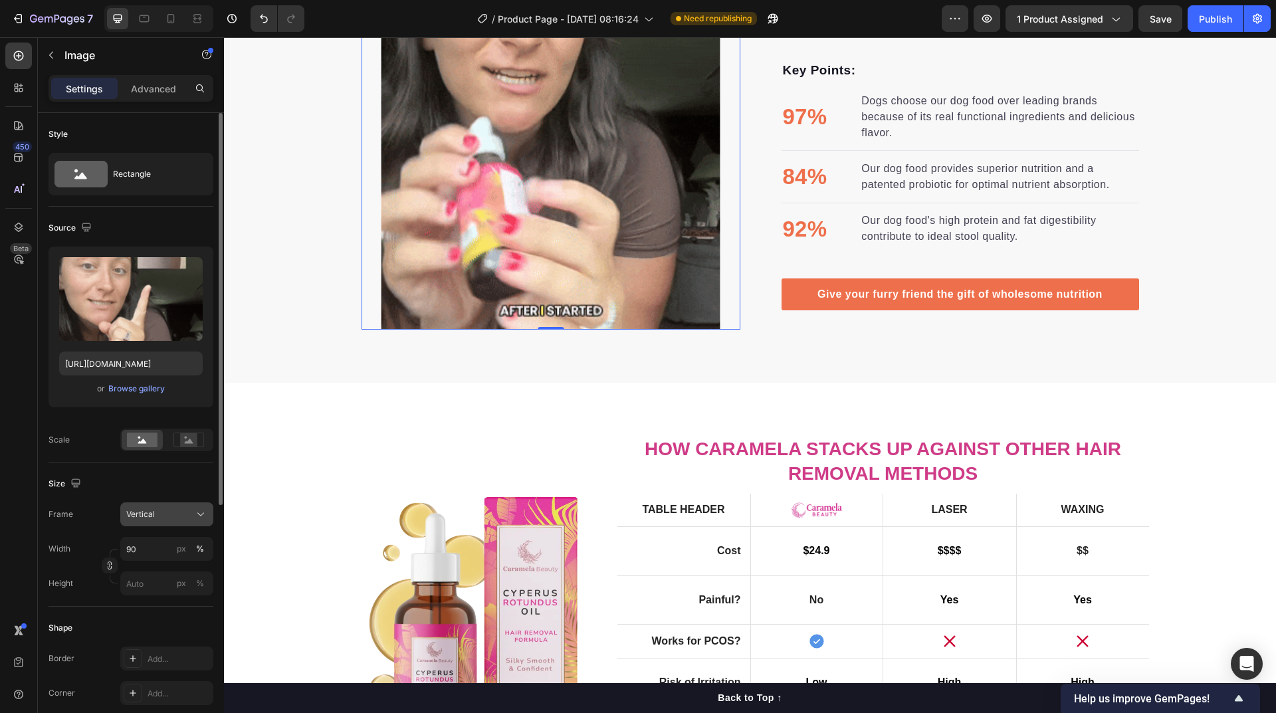
click at [165, 510] on div "Vertical" at bounding box center [158, 514] width 65 height 12
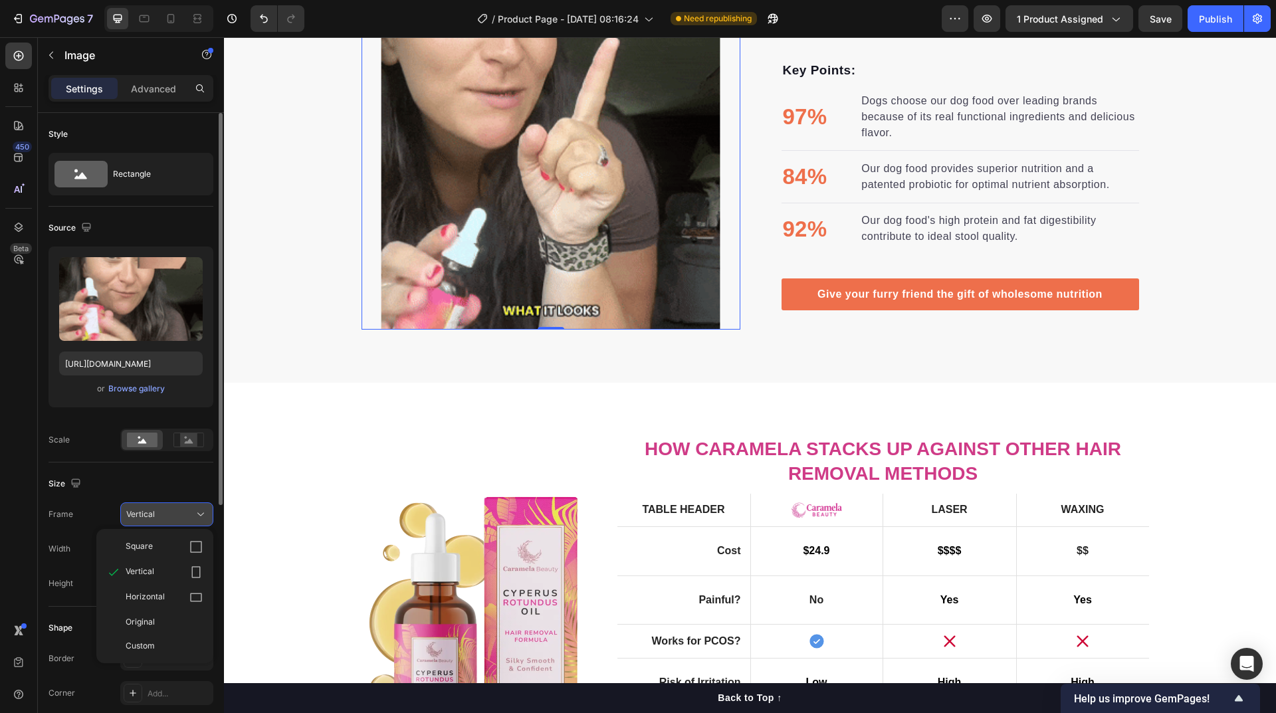
click at [165, 510] on div "Vertical" at bounding box center [158, 514] width 65 height 12
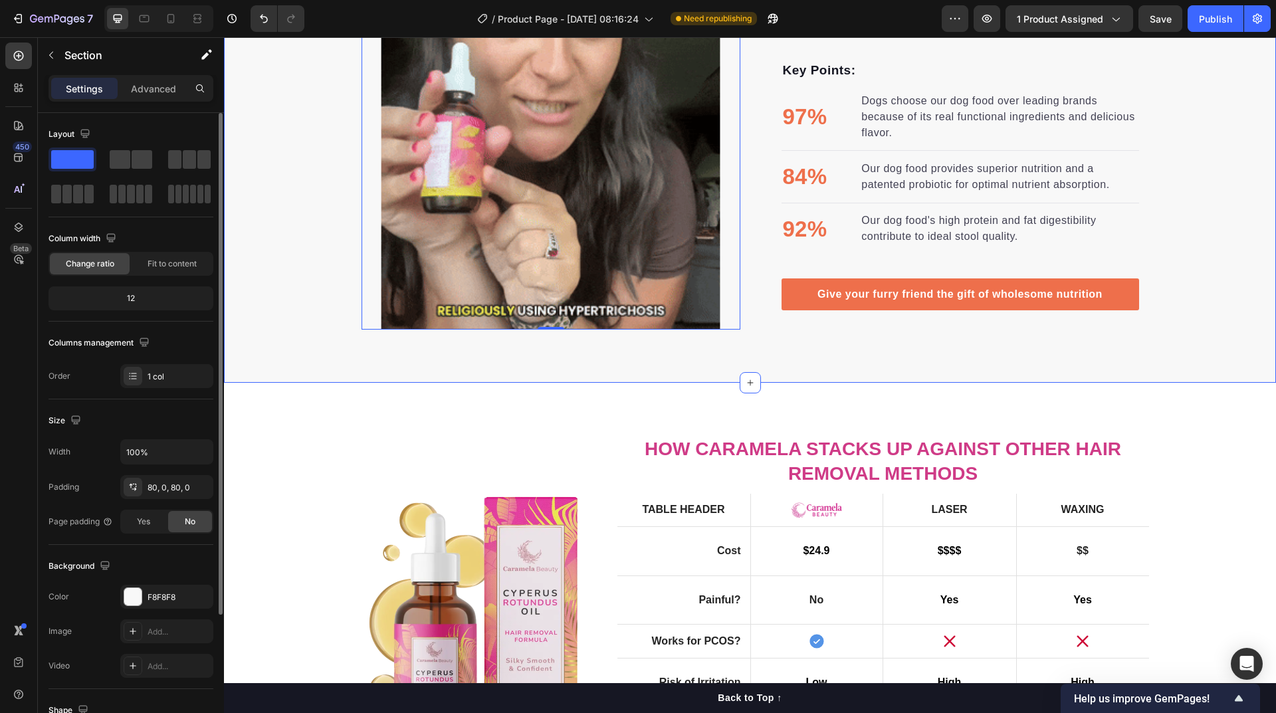
click at [1213, 330] on div "a natural alternative to laser hair removal Heading Invest in your dog's future…" at bounding box center [750, 102] width 1052 height 455
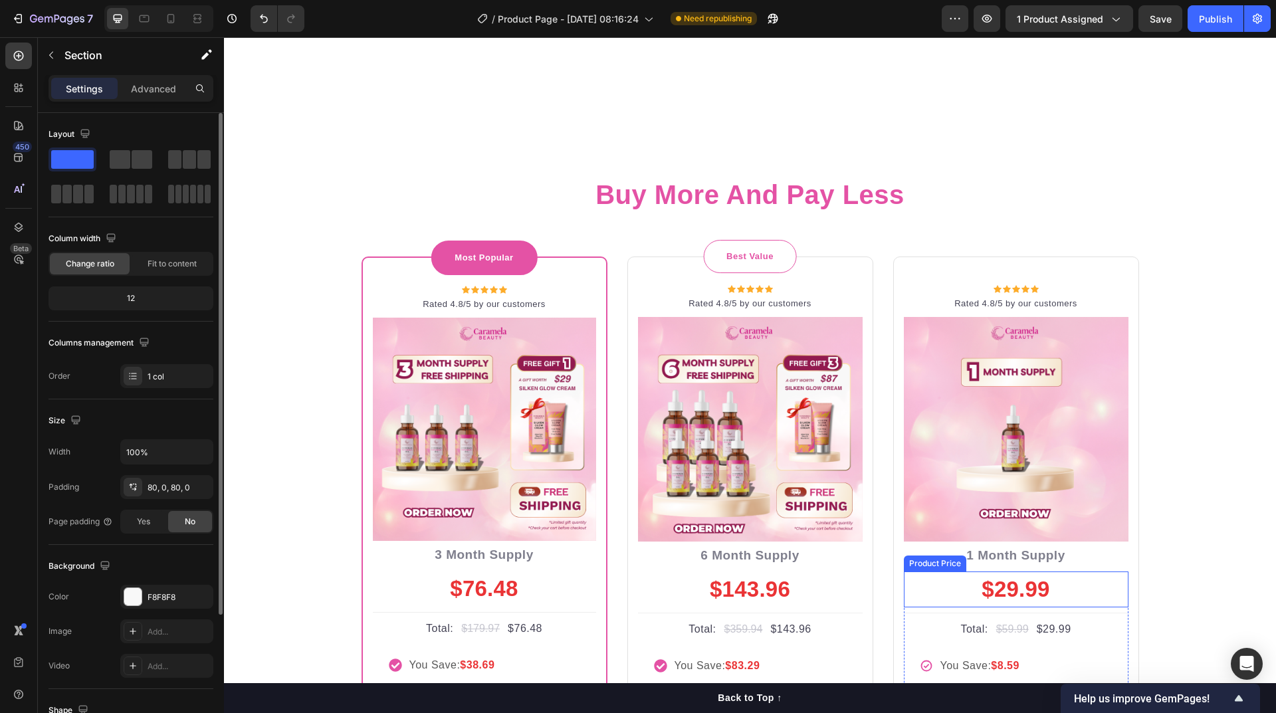
scroll to position [4615, 0]
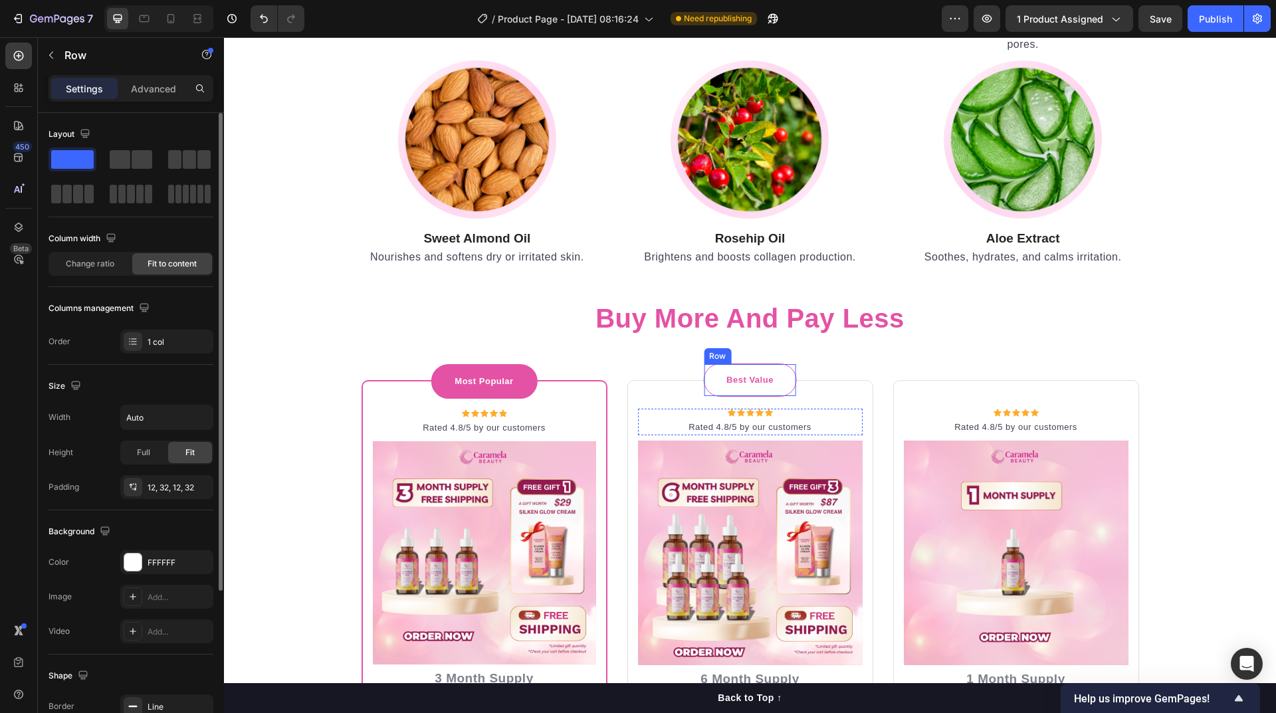
click at [711, 389] on div "Best Value Text block Row" at bounding box center [750, 380] width 94 height 33
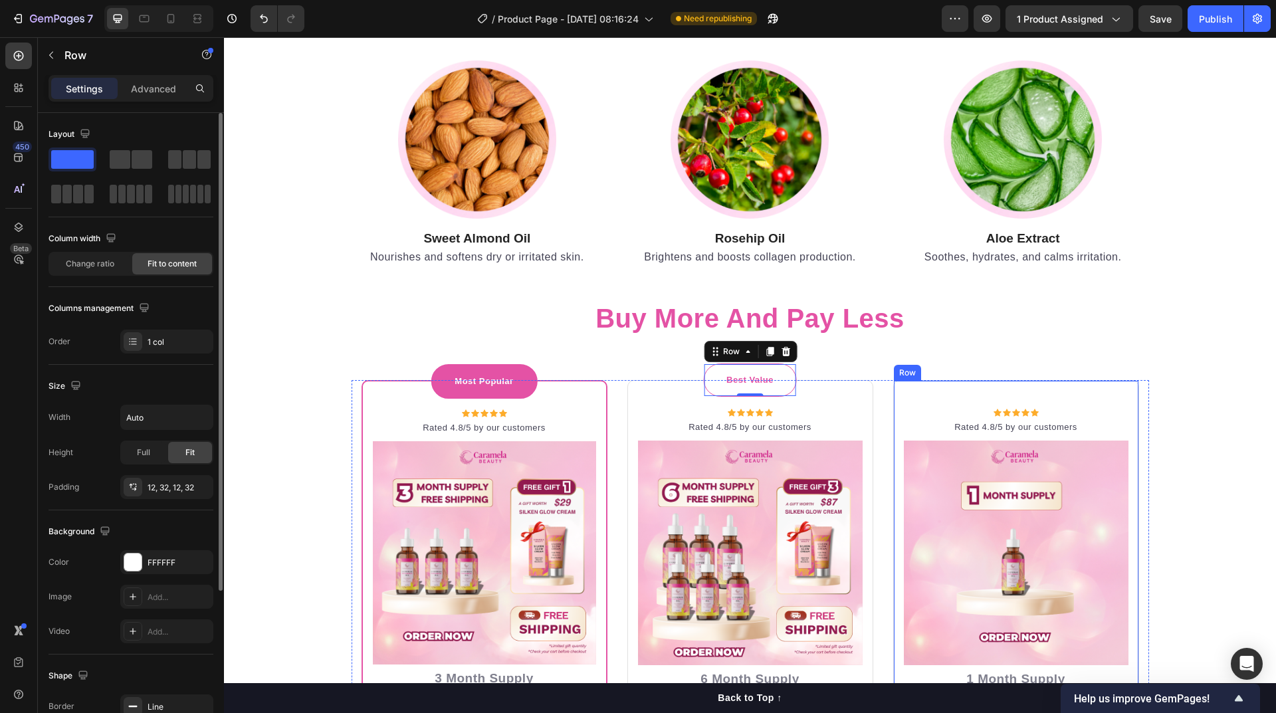
scroll to position [4682, 0]
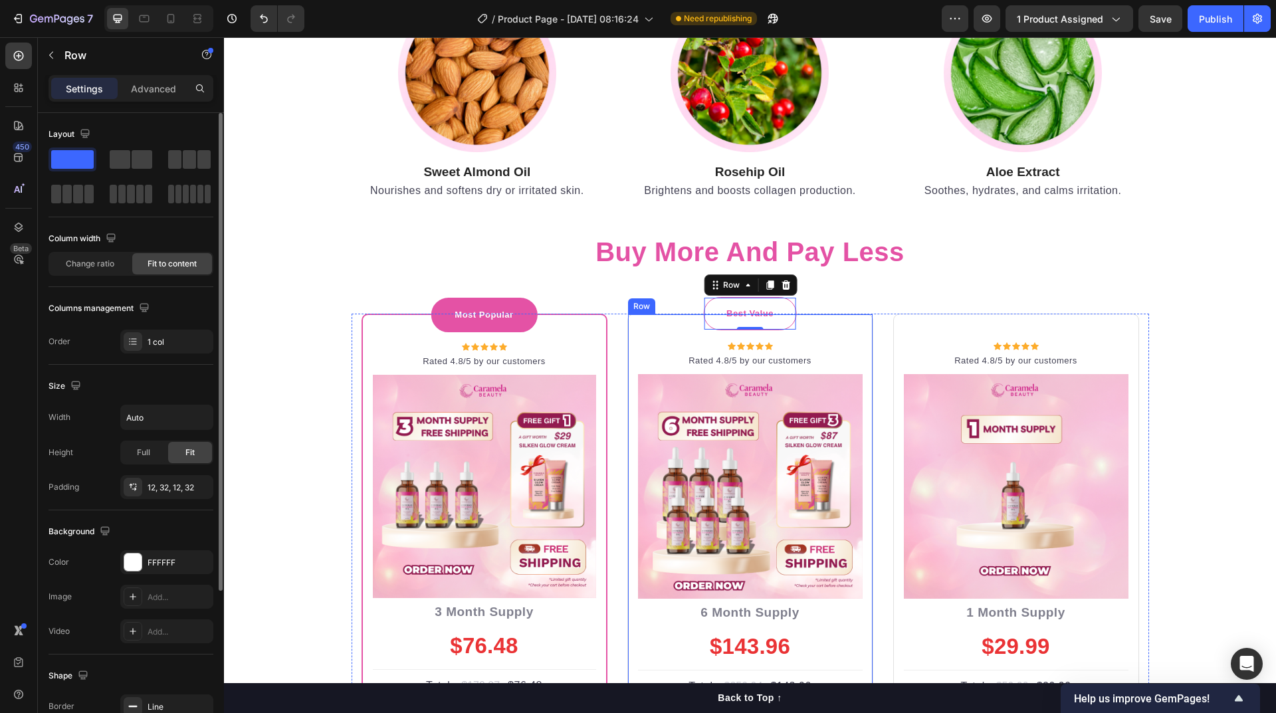
click at [633, 333] on div "Best Value Text block Row 0 Icon Icon Icon Icon Icon Icon List Hoz Rated 4.8/5 …" at bounding box center [750, 609] width 246 height 590
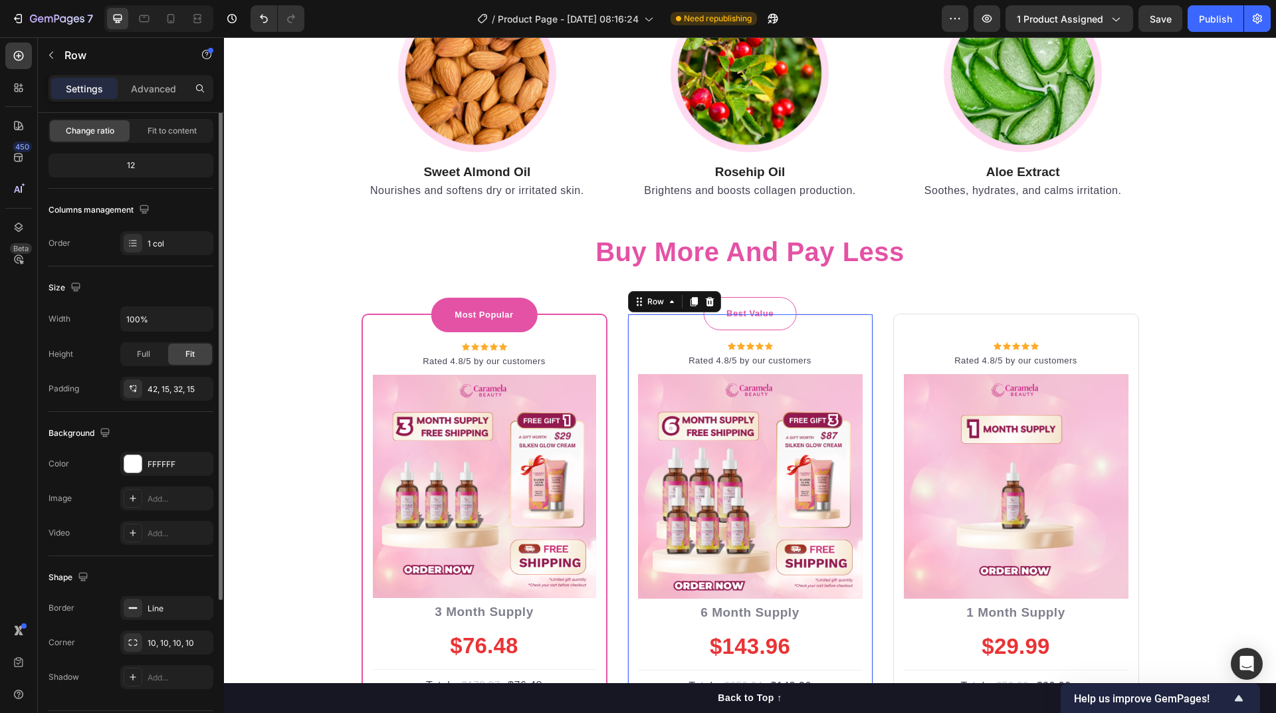
scroll to position [173, 0]
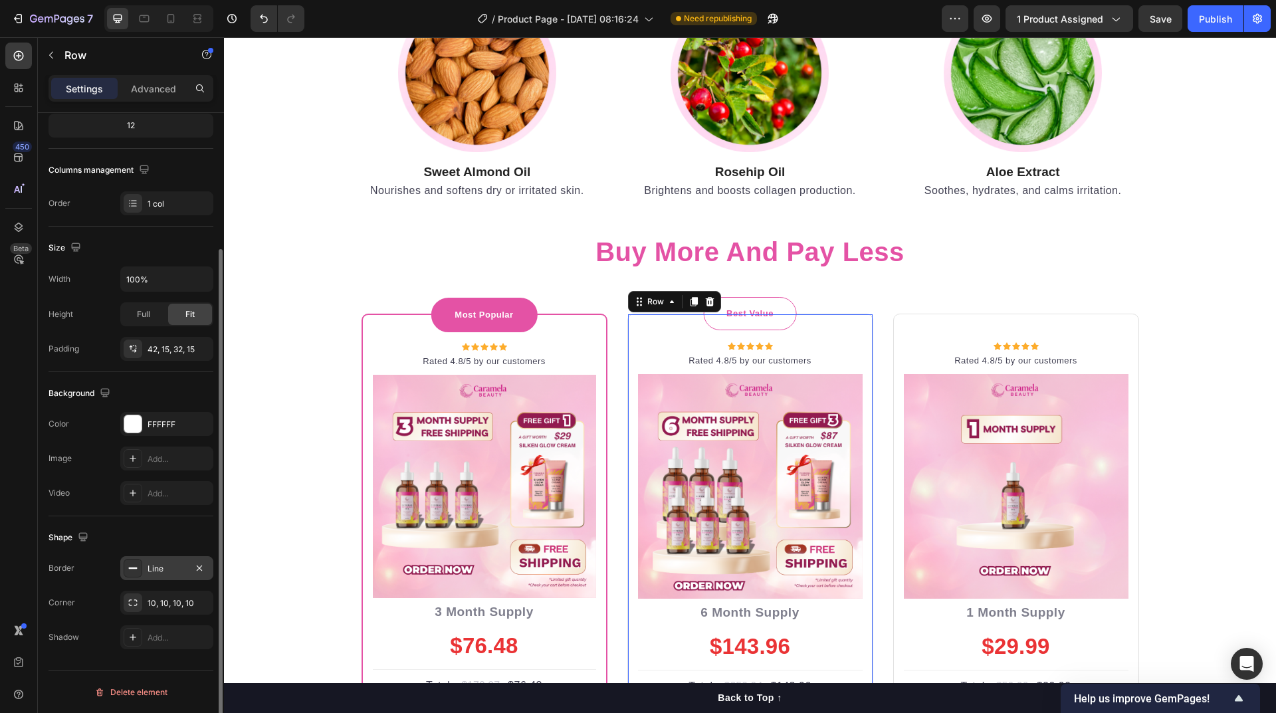
click at [167, 575] on div "Line" at bounding box center [166, 568] width 93 height 24
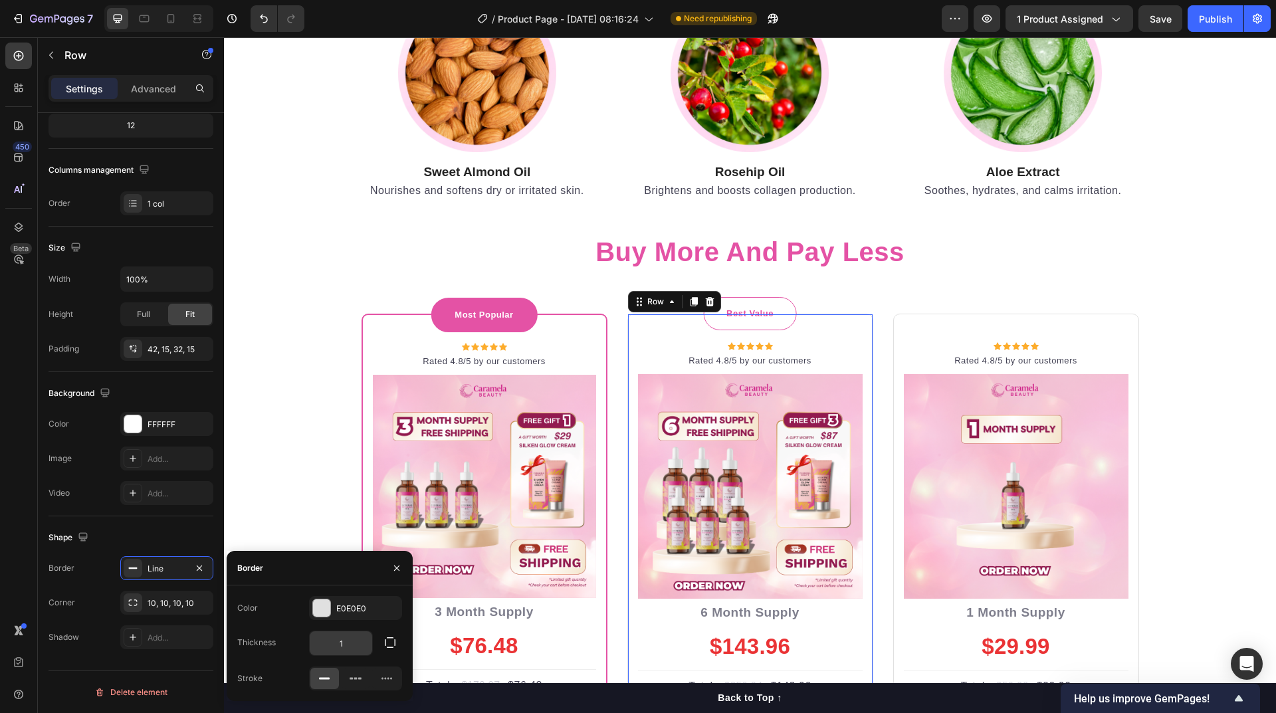
scroll to position [4748, 0]
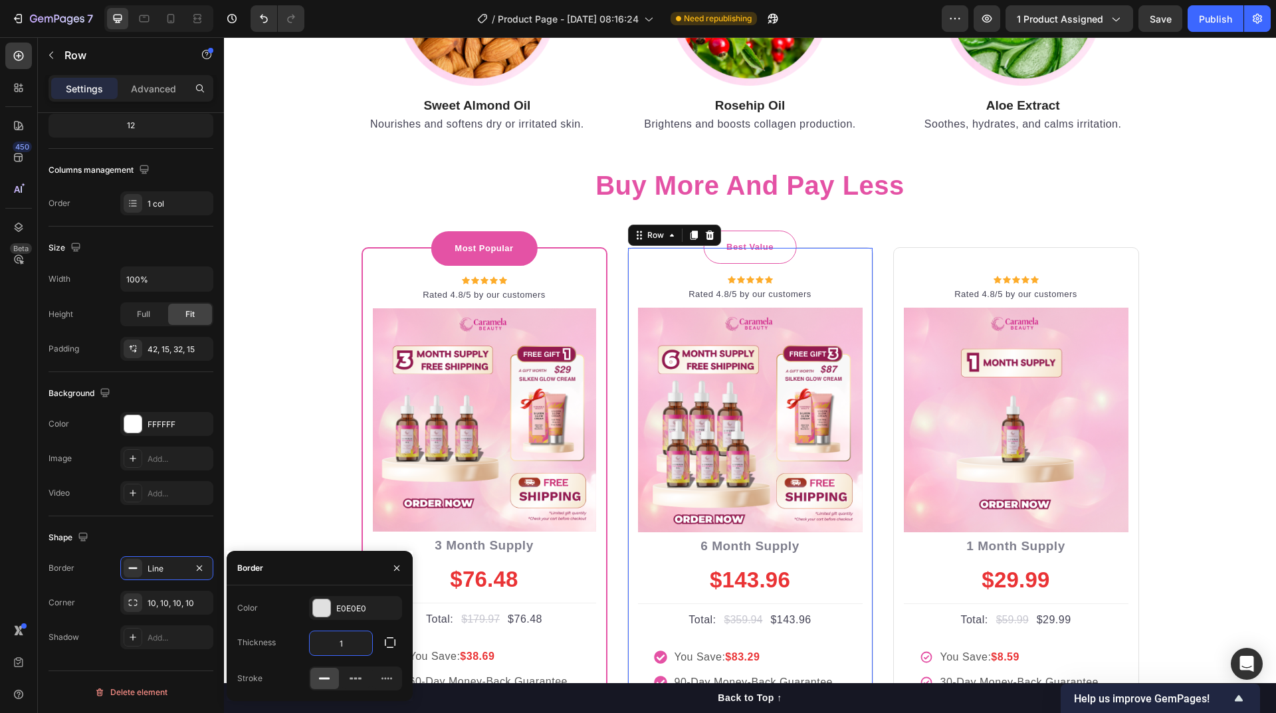
click at [342, 646] on input "1" at bounding box center [341, 643] width 62 height 24
click at [346, 616] on div "E0E0E0" at bounding box center [355, 608] width 93 height 24
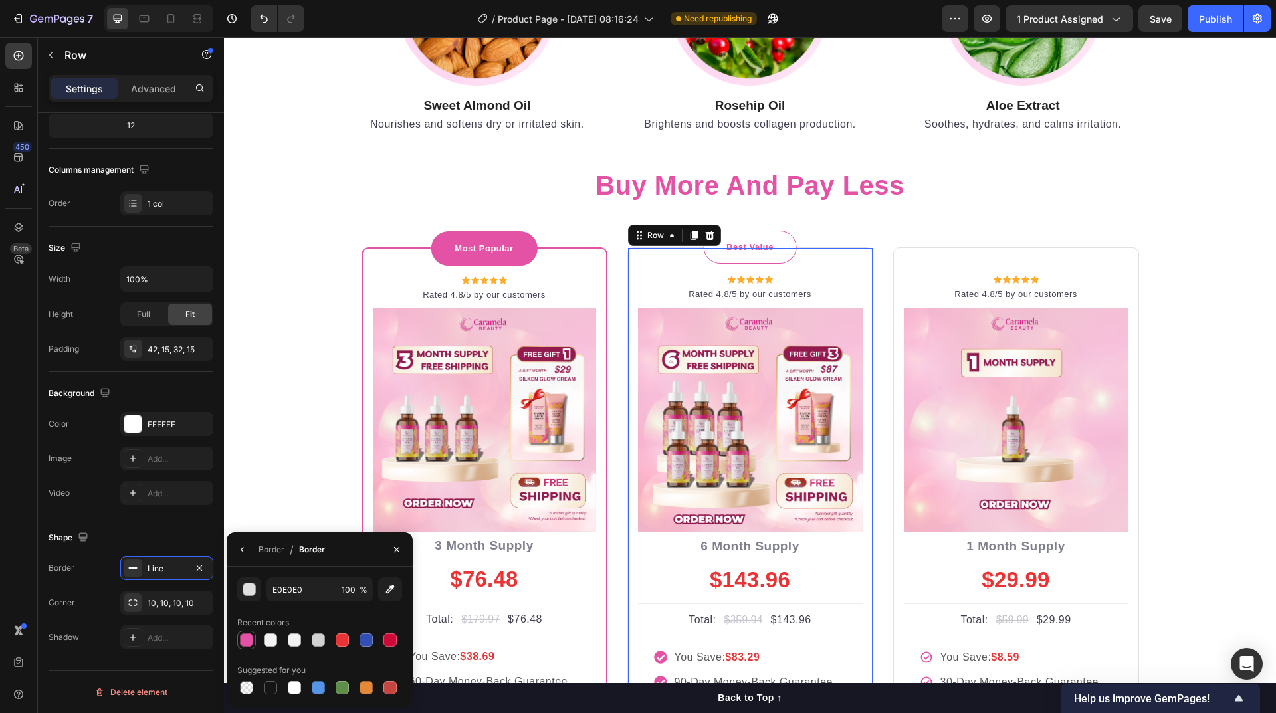
click at [247, 640] on div at bounding box center [246, 639] width 13 height 13
type input "E452A5"
click at [276, 550] on div "Border" at bounding box center [272, 550] width 26 height 12
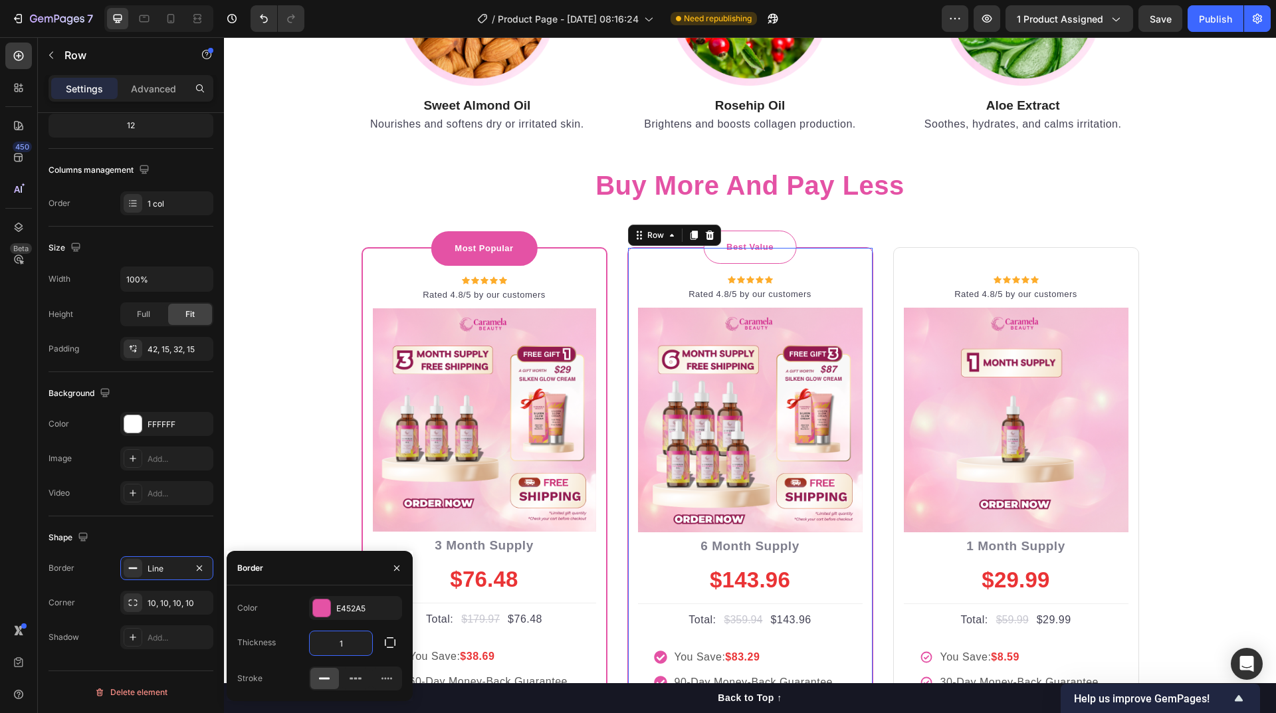
click at [349, 637] on input "1" at bounding box center [341, 643] width 62 height 24
click at [349, 637] on input "2" at bounding box center [341, 643] width 62 height 24
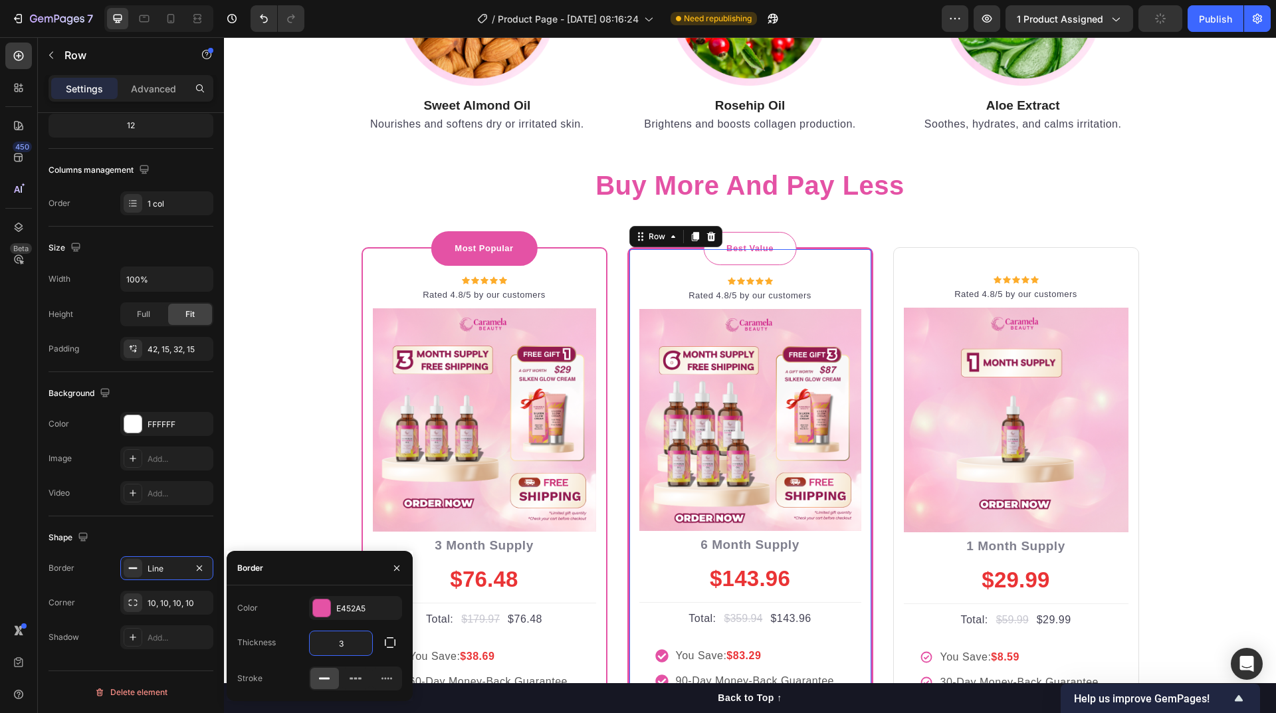
click at [350, 641] on input "3" at bounding box center [341, 643] width 62 height 24
type input "2"
click at [1179, 427] on div "buy more and pay less Heading Row Most Popular Text block Row Icon Icon Icon Ic…" at bounding box center [750, 492] width 1032 height 690
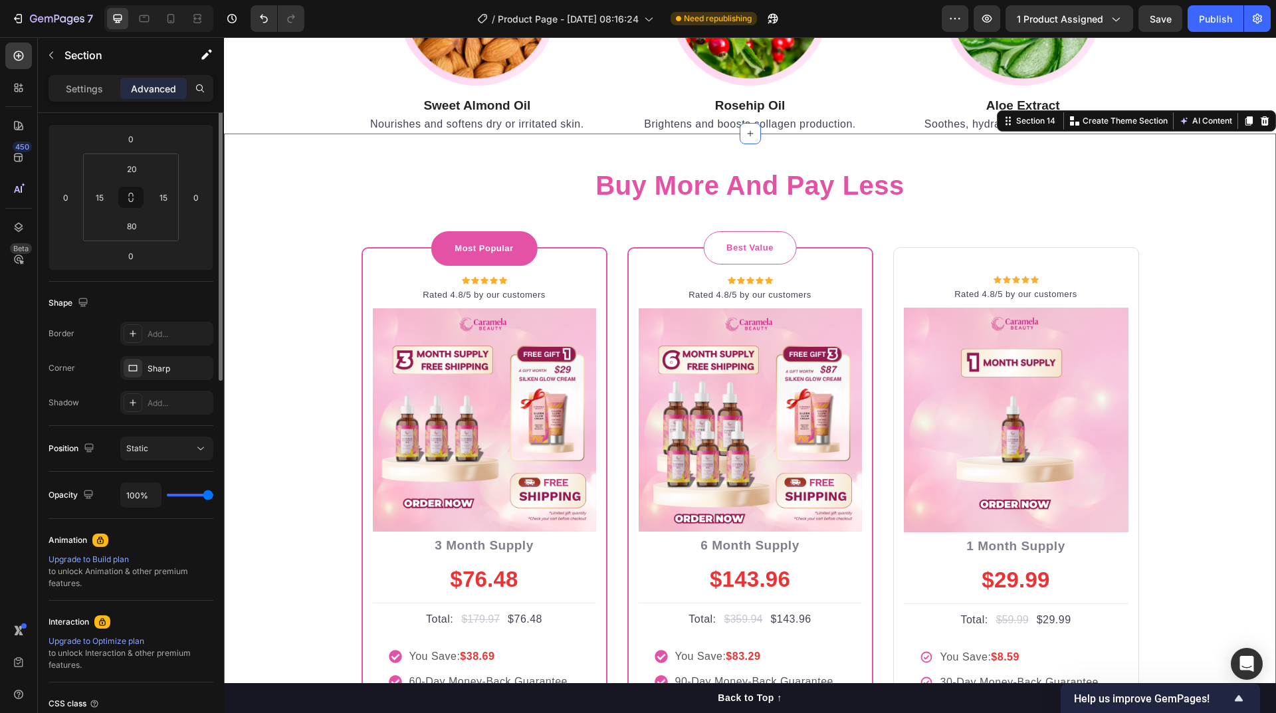
scroll to position [0, 0]
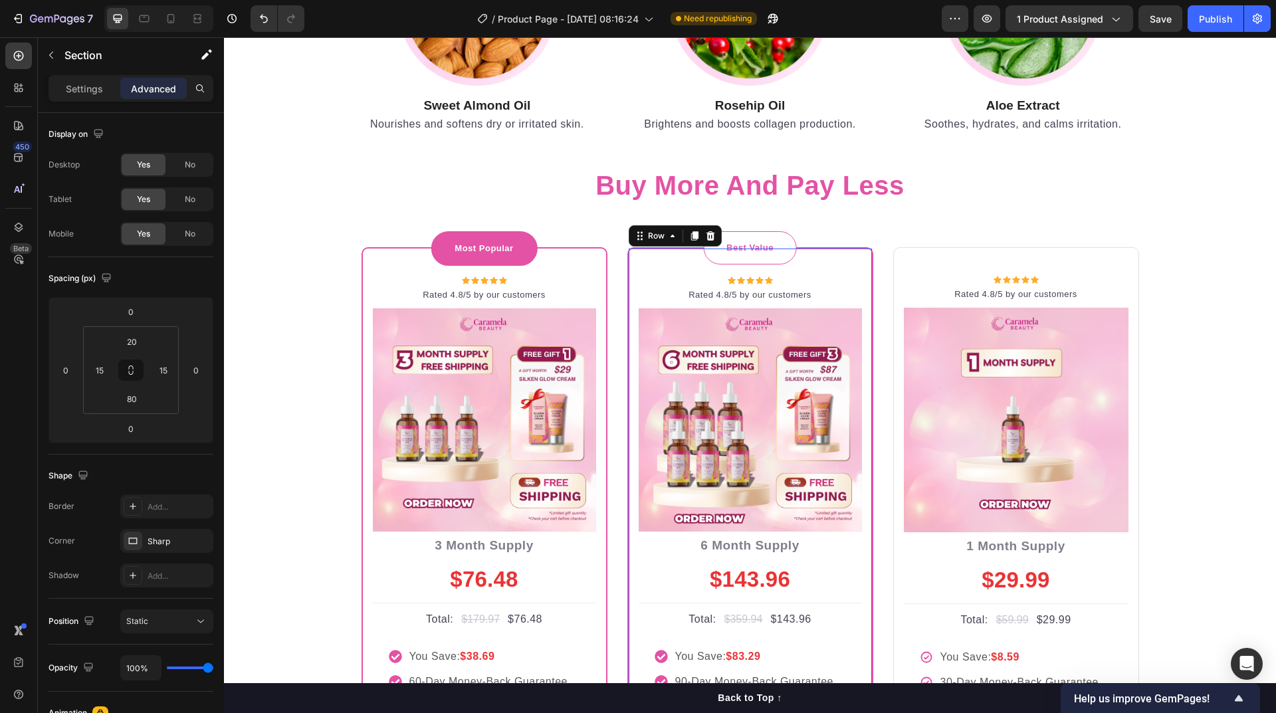
click at [627, 269] on div "Best Value Text block Row Icon Icon Icon Icon Icon Icon List Hoz Rated 4.8/5 by…" at bounding box center [750, 542] width 246 height 590
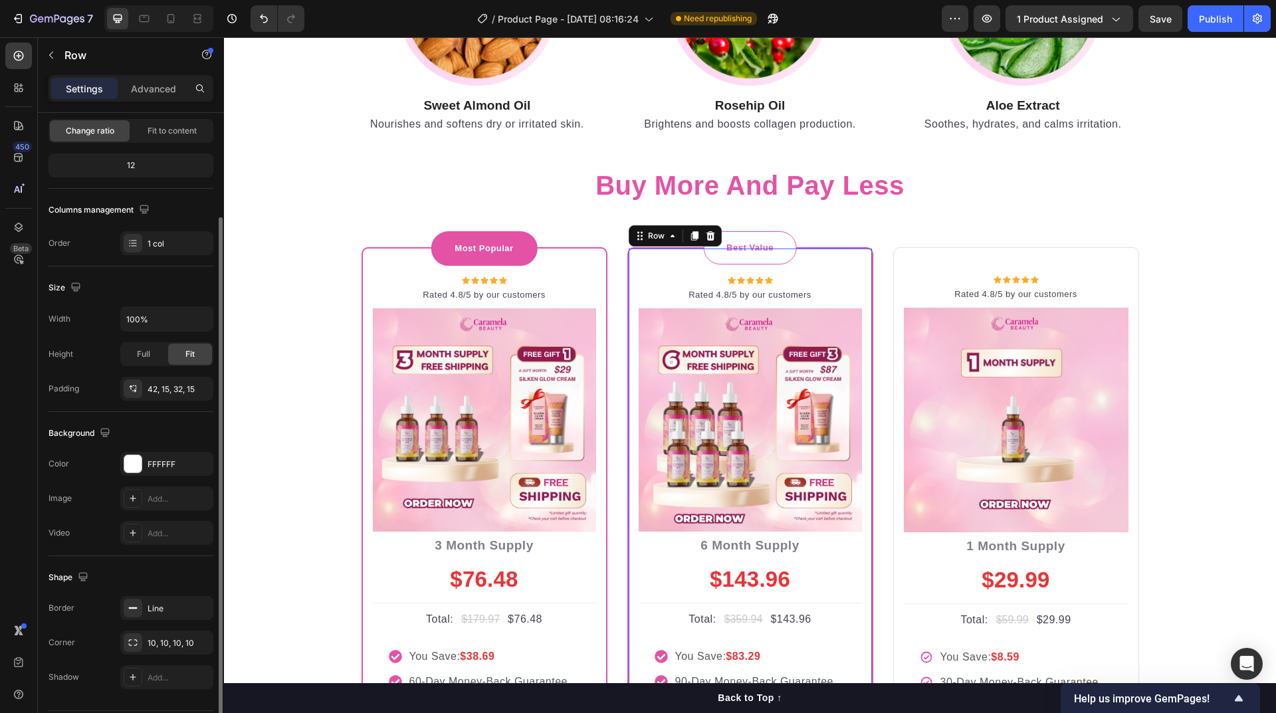
scroll to position [173, 0]
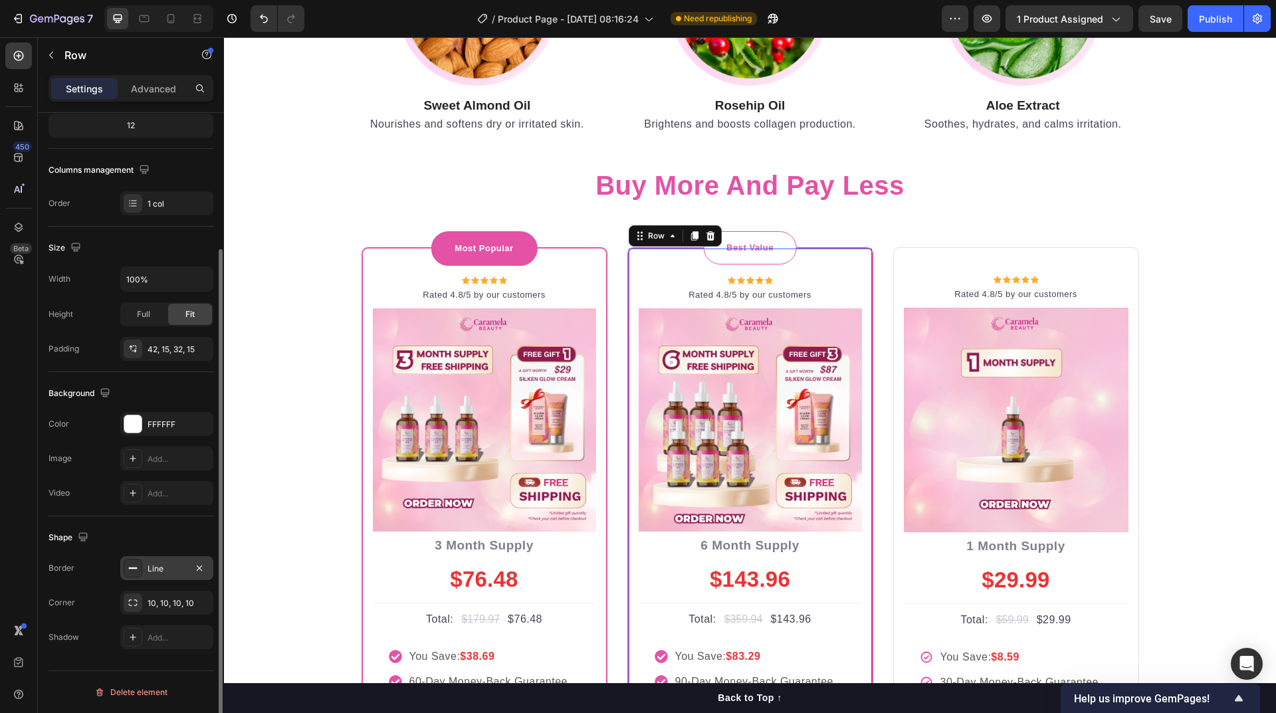
click at [166, 573] on div "Line" at bounding box center [167, 569] width 39 height 12
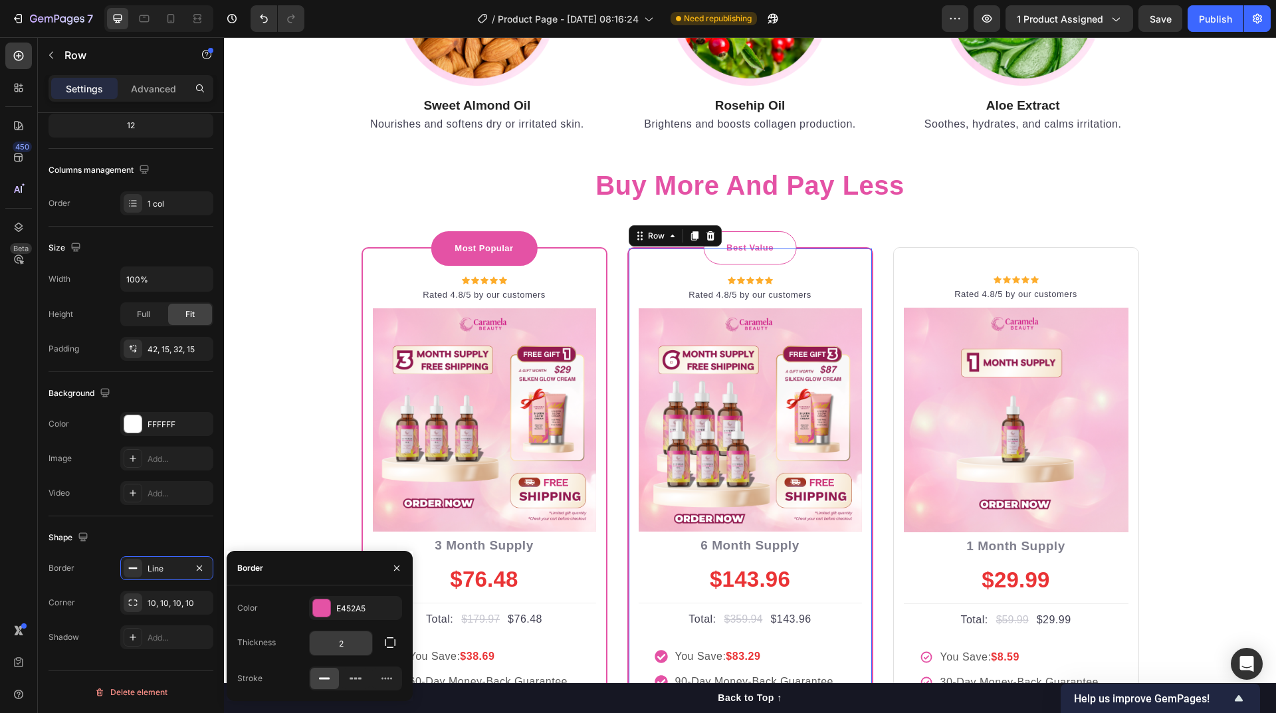
click at [350, 640] on input "2" at bounding box center [341, 643] width 62 height 24
type input "3"
click at [1177, 314] on div "buy more and pay less Heading Row Most Popular Text block Row Icon Icon Icon Ic…" at bounding box center [750, 492] width 1032 height 690
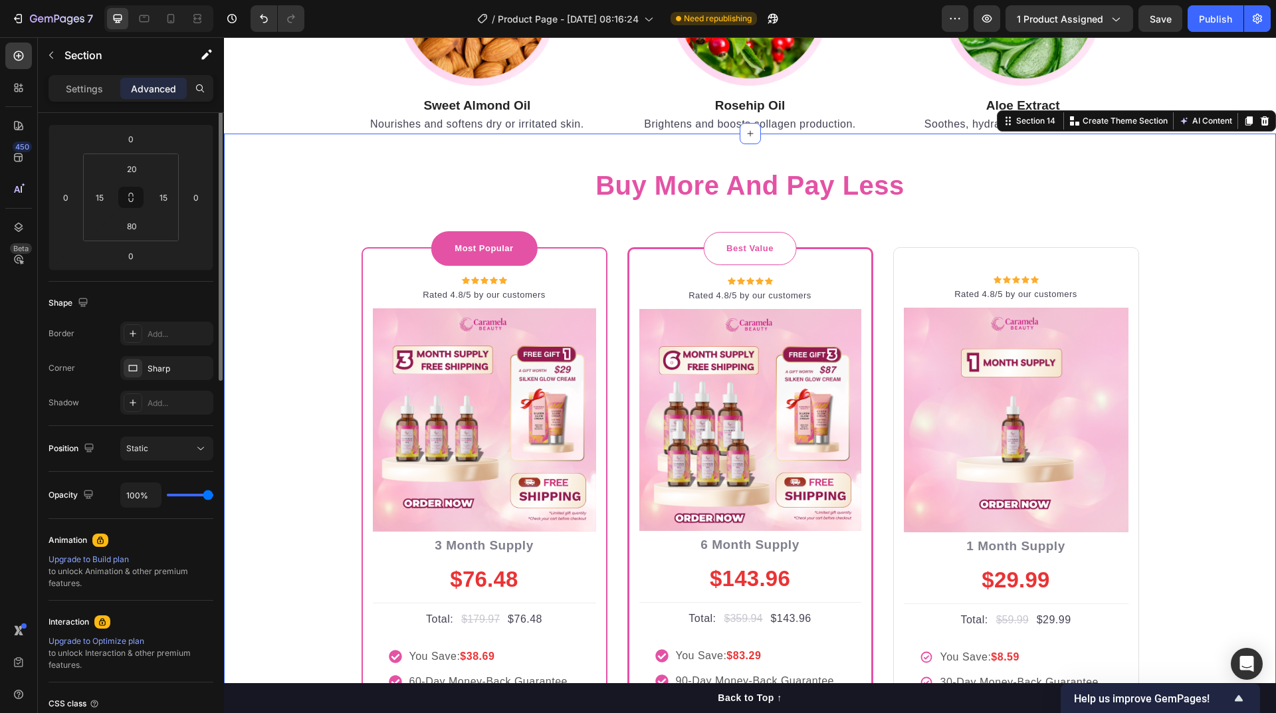
scroll to position [0, 0]
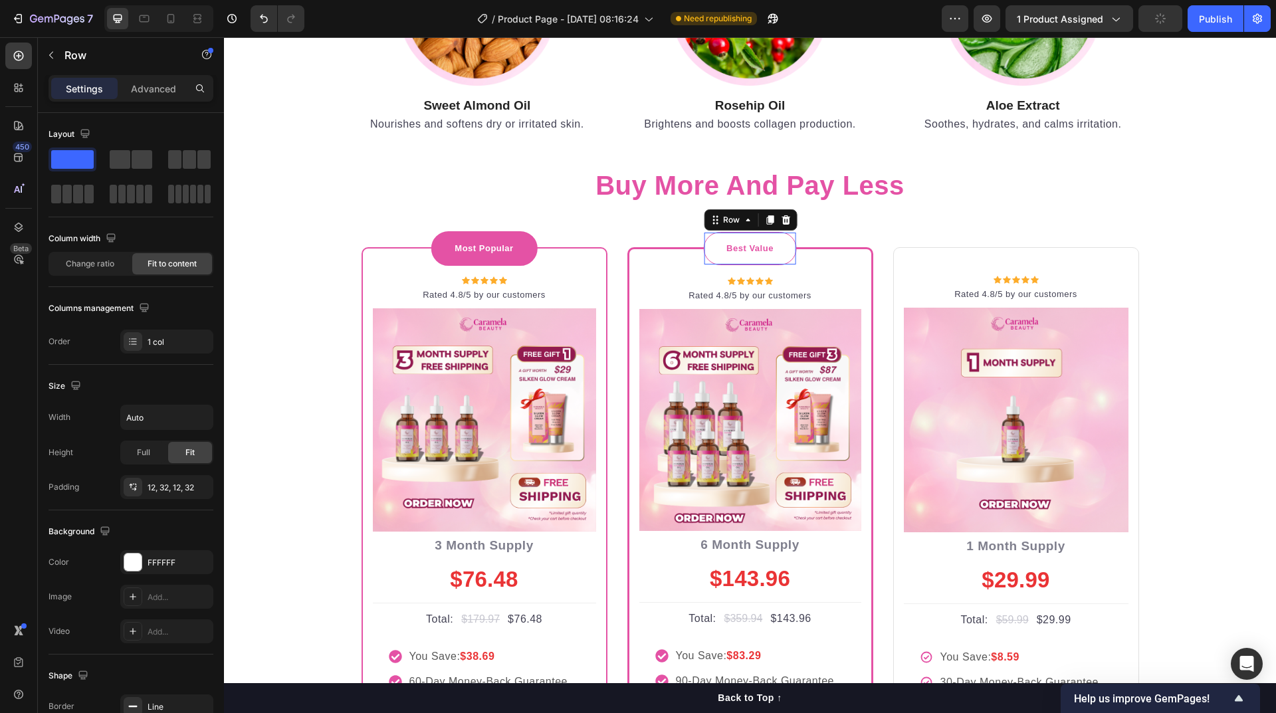
click at [778, 240] on div "Best Value Text block Row 0" at bounding box center [750, 248] width 94 height 33
click at [160, 565] on div "FFFFFF" at bounding box center [167, 563] width 39 height 12
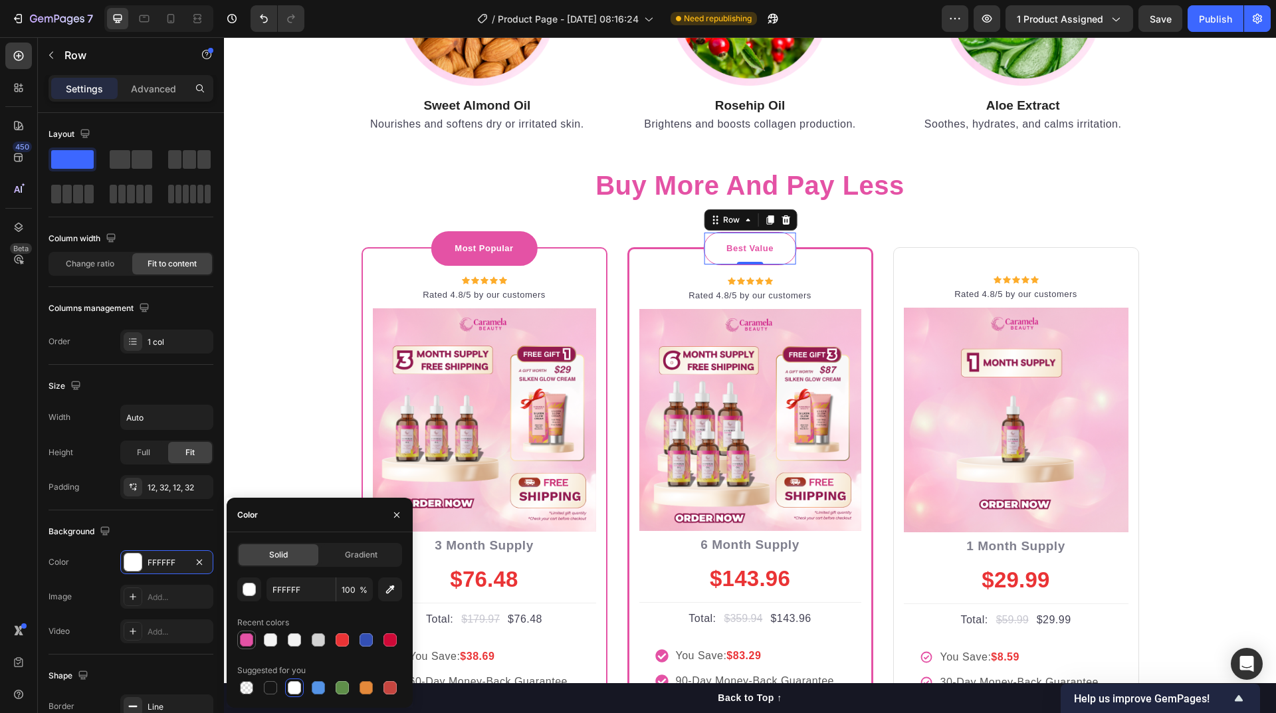
click at [244, 640] on div at bounding box center [246, 639] width 13 height 13
type input "E452A5"
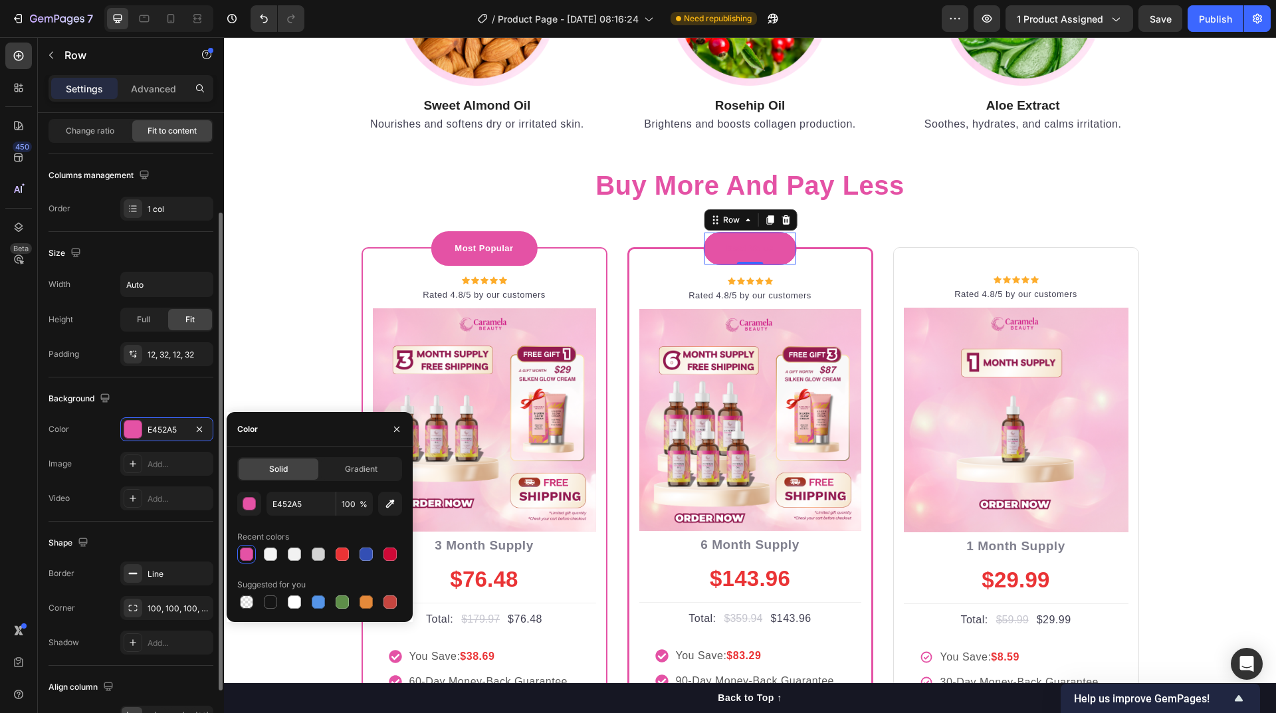
scroll to position [213, 0]
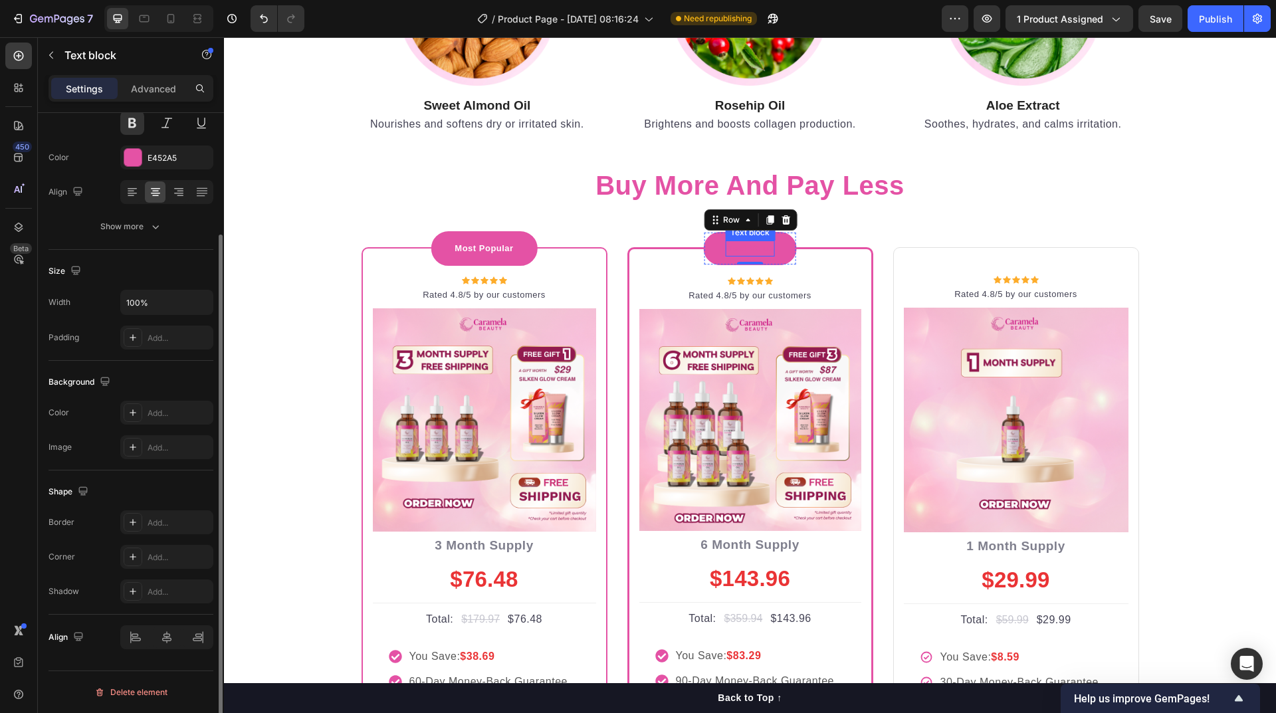
click at [744, 245] on p "Best Value" at bounding box center [749, 248] width 47 height 13
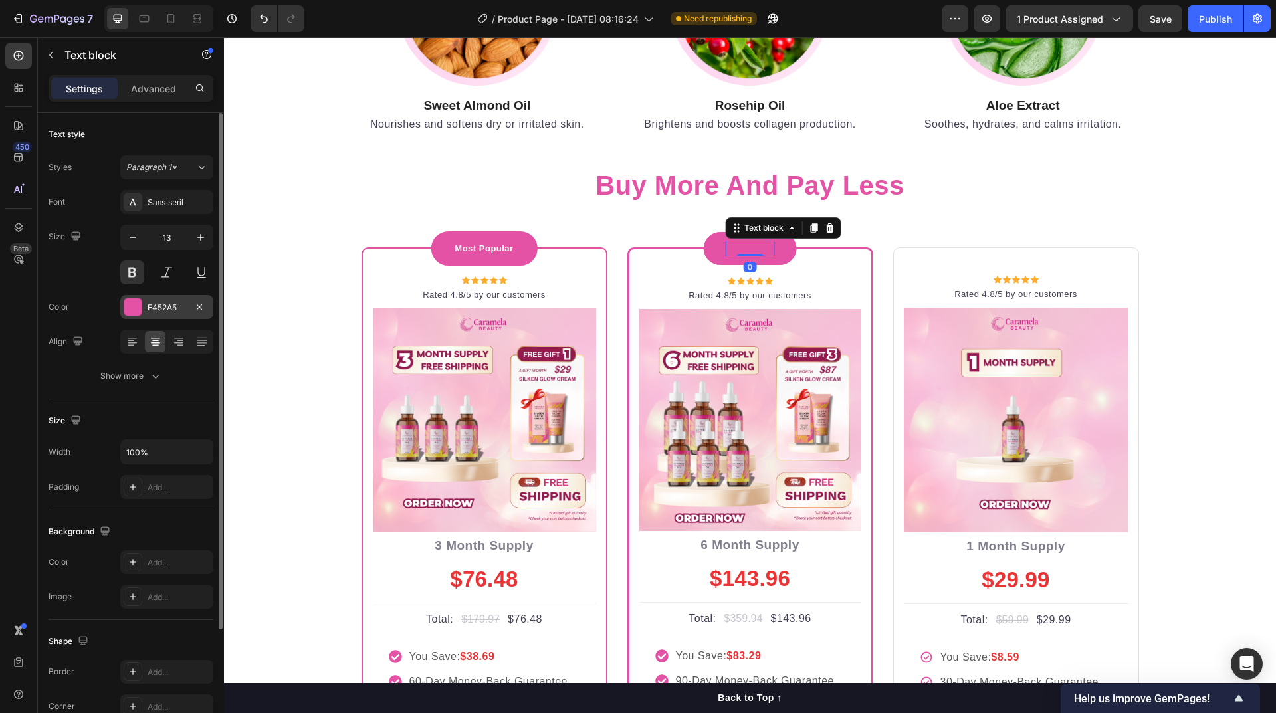
click at [147, 312] on div "E452A5" at bounding box center [166, 307] width 93 height 24
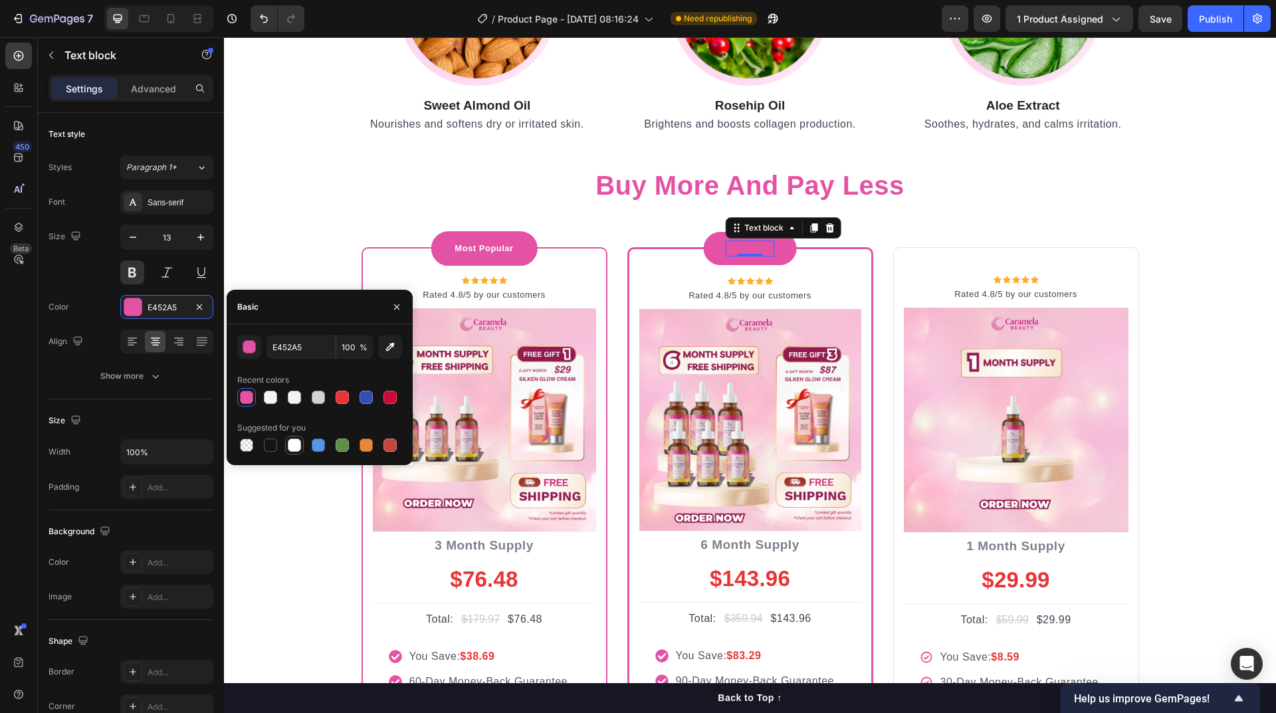
click at [294, 450] on div at bounding box center [294, 445] width 13 height 13
type input "FFFFFF"
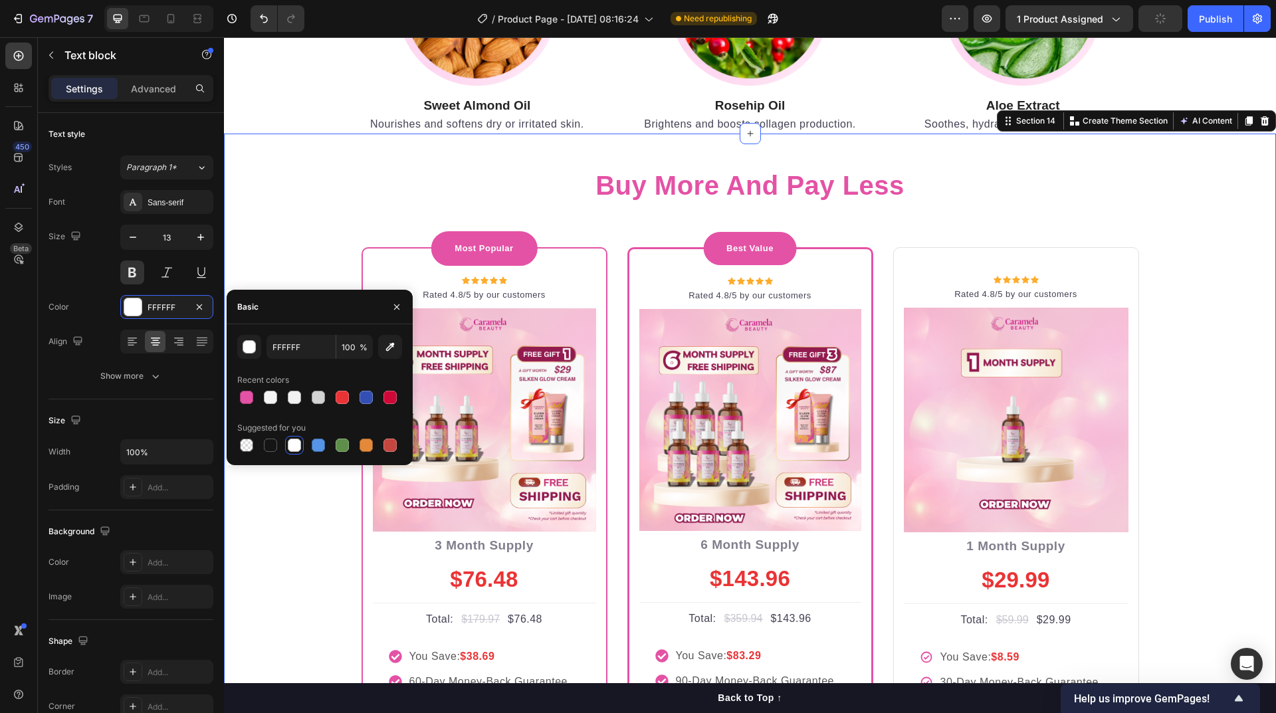
click at [1212, 334] on div "buy more and pay less Heading Row Most Popular Text block Row Icon Icon Icon Ic…" at bounding box center [750, 492] width 1032 height 690
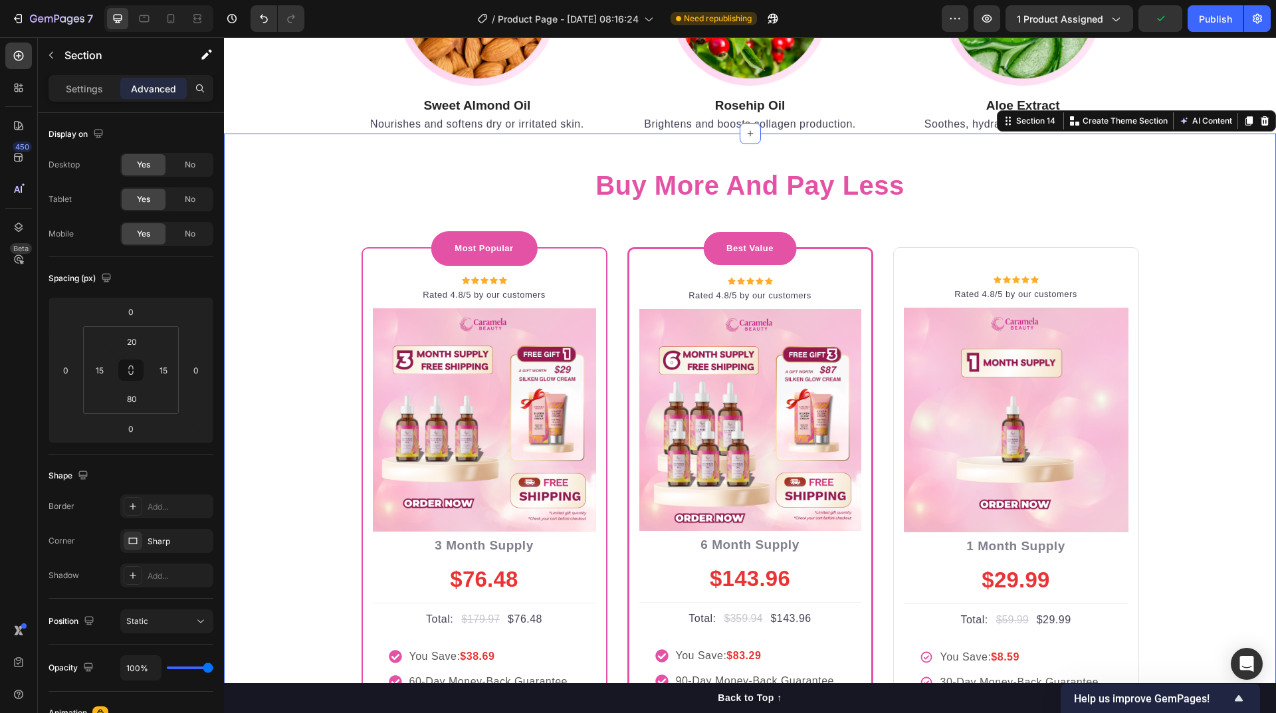
scroll to position [4815, 0]
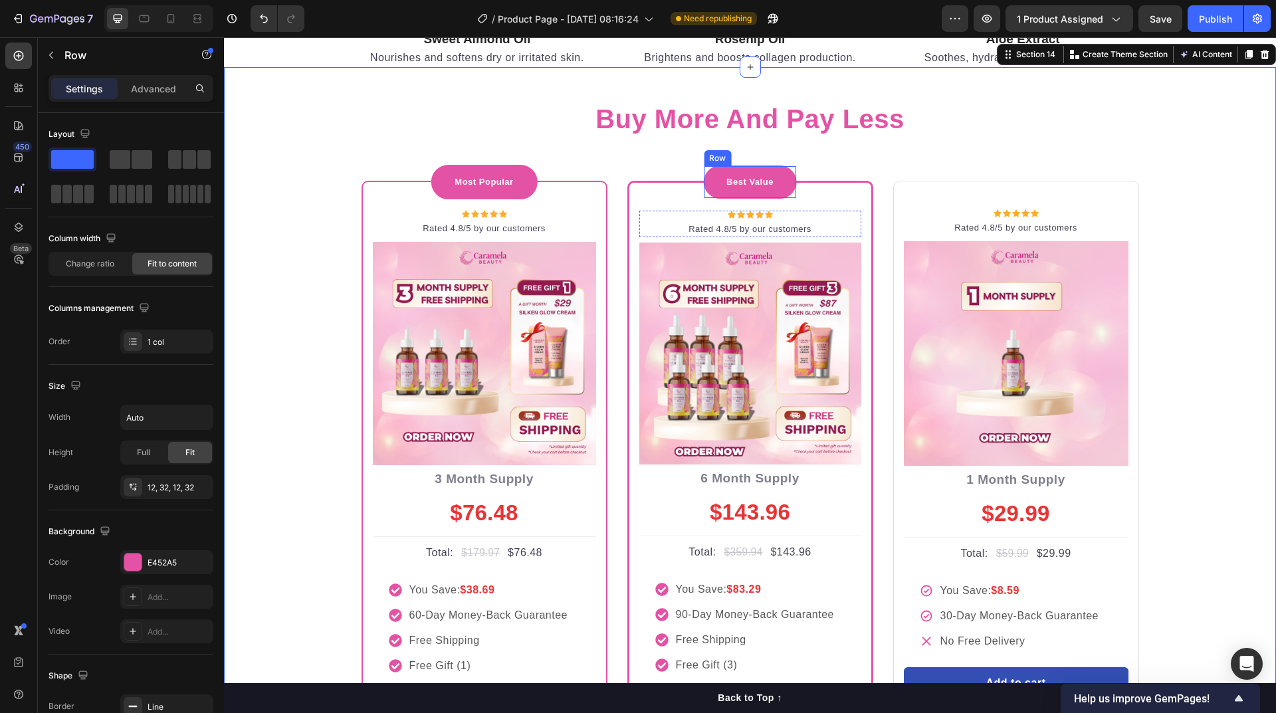
click at [728, 191] on div "Best Value Text block Row" at bounding box center [750, 181] width 94 height 33
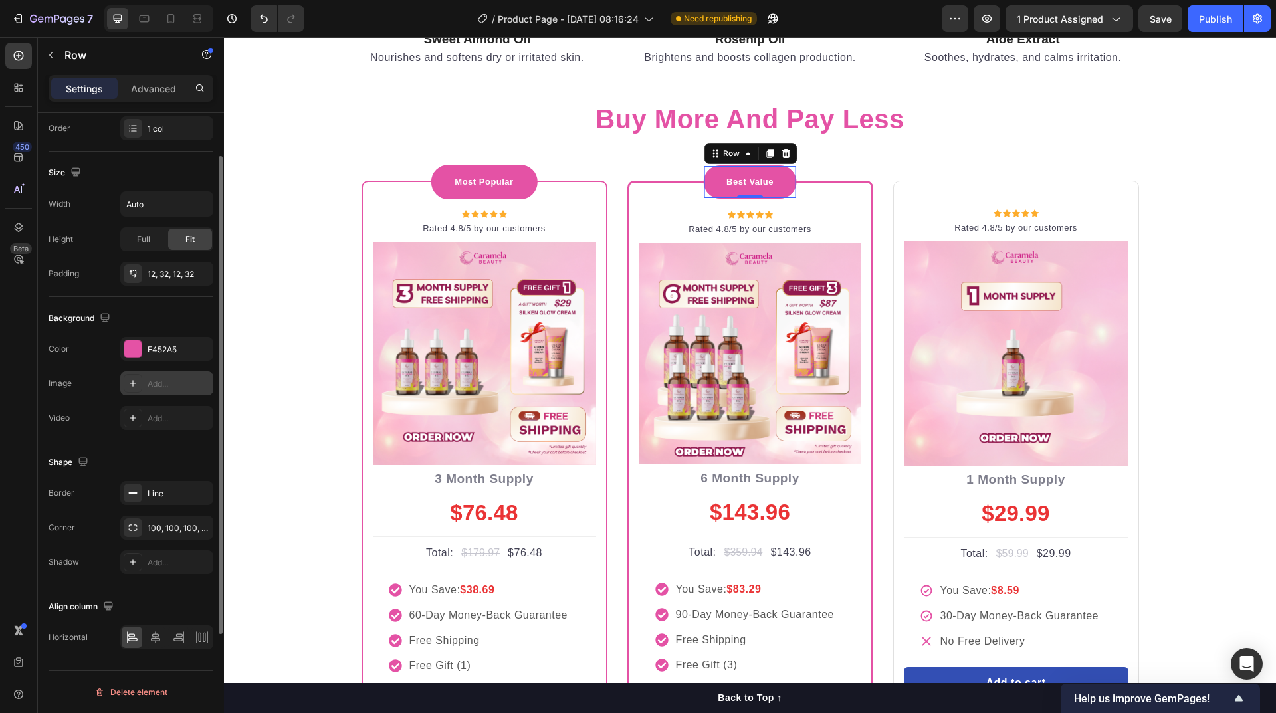
scroll to position [14, 0]
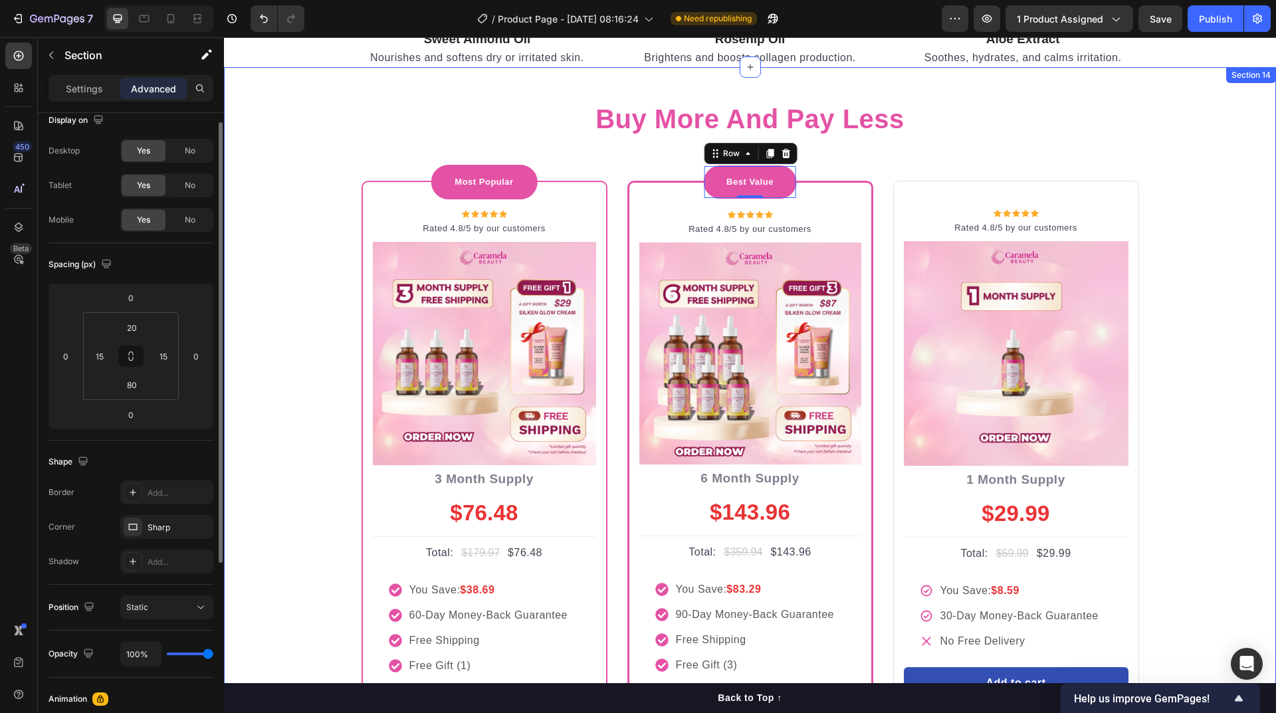
click at [1211, 300] on div "buy more and pay less Heading Row Most Popular Text block Row Icon Icon Icon Ic…" at bounding box center [750, 425] width 1032 height 690
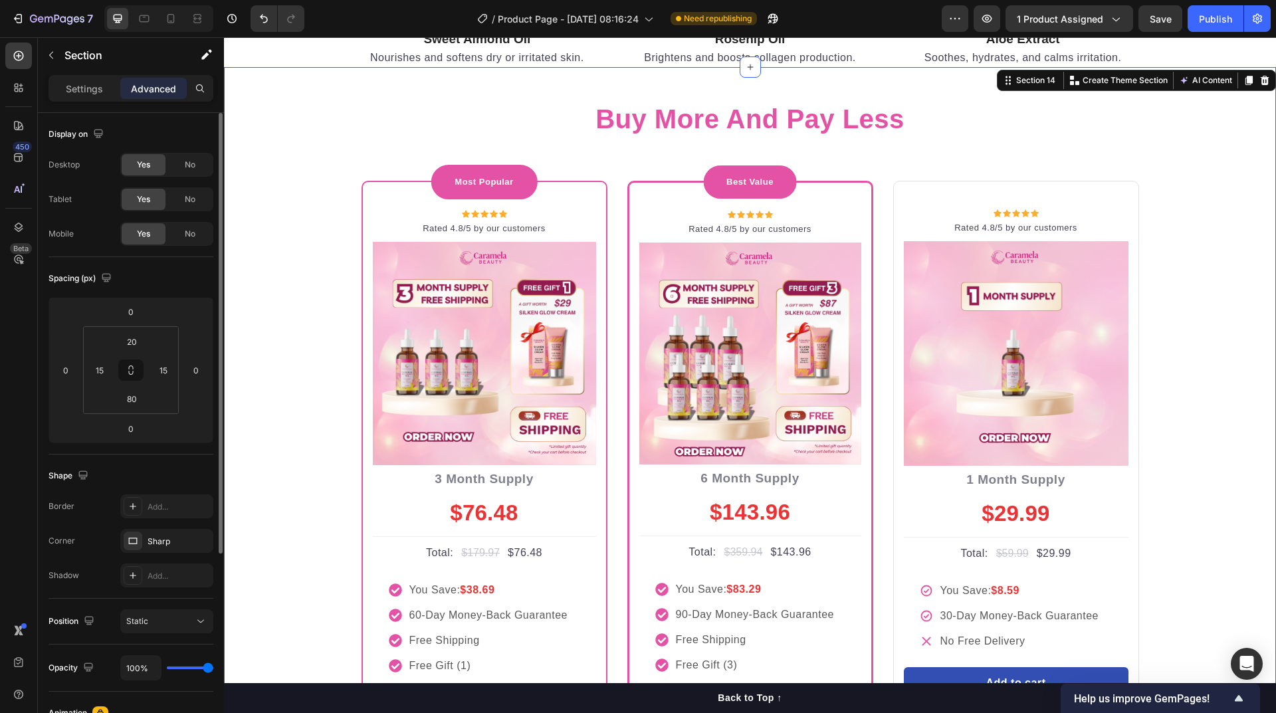
scroll to position [4682, 0]
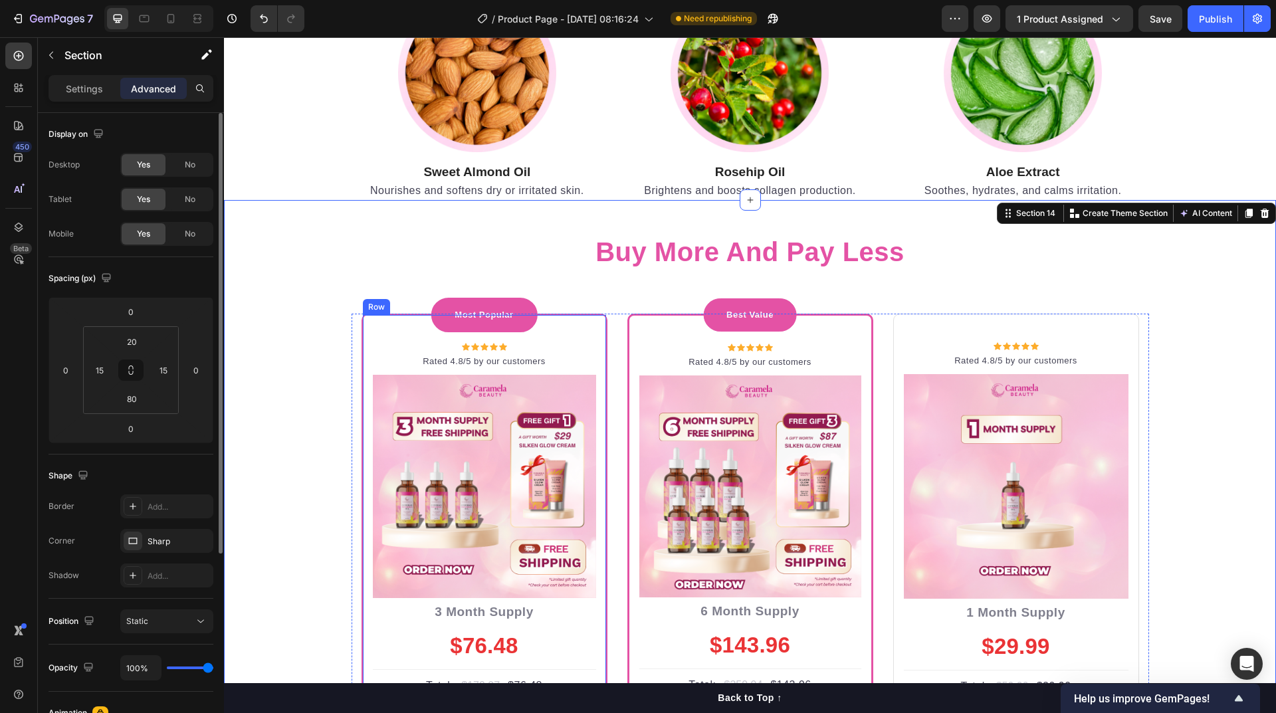
click at [586, 336] on div "Most Popular Text block Row Icon Icon Icon Icon Icon Icon List Hoz Rated 4.8/5 …" at bounding box center [485, 609] width 246 height 590
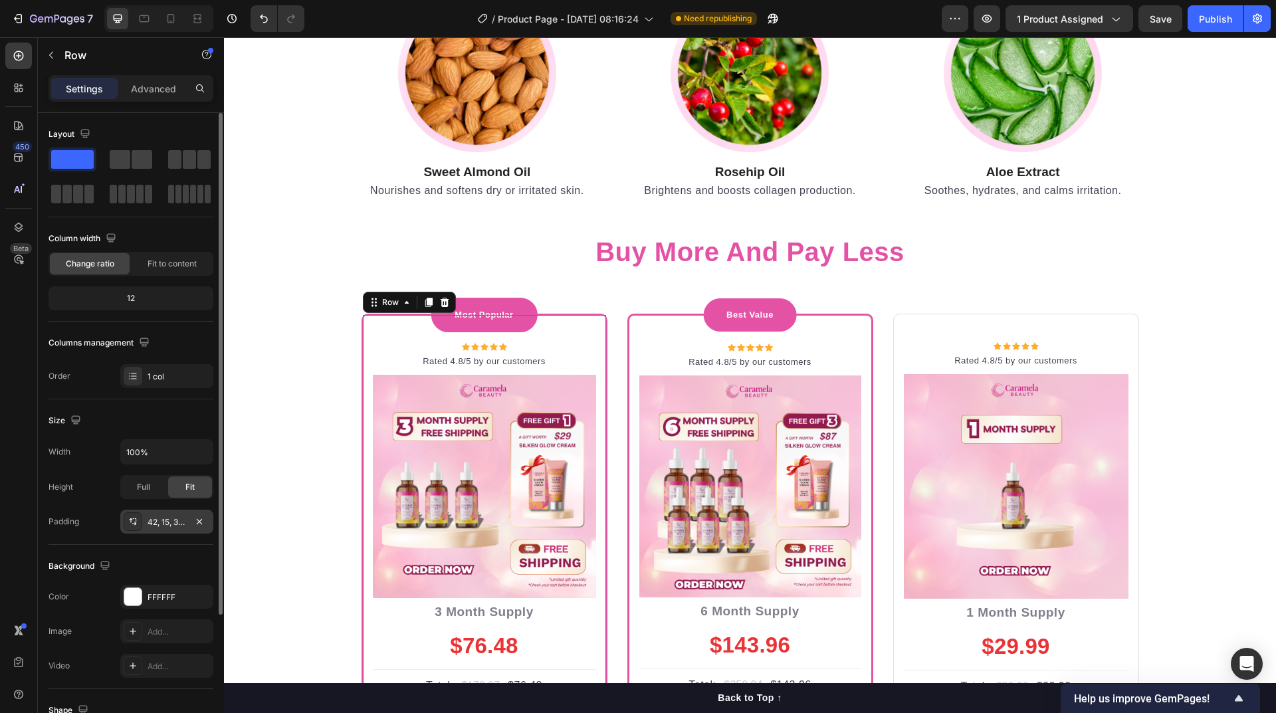
scroll to position [173, 0]
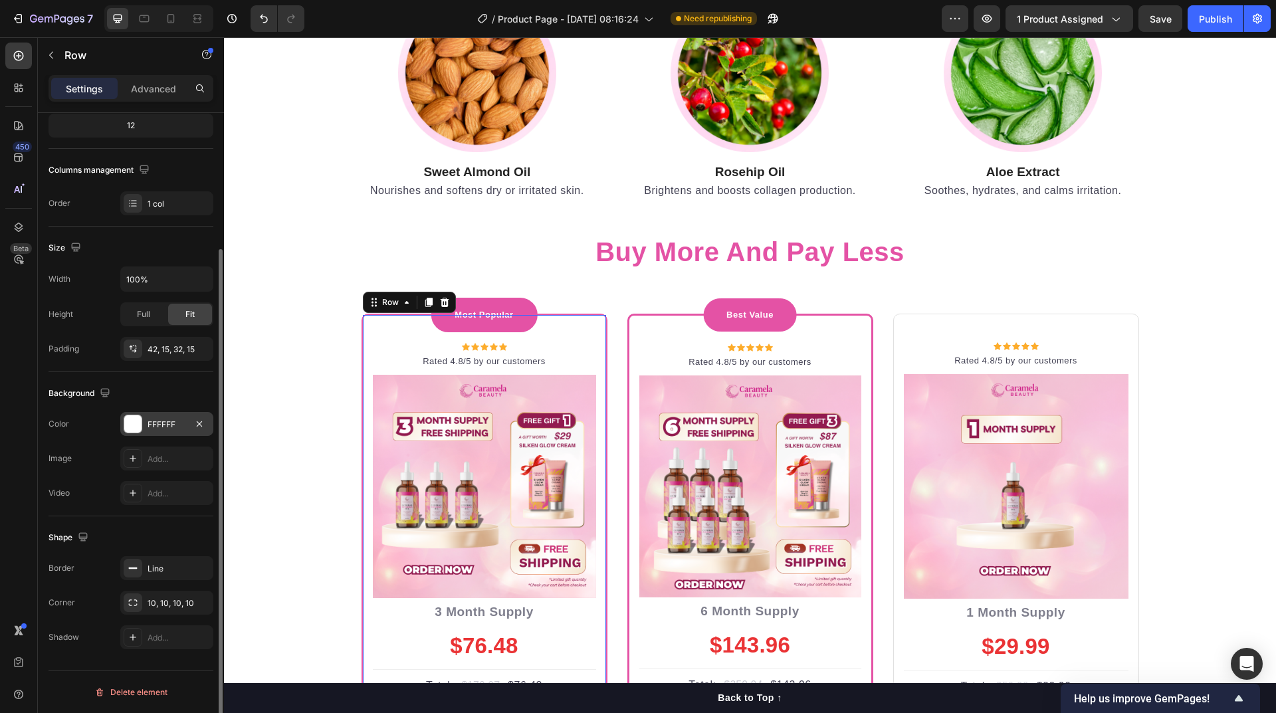
click at [157, 423] on div "FFFFFF" at bounding box center [167, 425] width 39 height 12
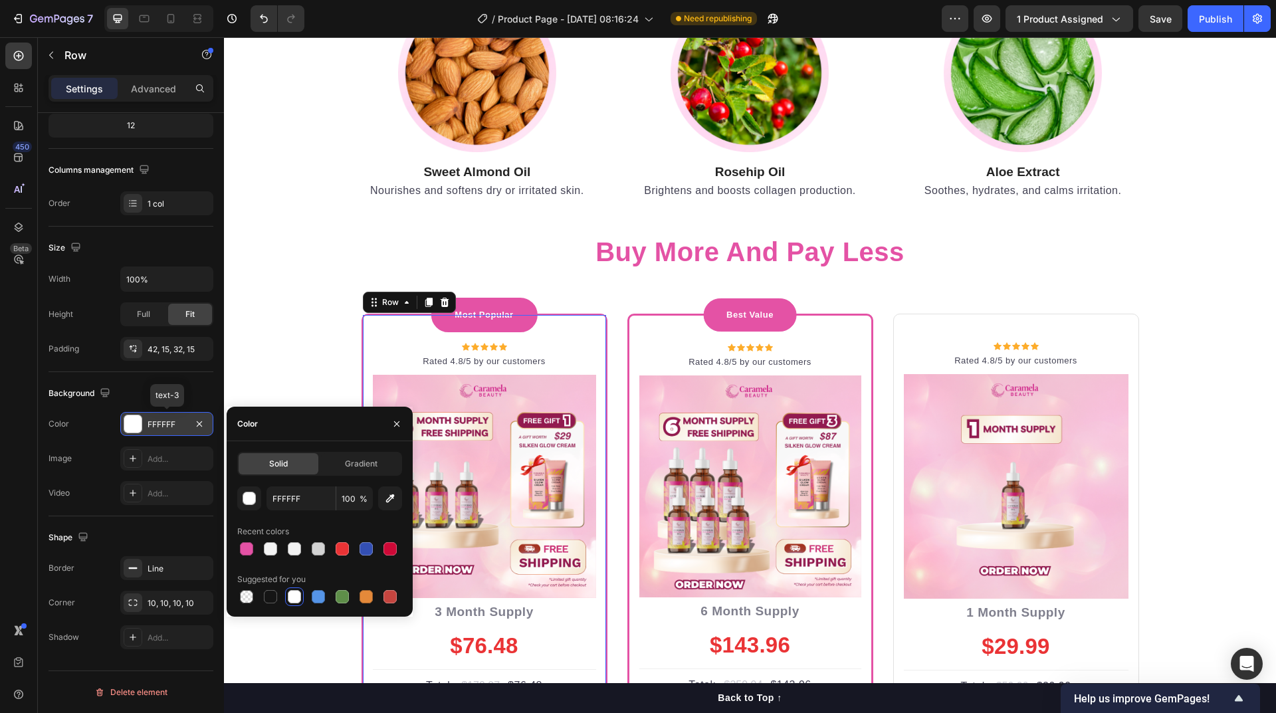
click at [157, 423] on div "FFFFFF" at bounding box center [167, 425] width 39 height 12
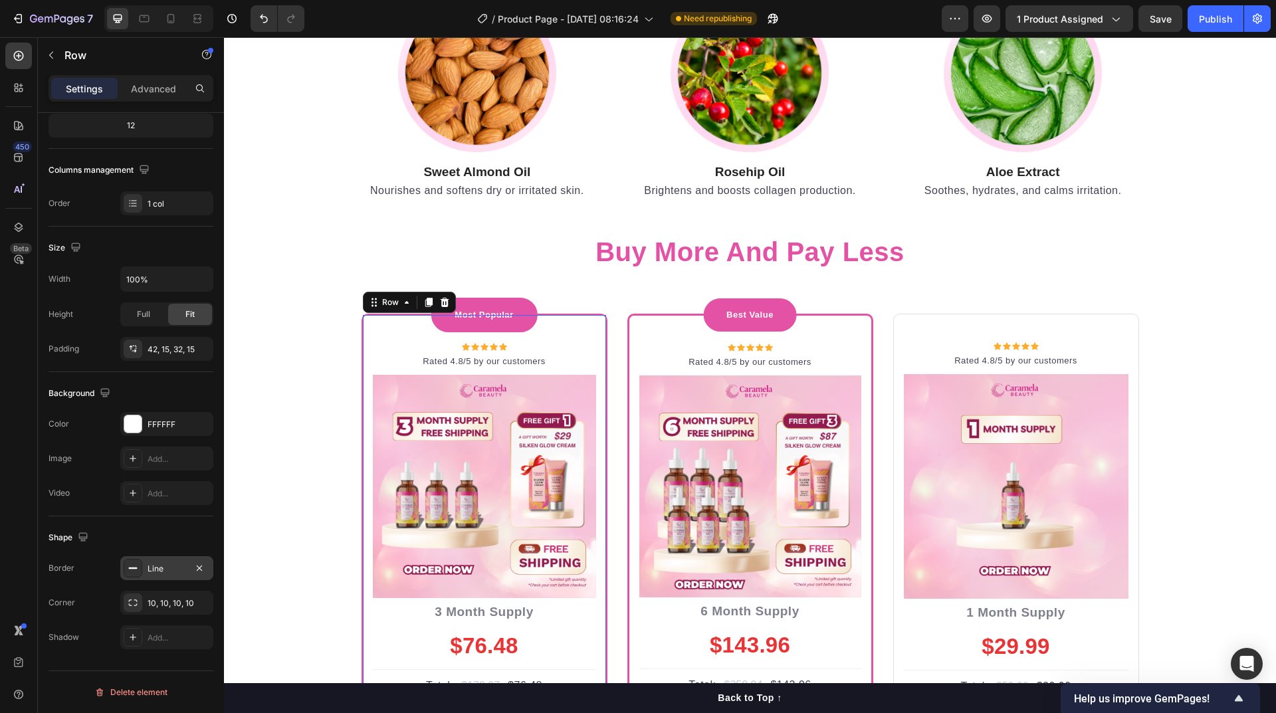
click at [153, 563] on div "Line" at bounding box center [167, 569] width 39 height 12
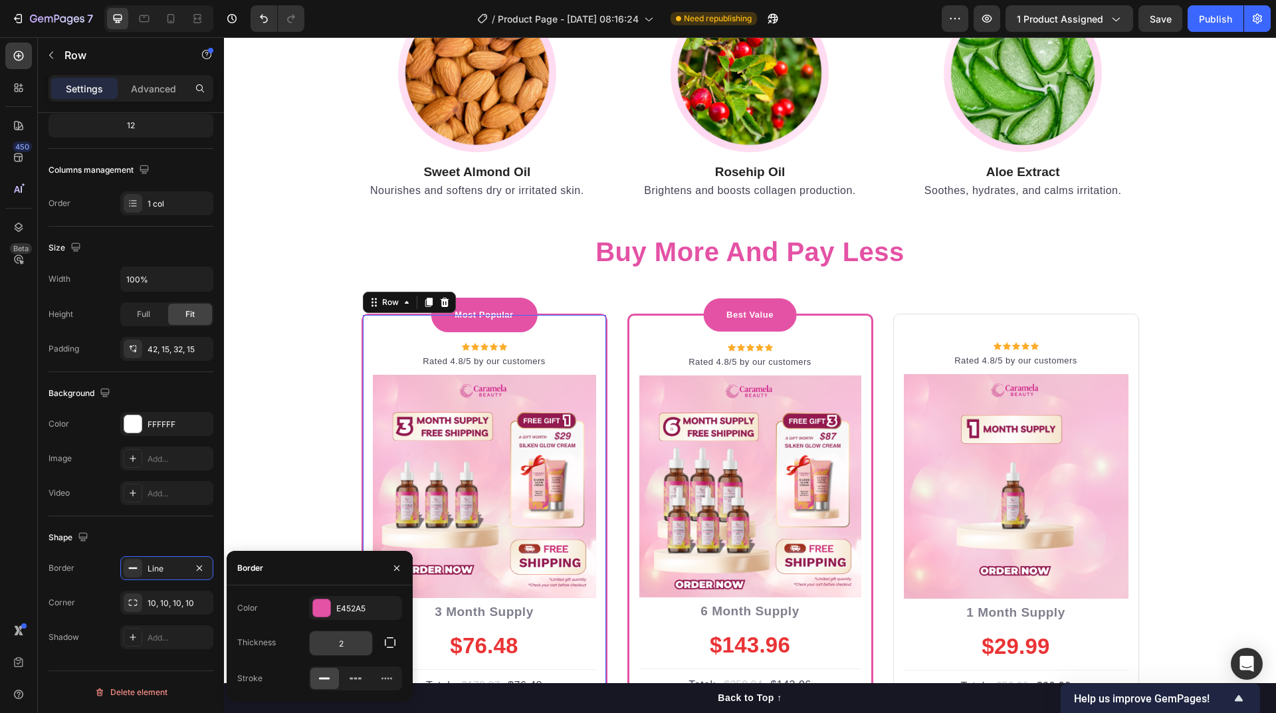
click at [354, 638] on input "2" at bounding box center [341, 643] width 62 height 24
type input "1"
click at [1207, 381] on div "buy more and pay less Heading Row Most Popular Text block Row Icon Icon Icon Ic…" at bounding box center [750, 558] width 1032 height 690
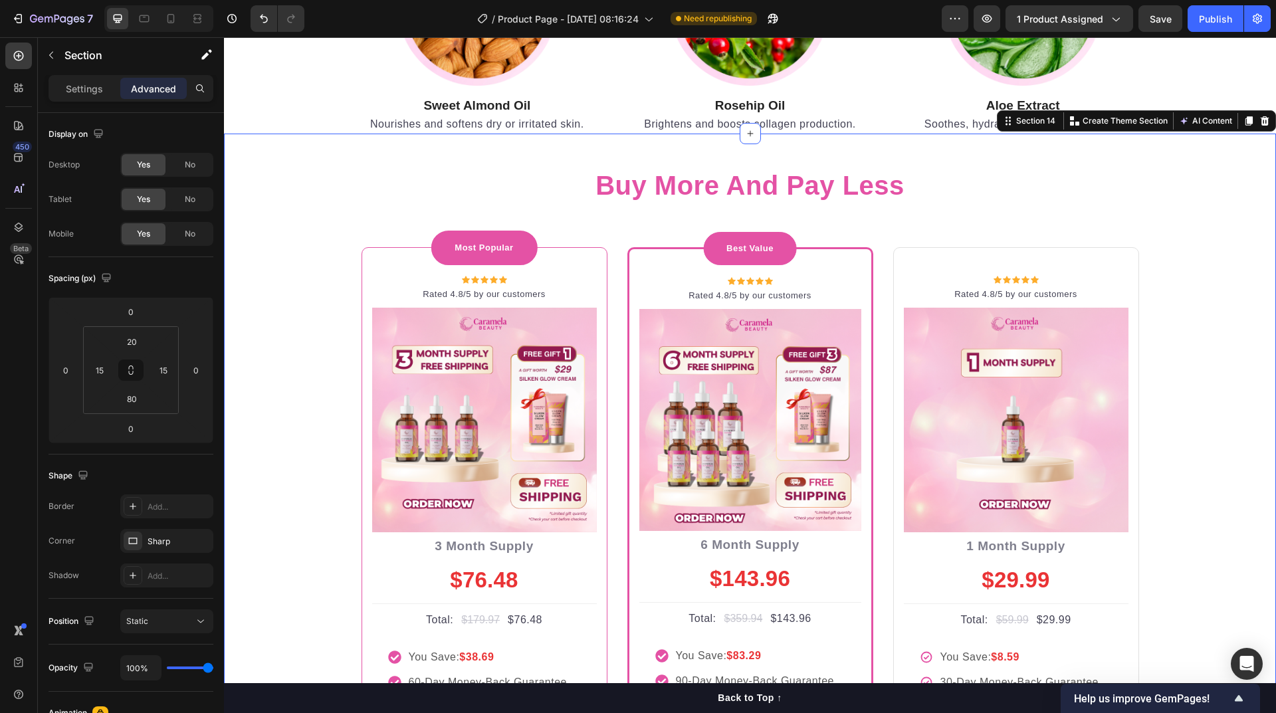
scroll to position [4815, 0]
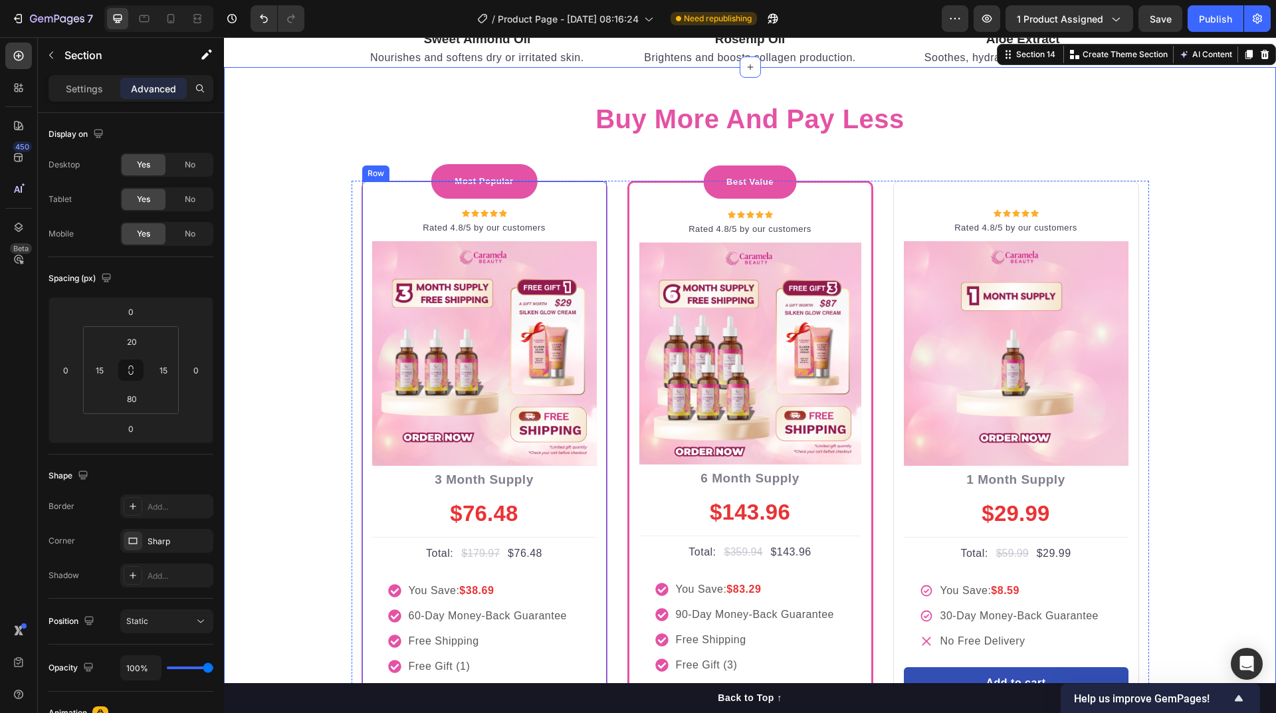
click at [596, 210] on div "Most Popular Text block Row Icon Icon Icon Icon Icon Icon List Hoz Rated 4.8/5 …" at bounding box center [485, 476] width 246 height 590
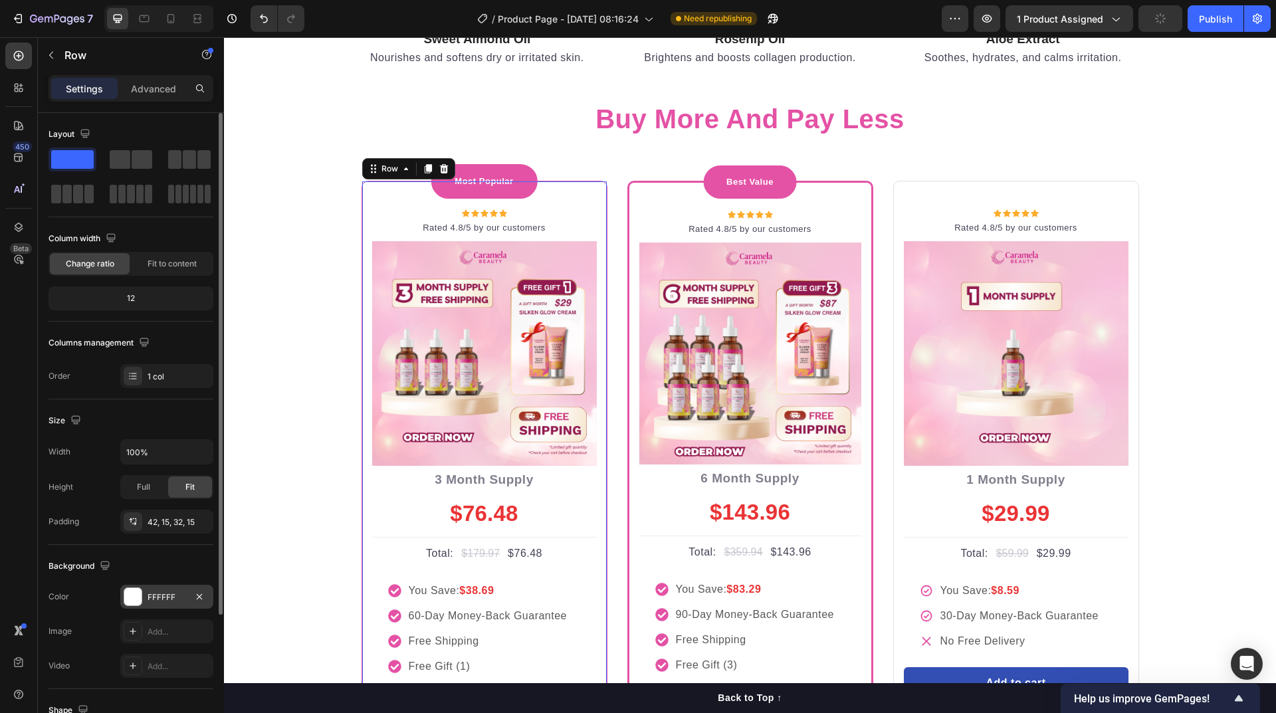
scroll to position [173, 0]
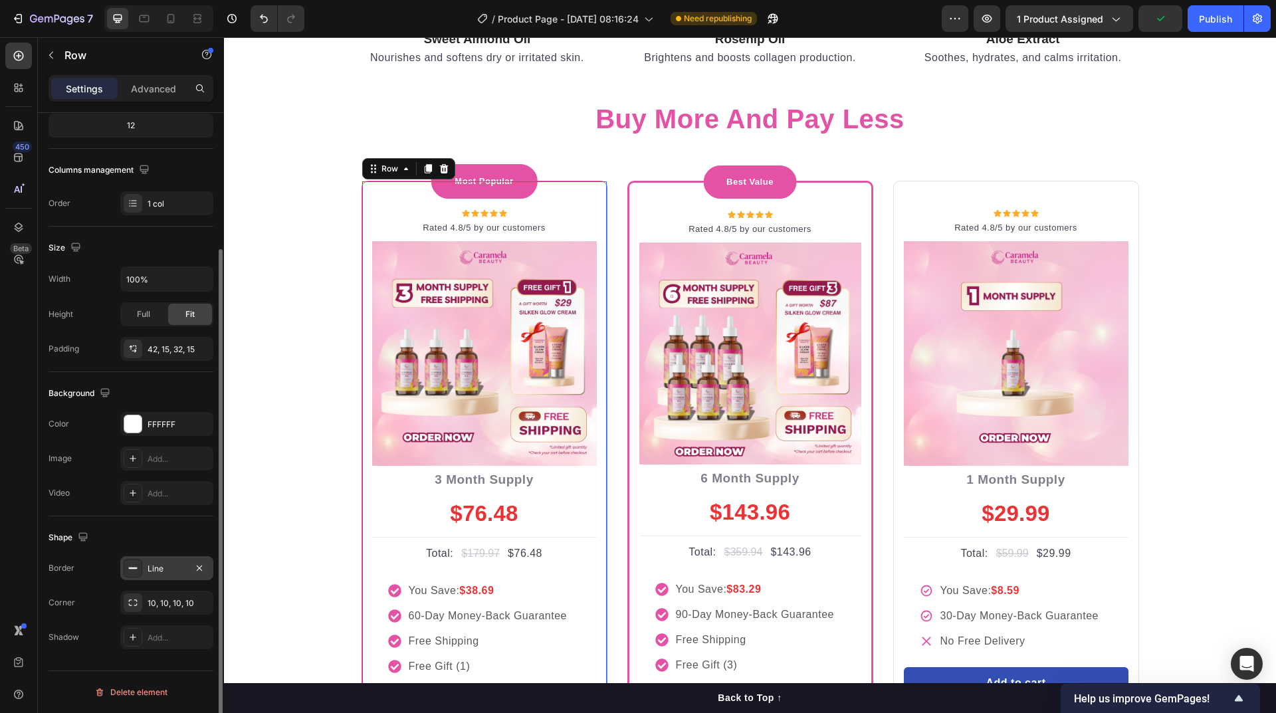
click at [169, 567] on div "Line" at bounding box center [167, 569] width 39 height 12
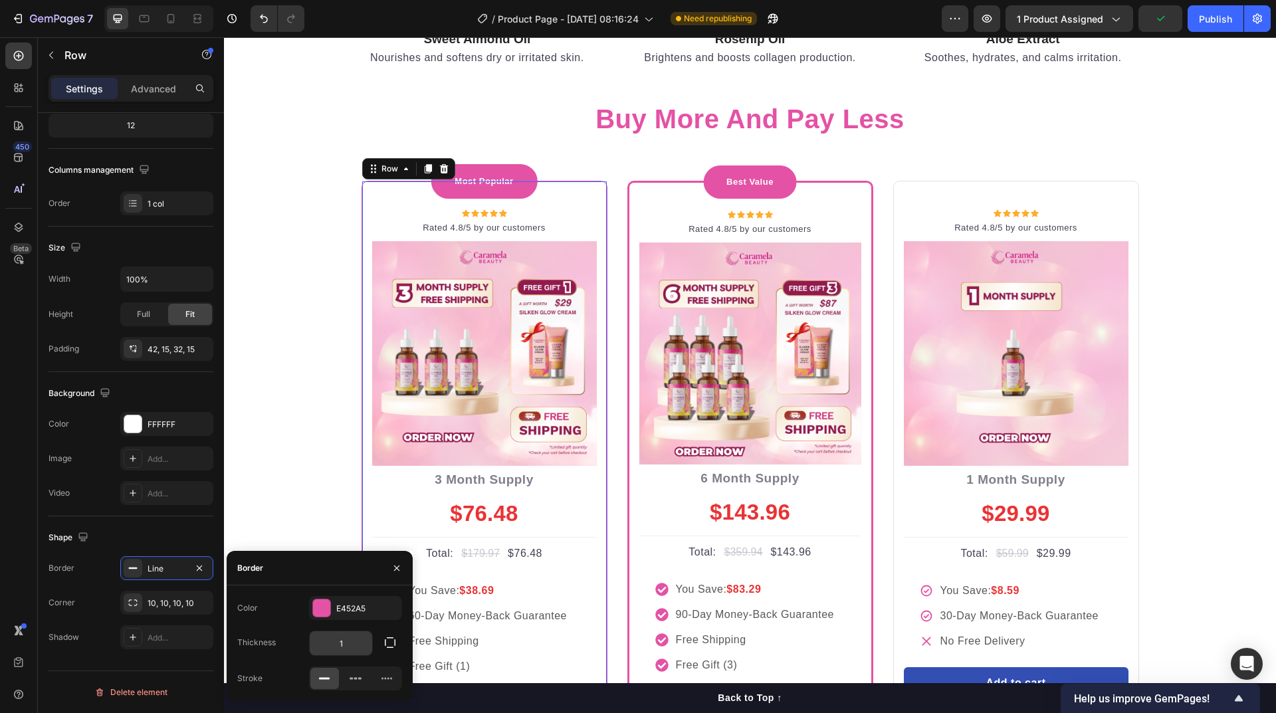
click at [348, 645] on input "1" at bounding box center [341, 643] width 62 height 24
type input "2"
click at [1206, 437] on div "buy more and pay less Heading Row Most Popular Text block Row Icon Icon Icon Ic…" at bounding box center [750, 425] width 1032 height 690
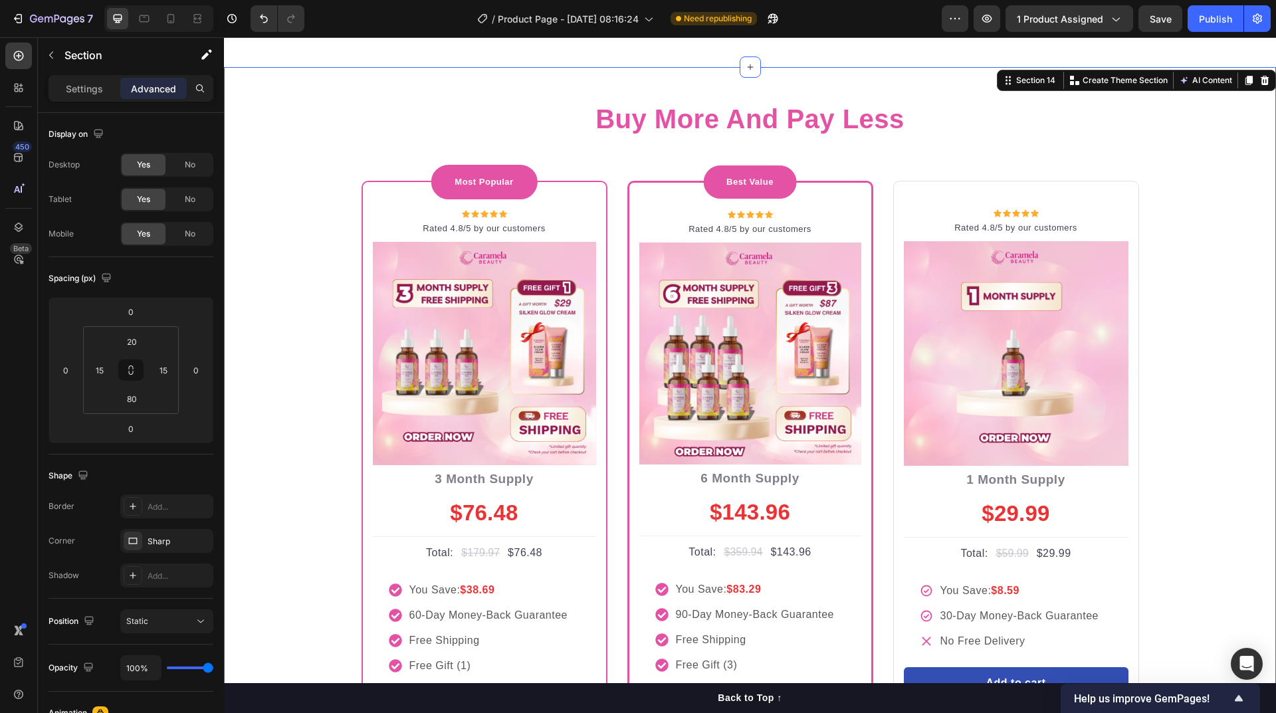
scroll to position [5346, 0]
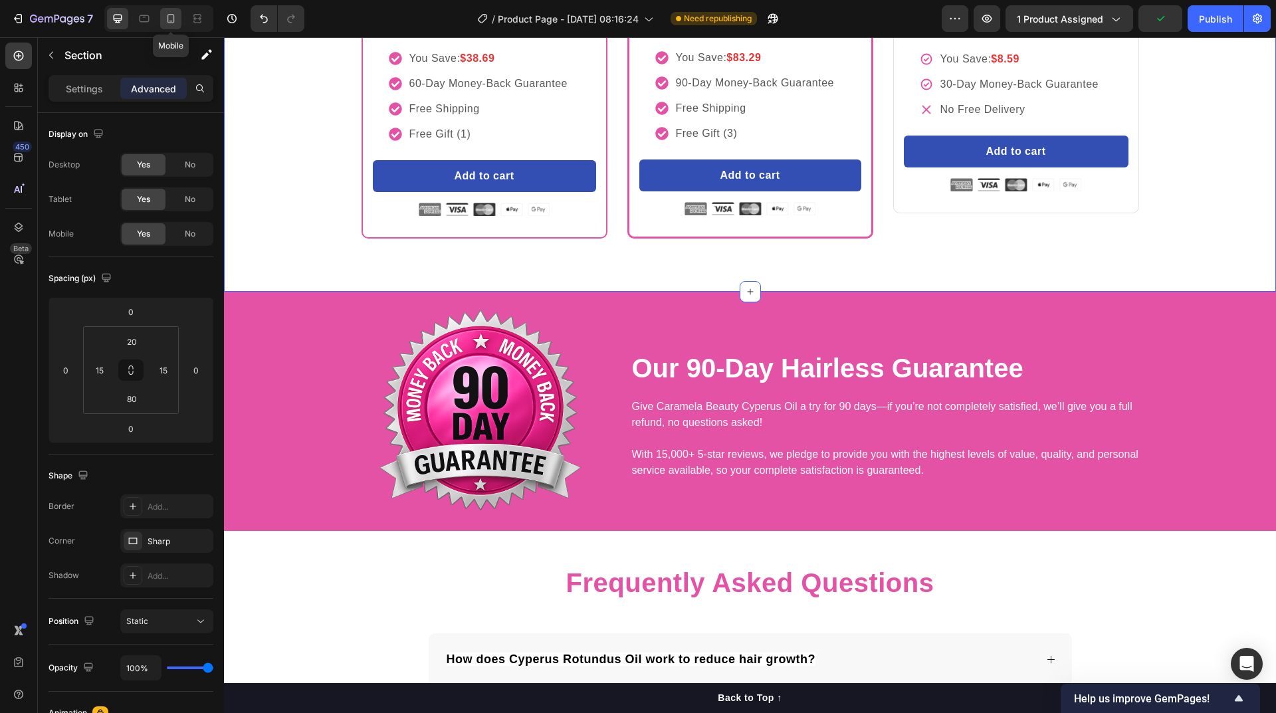
click at [166, 23] on icon at bounding box center [170, 18] width 13 height 13
type input "0"
type input "56"
type input "0"
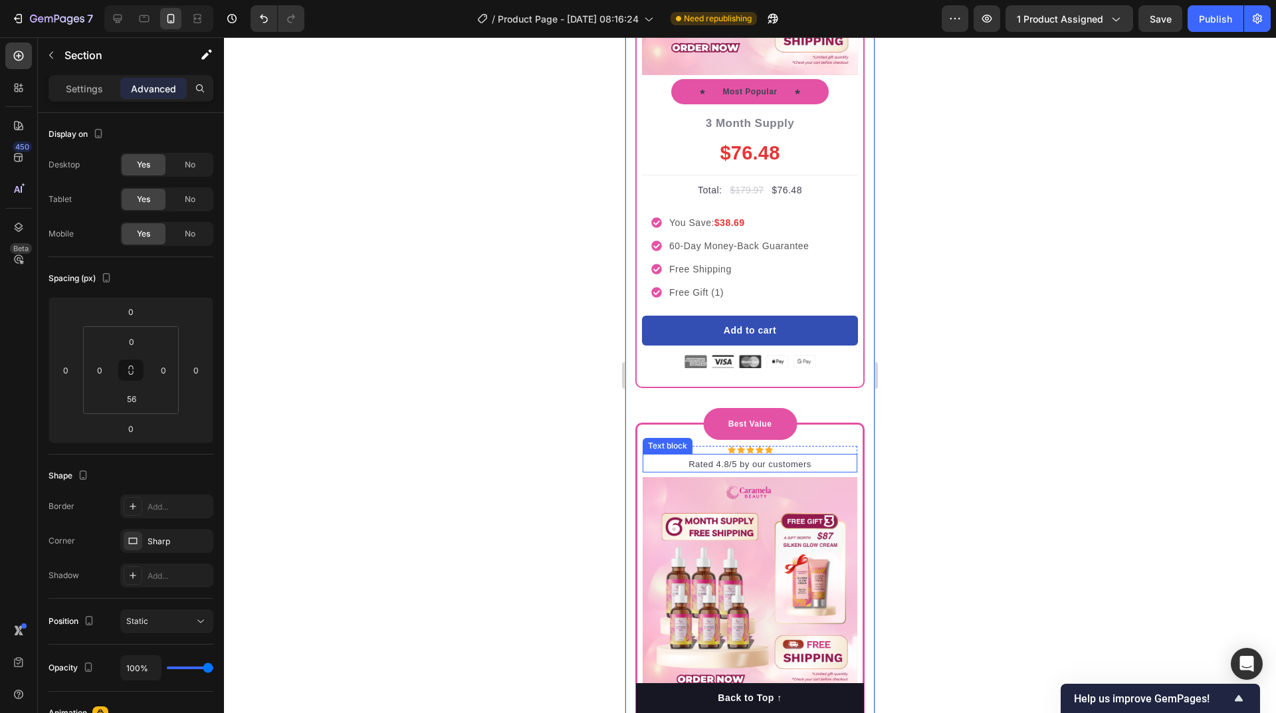
scroll to position [5529, 0]
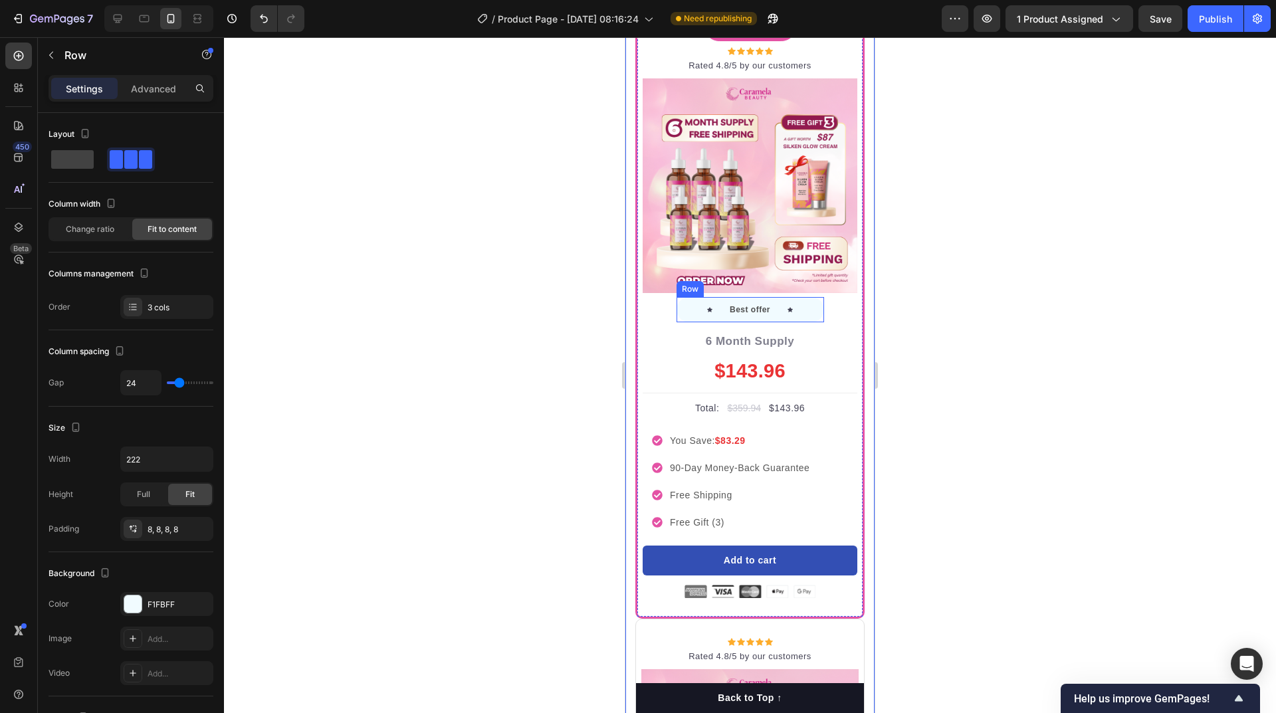
click at [800, 297] on div "Icon Best offer Text block Icon Row" at bounding box center [751, 309] width 148 height 25
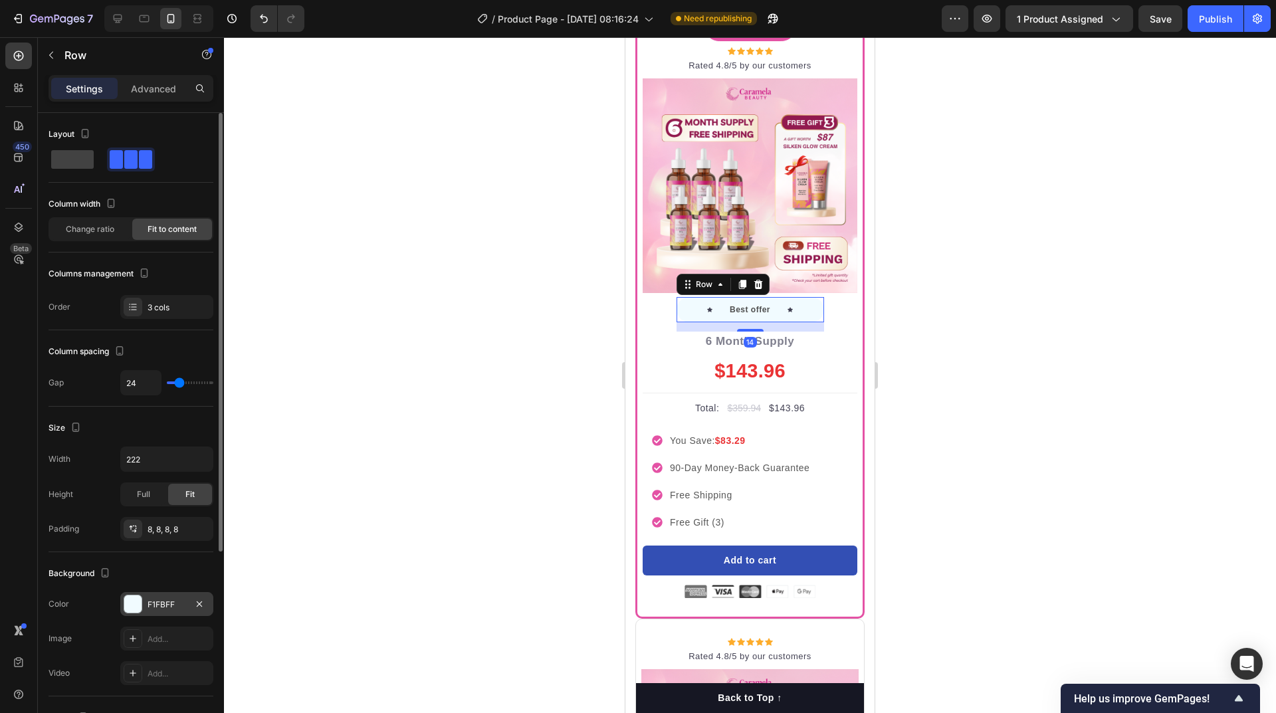
click at [156, 609] on div "F1FBFF" at bounding box center [167, 605] width 39 height 12
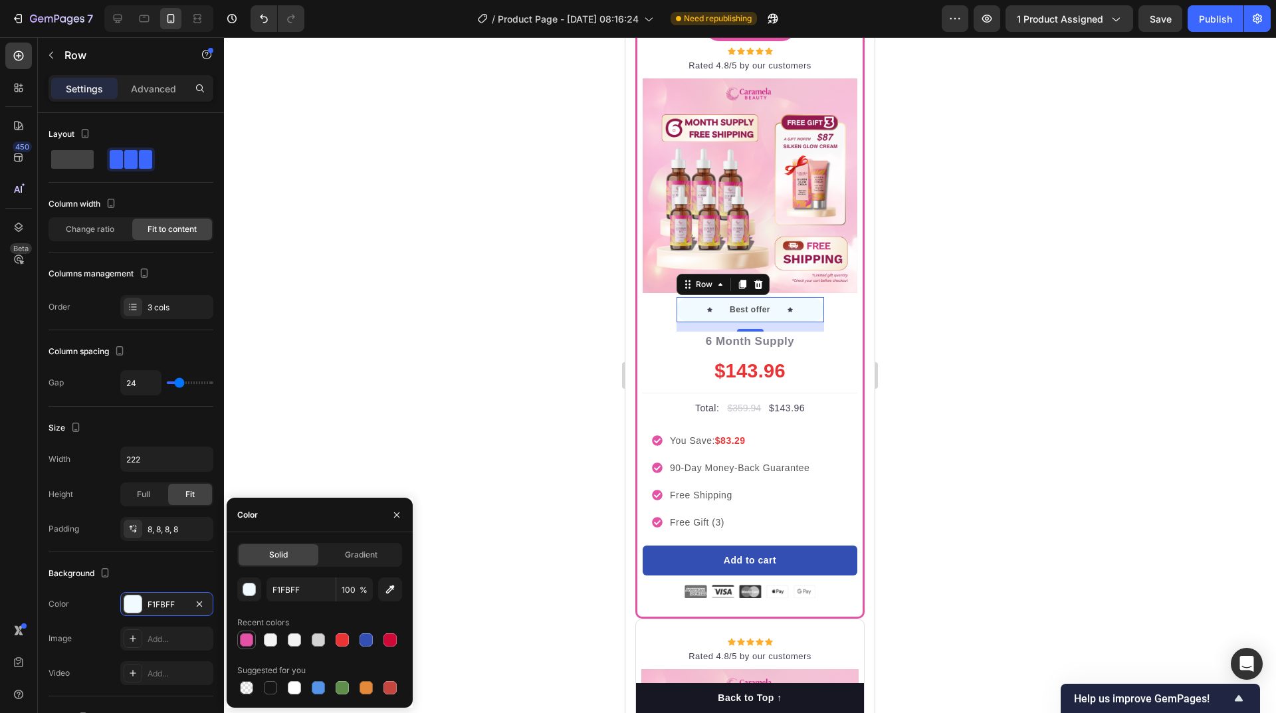
drag, startPoint x: 251, startPoint y: 640, endPoint x: 72, endPoint y: 415, distance: 287.1
click at [251, 640] on div at bounding box center [246, 639] width 13 height 13
type input "E452A5"
click at [1055, 356] on div at bounding box center [750, 375] width 1052 height 676
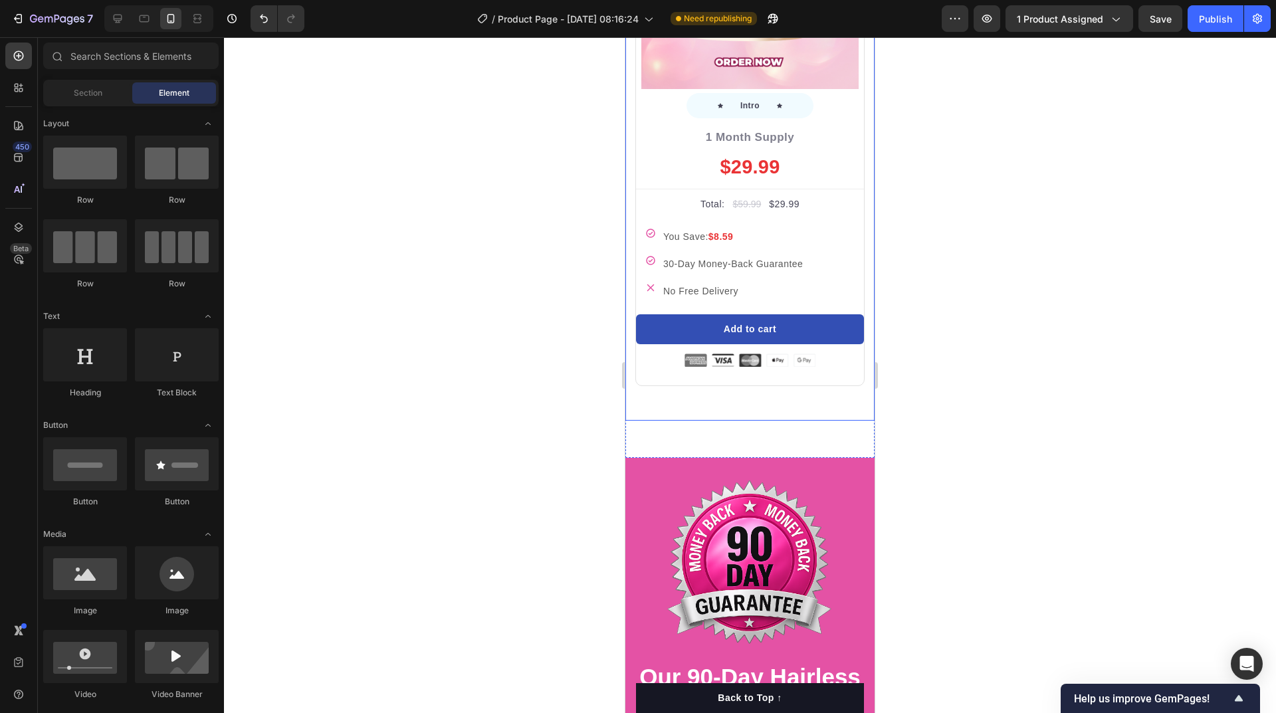
scroll to position [6659, 0]
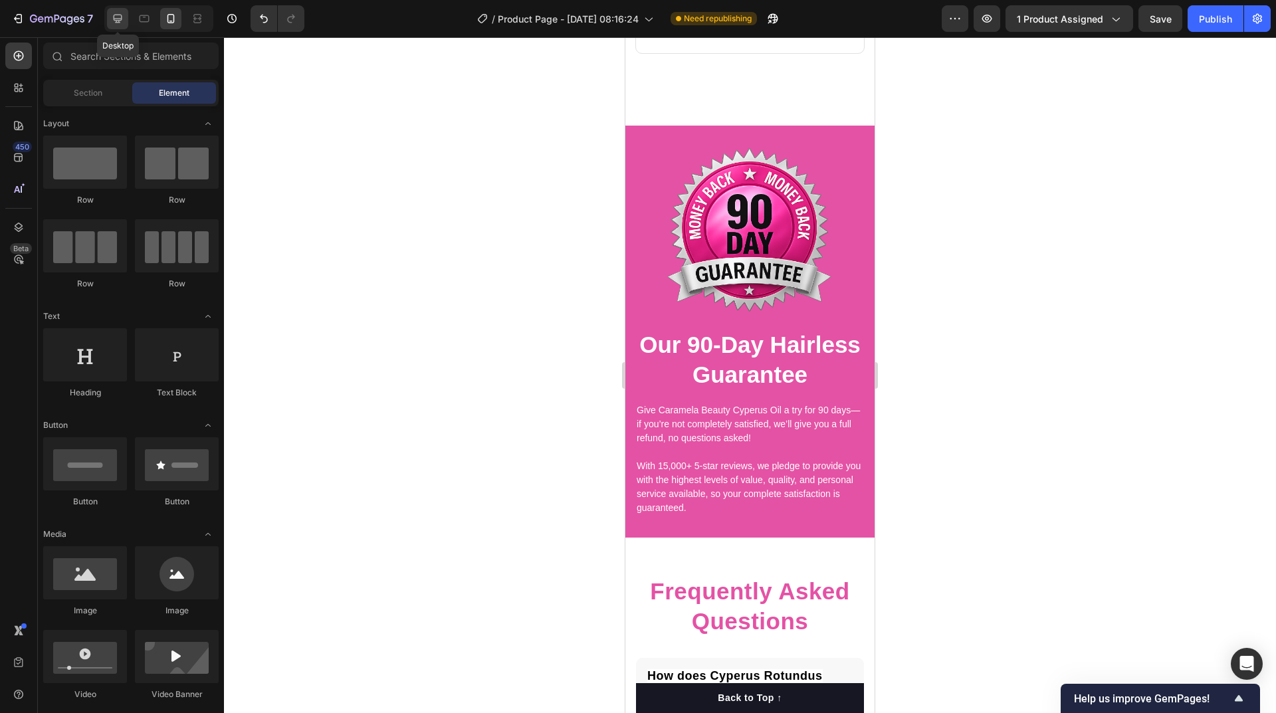
click at [116, 21] on icon at bounding box center [118, 19] width 9 height 9
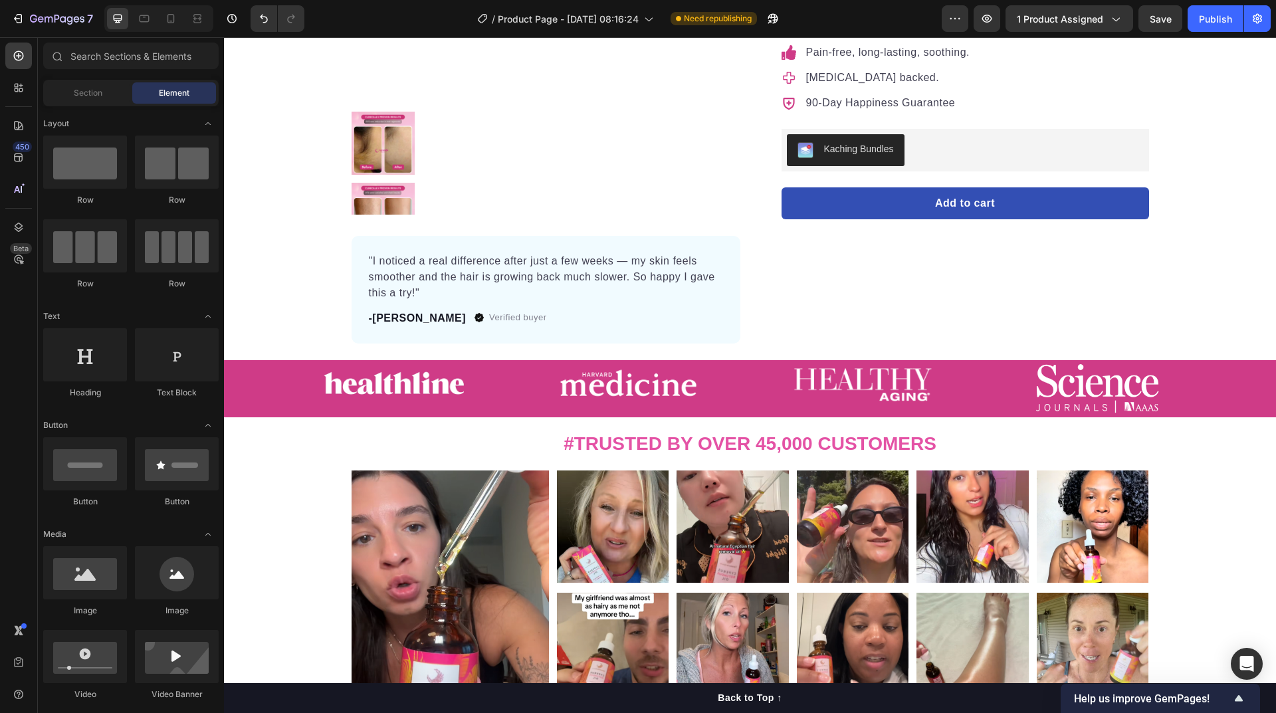
scroll to position [266, 0]
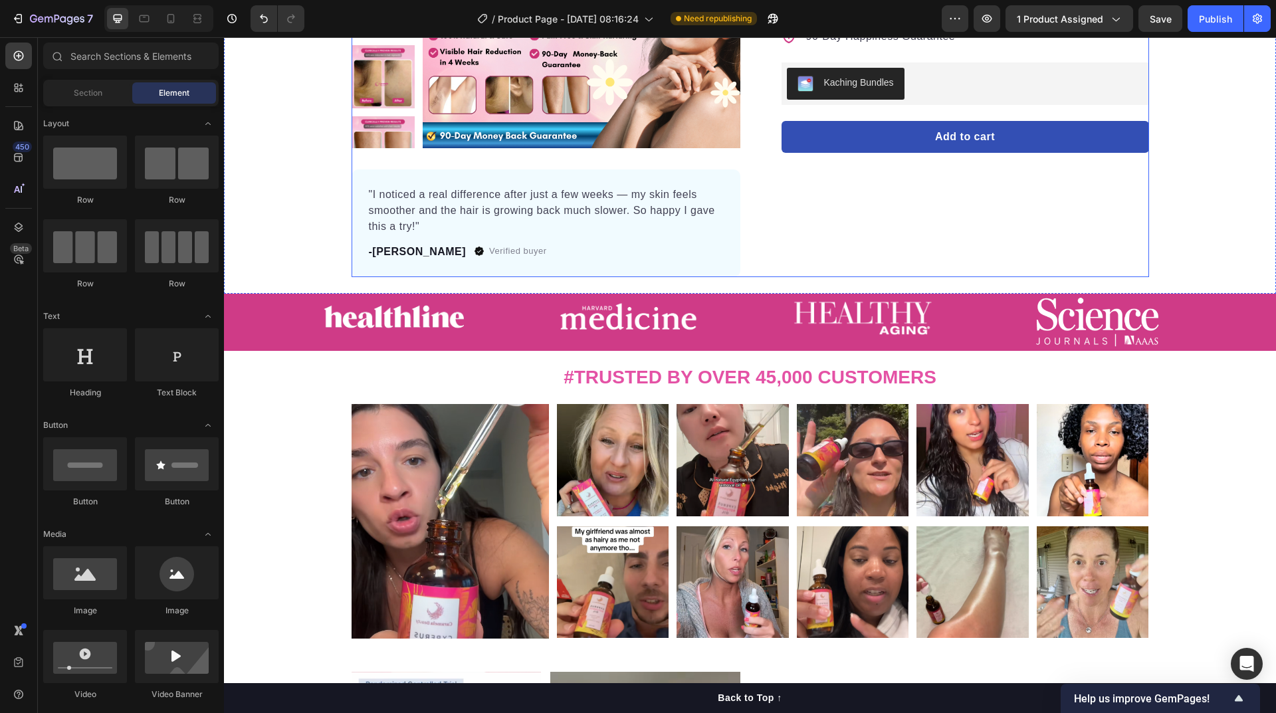
click at [858, 266] on div "Icon Icon Icon Icon Icon Icon List Hoz 22,500+ Happy Customers Text block Row C…" at bounding box center [954, 54] width 389 height 447
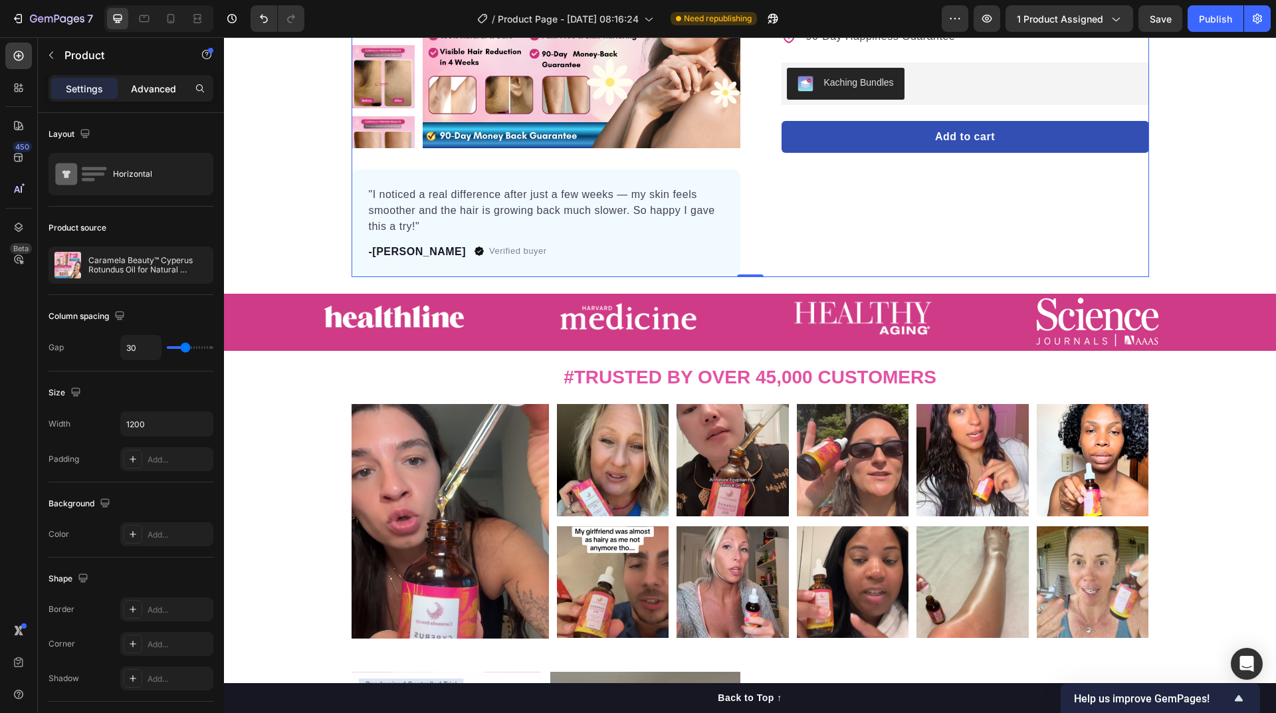
click at [155, 94] on p "Advanced" at bounding box center [153, 89] width 45 height 14
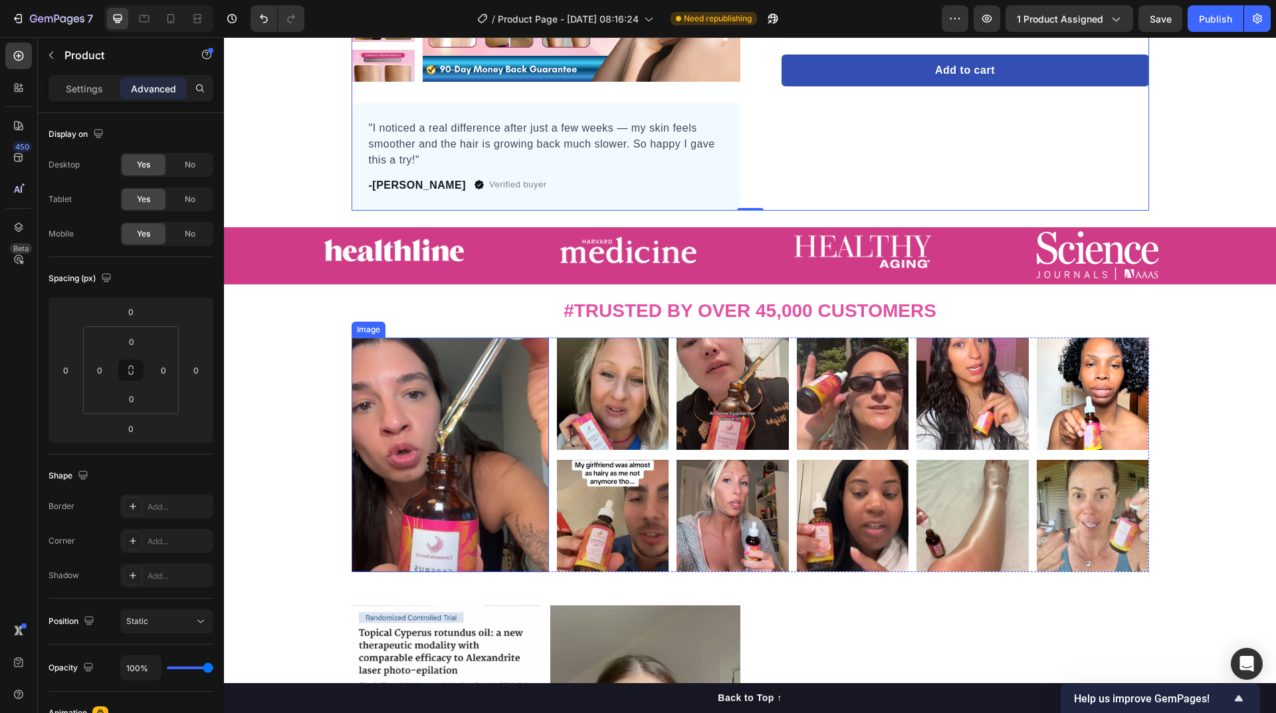
scroll to position [399, 0]
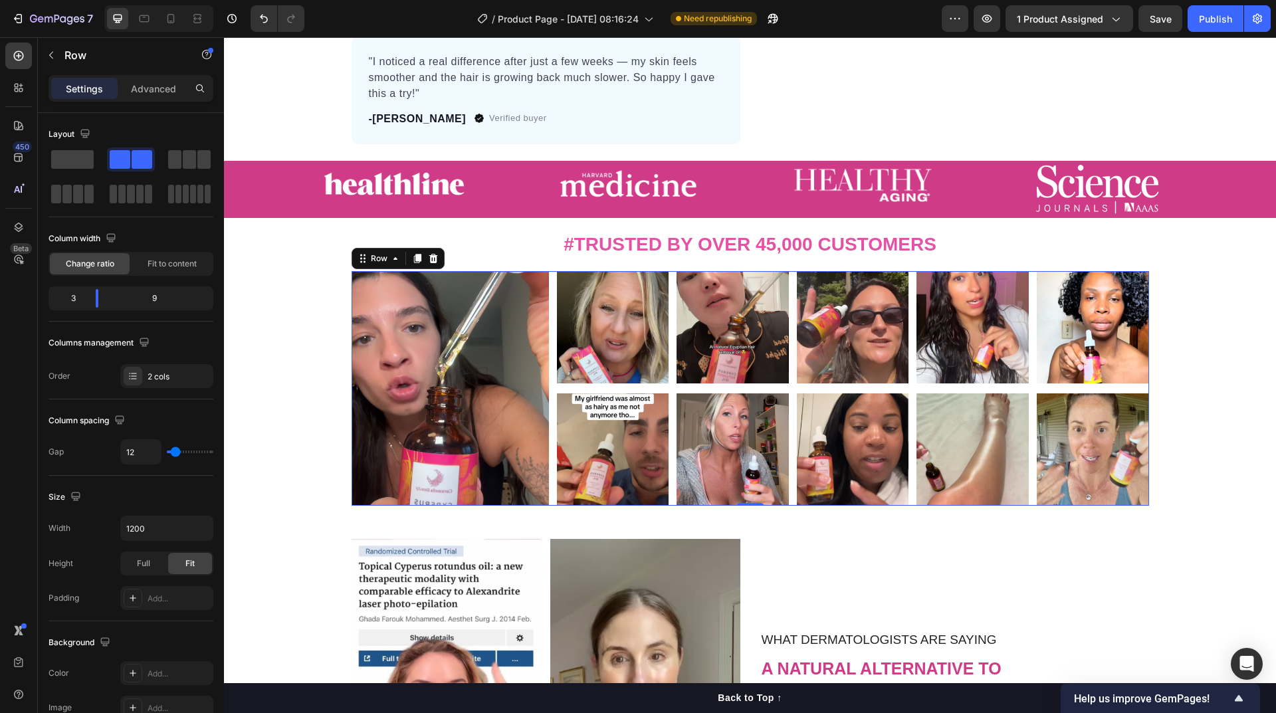
click at [545, 488] on div "Image Image Image Image Image Image Carousel Image Image Image Image Image Caro…" at bounding box center [751, 388] width 798 height 235
click at [150, 94] on p "Advanced" at bounding box center [153, 89] width 45 height 14
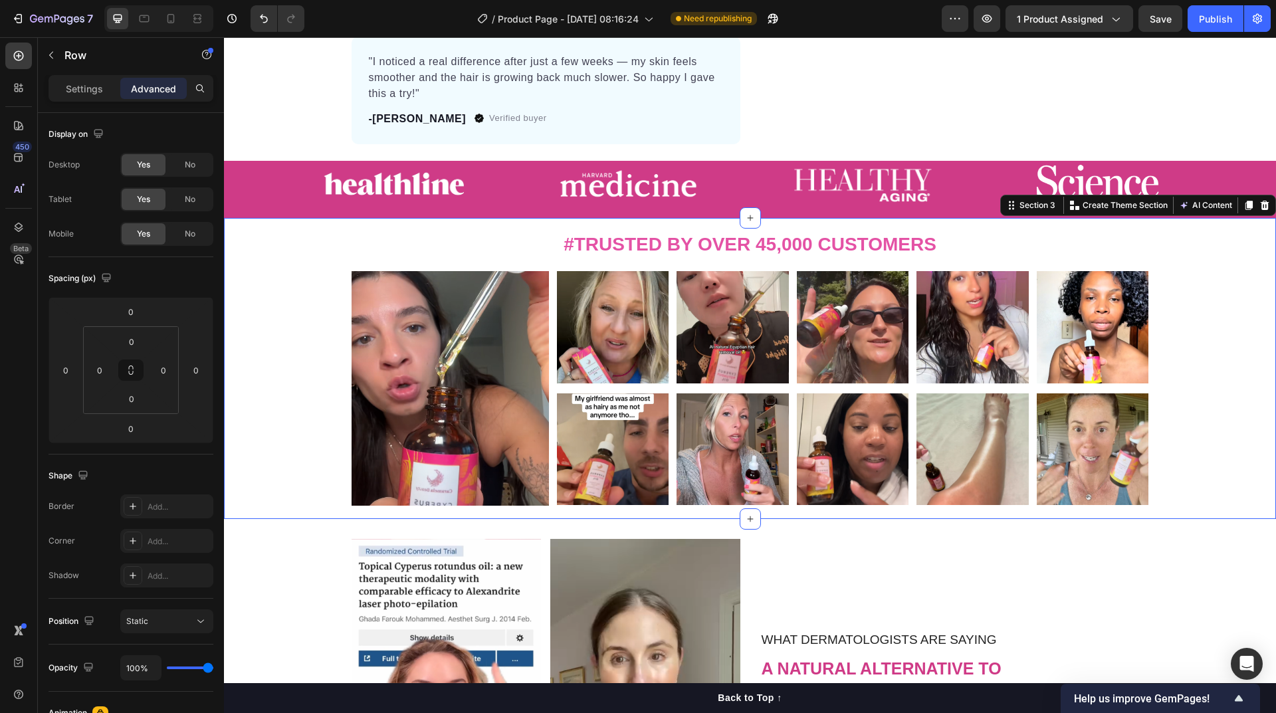
click at [302, 360] on div "#Trusted by Over 45,000 Customers Heading Row Image Image Image Image Image Ima…" at bounding box center [750, 368] width 1032 height 275
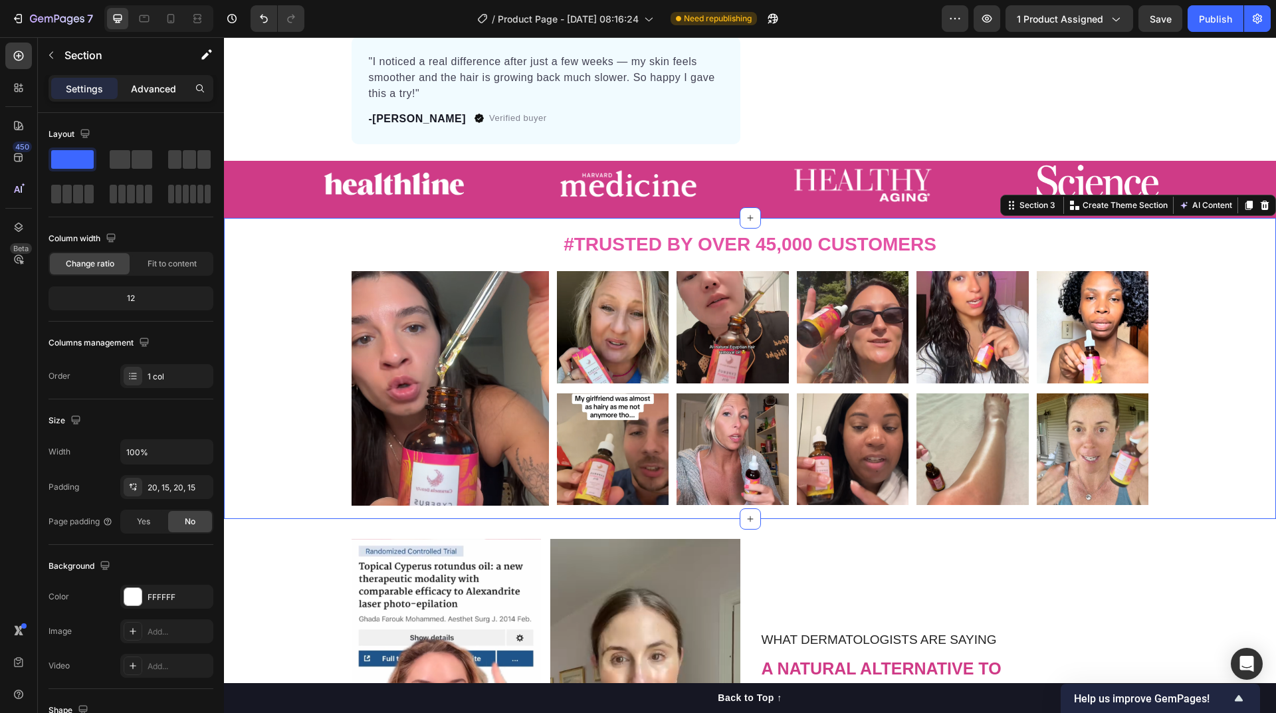
click at [147, 86] on p "Advanced" at bounding box center [153, 89] width 45 height 14
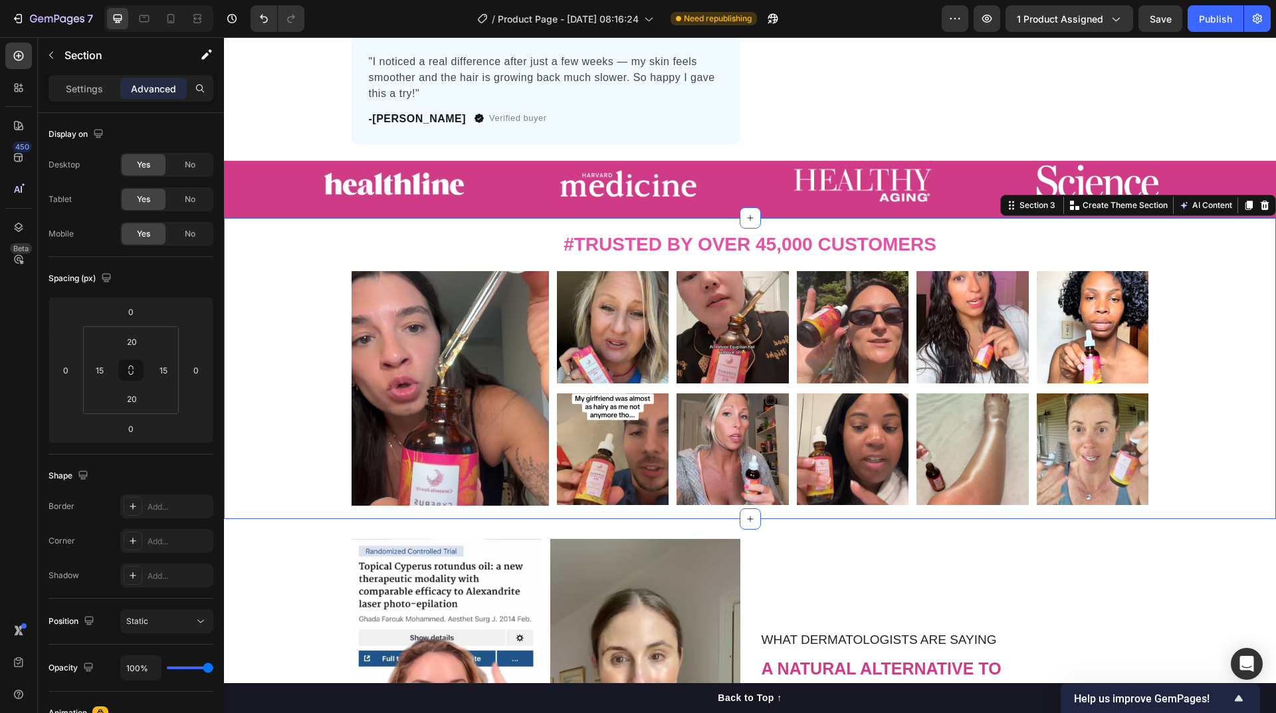
click at [297, 377] on div "#Trusted by Over 45,000 Customers Heading Row Image Image Image Image Image Ima…" at bounding box center [750, 368] width 1032 height 275
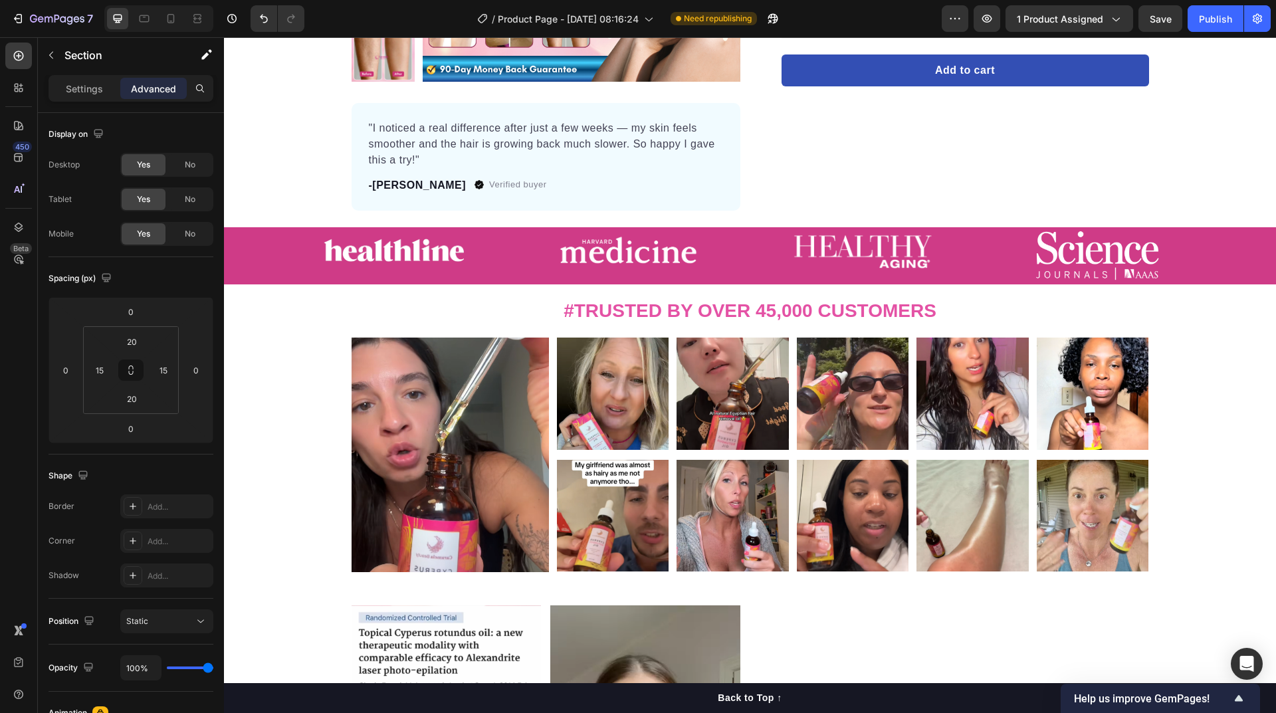
scroll to position [0, 0]
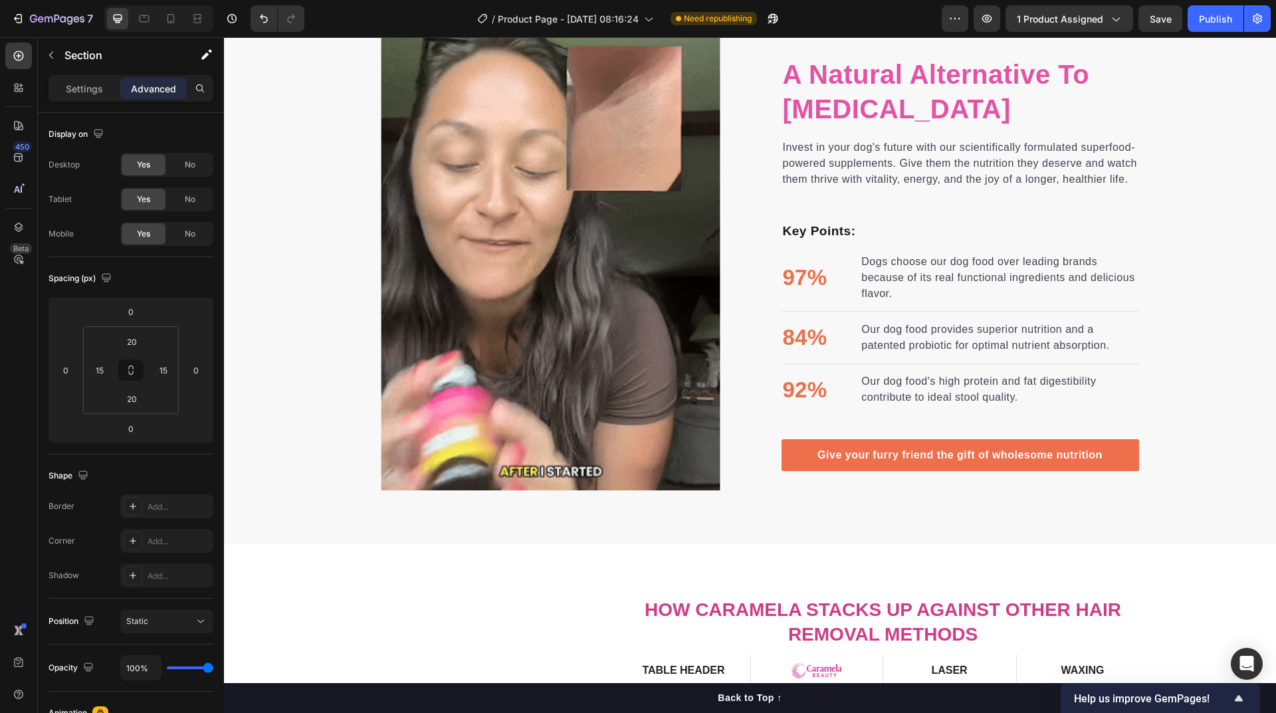
scroll to position [1663, 0]
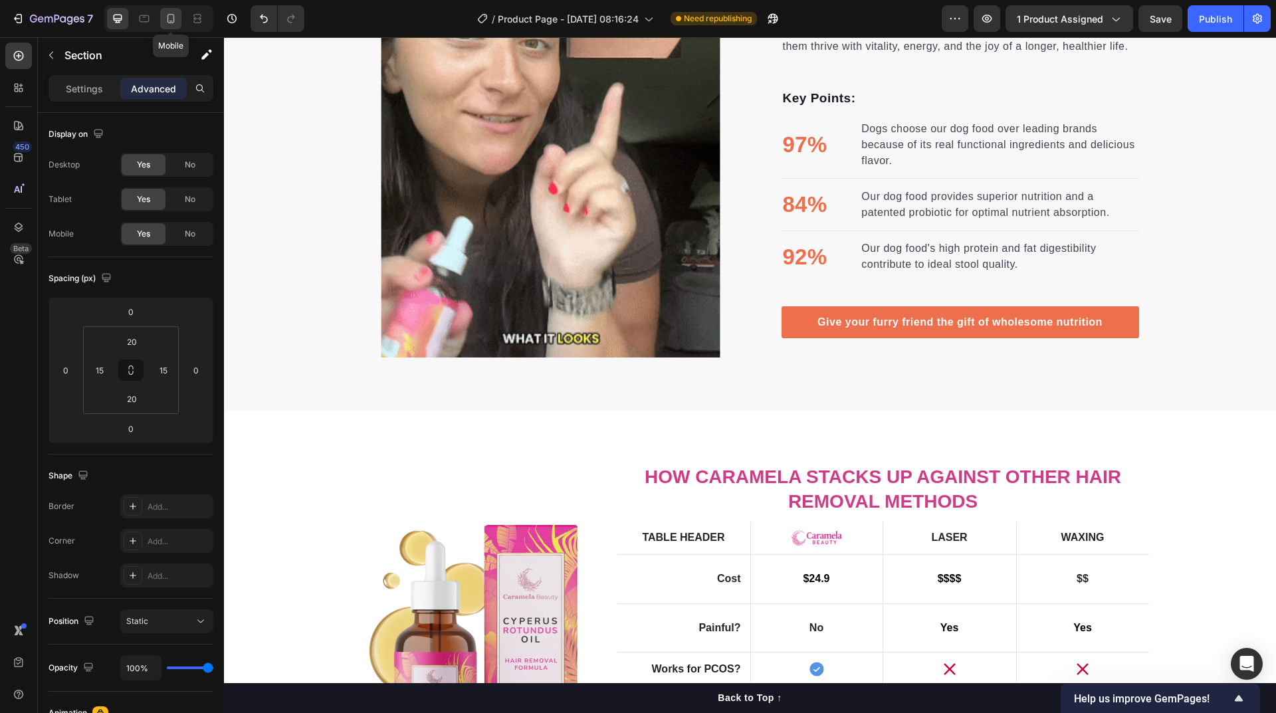
click at [177, 24] on icon at bounding box center [170, 18] width 13 height 13
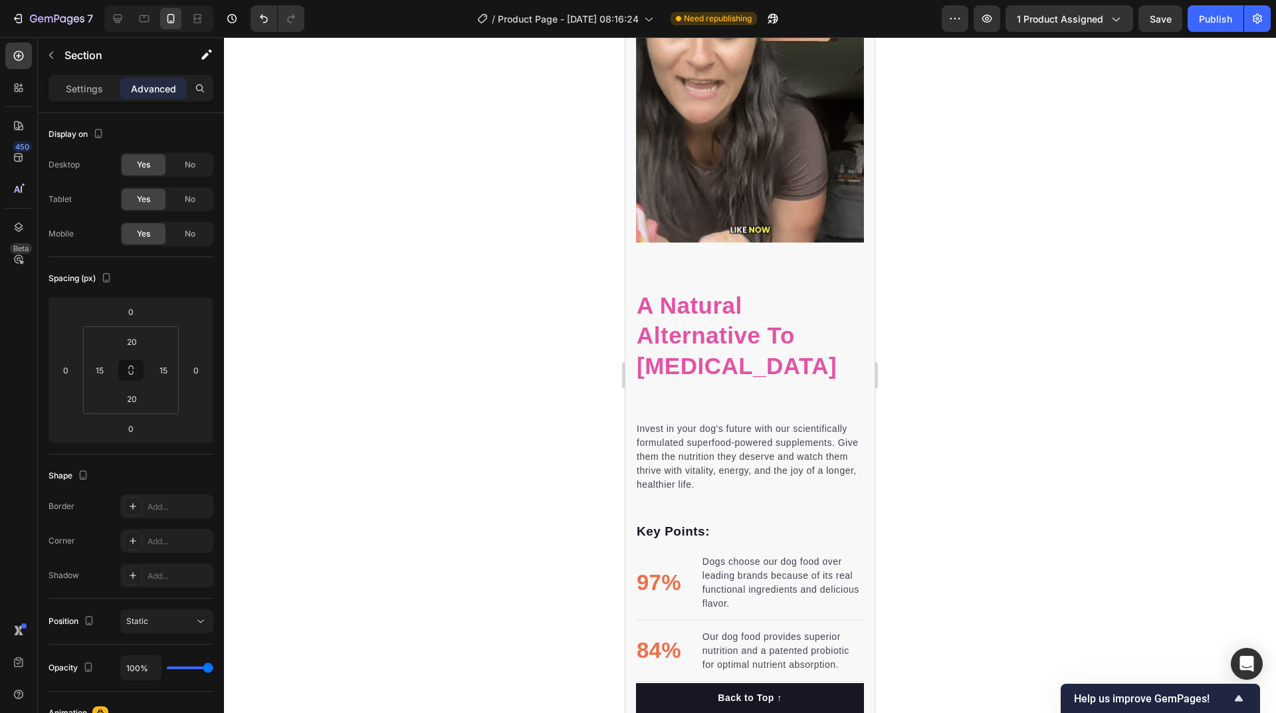
scroll to position [1995, 0]
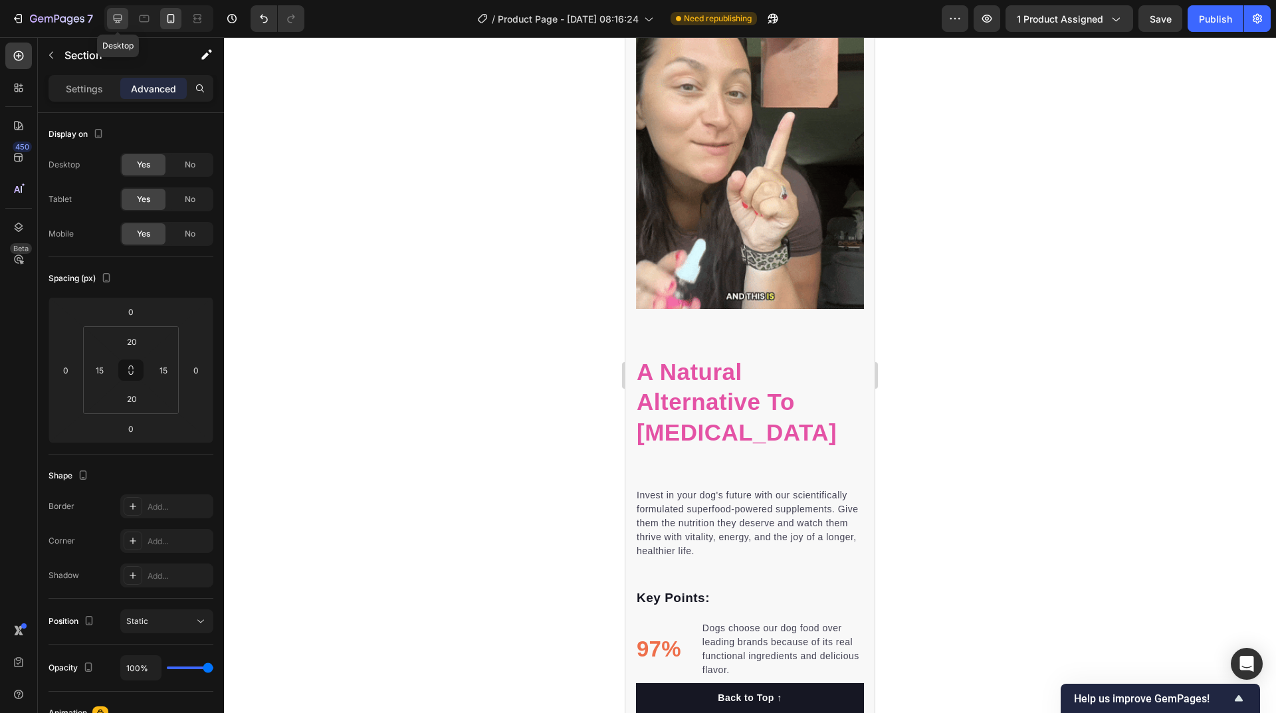
click at [124, 21] on icon at bounding box center [117, 18] width 13 height 13
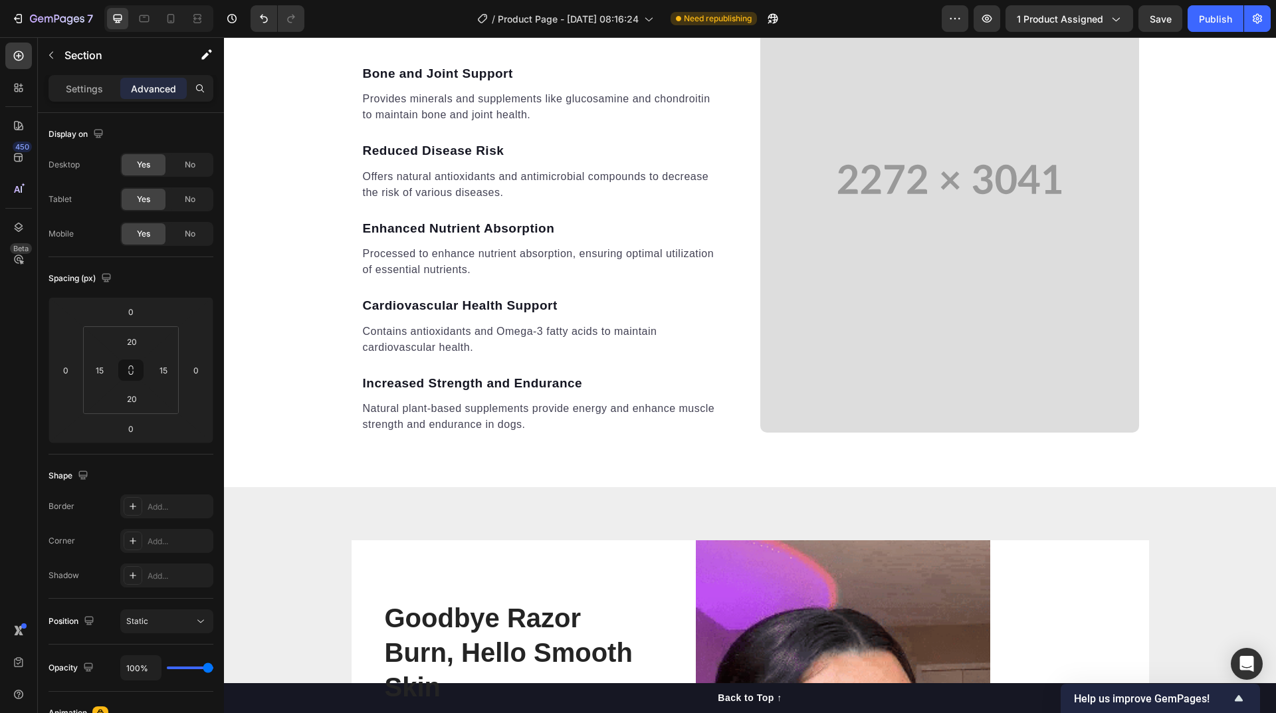
scroll to position [3440, 0]
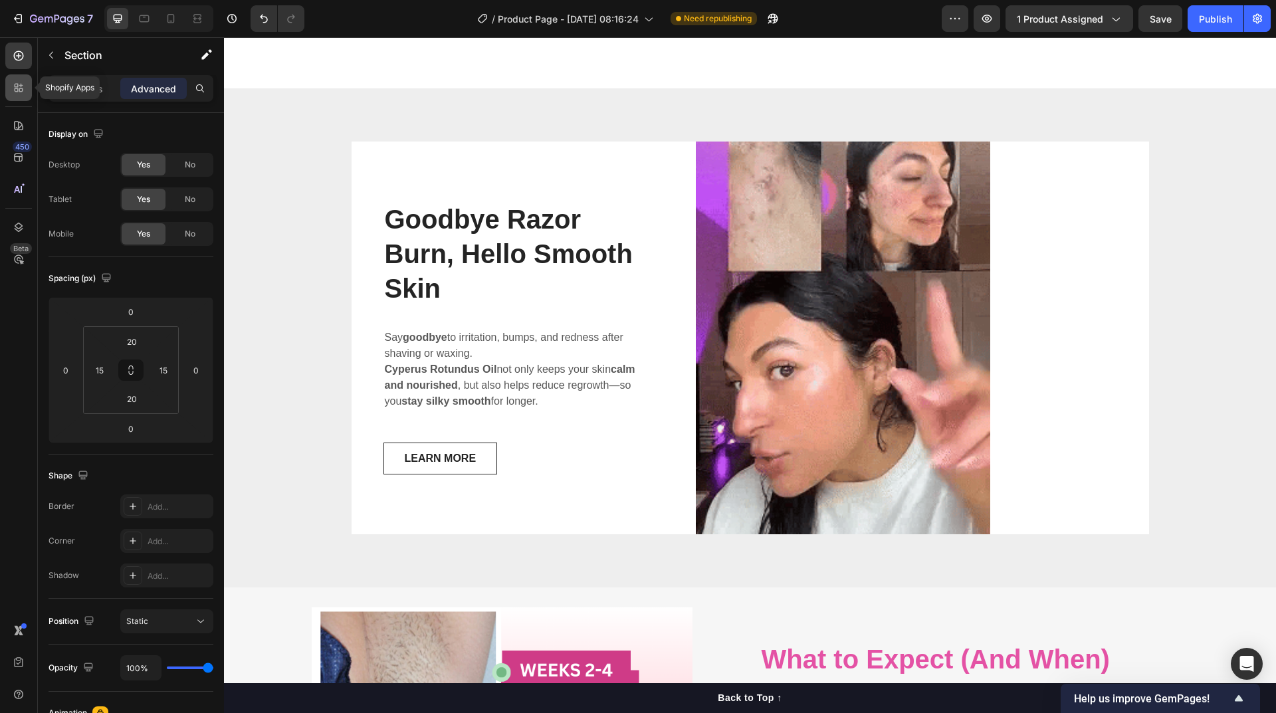
click at [12, 90] on icon at bounding box center [18, 87] width 13 height 13
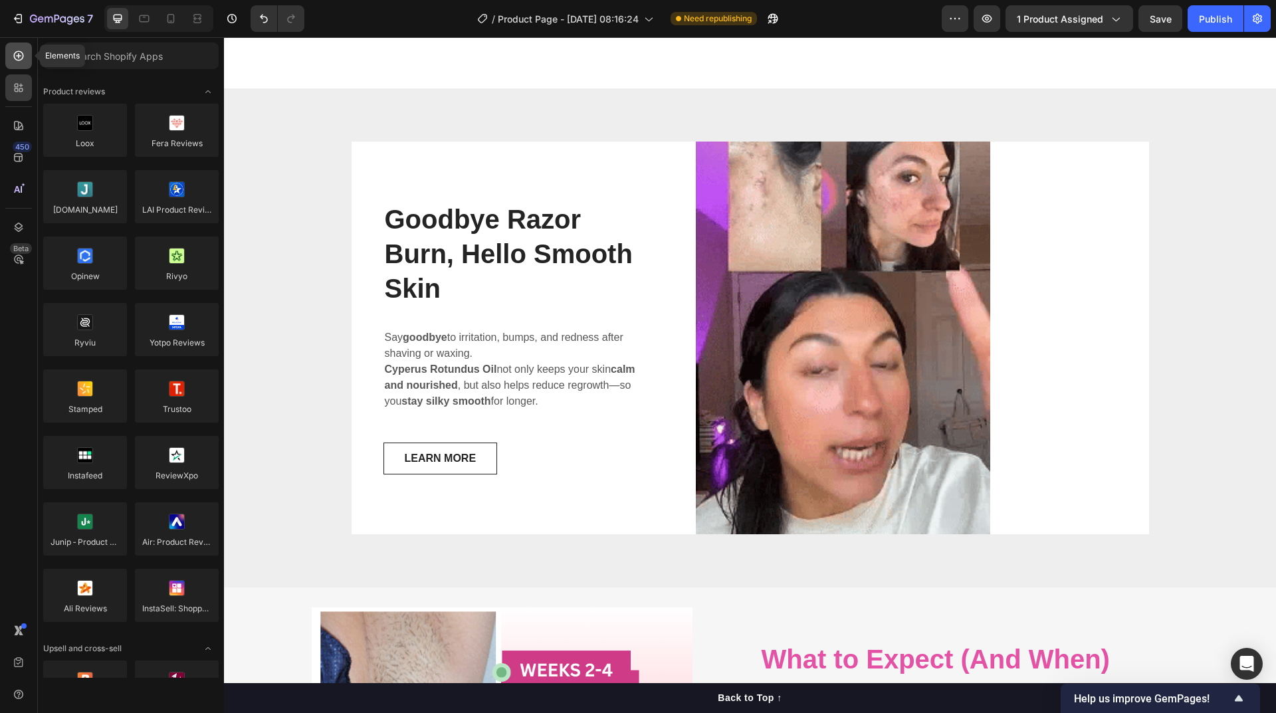
click at [23, 56] on icon at bounding box center [19, 56] width 10 height 10
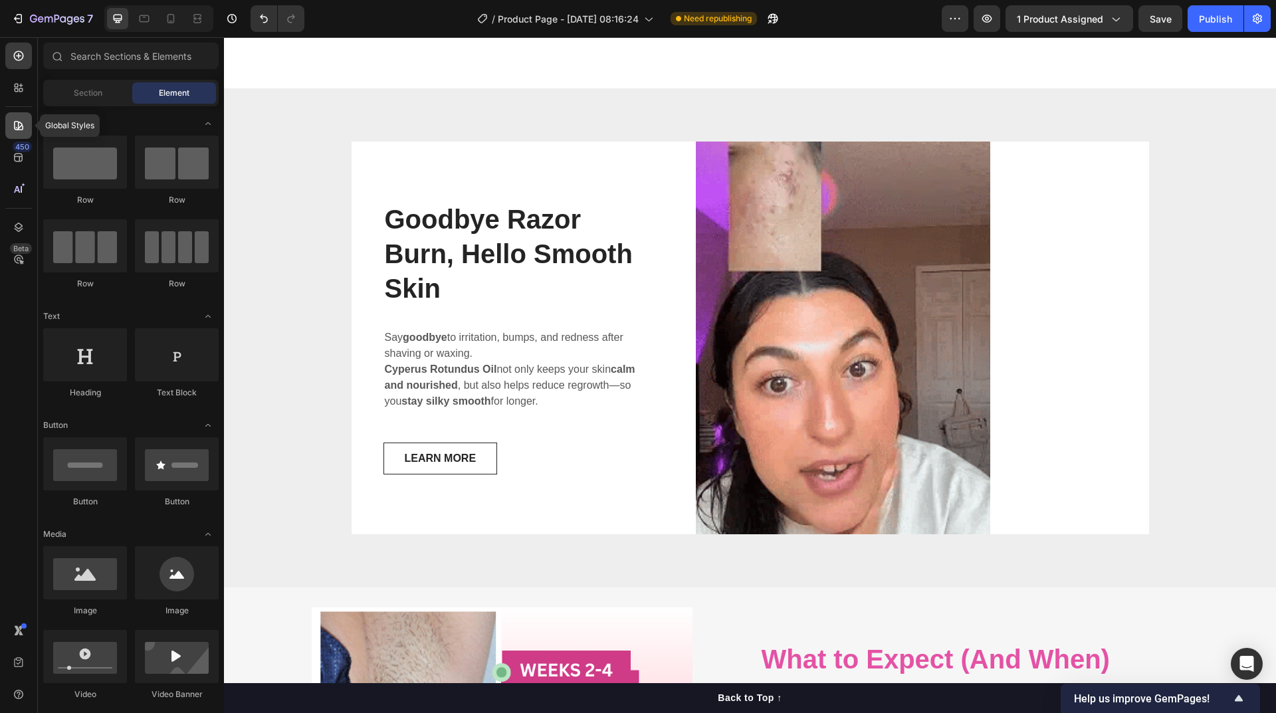
click at [22, 129] on icon at bounding box center [18, 125] width 13 height 13
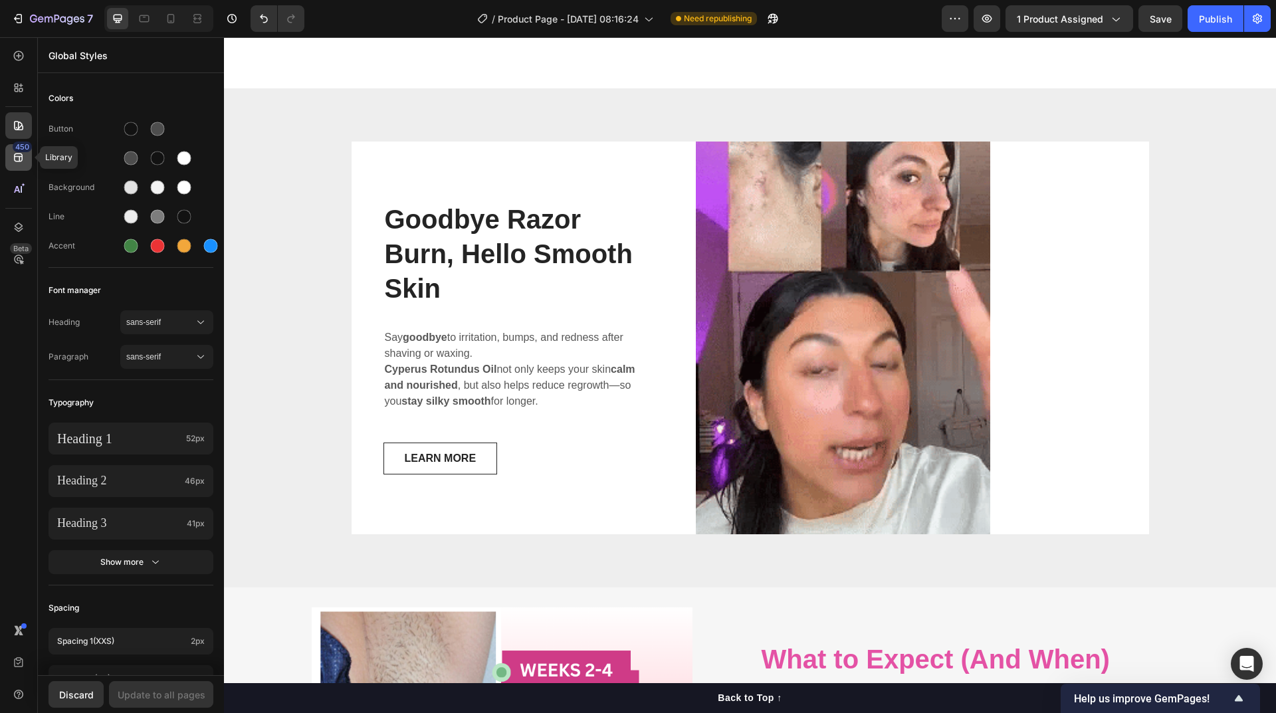
click at [25, 161] on div "450" at bounding box center [18, 157] width 27 height 27
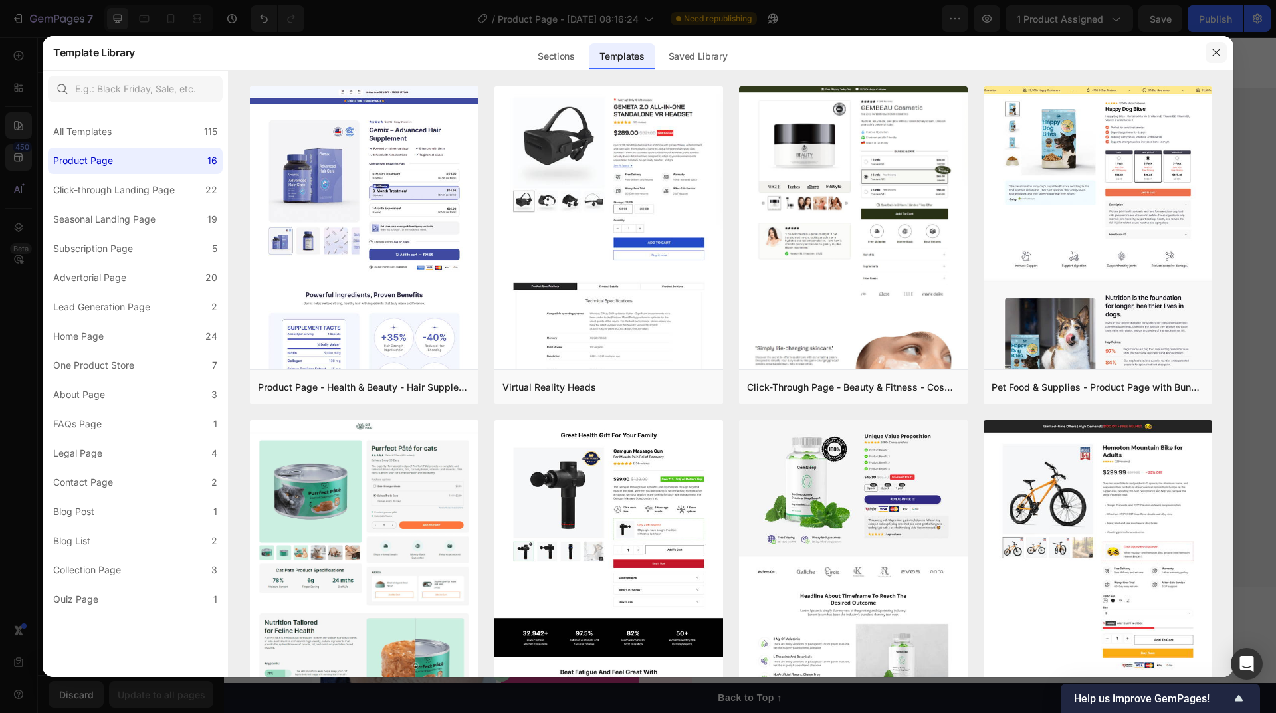
click at [1219, 51] on icon "button" at bounding box center [1216, 52] width 11 height 11
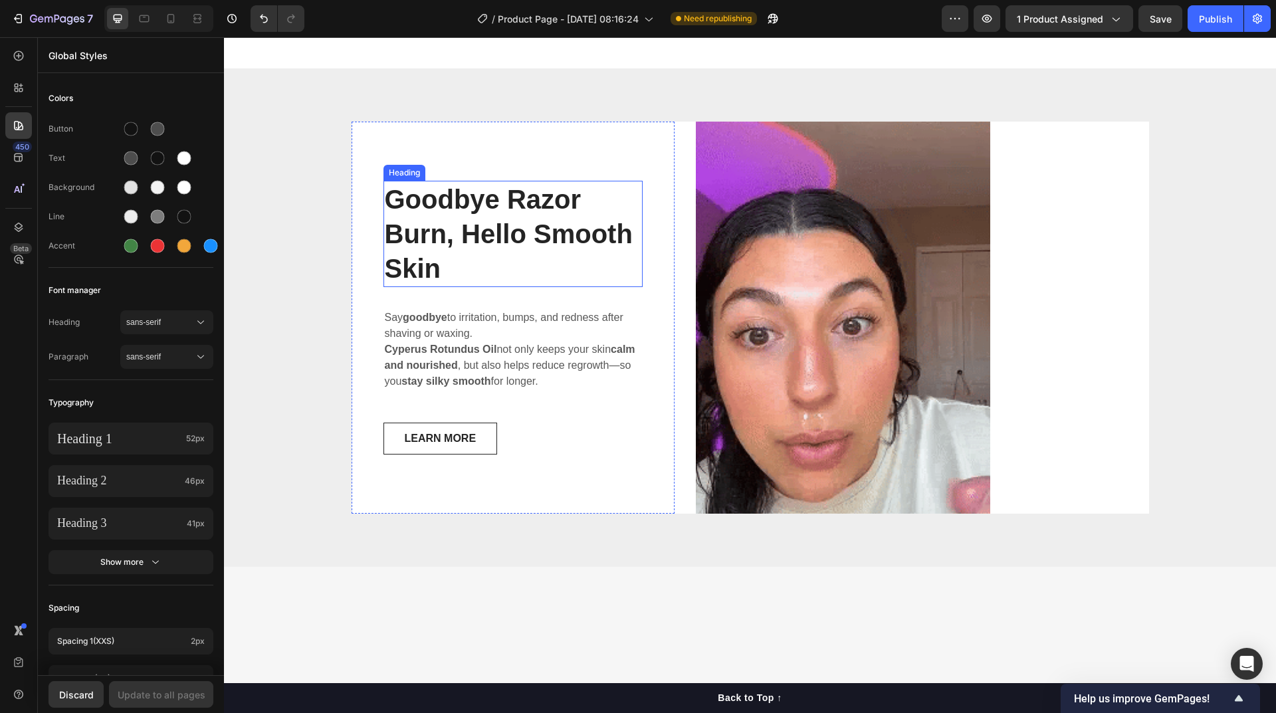
scroll to position [3241, 0]
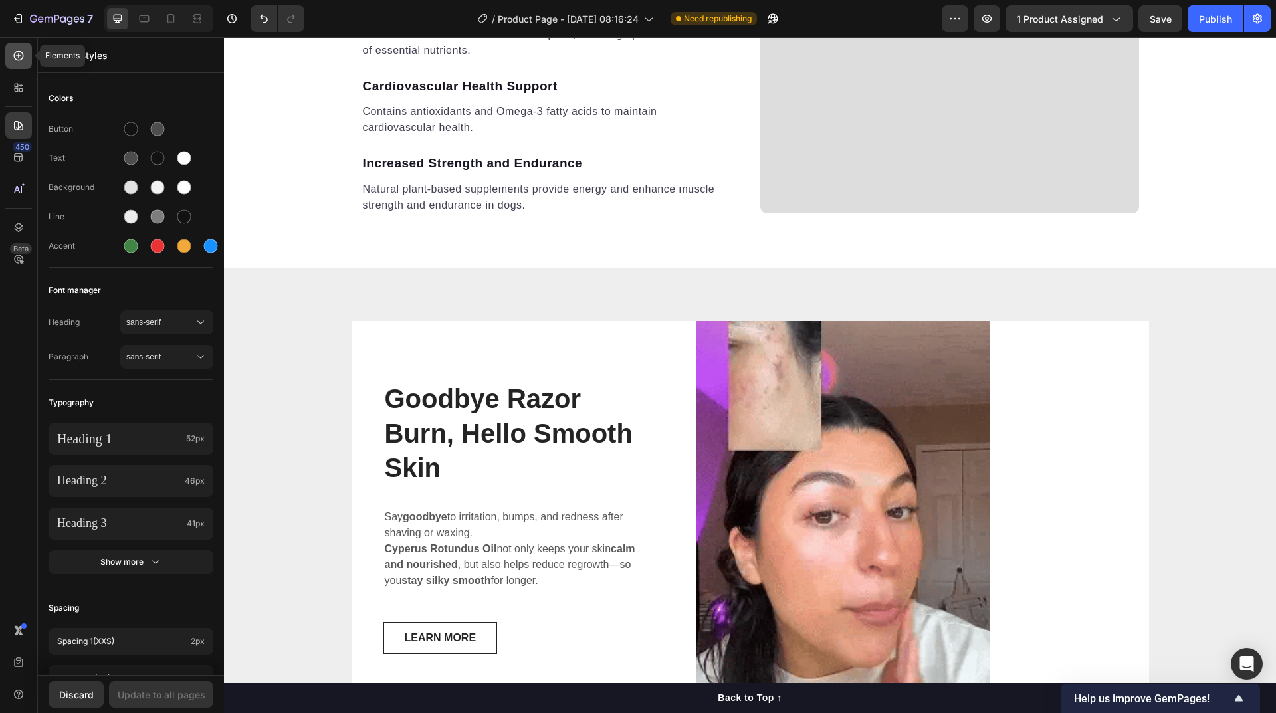
click at [27, 63] on div at bounding box center [18, 56] width 27 height 27
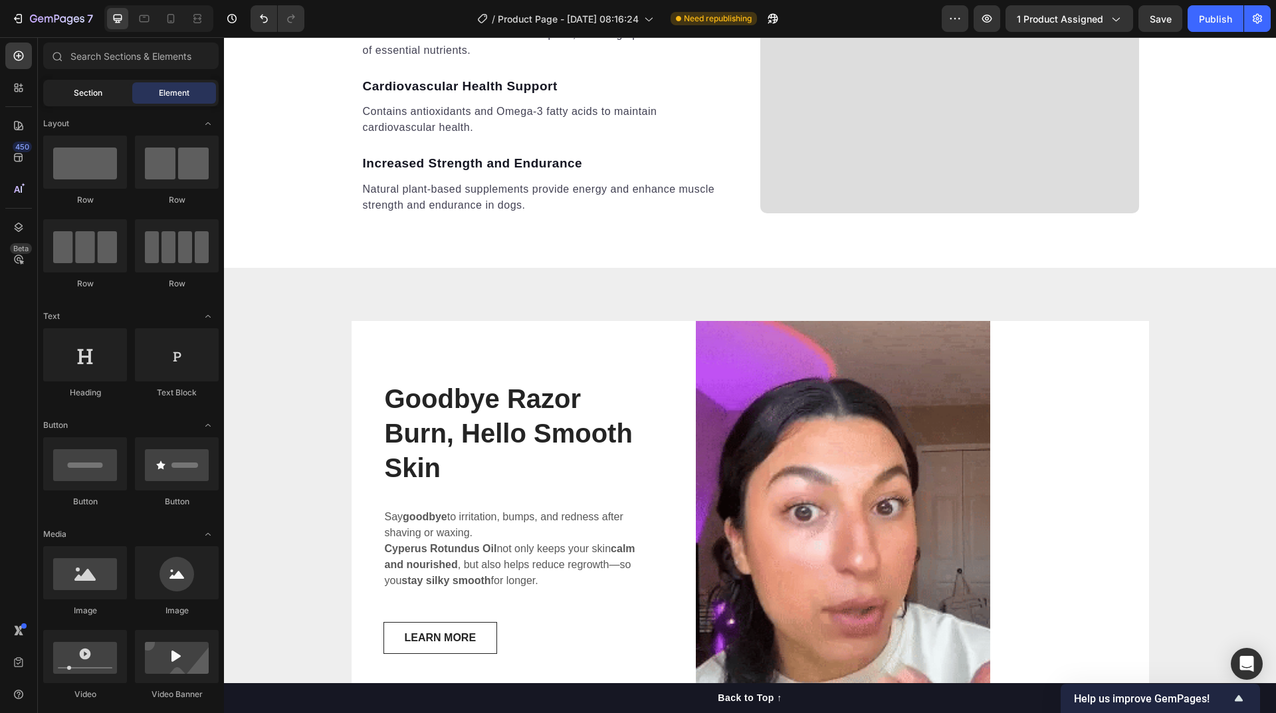
click at [98, 92] on span "Section" at bounding box center [88, 93] width 29 height 12
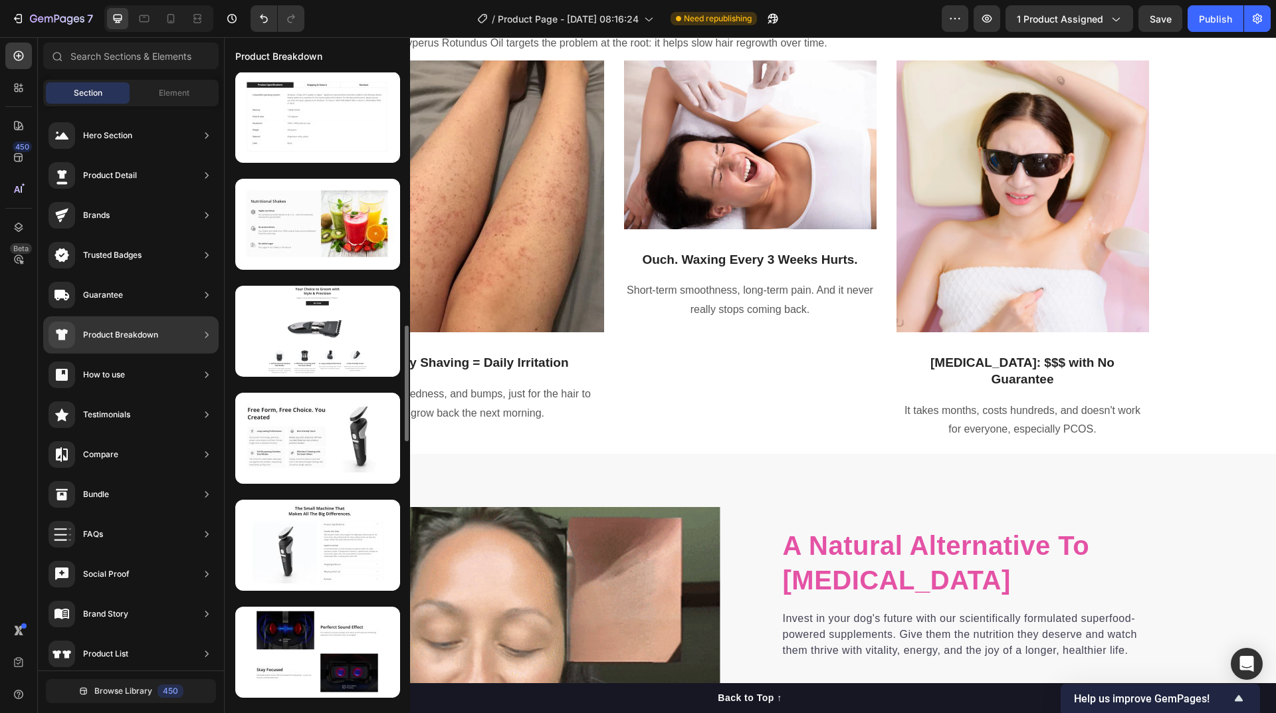
scroll to position [1529, 0]
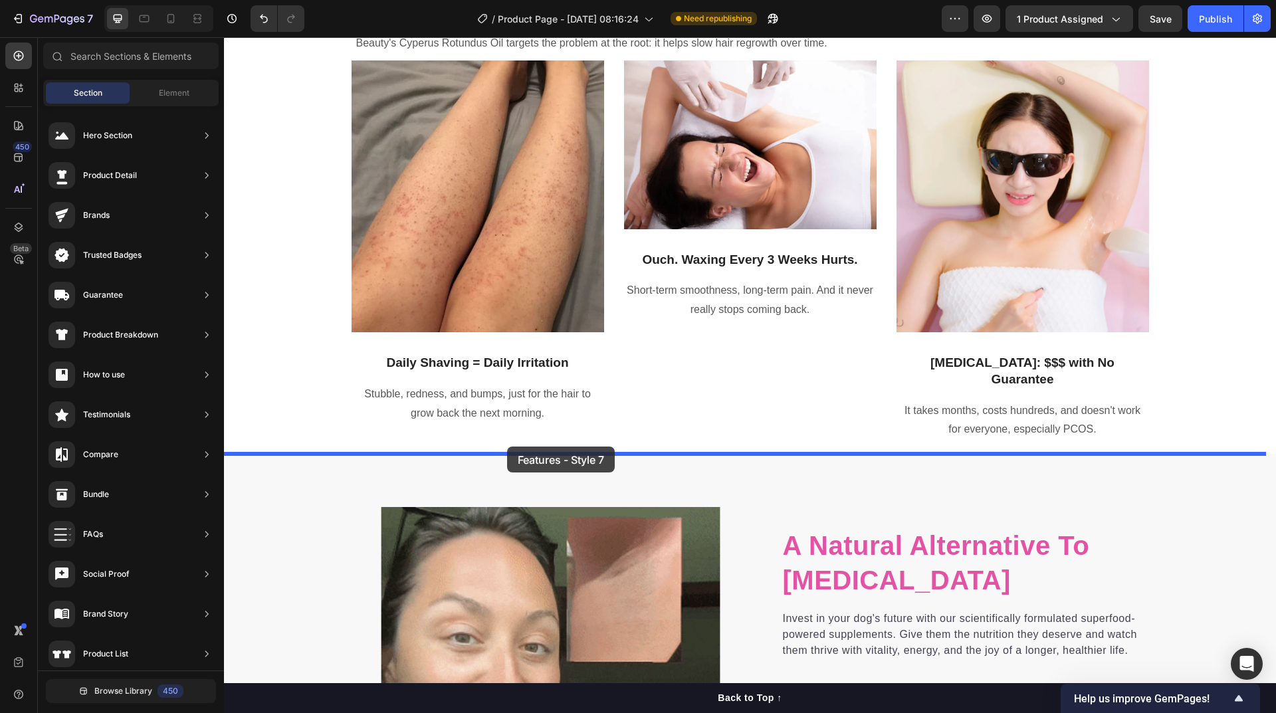
drag, startPoint x: 532, startPoint y: 576, endPoint x: 507, endPoint y: 447, distance: 131.3
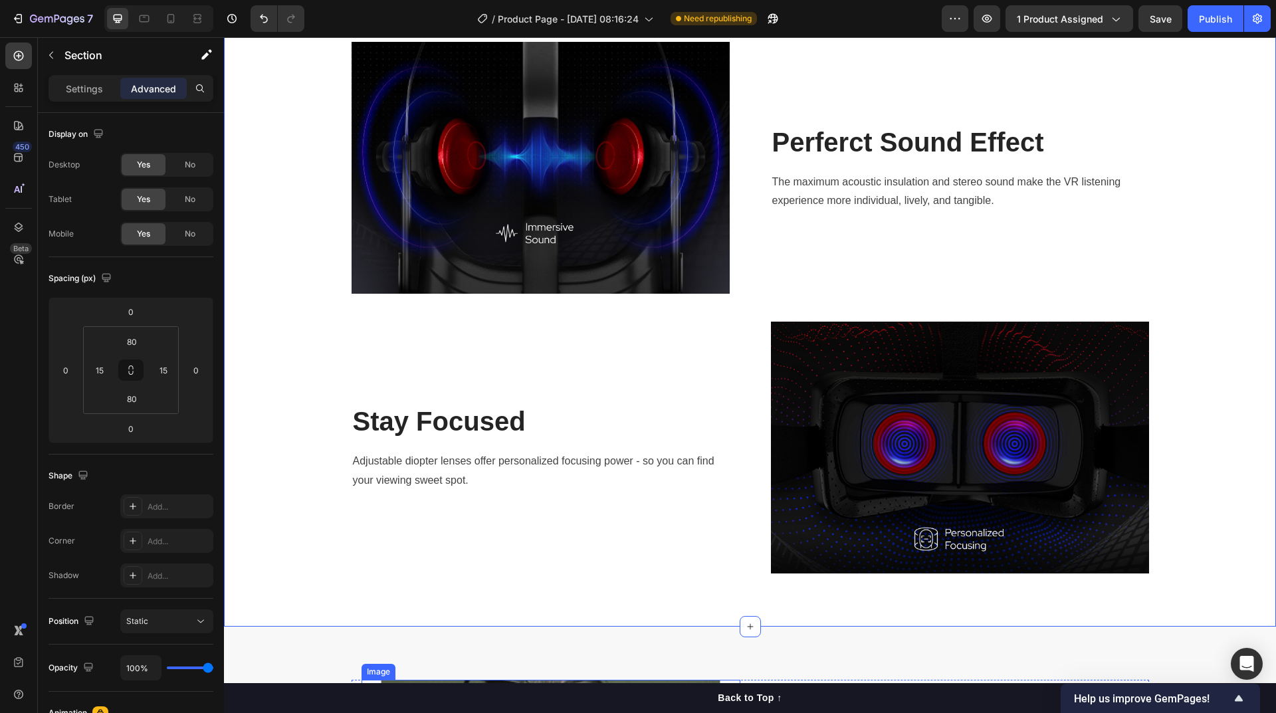
scroll to position [1579, 0]
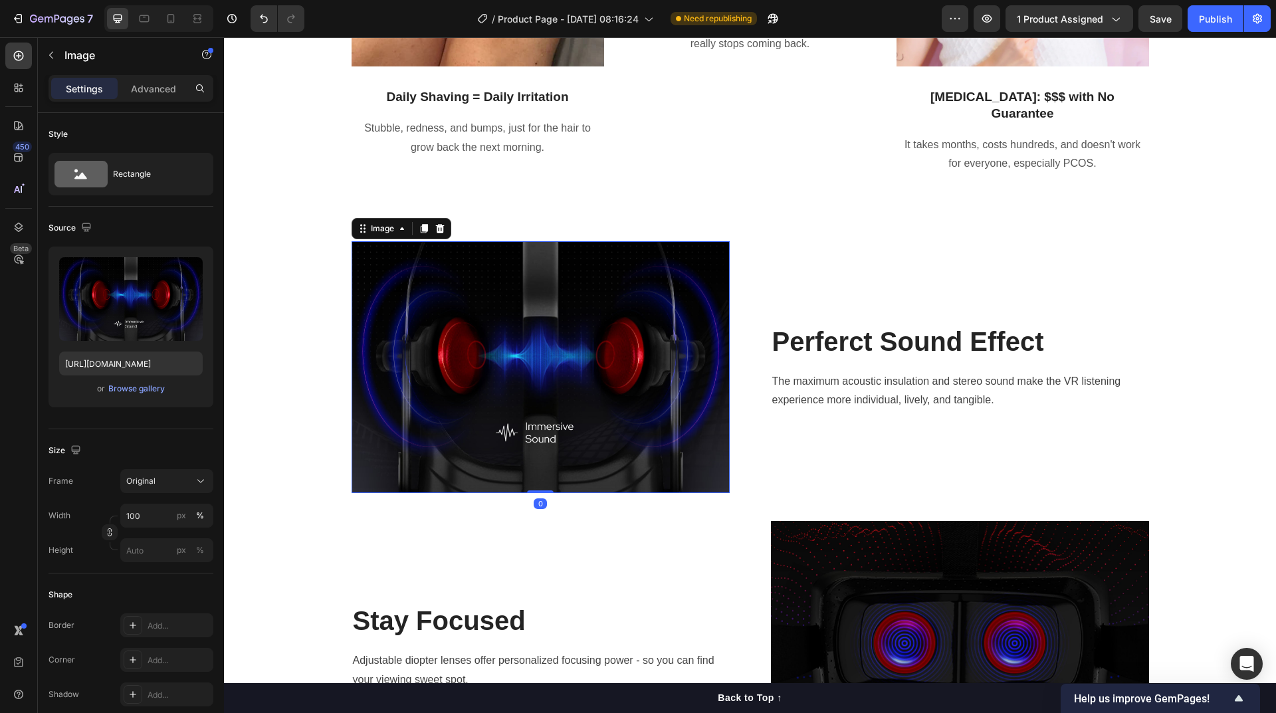
click at [585, 415] on img at bounding box center [541, 366] width 378 height 251
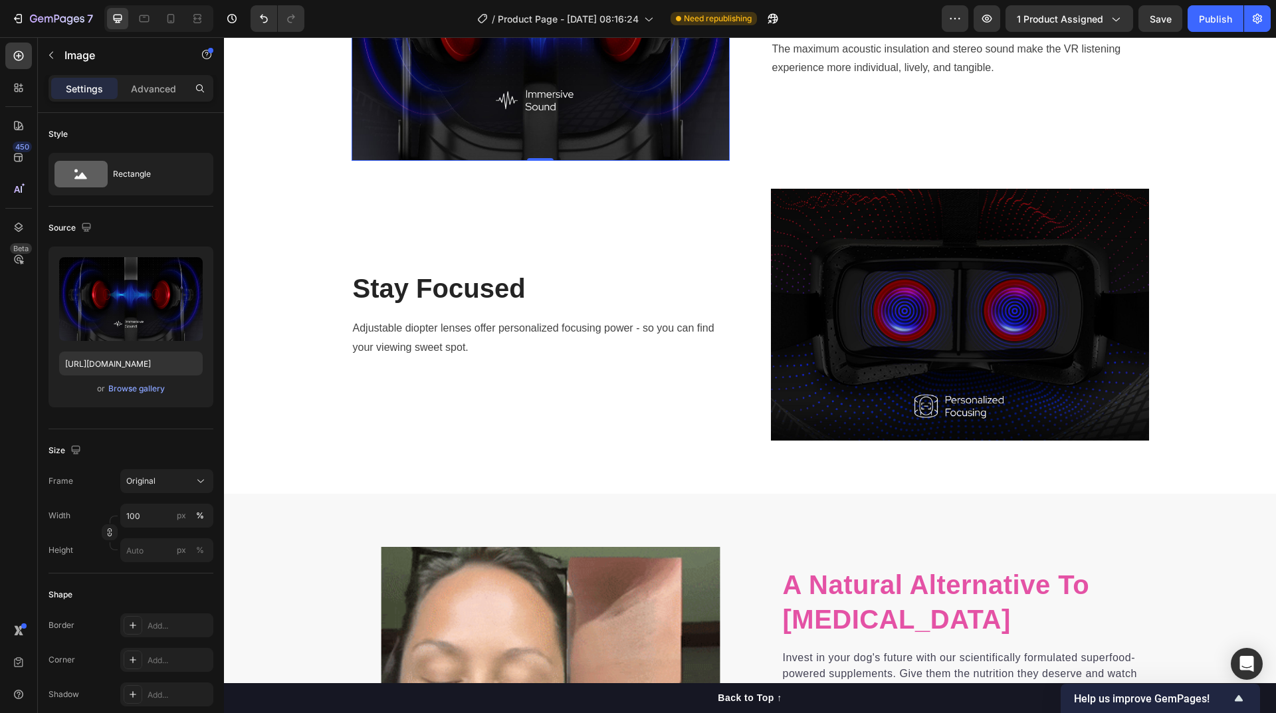
scroll to position [2244, 0]
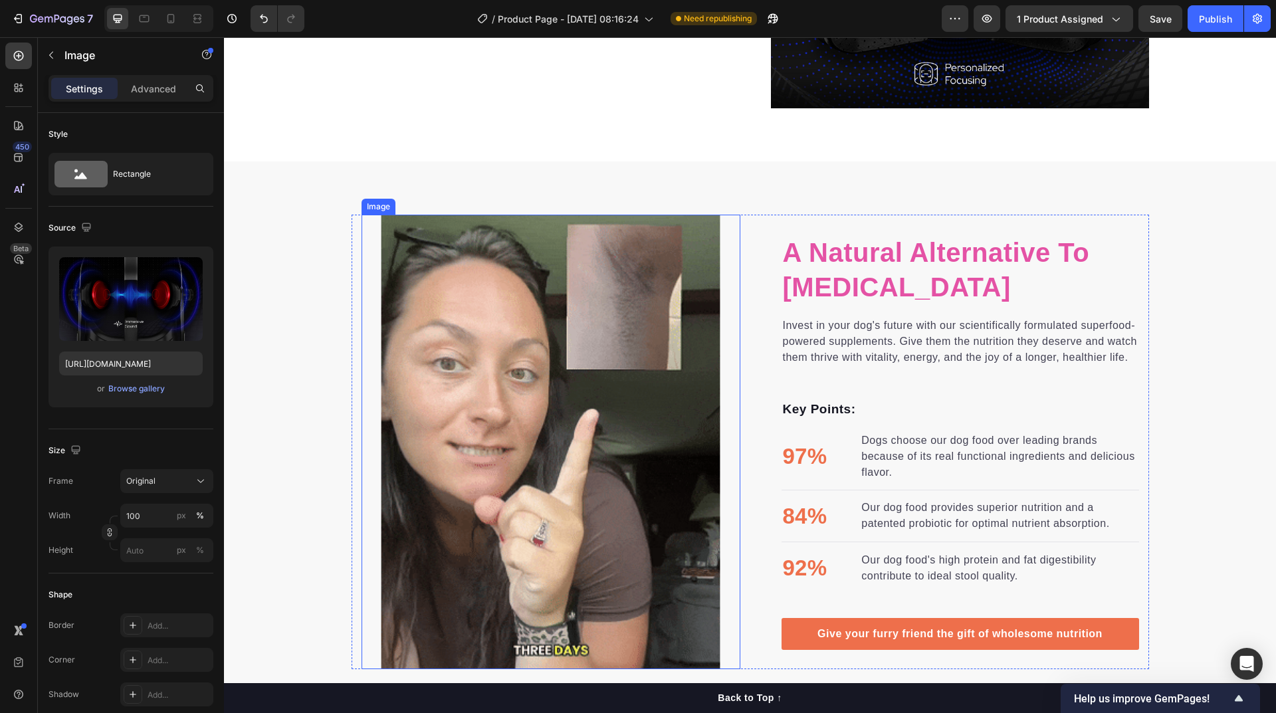
click at [611, 415] on img at bounding box center [550, 442] width 341 height 455
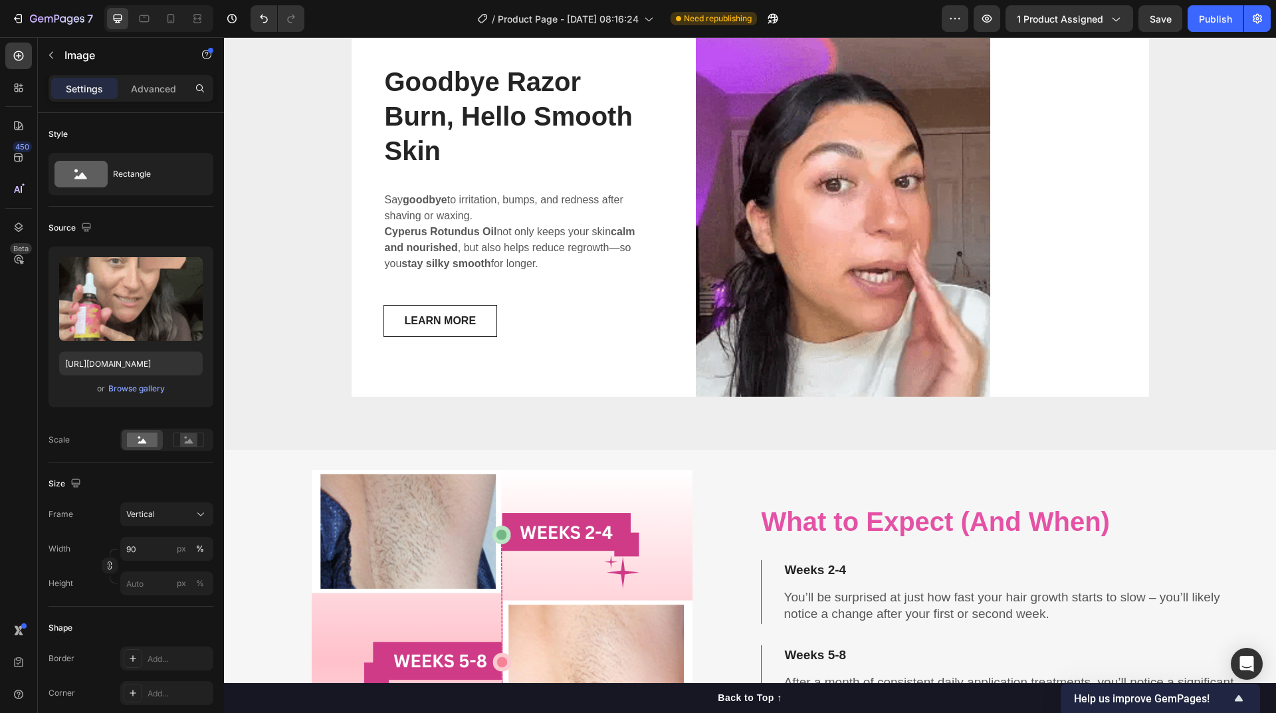
scroll to position [3972, 0]
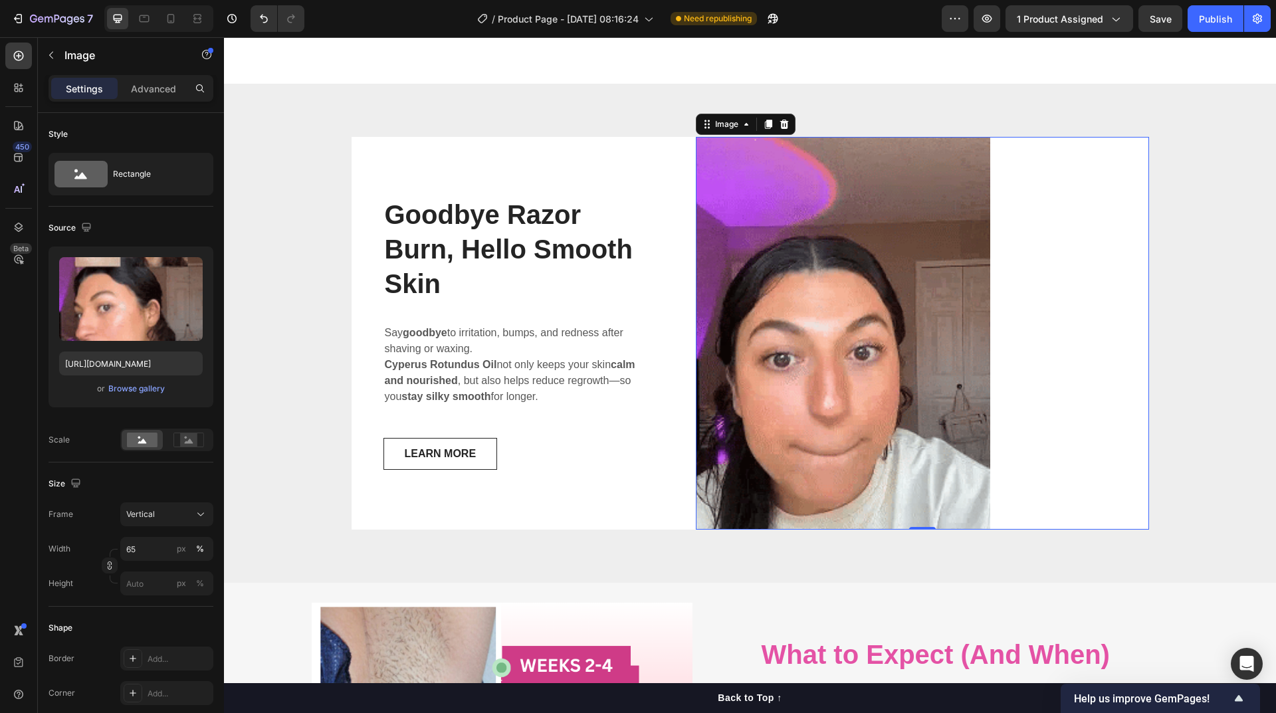
click at [820, 397] on img at bounding box center [843, 333] width 294 height 392
click at [158, 365] on input "[URL][DOMAIN_NAME]" at bounding box center [131, 364] width 144 height 24
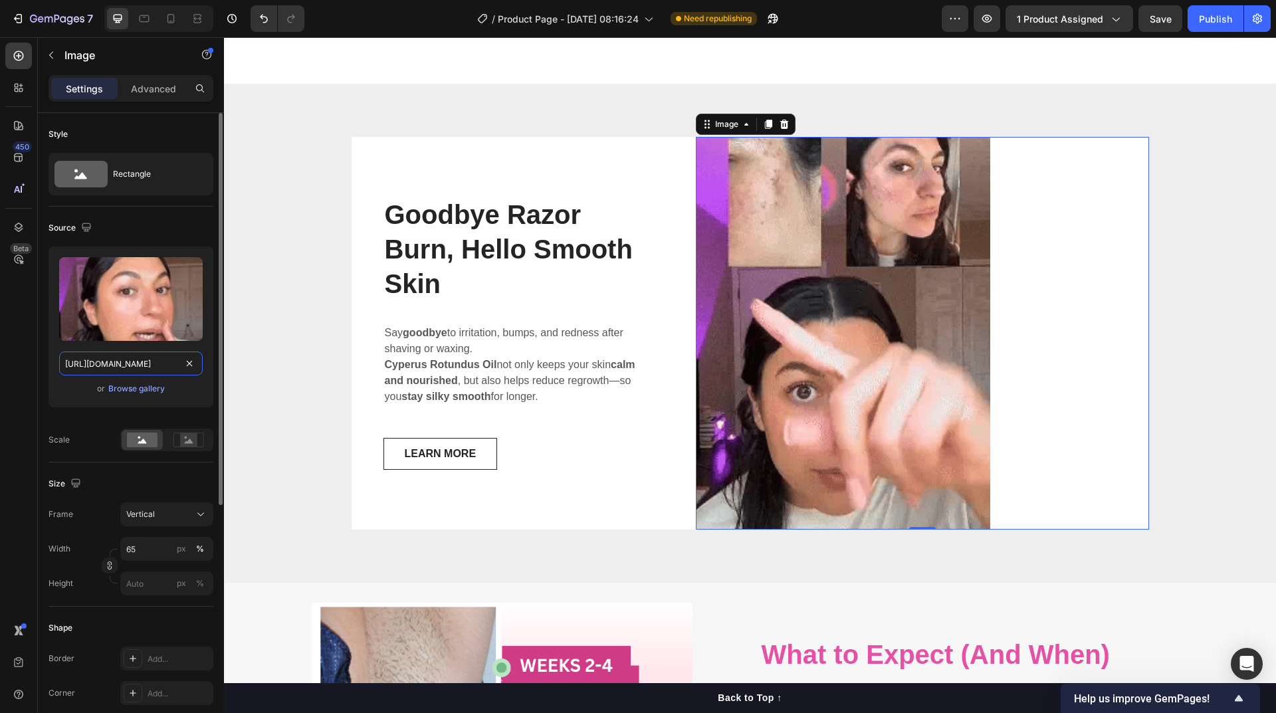
click at [158, 365] on input "[URL][DOMAIN_NAME]" at bounding box center [131, 364] width 144 height 24
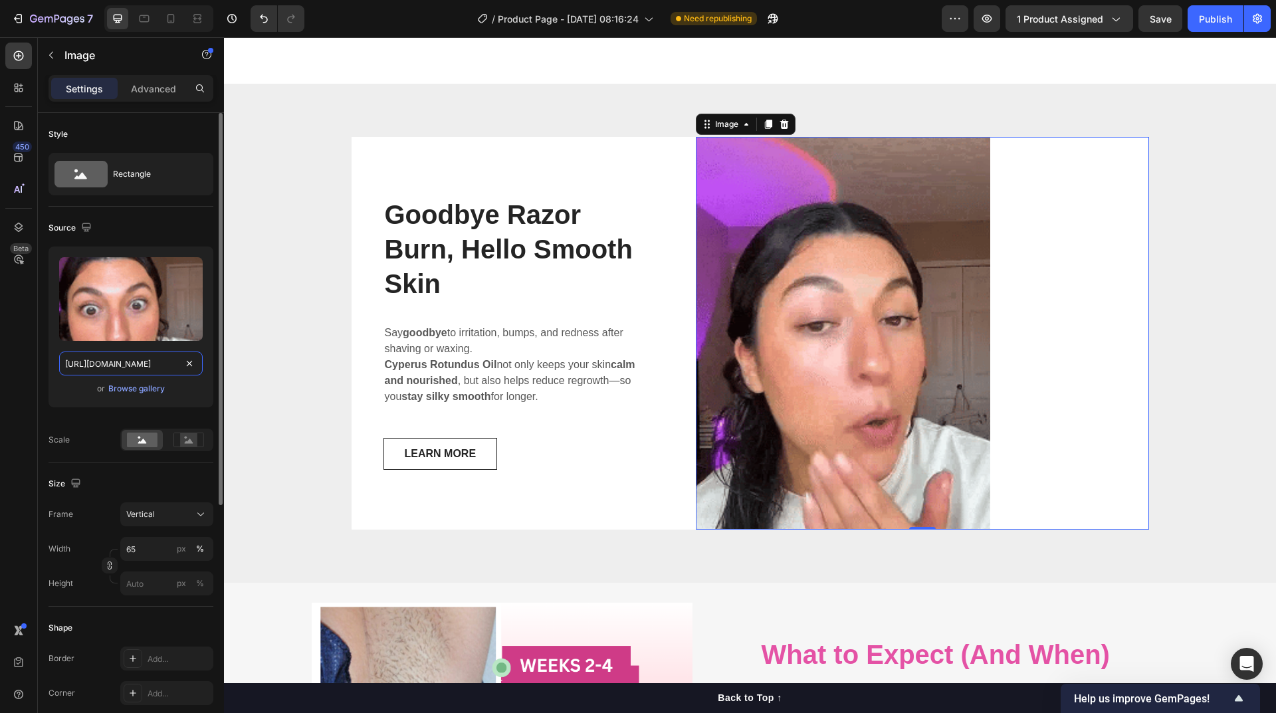
click at [158, 365] on input "[URL][DOMAIN_NAME]" at bounding box center [131, 364] width 144 height 24
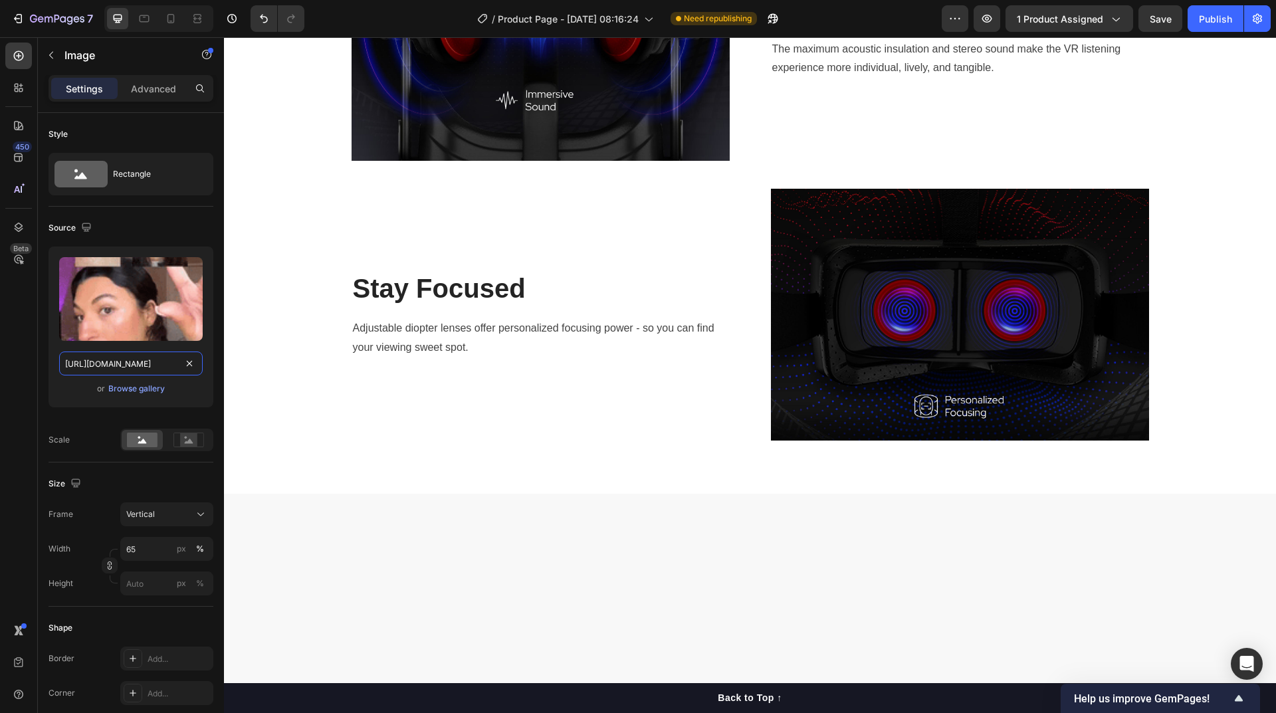
scroll to position [1646, 0]
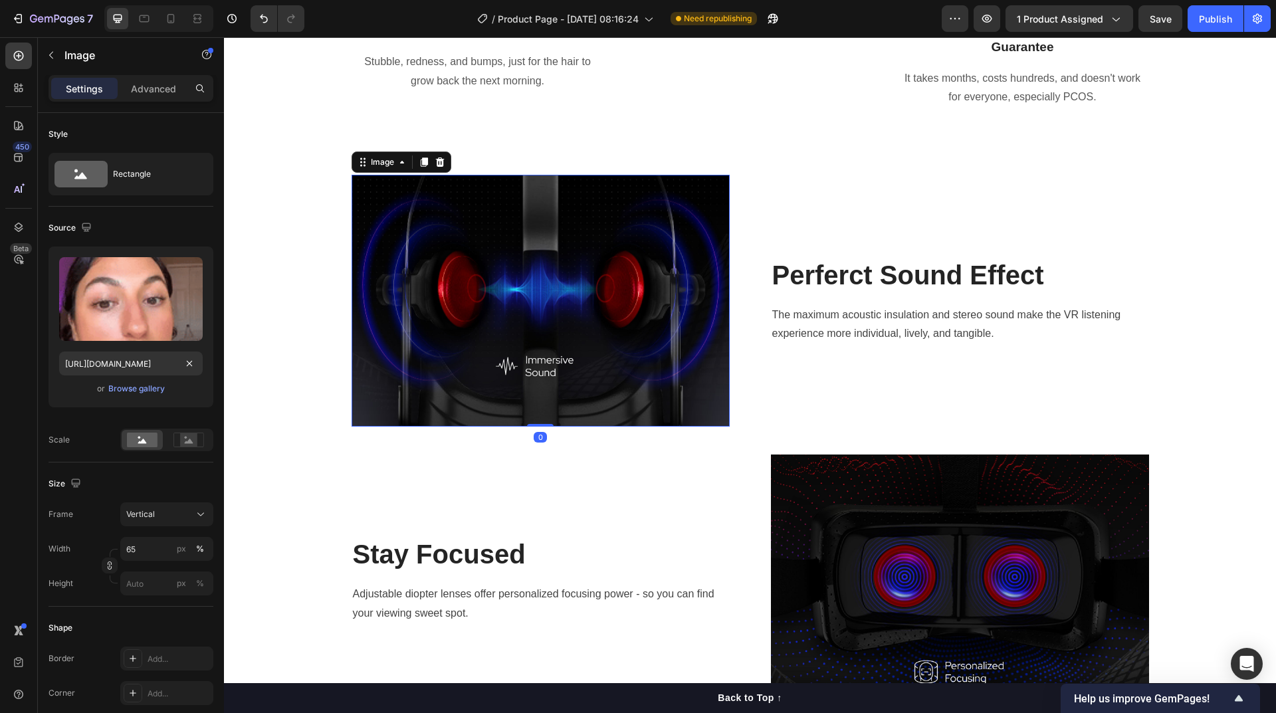
click at [505, 311] on img at bounding box center [541, 300] width 378 height 251
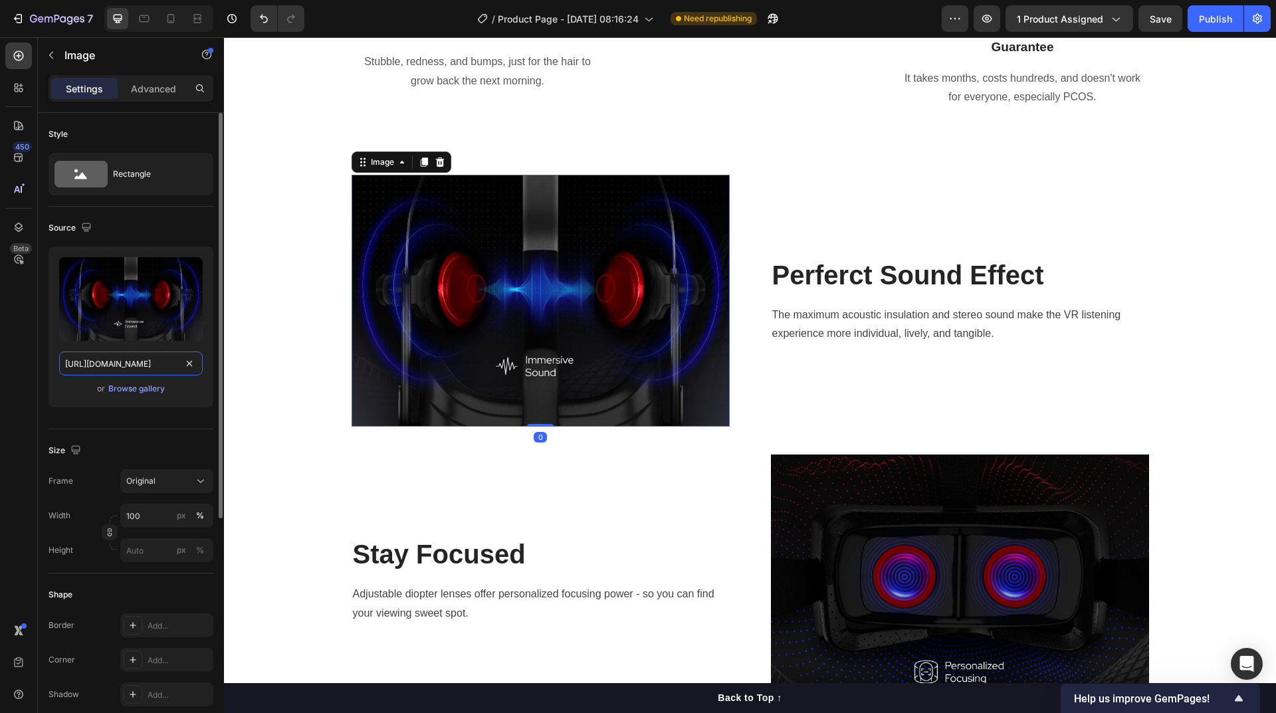
click at [147, 363] on input "[URL][DOMAIN_NAME]" at bounding box center [131, 364] width 144 height 24
paste input "[DOMAIN_NAME][URL]"
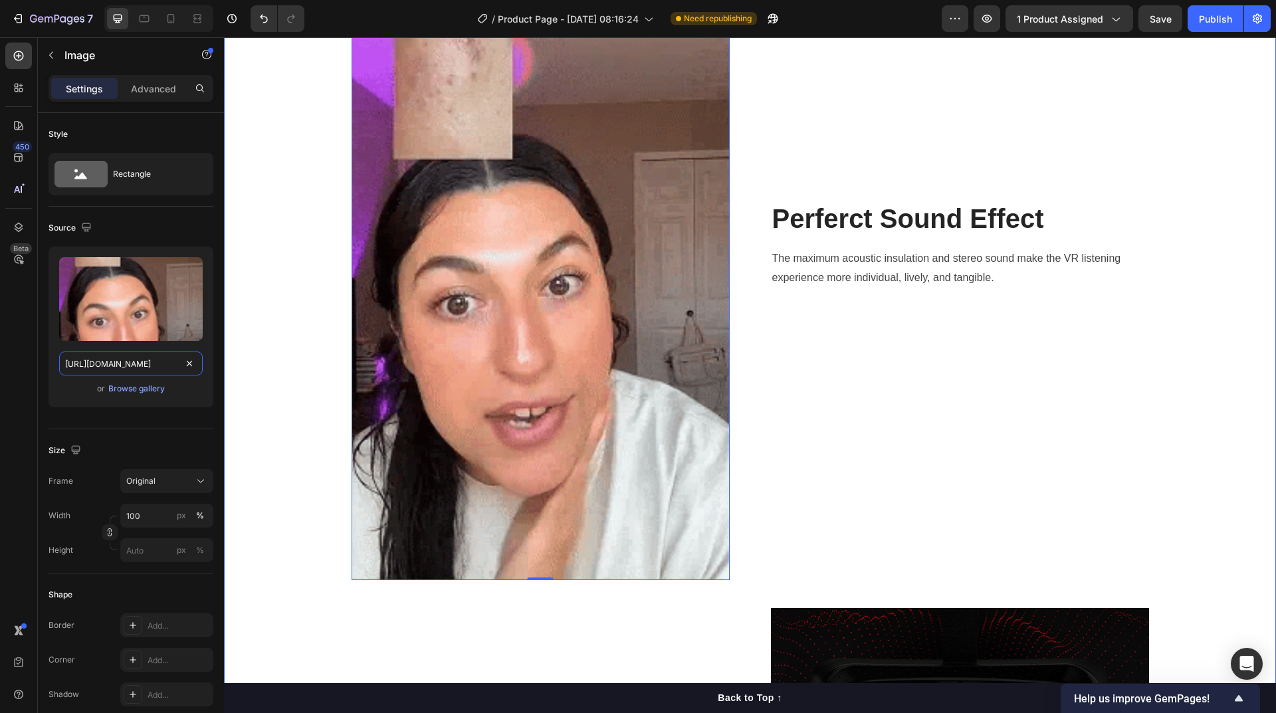
scroll to position [1978, 0]
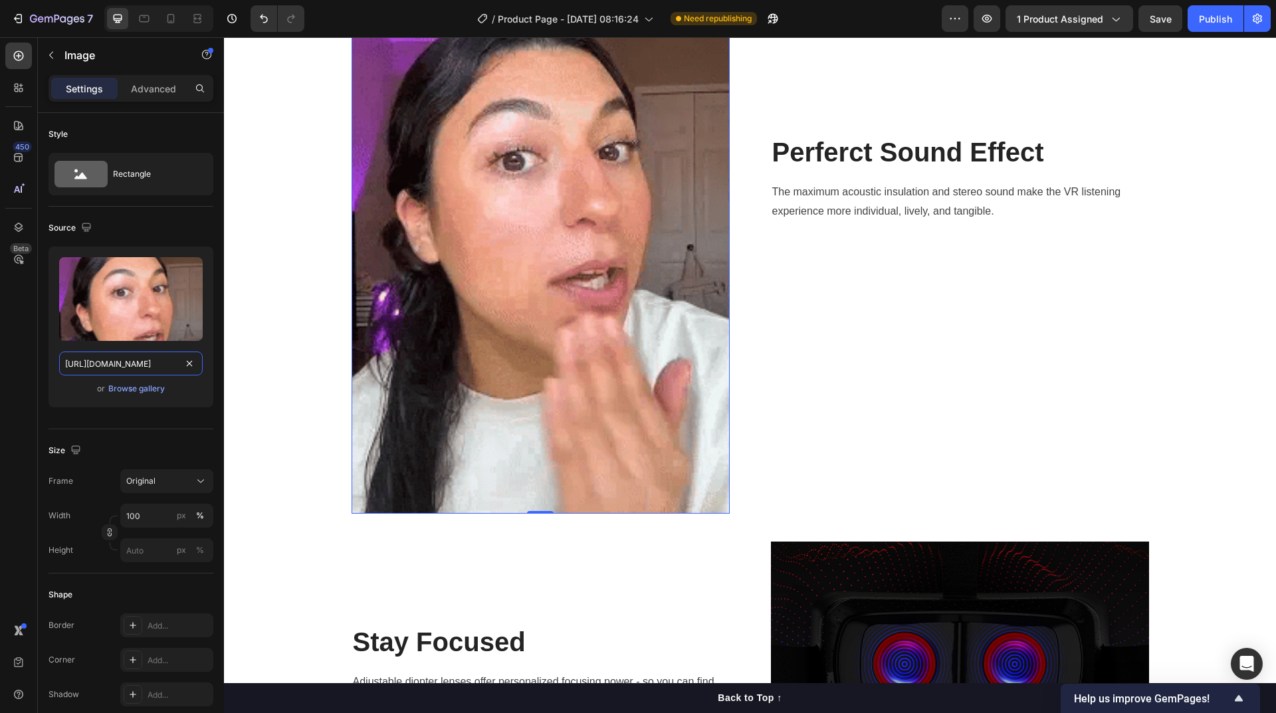
type input "[URL][DOMAIN_NAME]"
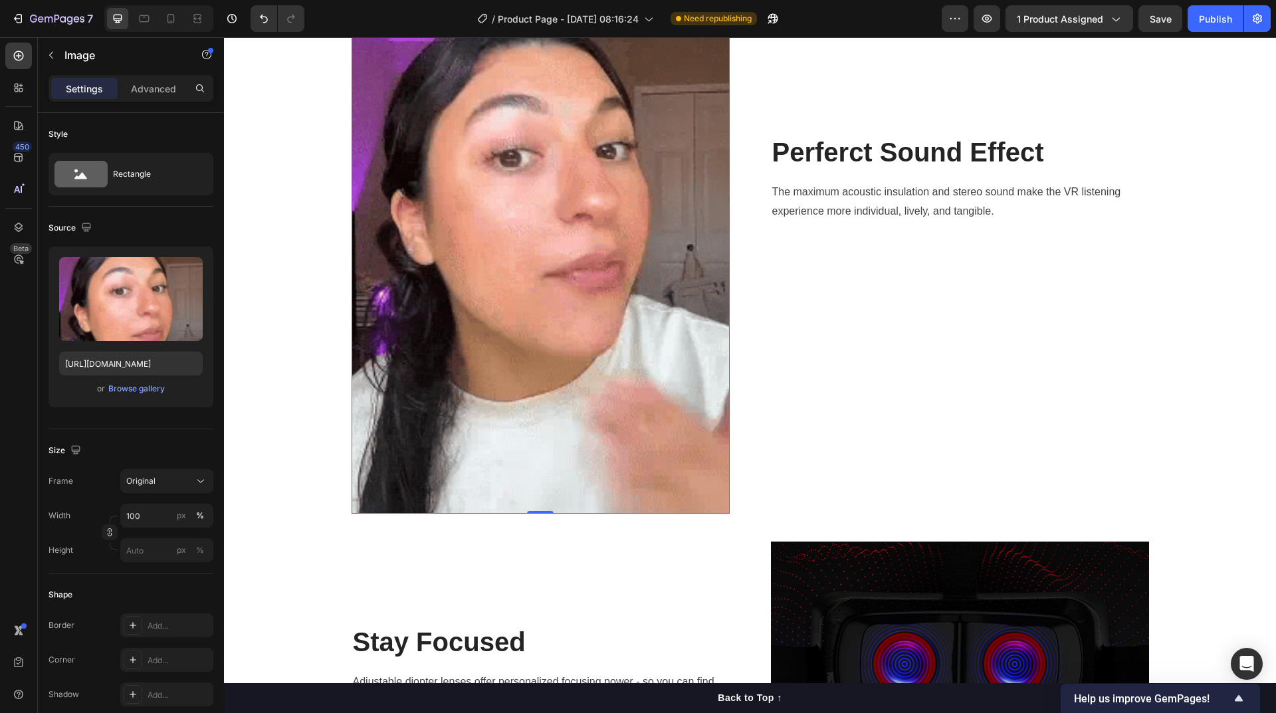
scroll to position [0, 0]
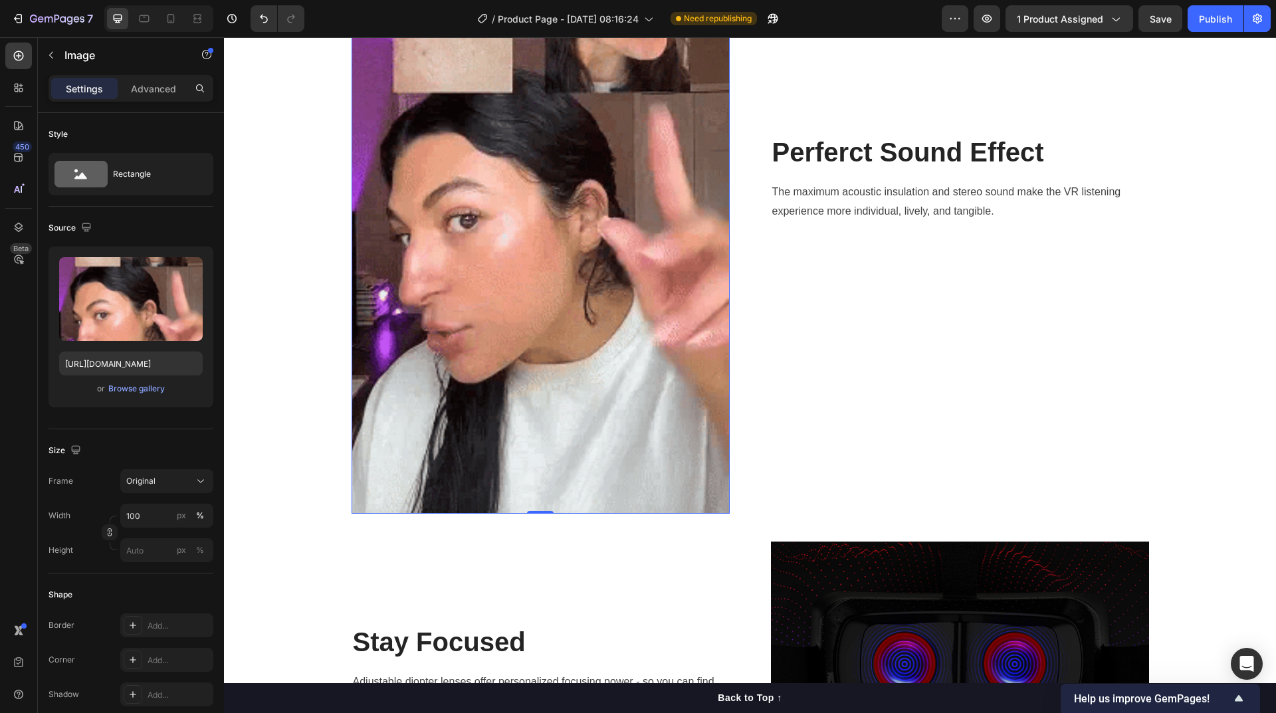
click at [568, 403] on img at bounding box center [541, 177] width 378 height 671
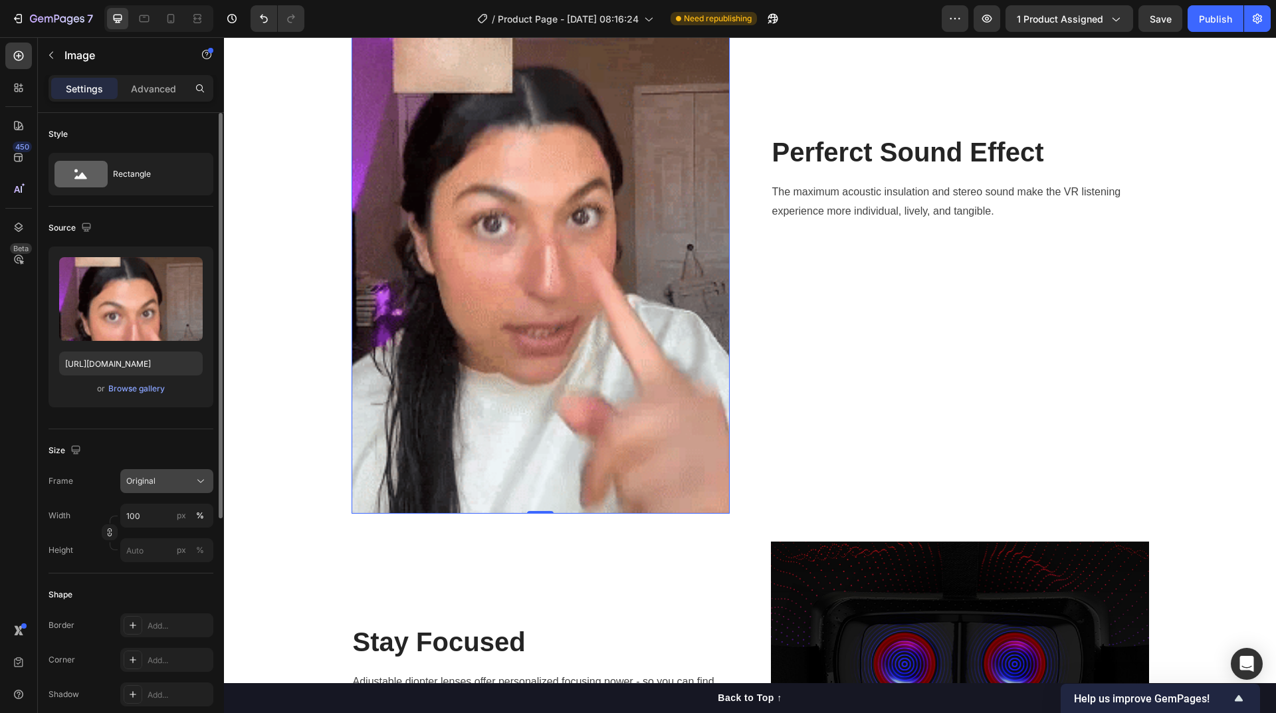
click at [165, 489] on button "Original" at bounding box center [166, 481] width 93 height 24
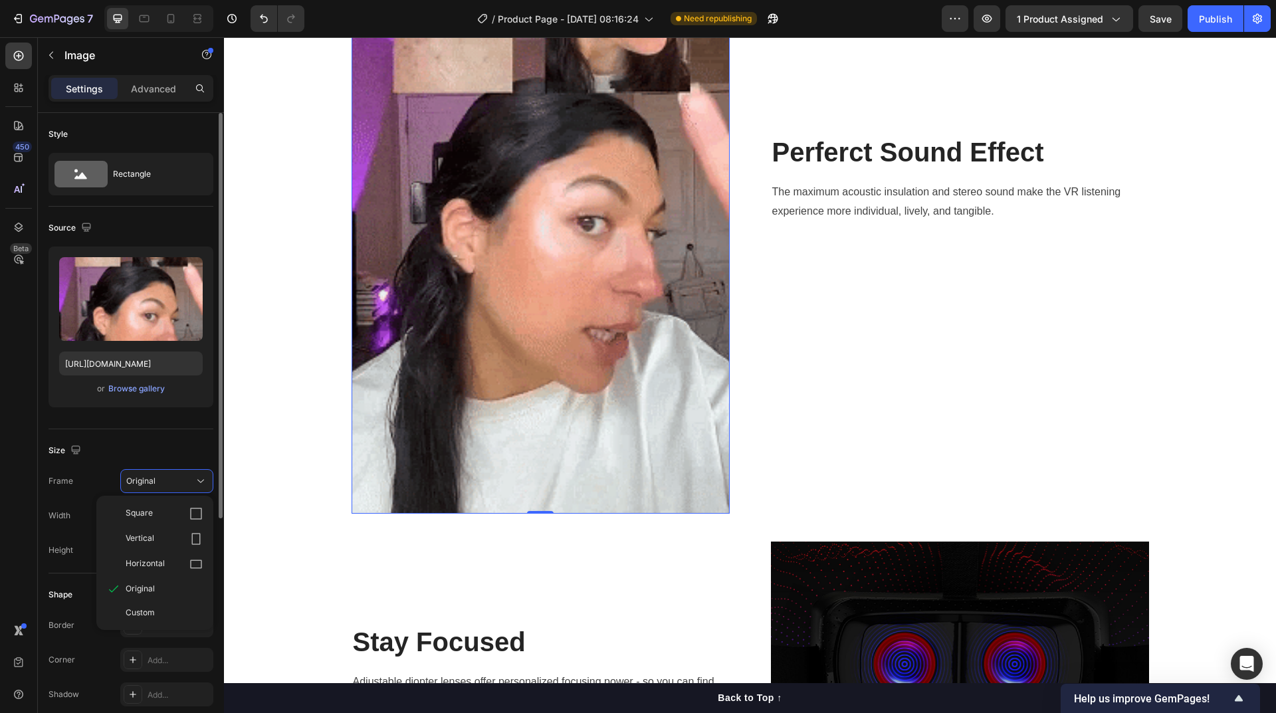
click at [179, 566] on div "Horizontal" at bounding box center [164, 564] width 77 height 13
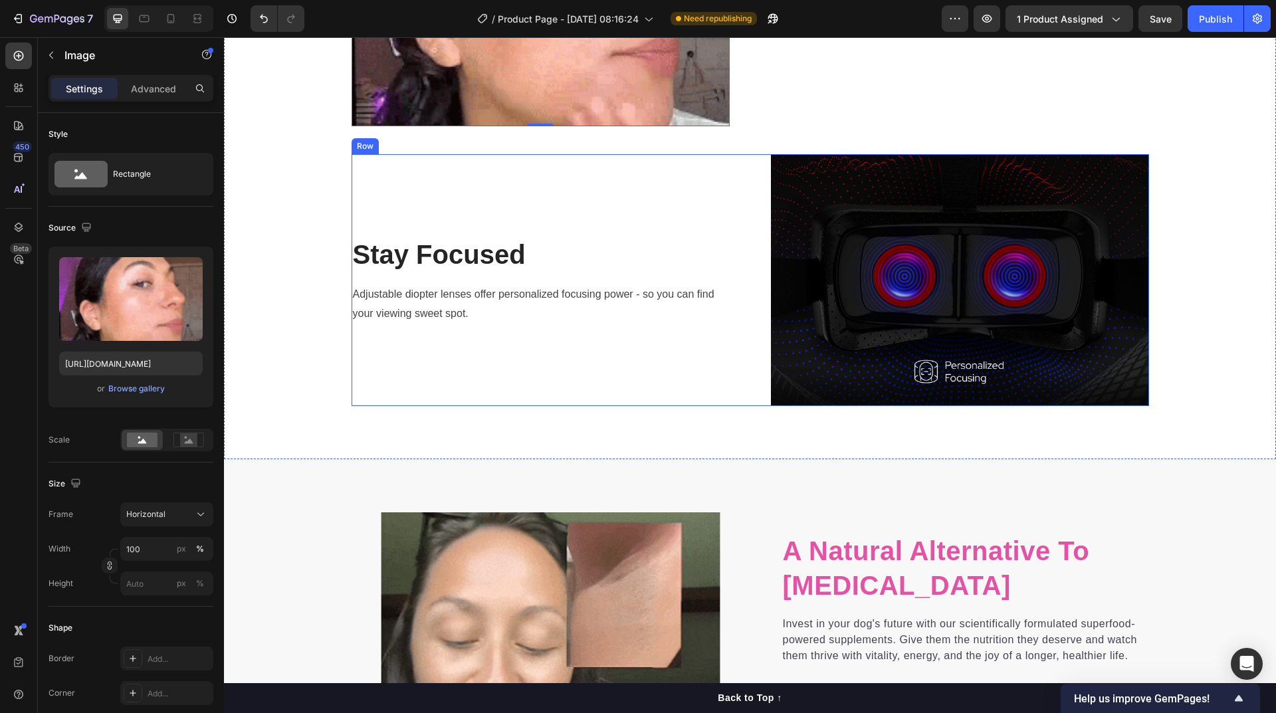
scroll to position [1712, 0]
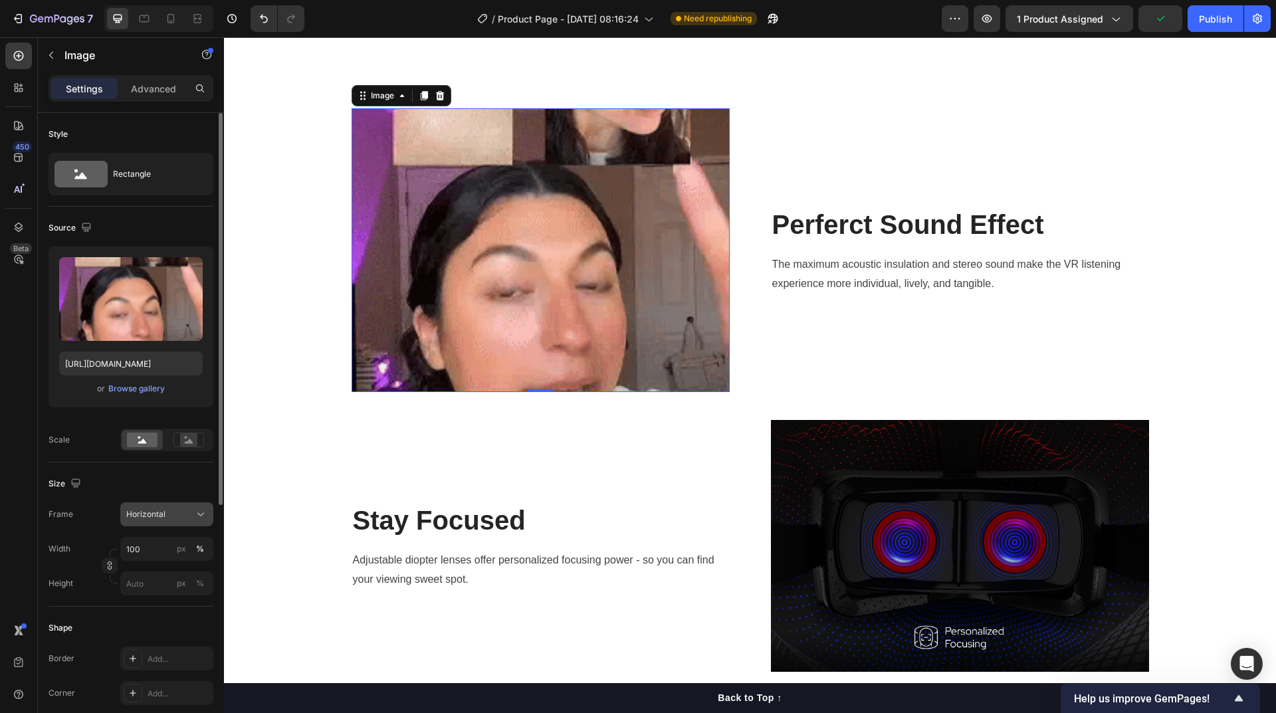
click at [165, 514] on span "Horizontal" at bounding box center [145, 514] width 39 height 12
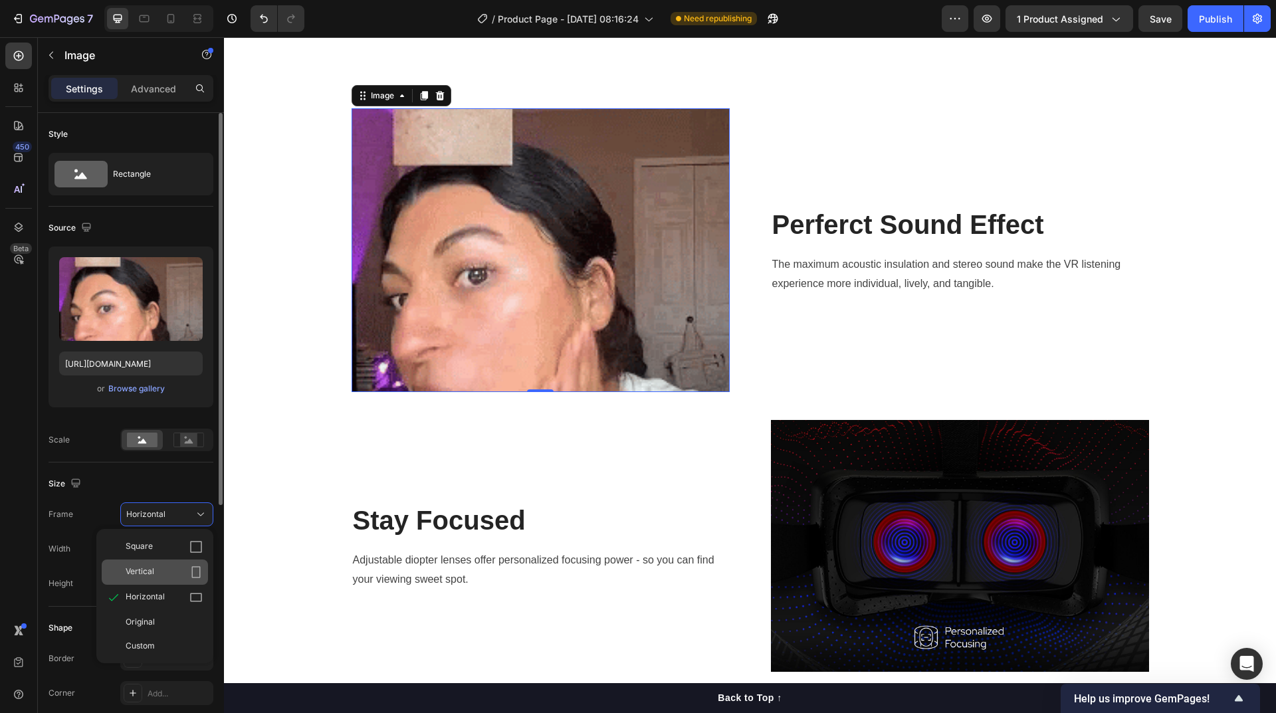
click at [162, 578] on div "Vertical" at bounding box center [164, 572] width 77 height 13
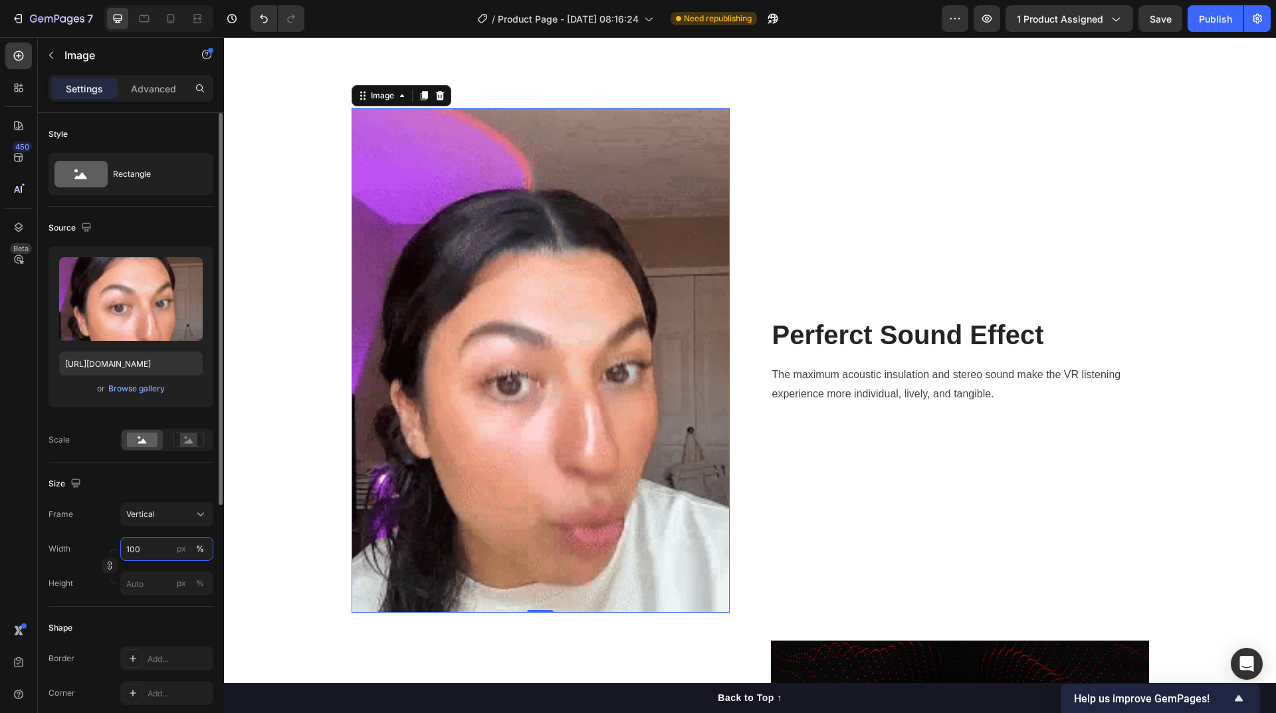
click at [152, 553] on input "100" at bounding box center [166, 549] width 93 height 24
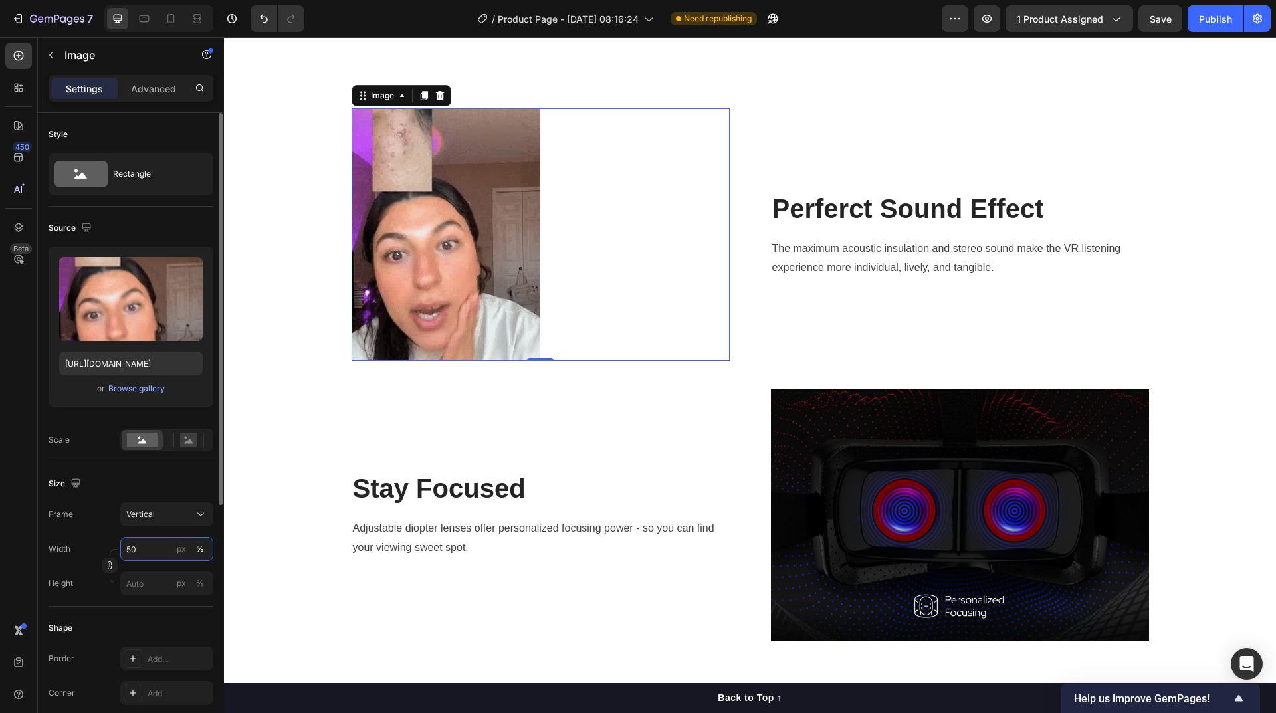
click at [144, 551] on input "50" at bounding box center [166, 549] width 93 height 24
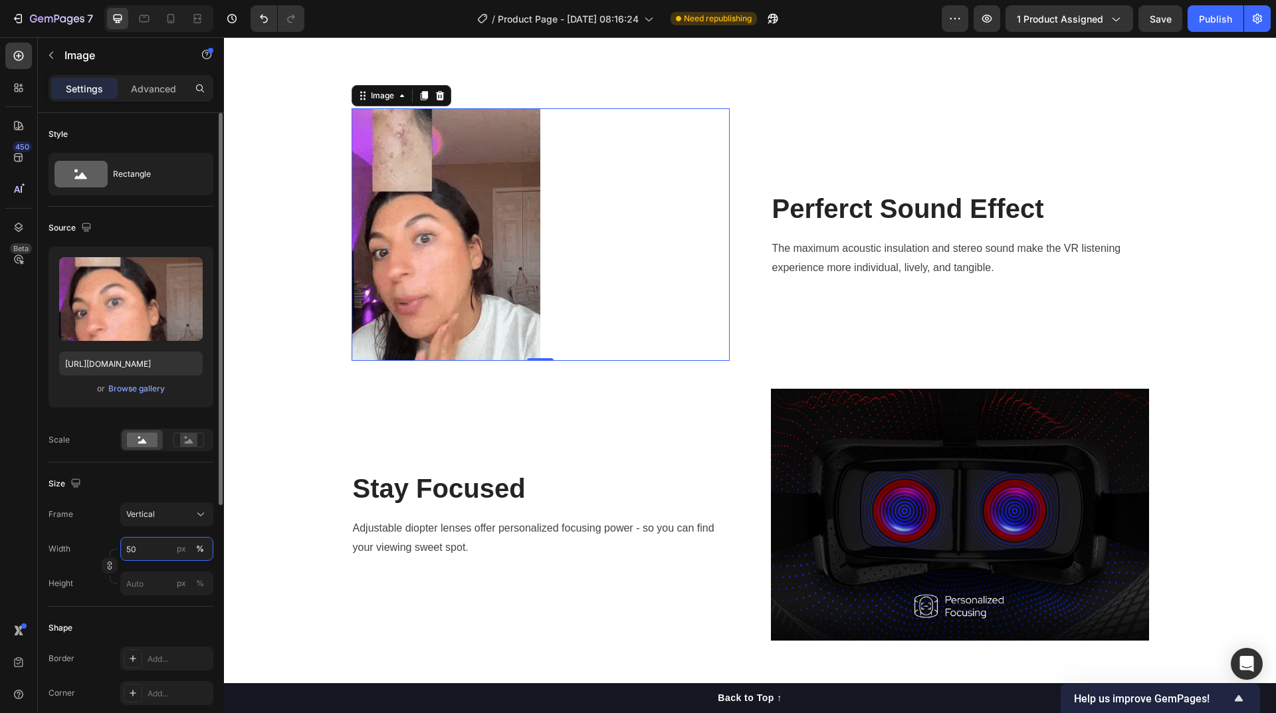
click at [144, 551] on input "50" at bounding box center [166, 549] width 93 height 24
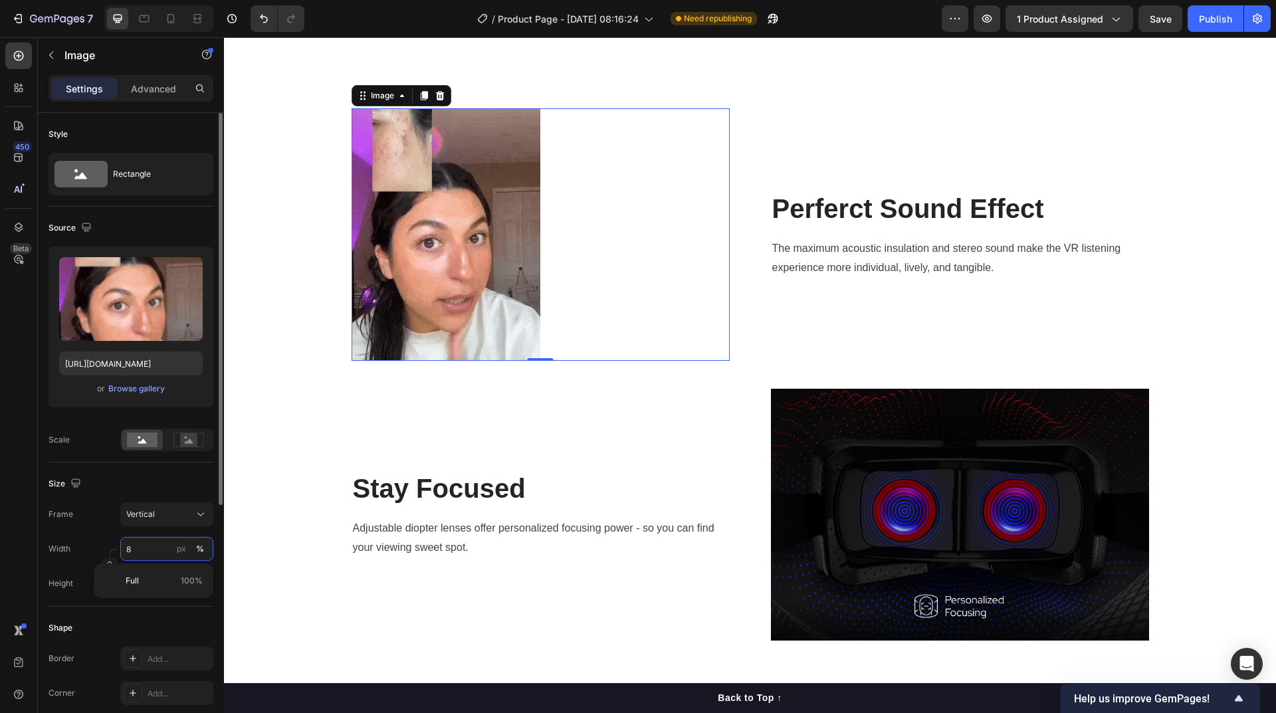
type input "80"
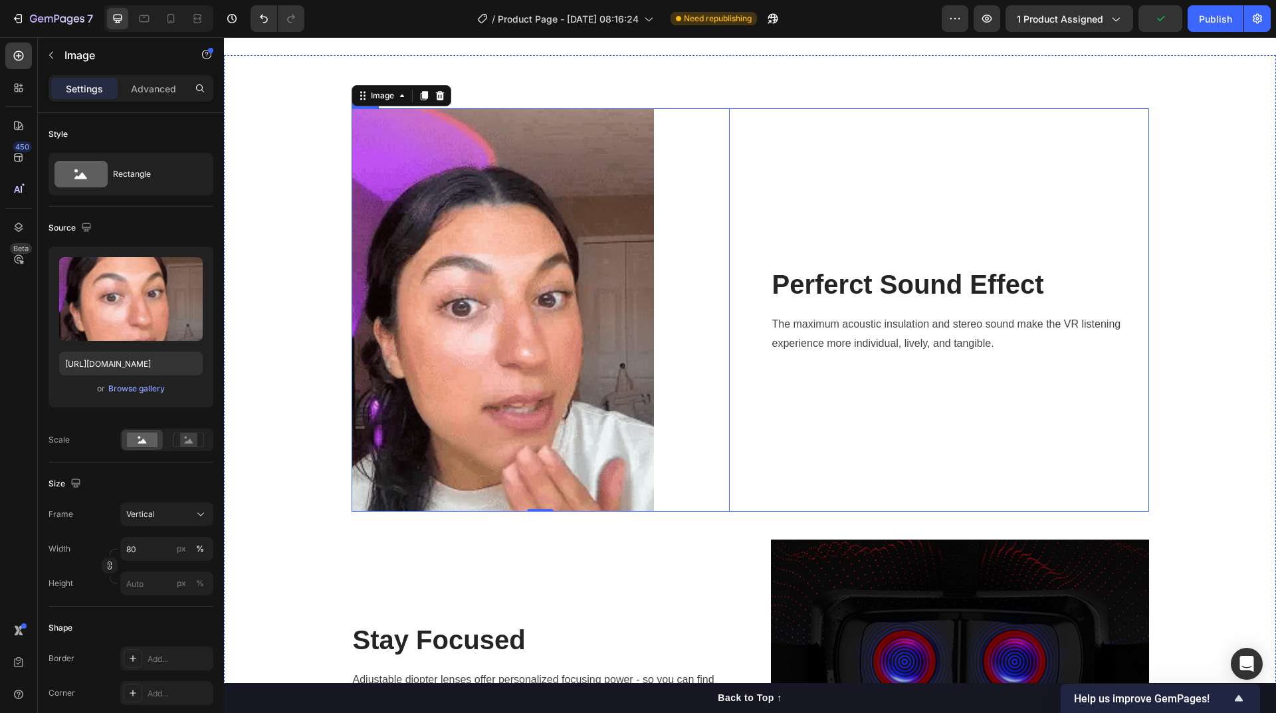
click at [911, 434] on div "Perferct Sound Effect Heading The maximum acoustic insulation and stereo sound …" at bounding box center [960, 309] width 378 height 403
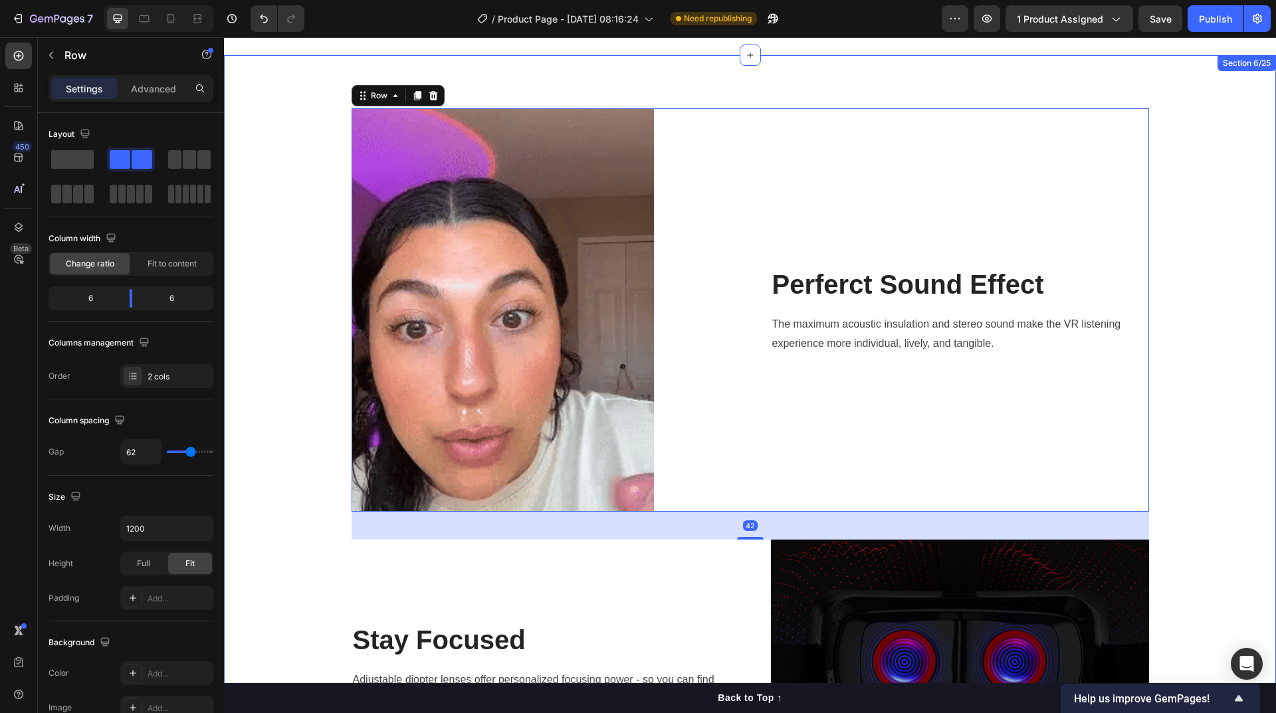
click at [1224, 375] on div "Image Perferct Sound Effect Heading The maximum acoustic insulation and stereo …" at bounding box center [750, 449] width 1032 height 683
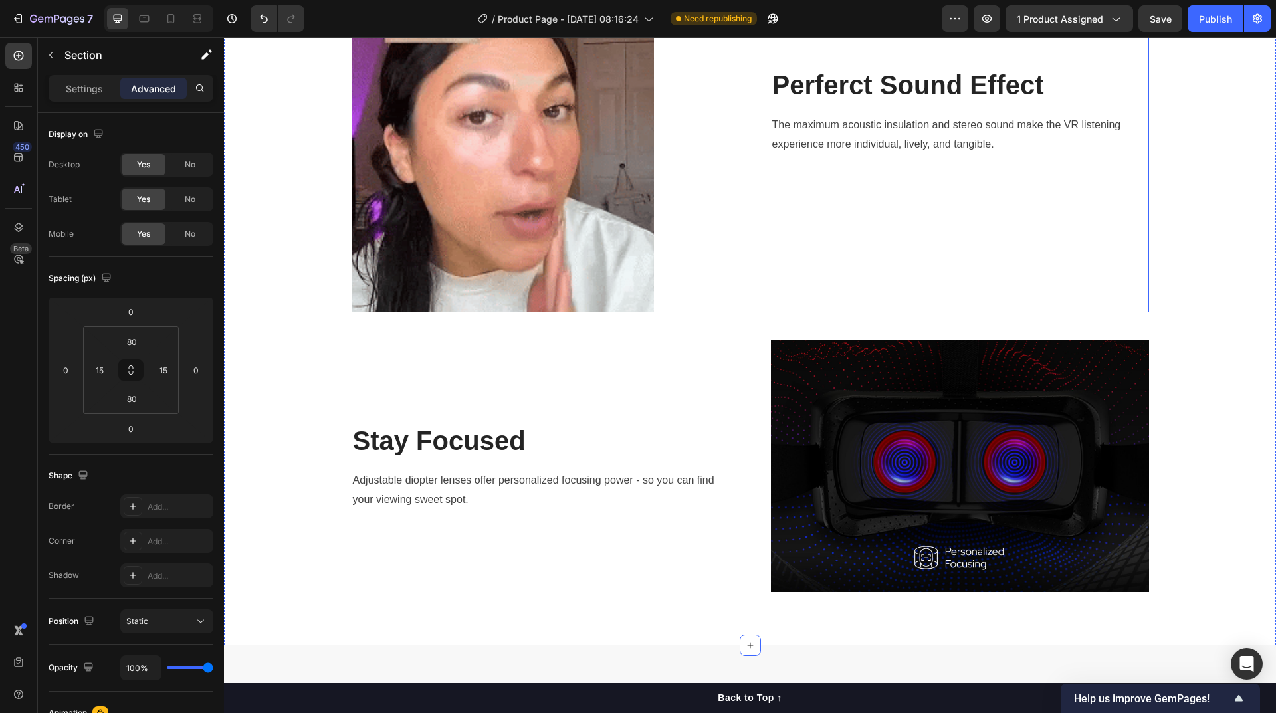
scroll to position [1779, 0]
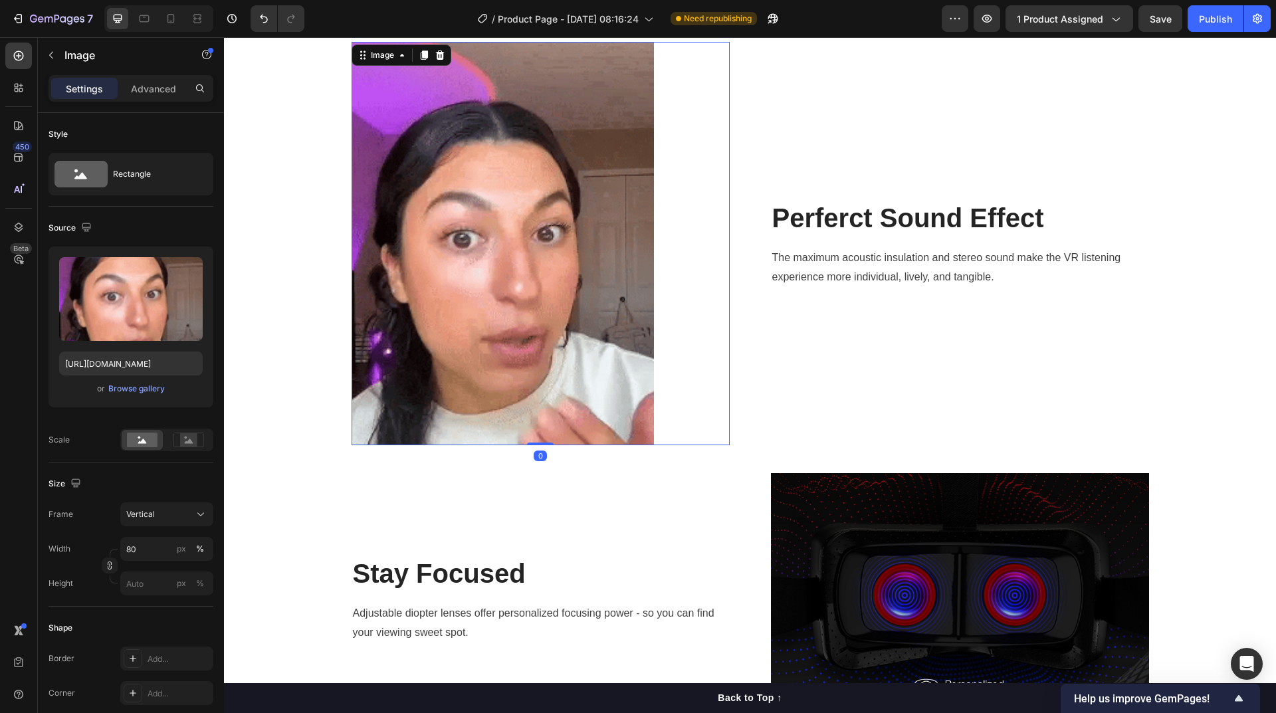
click at [621, 352] on img at bounding box center [503, 243] width 302 height 403
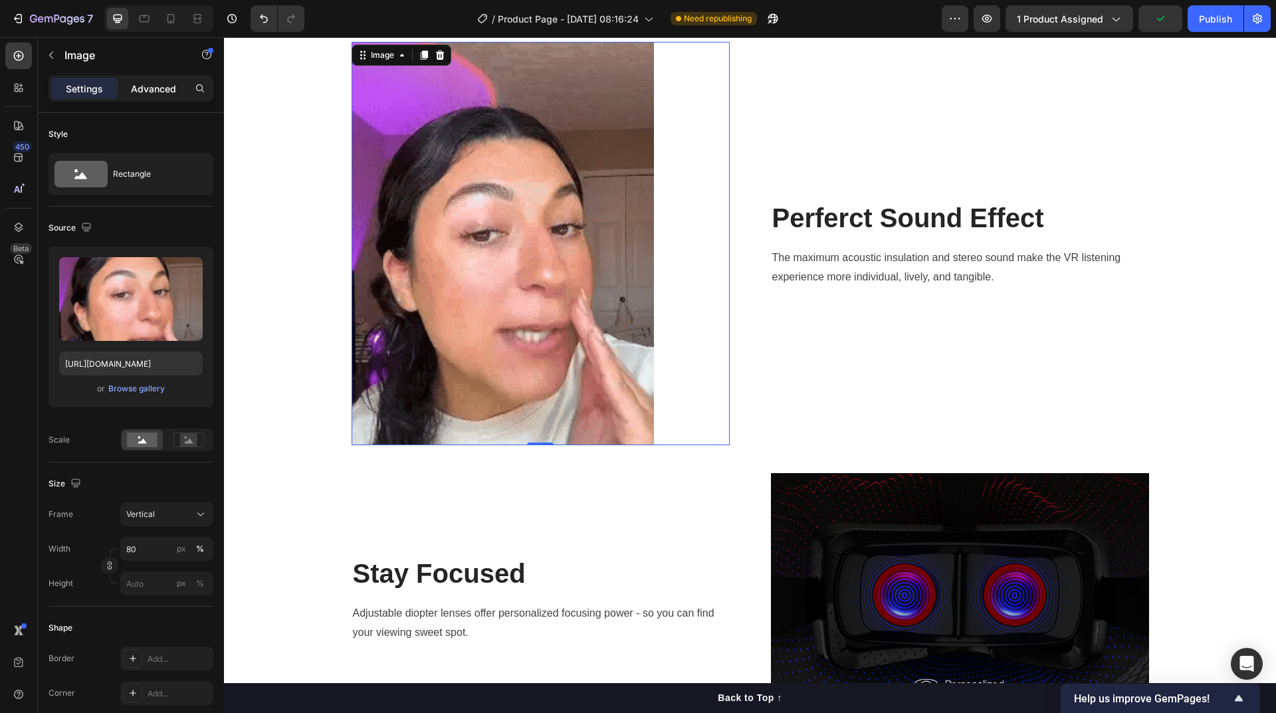
click at [152, 89] on p "Advanced" at bounding box center [153, 89] width 45 height 14
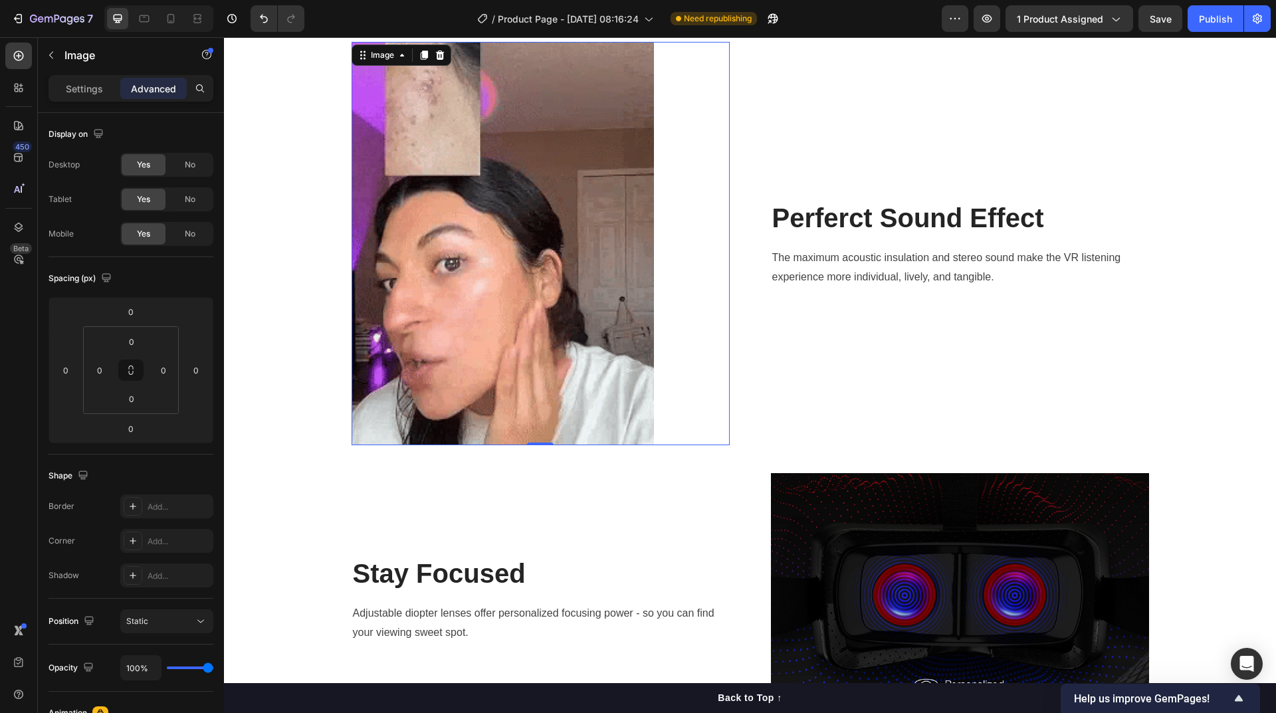
click at [700, 317] on div at bounding box center [541, 243] width 378 height 403
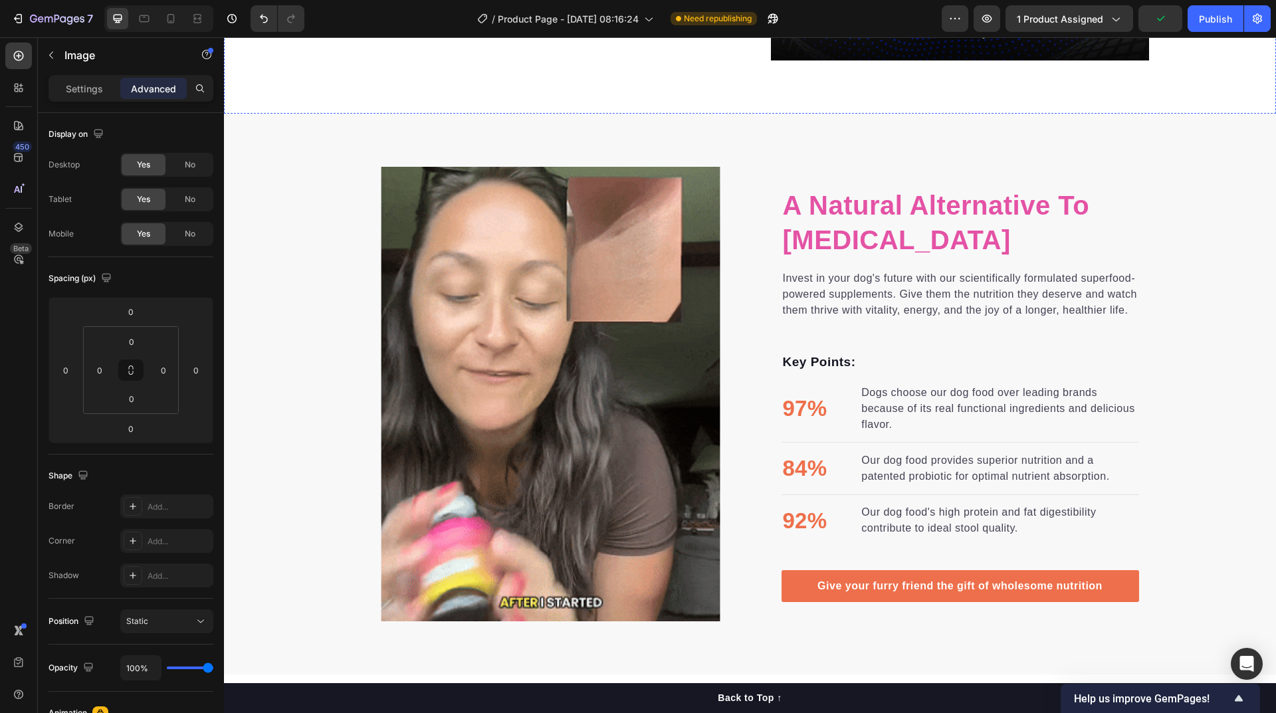
scroll to position [2111, 0]
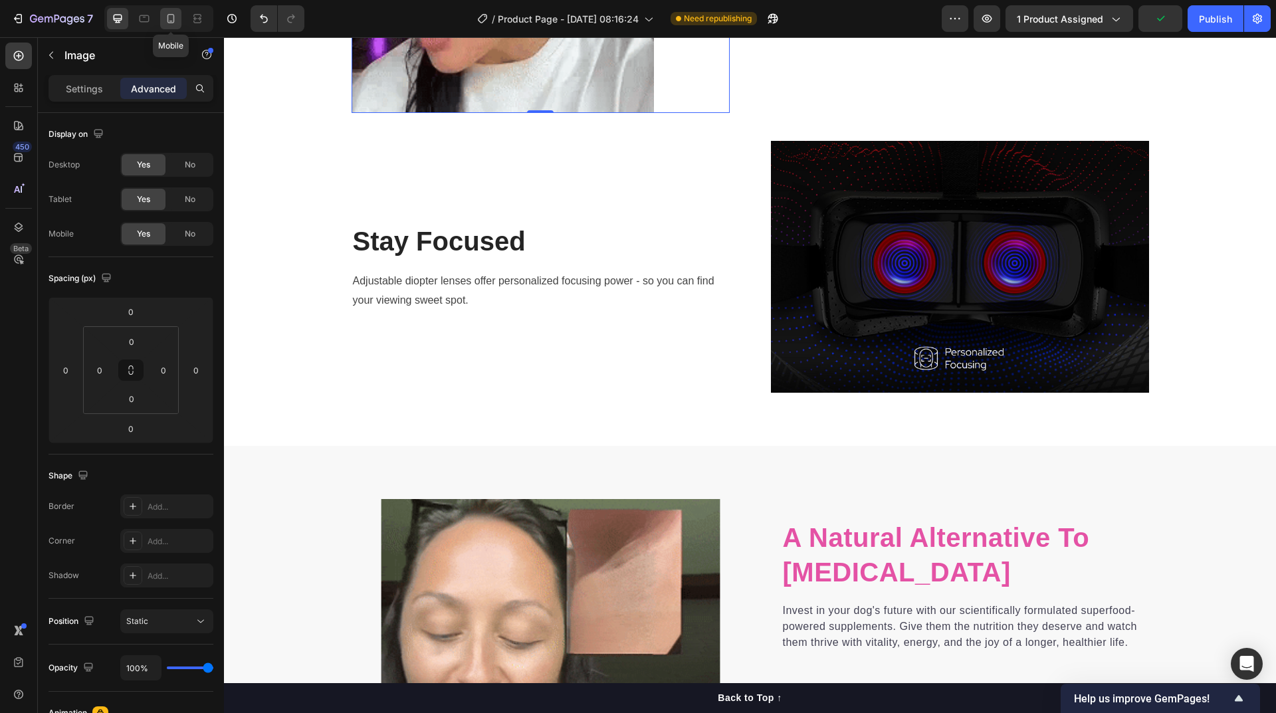
click at [167, 22] on icon at bounding box center [170, 18] width 13 height 13
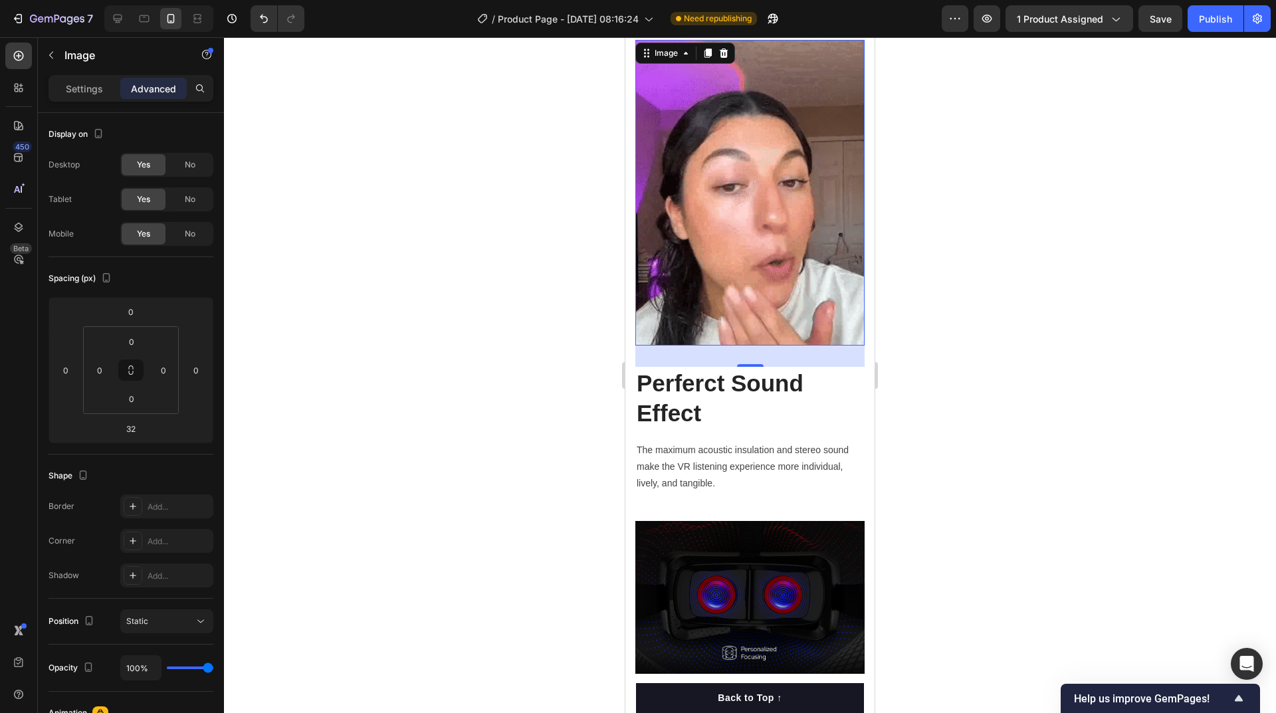
scroll to position [1811, 0]
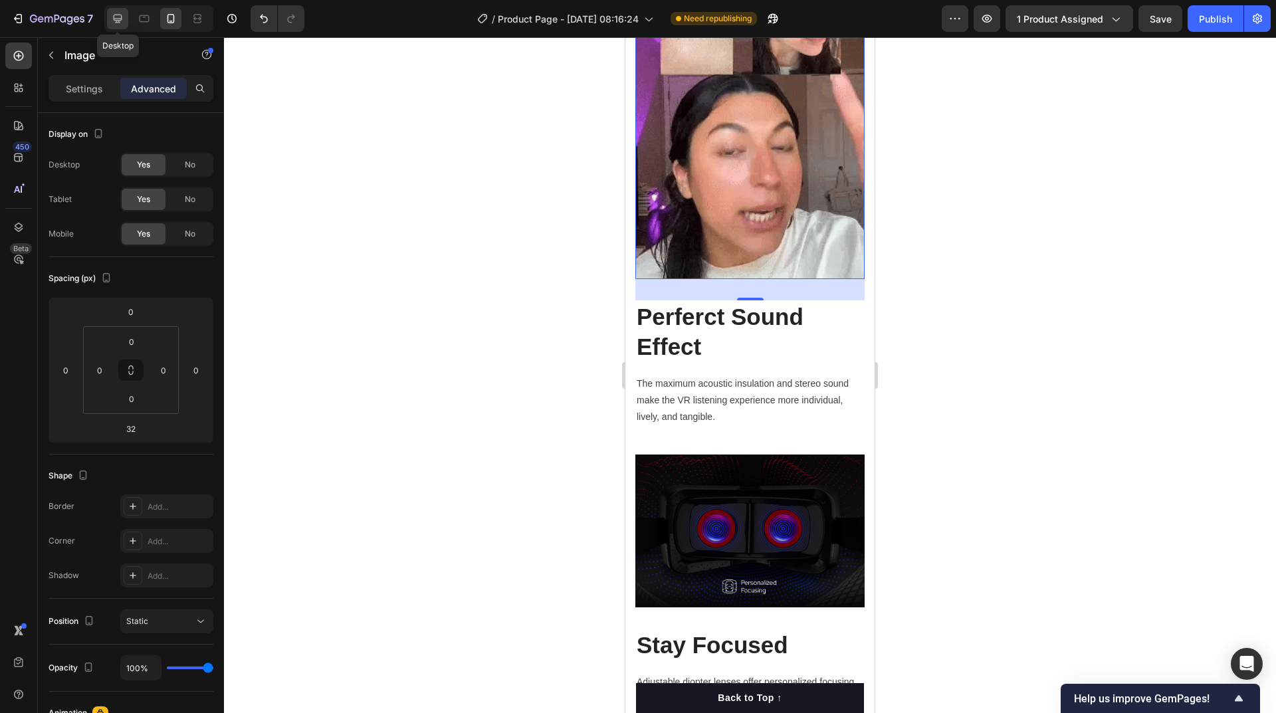
click at [121, 19] on icon at bounding box center [118, 19] width 9 height 9
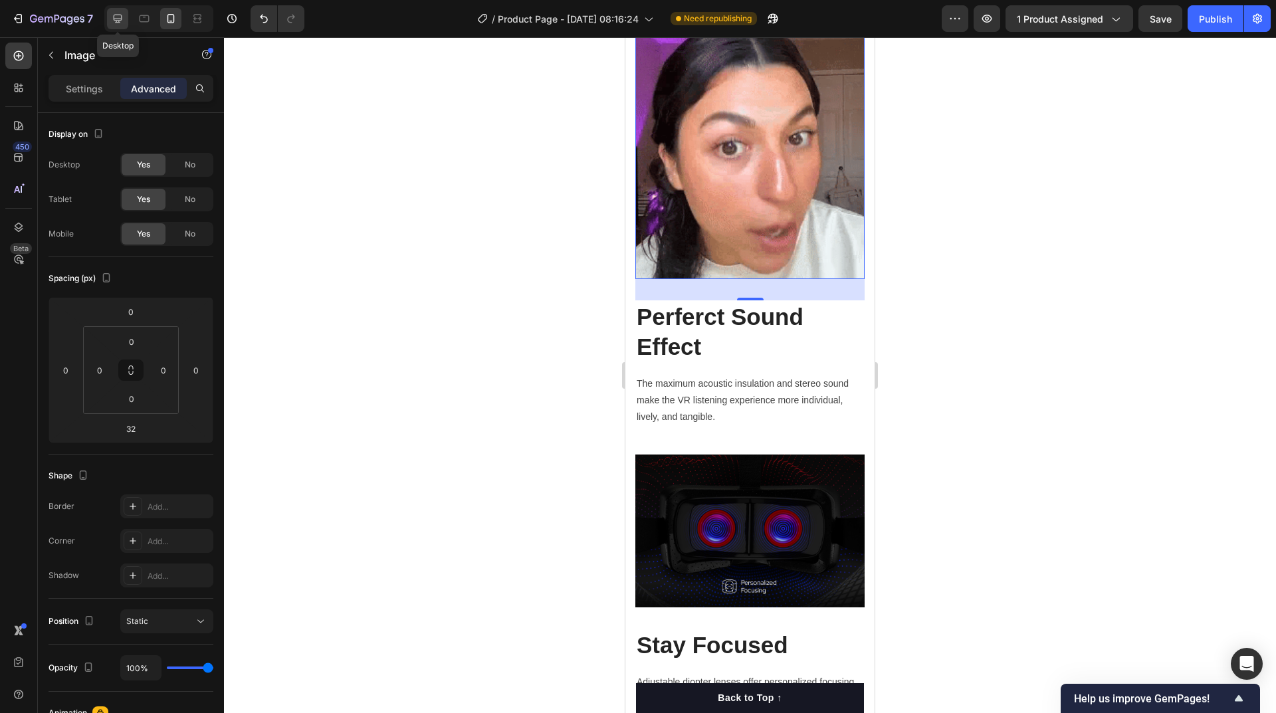
type input "0"
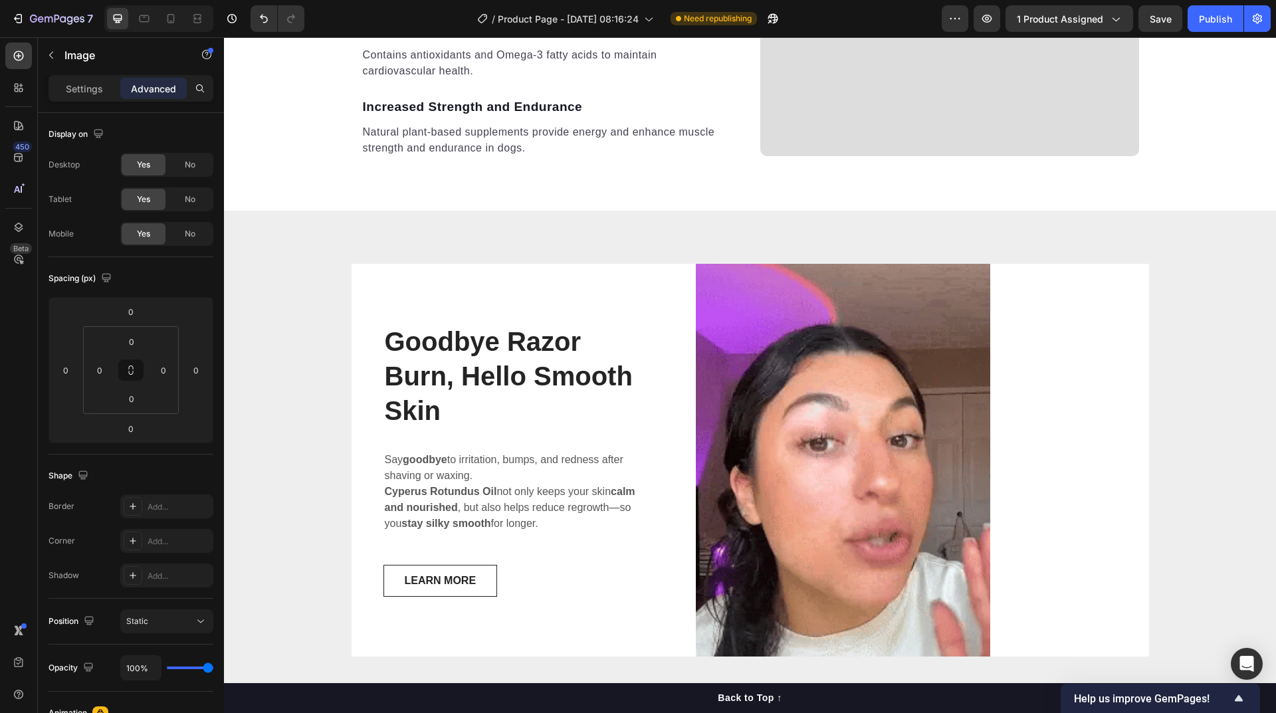
scroll to position [4027, 0]
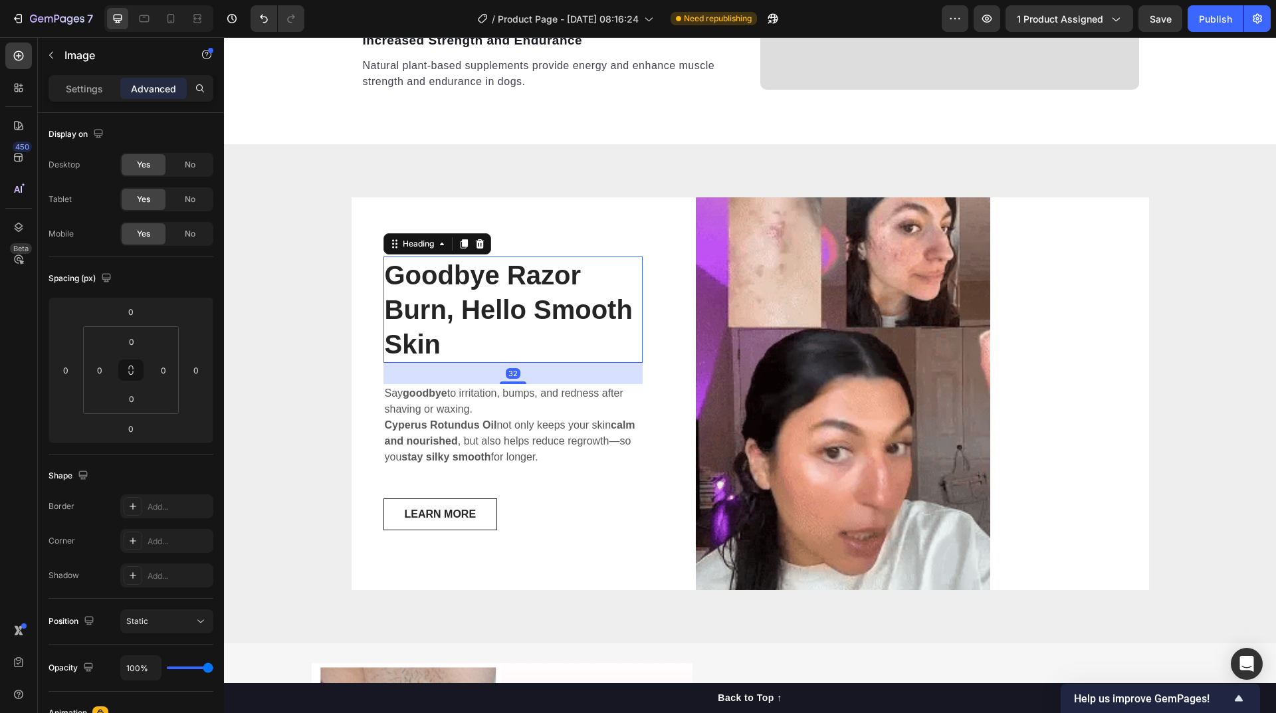
click at [507, 300] on strong "Goodbye Razor Burn, Hello Smooth Skin" at bounding box center [509, 310] width 248 height 98
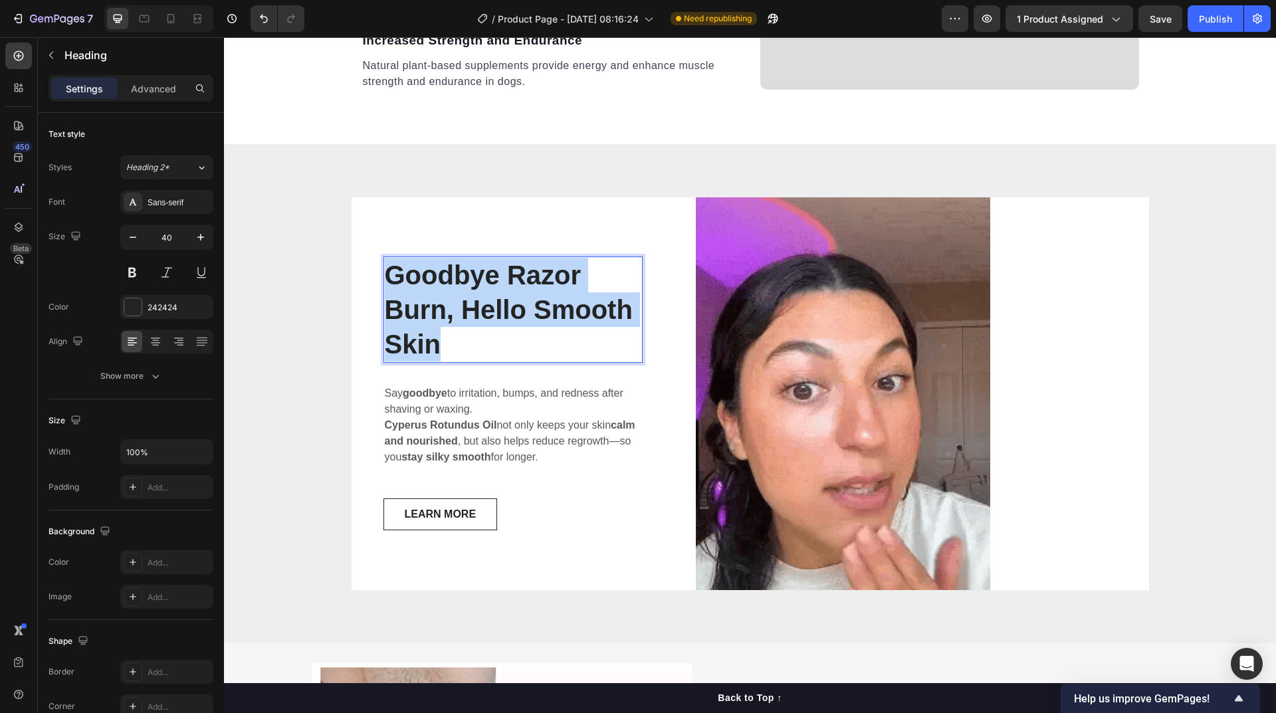
click at [507, 300] on strong "Goodbye Razor Burn, Hello Smooth Skin" at bounding box center [509, 310] width 248 height 98
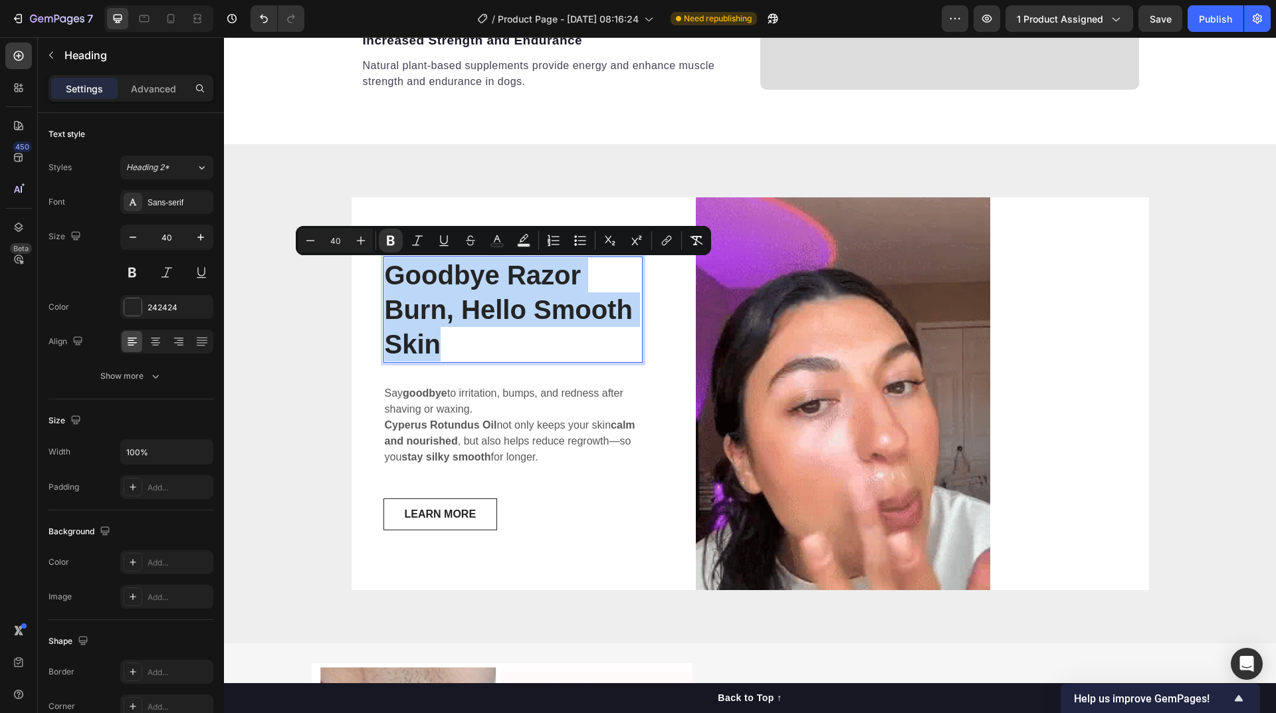
copy strong "Goodbye Razor Burn, Hello Smooth Skin"
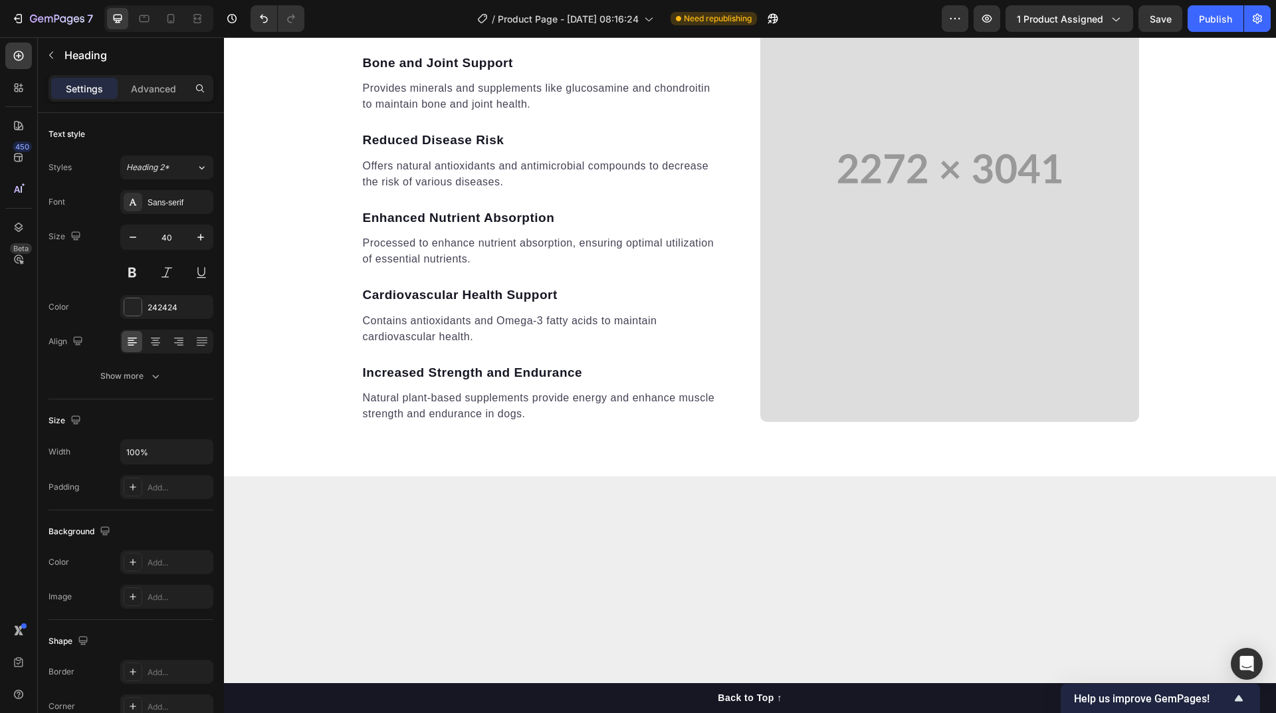
type input "16"
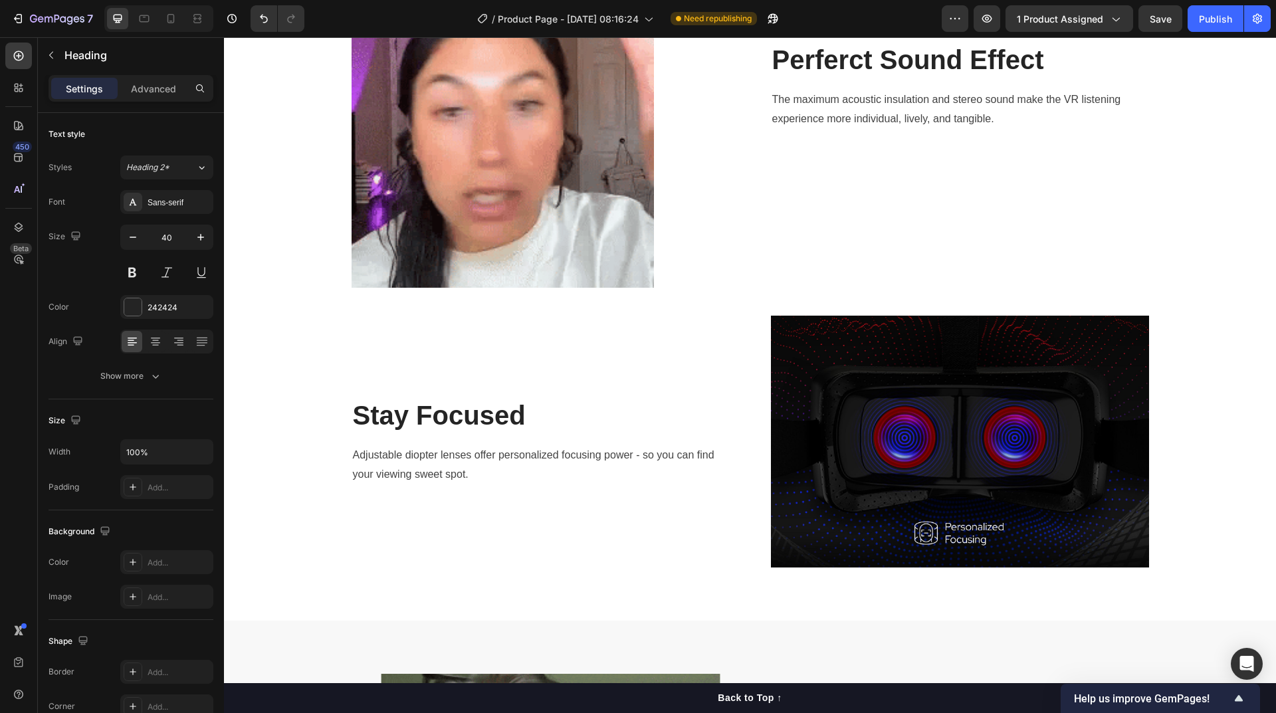
scroll to position [1634, 0]
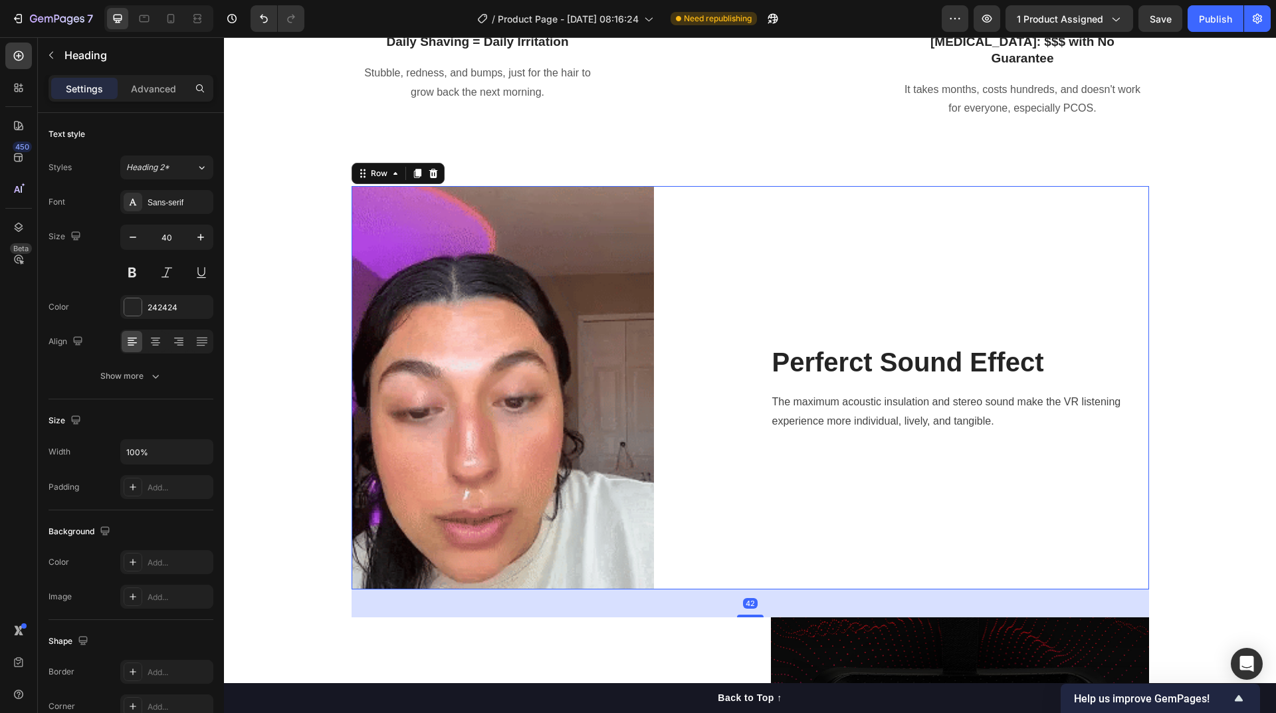
click at [843, 323] on div "Perferct Sound Effect Heading The maximum acoustic insulation and stereo sound …" at bounding box center [960, 387] width 378 height 403
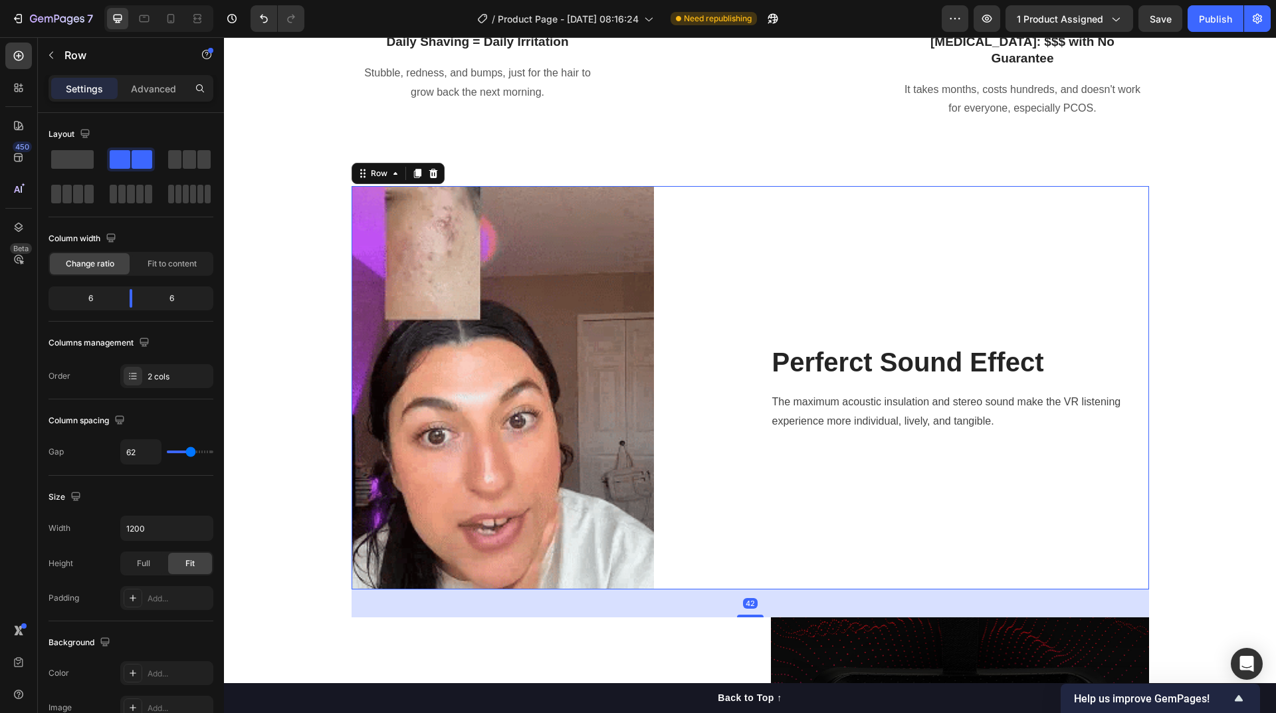
click at [843, 323] on div "Perferct Sound Effect Heading The maximum acoustic insulation and stereo sound …" at bounding box center [960, 387] width 378 height 403
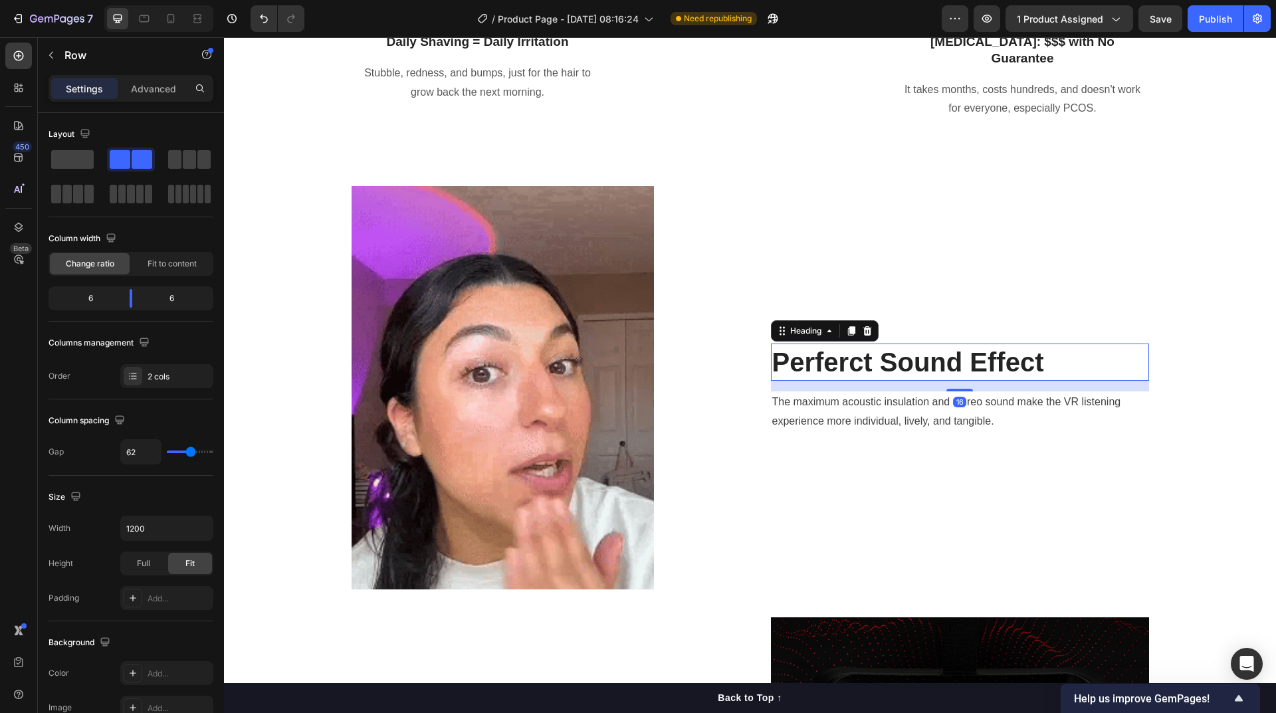
click at [837, 362] on p "Perferct Sound Effect" at bounding box center [960, 362] width 376 height 35
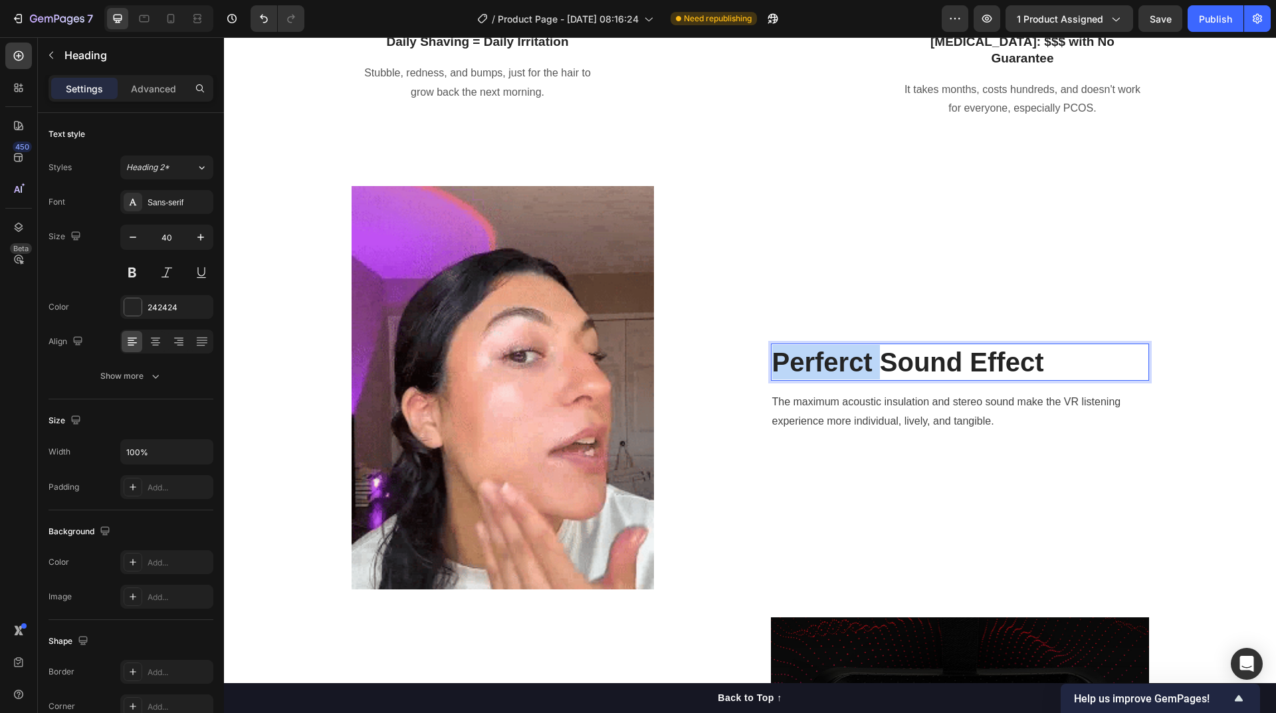
click at [837, 362] on p "Perferct Sound Effect" at bounding box center [960, 362] width 376 height 35
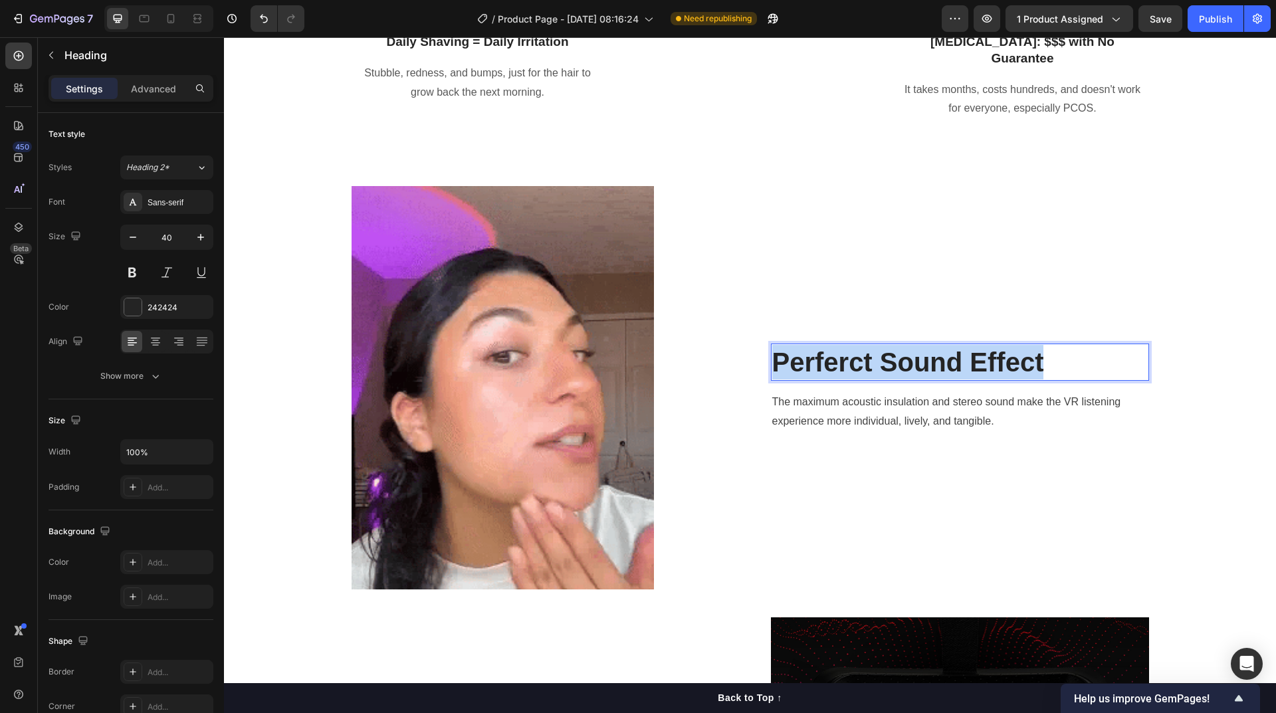
click at [837, 362] on p "Perferct Sound Effect" at bounding box center [960, 362] width 376 height 35
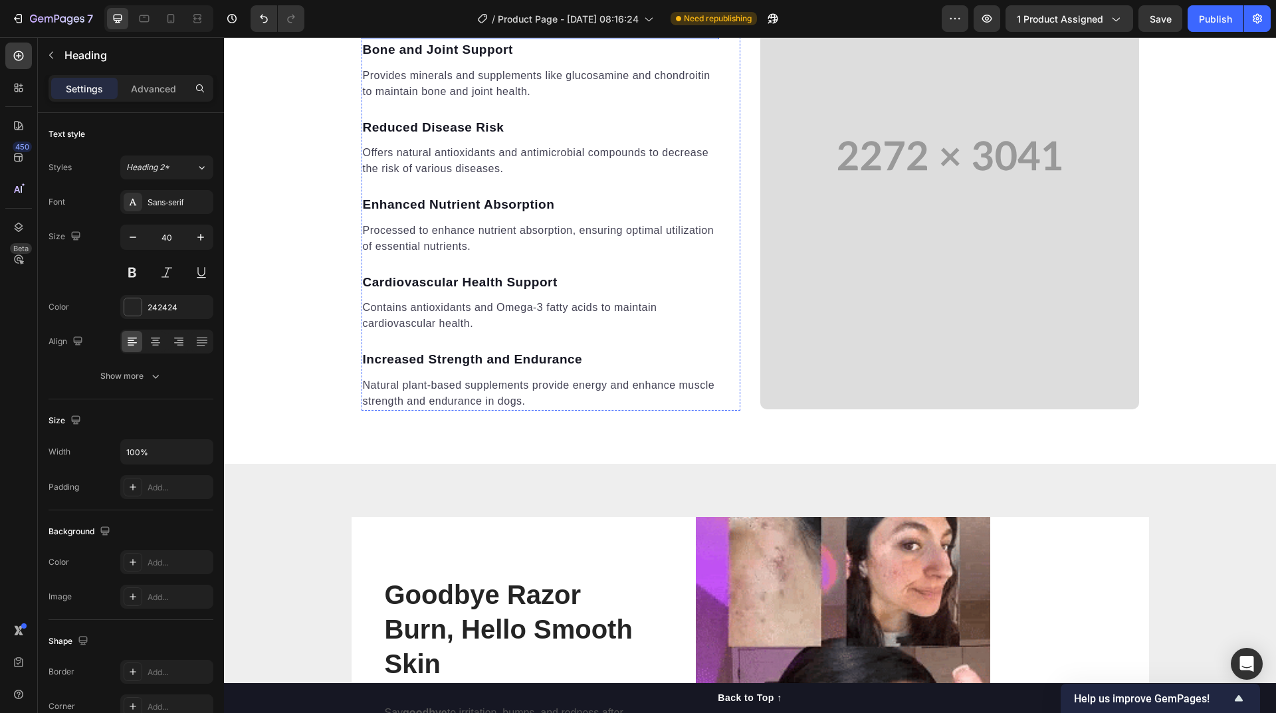
scroll to position [4143, 0]
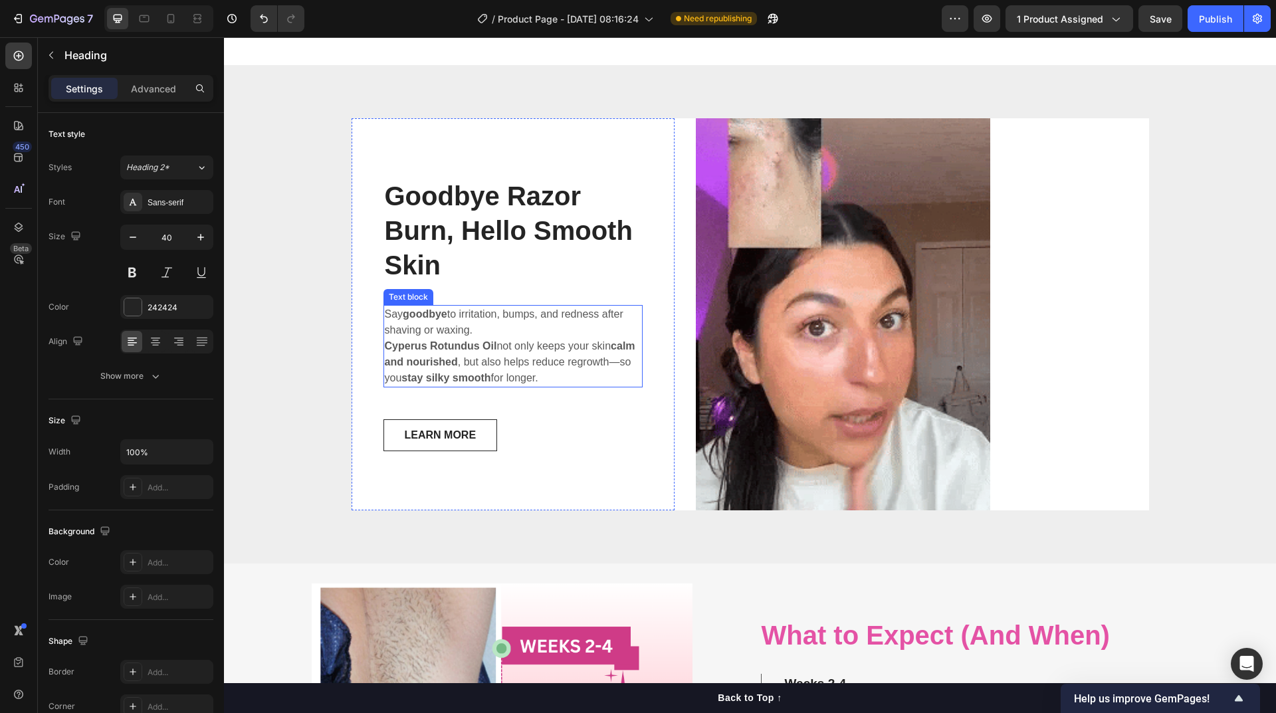
click at [500, 358] on p "Cyperus Rotundus Oil not only keeps your skin calm and nourished , but also hel…" at bounding box center [513, 362] width 257 height 48
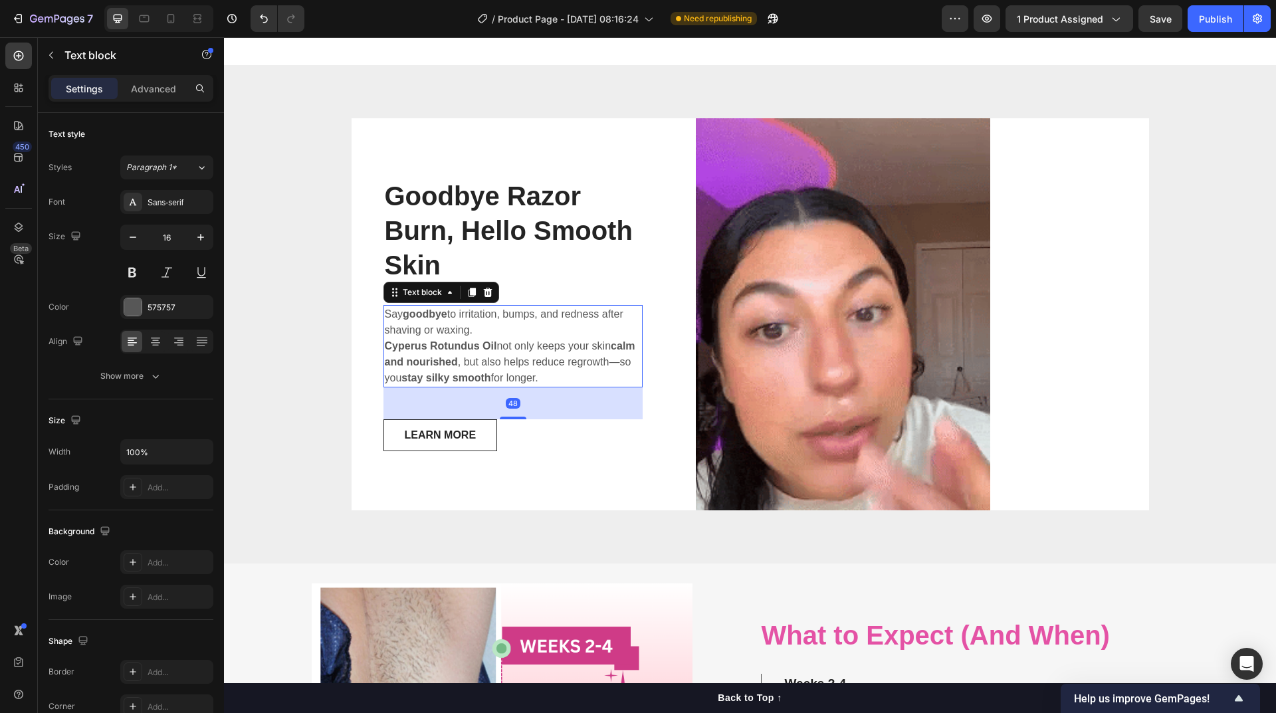
click at [500, 358] on p "Cyperus Rotundus Oil not only keeps your skin calm and nourished , but also hel…" at bounding box center [513, 362] width 257 height 48
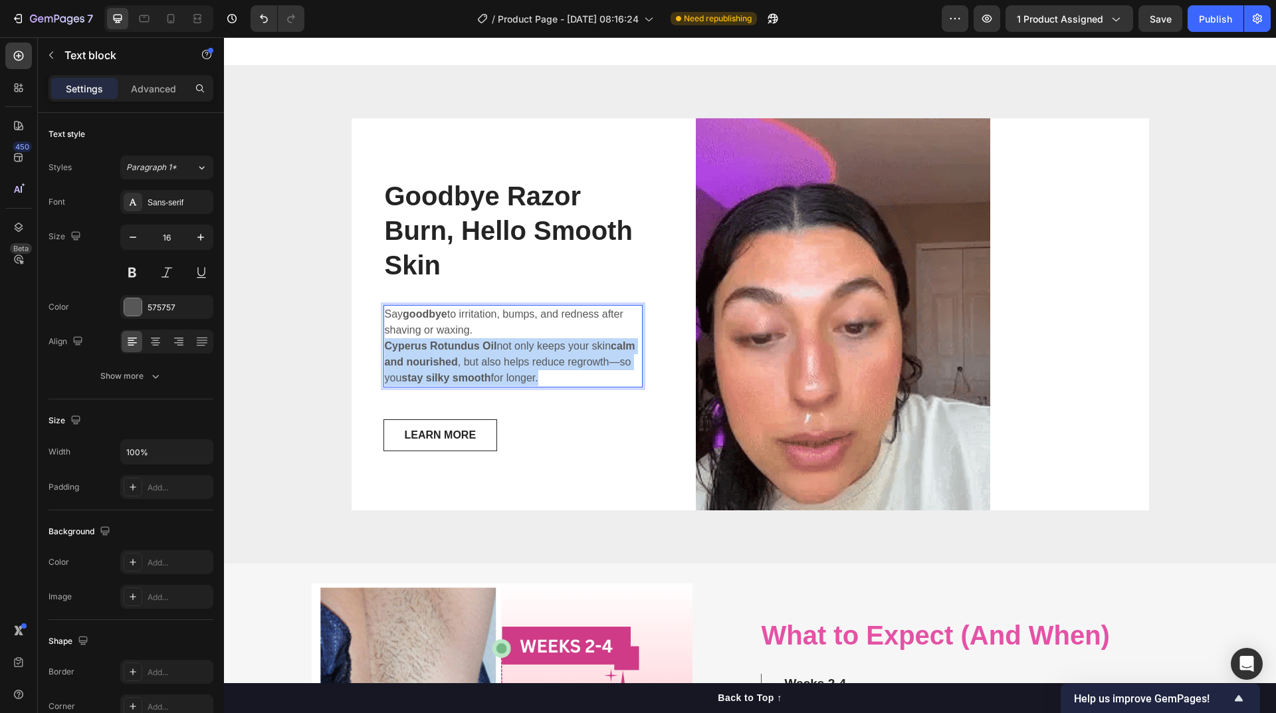
click at [500, 358] on p "Cyperus Rotundus Oil not only keeps your skin calm and nourished , but also hel…" at bounding box center [513, 362] width 257 height 48
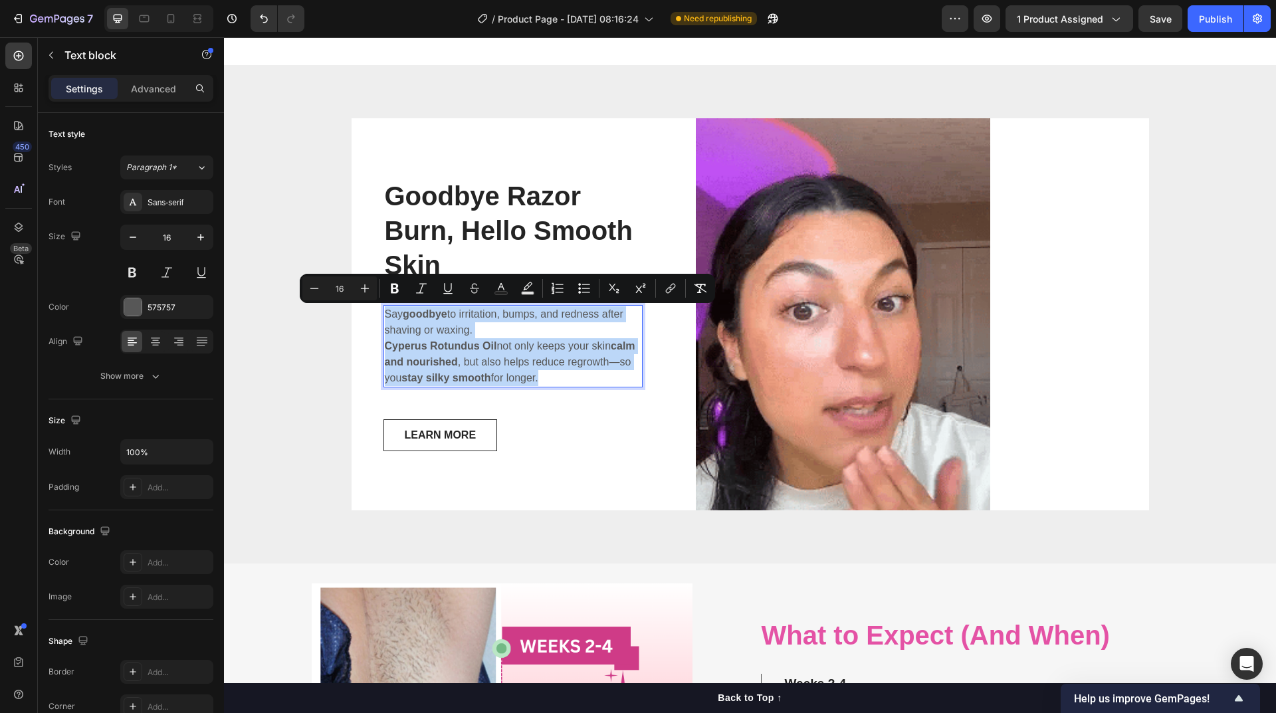
copy div "Say goodbye to irritation, bumps, and redness after shaving or waxing. Cyperus …"
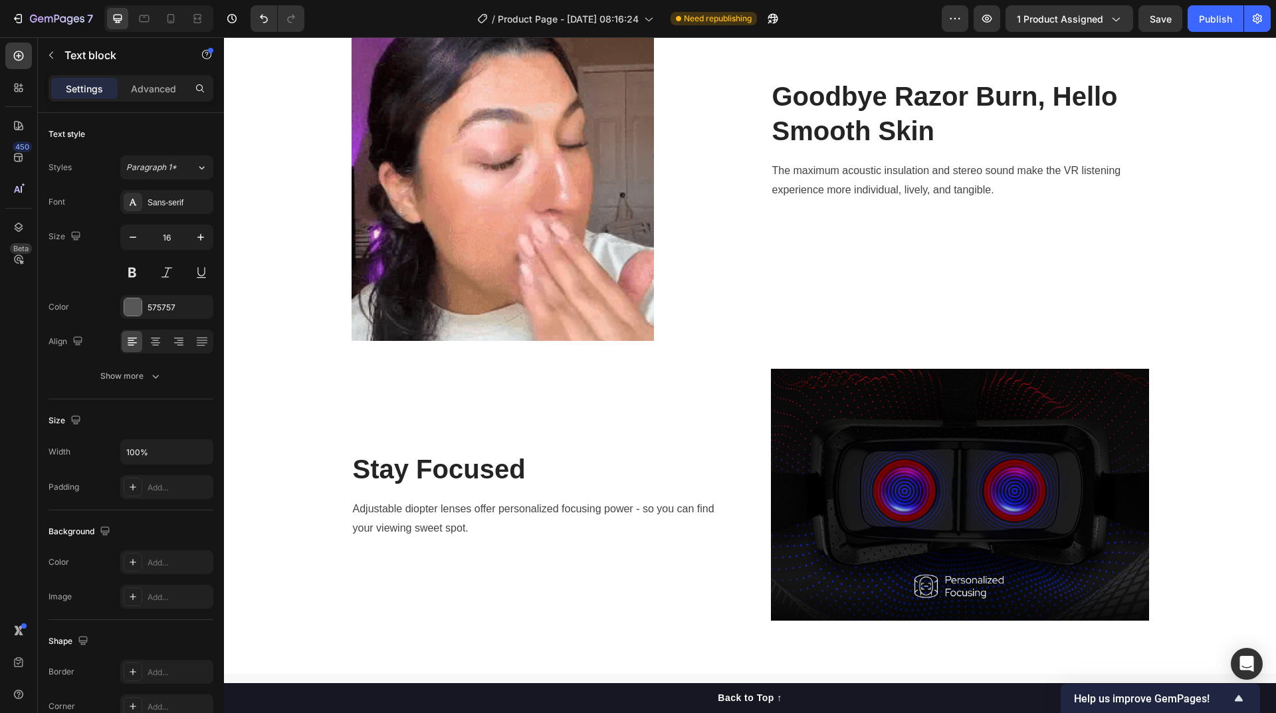
scroll to position [1617, 0]
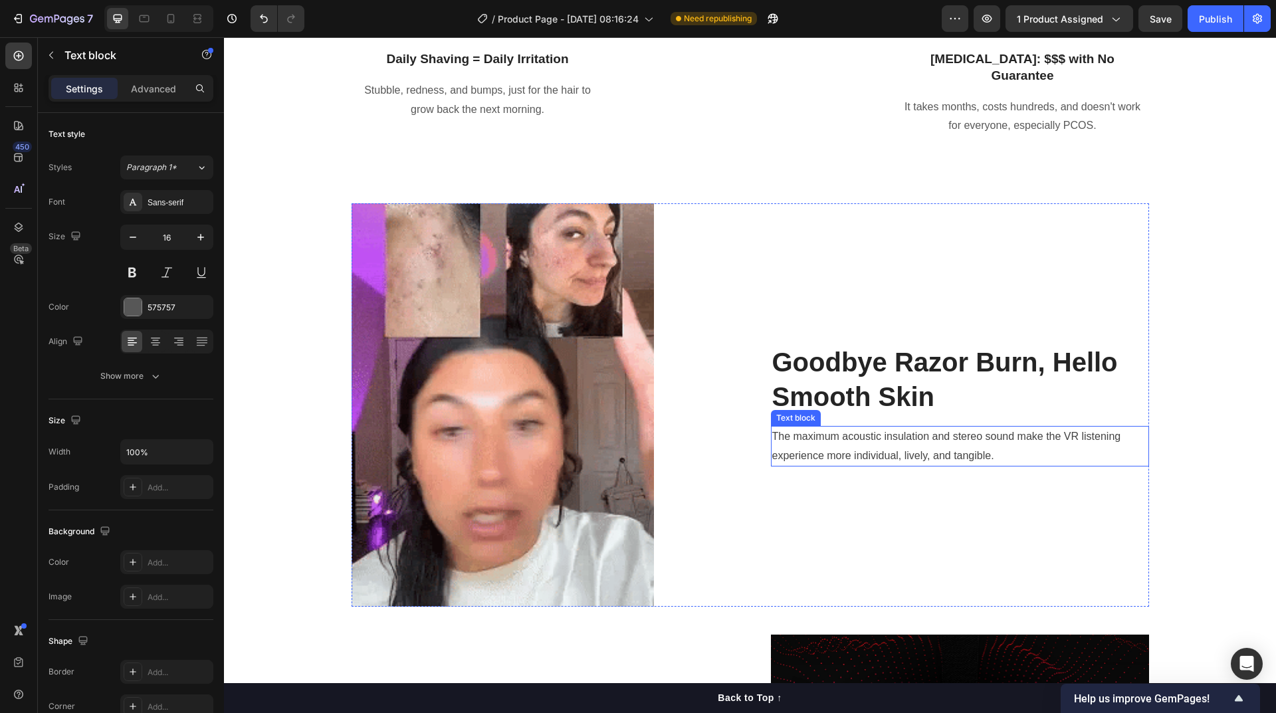
click at [867, 452] on p "The maximum acoustic insulation and stereo sound make the VR listening experien…" at bounding box center [960, 446] width 376 height 39
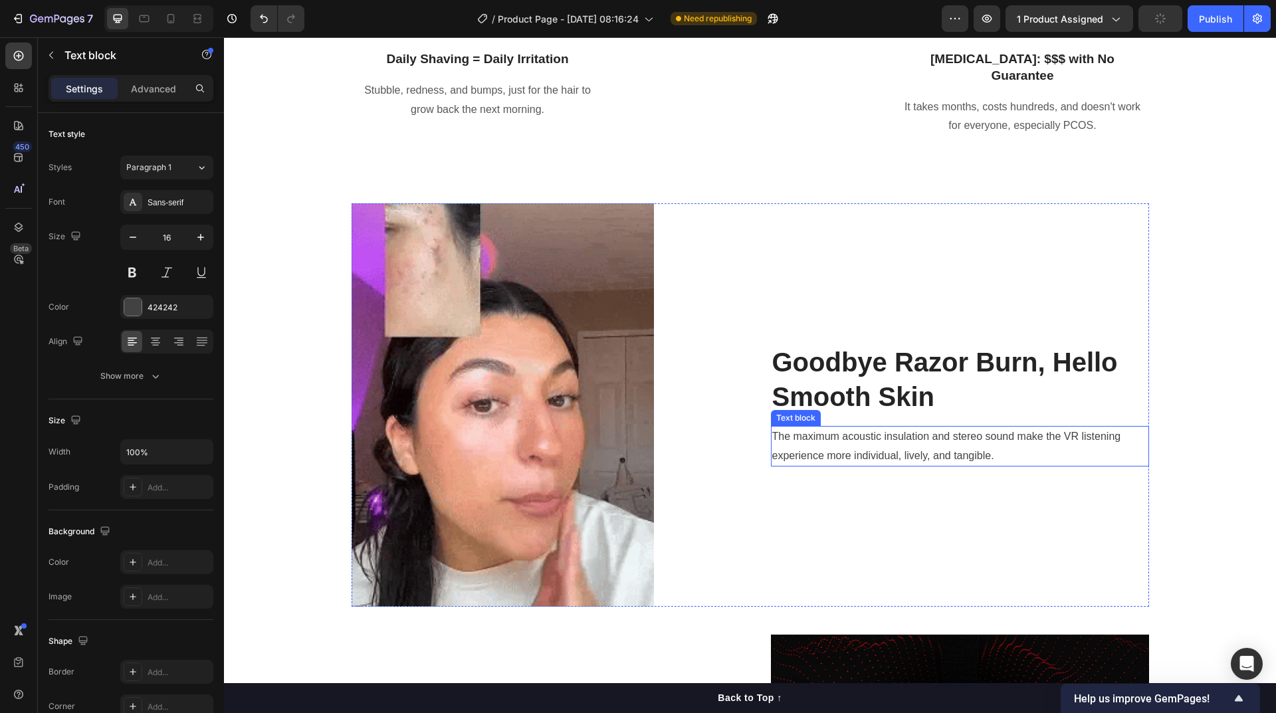
click at [867, 452] on p "The maximum acoustic insulation and stereo sound make the VR listening experien…" at bounding box center [960, 446] width 376 height 39
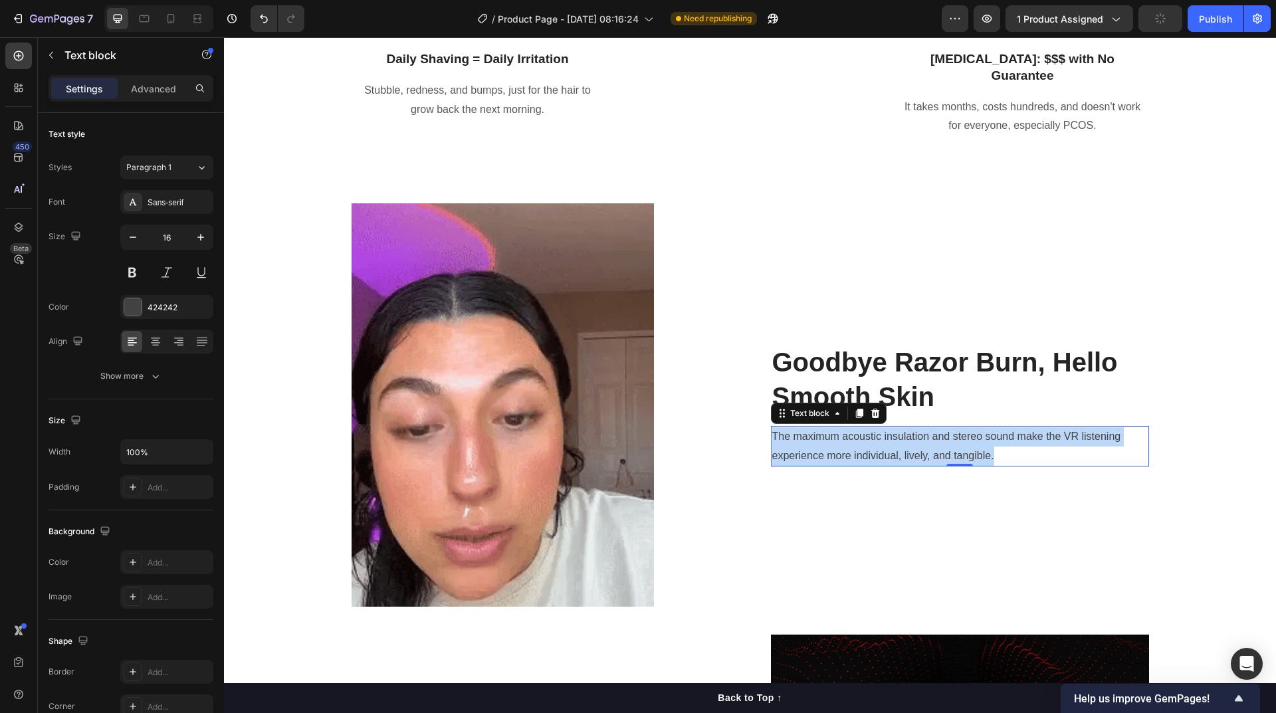
click at [867, 452] on p "The maximum acoustic insulation and stereo sound make the VR listening experien…" at bounding box center [960, 446] width 376 height 39
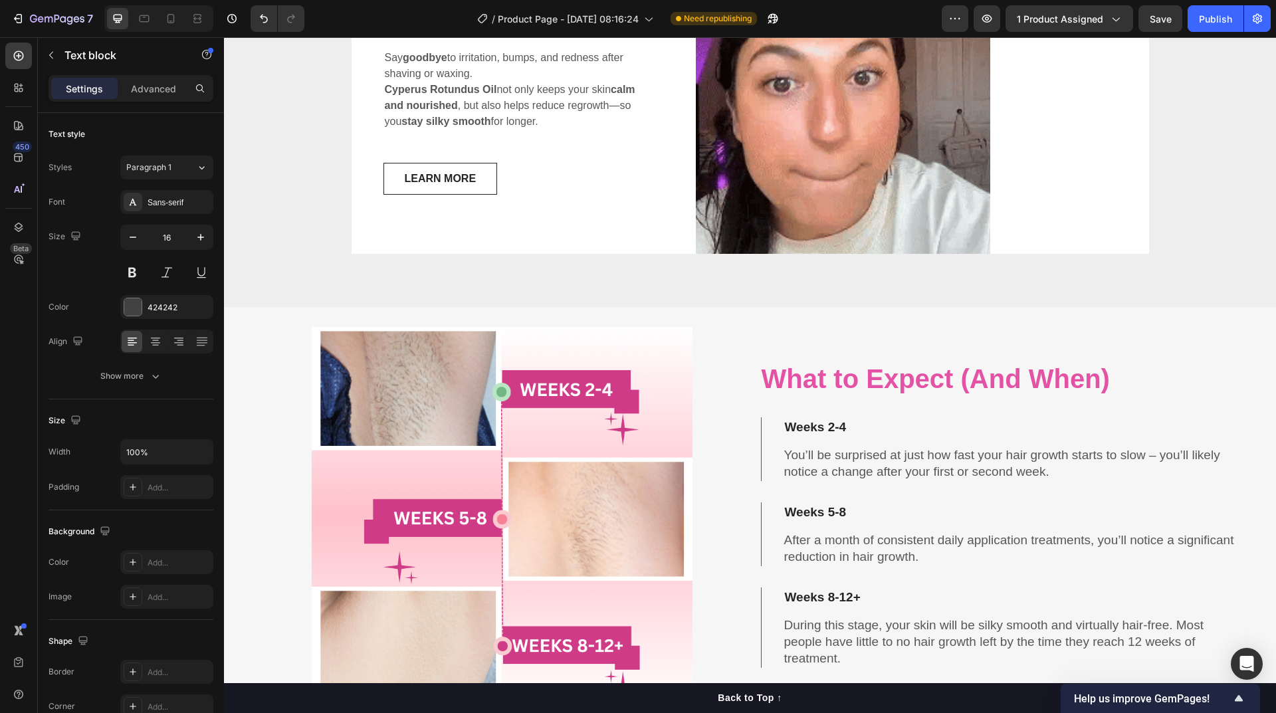
scroll to position [4200, 0]
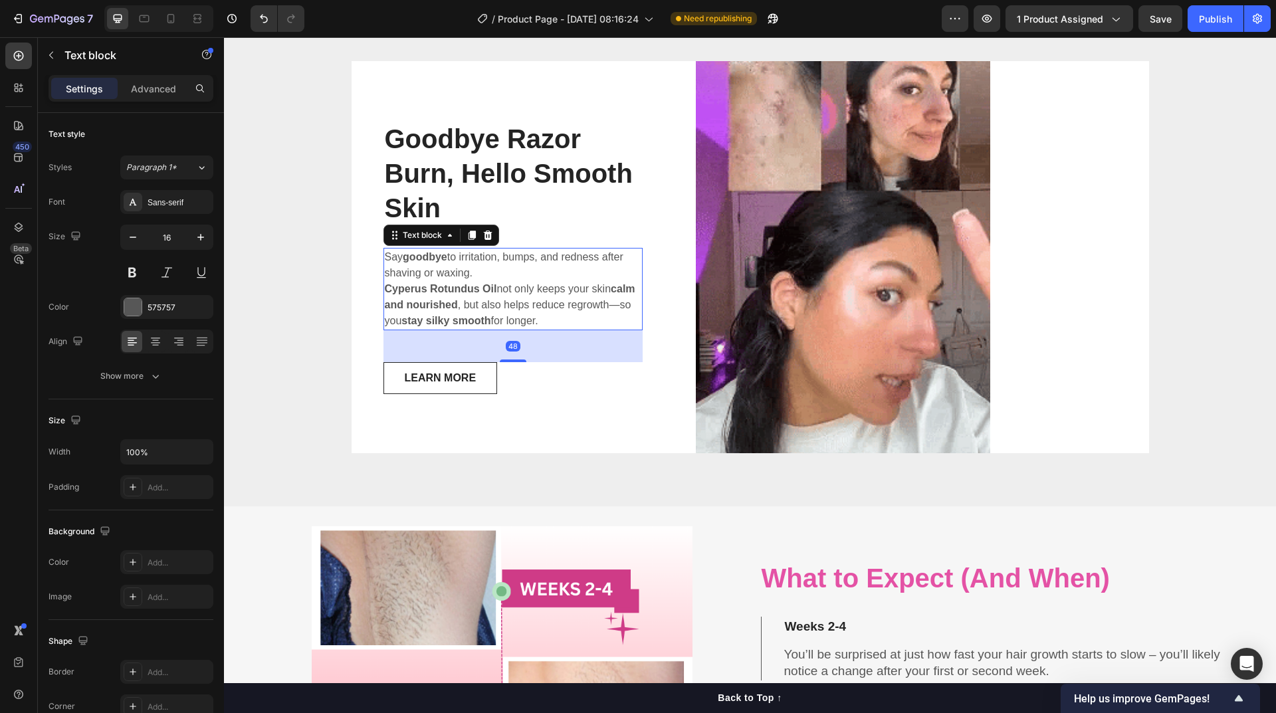
click at [514, 310] on p "Cyperus Rotundus Oil not only keeps your skin calm and nourished , but also hel…" at bounding box center [513, 305] width 257 height 48
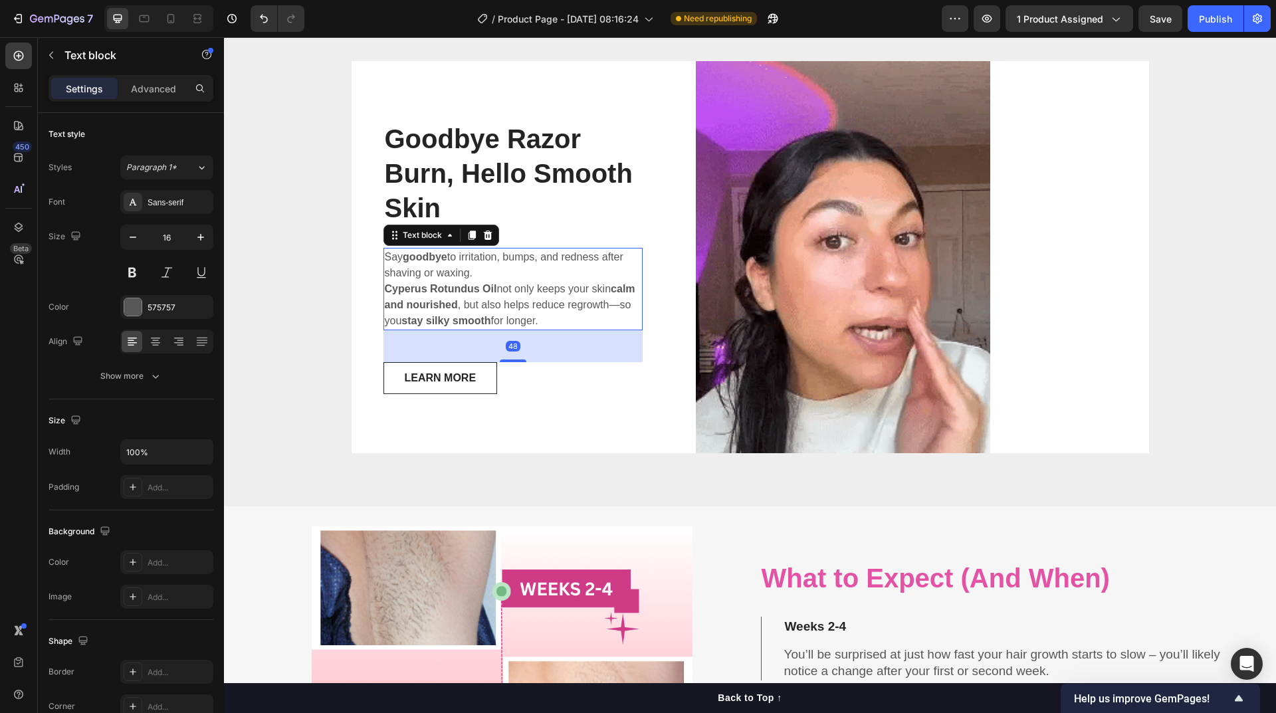
click at [556, 306] on p "Cyperus Rotundus Oil not only keeps your skin calm and nourished , but also hel…" at bounding box center [513, 305] width 257 height 48
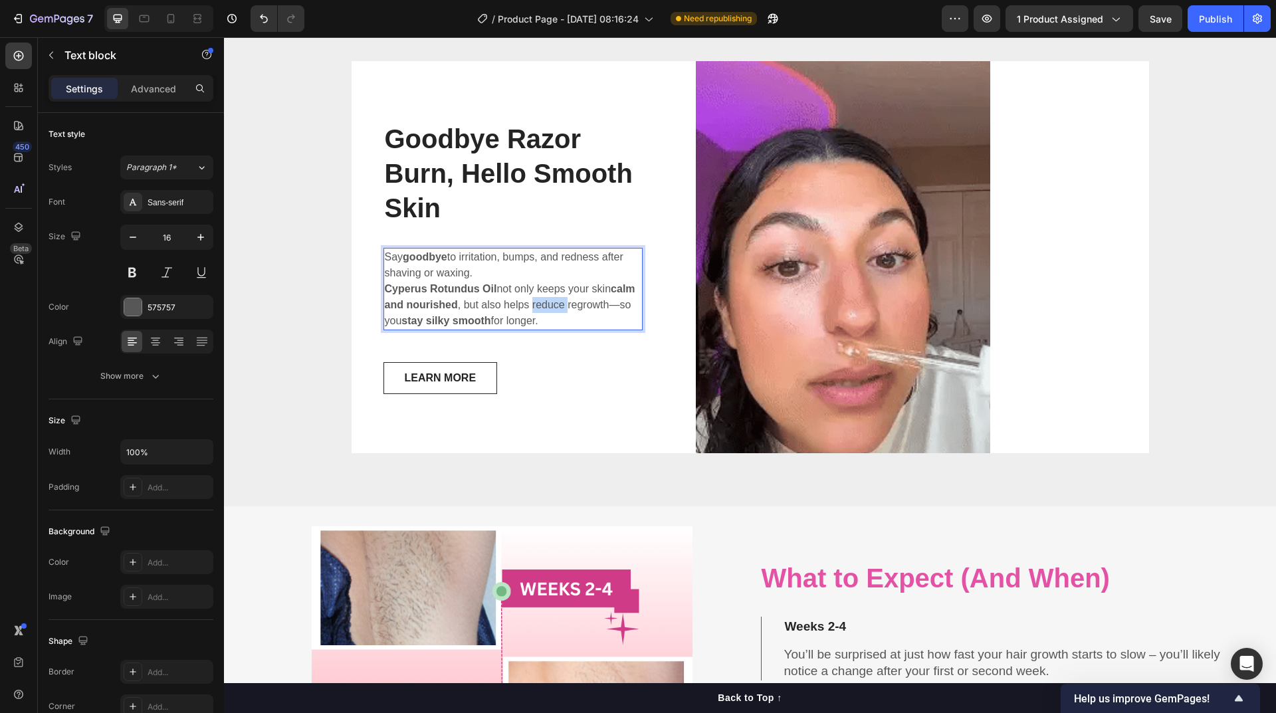
click at [556, 306] on p "Cyperus Rotundus Oil not only keeps your skin calm and nourished , but also hel…" at bounding box center [513, 305] width 257 height 48
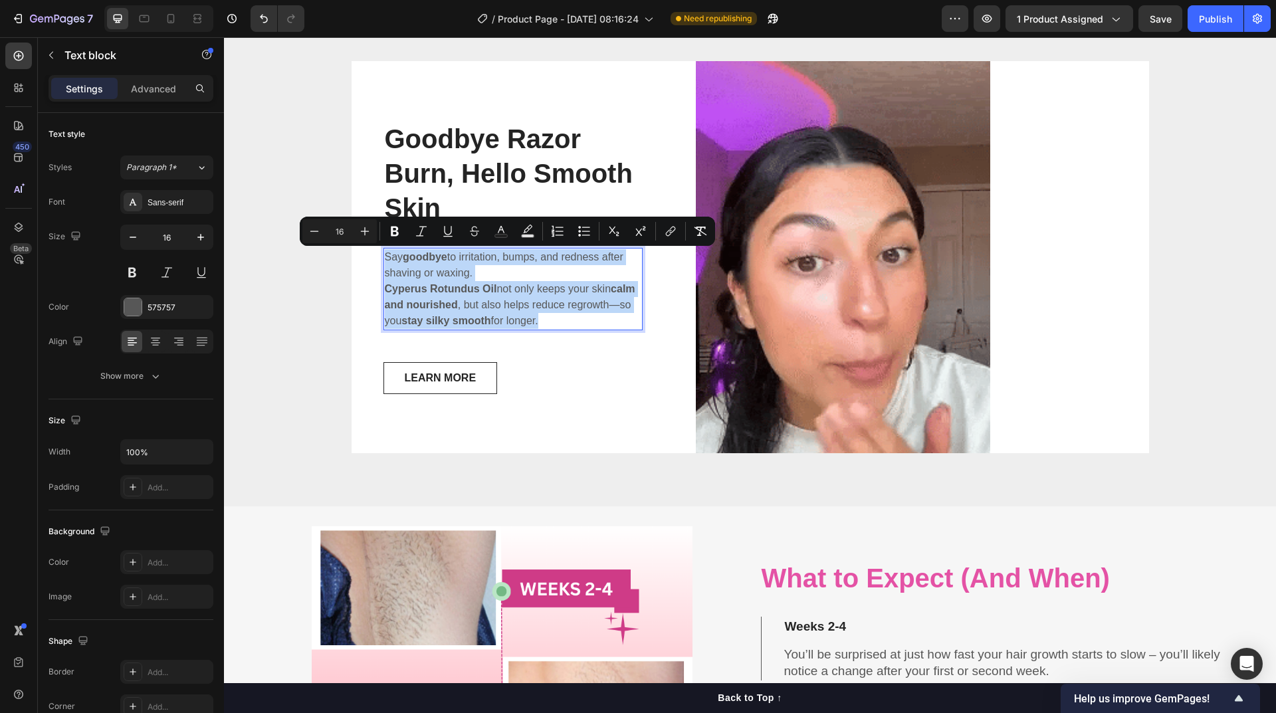
copy div "Say goodbye to irritation, bumps, and redness after shaving or waxing. Cyperus …"
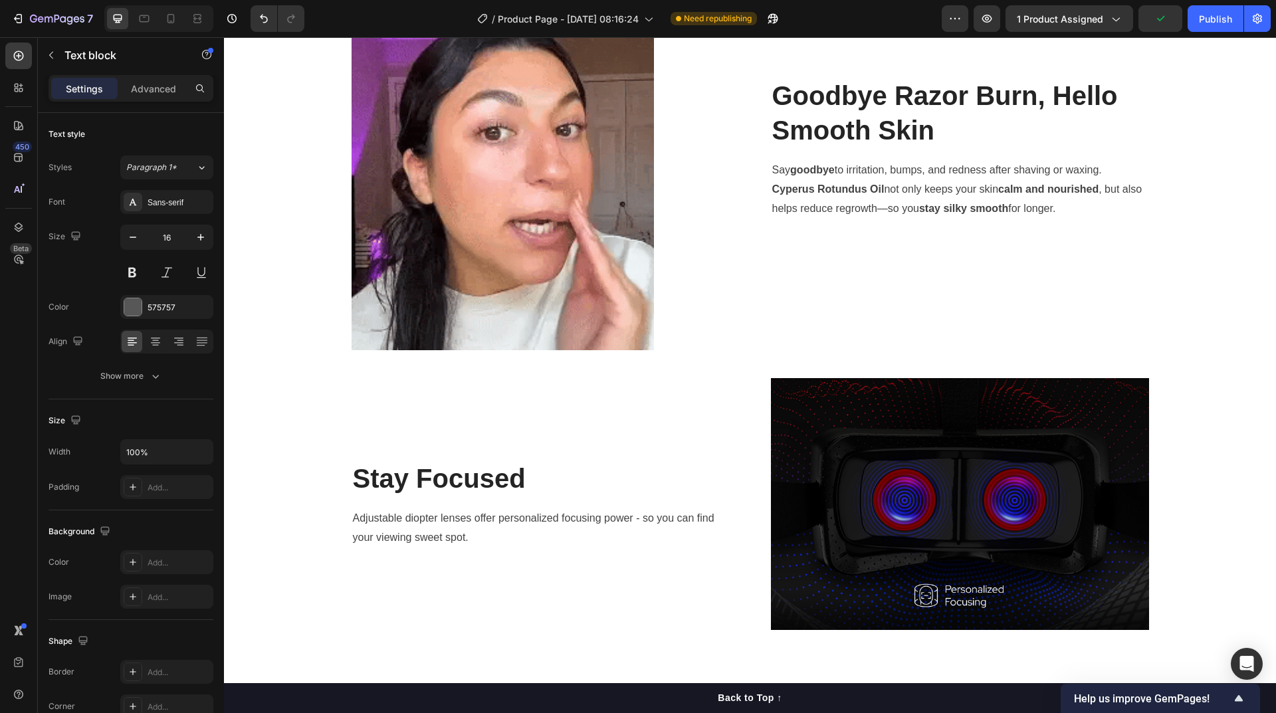
scroll to position [1608, 0]
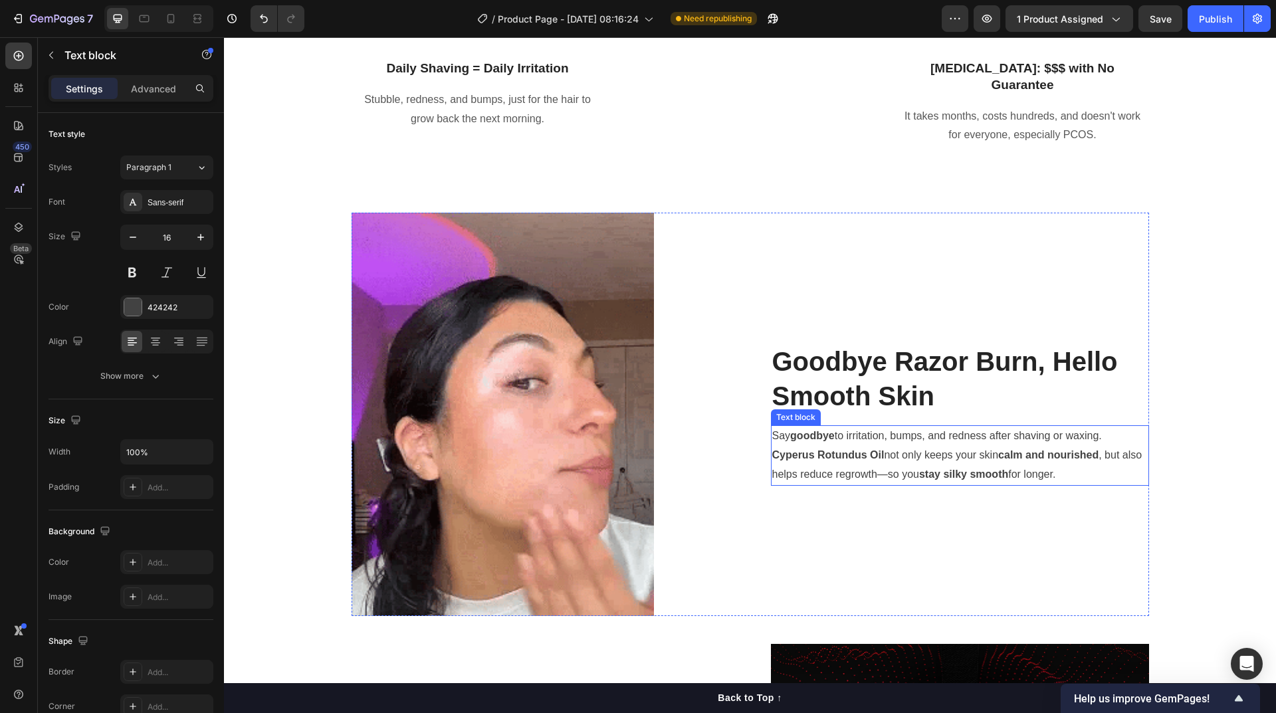
click at [877, 455] on strong "Oil" at bounding box center [877, 454] width 14 height 11
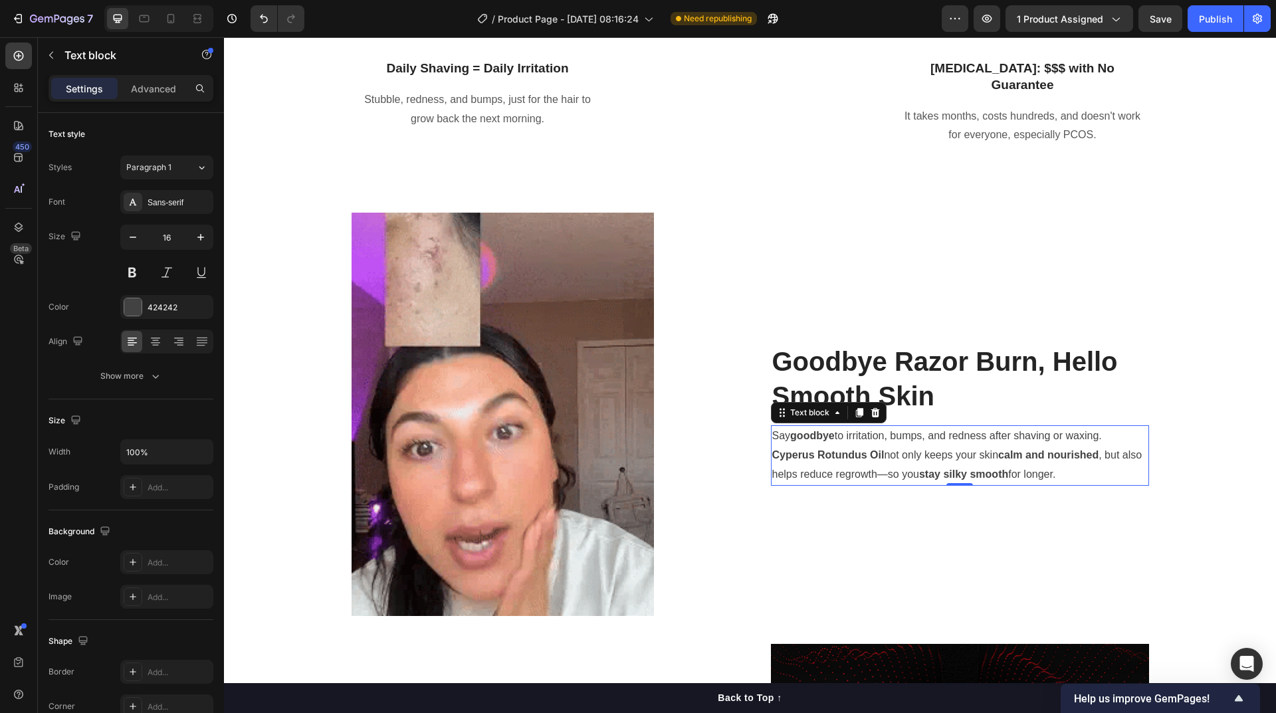
click at [877, 455] on strong "Oil" at bounding box center [877, 454] width 14 height 11
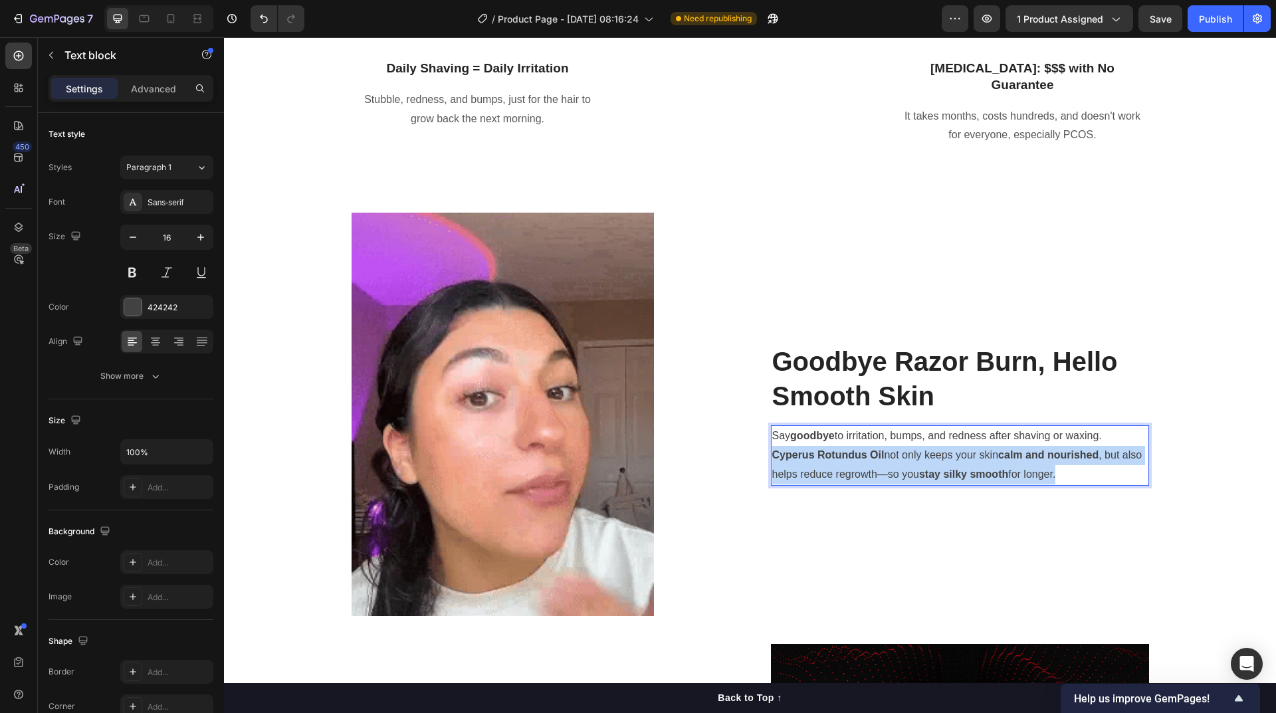
click at [877, 455] on strong "Oil" at bounding box center [877, 454] width 14 height 11
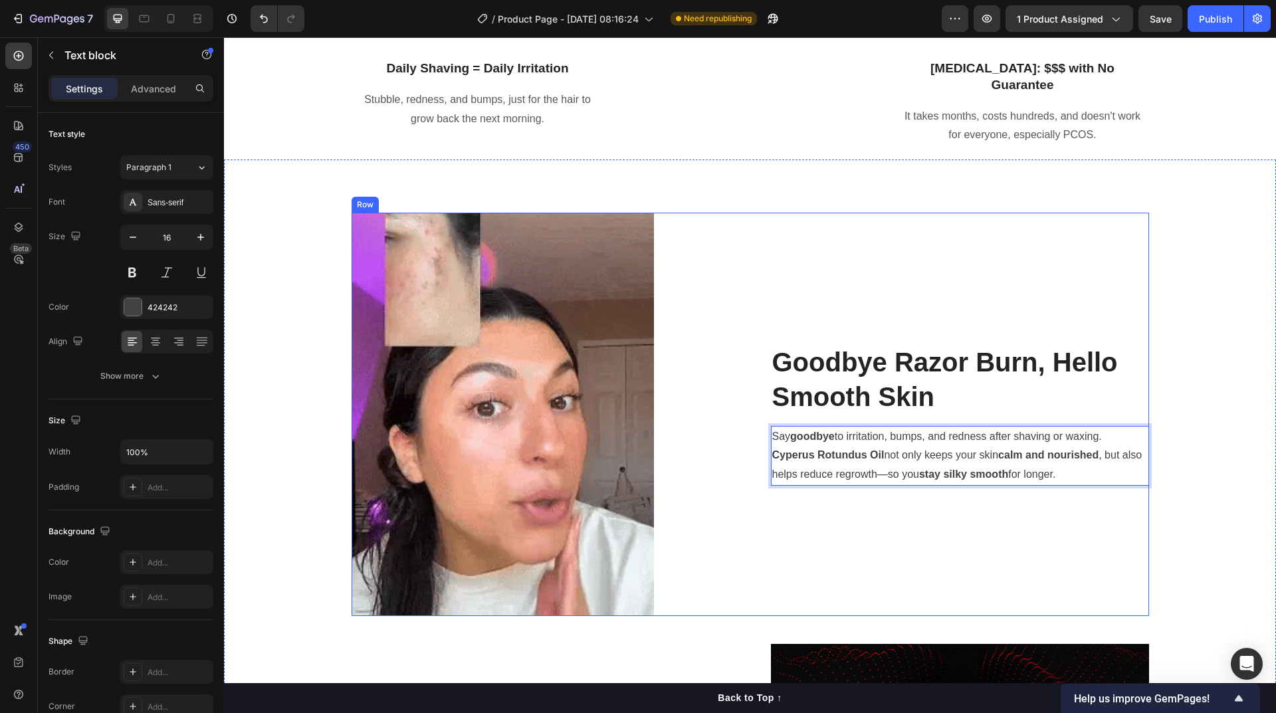
click at [936, 538] on div "Goodbye Razor Burn, Hello Smooth Skin Heading Say goodbye to irritation, bumps,…" at bounding box center [960, 414] width 378 height 403
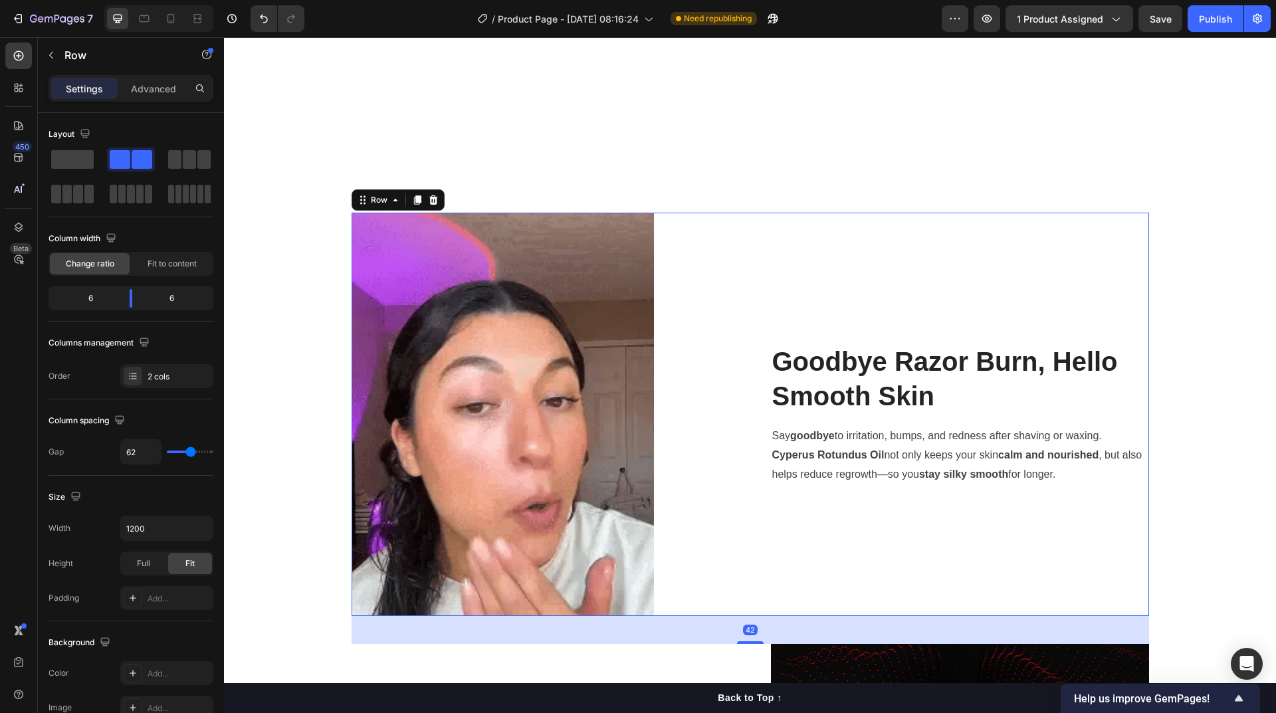
scroll to position [2007, 0]
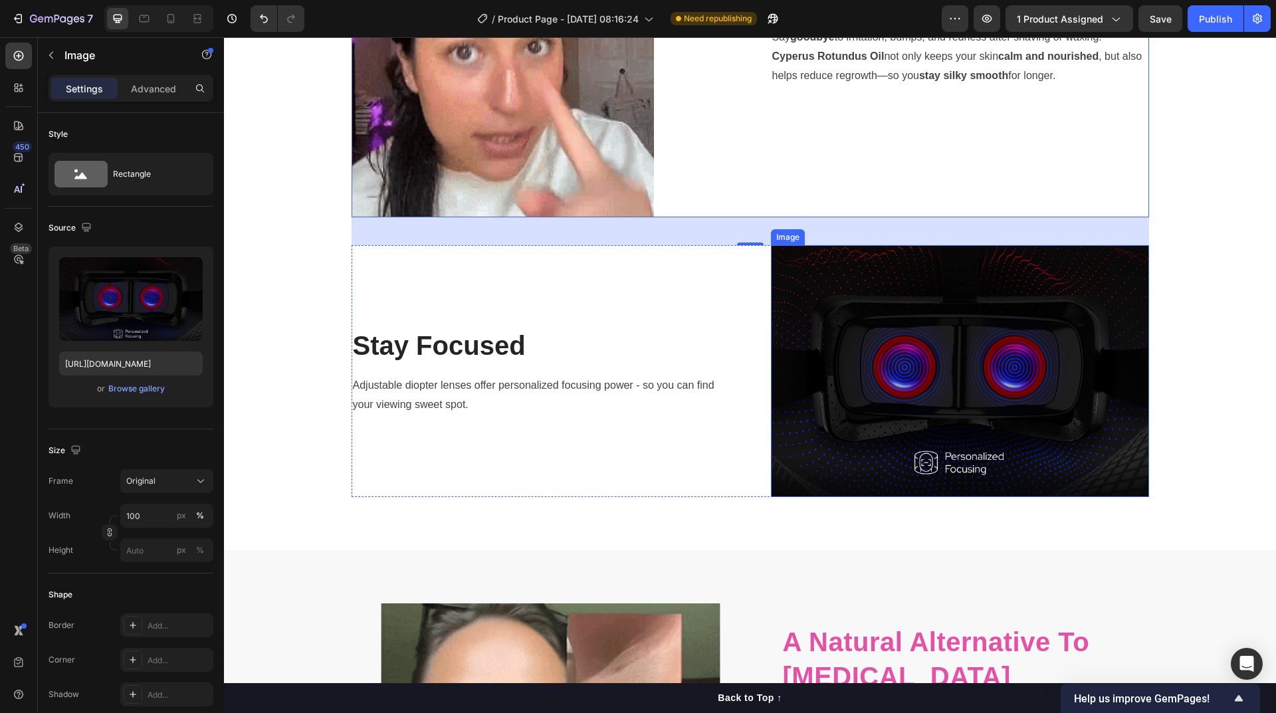
click at [893, 382] on img at bounding box center [960, 371] width 378 height 252
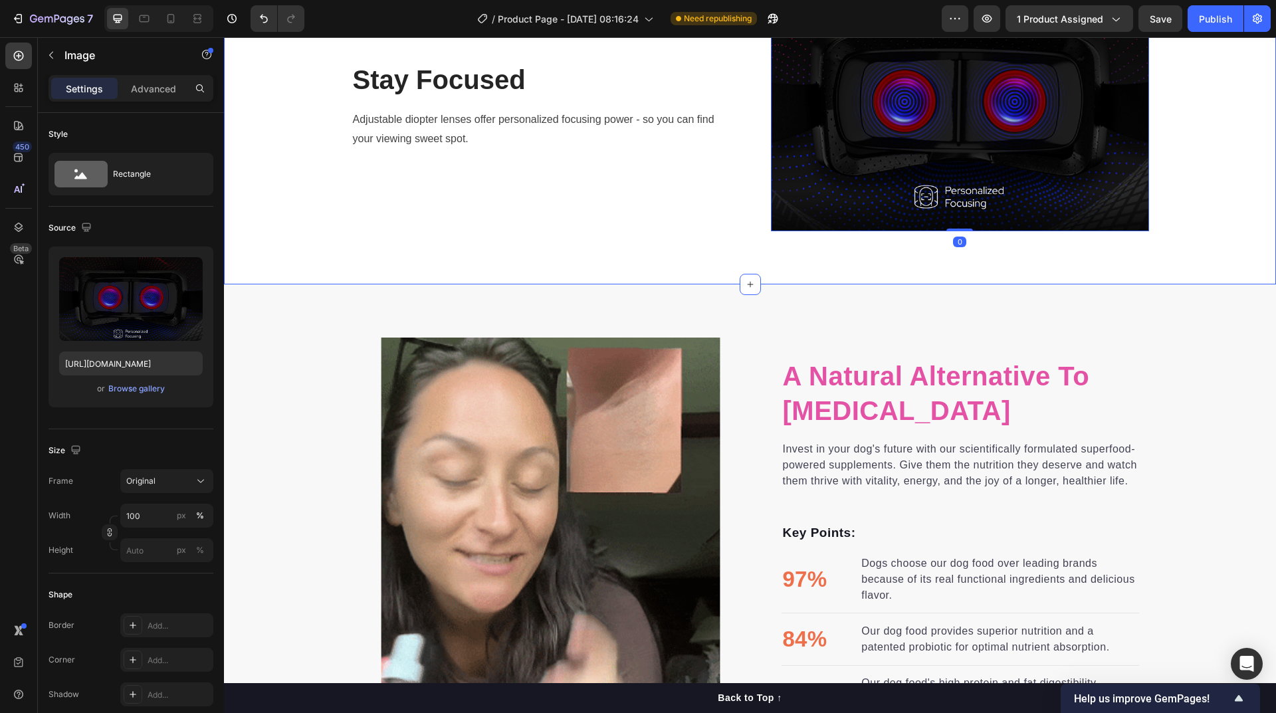
scroll to position [2339, 0]
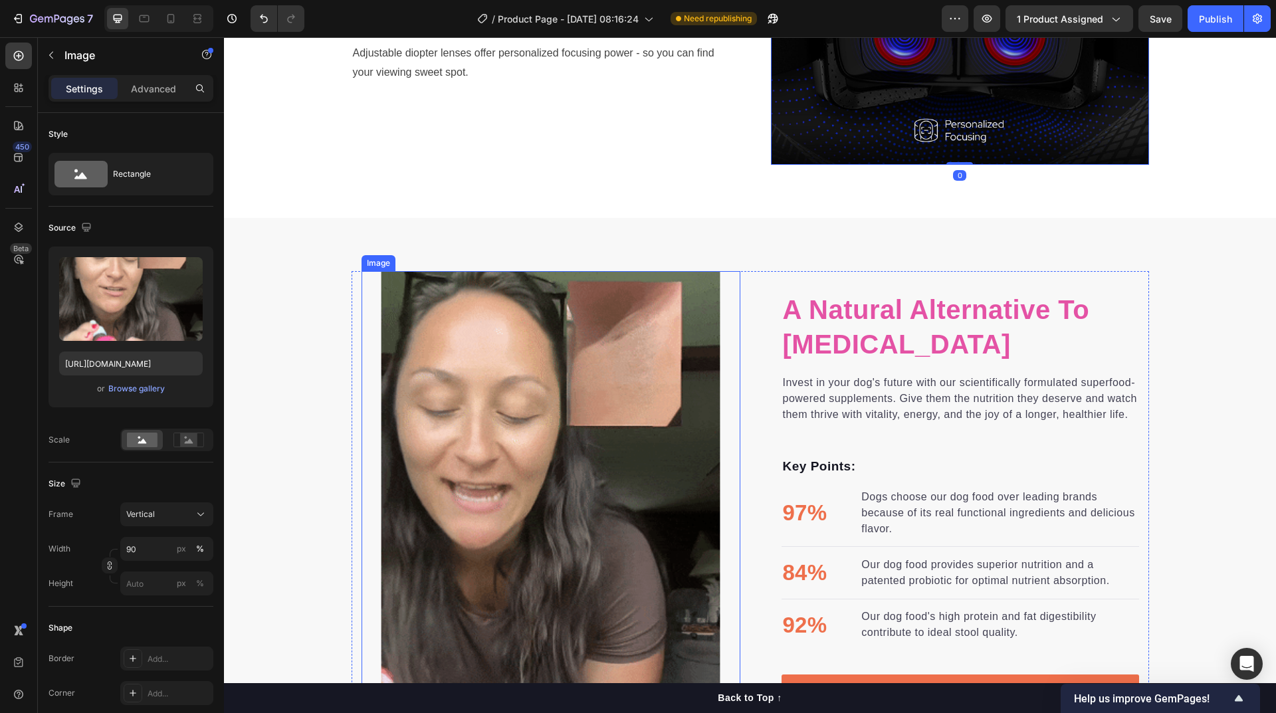
click at [578, 413] on img at bounding box center [550, 498] width 341 height 455
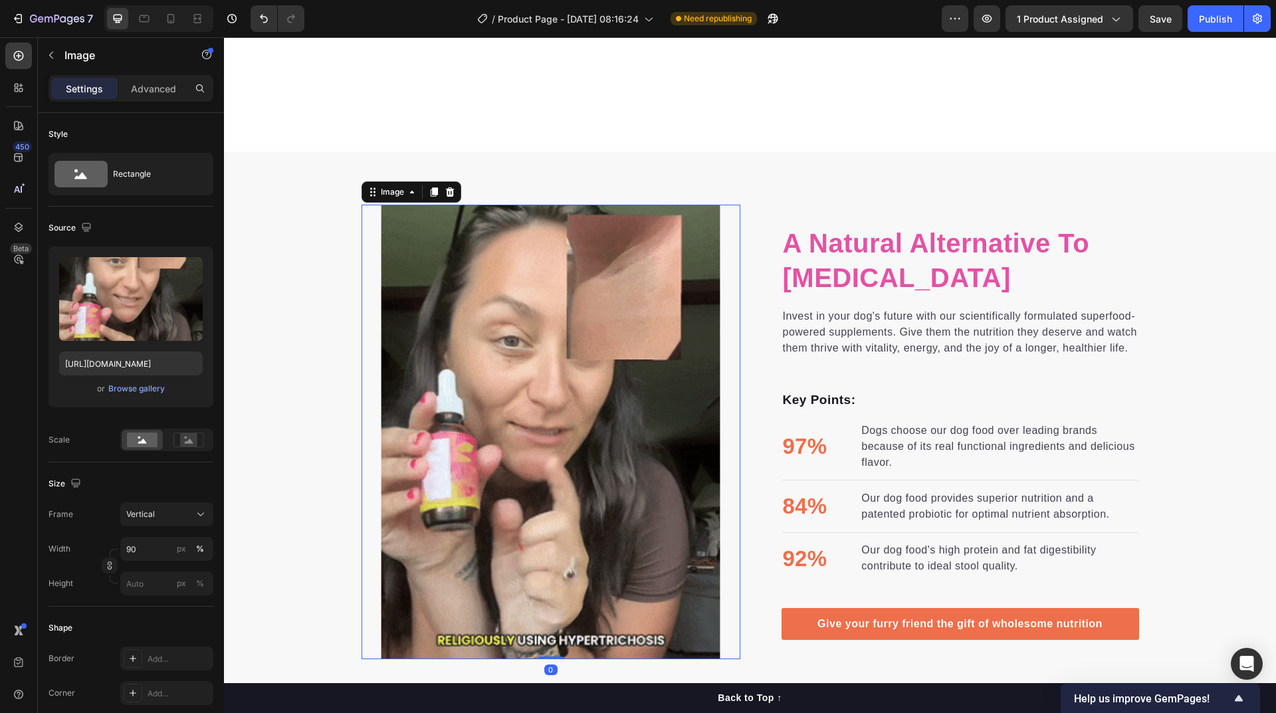
scroll to position [2538, 0]
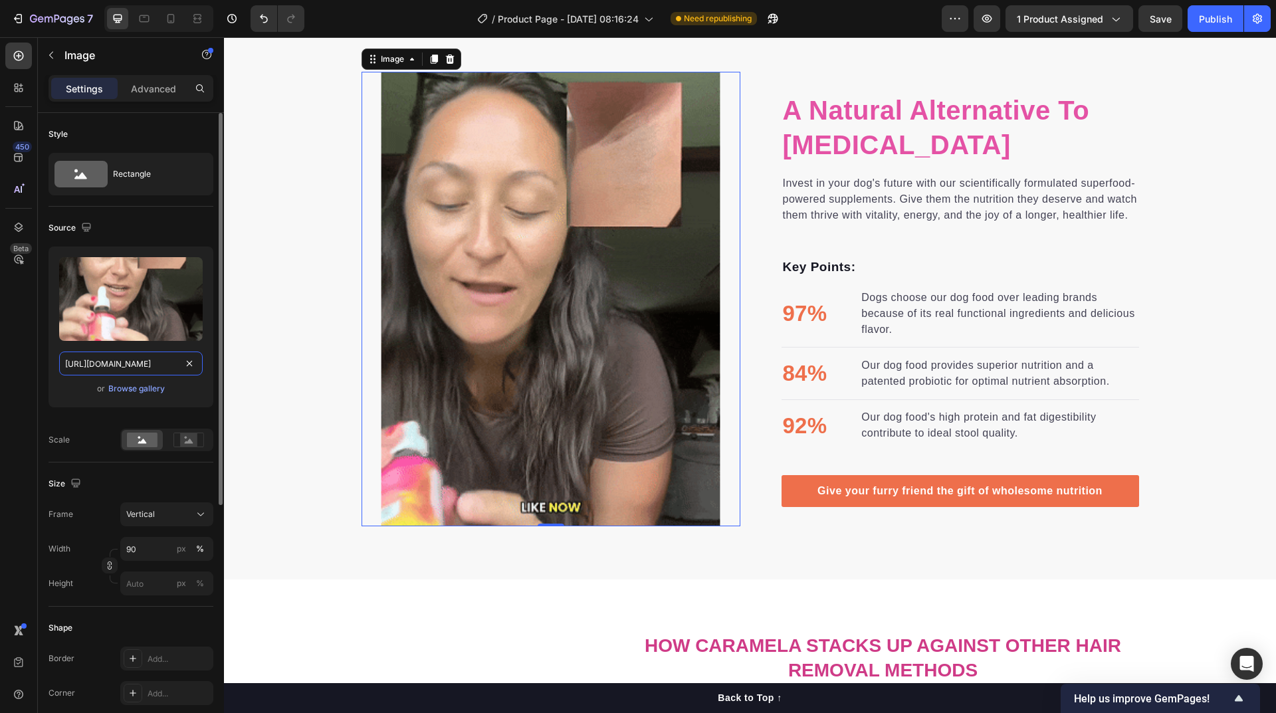
click at [166, 361] on input "[URL][DOMAIN_NAME]" at bounding box center [131, 364] width 144 height 24
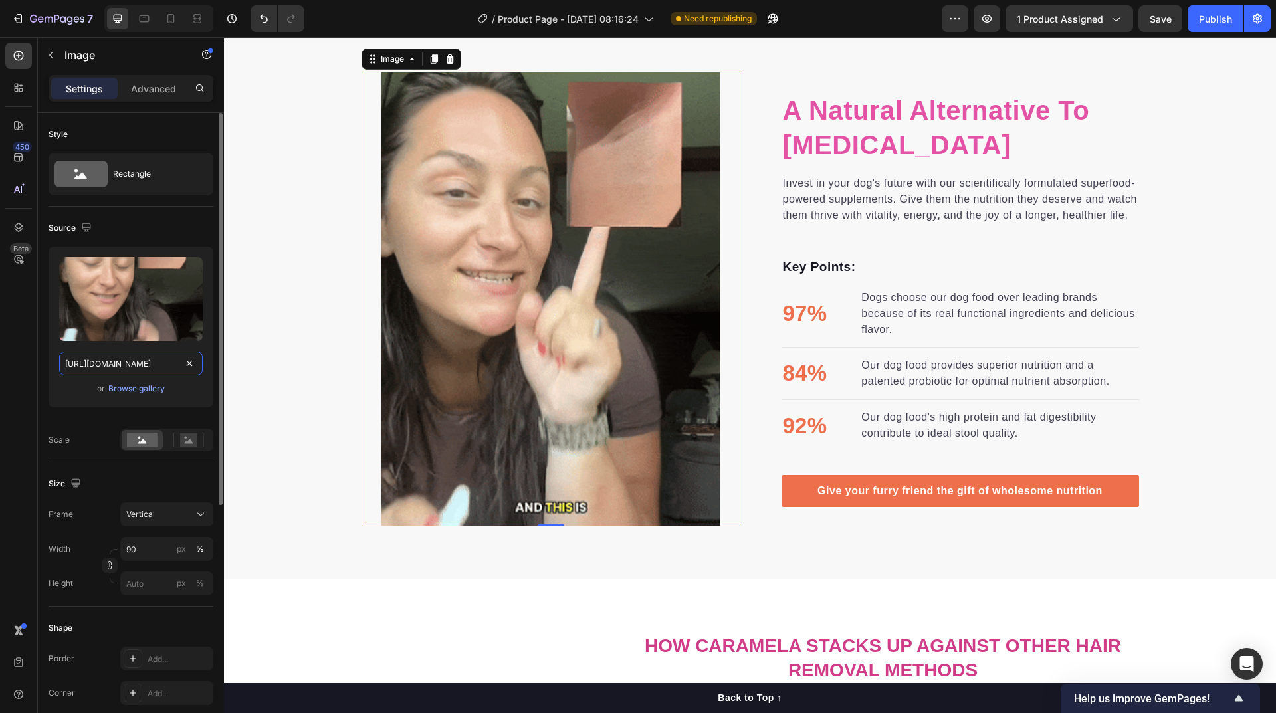
click at [166, 361] on input "[URL][DOMAIN_NAME]" at bounding box center [131, 364] width 144 height 24
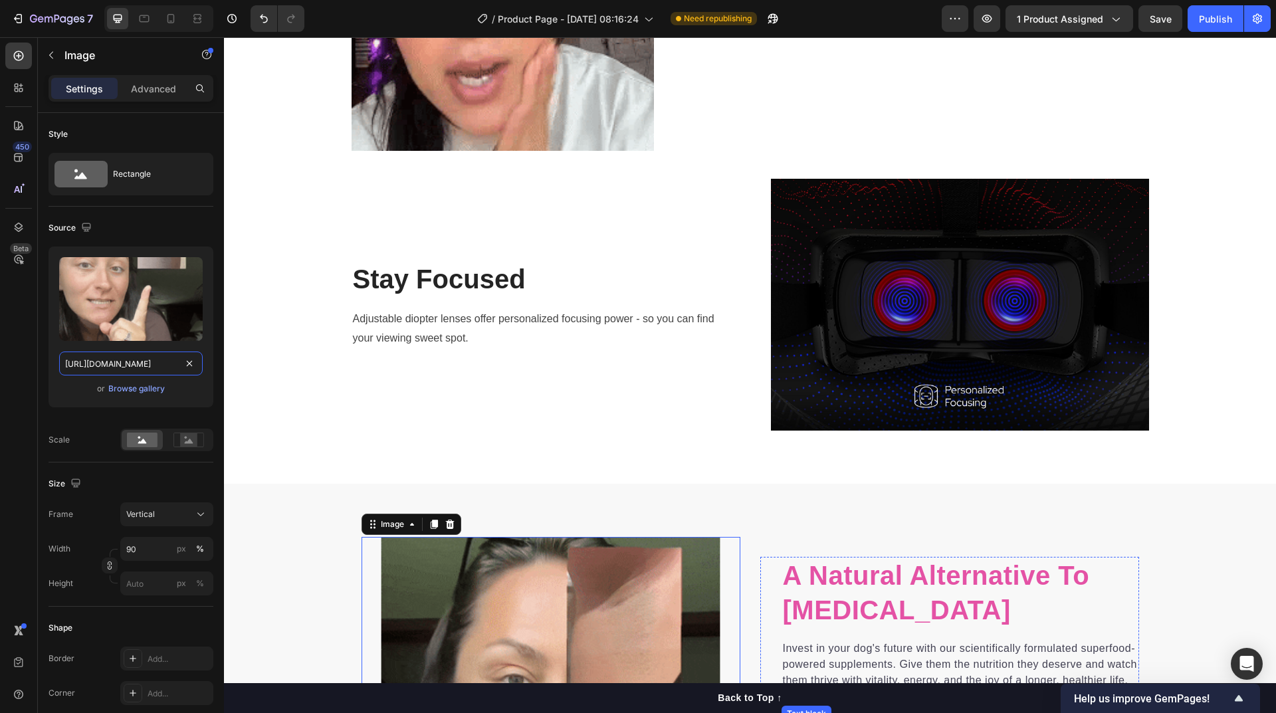
scroll to position [1874, 0]
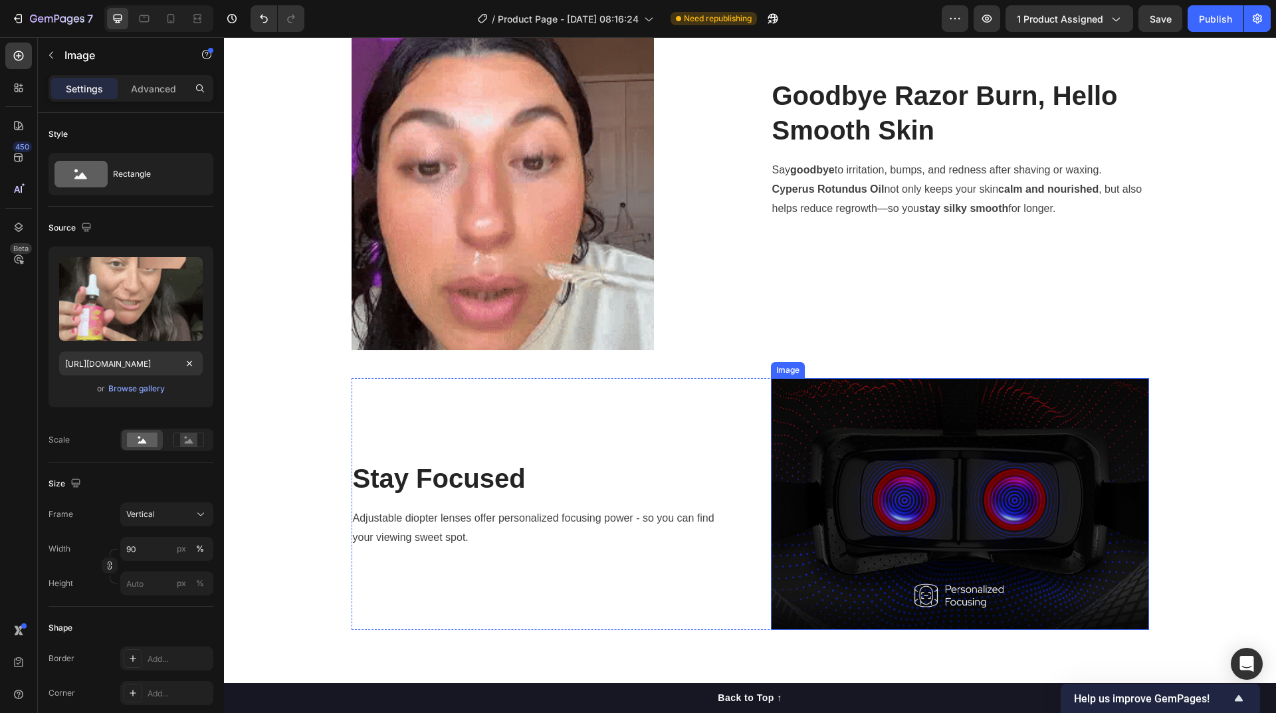
click at [982, 469] on img at bounding box center [960, 504] width 378 height 252
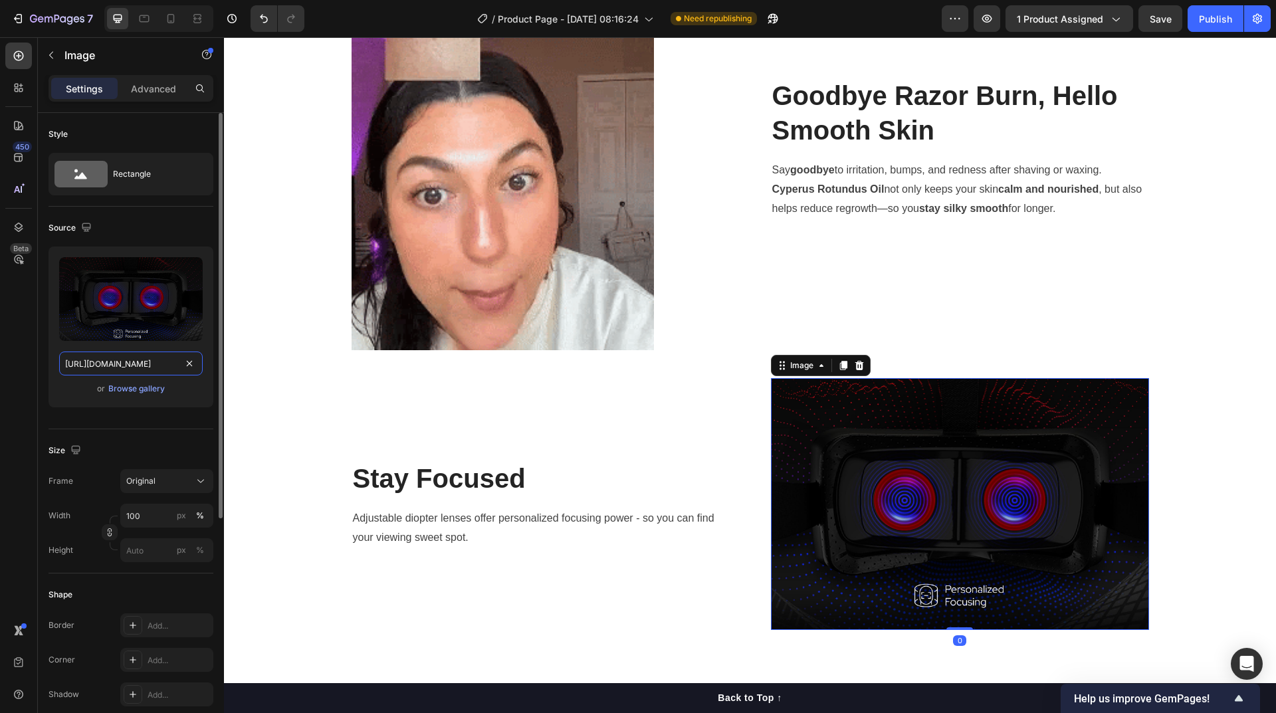
click at [139, 366] on input "[URL][DOMAIN_NAME]" at bounding box center [131, 364] width 144 height 24
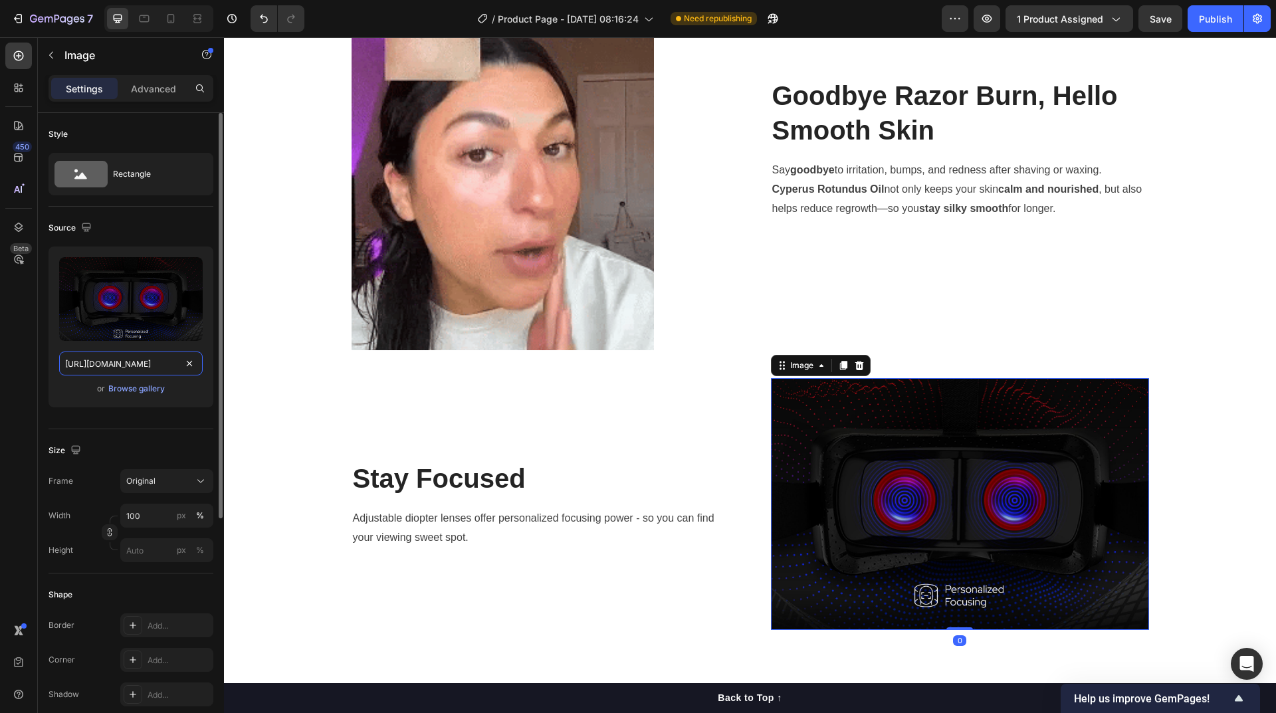
click at [139, 366] on input "[URL][DOMAIN_NAME]" at bounding box center [131, 364] width 144 height 24
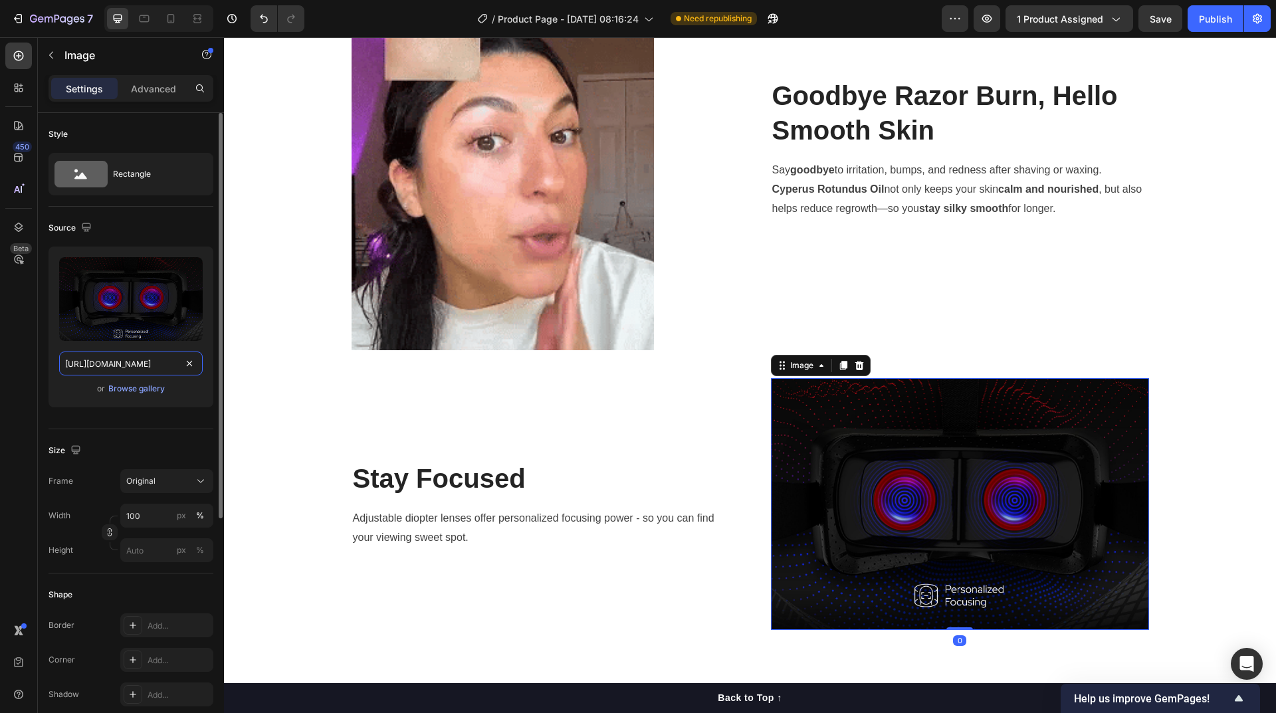
click at [139, 366] on input "[URL][DOMAIN_NAME]" at bounding box center [131, 364] width 144 height 24
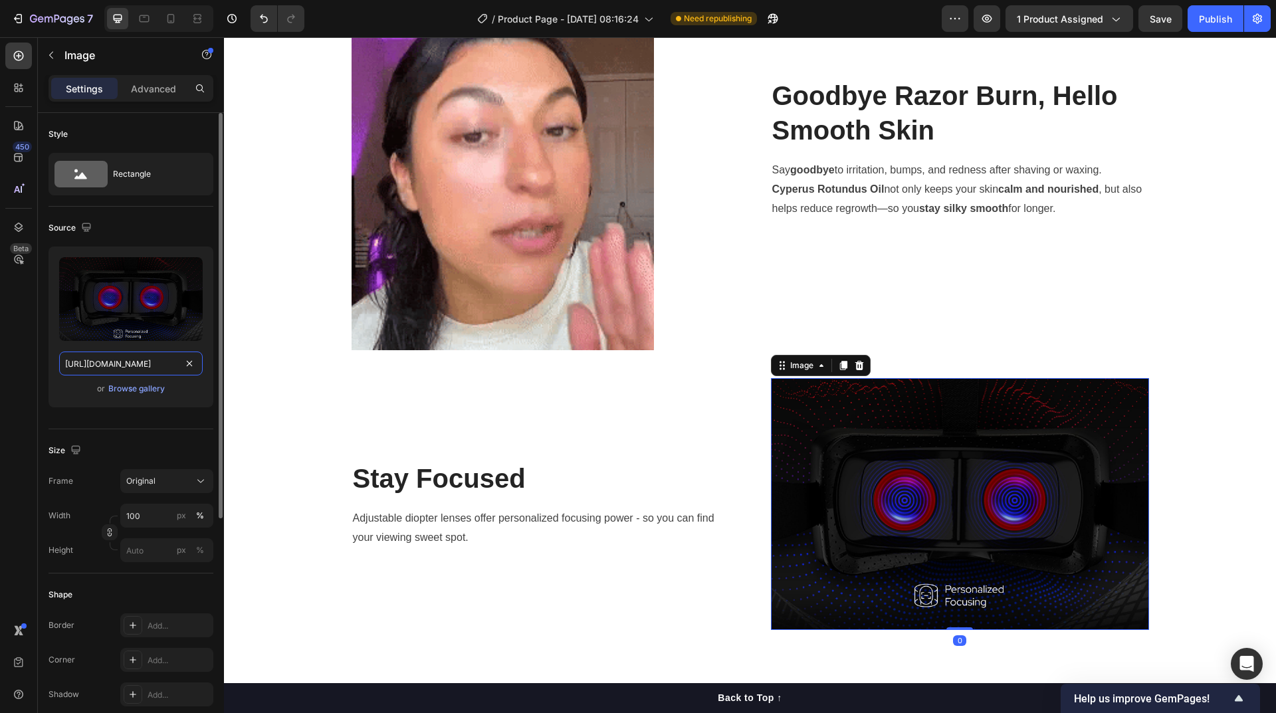
paste input "[DOMAIN_NAME][URL]"
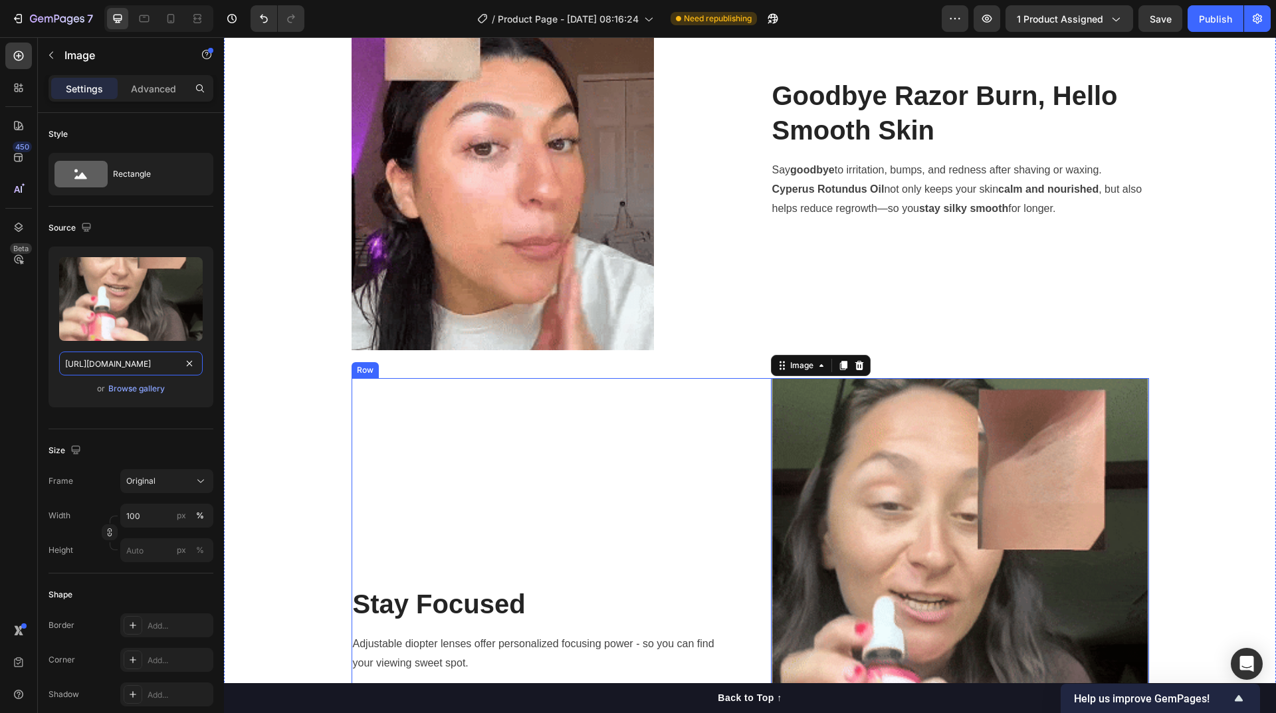
scroll to position [2140, 0]
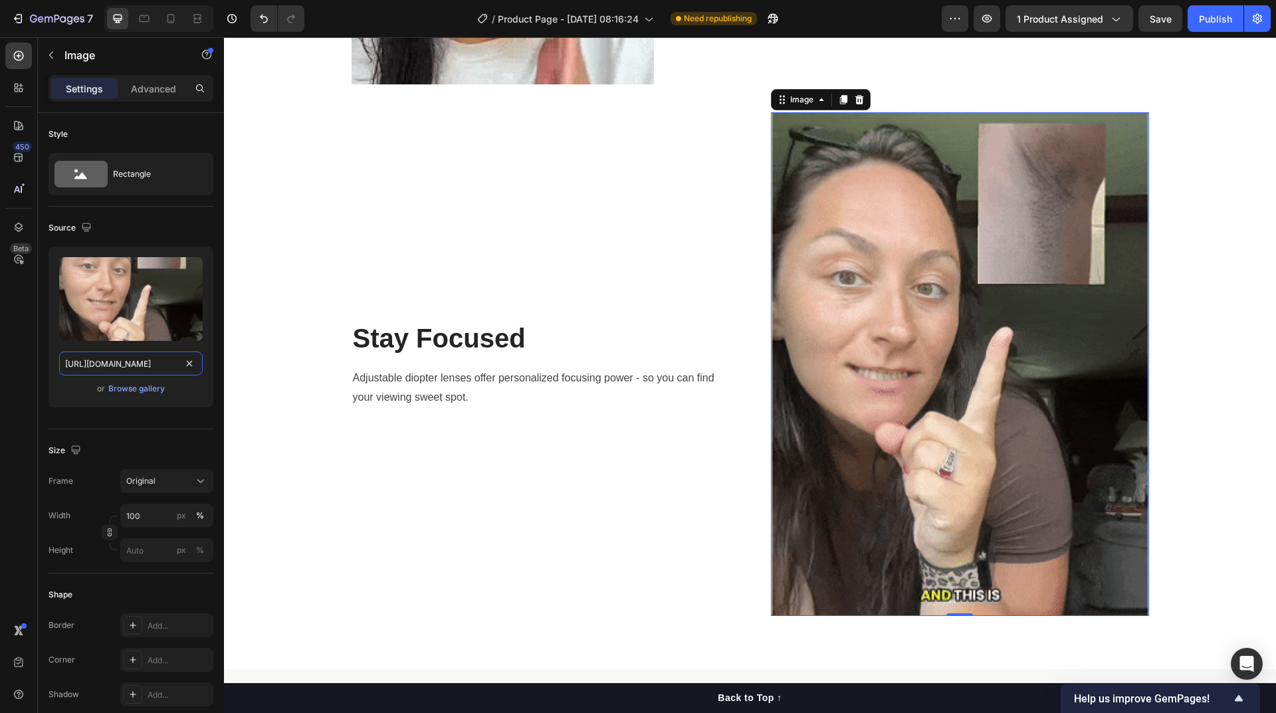
type input "[URL][DOMAIN_NAME]"
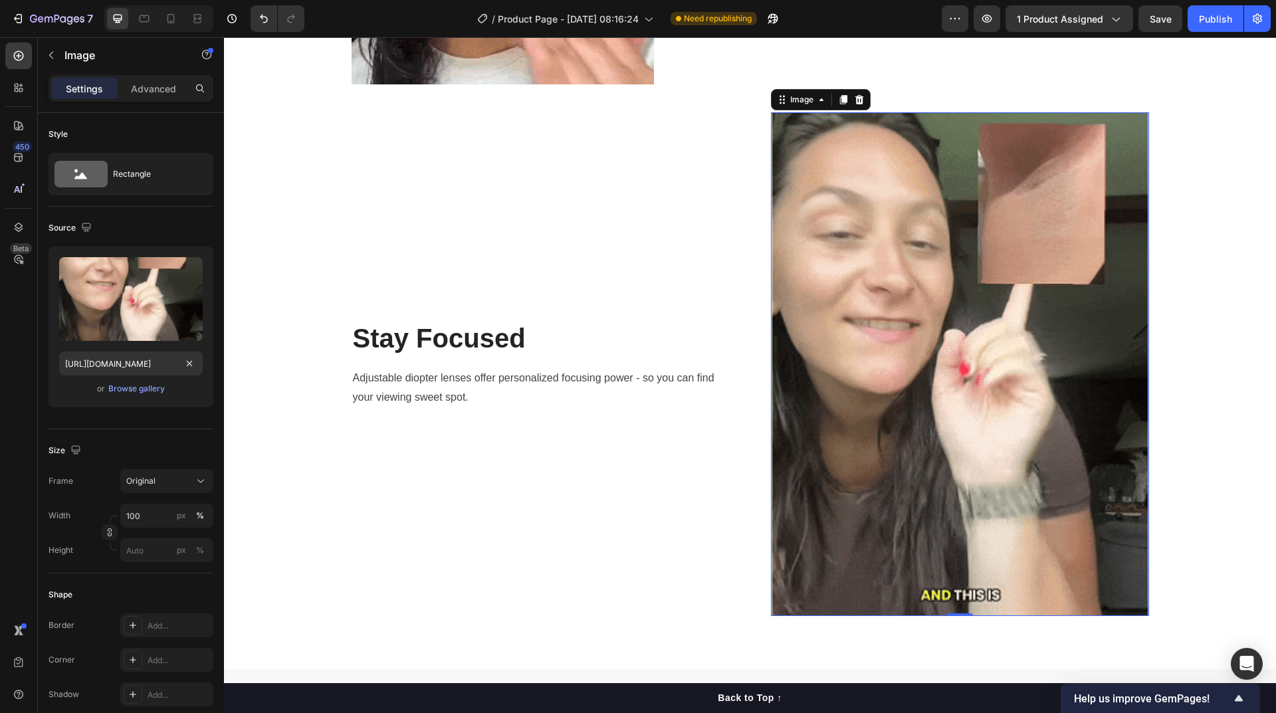
scroll to position [0, 0]
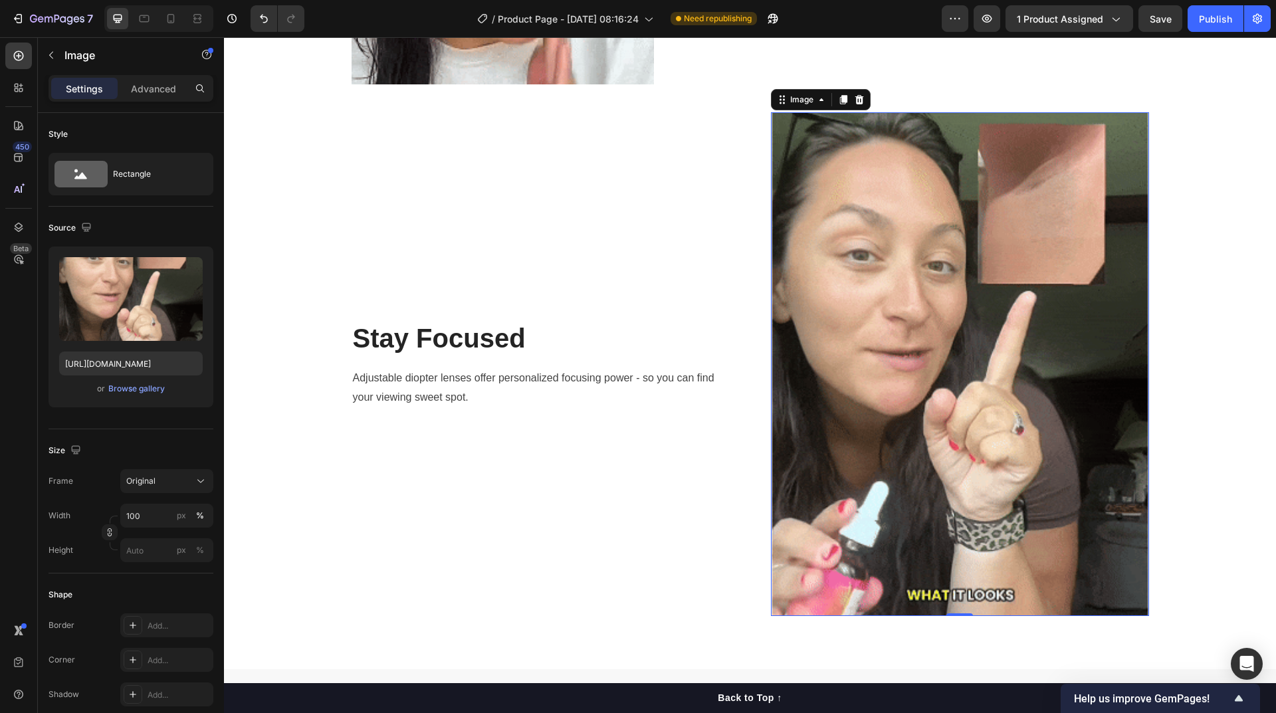
click at [909, 442] on img at bounding box center [960, 363] width 378 height 503
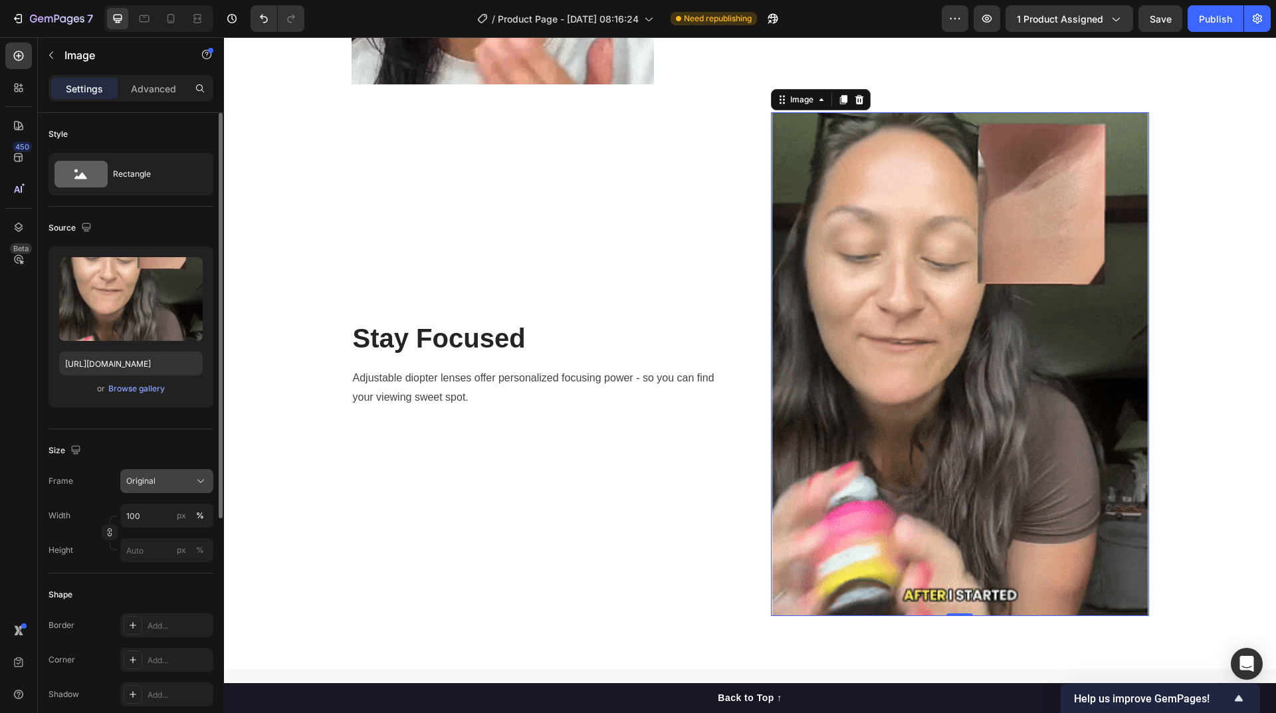
click at [154, 485] on span "Original" at bounding box center [140, 481] width 29 height 12
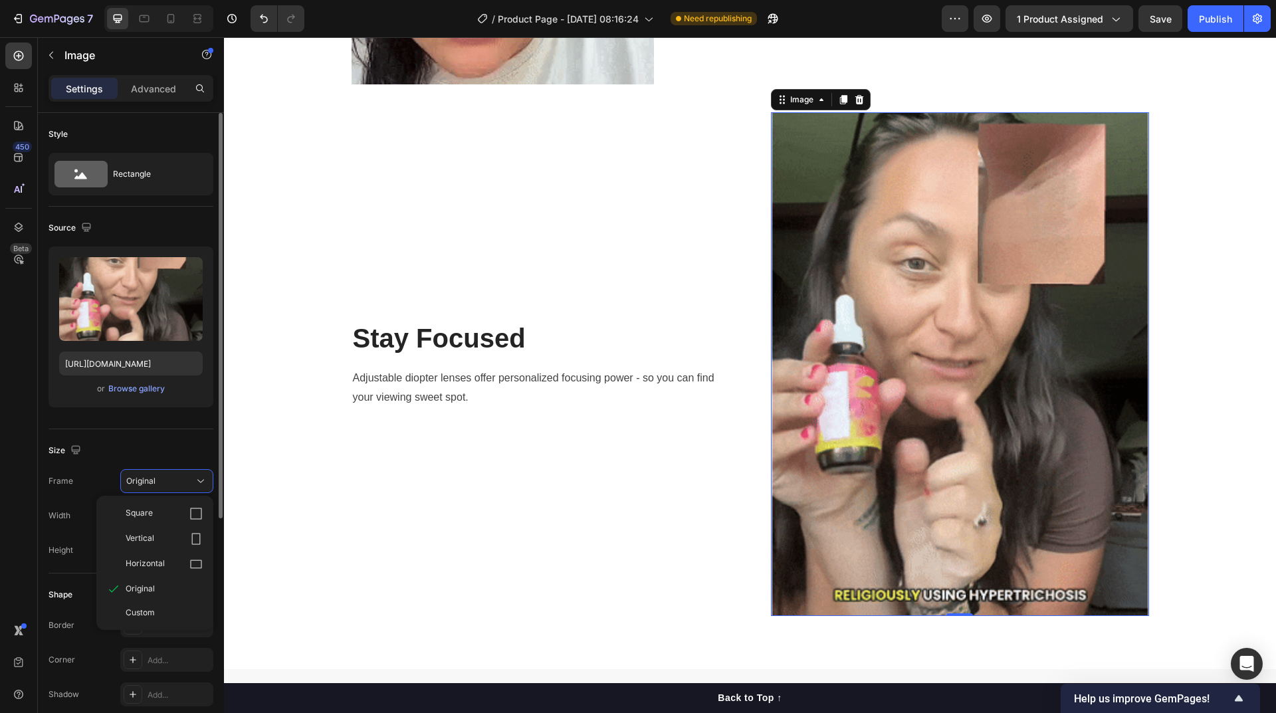
click at [169, 536] on div "Vertical" at bounding box center [164, 538] width 77 height 13
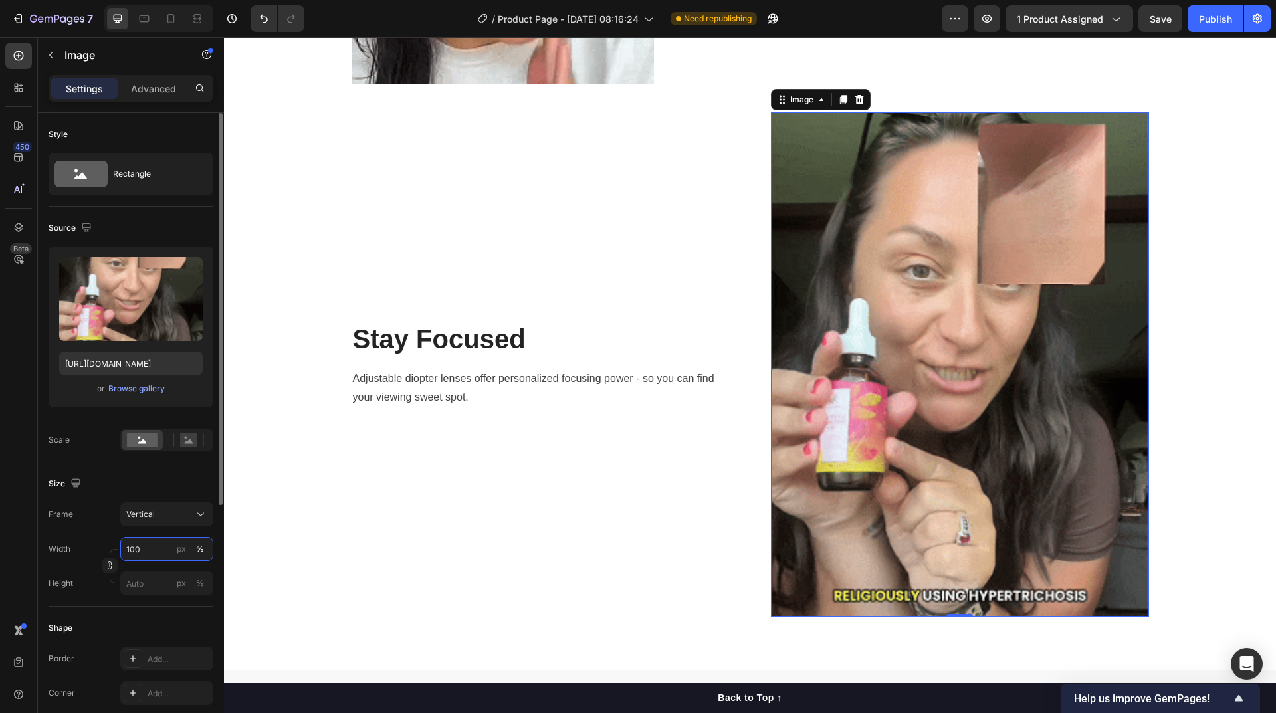
click at [150, 544] on input "100" at bounding box center [166, 549] width 93 height 24
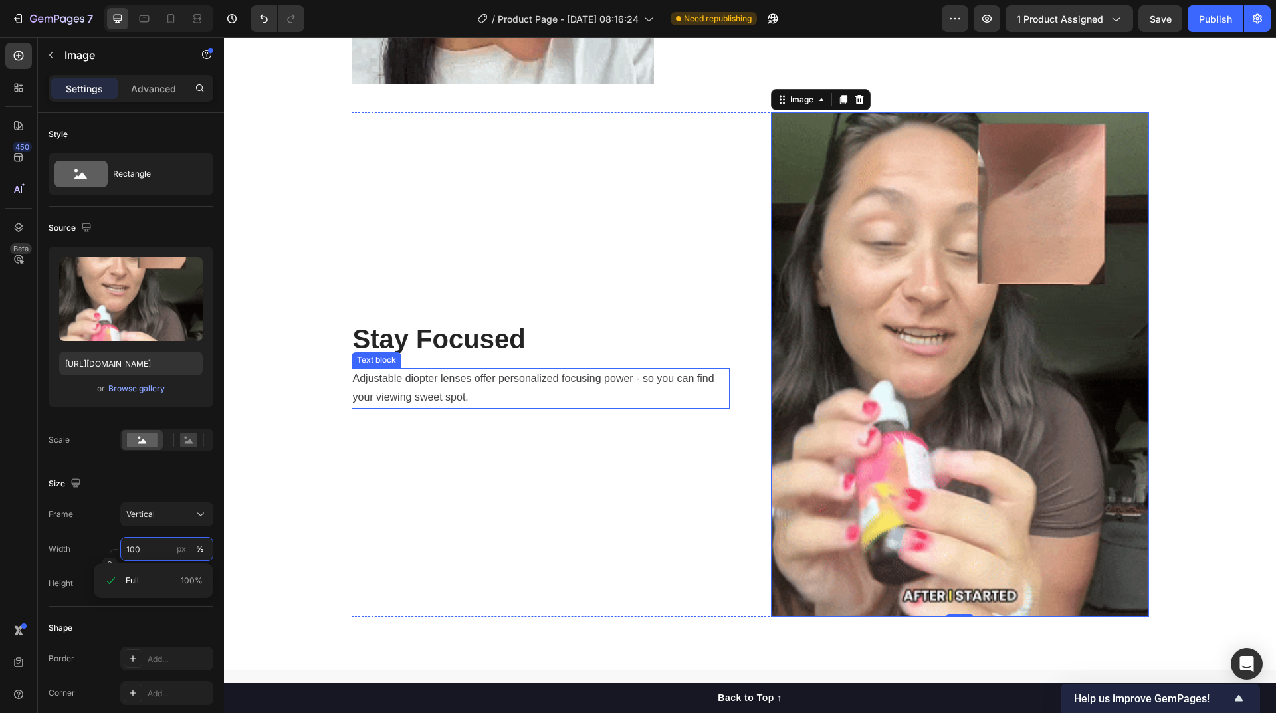
scroll to position [1940, 0]
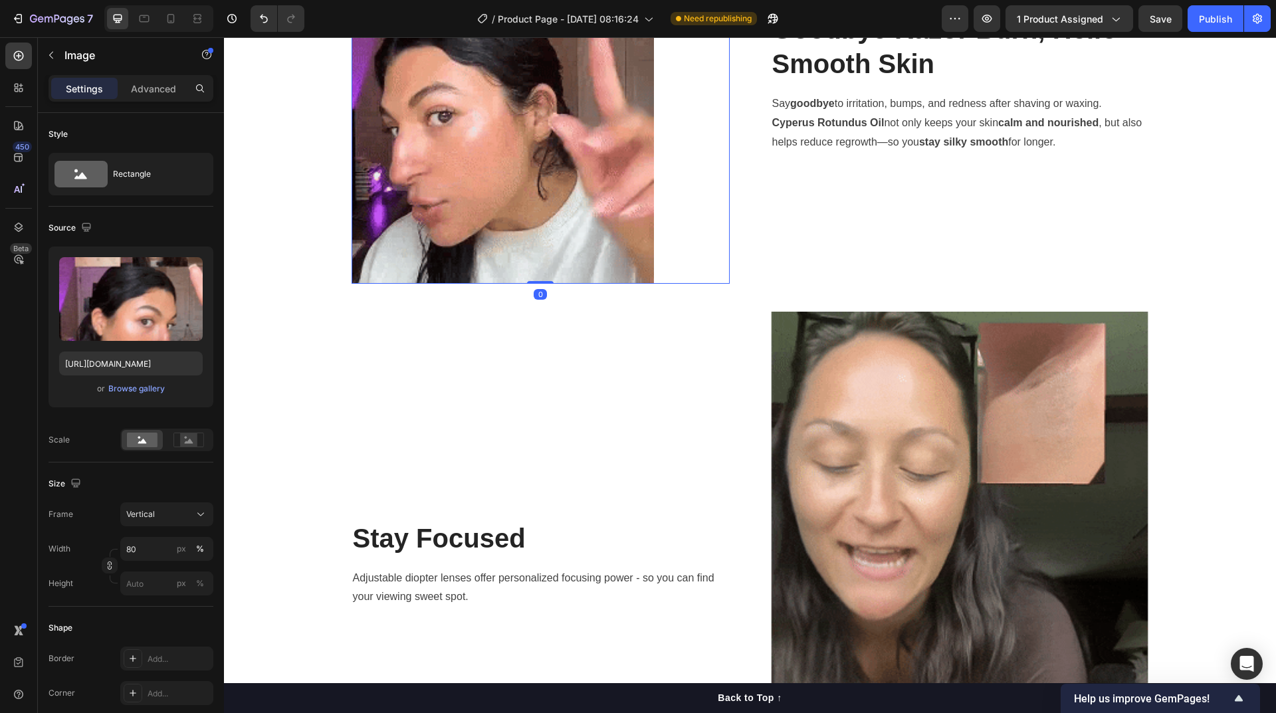
click at [580, 250] on img at bounding box center [503, 81] width 302 height 403
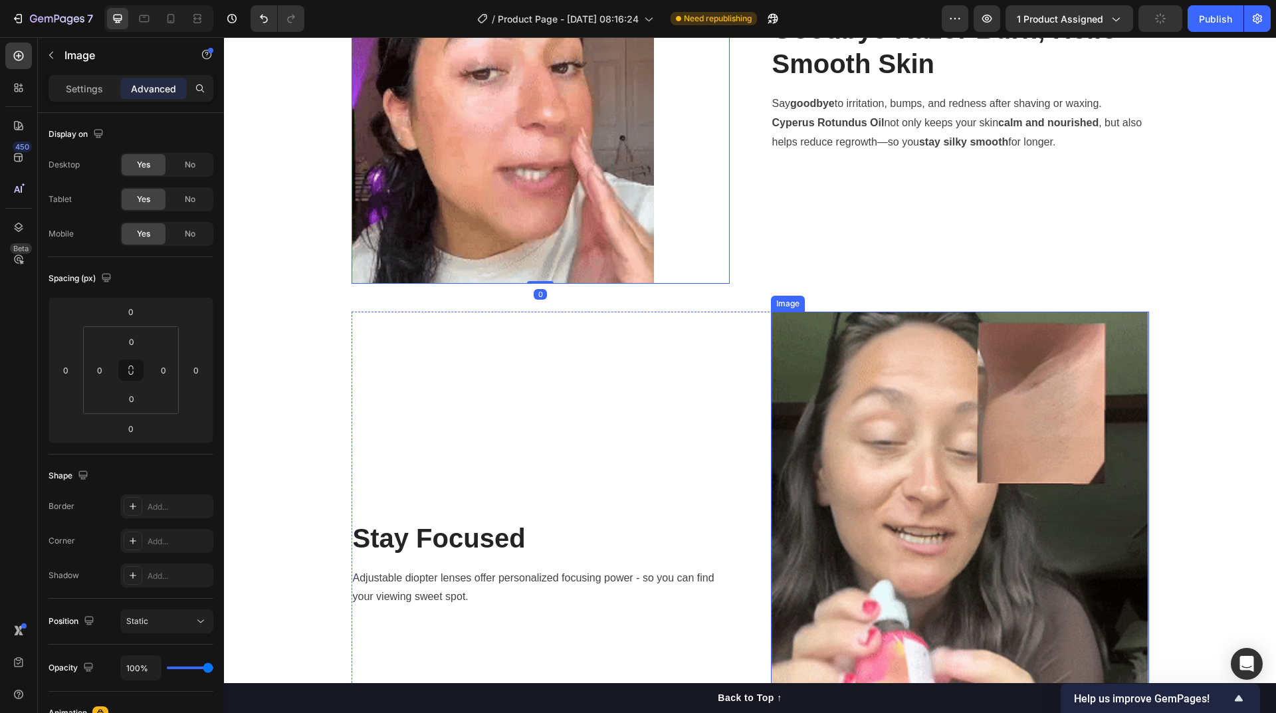
click at [875, 506] on img at bounding box center [960, 564] width 378 height 504
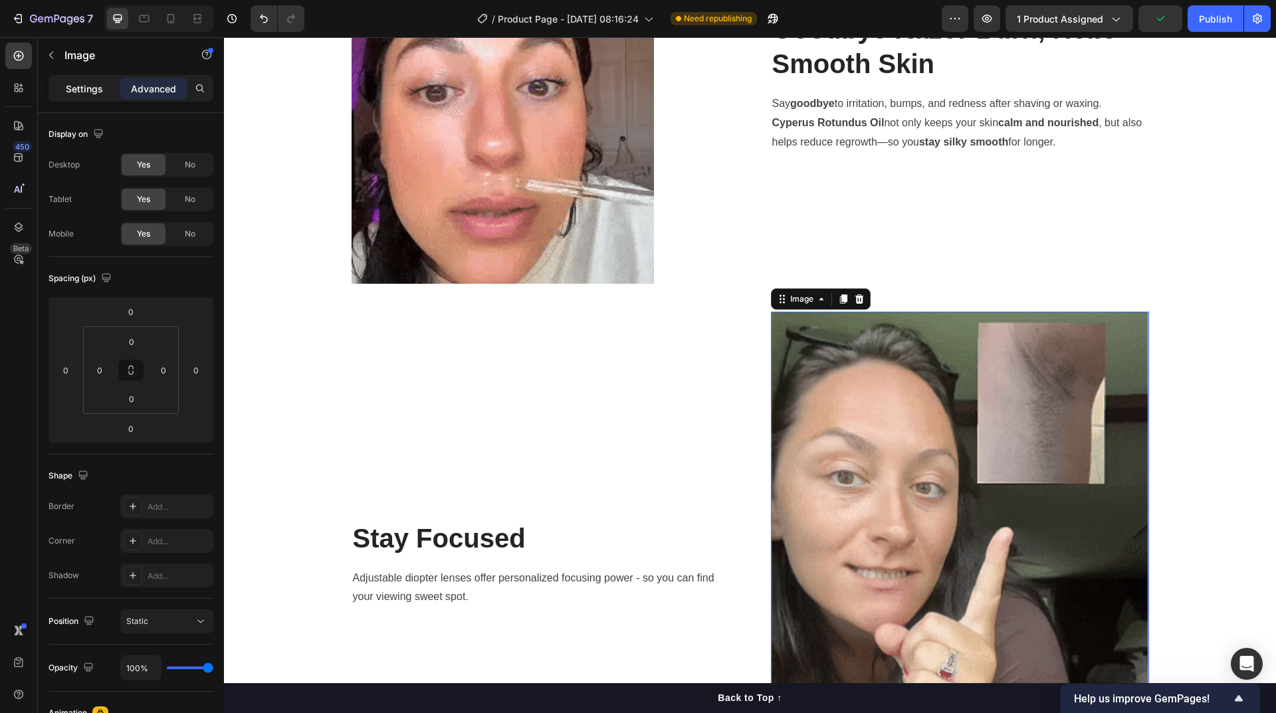
click at [84, 94] on p "Settings" at bounding box center [84, 89] width 37 height 14
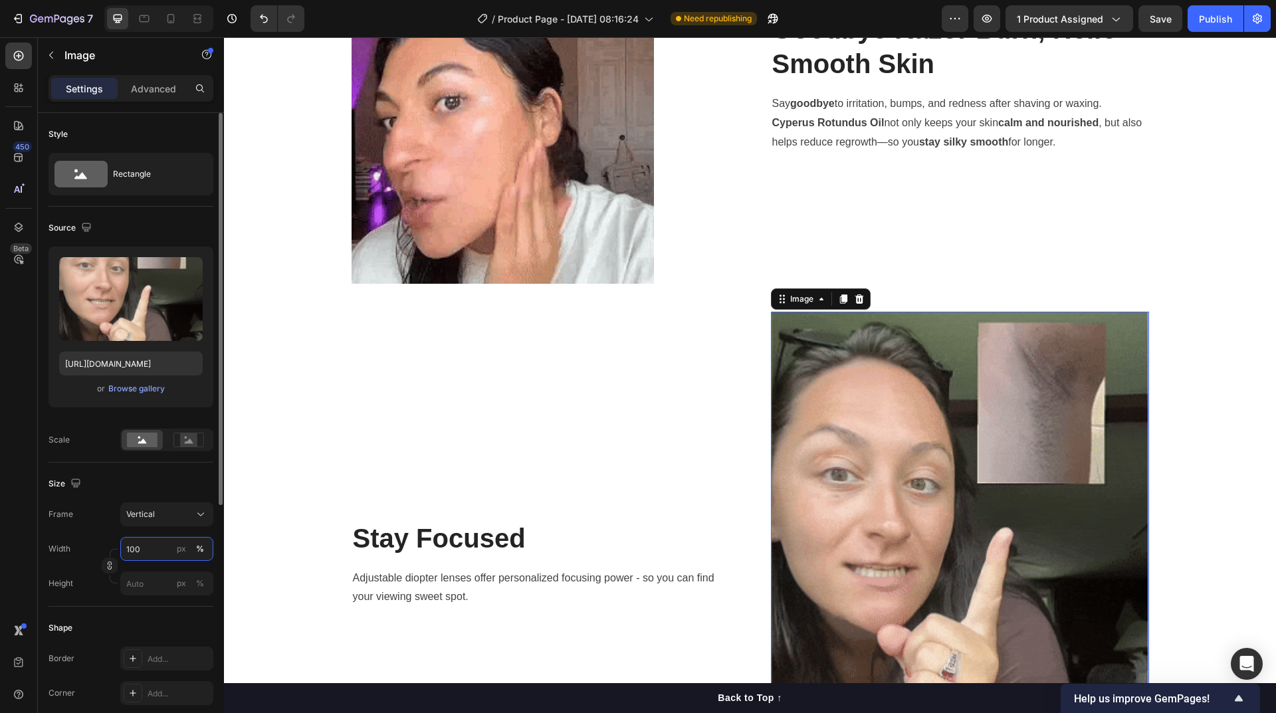
click at [155, 548] on input "100" at bounding box center [166, 549] width 93 height 24
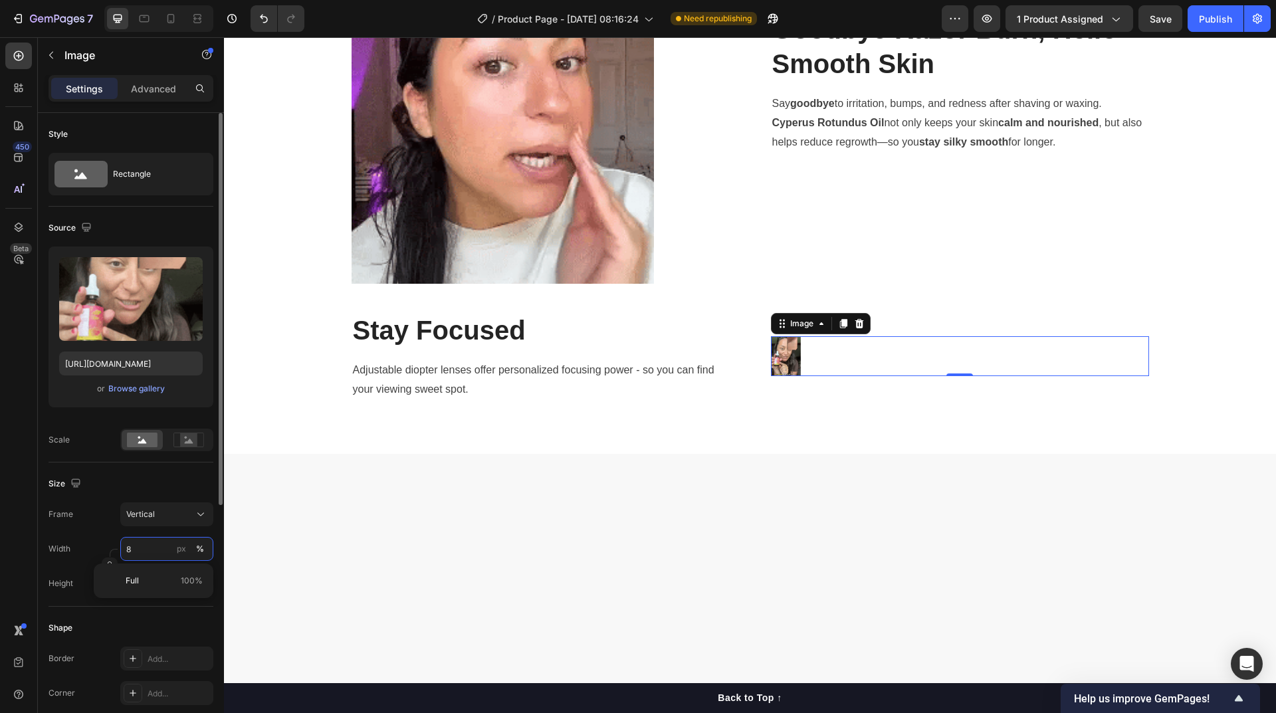
type input "80"
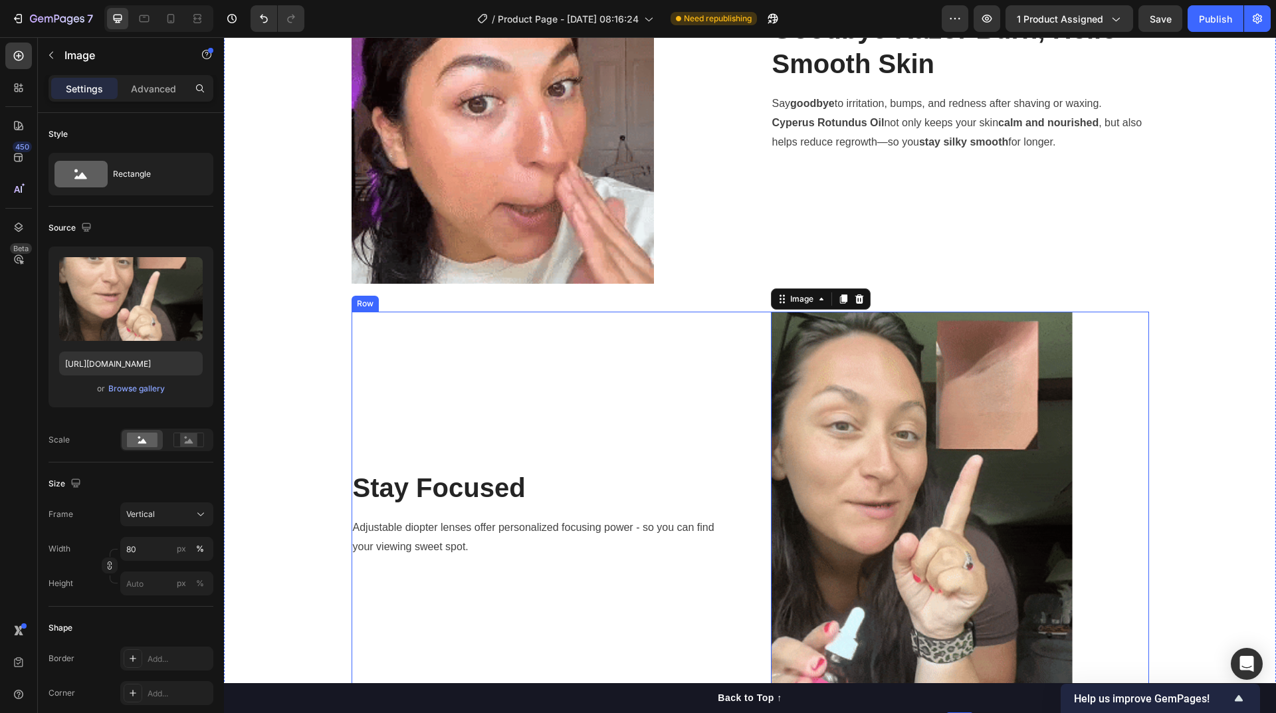
click at [475, 413] on div "Stay Focused Heading Adjustable diopter lenses offer personalized focusing powe…" at bounding box center [541, 513] width 378 height 403
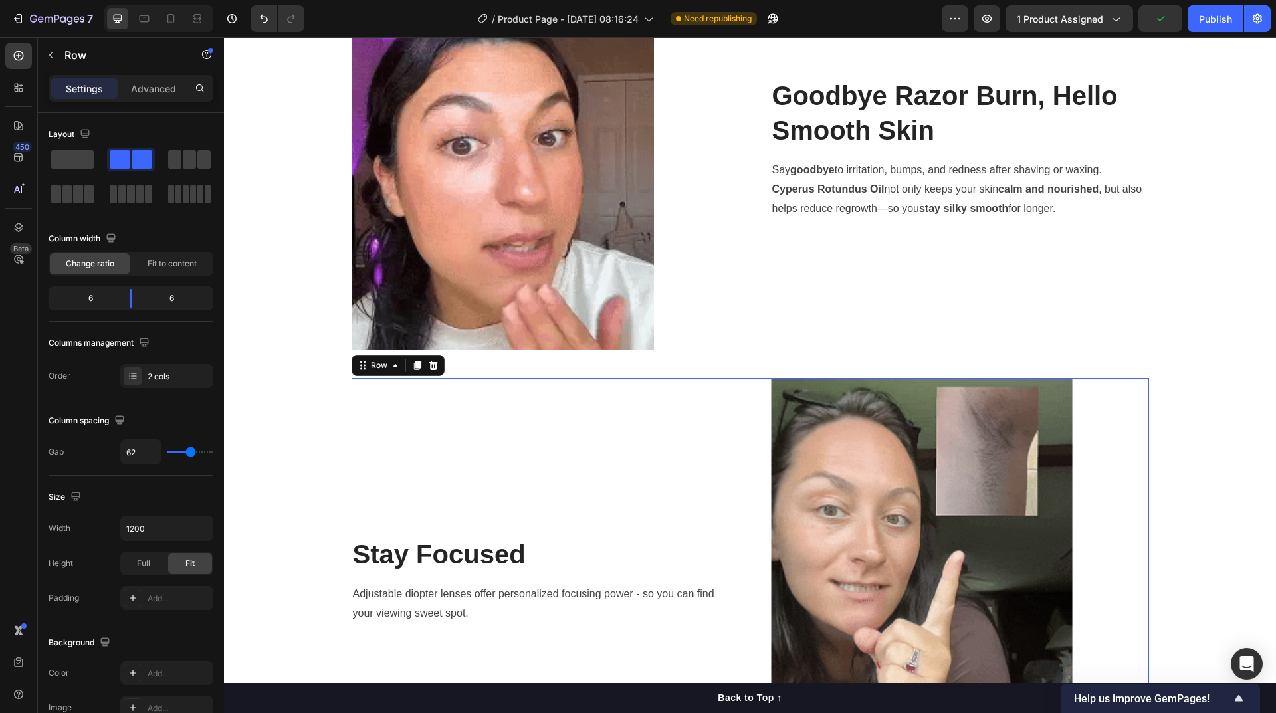
scroll to position [1674, 0]
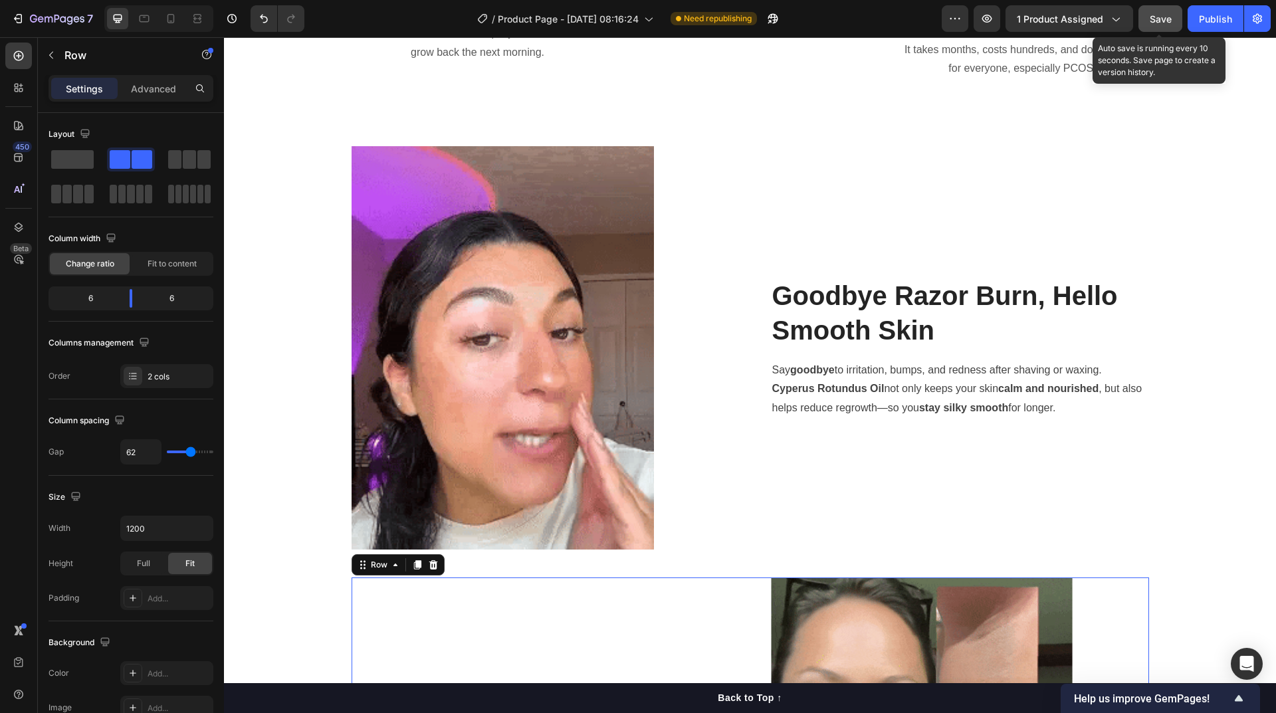
click at [1168, 18] on span "Save" at bounding box center [1161, 18] width 22 height 11
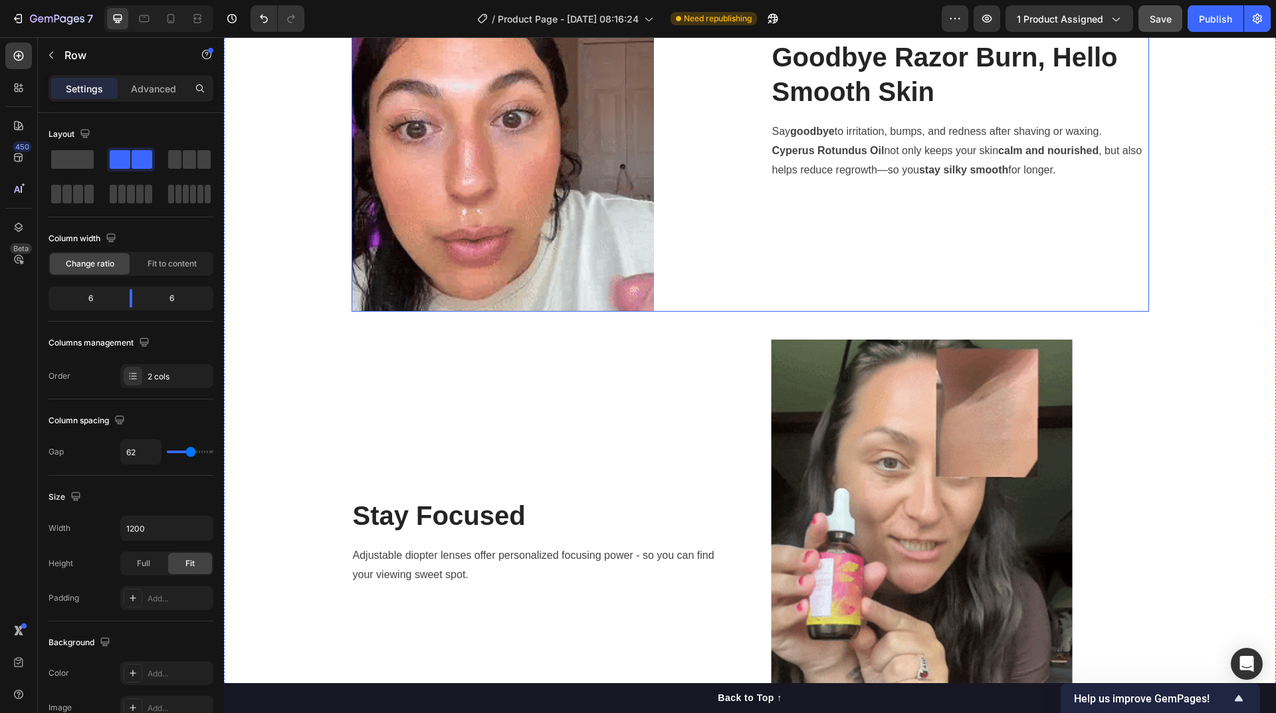
scroll to position [1846, 0]
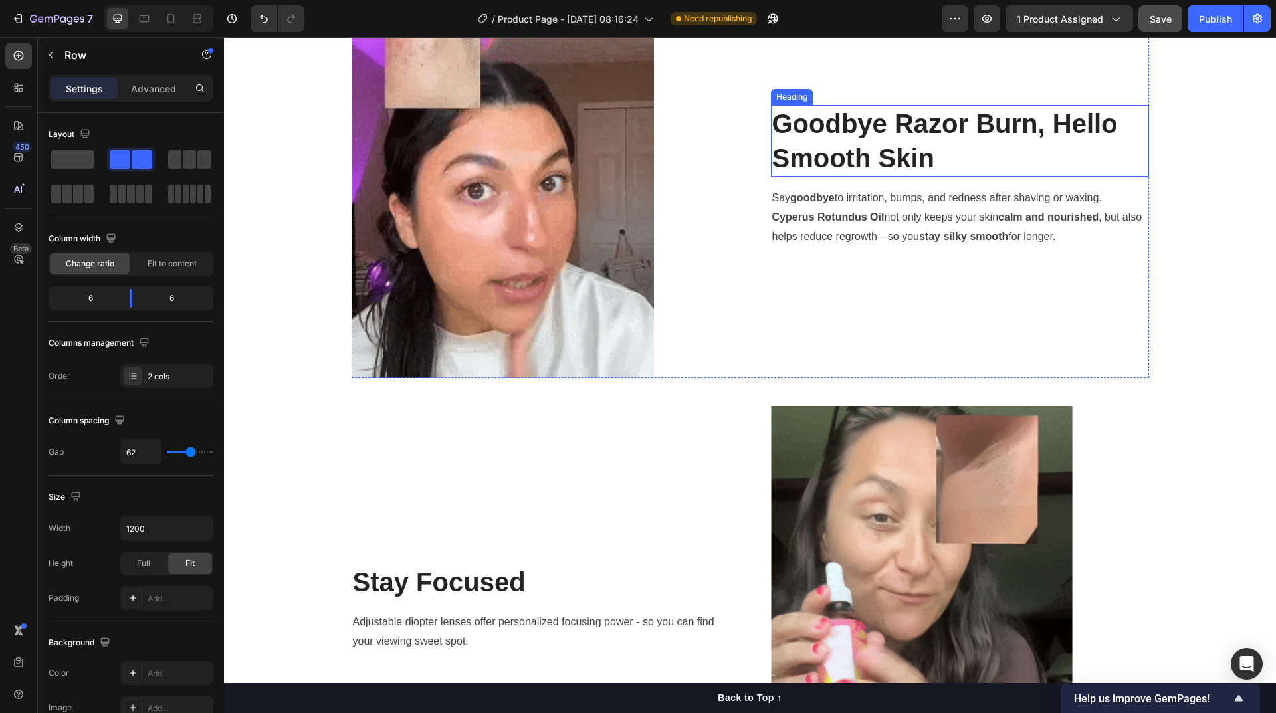
click at [881, 150] on strong "Goodbye Razor Burn, Hello Smooth Skin" at bounding box center [945, 141] width 346 height 64
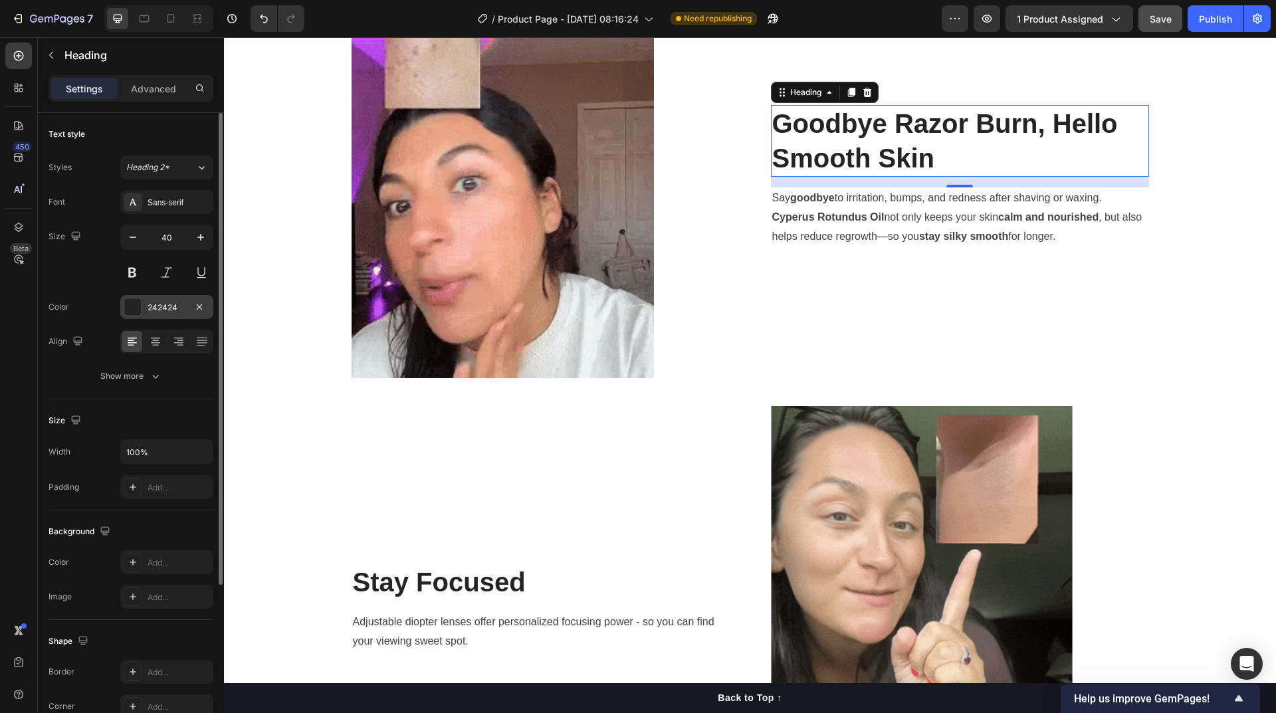
click at [151, 306] on div "242424" at bounding box center [167, 308] width 39 height 12
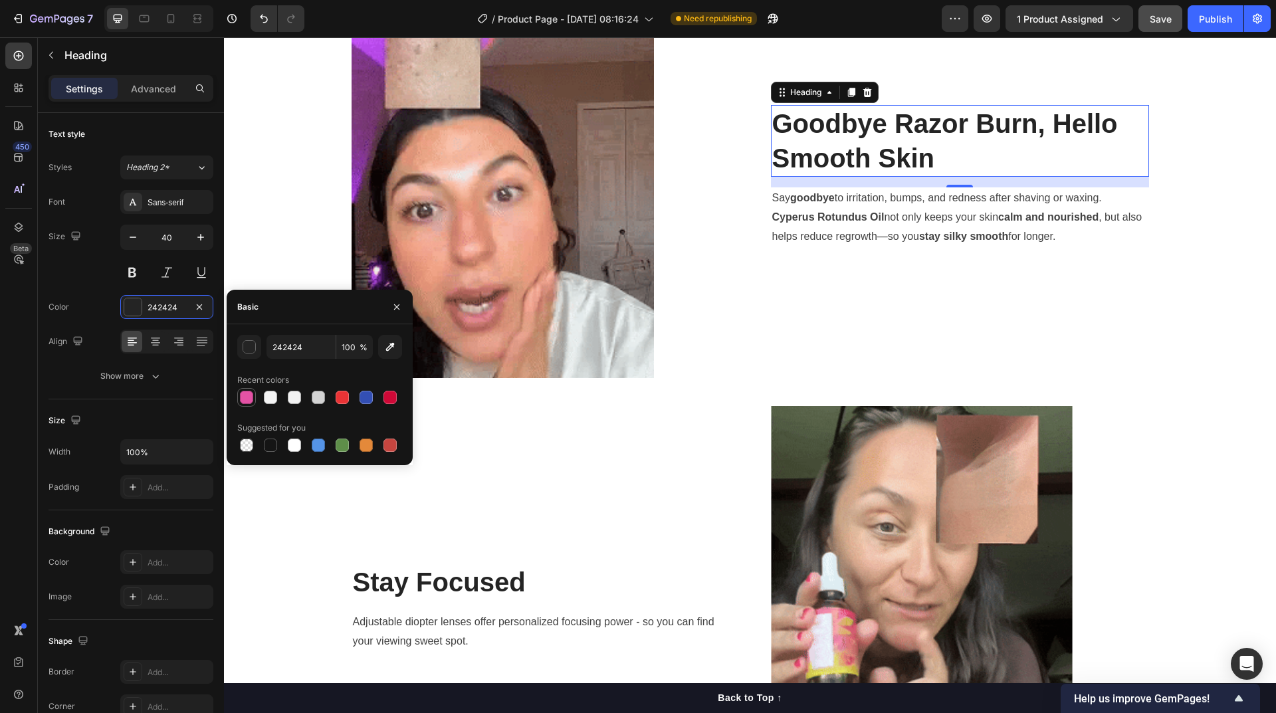
click at [253, 399] on div at bounding box center [246, 397] width 13 height 13
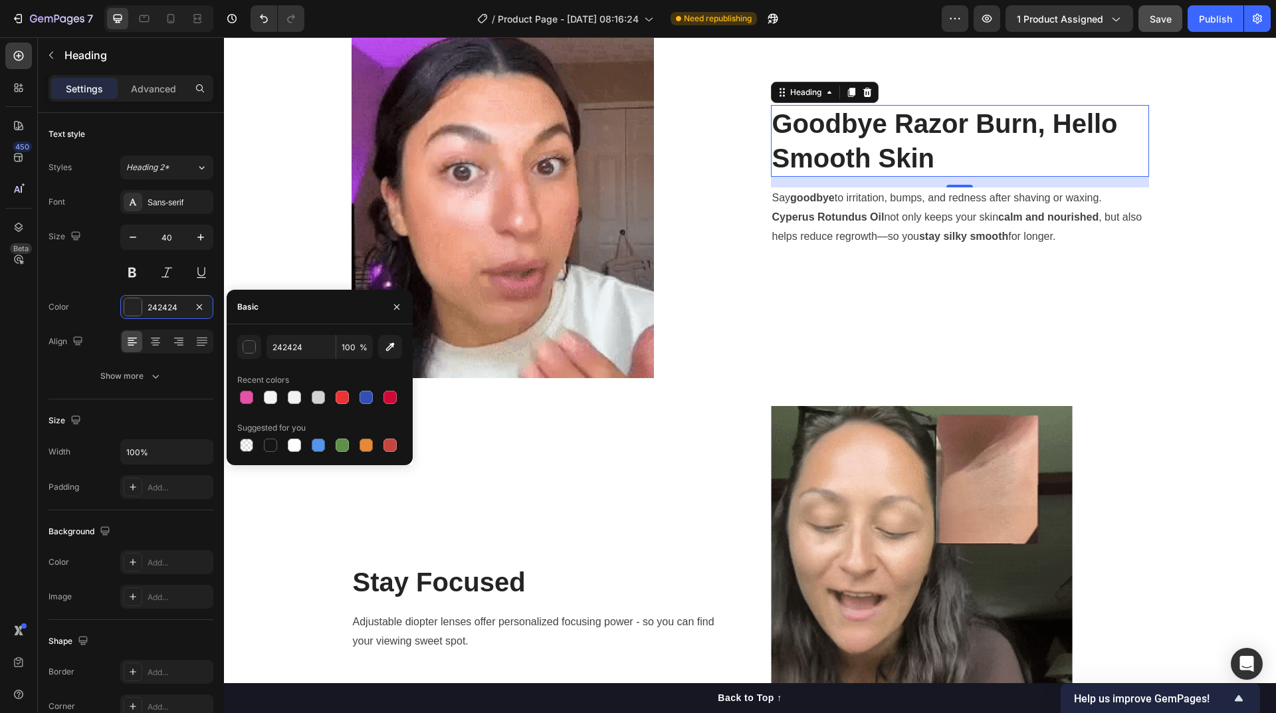
type input "E452A5"
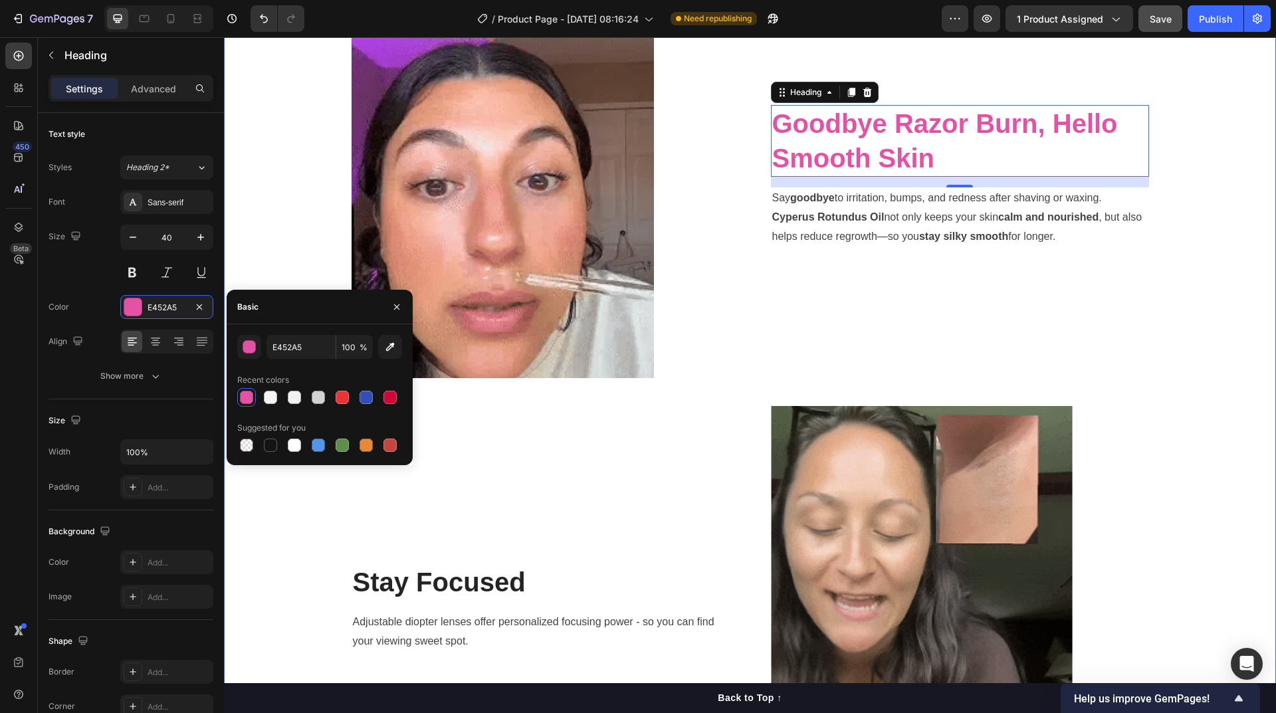
click at [1178, 306] on div "Image Goodbye Razor Burn, Hello Smooth Skin Heading 16 Say goodbye to irritatio…" at bounding box center [750, 392] width 1032 height 835
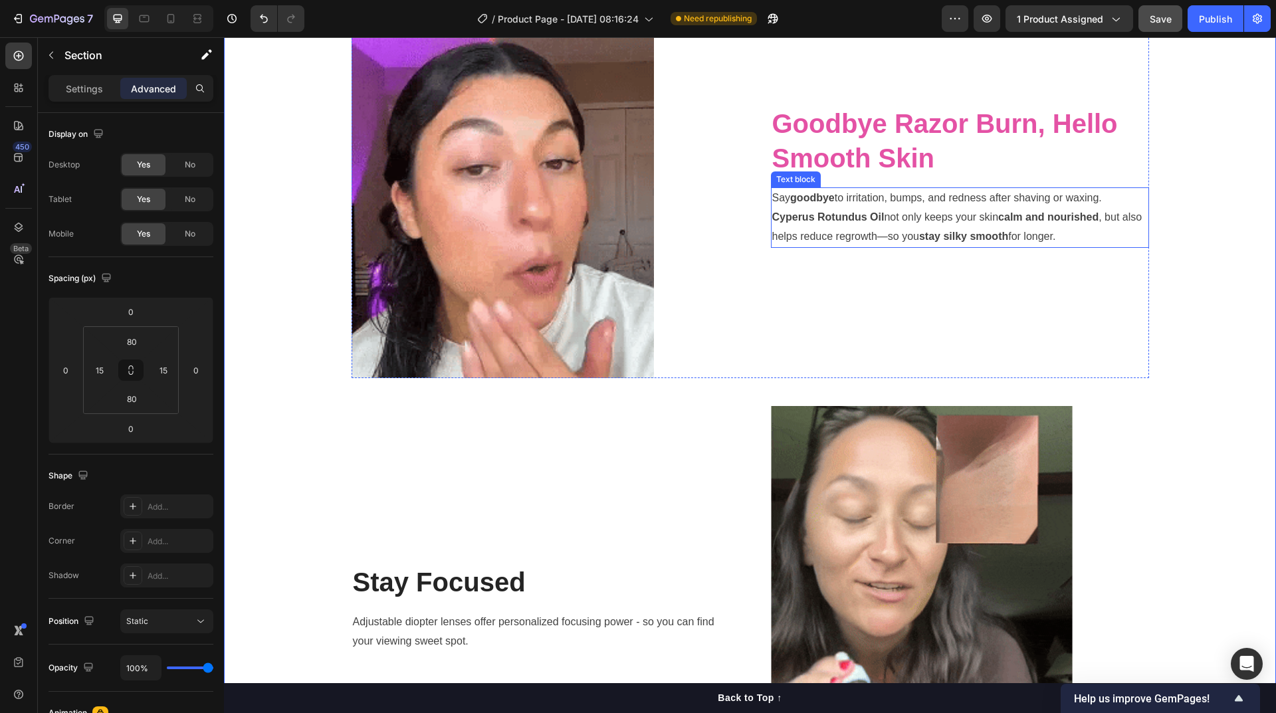
click at [919, 224] on p "Cyperus Rotundus Oil not only keeps your skin calm and nourished , but also hel…" at bounding box center [960, 227] width 376 height 39
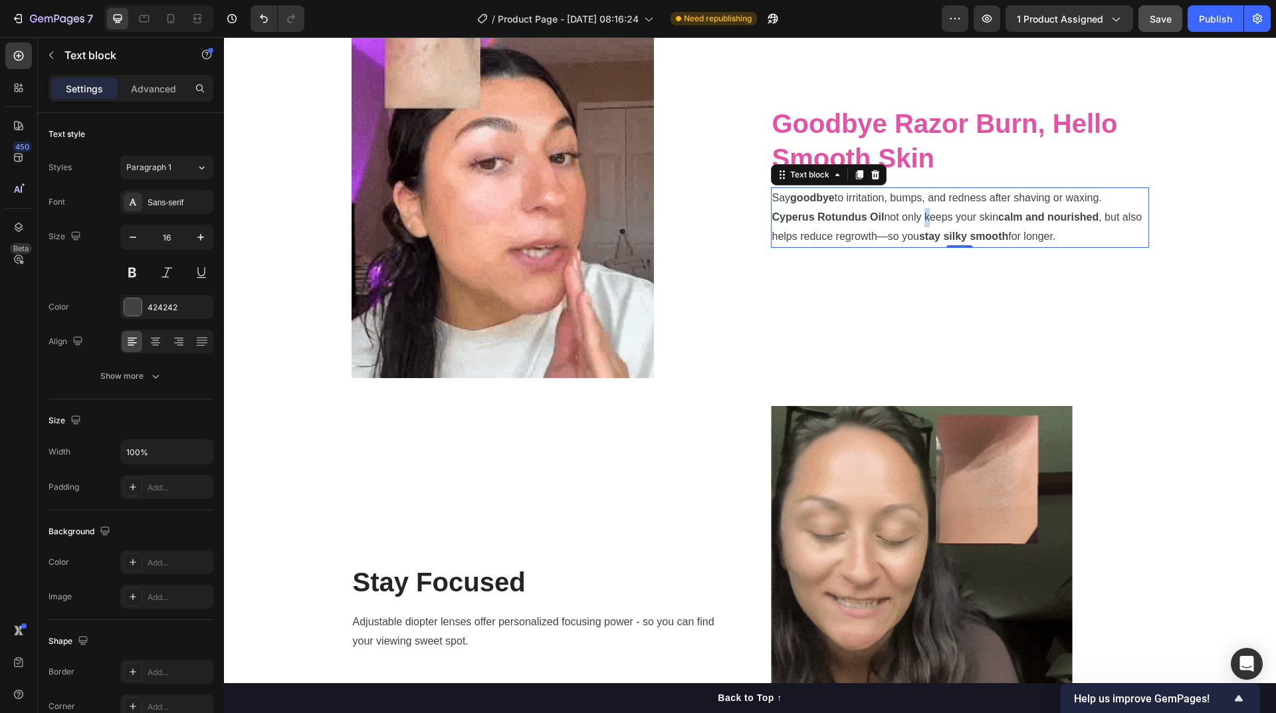
click at [919, 224] on p "Cyperus Rotundus Oil not only keeps your skin calm and nourished , but also hel…" at bounding box center [960, 227] width 376 height 39
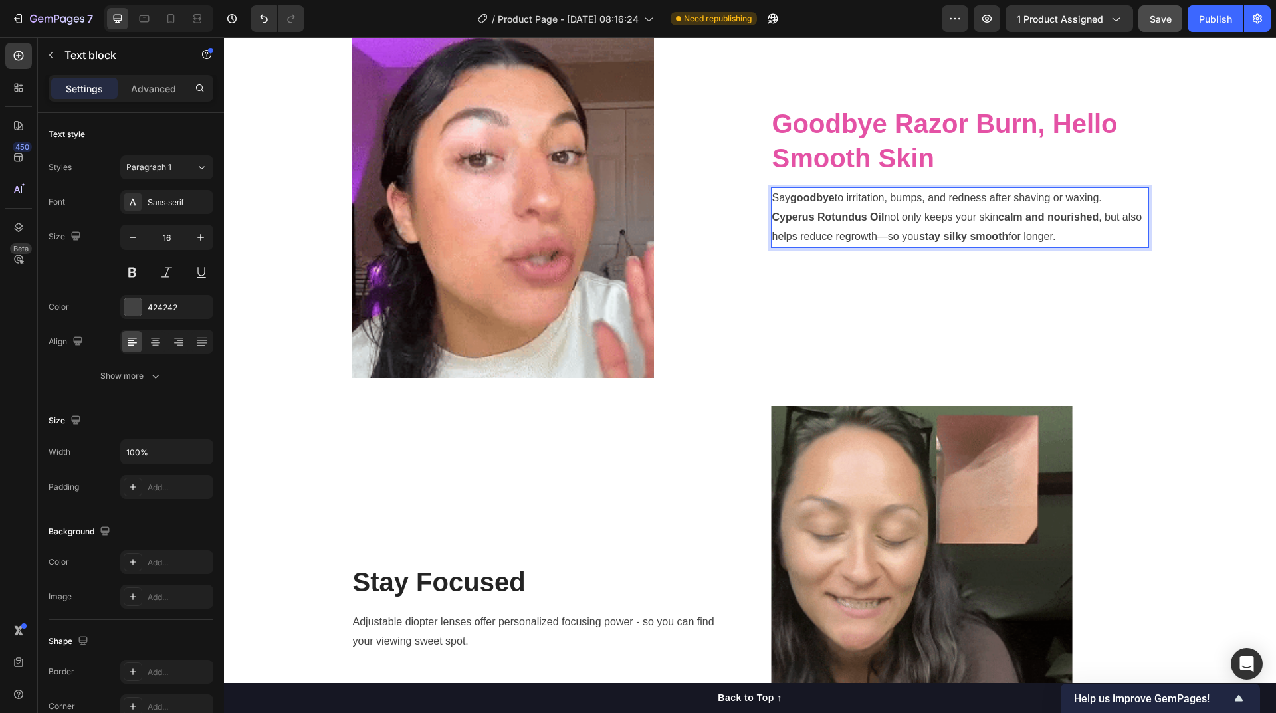
click at [822, 209] on p "Cyperus Rotundus Oil not only keeps your skin calm and nourished , but also hel…" at bounding box center [960, 227] width 376 height 39
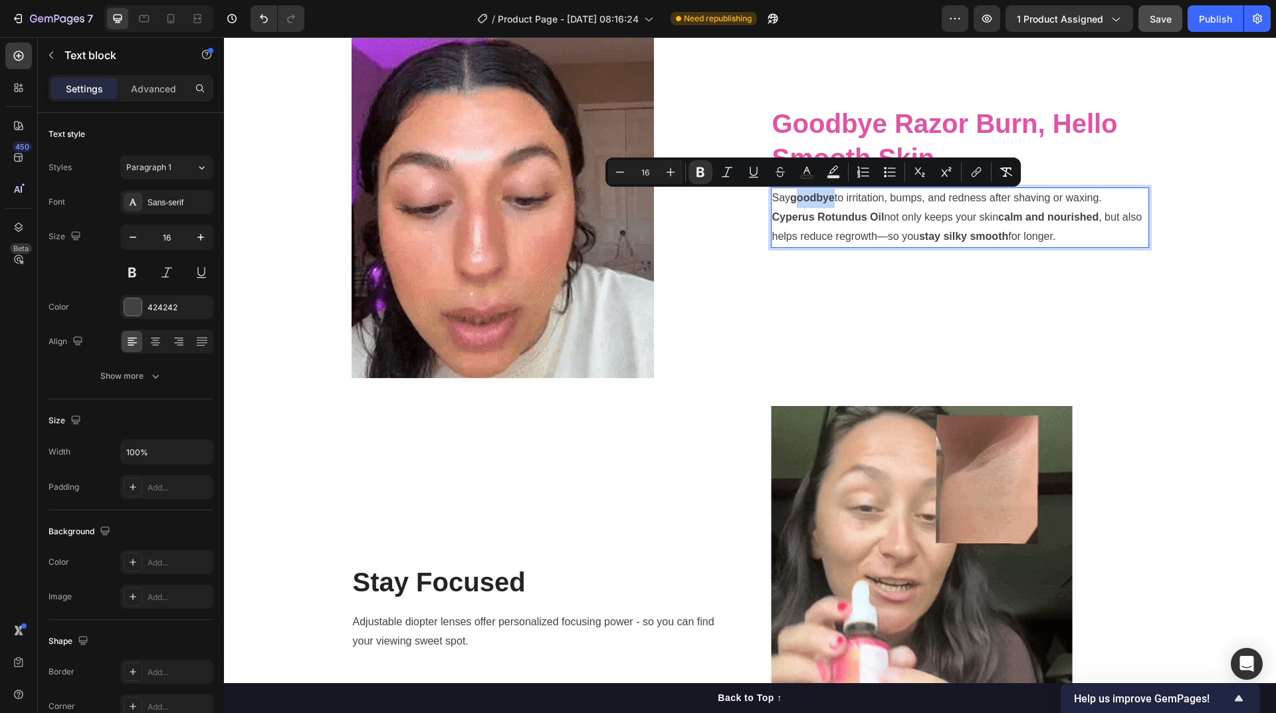
drag, startPoint x: 833, startPoint y: 199, endPoint x: 792, endPoint y: 199, distance: 41.2
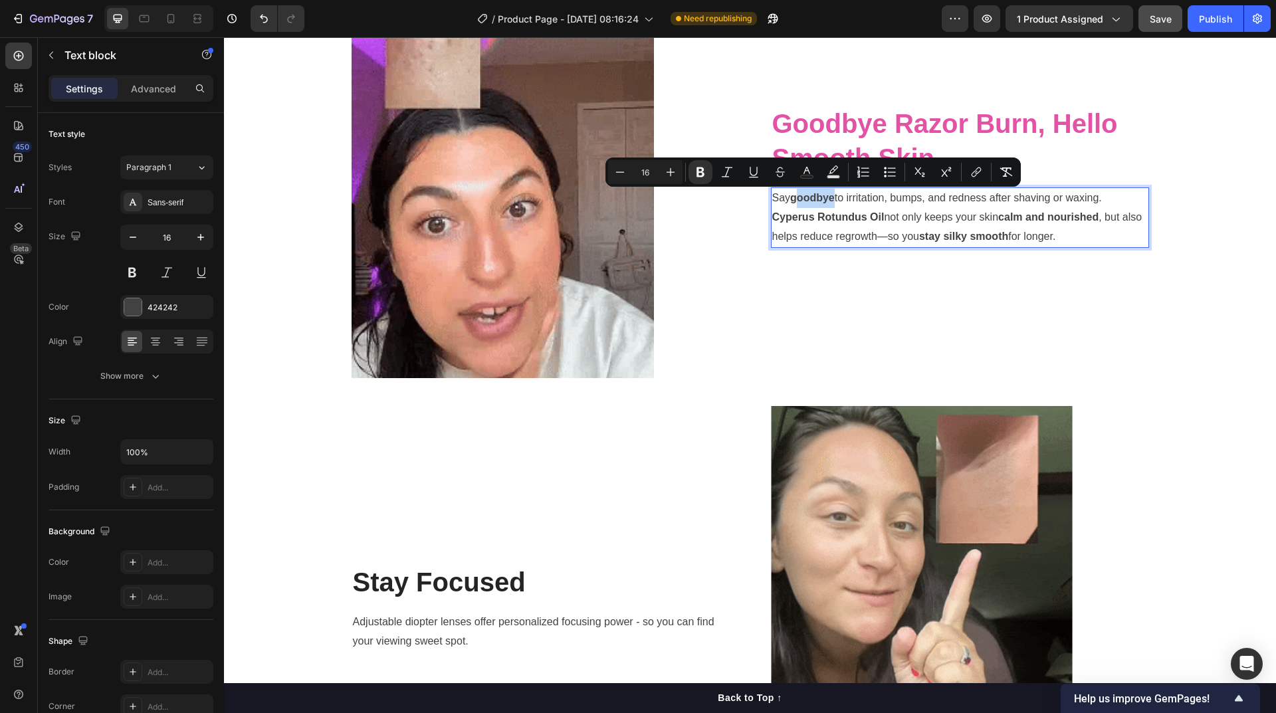
click at [792, 199] on p "Say goodbye to irritation, bumps, and redness after shaving or waxing." at bounding box center [960, 198] width 376 height 19
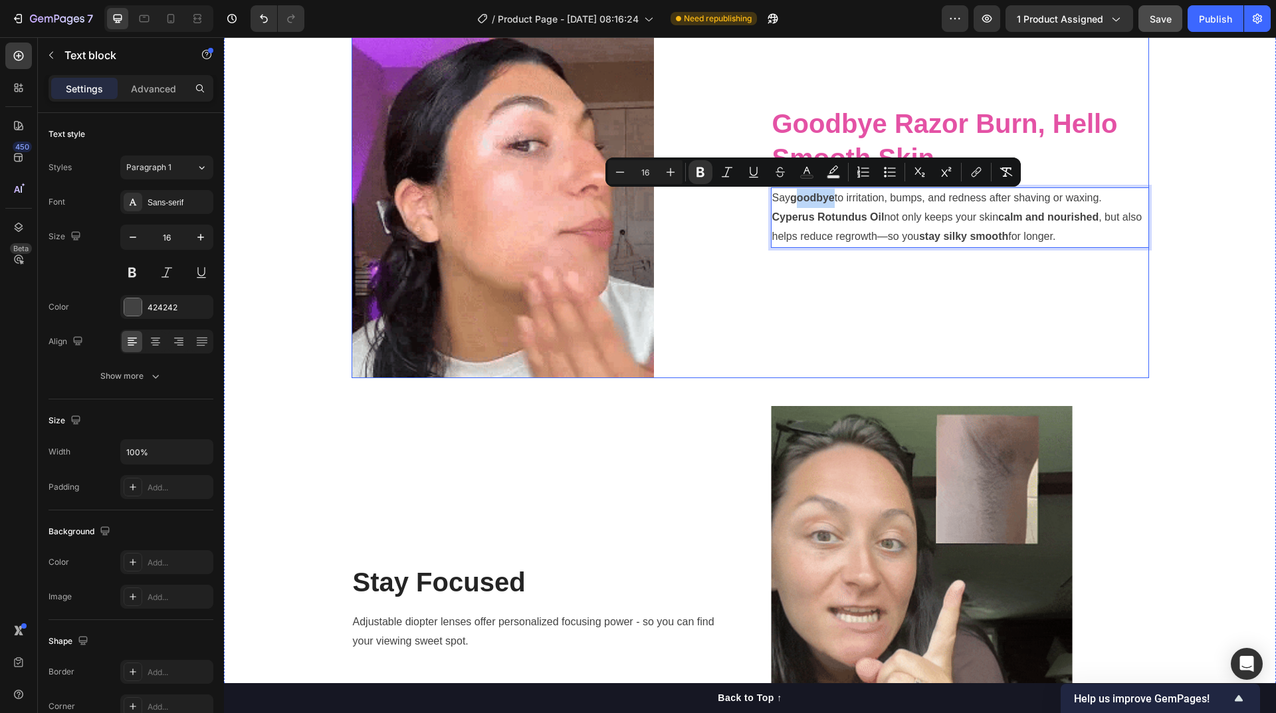
click at [1164, 318] on div "Image Goodbye Razor Burn, Hello Smooth Skin Heading Say goodbye to irritation, …" at bounding box center [750, 392] width 1032 height 835
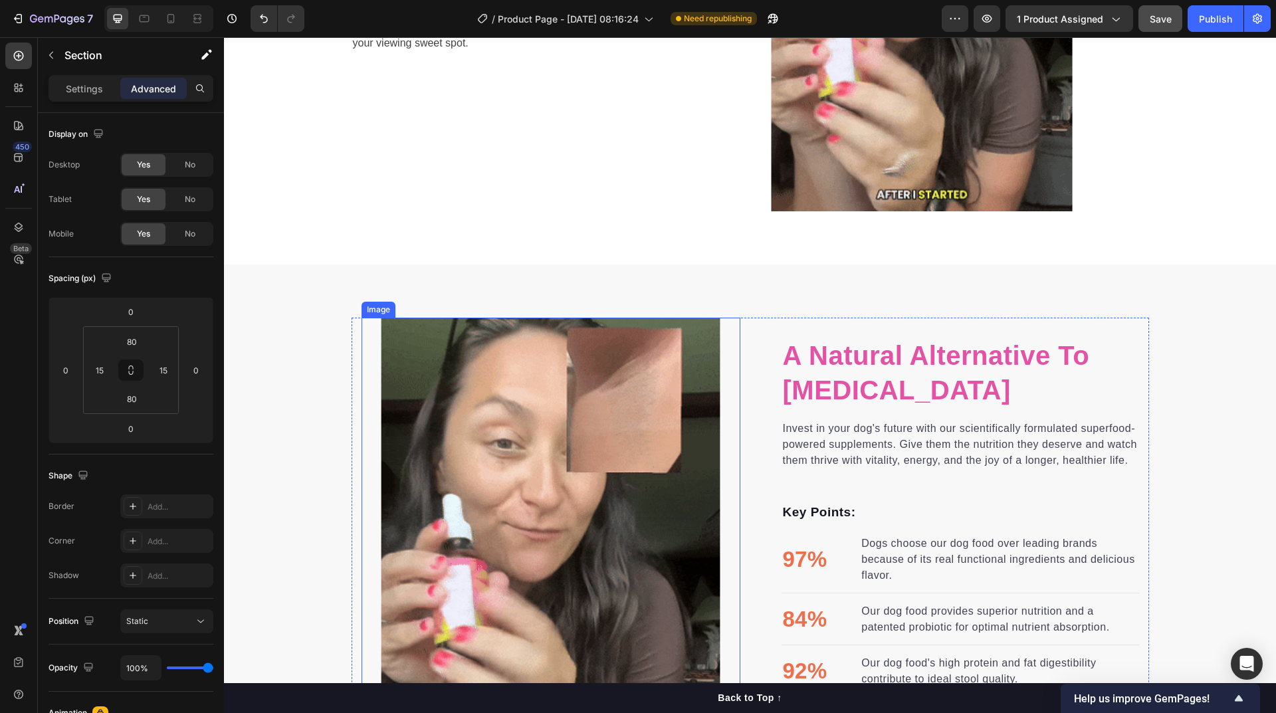
scroll to position [2776, 0]
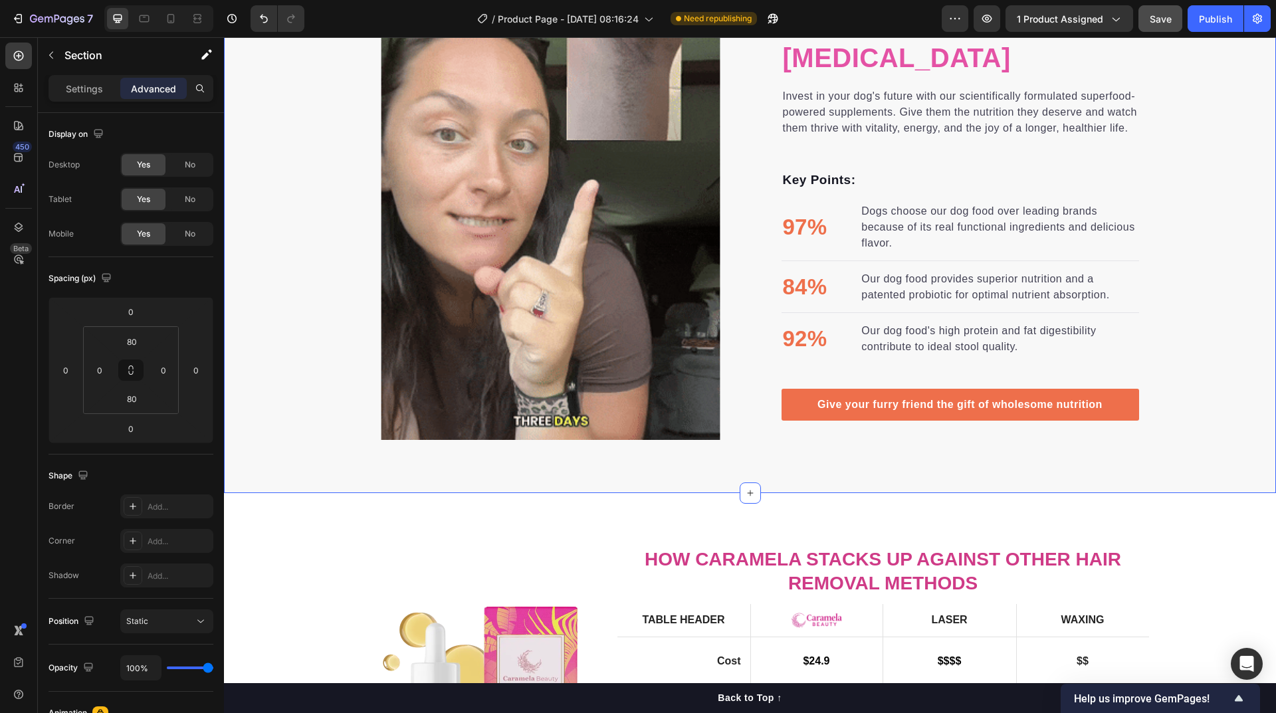
click at [288, 386] on div "a natural alternative to [MEDICAL_DATA] Heading Invest in your dog's future wit…" at bounding box center [750, 212] width 1052 height 455
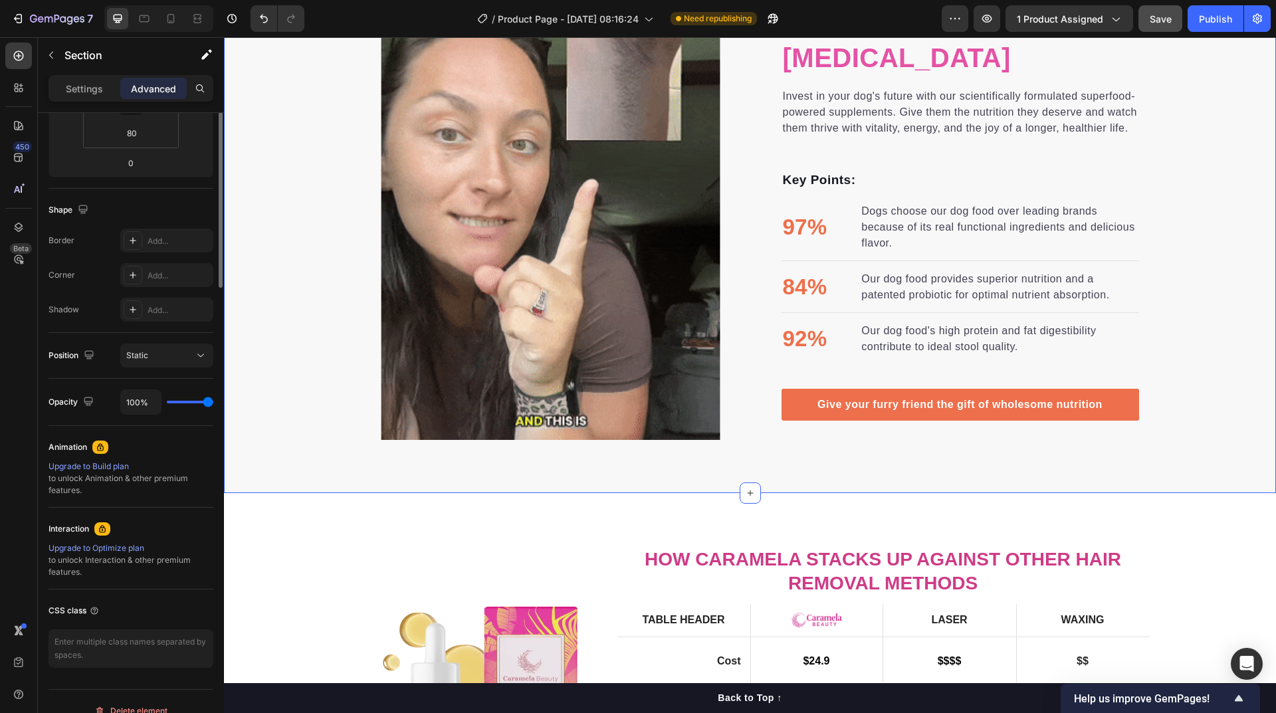
scroll to position [0, 0]
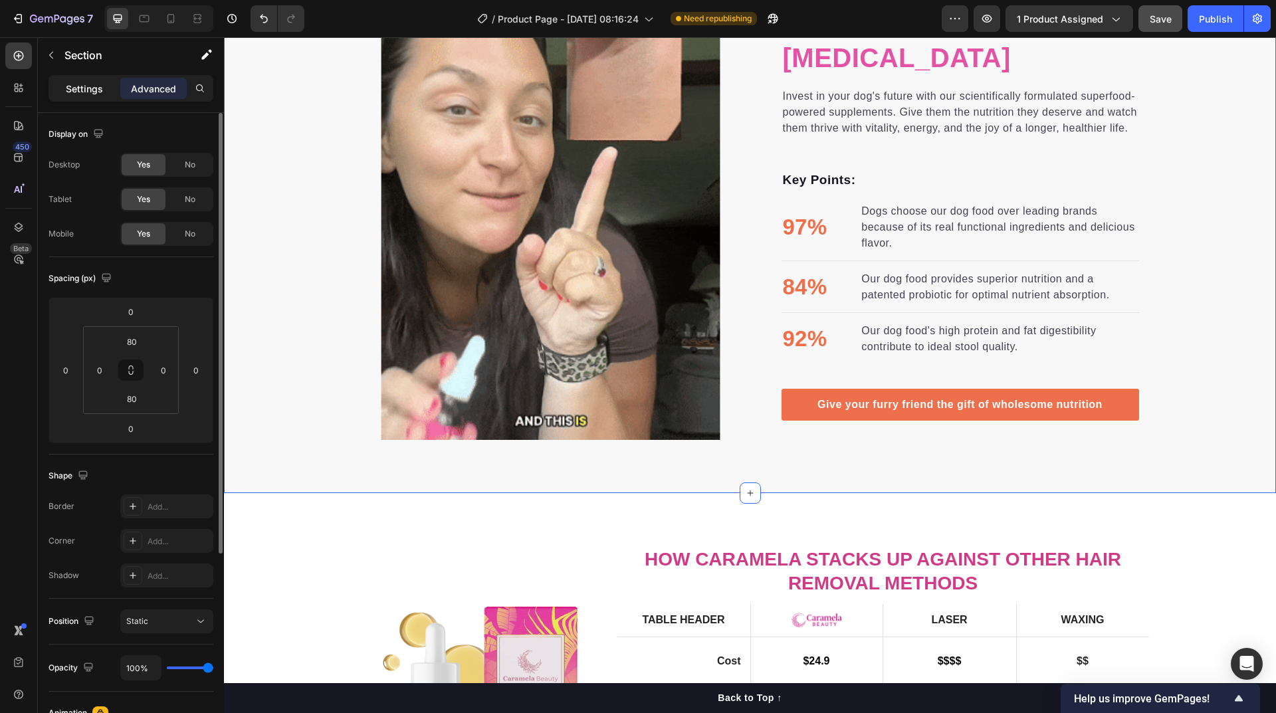
click at [84, 90] on p "Settings" at bounding box center [84, 89] width 37 height 14
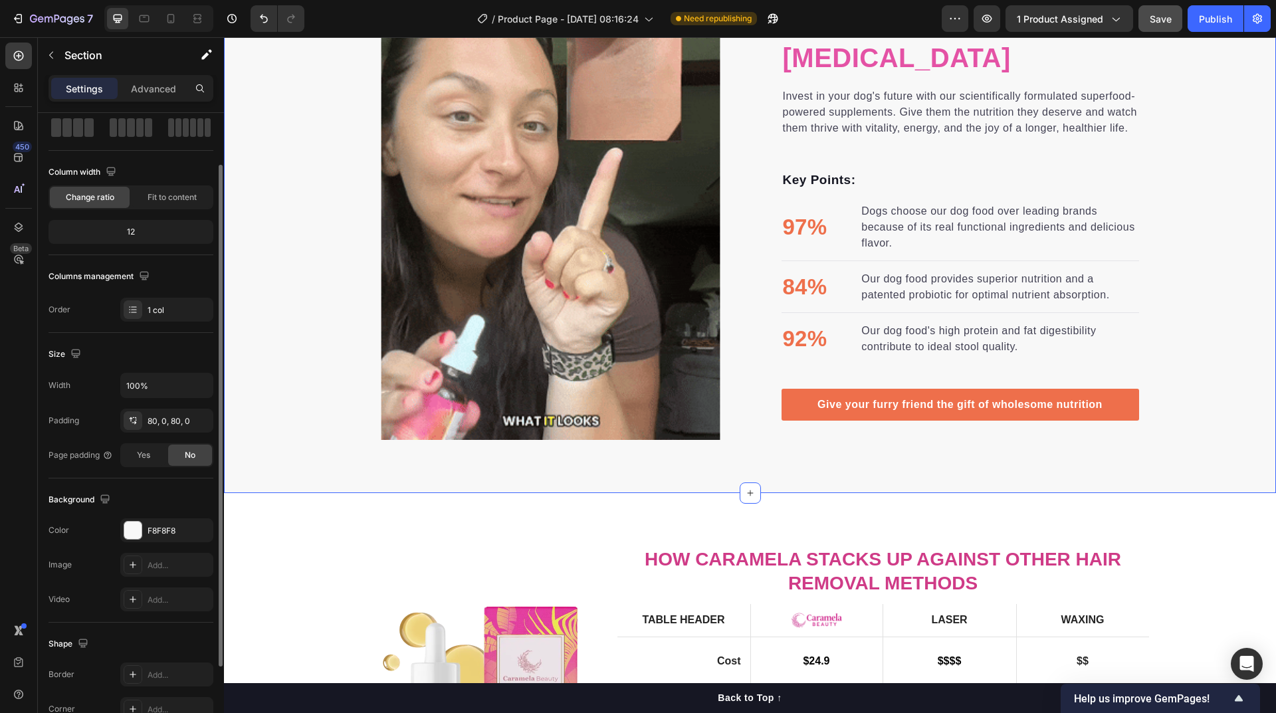
scroll to position [133, 0]
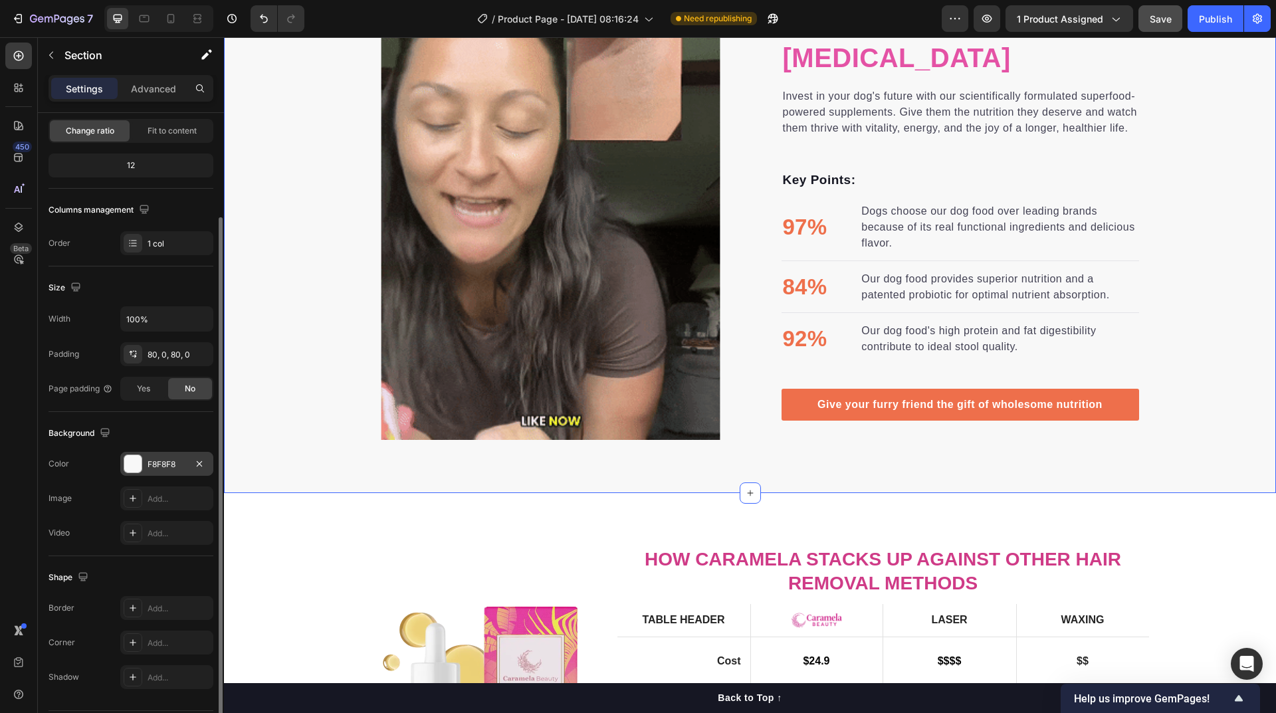
click at [157, 471] on div "F8F8F8" at bounding box center [166, 464] width 93 height 24
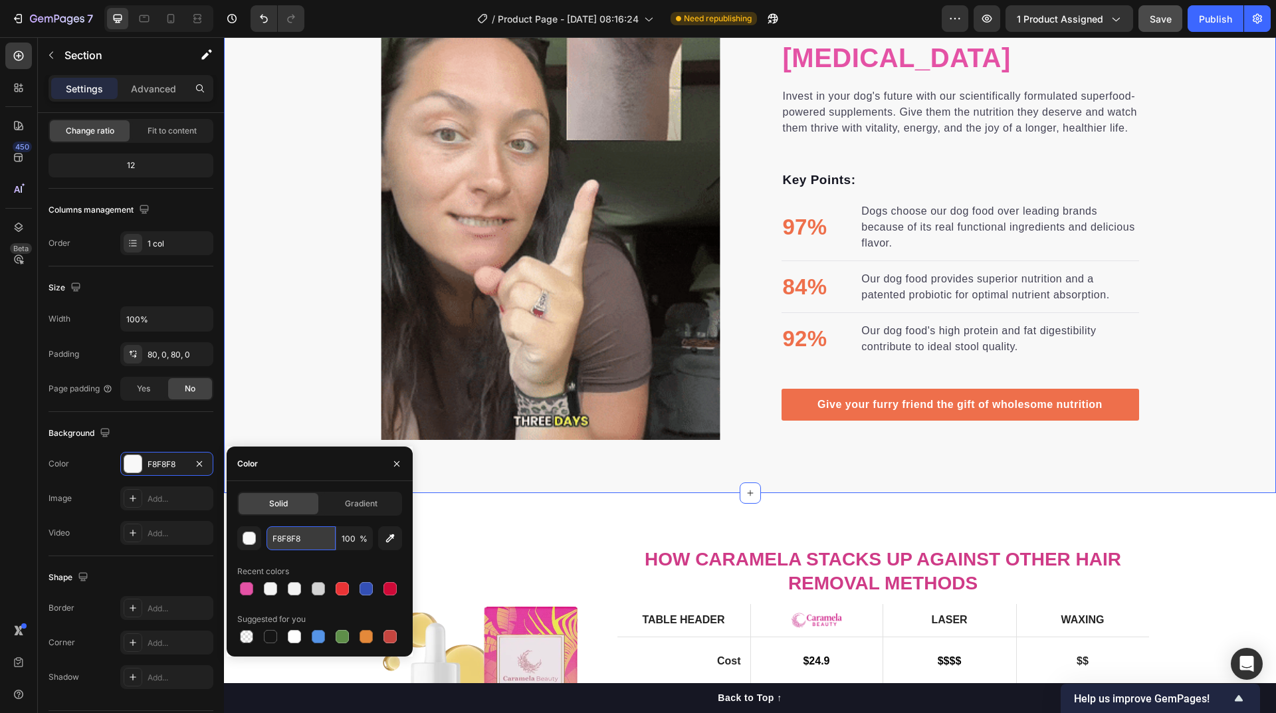
click at [298, 538] on input "F8F8F8" at bounding box center [301, 538] width 69 height 24
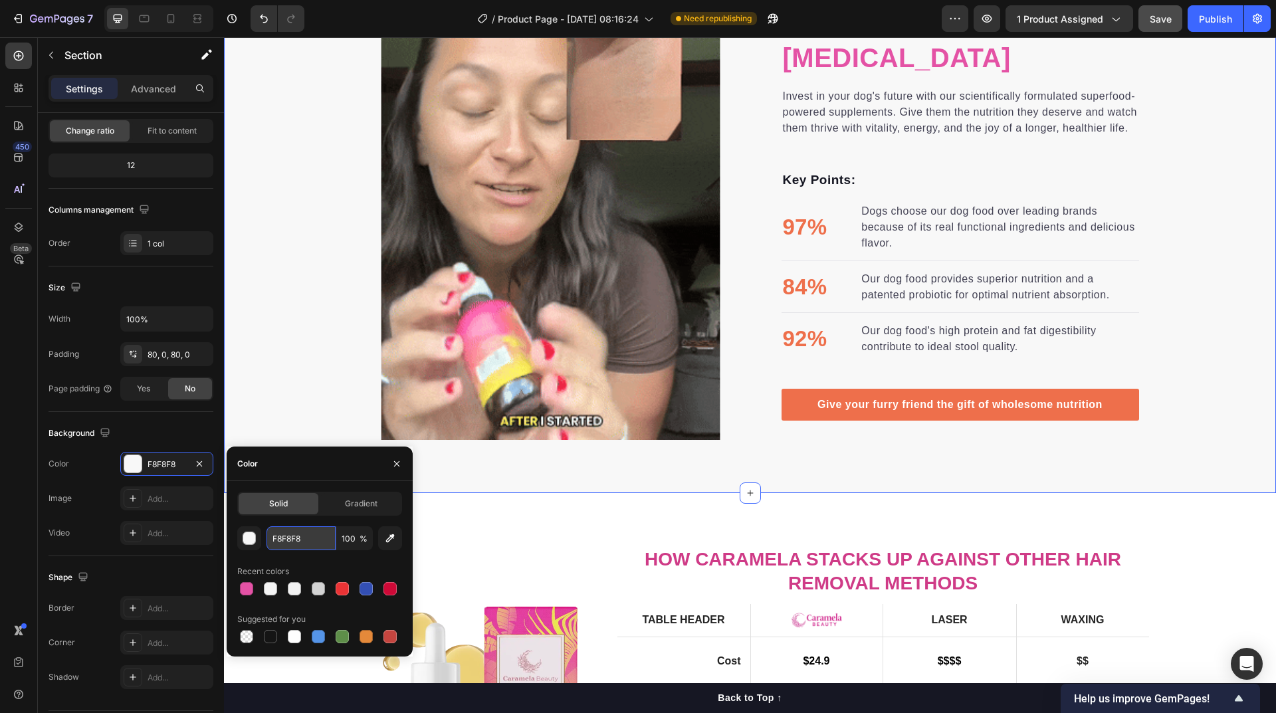
click at [298, 538] on input "F8F8F8" at bounding box center [301, 538] width 69 height 24
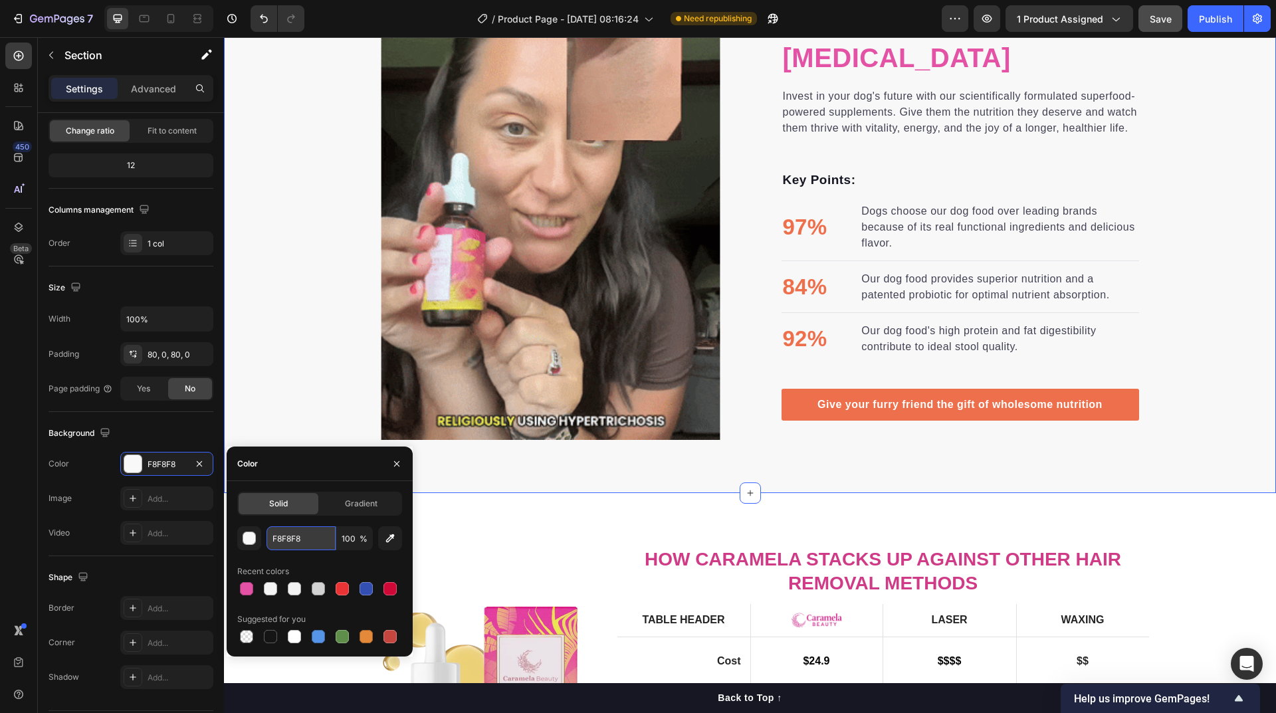
click at [298, 538] on input "F8F8F8" at bounding box center [301, 538] width 69 height 24
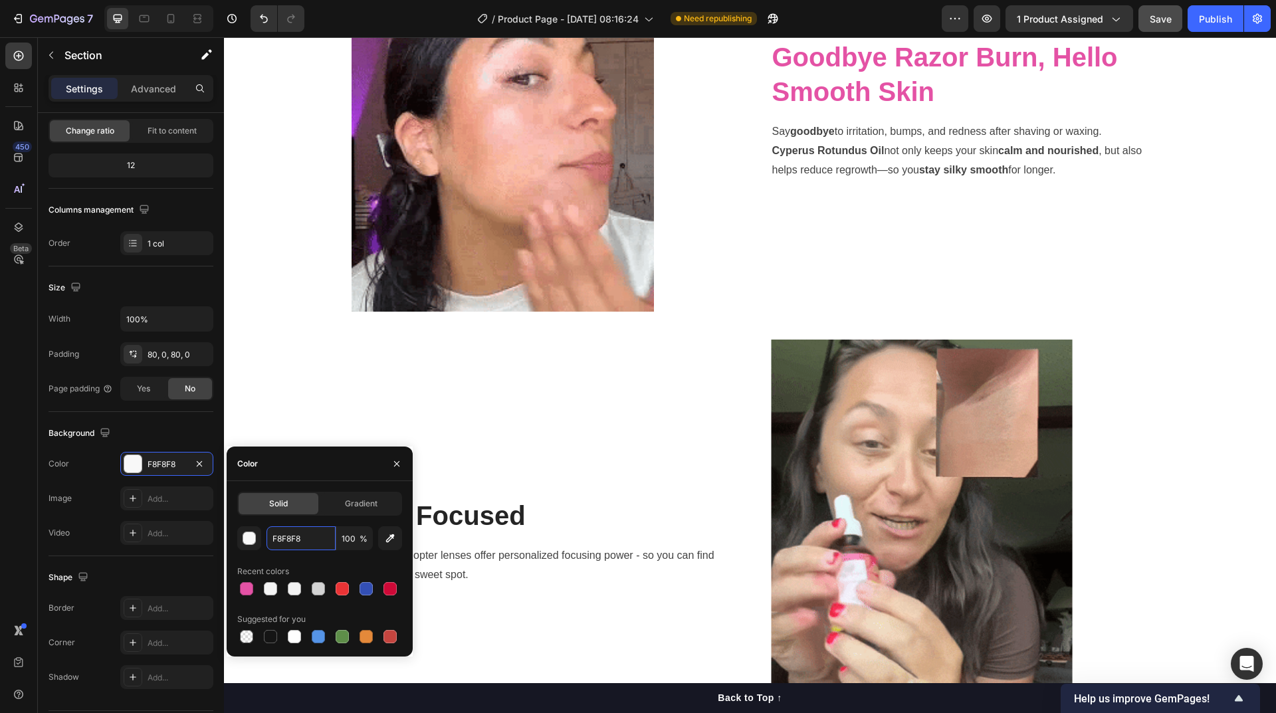
scroll to position [1779, 0]
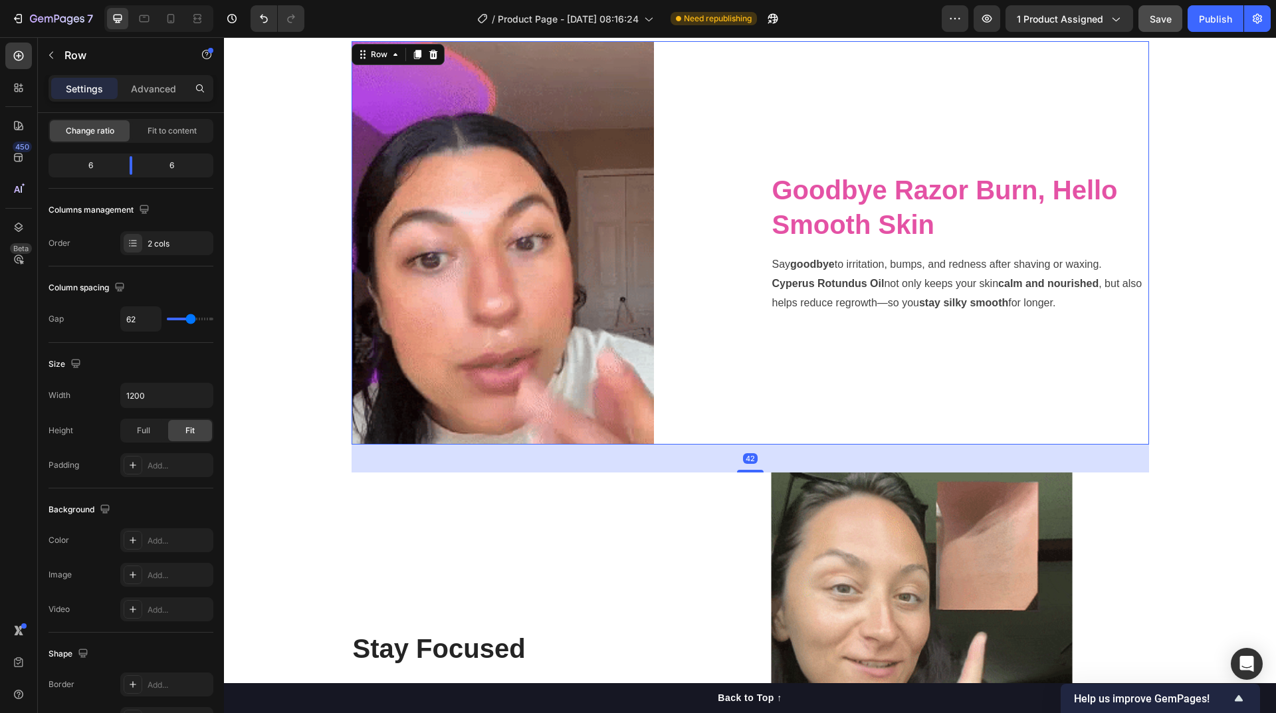
click at [777, 409] on div "Goodbye Razor Burn, Hello Smooth Skin Heading Say goodbye to irritation, bumps,…" at bounding box center [960, 242] width 378 height 403
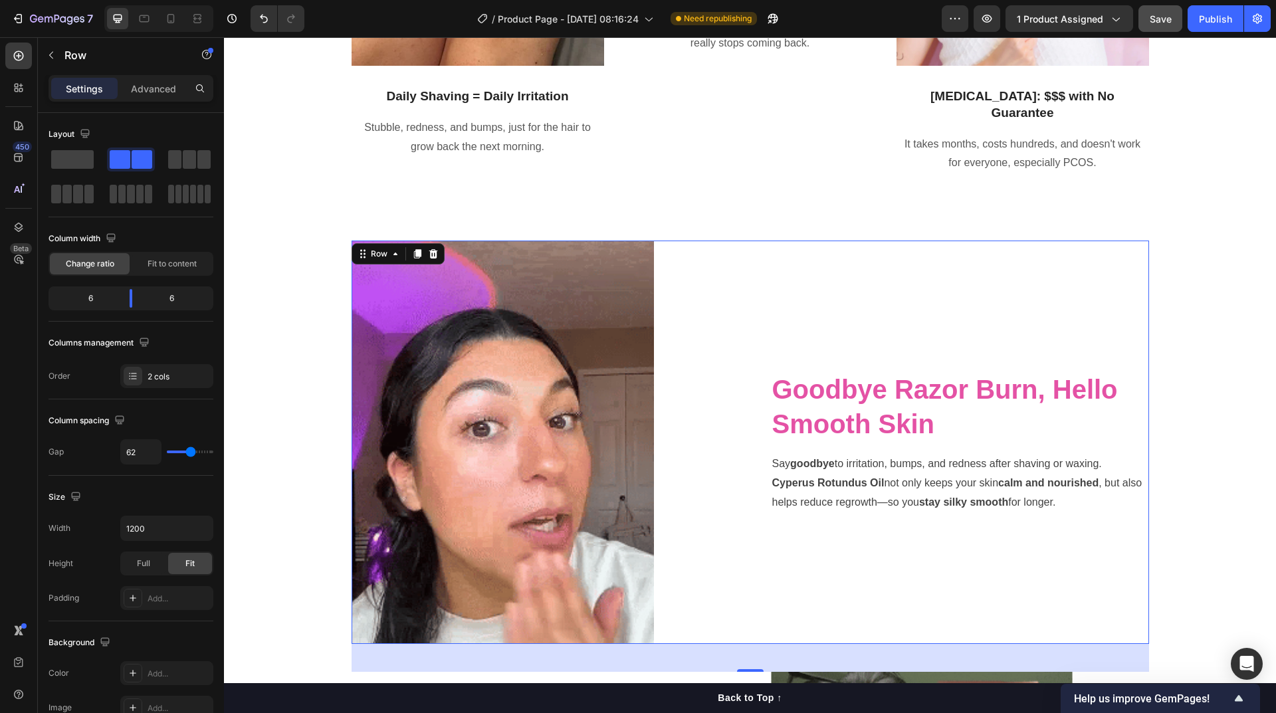
scroll to position [1513, 0]
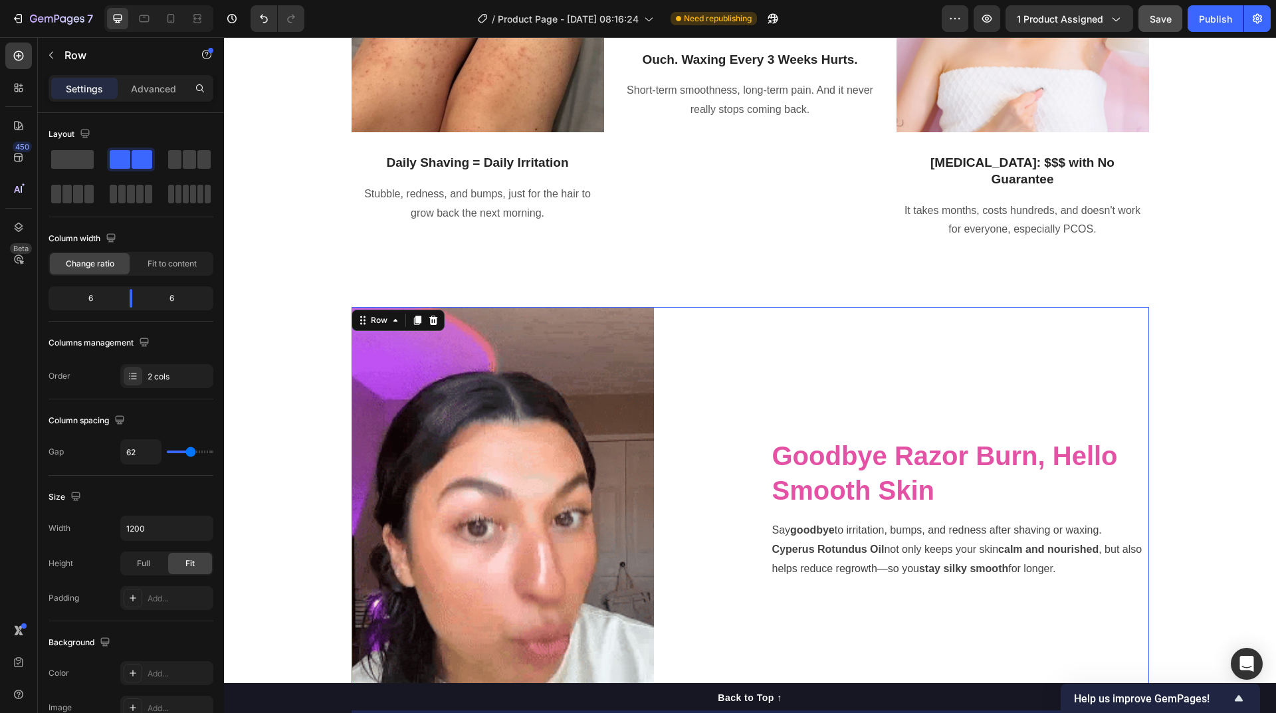
click at [802, 388] on div "Goodbye Razor Burn, Hello Smooth Skin Heading Say goodbye to irritation, bumps,…" at bounding box center [960, 508] width 378 height 403
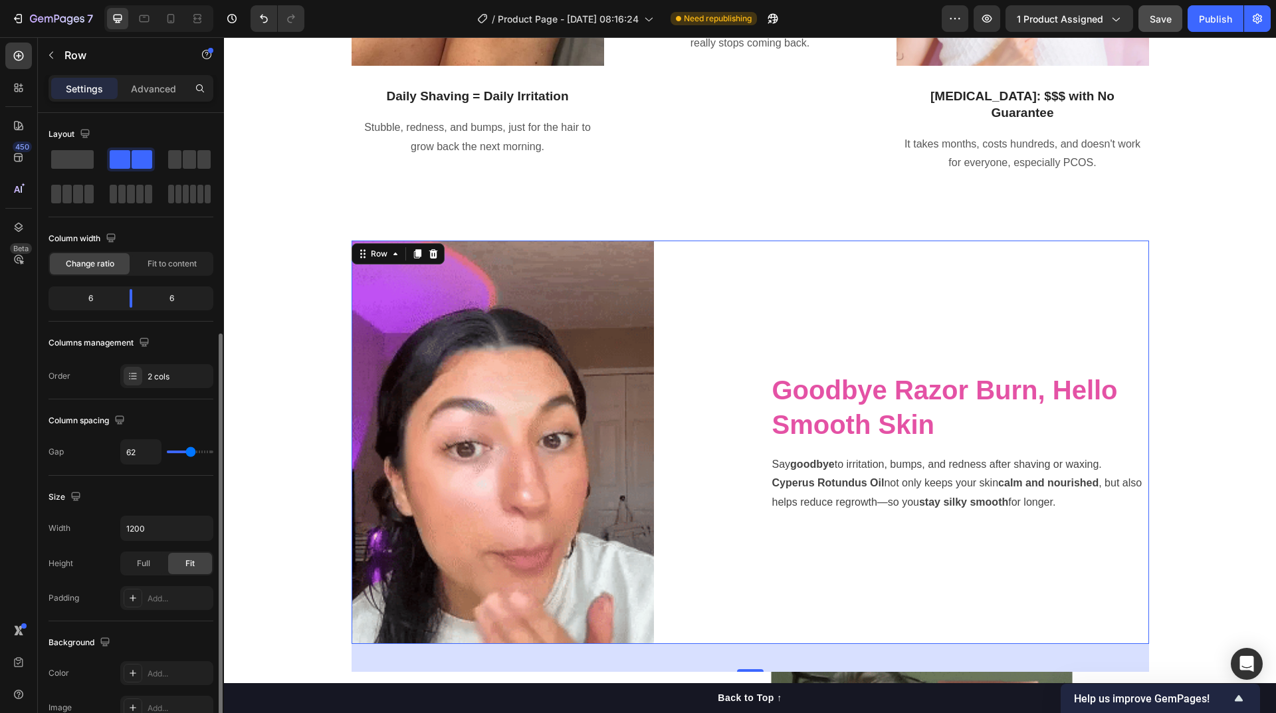
scroll to position [199, 0]
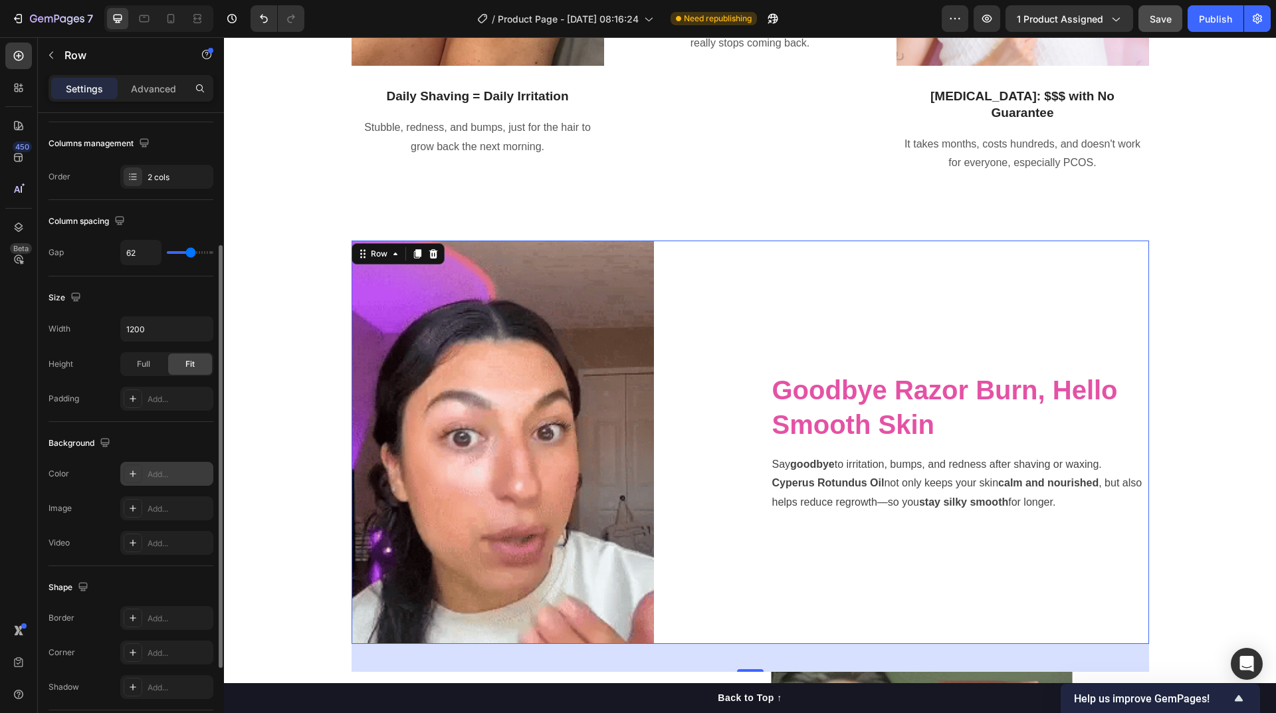
click at [158, 477] on div "Add..." at bounding box center [179, 475] width 62 height 12
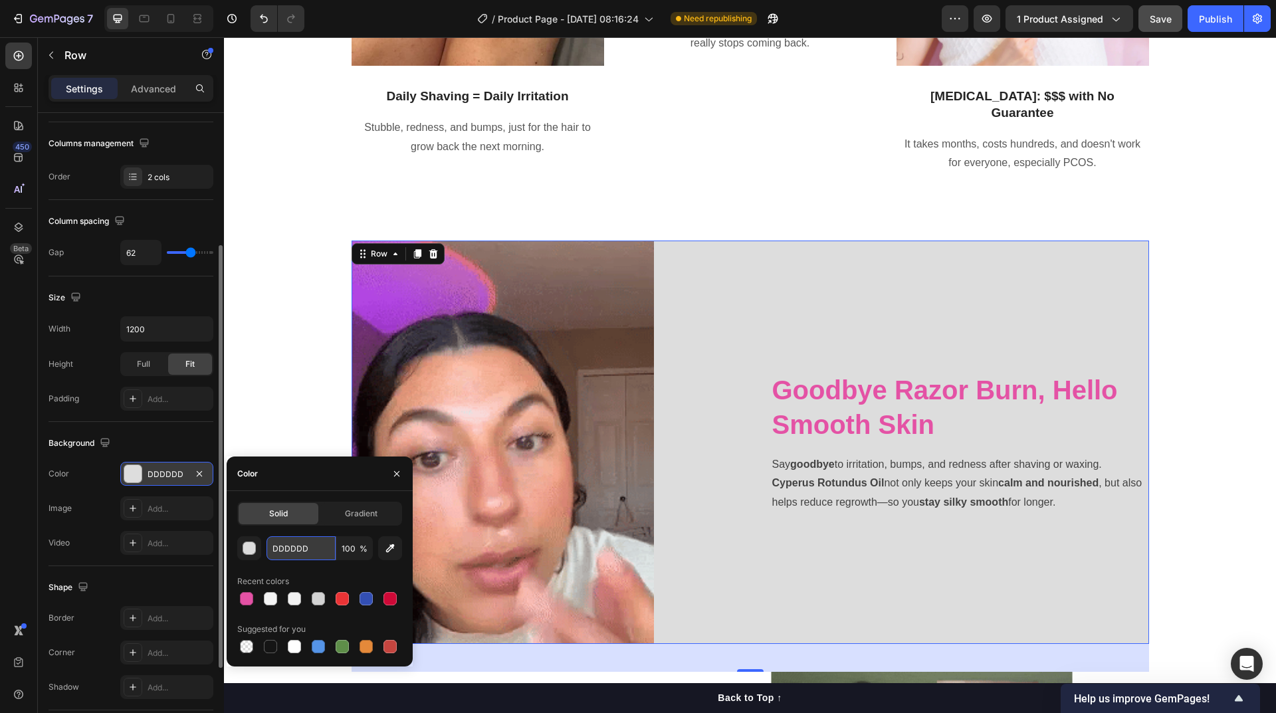
click at [307, 547] on input "DDDDDD" at bounding box center [301, 548] width 69 height 24
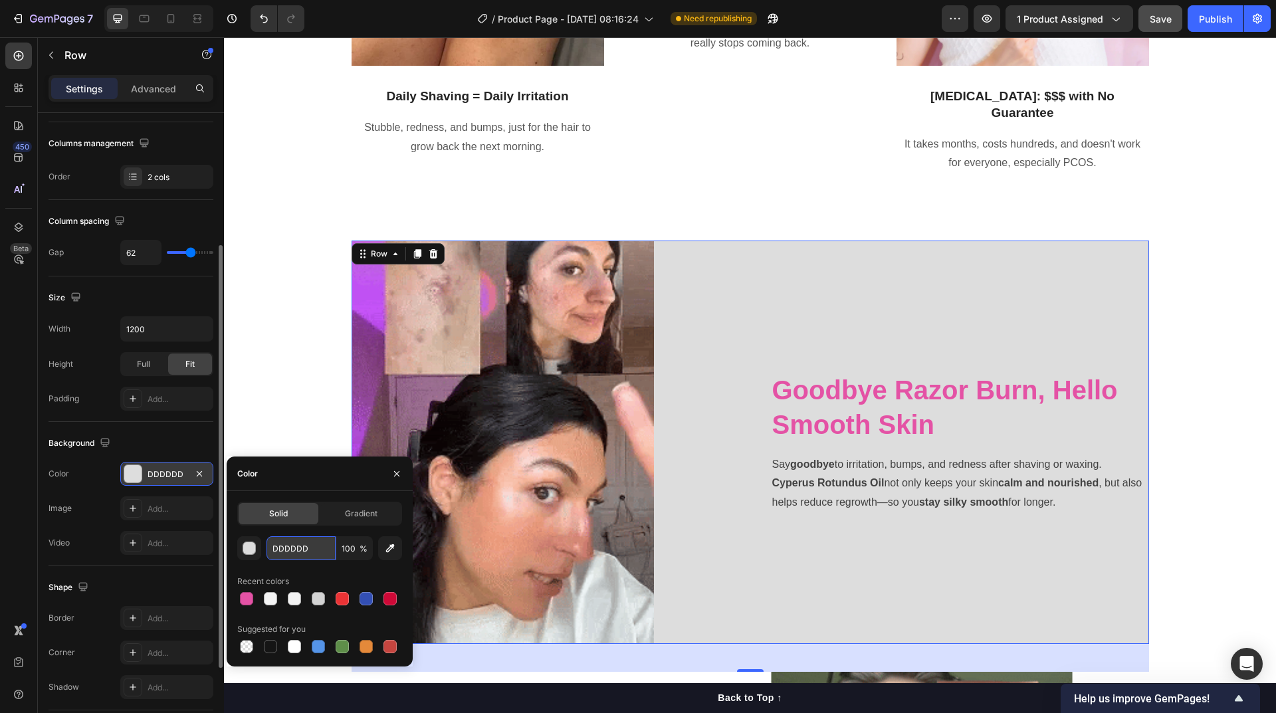
paste input "F8F8F8"
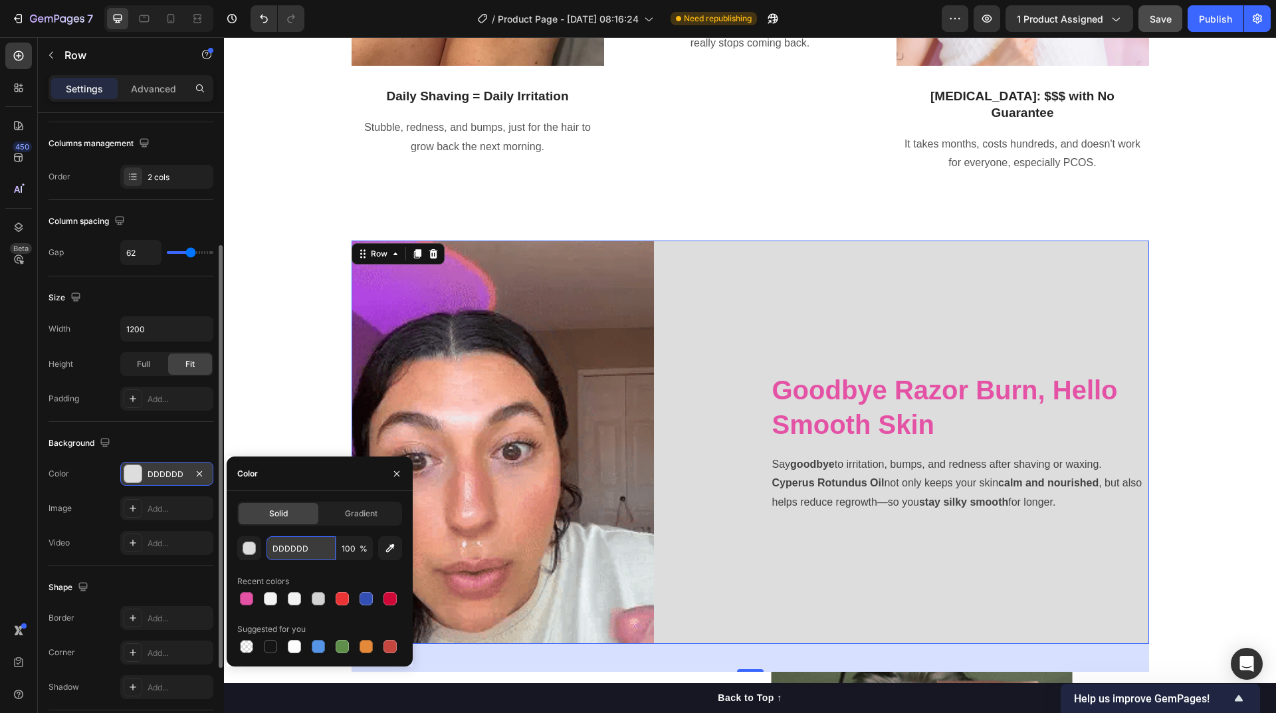
type input "F8F8F8"
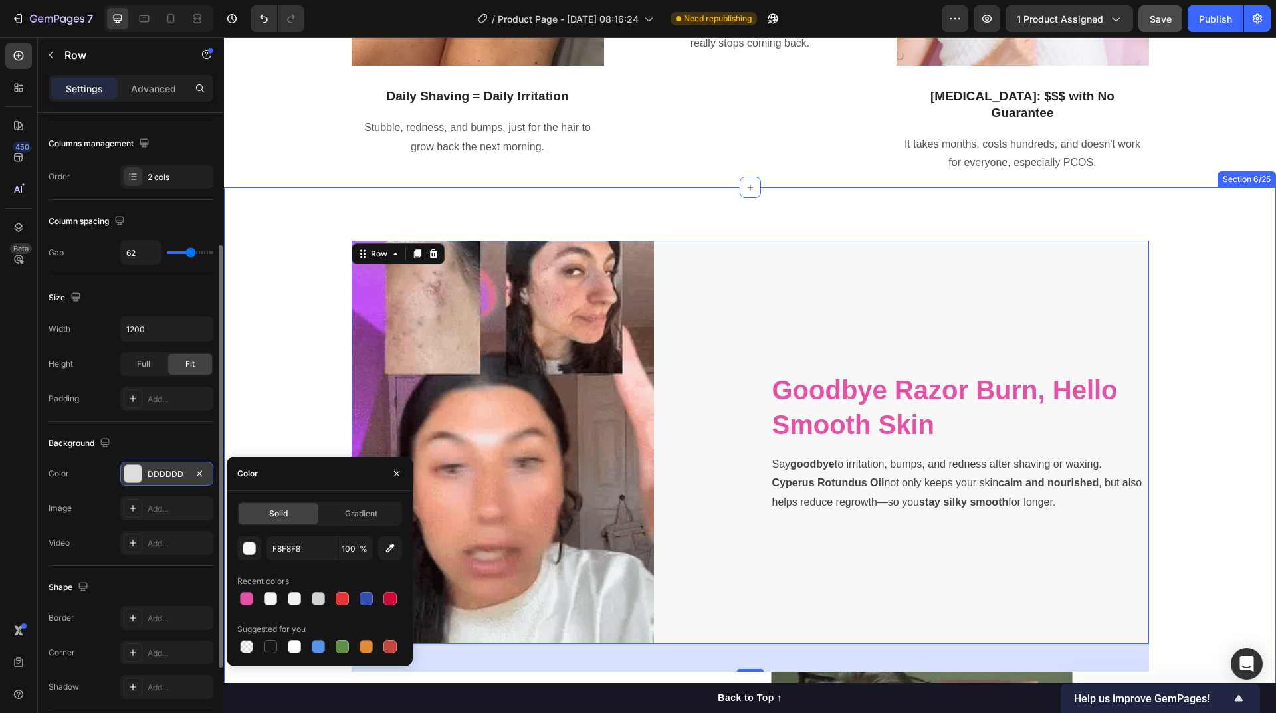
click at [1193, 376] on div "Image Goodbye Razor Burn, Hello Smooth Skin Heading Say goodbye to irritation, …" at bounding box center [750, 658] width 1032 height 835
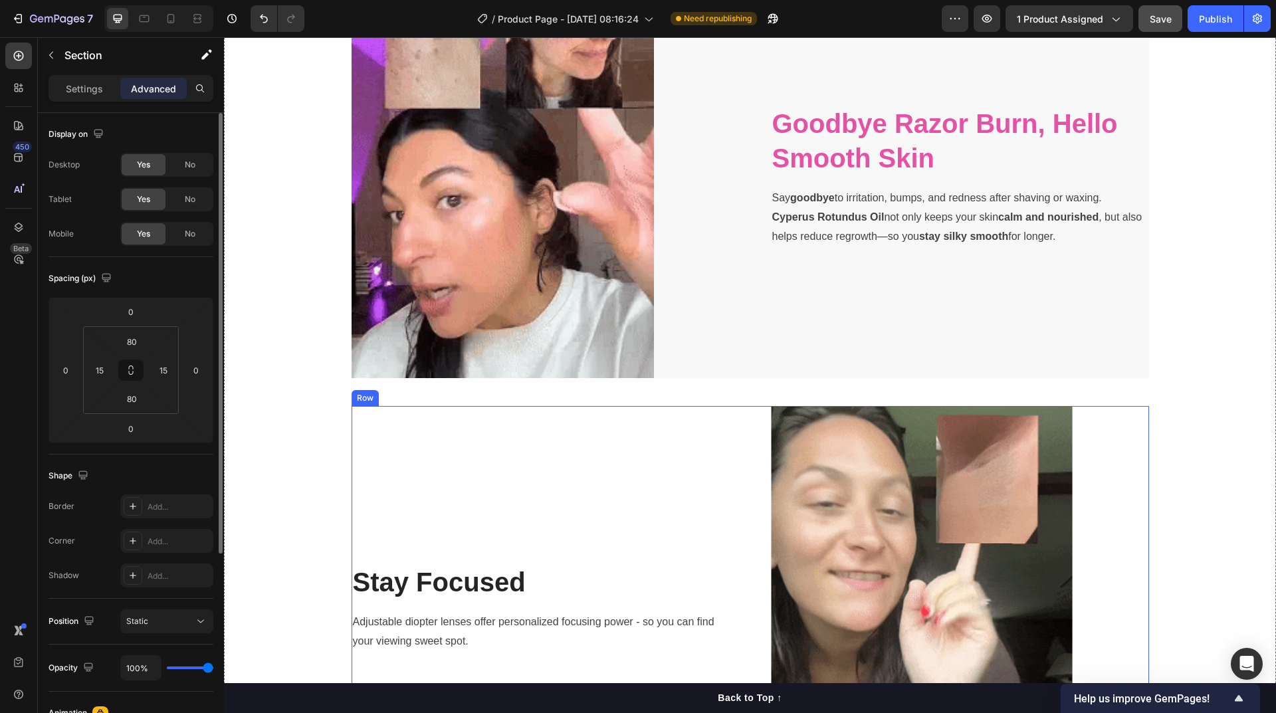
scroll to position [1646, 0]
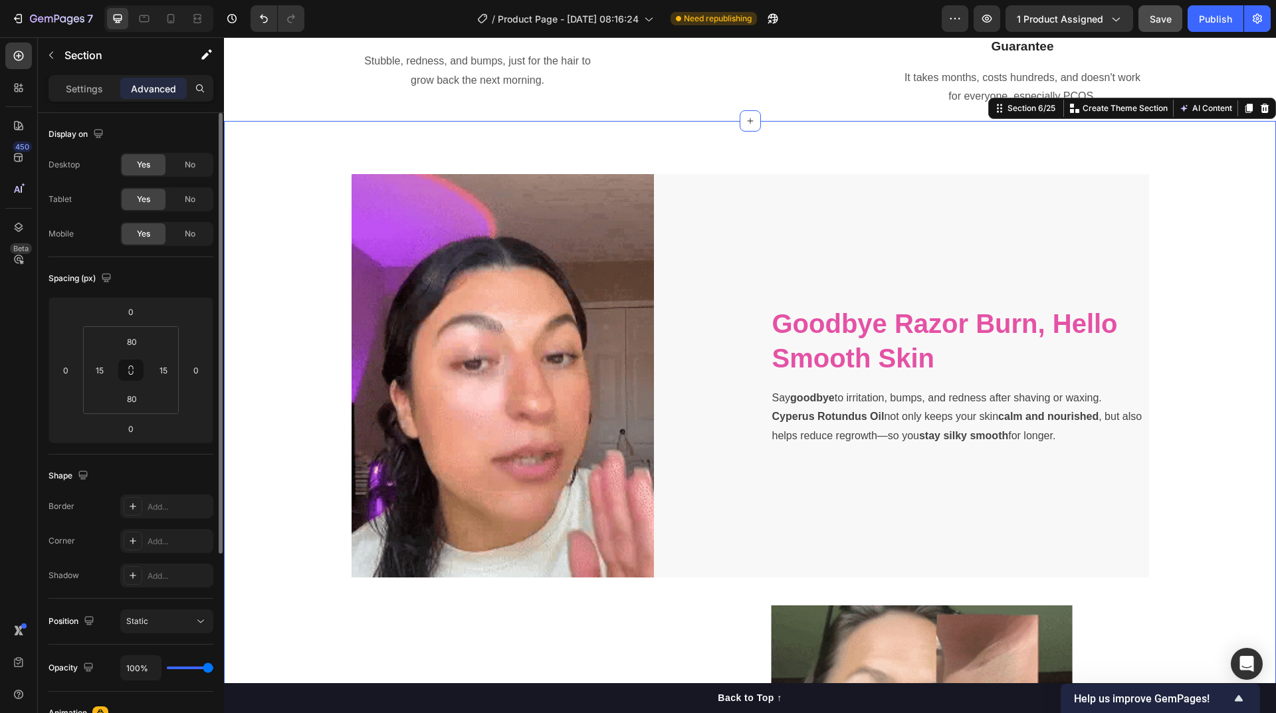
click at [465, 137] on div "Image Goodbye Razor Burn, Hello Smooth Skin Heading Say goodbye to irritation, …" at bounding box center [750, 591] width 1052 height 941
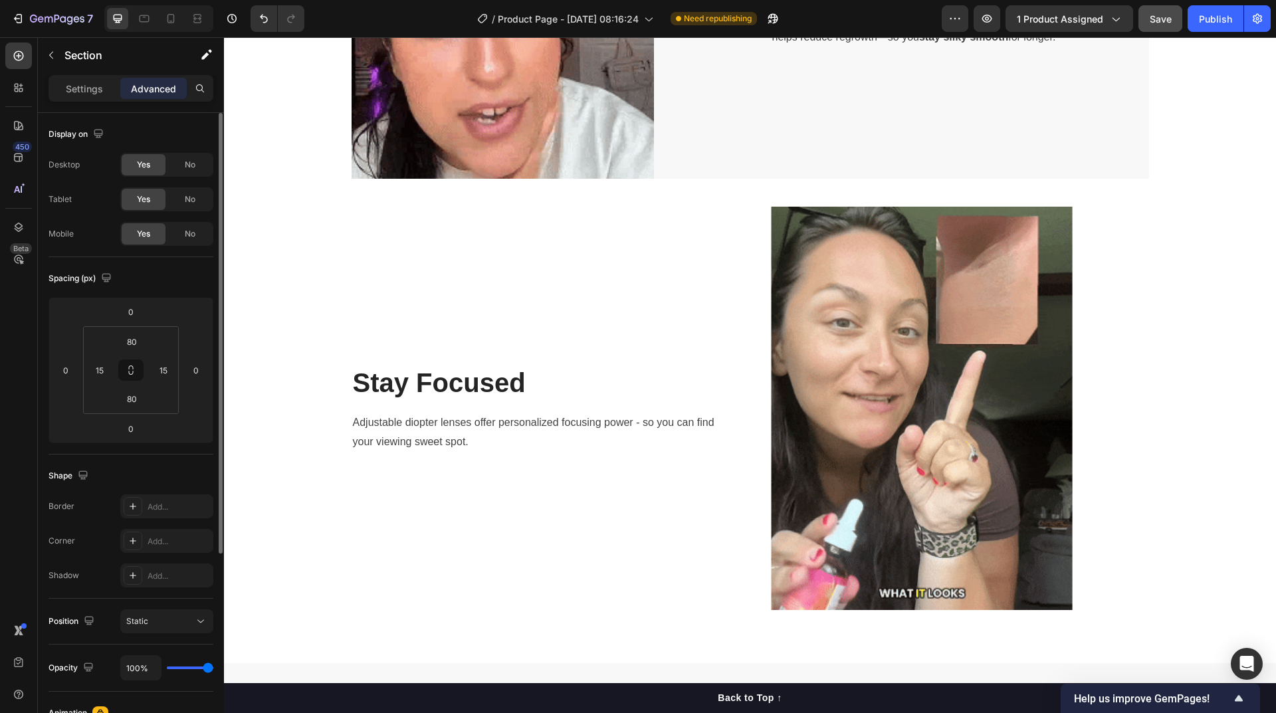
scroll to position [1912, 0]
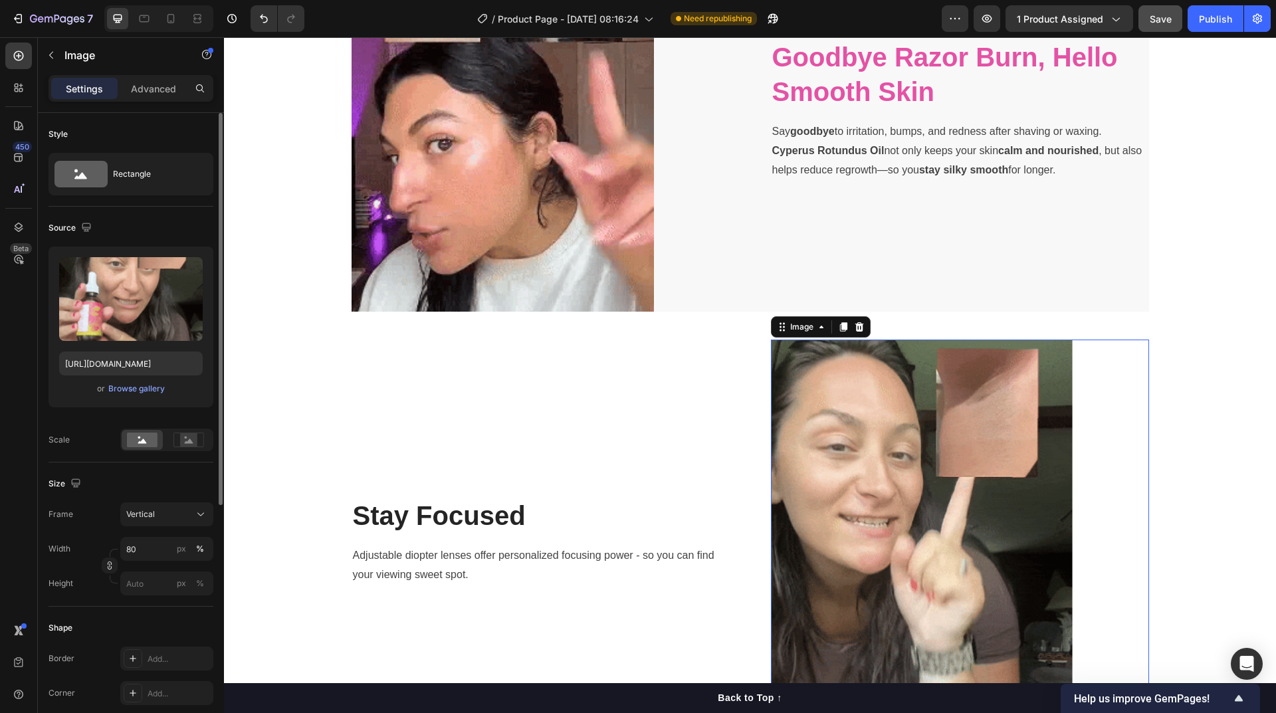
click at [1103, 382] on div at bounding box center [960, 541] width 378 height 403
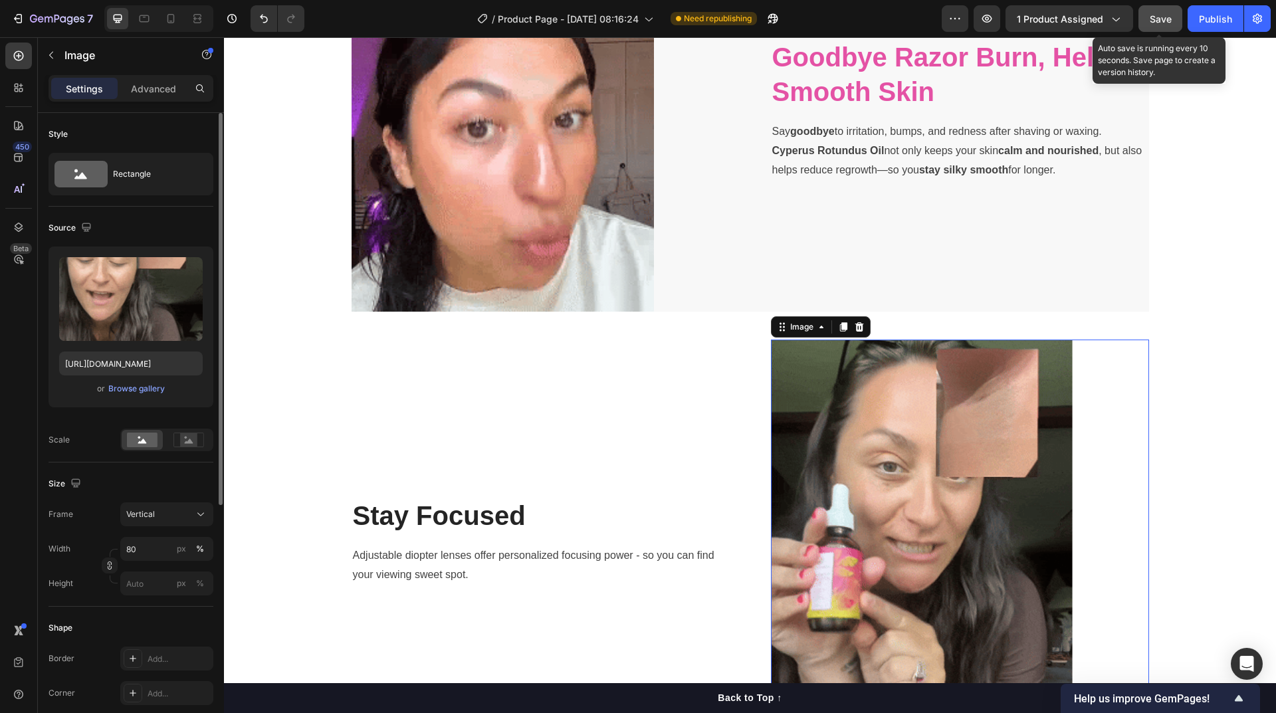
click at [1156, 15] on span "Save" at bounding box center [1161, 18] width 22 height 11
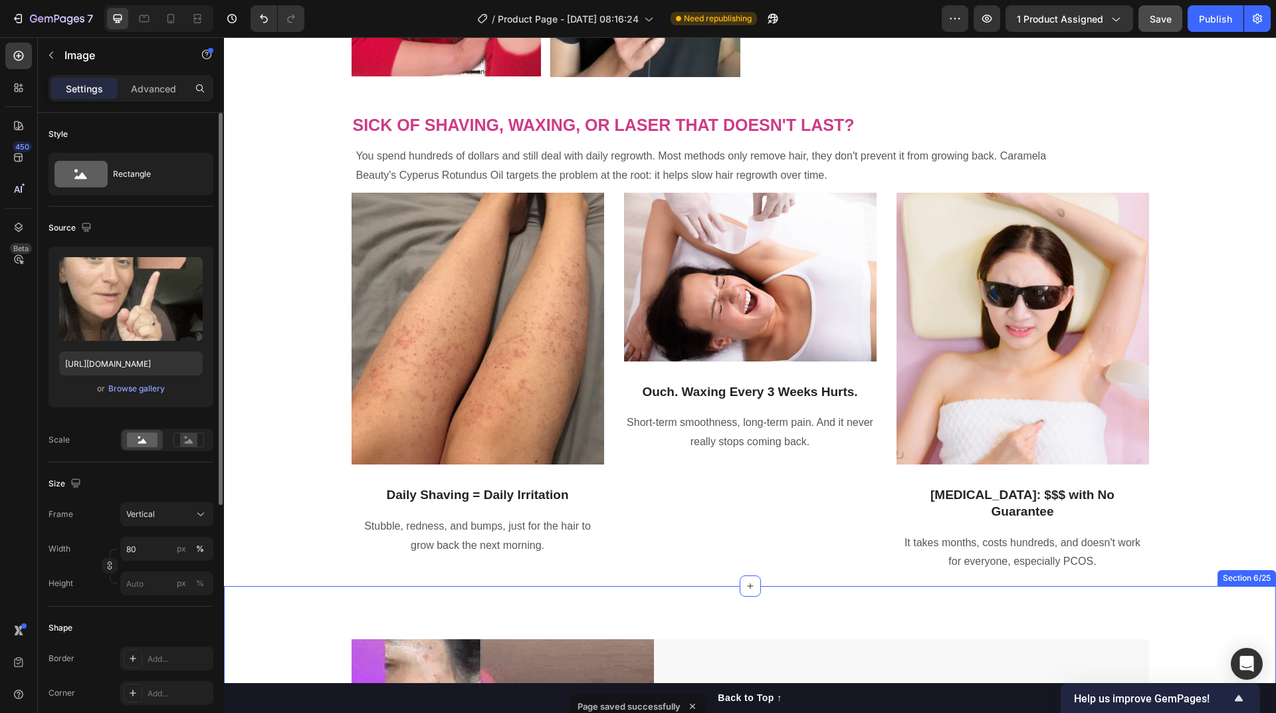
scroll to position [1580, 0]
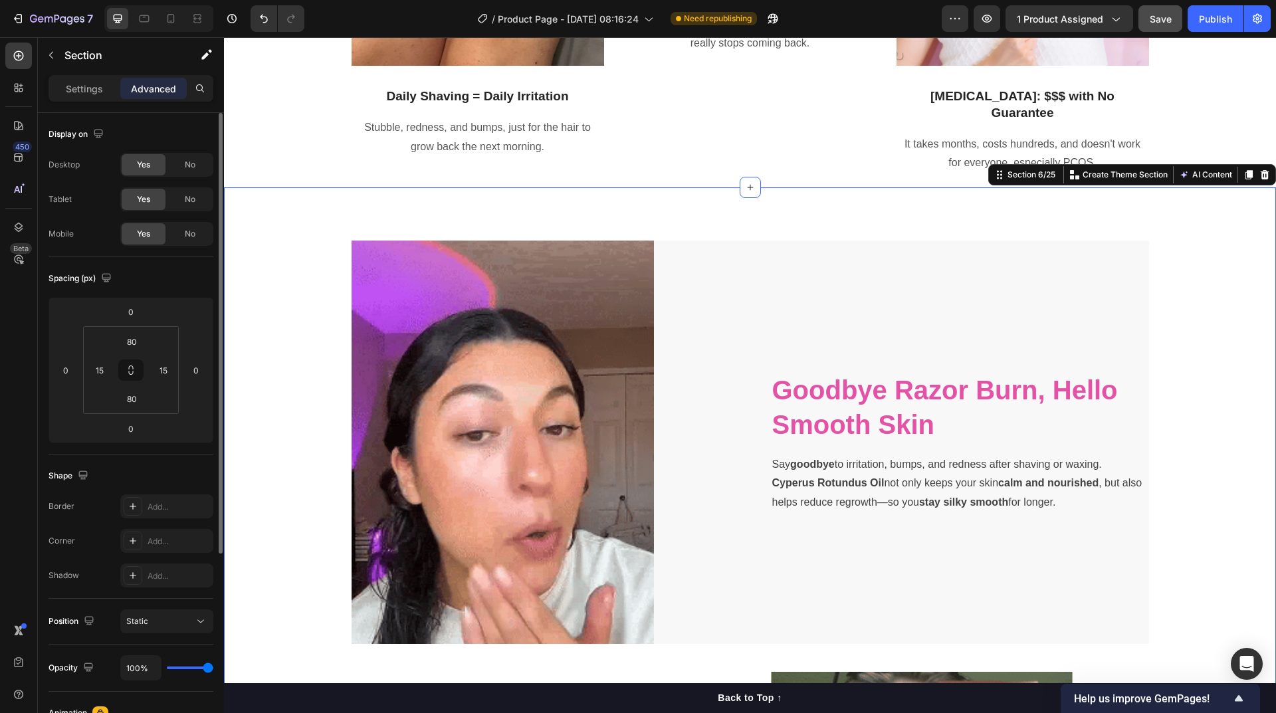
click at [1192, 416] on div "Image Goodbye Razor Burn, Hello Smooth Skin Heading Say goodbye to irritation, …" at bounding box center [750, 658] width 1032 height 835
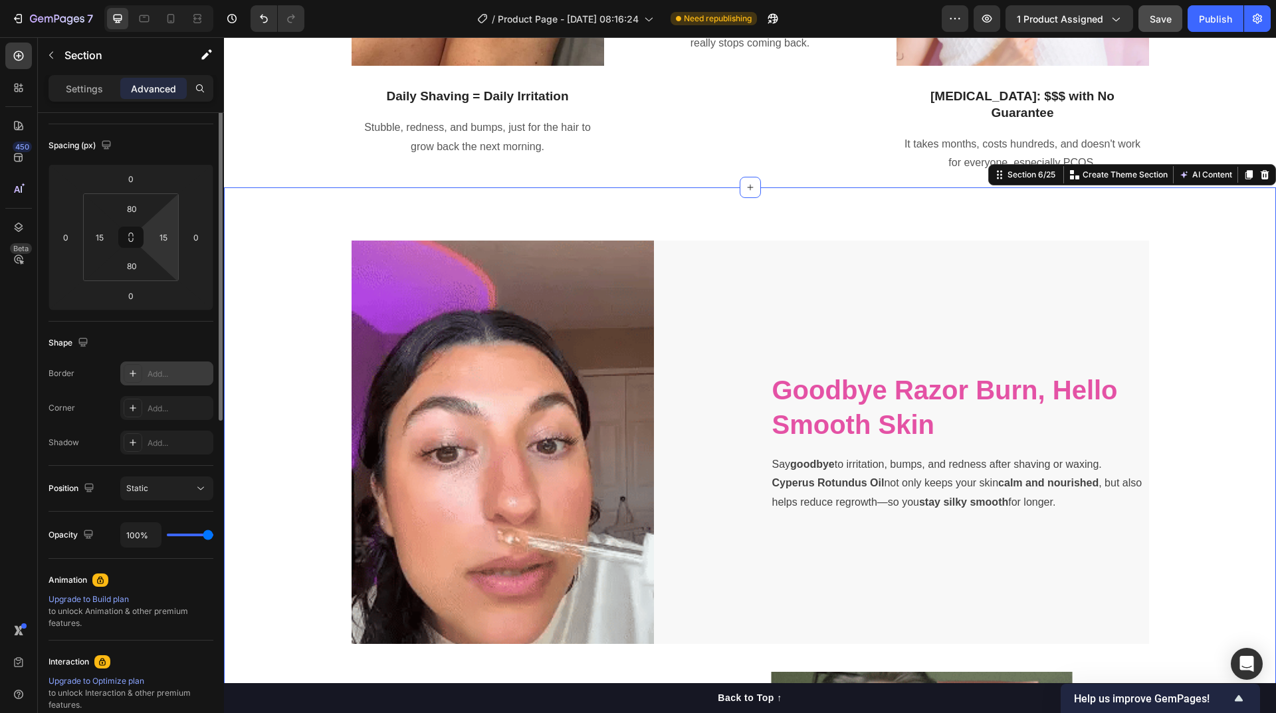
scroll to position [0, 0]
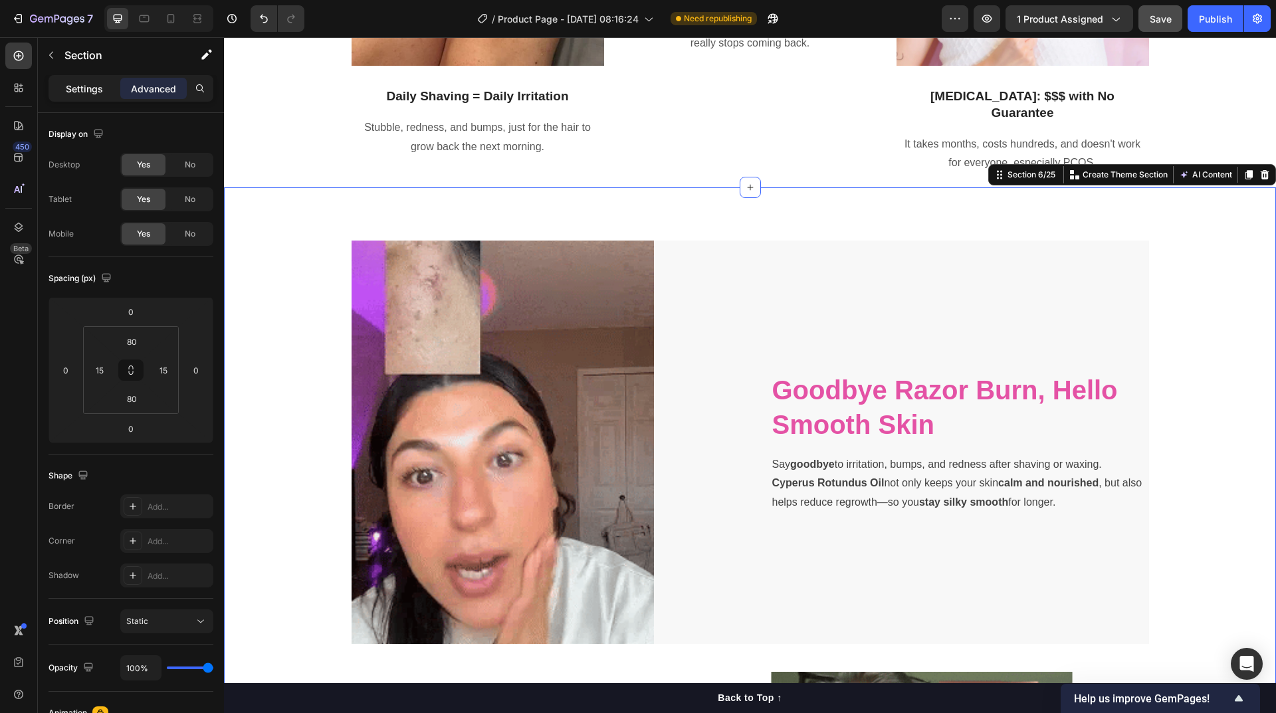
click at [80, 86] on p "Settings" at bounding box center [84, 89] width 37 height 14
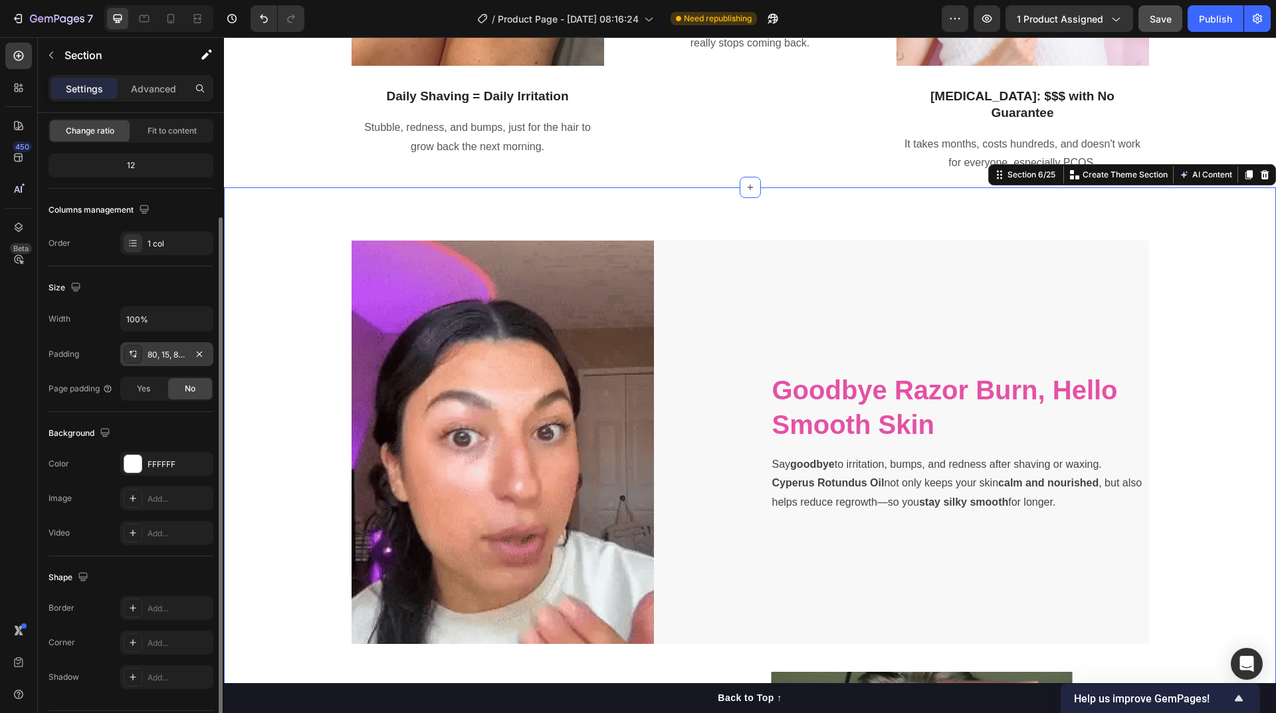
scroll to position [173, 0]
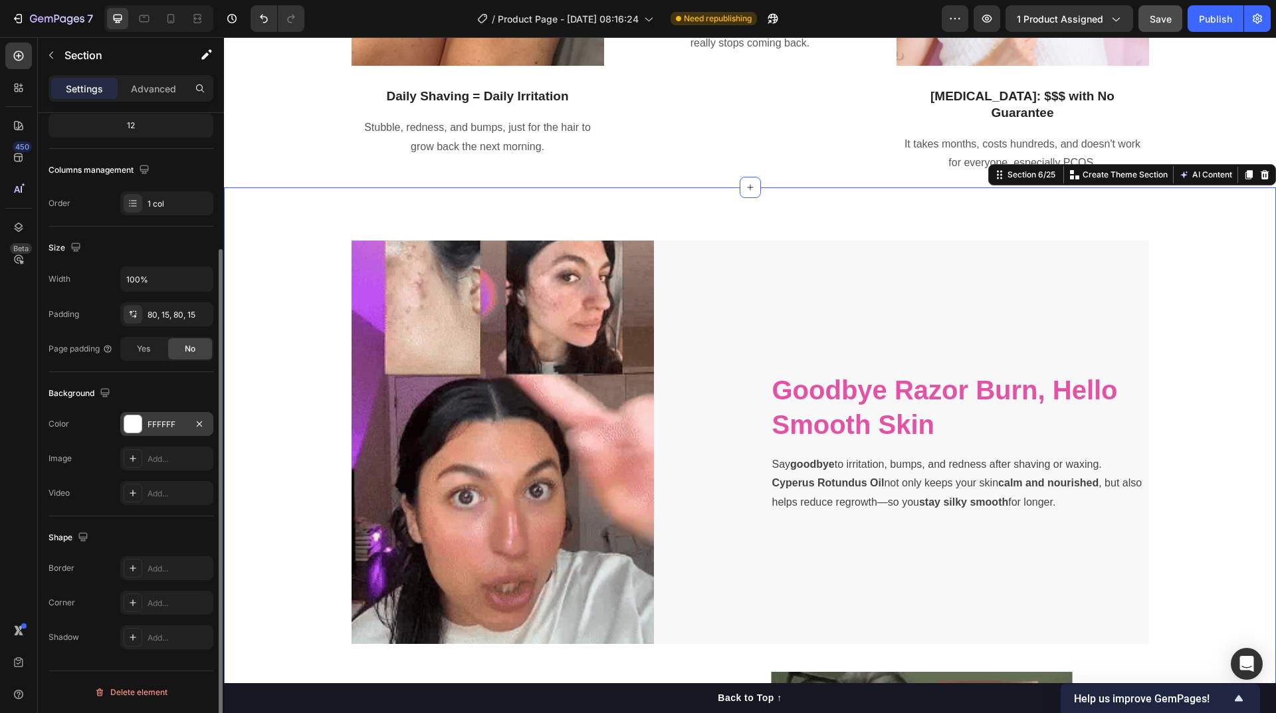
click at [154, 425] on div "FFFFFF" at bounding box center [167, 425] width 39 height 12
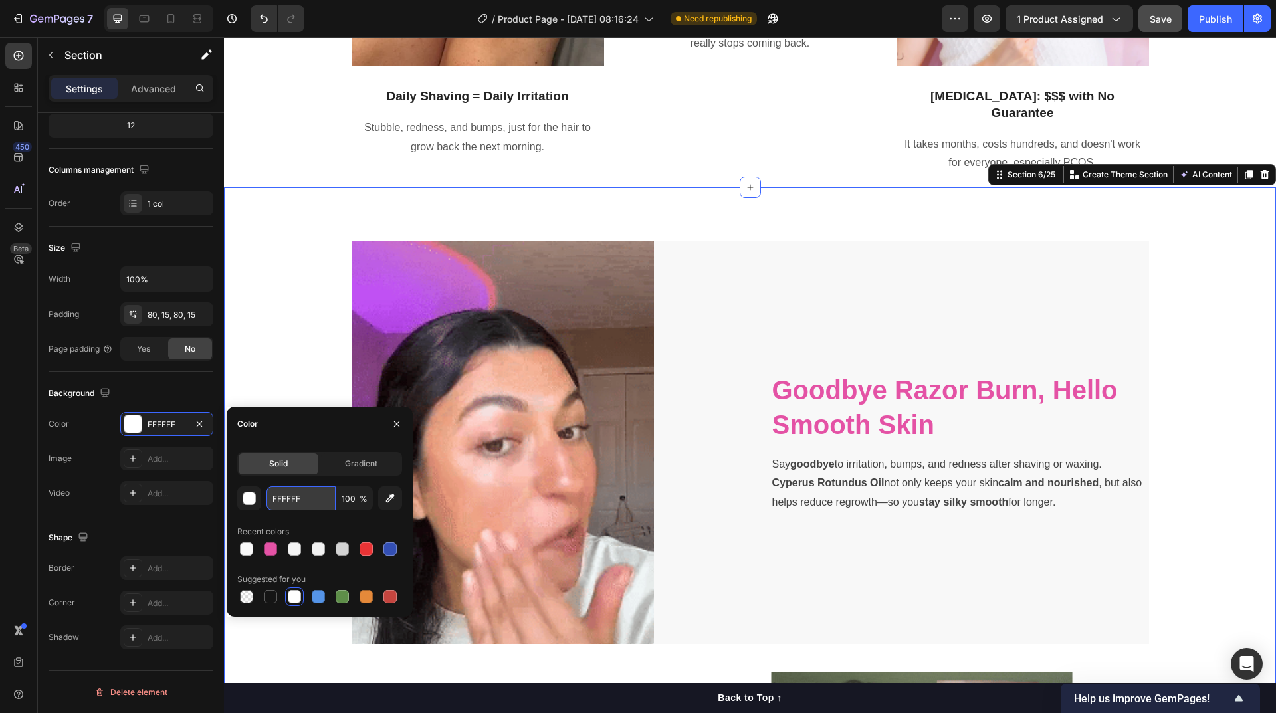
click at [304, 499] on input "FFFFFF" at bounding box center [301, 499] width 69 height 24
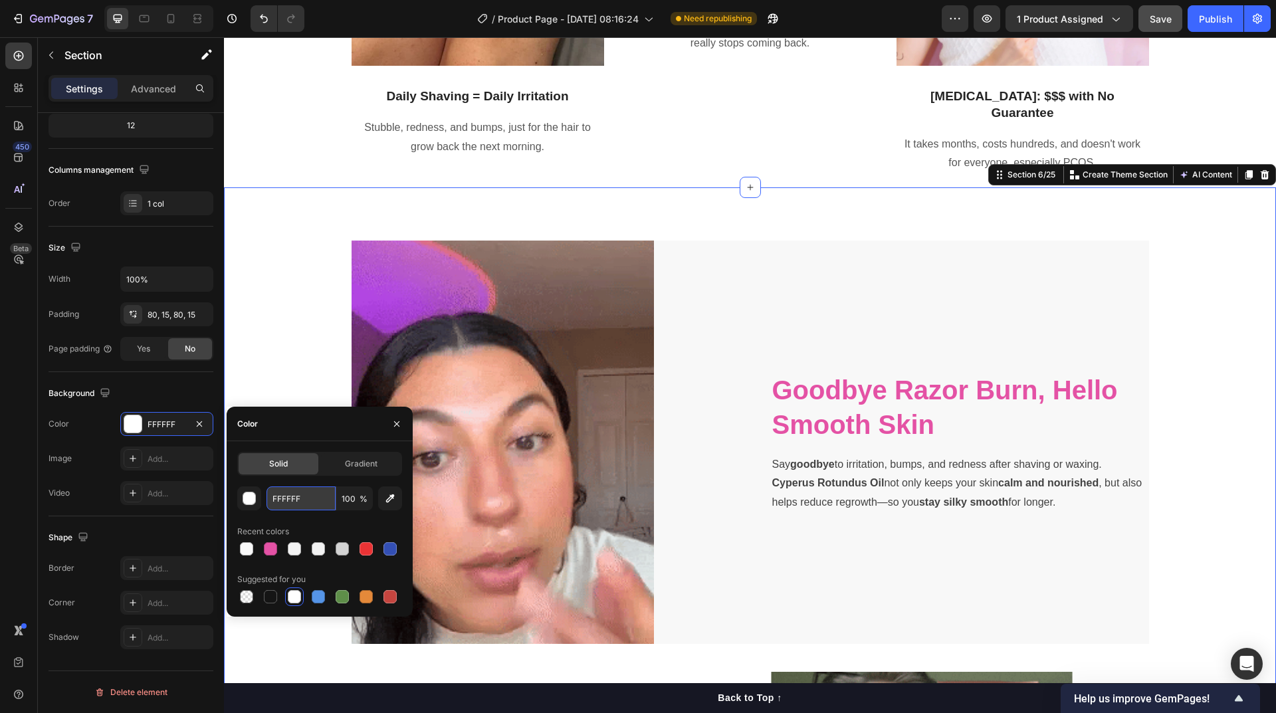
click at [304, 499] on input "FFFFFF" at bounding box center [301, 499] width 69 height 24
paste input "8F8F8"
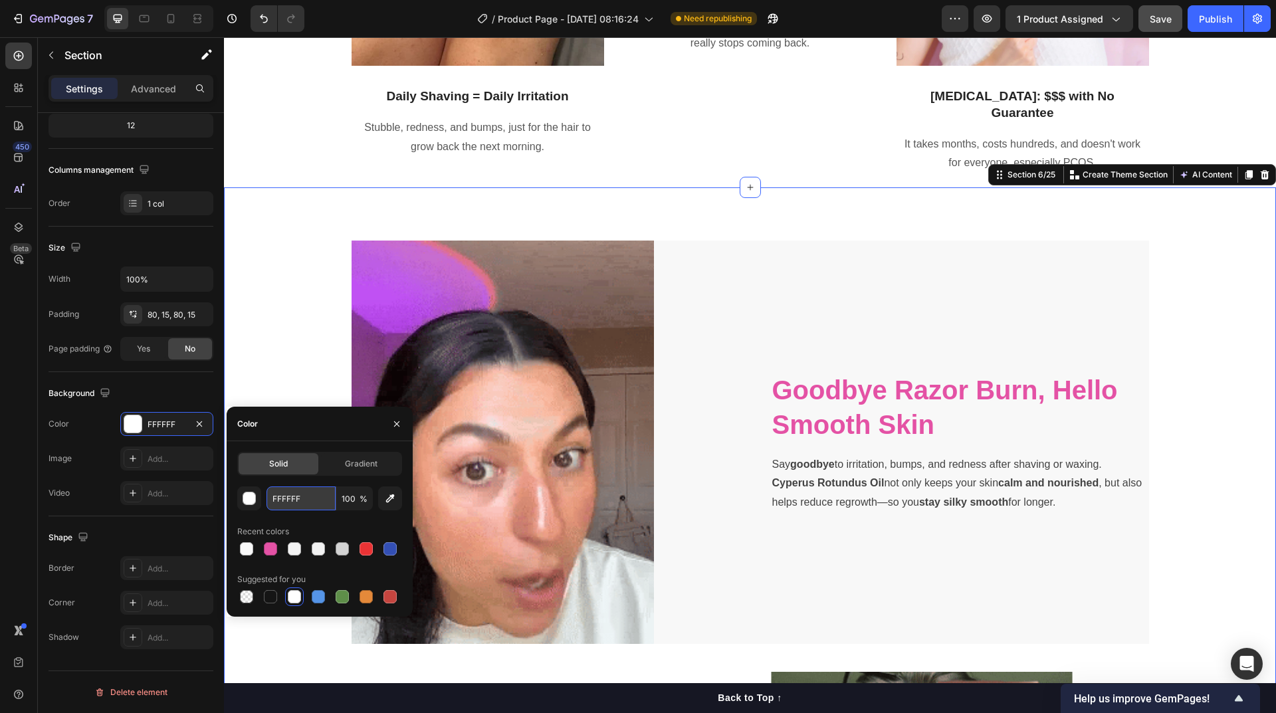
type input "F8F8F8"
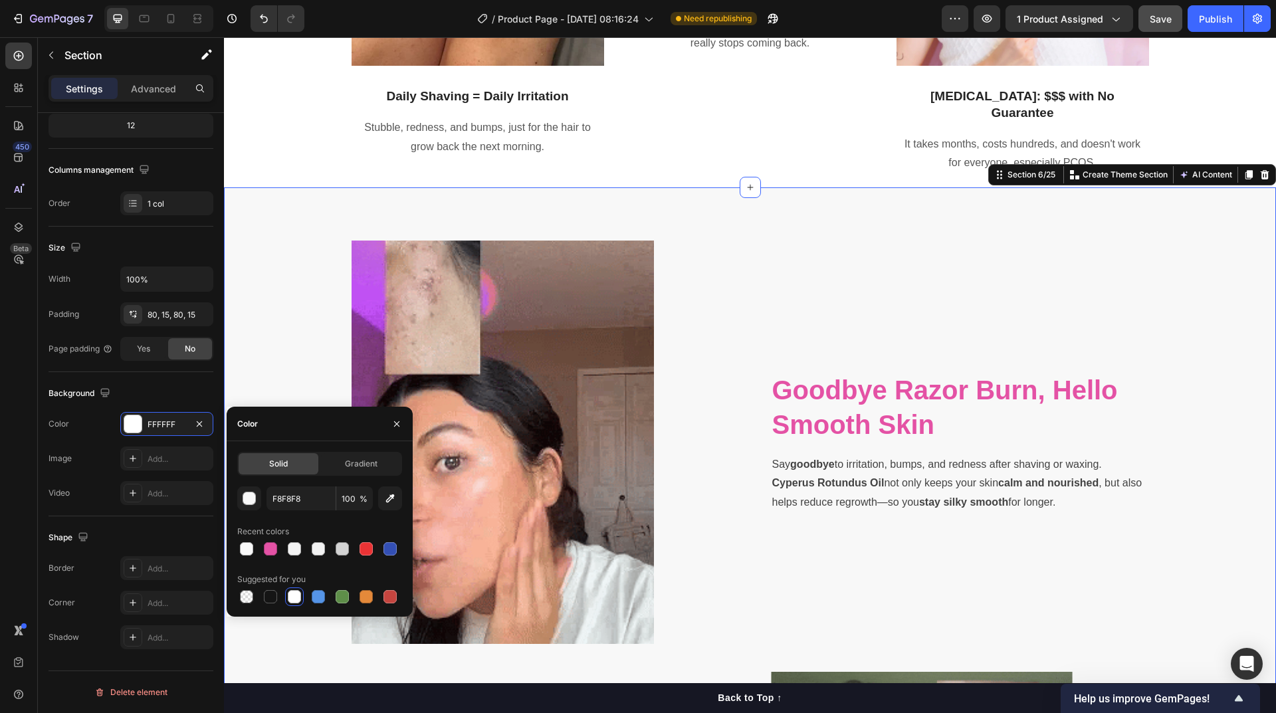
click at [1178, 272] on div "Image Goodbye Razor Burn, Hello Smooth Skin Heading Say goodbye to irritation, …" at bounding box center [750, 658] width 1032 height 835
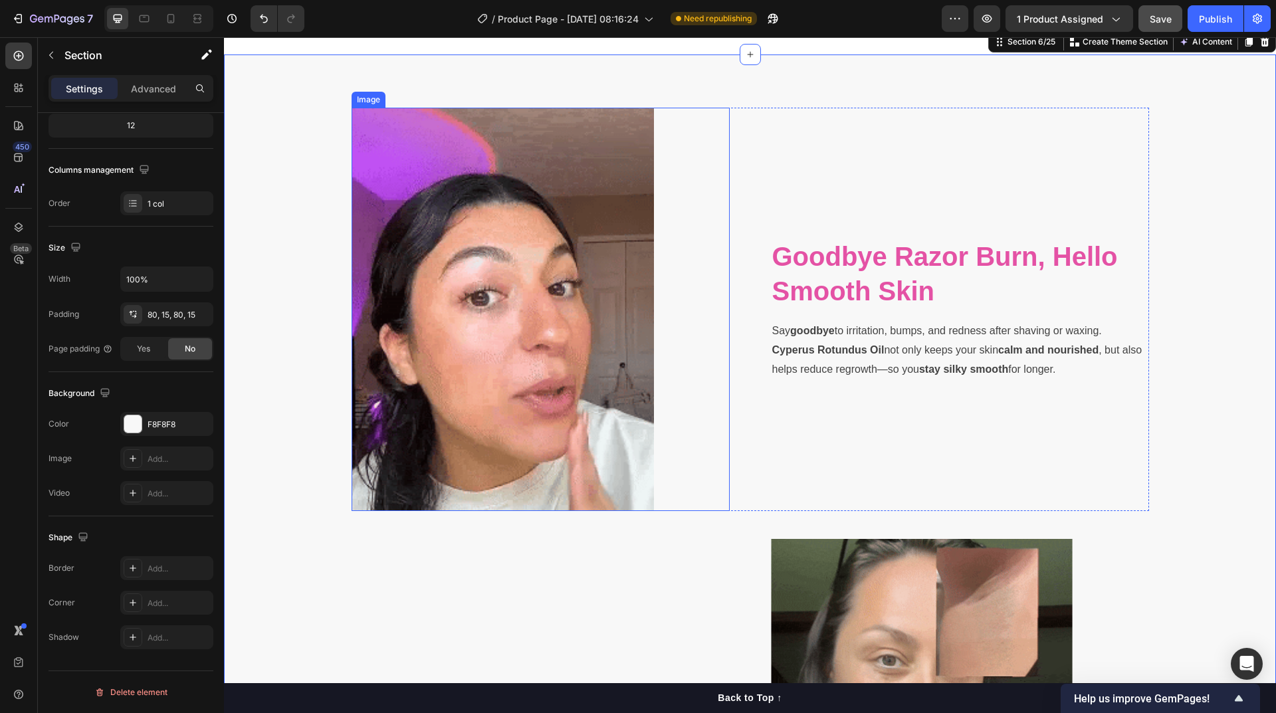
scroll to position [1912, 0]
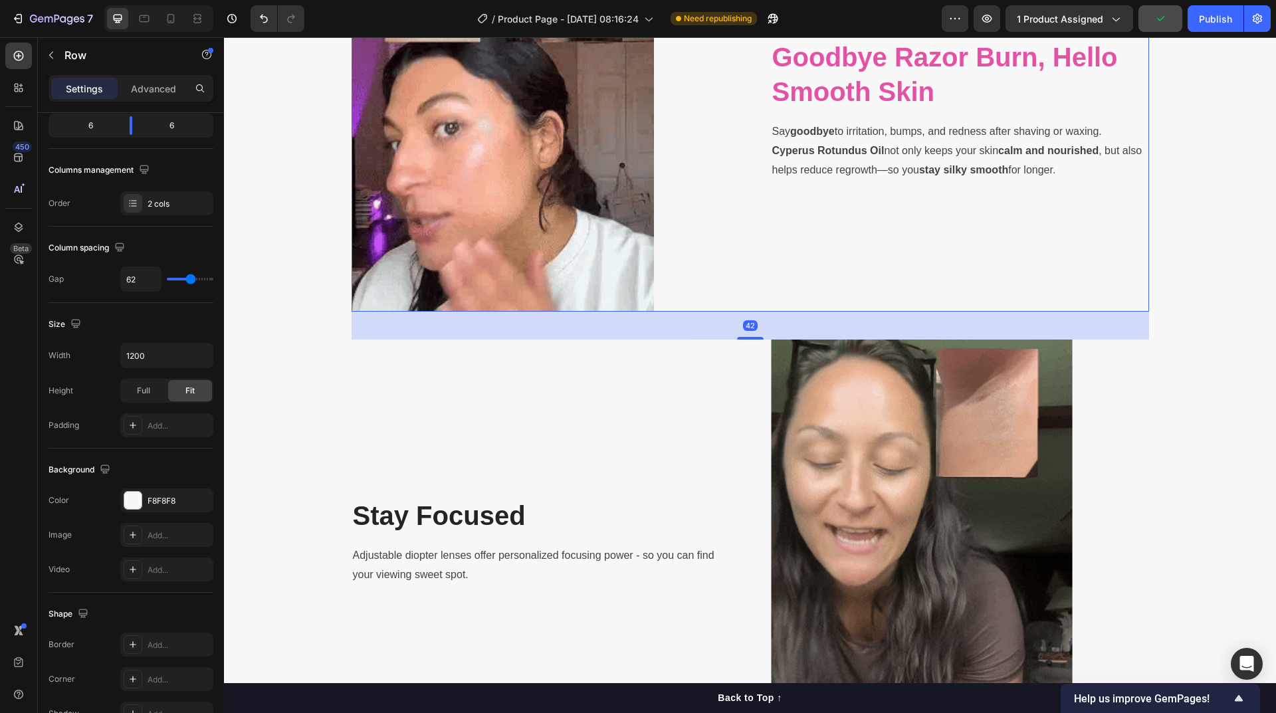
click at [821, 271] on div "Goodbye Razor Burn, Hello Smooth Skin Heading Say goodbye to irritation, bumps,…" at bounding box center [960, 109] width 378 height 403
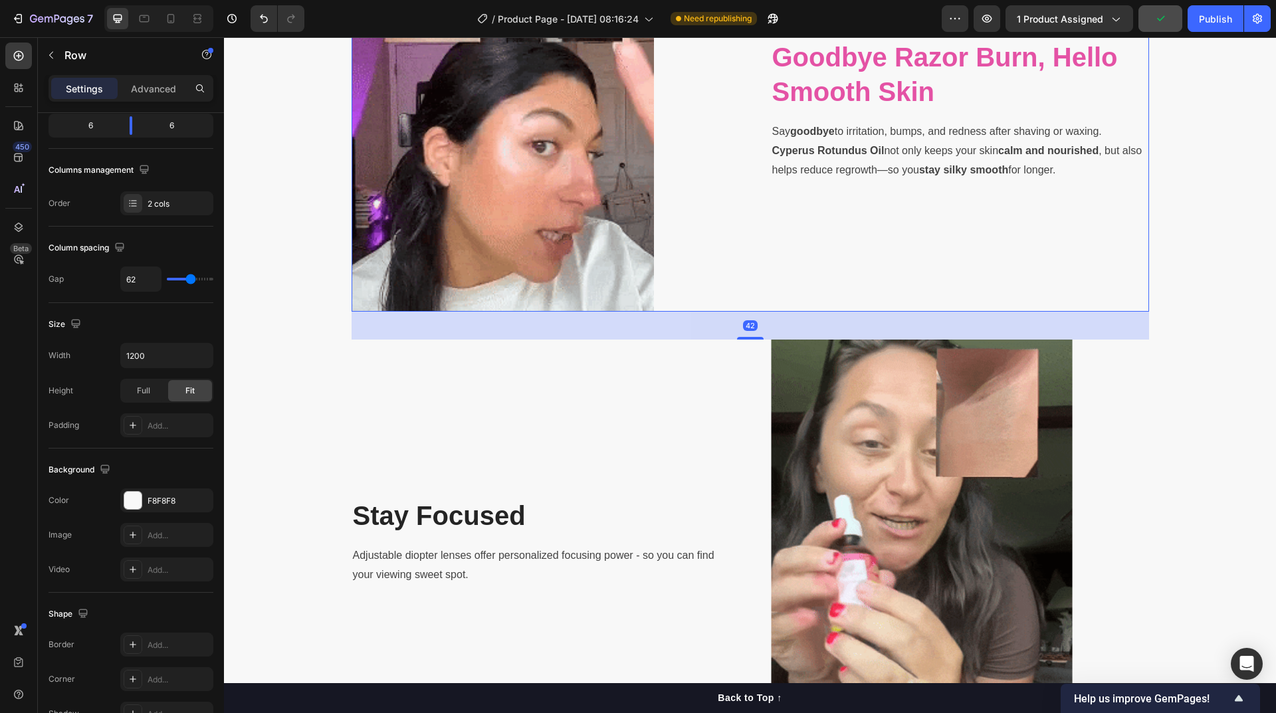
scroll to position [0, 0]
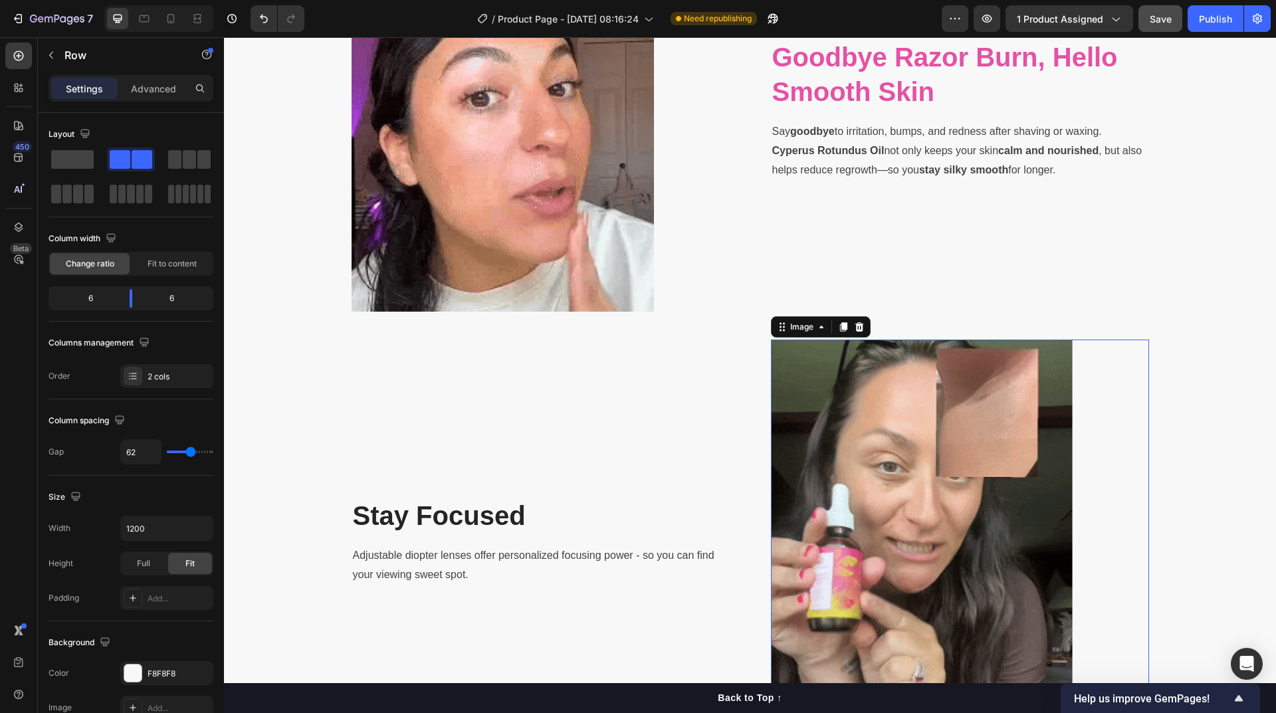
click at [1103, 419] on div at bounding box center [960, 541] width 378 height 403
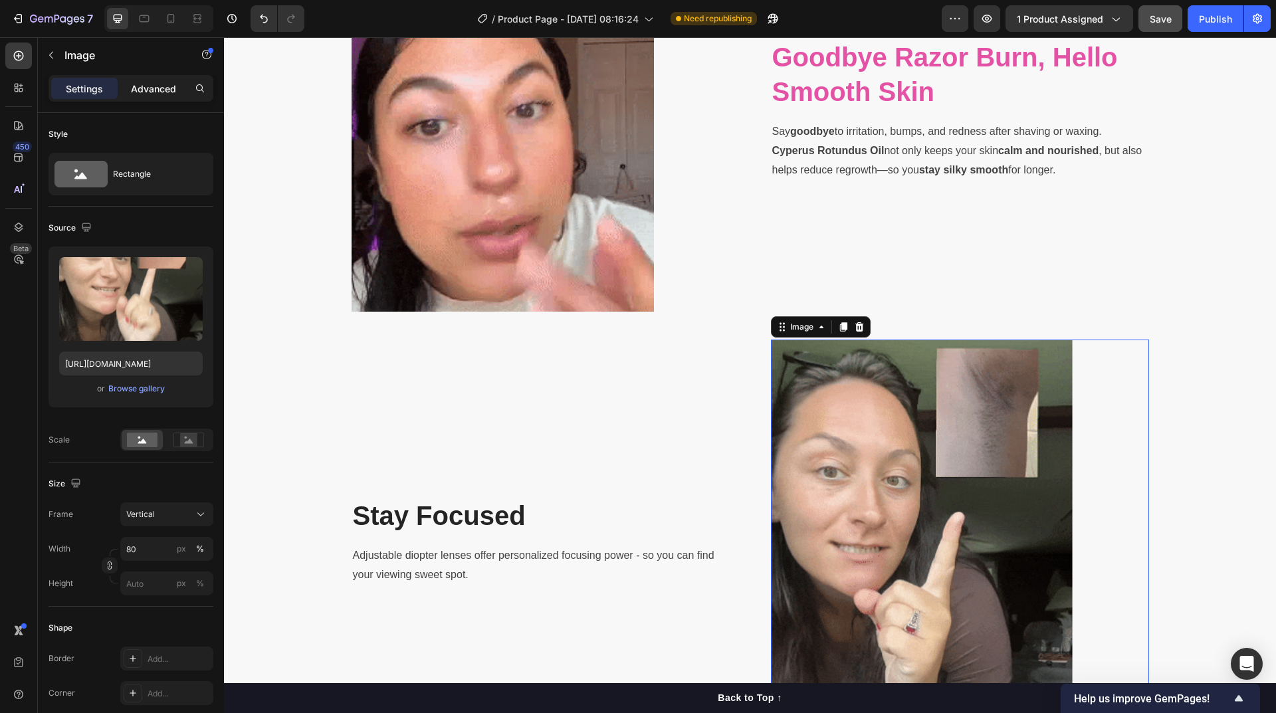
click at [152, 88] on p "Advanced" at bounding box center [153, 89] width 45 height 14
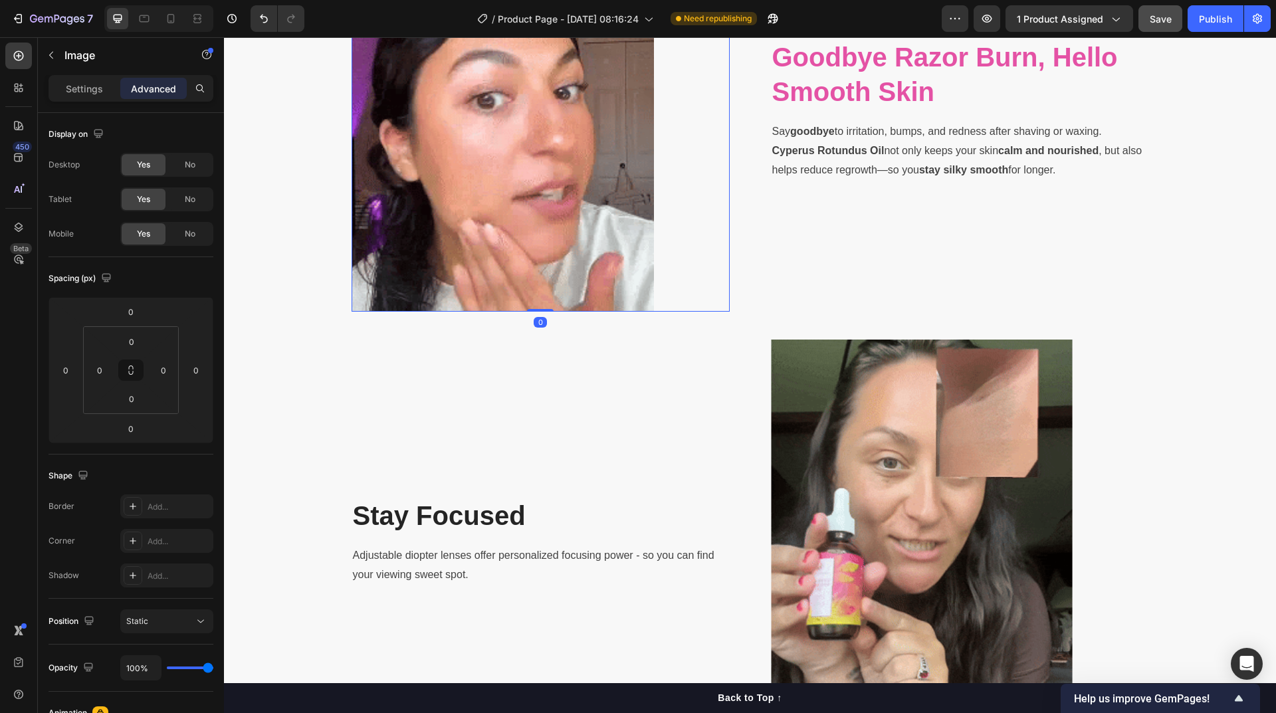
click at [669, 272] on div at bounding box center [541, 109] width 378 height 403
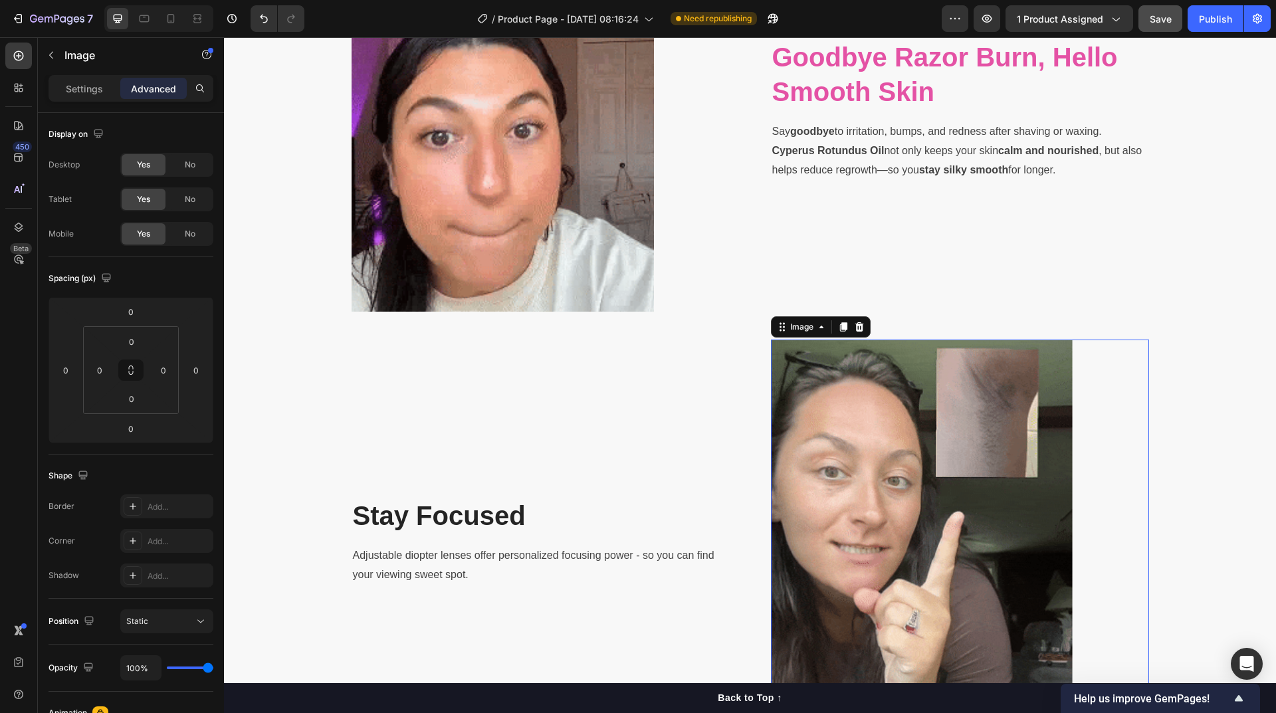
click at [937, 427] on img at bounding box center [922, 541] width 302 height 403
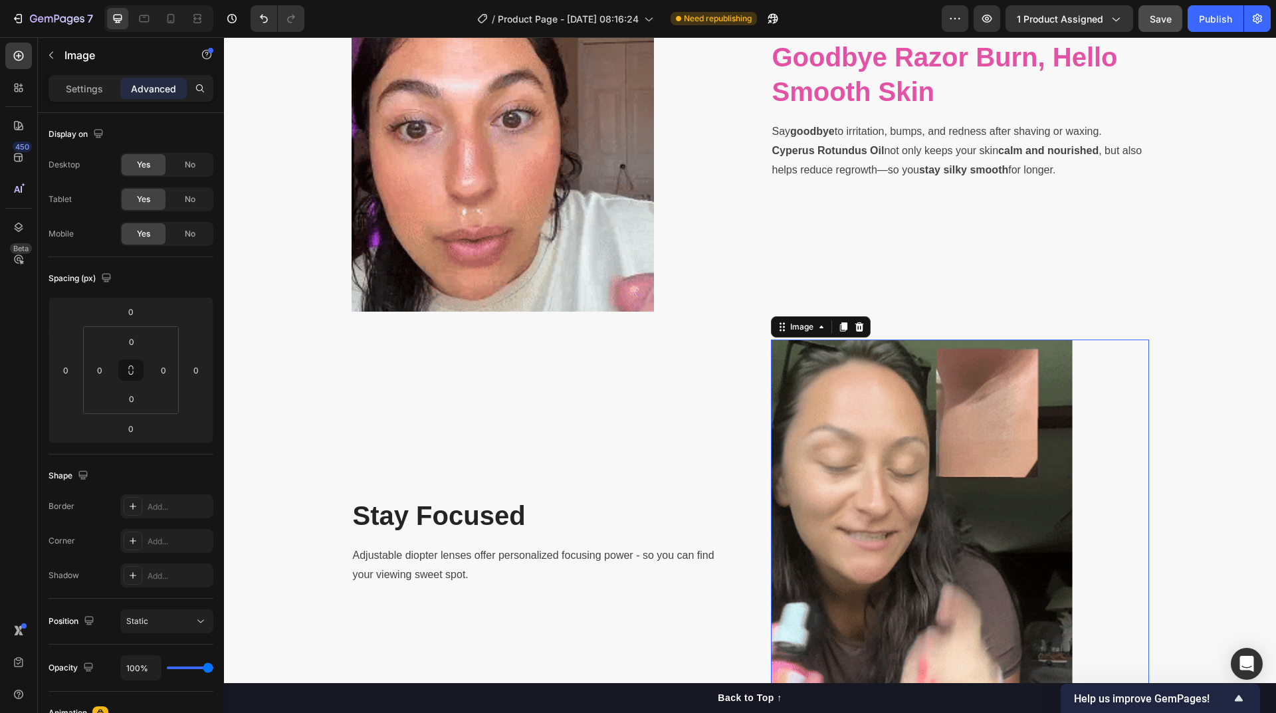
click at [887, 449] on img at bounding box center [922, 541] width 302 height 403
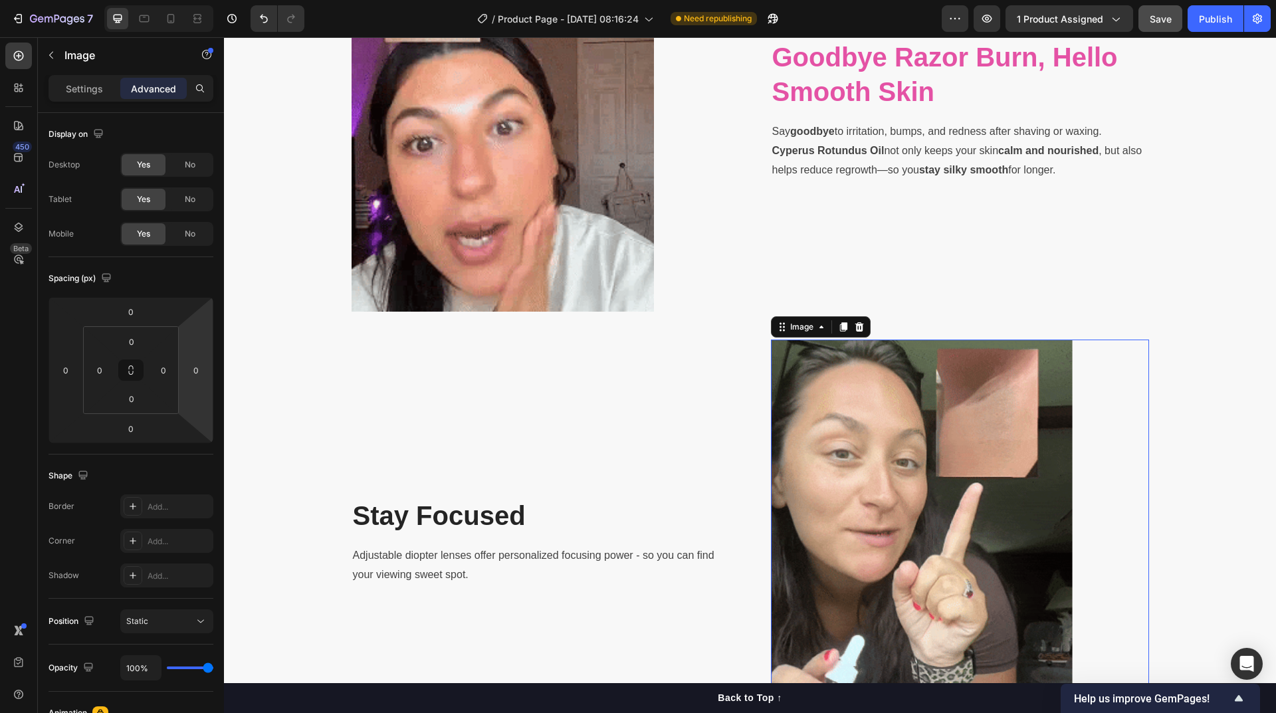
click at [1107, 424] on div at bounding box center [960, 541] width 378 height 403
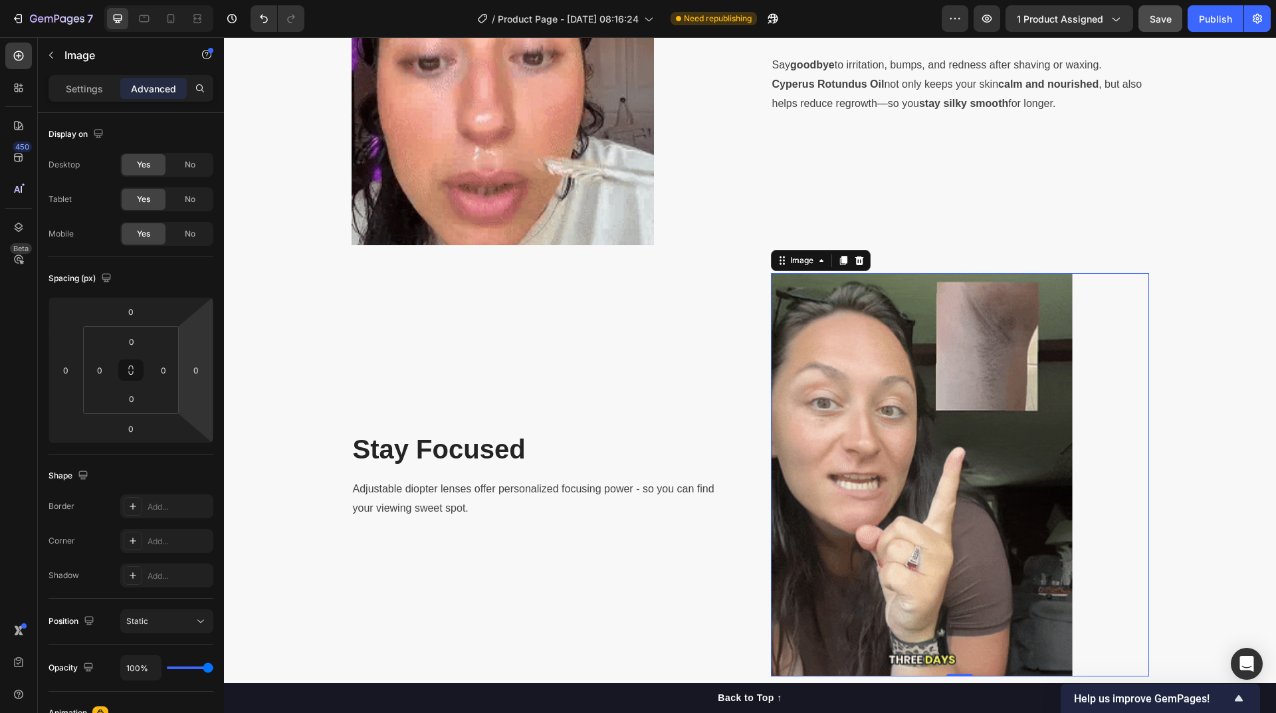
scroll to position [2045, 0]
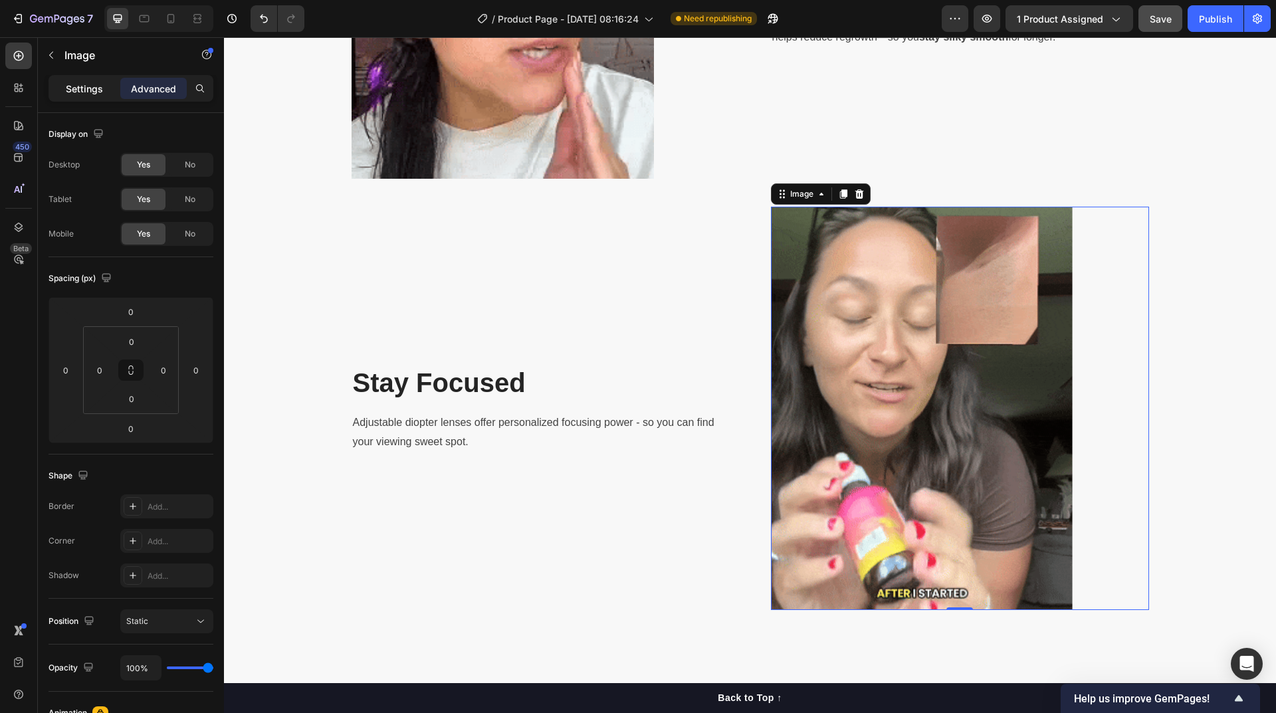
click at [83, 97] on div "Settings" at bounding box center [84, 88] width 66 height 21
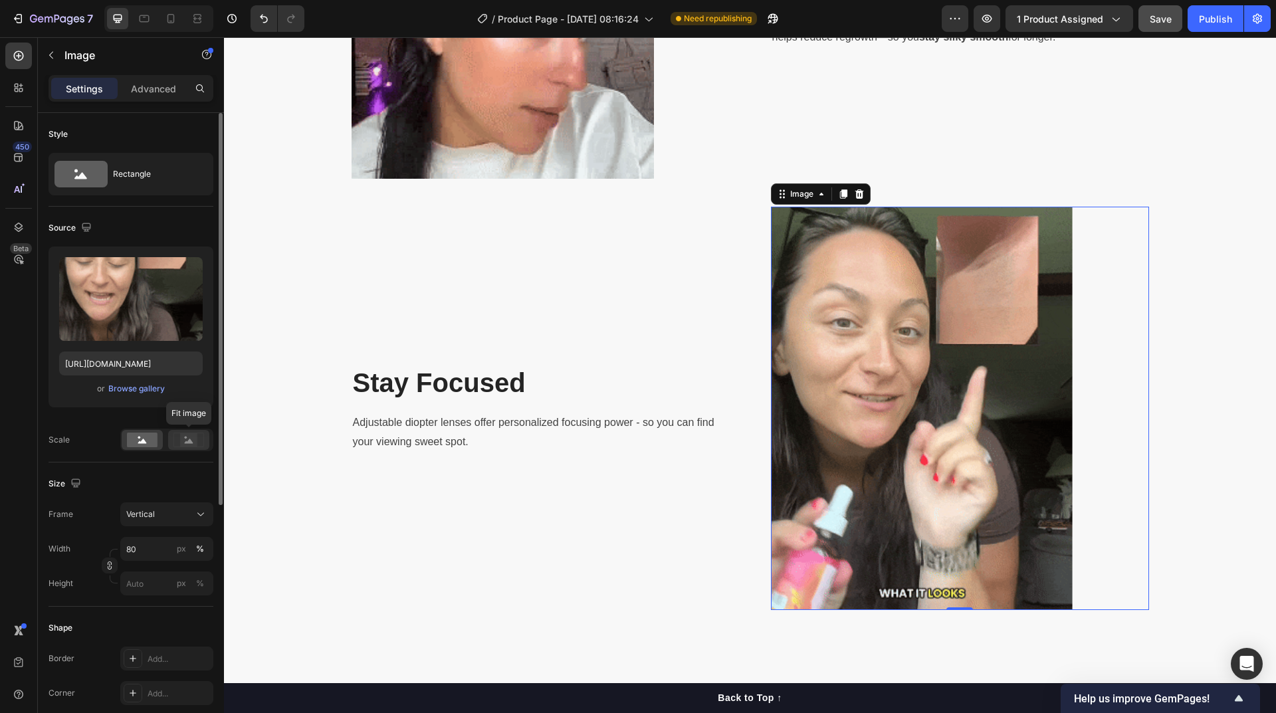
scroll to position [133, 0]
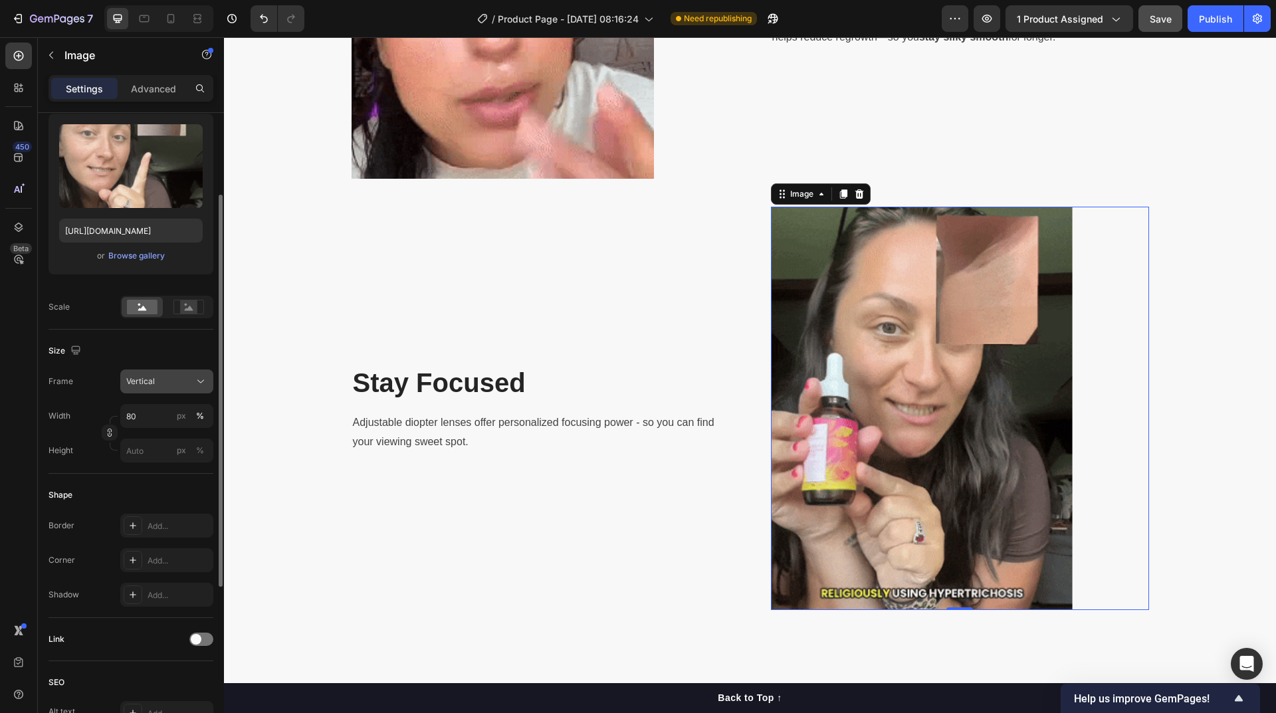
click at [169, 382] on div "Vertical" at bounding box center [158, 382] width 65 height 12
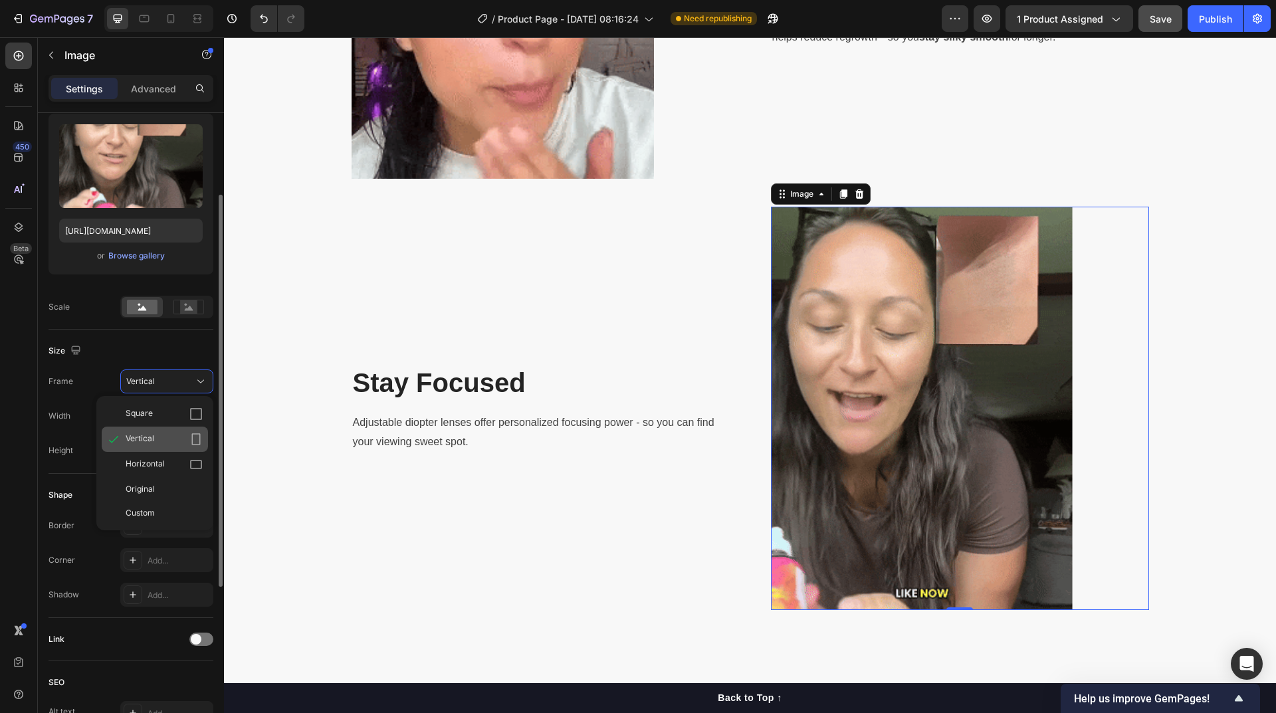
click at [177, 439] on div "Vertical" at bounding box center [164, 439] width 77 height 13
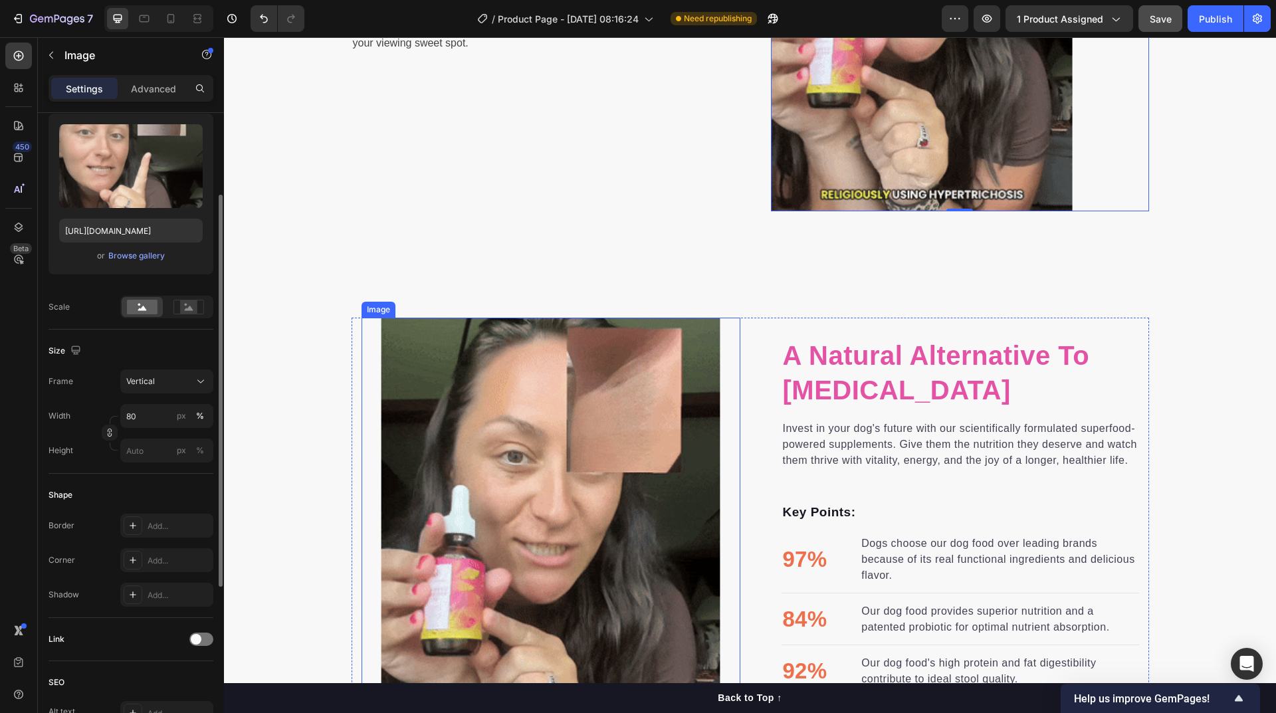
scroll to position [2577, 0]
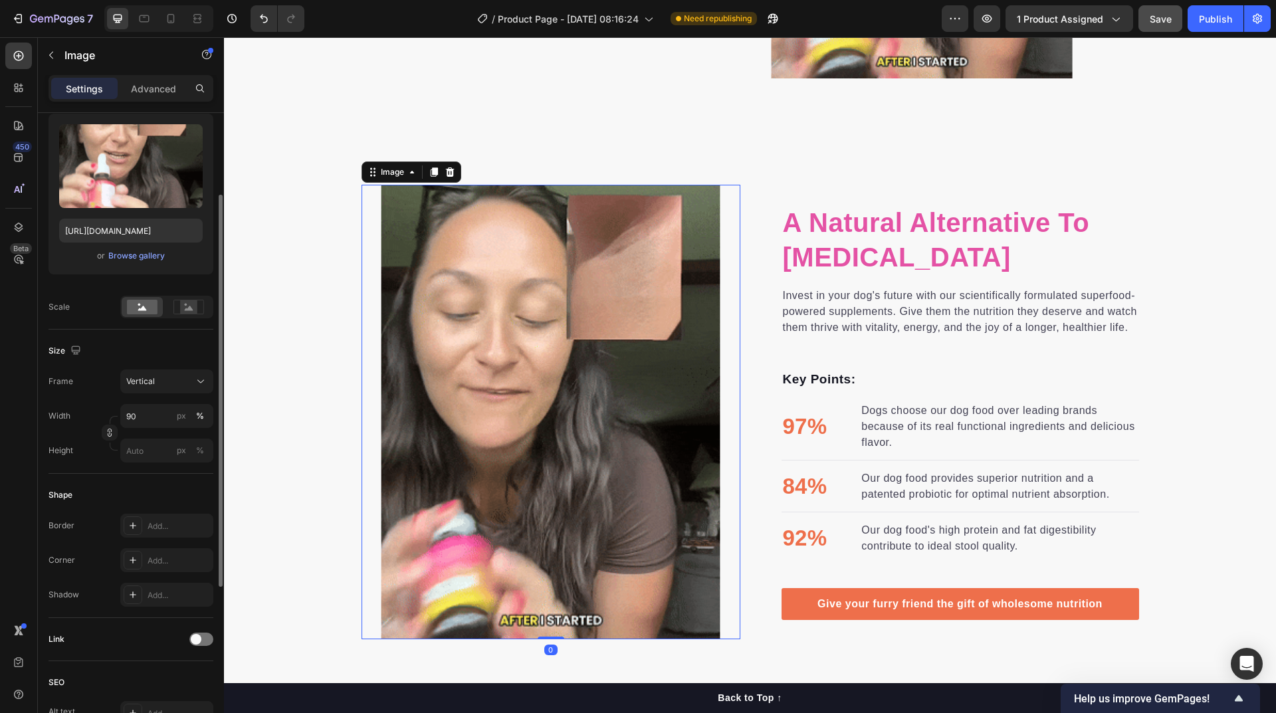
click at [631, 393] on img at bounding box center [550, 412] width 341 height 455
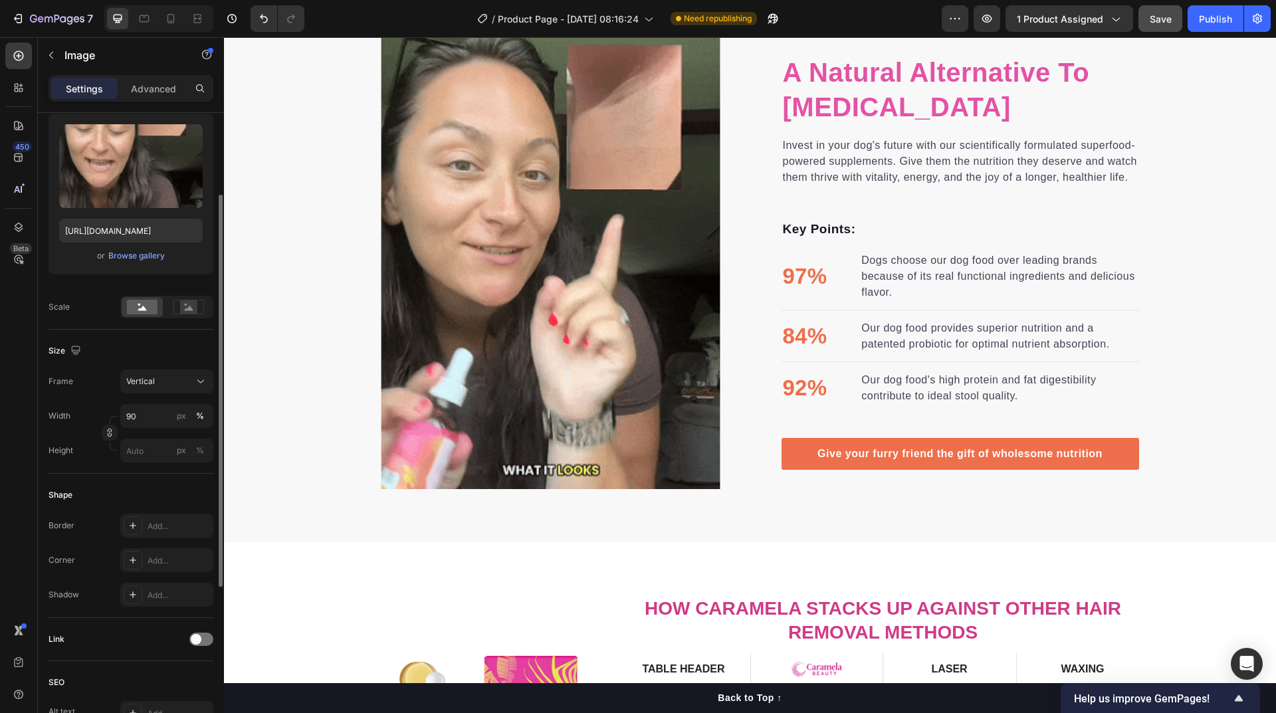
scroll to position [3077, 0]
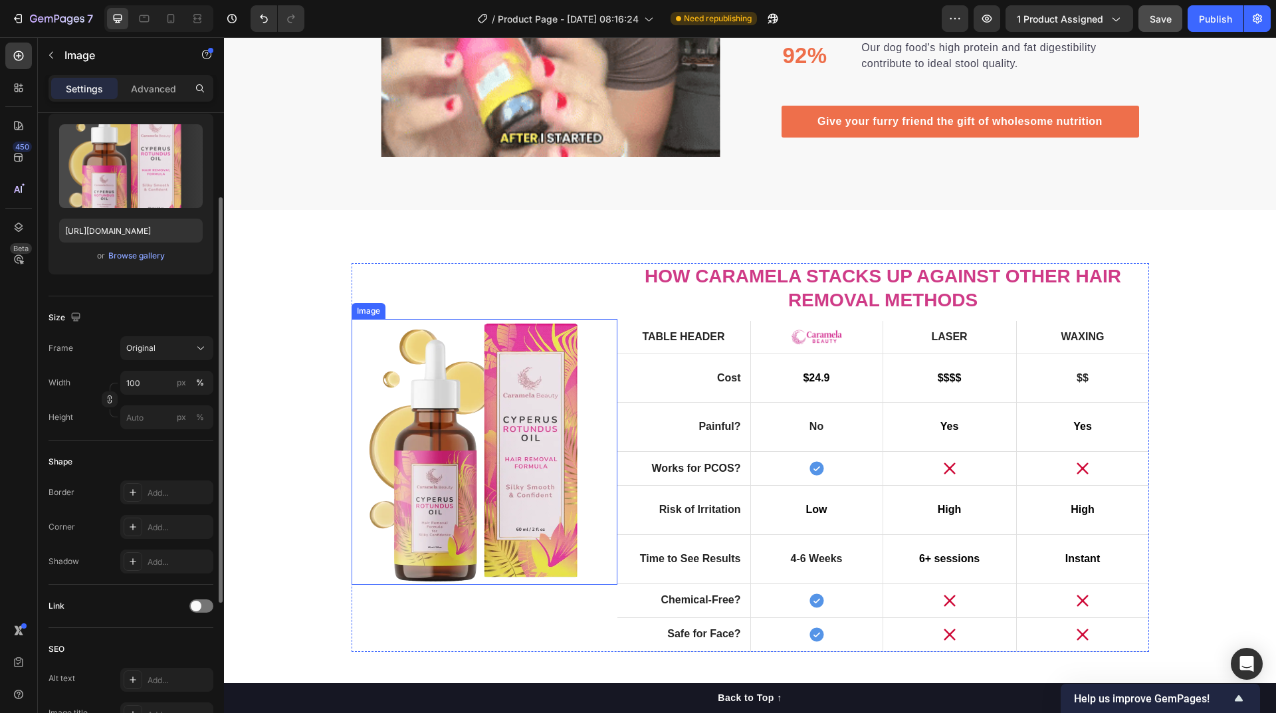
click at [522, 409] on img at bounding box center [485, 452] width 266 height 266
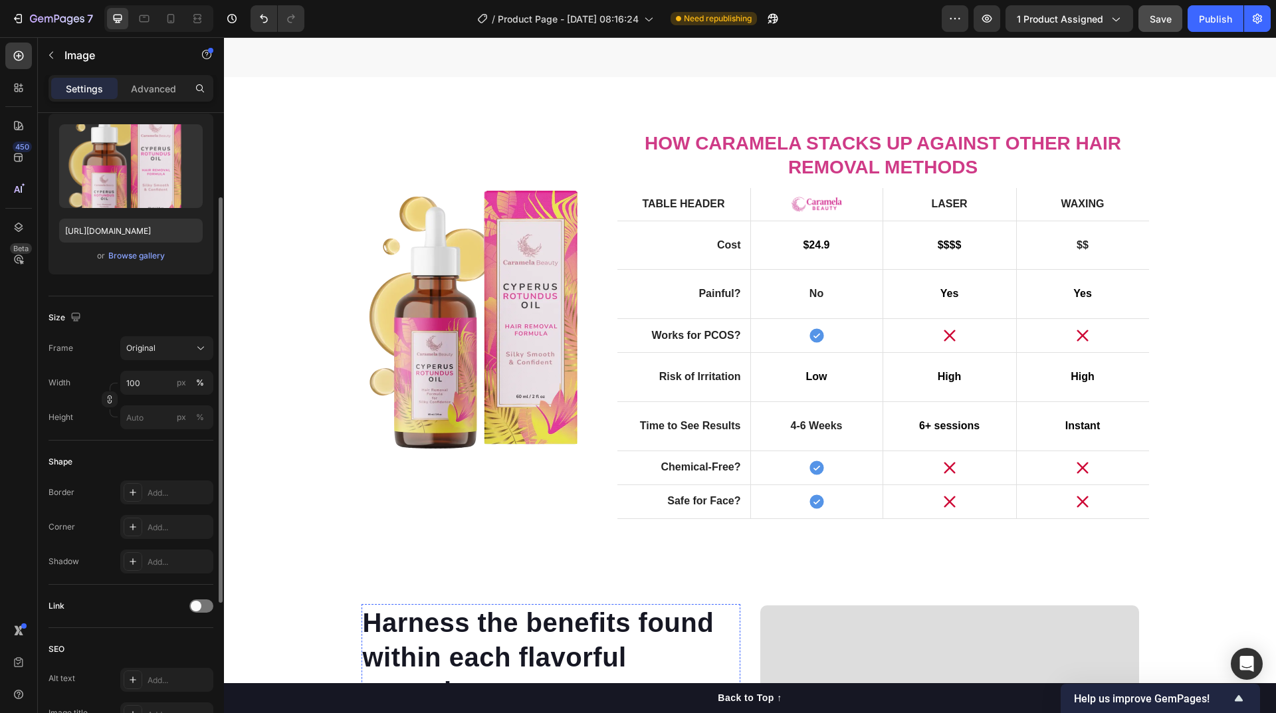
scroll to position [3675, 0]
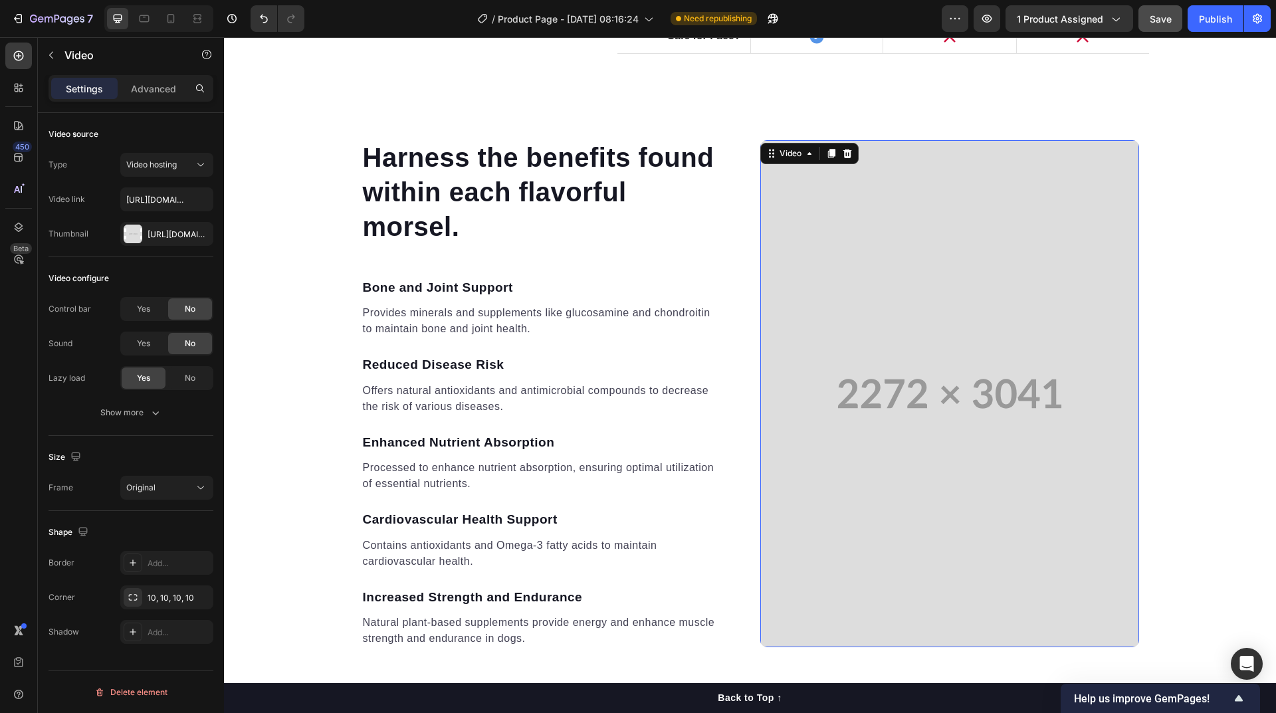
click at [897, 426] on video at bounding box center [949, 393] width 379 height 507
click at [59, 56] on button "button" at bounding box center [51, 55] width 21 height 21
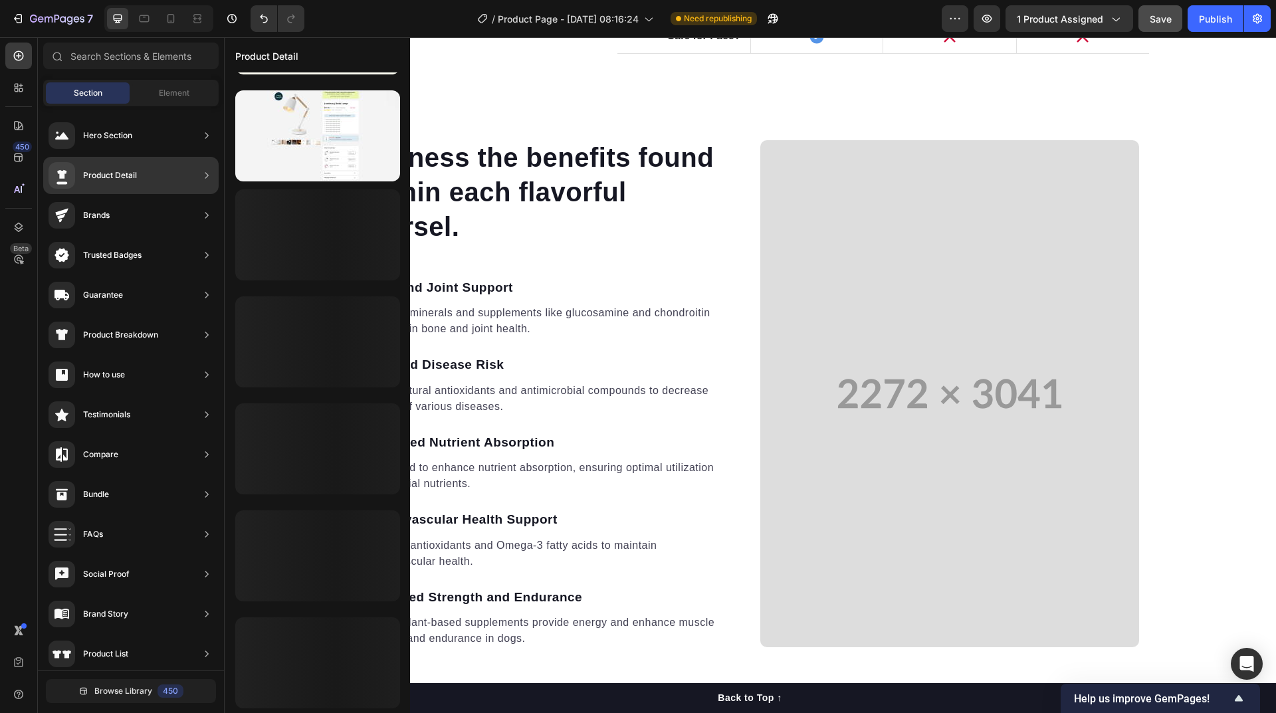
scroll to position [422, 0]
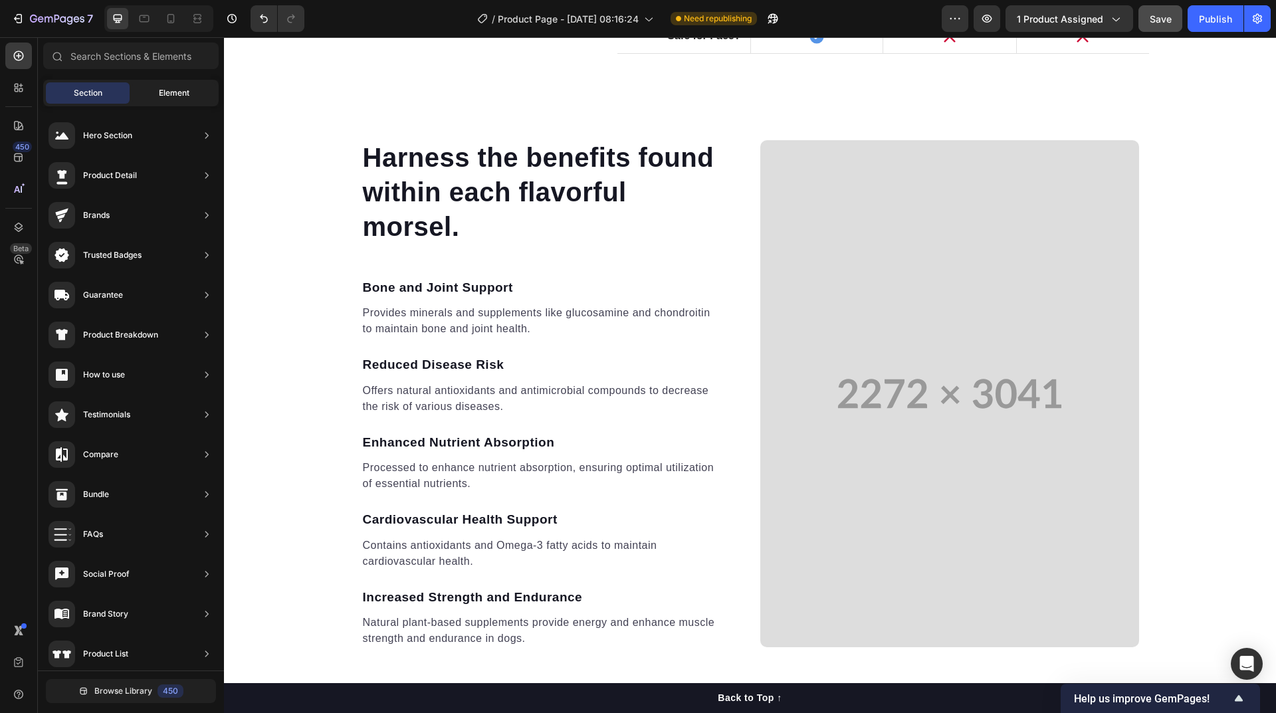
click at [160, 88] on span "Element" at bounding box center [174, 93] width 31 height 12
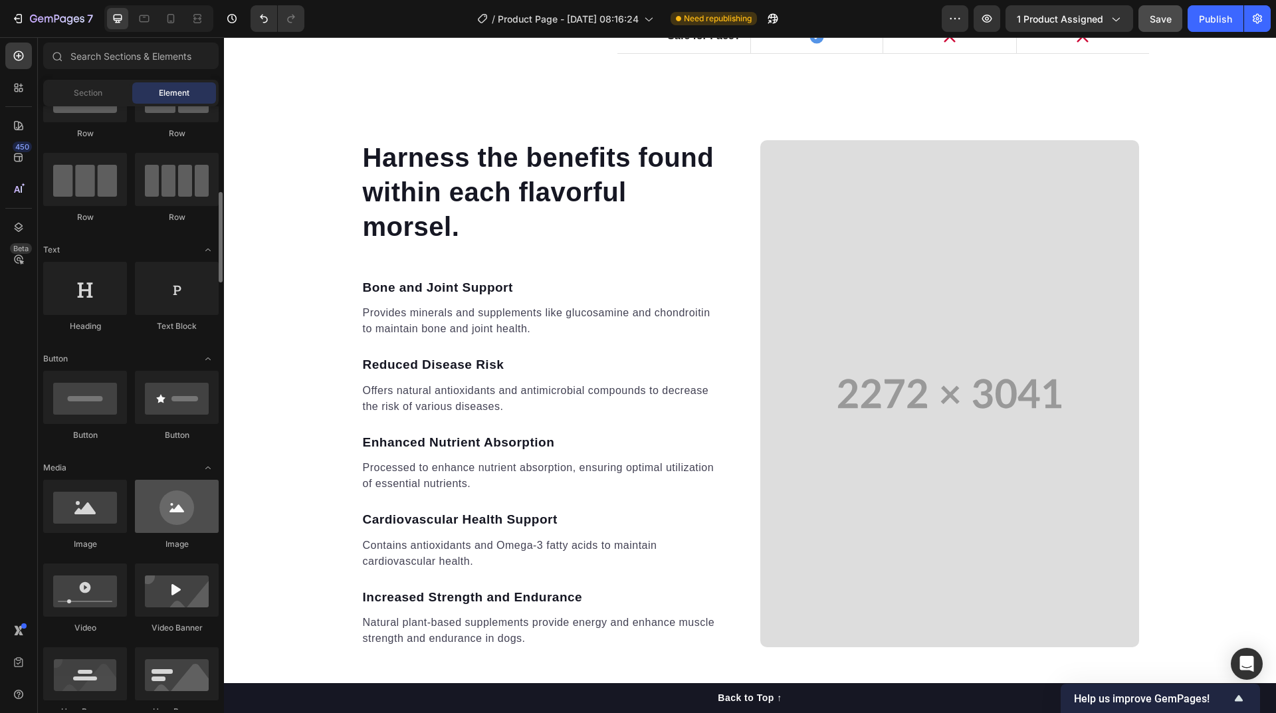
scroll to position [133, 0]
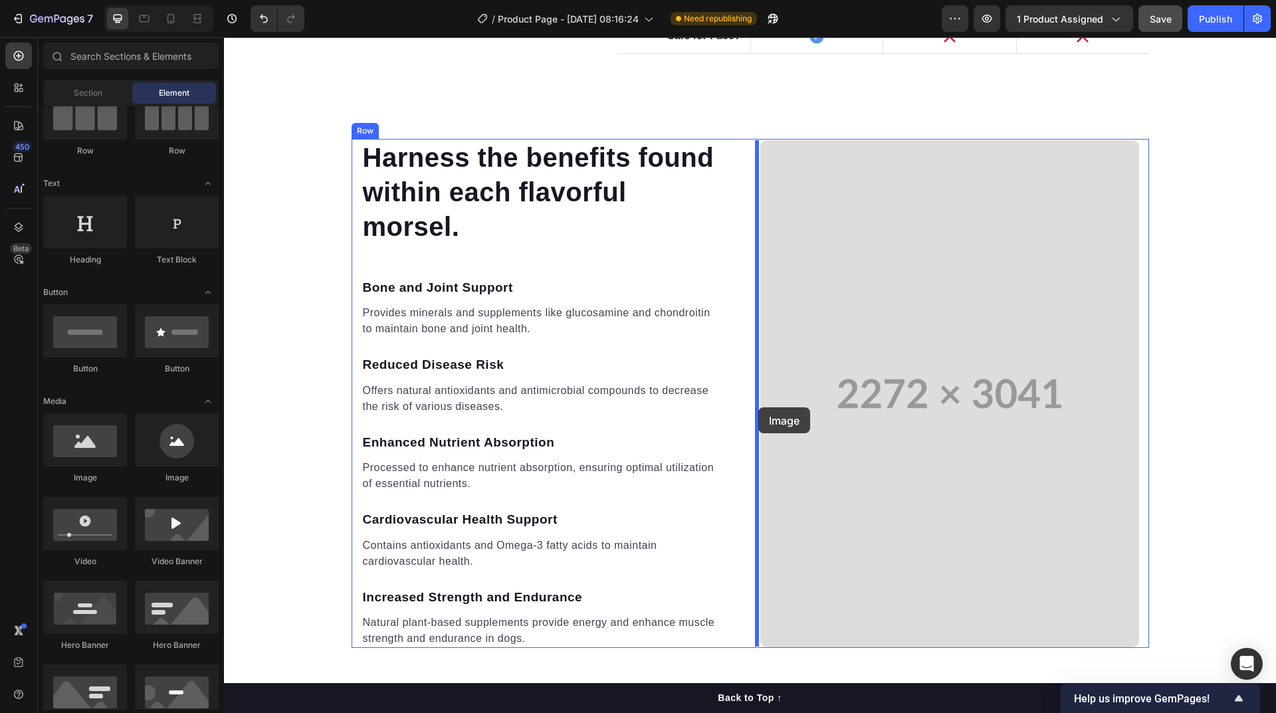
drag, startPoint x: 319, startPoint y: 491, endPoint x: 758, endPoint y: 407, distance: 447.1
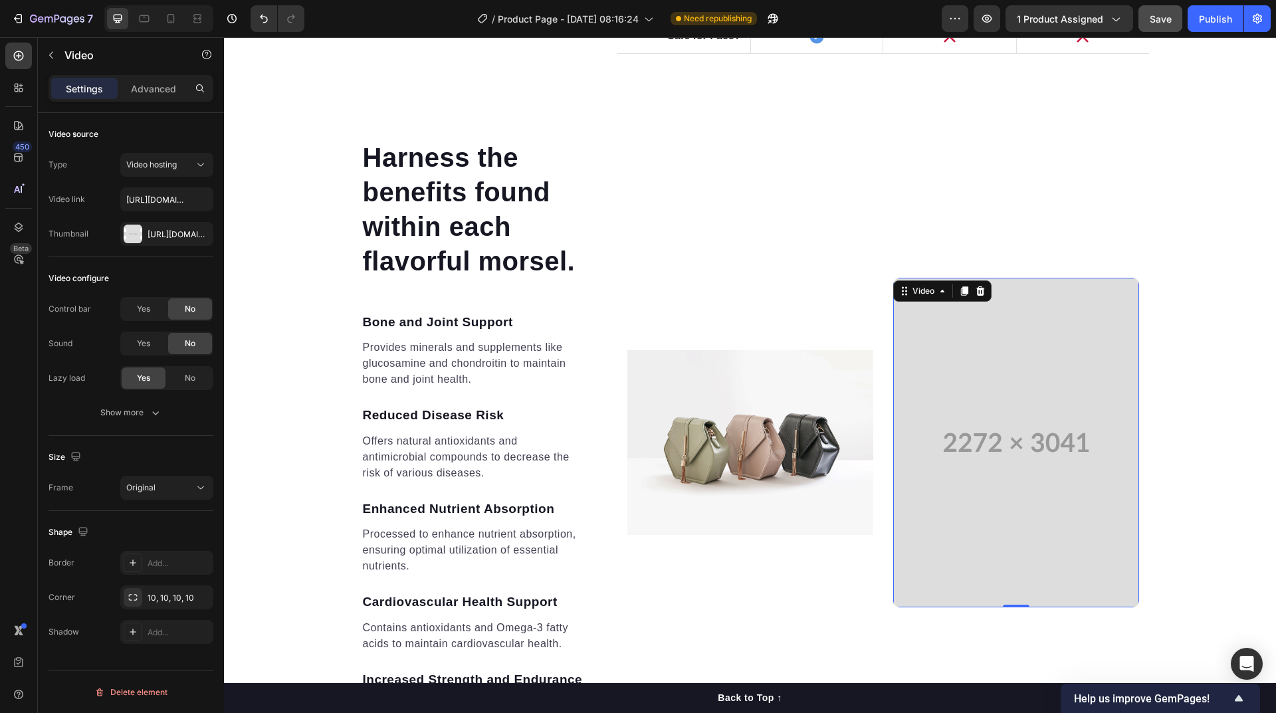
click at [970, 452] on video at bounding box center [1016, 442] width 246 height 329
click at [979, 288] on icon at bounding box center [980, 290] width 9 height 9
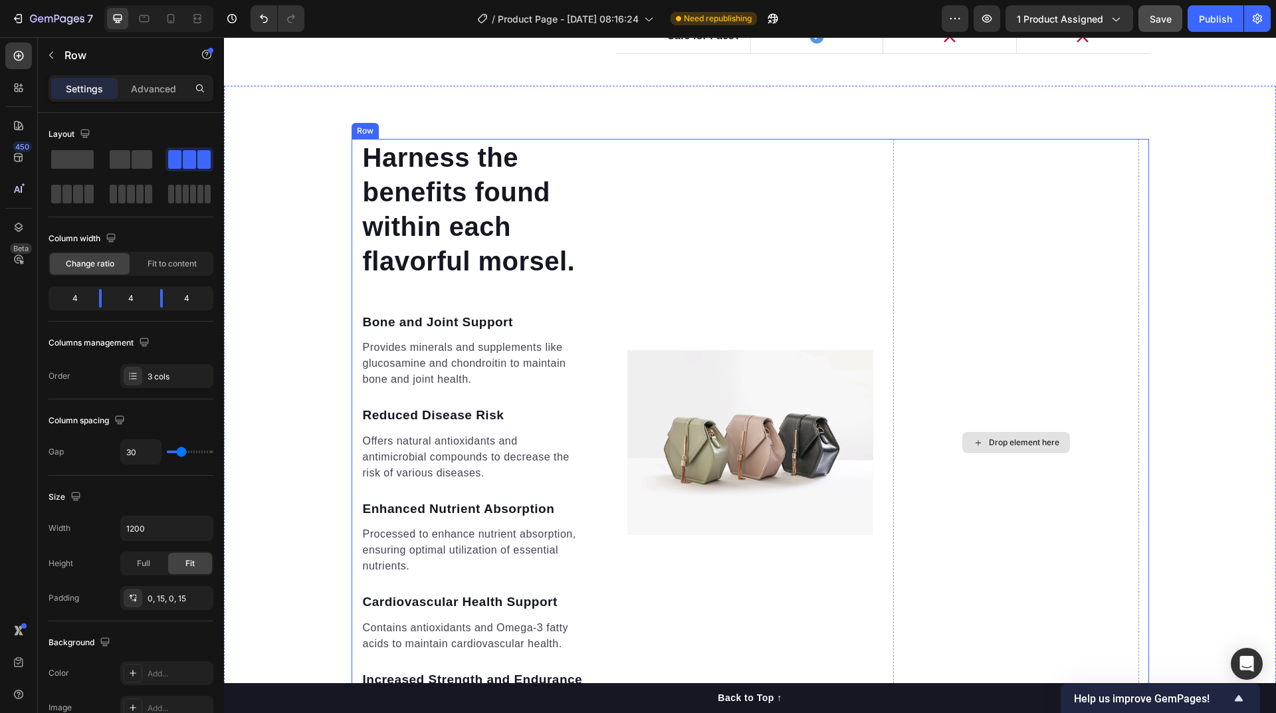
click at [994, 336] on div "Drop element here" at bounding box center [1016, 443] width 246 height 608
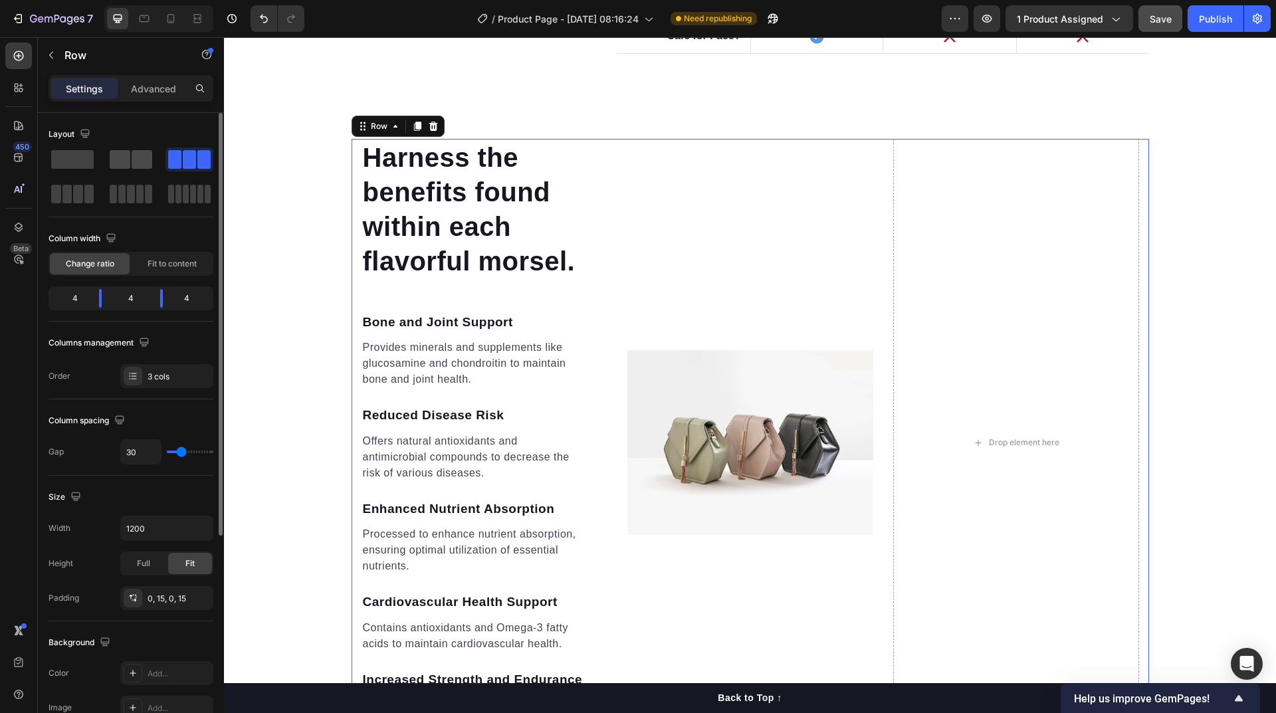
drag, startPoint x: 139, startPoint y: 164, endPoint x: 524, endPoint y: 271, distance: 400.3
click at [139, 164] on span at bounding box center [142, 159] width 21 height 19
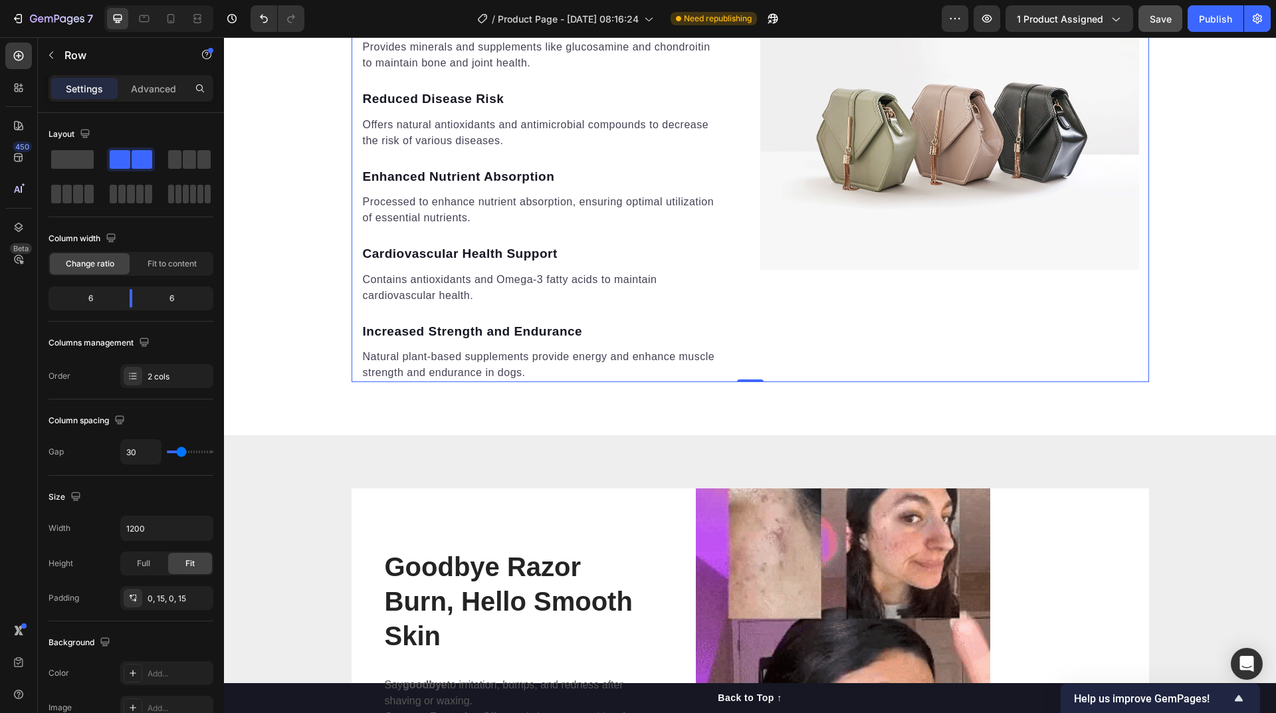
scroll to position [3741, 0]
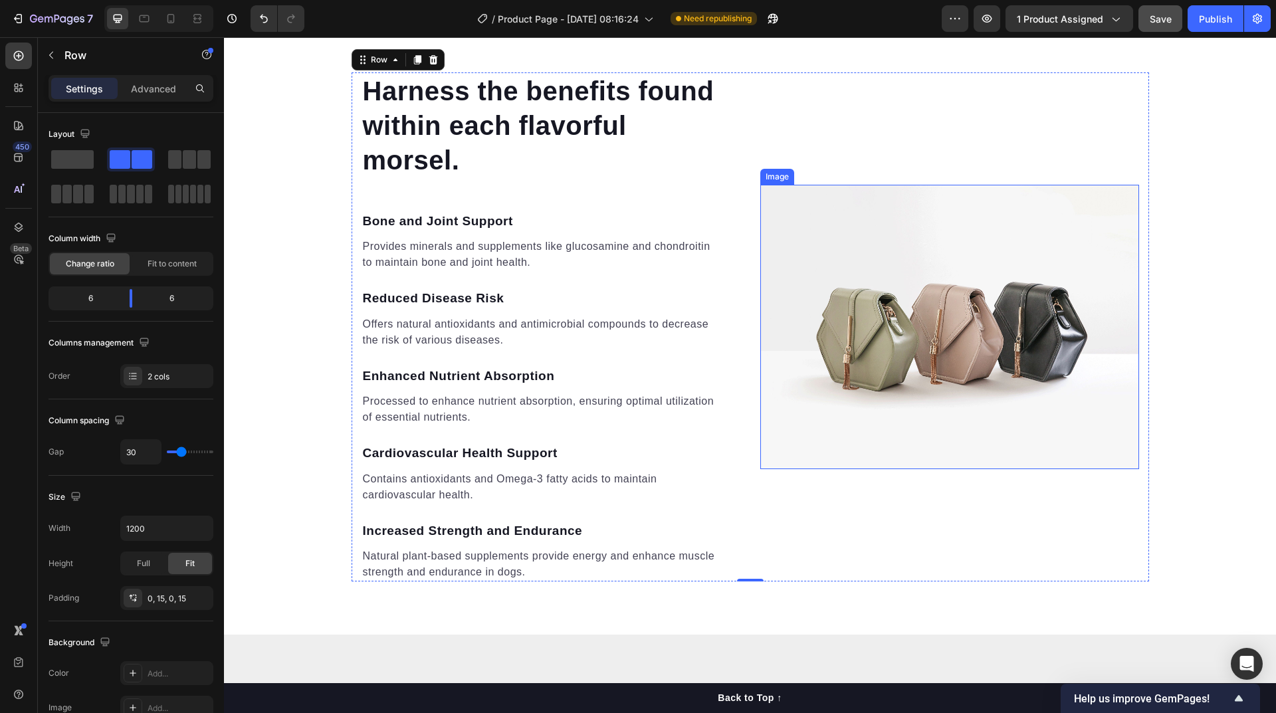
click at [929, 350] on img at bounding box center [949, 327] width 379 height 284
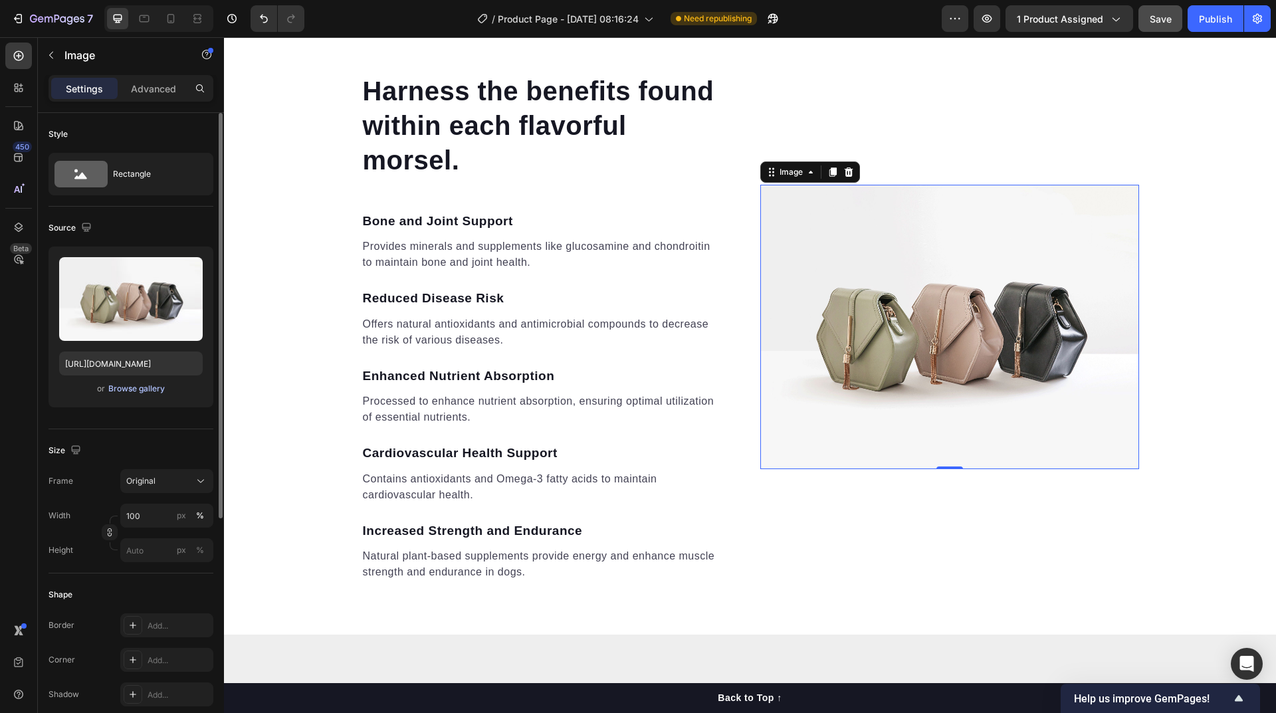
click at [131, 388] on div "Browse gallery" at bounding box center [136, 389] width 56 height 12
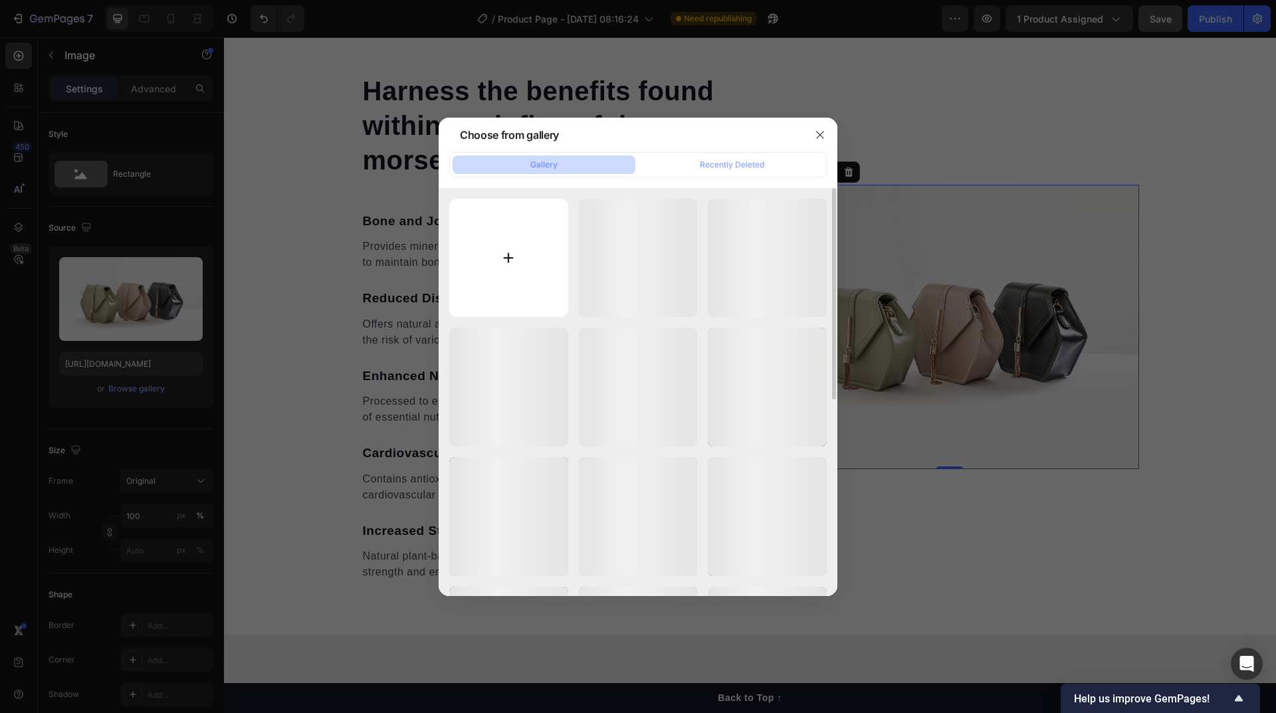
click at [507, 245] on input "file" at bounding box center [508, 258] width 119 height 119
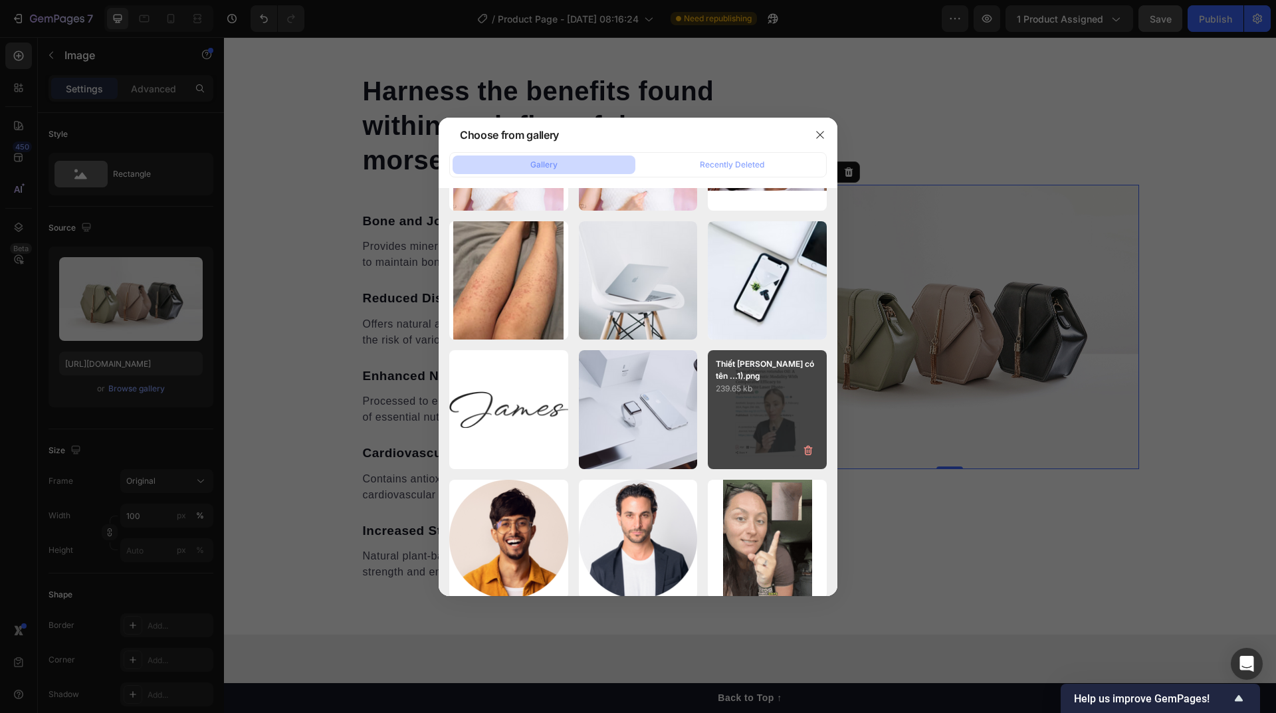
scroll to position [2449, 0]
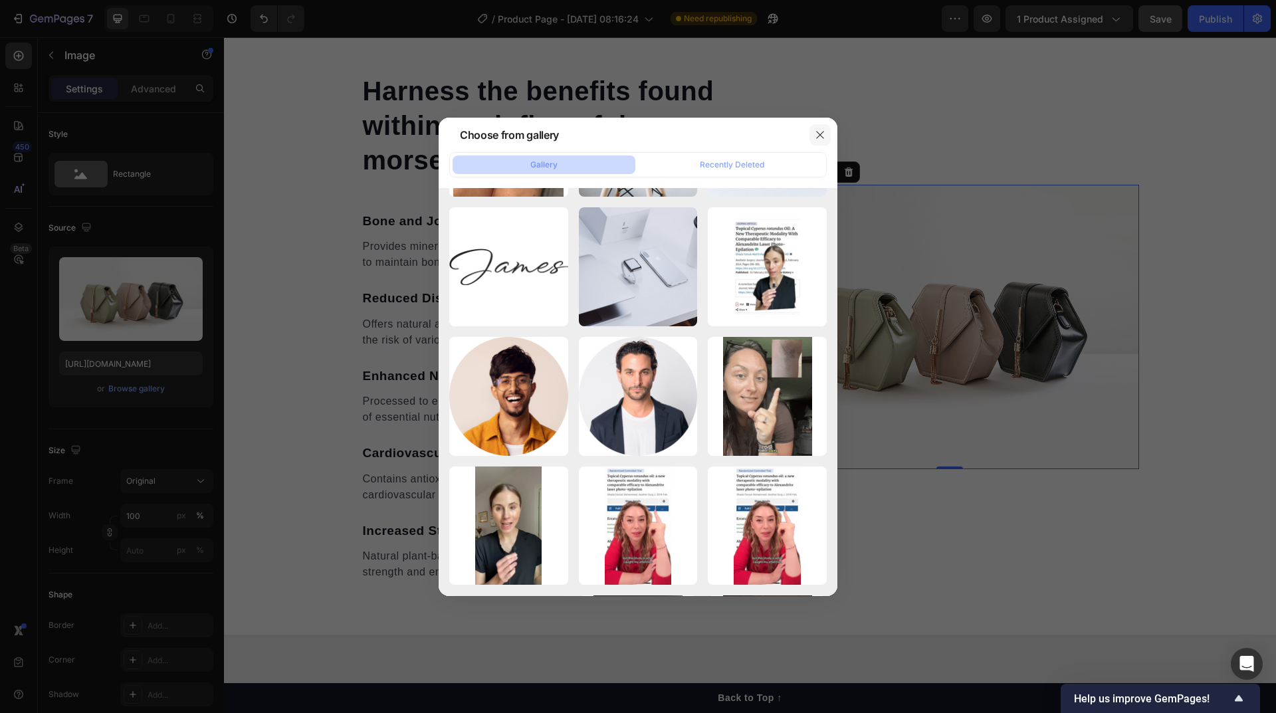
click at [823, 138] on icon "button" at bounding box center [820, 135] width 11 height 11
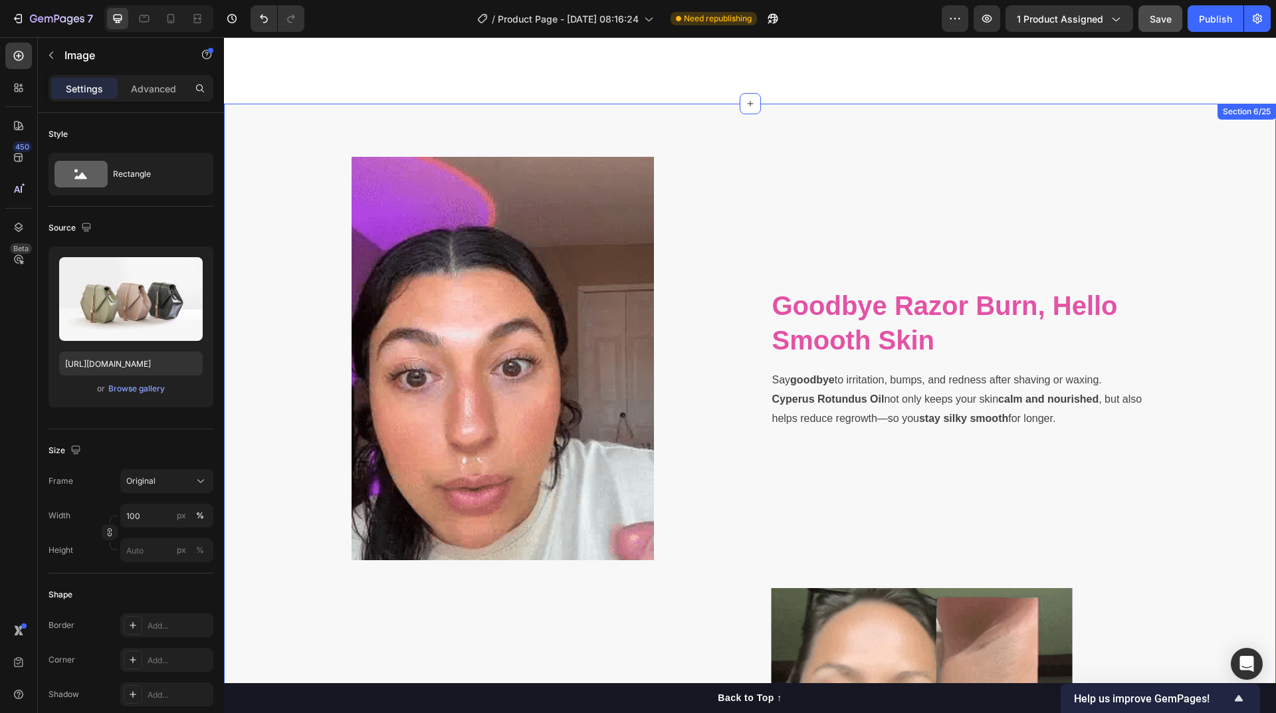
scroll to position [2080, 0]
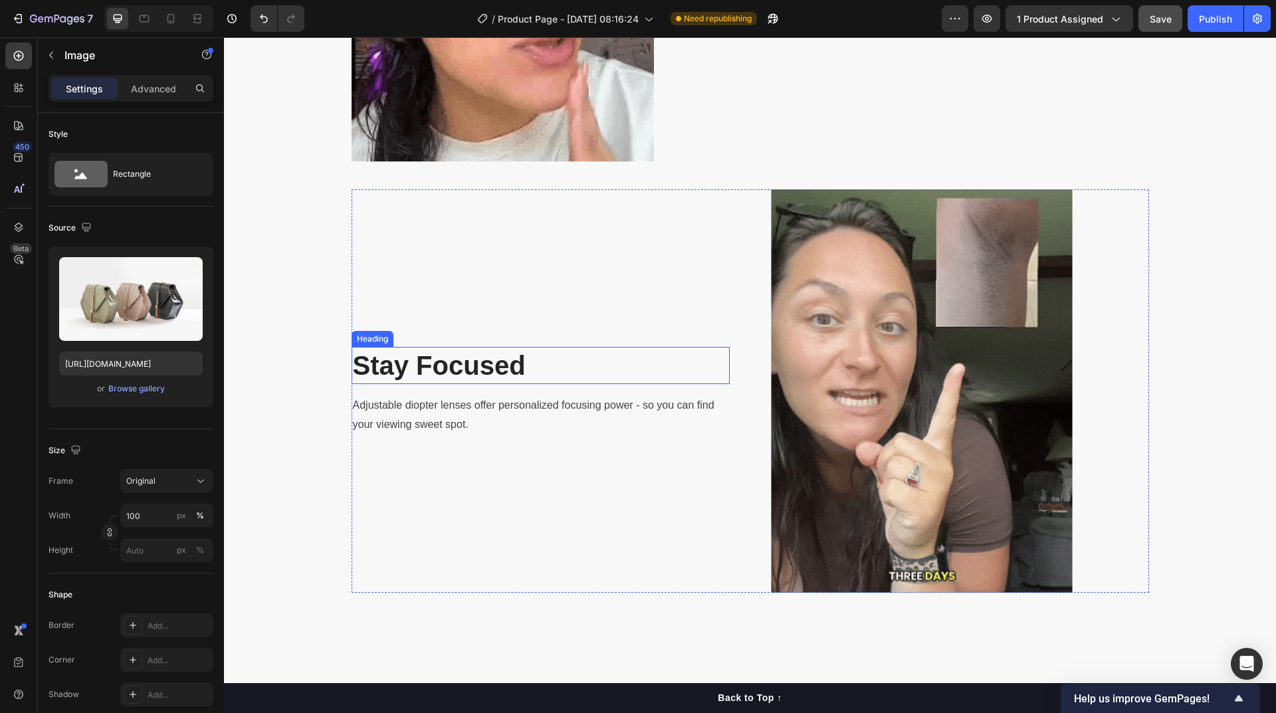
click at [491, 368] on p "Stay Focused" at bounding box center [541, 365] width 376 height 35
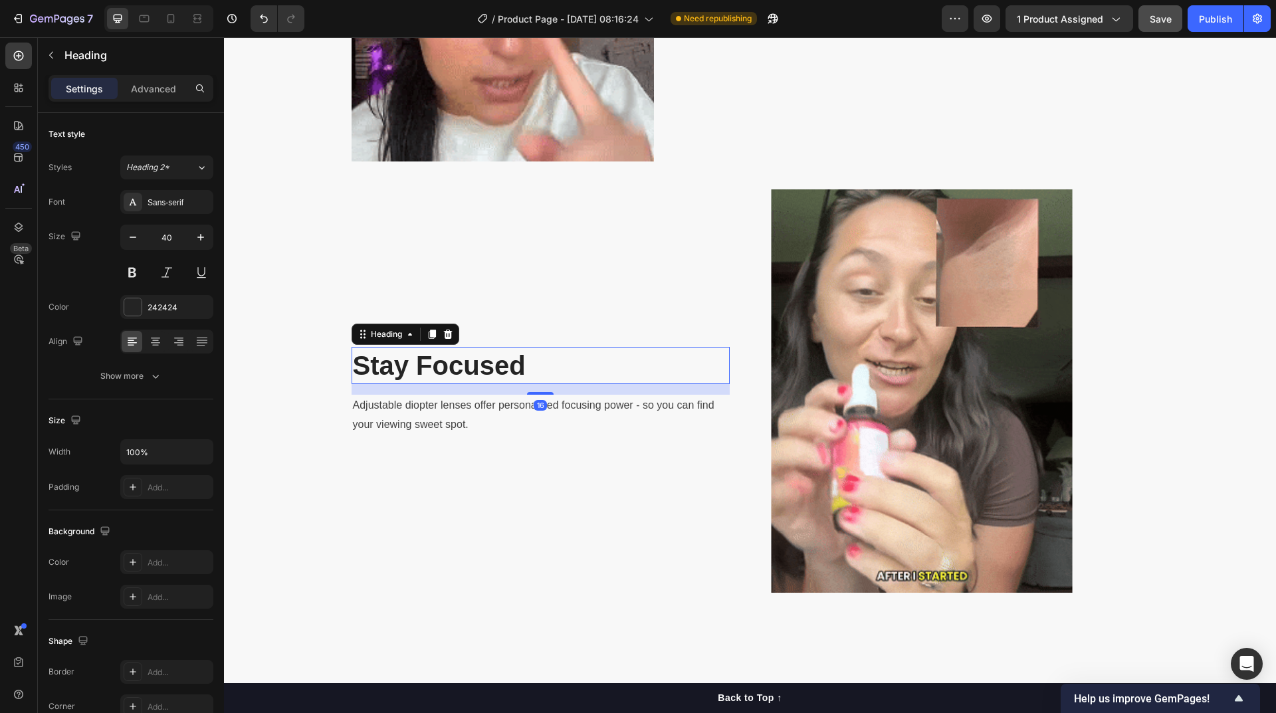
click at [491, 368] on p "Stay Focused" at bounding box center [541, 365] width 376 height 35
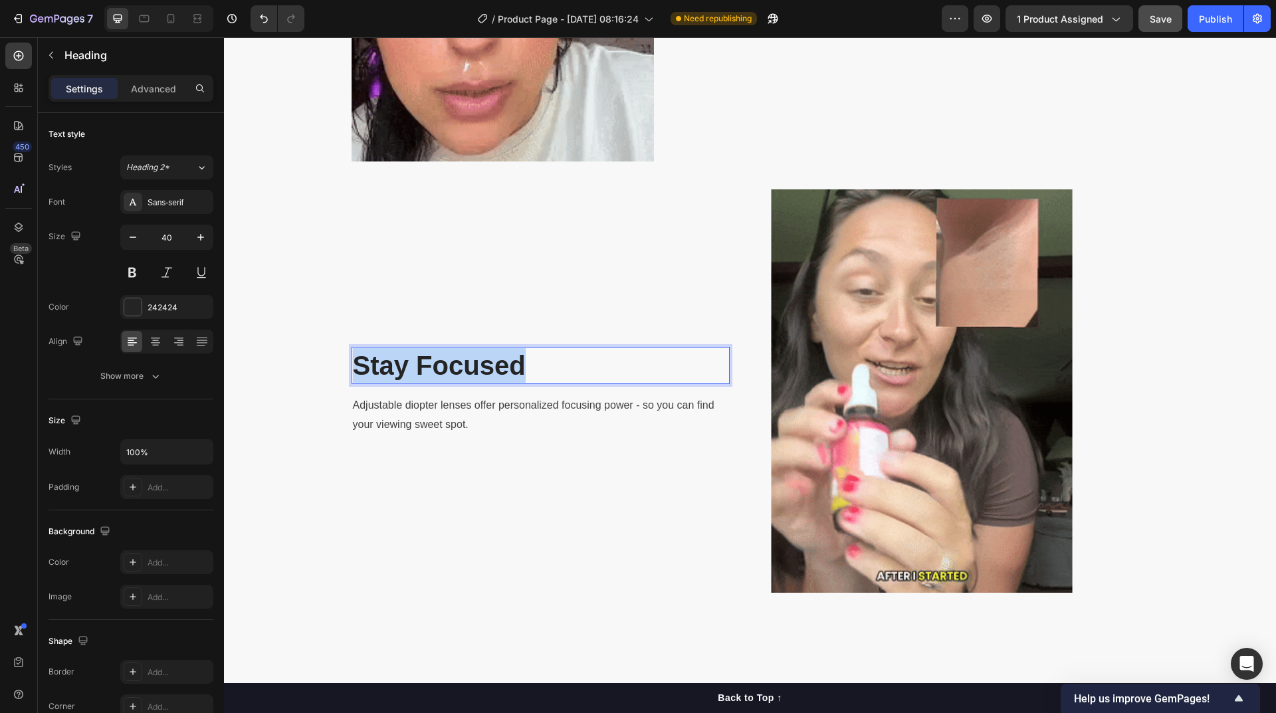
click at [491, 368] on p "Stay Focused" at bounding box center [541, 365] width 376 height 35
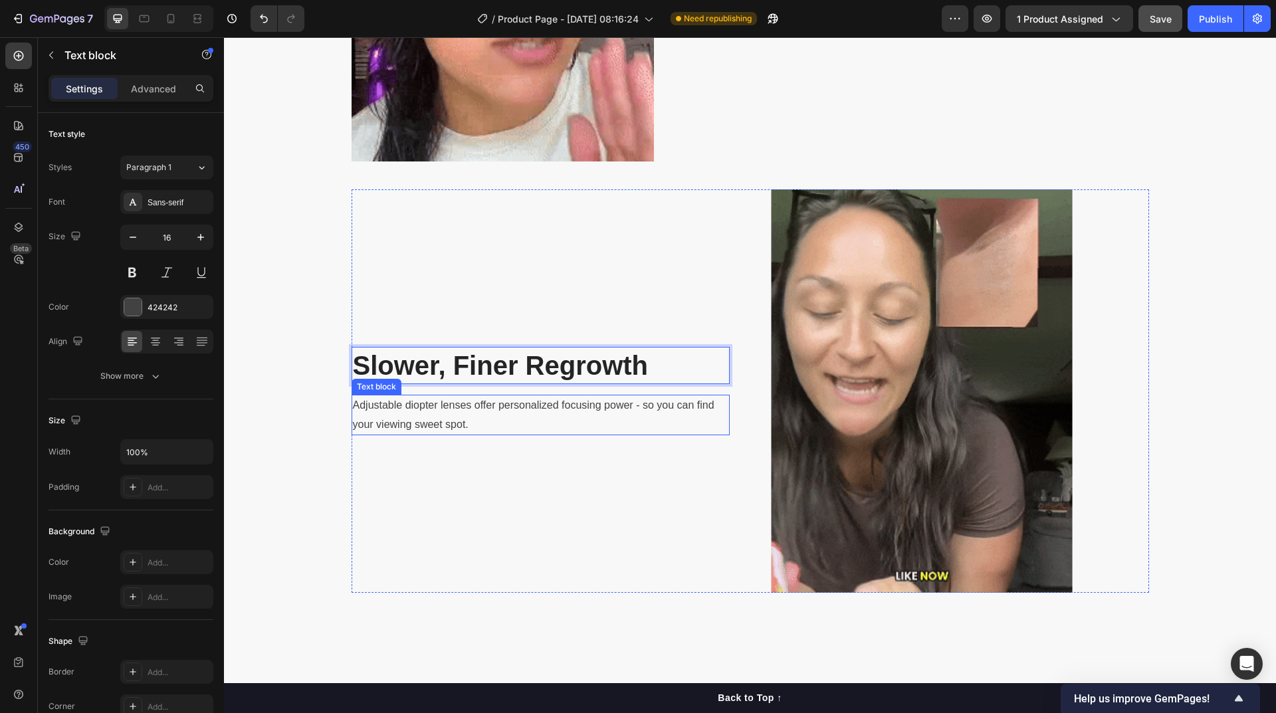
click at [478, 415] on p "Adjustable diopter lenses offer personalized focusing power - so you can find y…" at bounding box center [541, 415] width 376 height 39
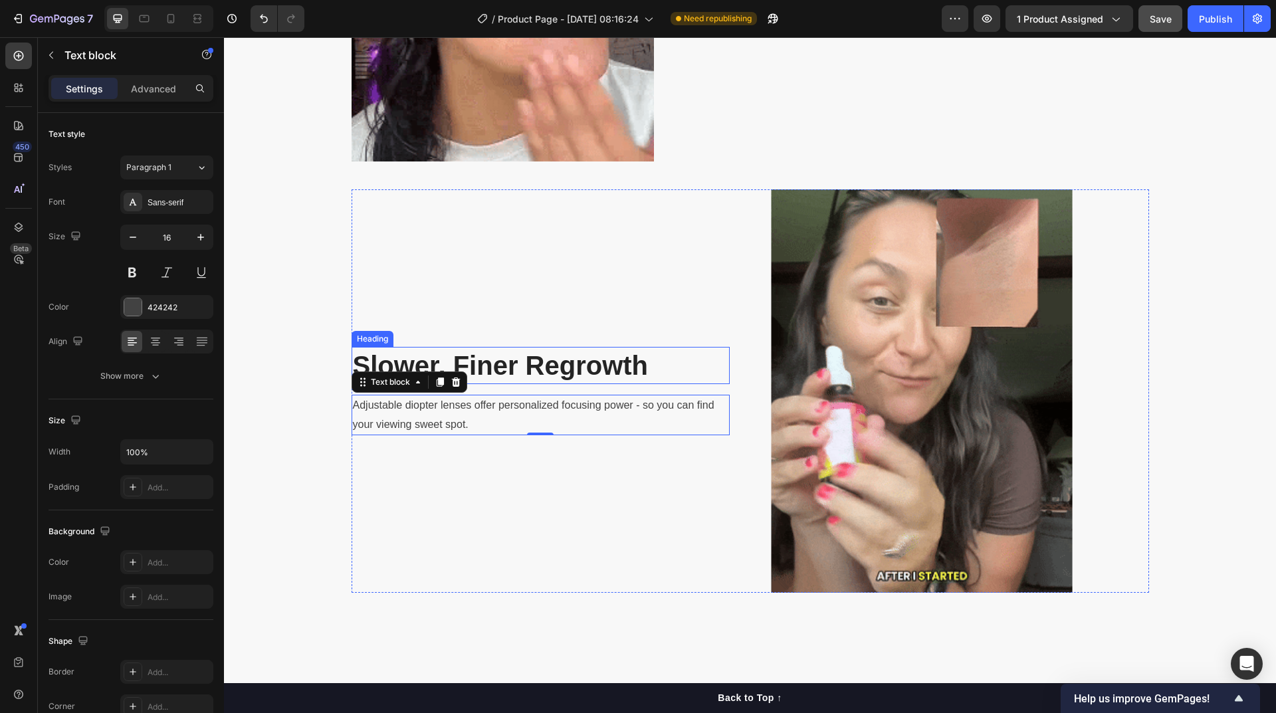
click at [500, 370] on p "Slower, Finer Regrowth" at bounding box center [541, 365] width 376 height 35
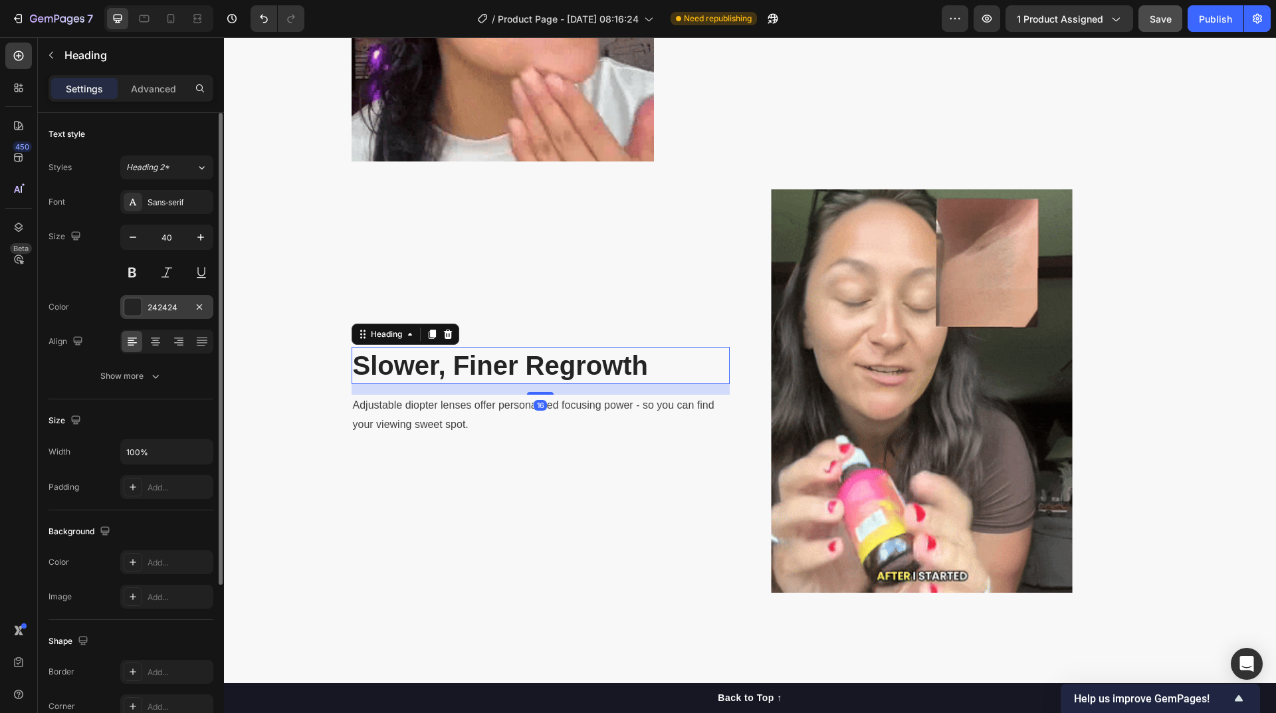
click at [155, 313] on div "242424" at bounding box center [167, 308] width 39 height 12
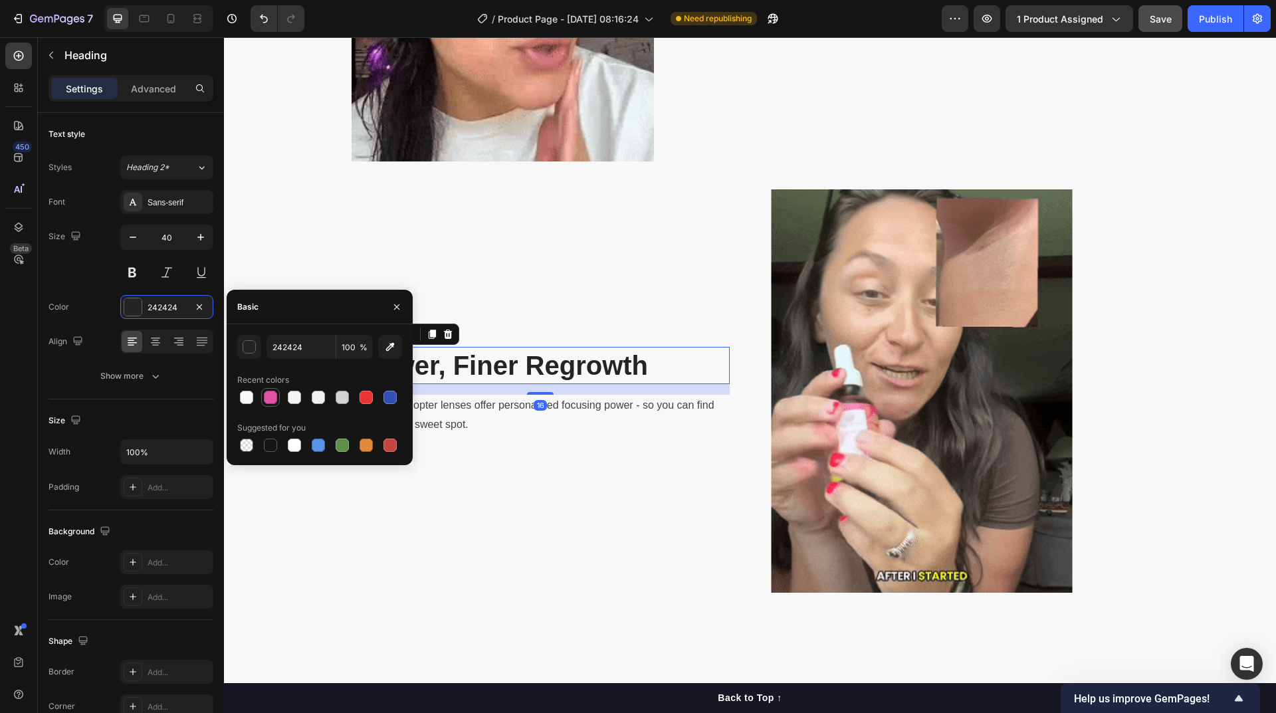
click at [276, 397] on div at bounding box center [270, 397] width 13 height 13
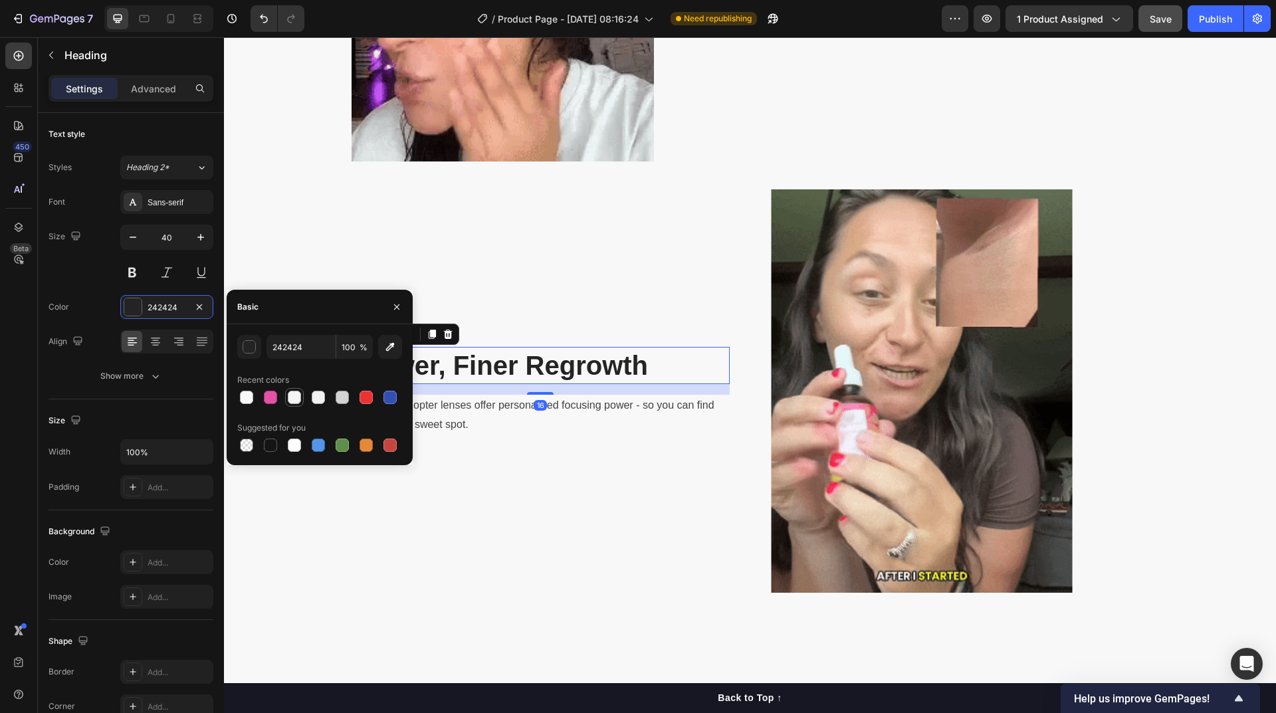
type input "E452A5"
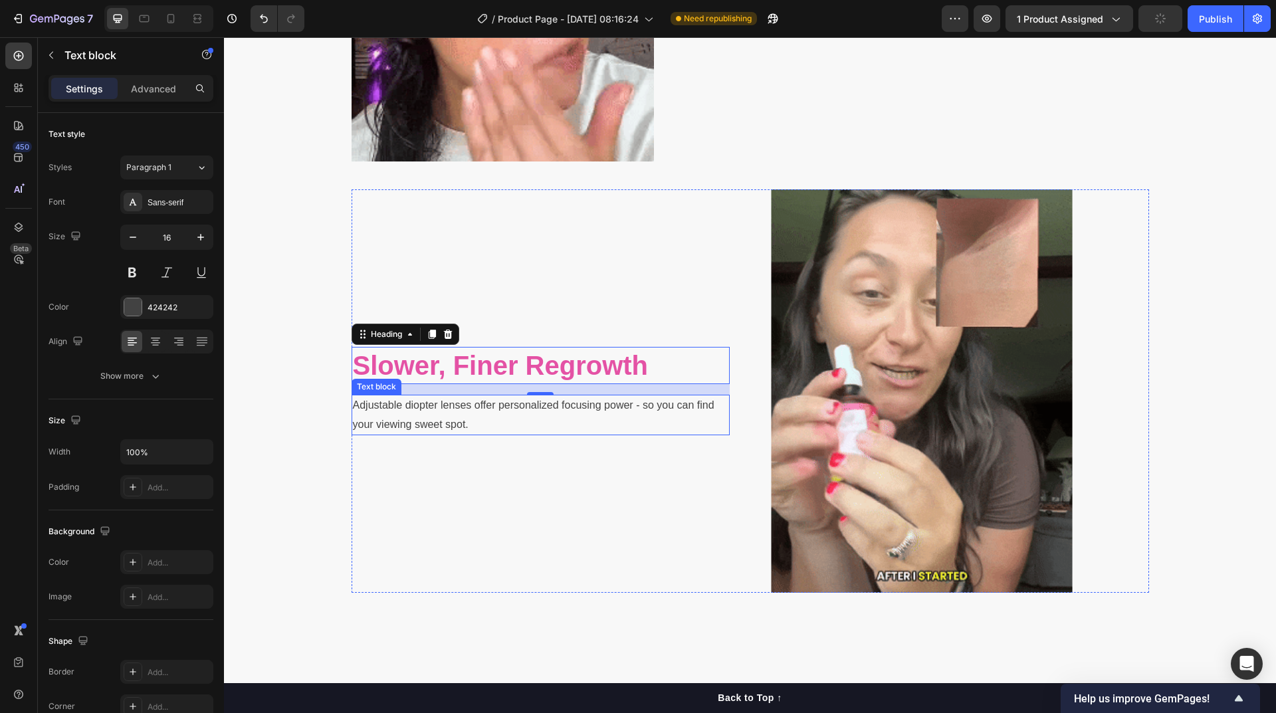
click at [565, 407] on p "Adjustable diopter lenses offer personalized focusing power - so you can find y…" at bounding box center [541, 415] width 376 height 39
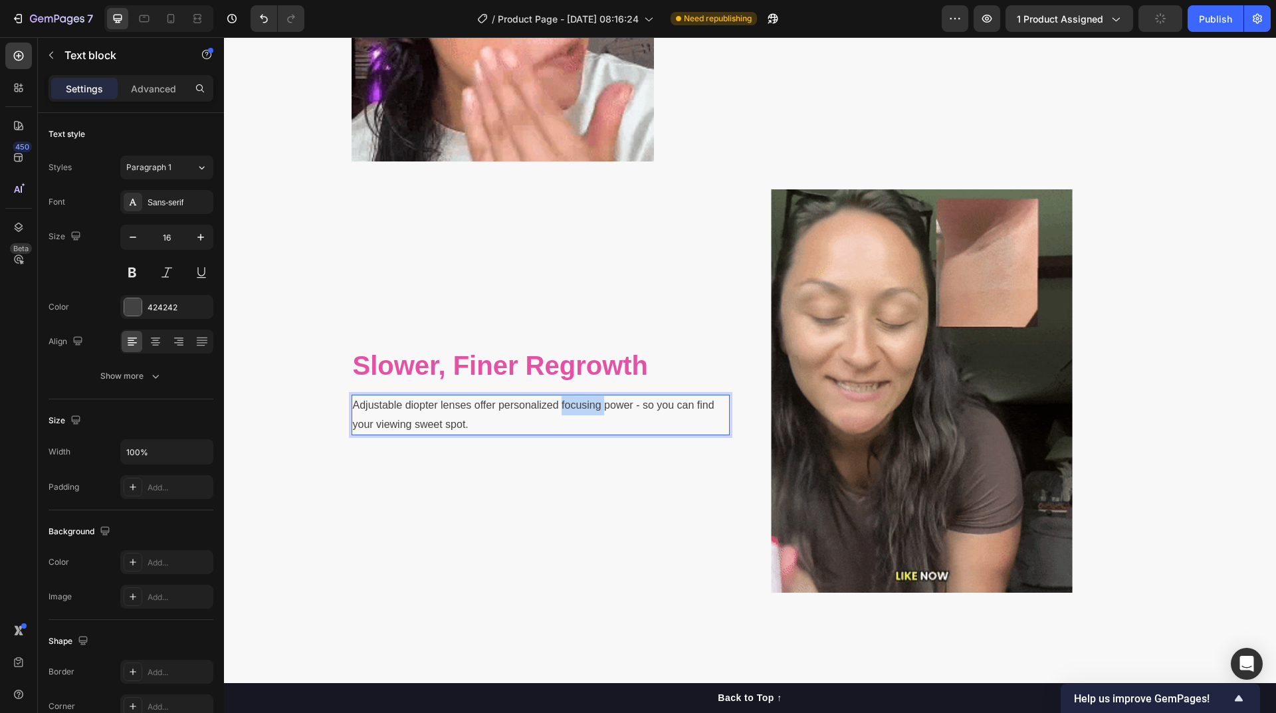
click at [565, 407] on p "Adjustable diopter lenses offer personalized focusing power - so you can find y…" at bounding box center [541, 415] width 376 height 39
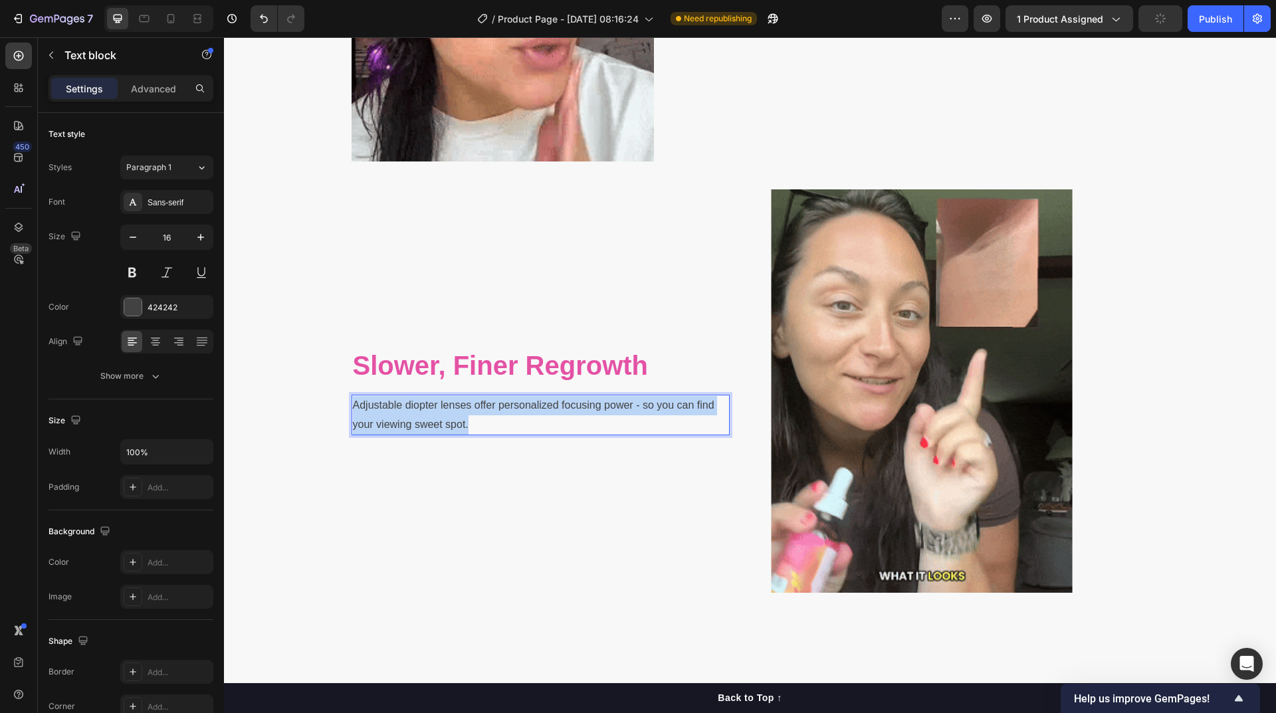
click at [565, 407] on p "Adjustable diopter lenses offer personalized focusing power - so you can find y…" at bounding box center [541, 415] width 376 height 39
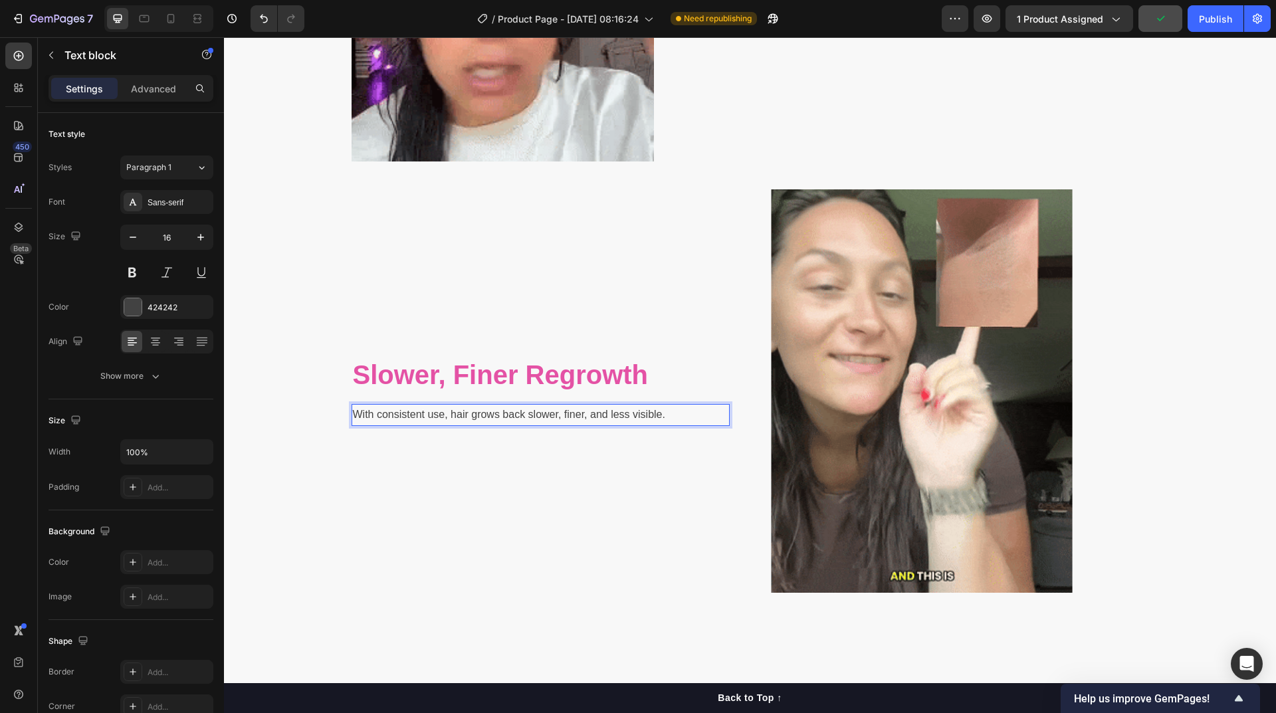
scroll to position [2089, 0]
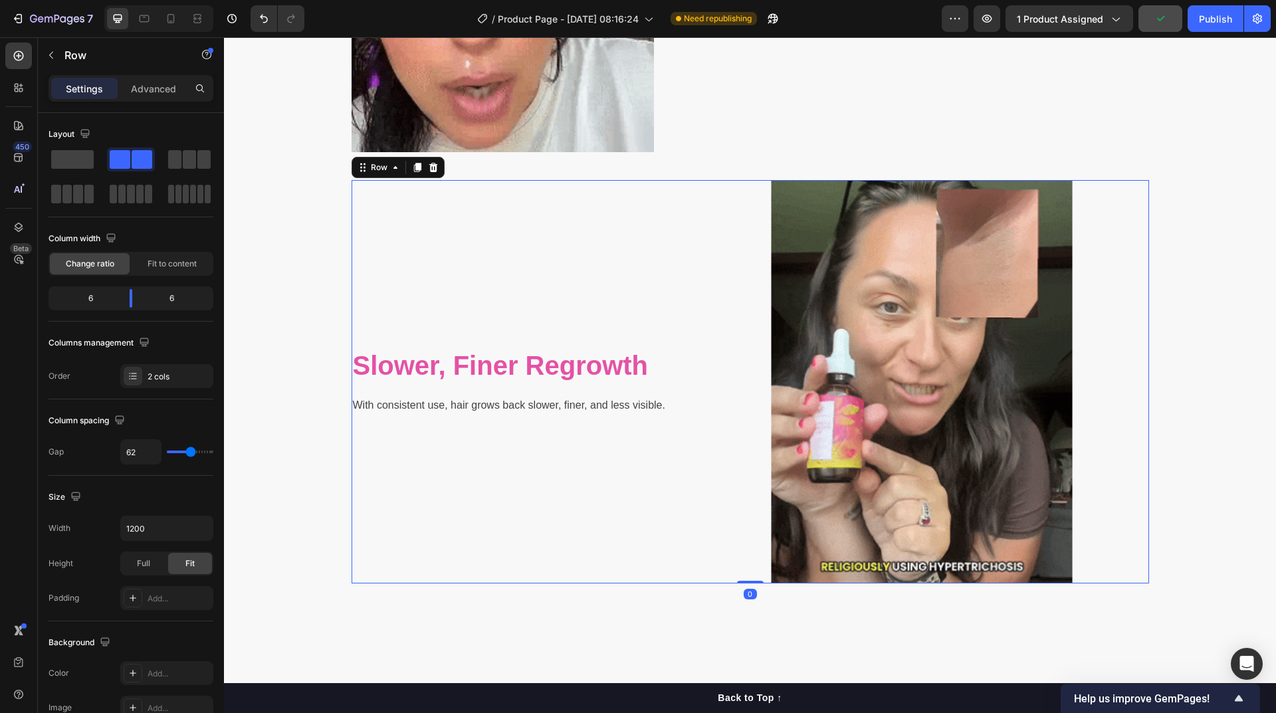
click at [575, 471] on div "Slower, Finer Regrowth Heading With consistent use, hair grows back slower, fin…" at bounding box center [541, 381] width 378 height 403
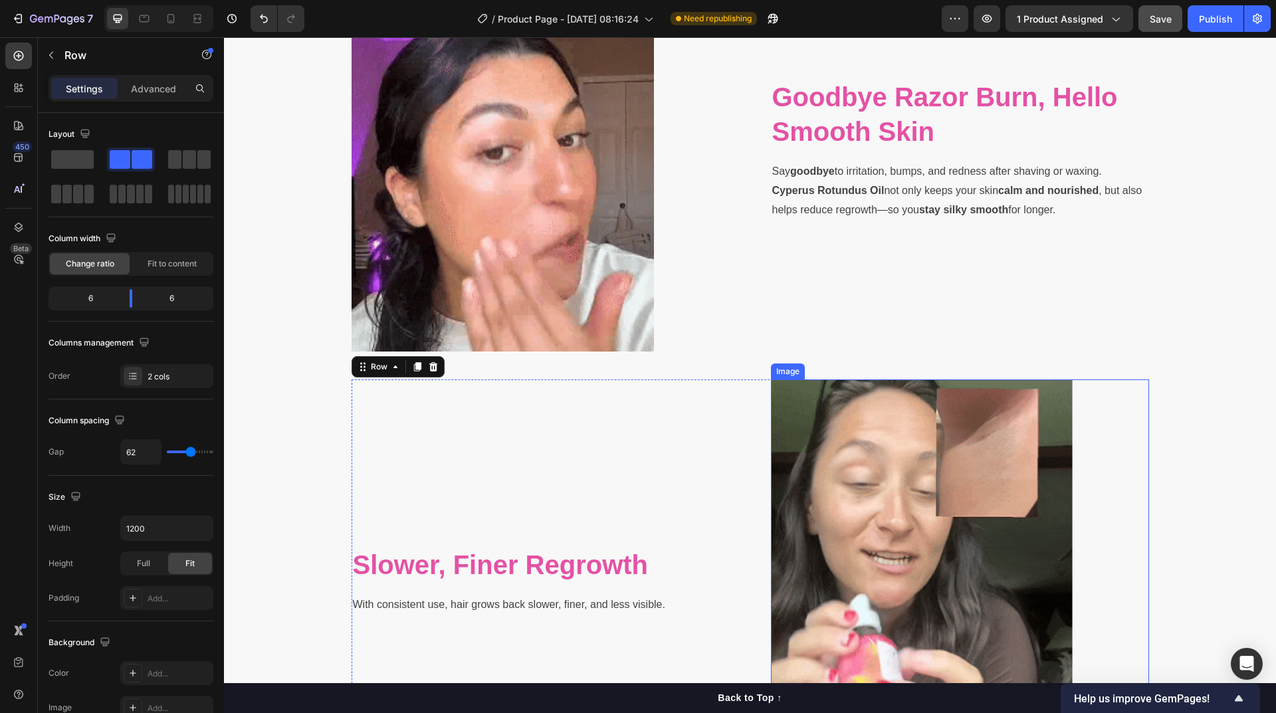
scroll to position [1757, 0]
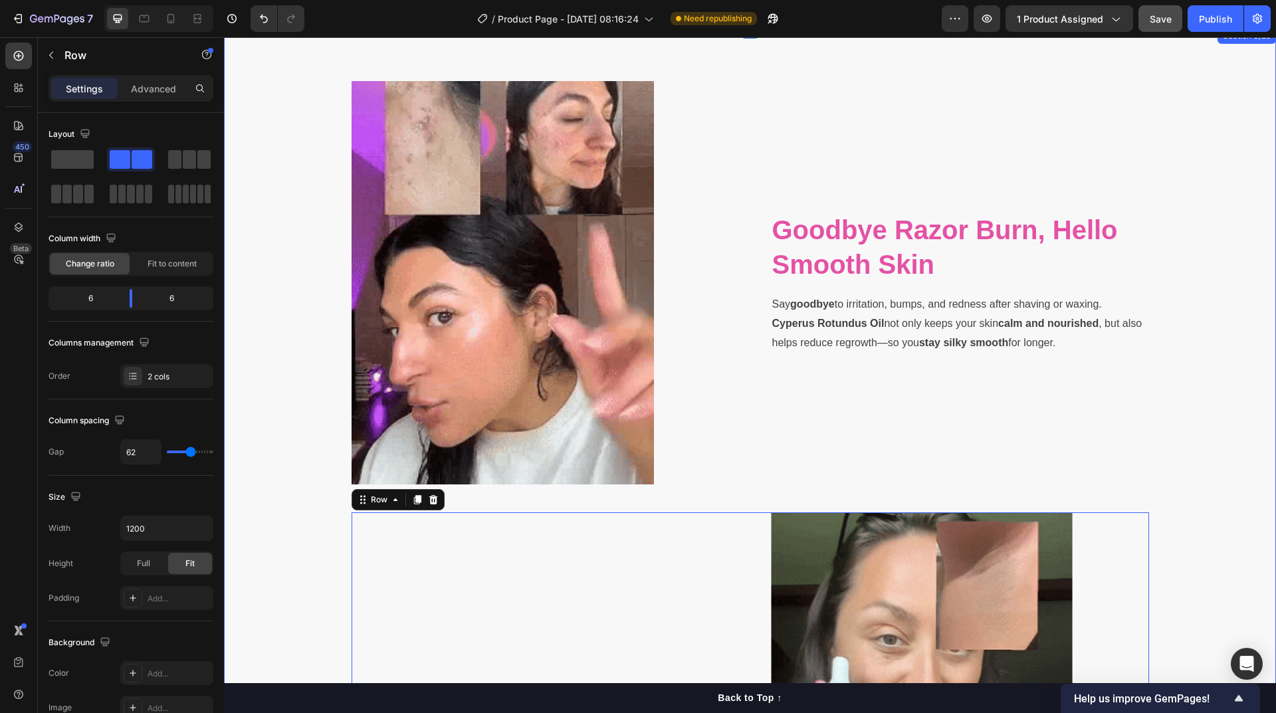
click at [1204, 356] on div "Image Goodbye Razor Burn, Hello Smooth Skin Heading Say goodbye to irritation, …" at bounding box center [750, 498] width 1032 height 835
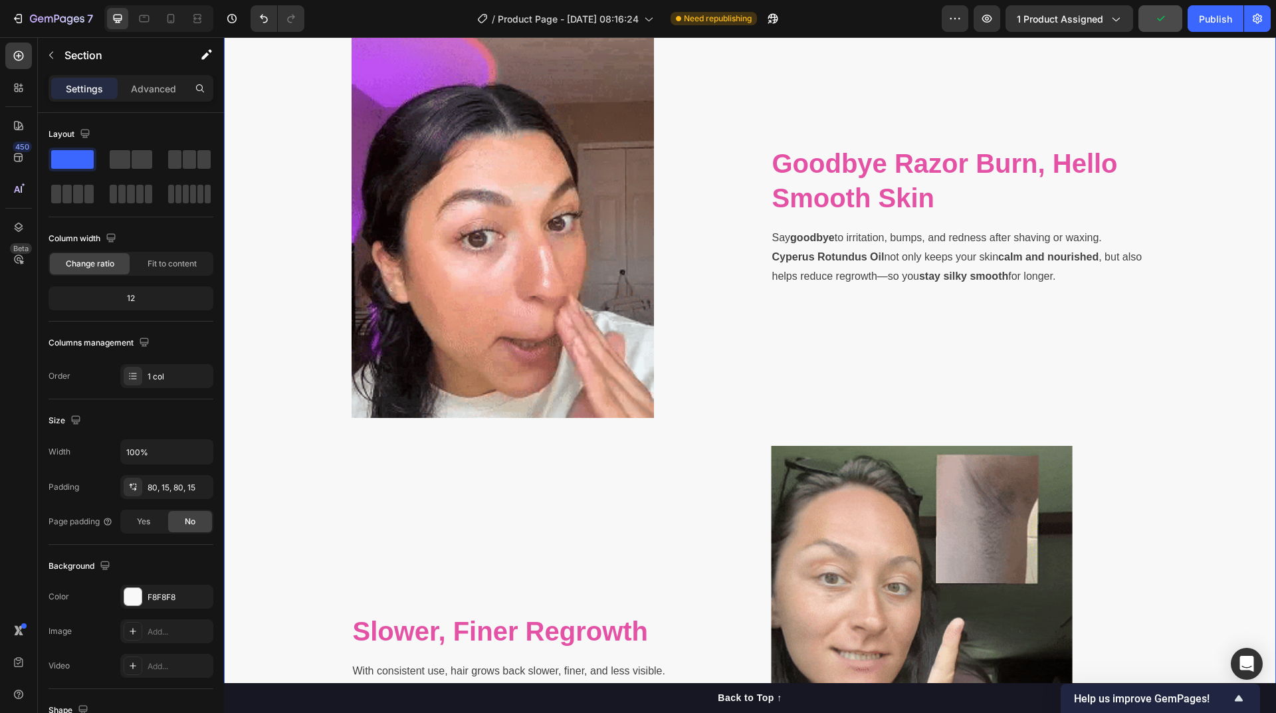
scroll to position [1956, 0]
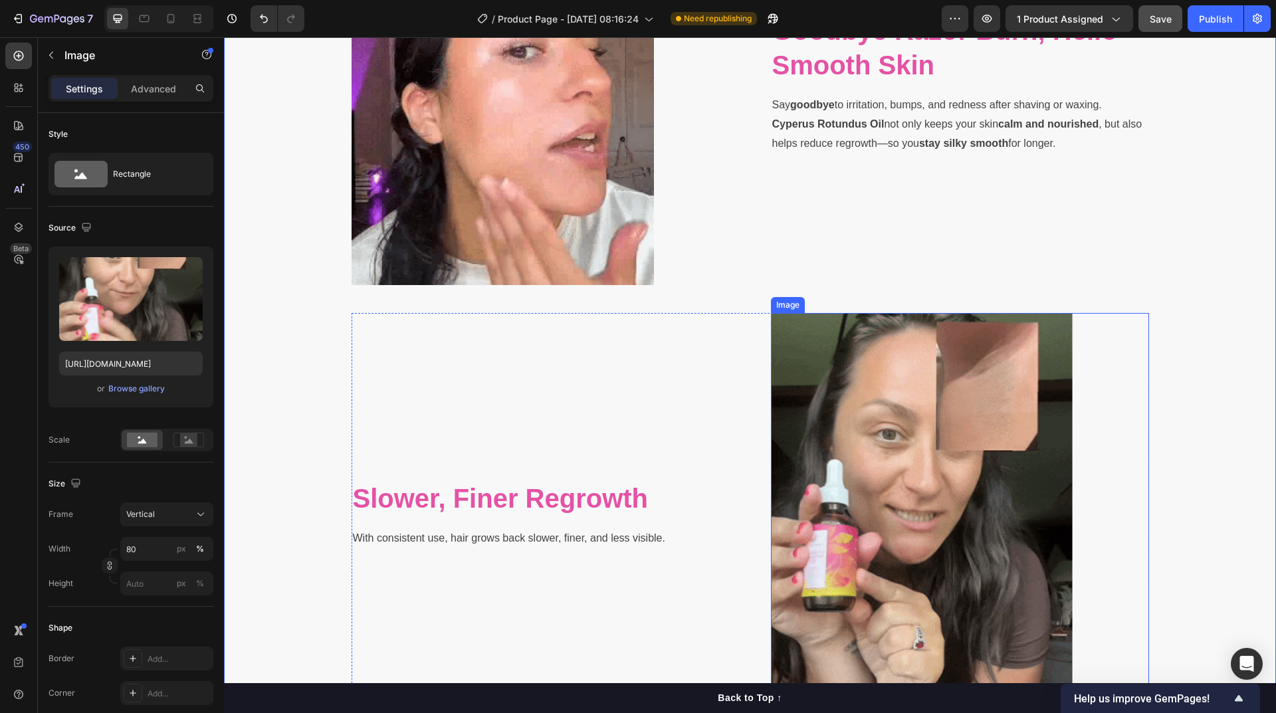
click at [1046, 407] on img at bounding box center [922, 514] width 302 height 403
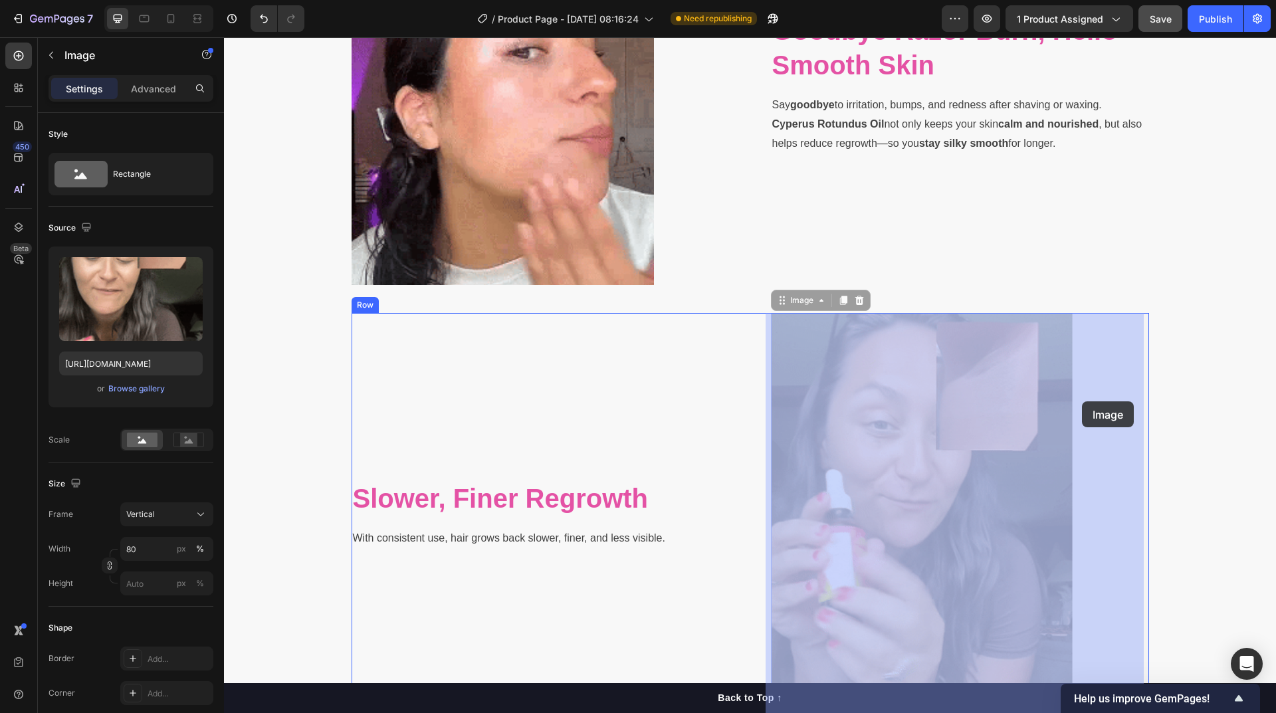
drag, startPoint x: 1049, startPoint y: 401, endPoint x: 1083, endPoint y: 401, distance: 33.9
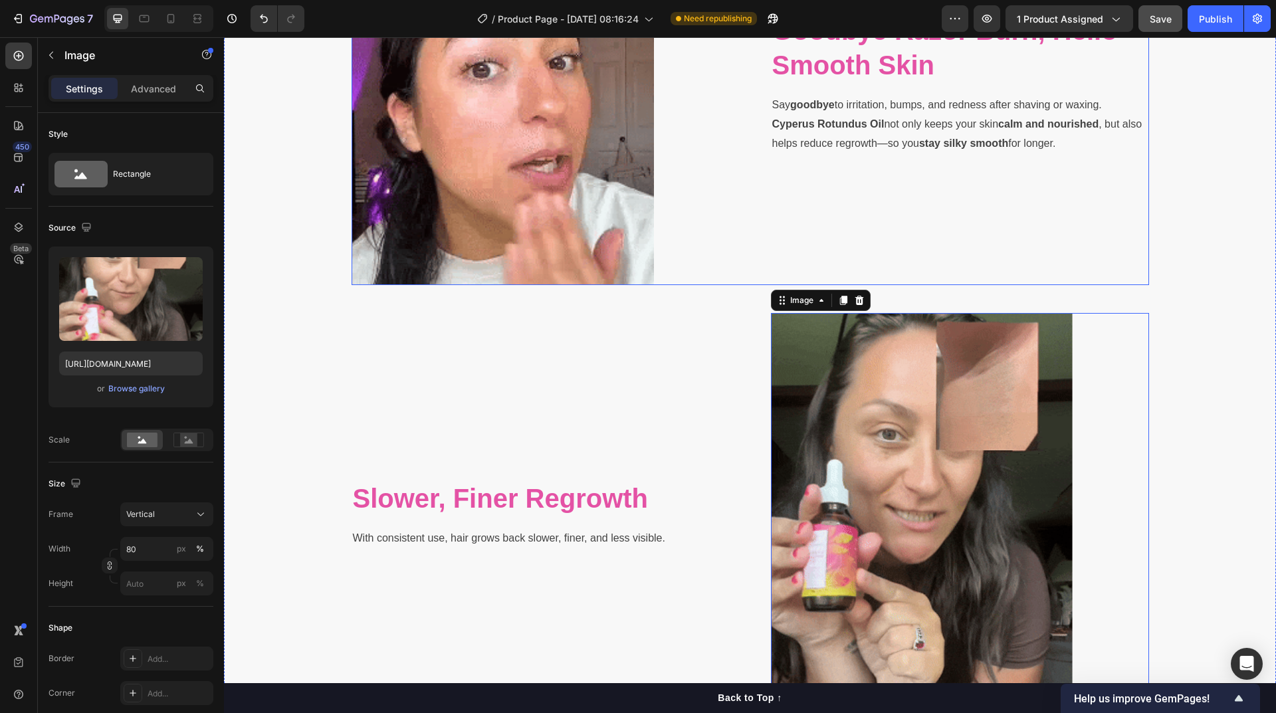
click at [1034, 178] on div "Goodbye Razor Burn, Hello Smooth Skin Heading Say goodbye to irritation, bumps,…" at bounding box center [960, 83] width 378 height 403
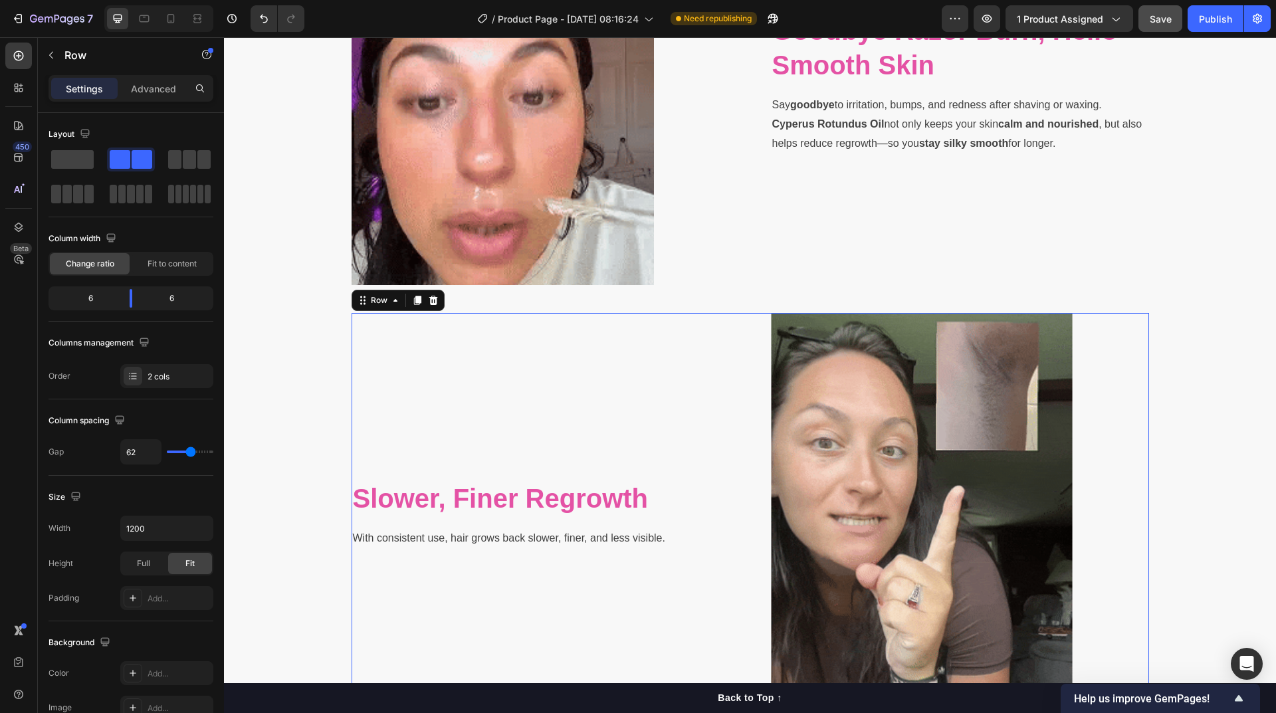
click at [727, 425] on div "Slower, Finer Regrowth Heading With consistent use, hair grows back slower, fin…" at bounding box center [751, 514] width 798 height 403
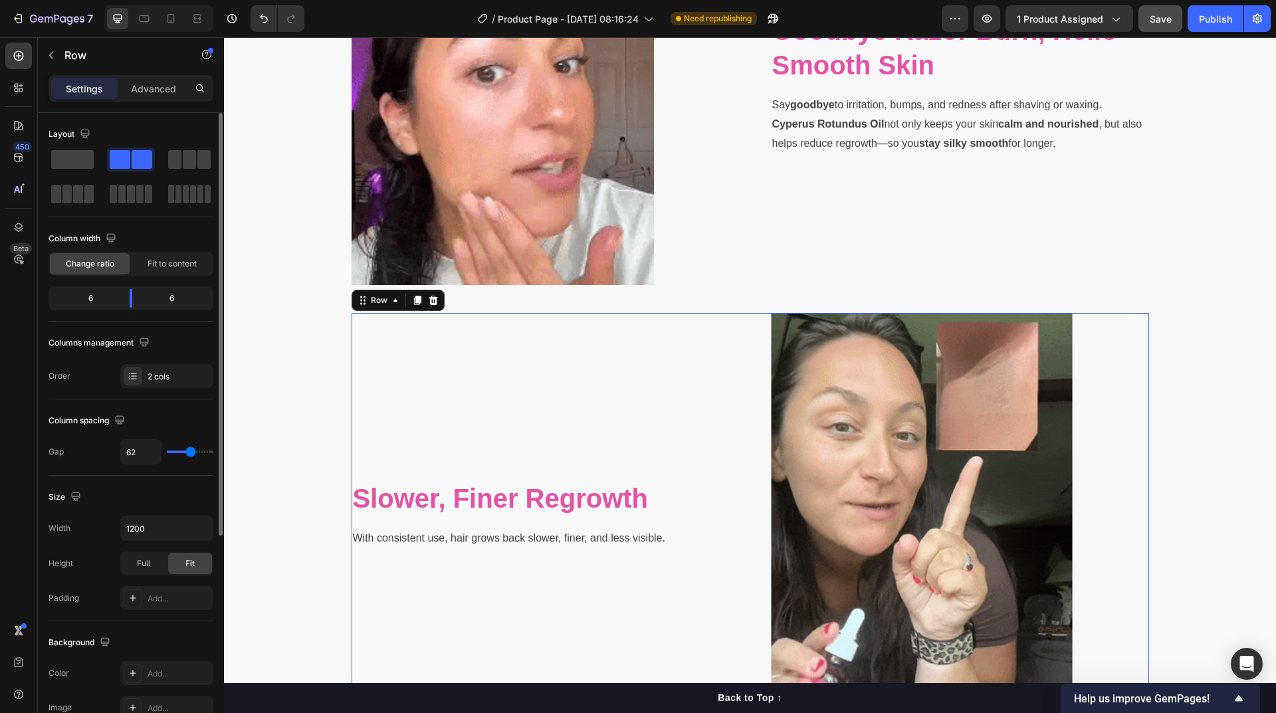
click at [170, 298] on div "6" at bounding box center [177, 298] width 68 height 19
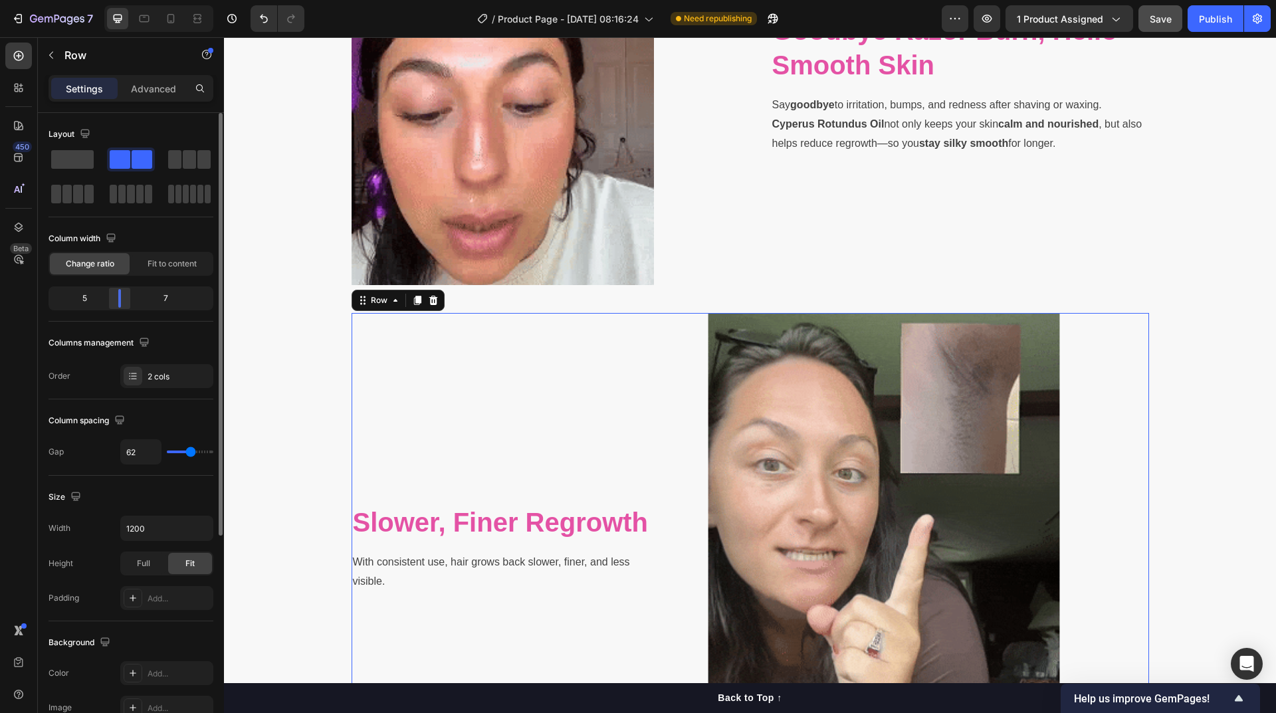
drag, startPoint x: 134, startPoint y: 298, endPoint x: 124, endPoint y: 298, distance: 10.0
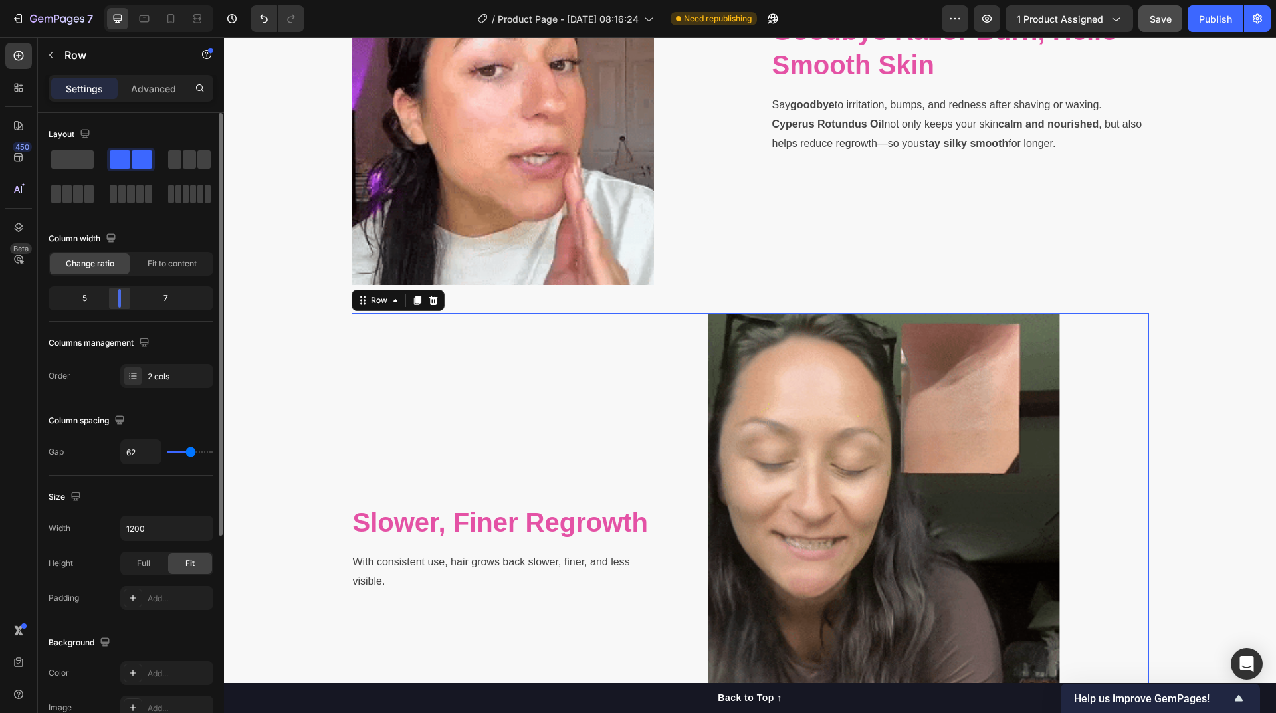
click at [124, 298] on div at bounding box center [120, 298] width 24 height 19
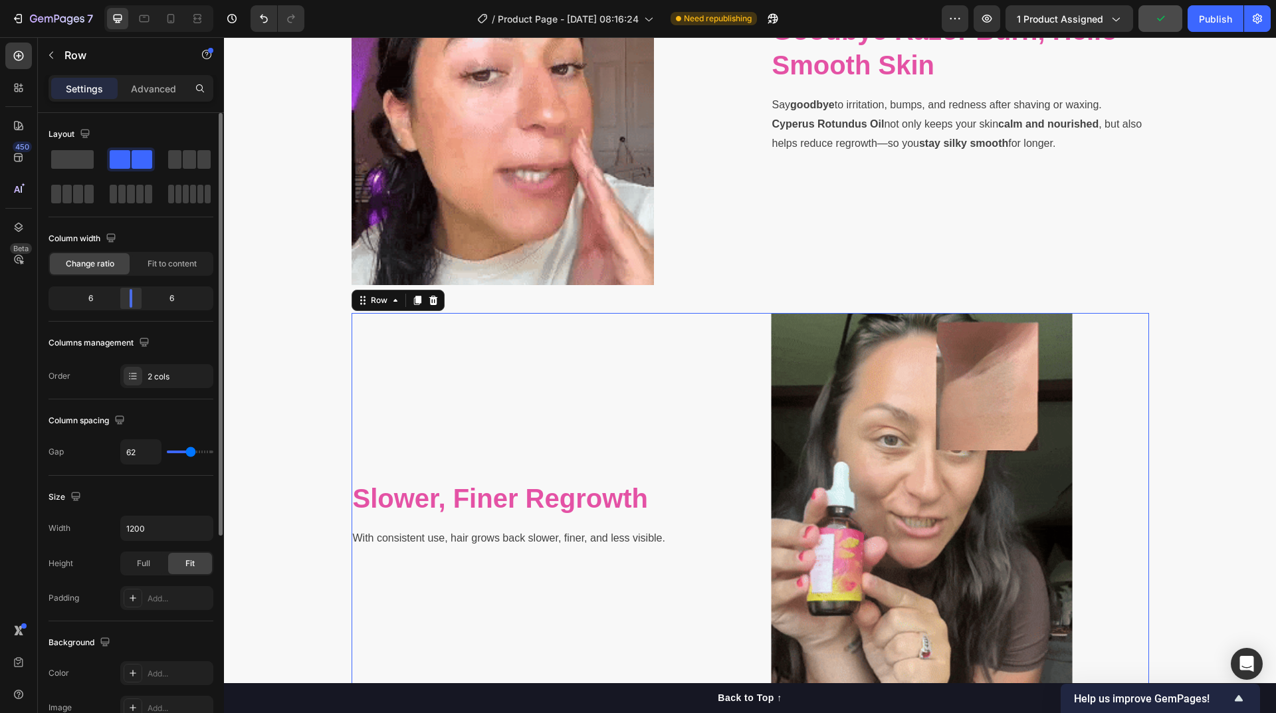
drag, startPoint x: 124, startPoint y: 298, endPoint x: 138, endPoint y: 296, distance: 14.8
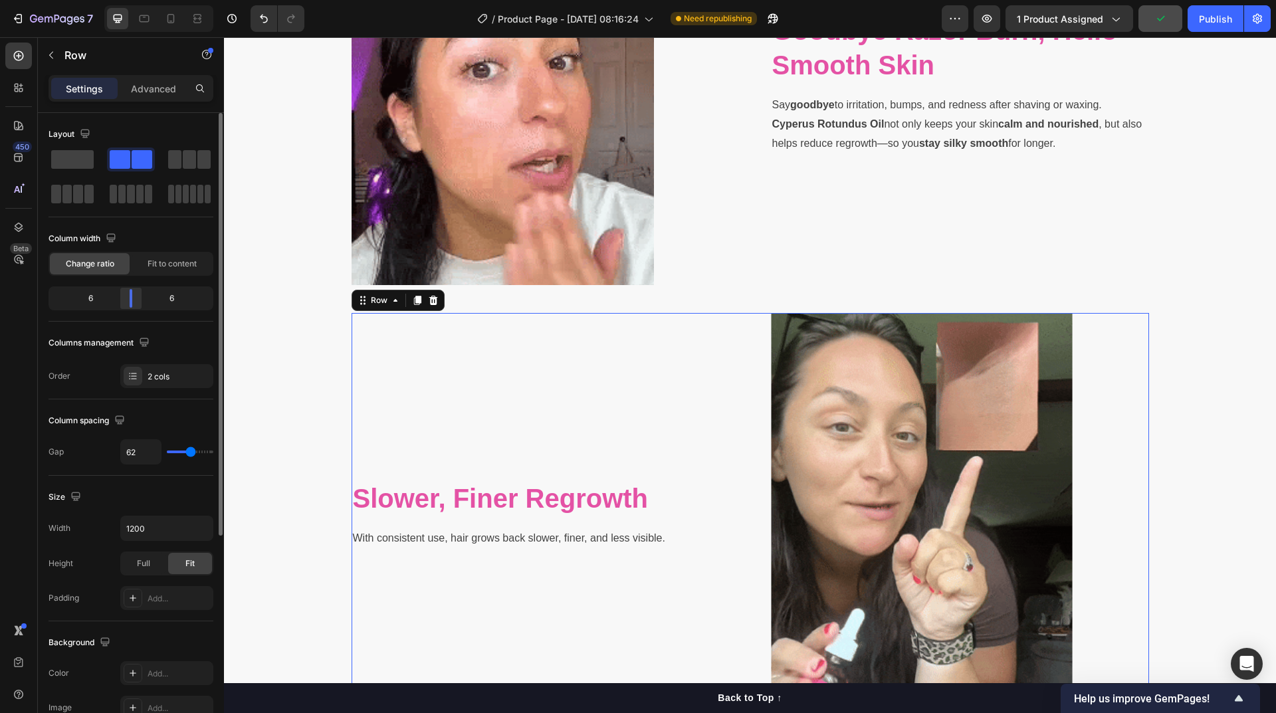
click at [138, 296] on div at bounding box center [131, 298] width 24 height 19
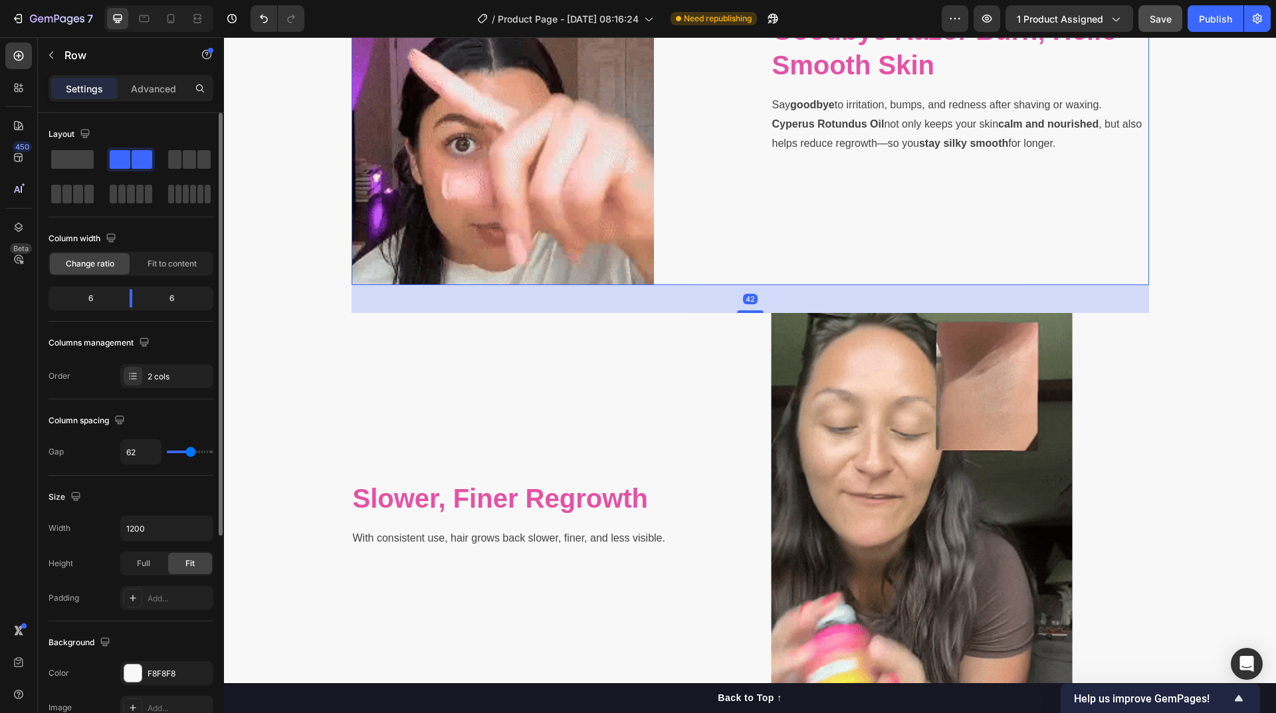
click at [775, 256] on div "Goodbye Razor Burn, Hello Smooth Skin Heading Say goodbye to irritation, bumps,…" at bounding box center [960, 83] width 378 height 403
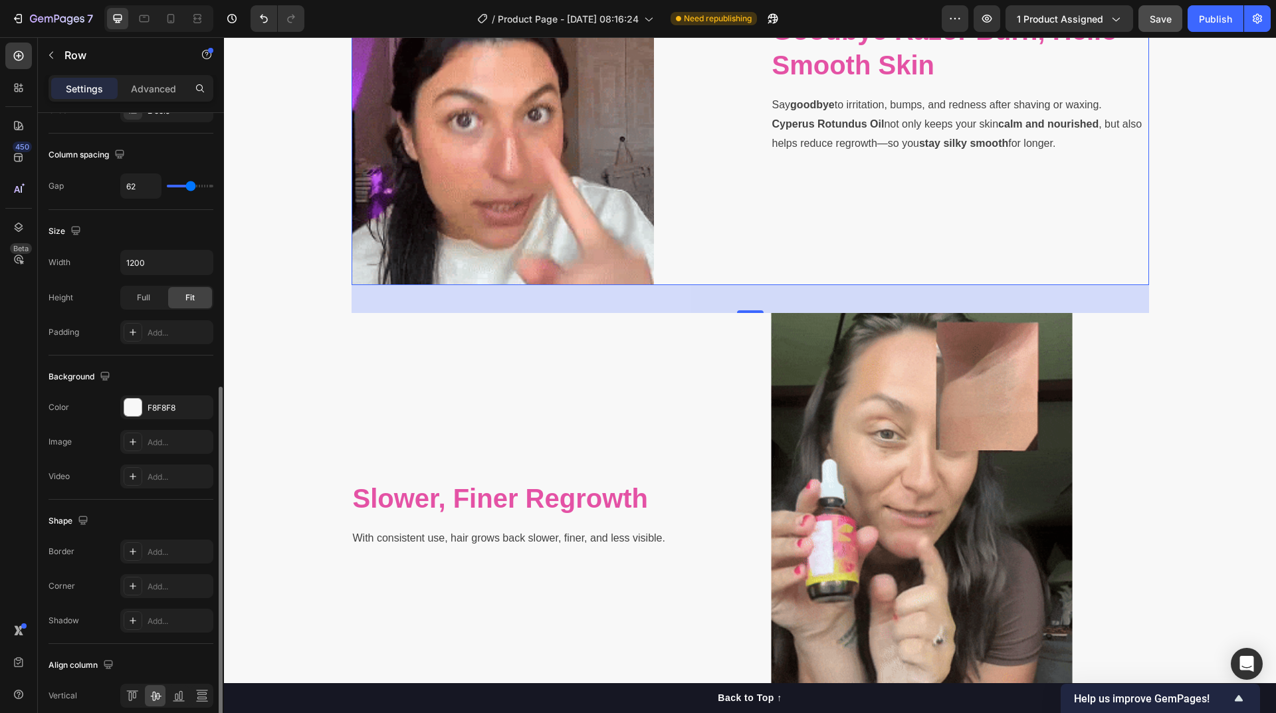
scroll to position [324, 0]
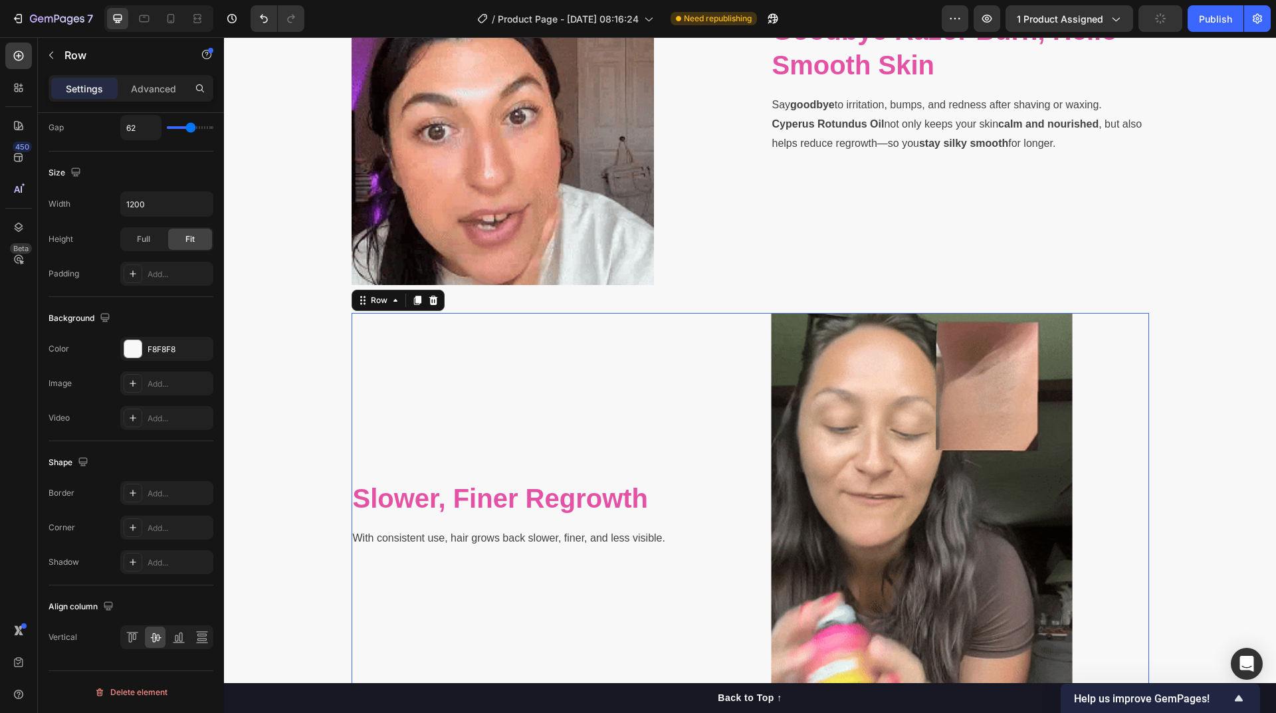
click at [689, 435] on div "Slower, Finer Regrowth Heading With consistent use, hair grows back slower, fin…" at bounding box center [541, 514] width 378 height 403
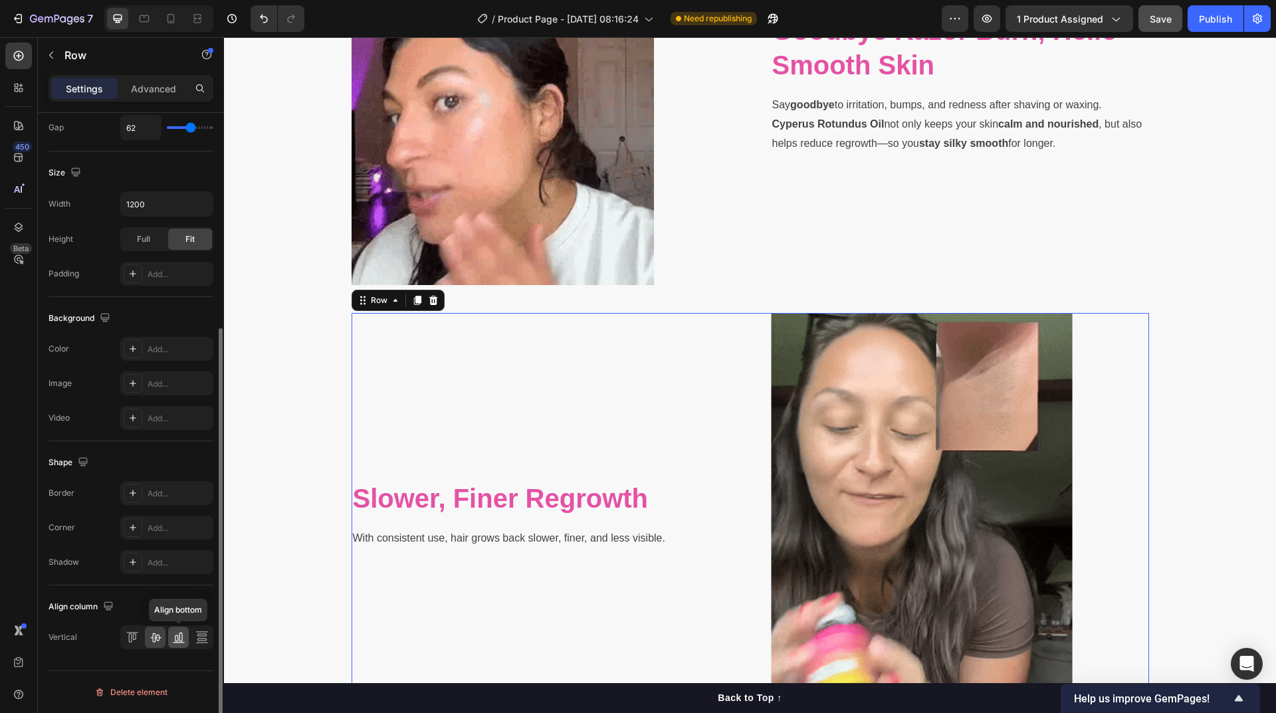
click at [180, 638] on icon at bounding box center [178, 637] width 13 height 13
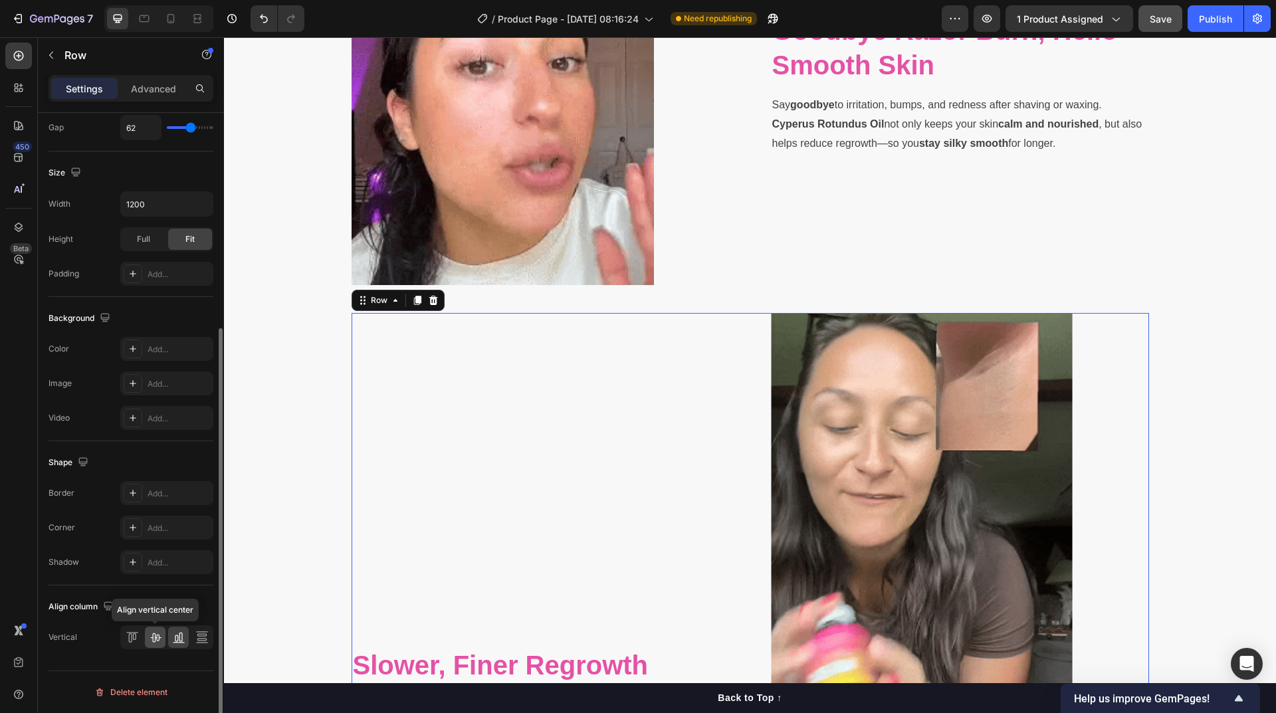
click at [162, 636] on icon at bounding box center [155, 637] width 13 height 13
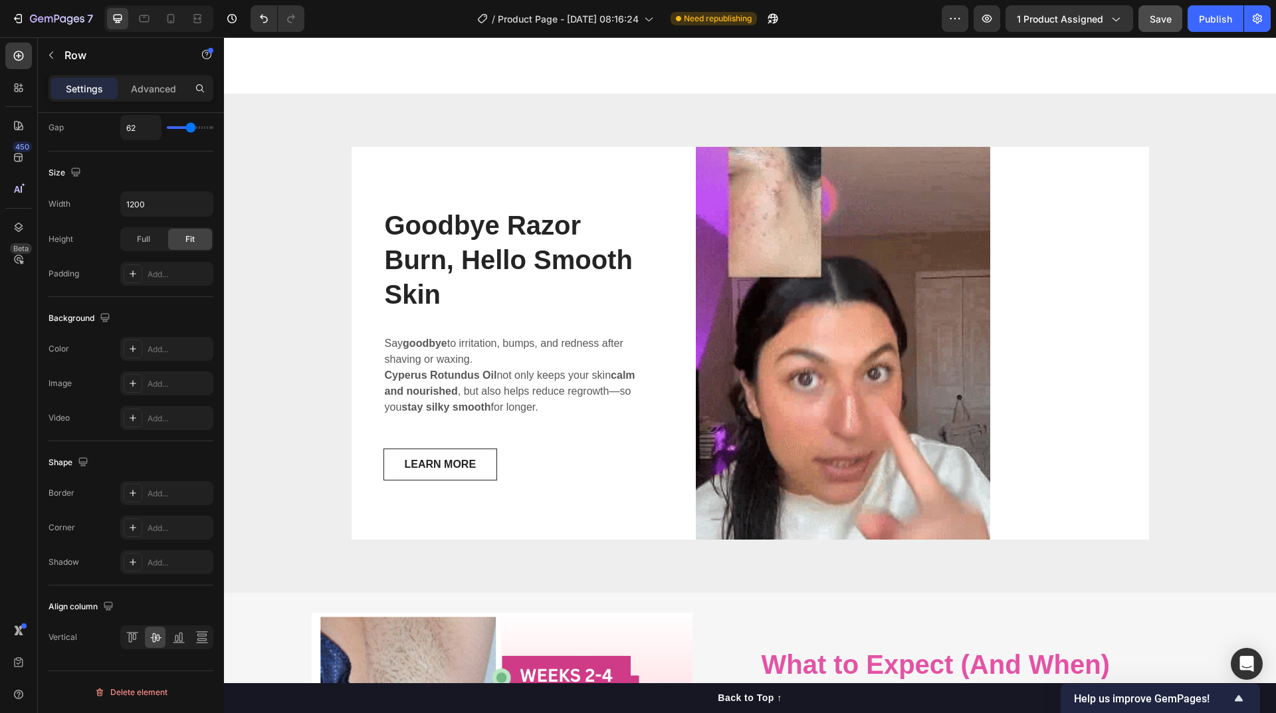
scroll to position [4349, 0]
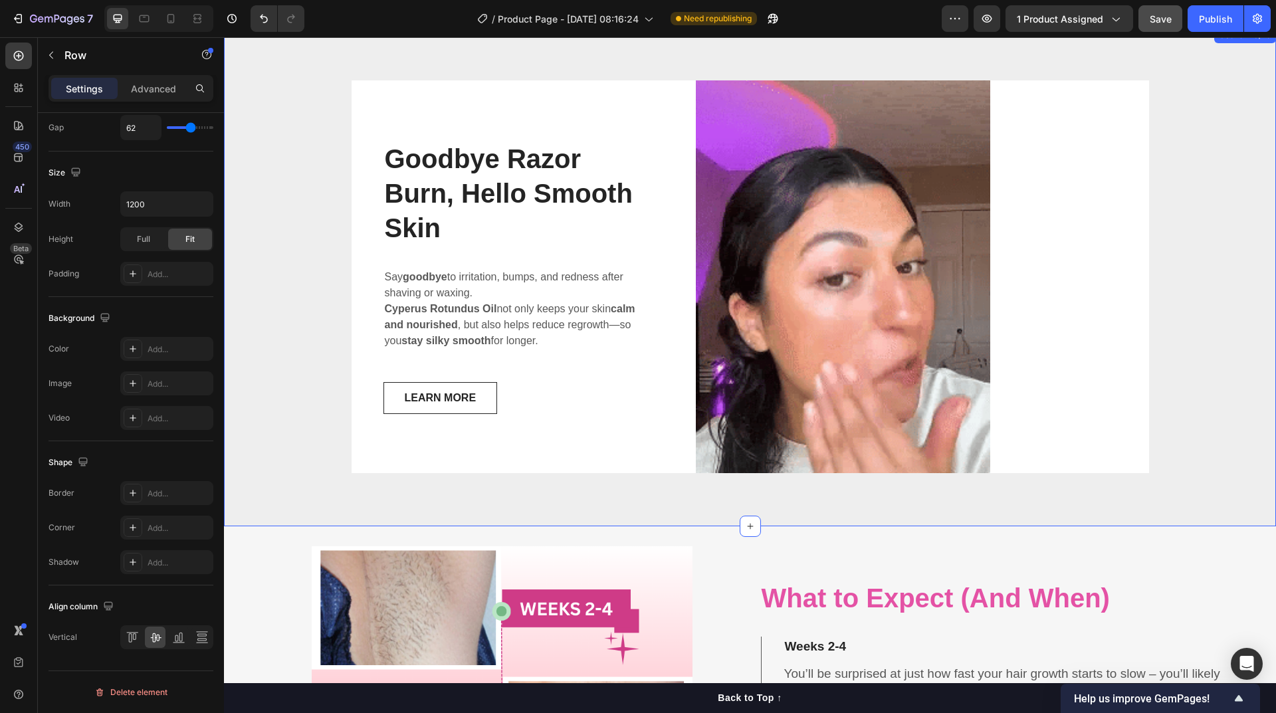
click at [1180, 348] on div "Goodbye Razor Burn, Hello Smooth Skin Heading Say goodbye to irritation, bumps,…" at bounding box center [750, 276] width 1032 height 392
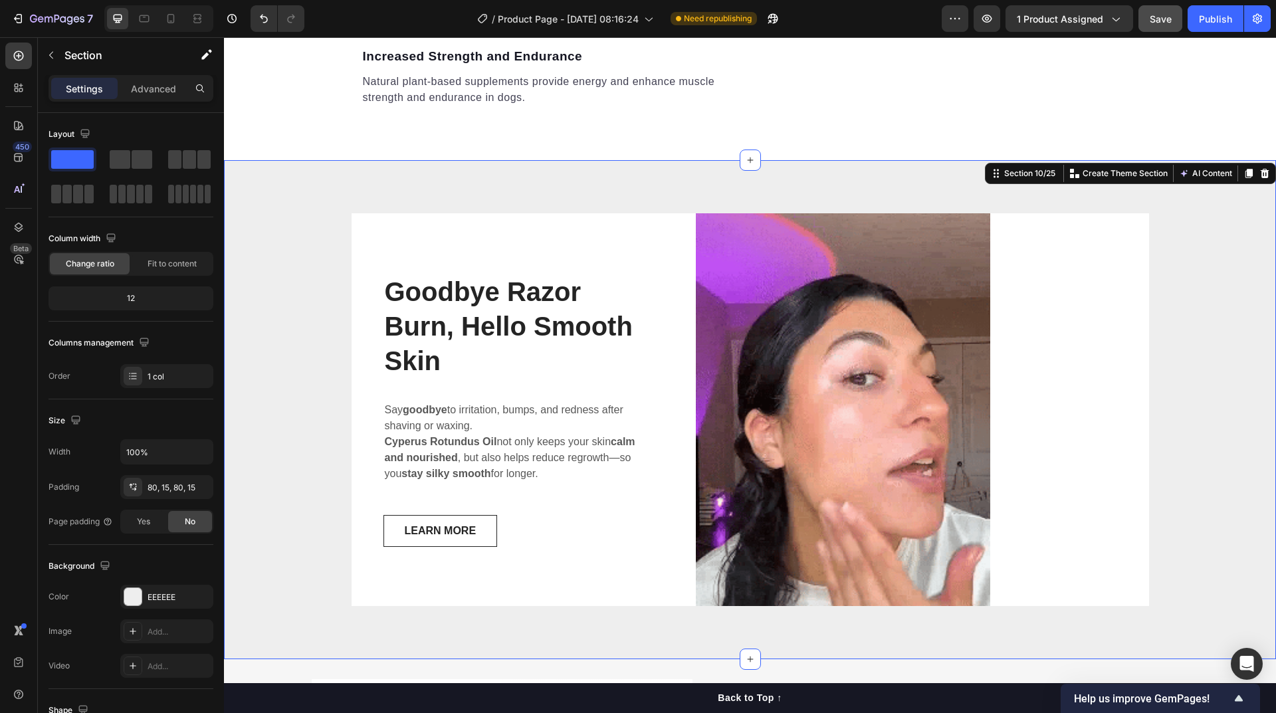
scroll to position [4149, 0]
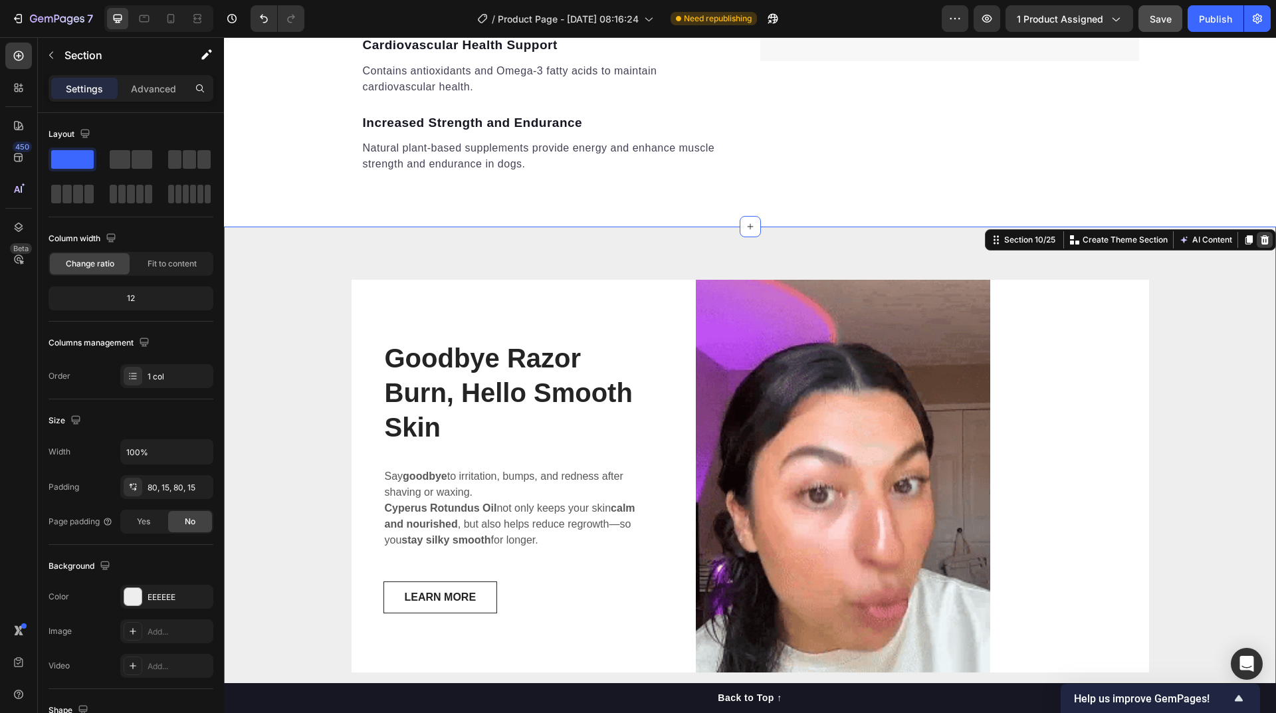
click at [1261, 240] on icon at bounding box center [1265, 239] width 9 height 9
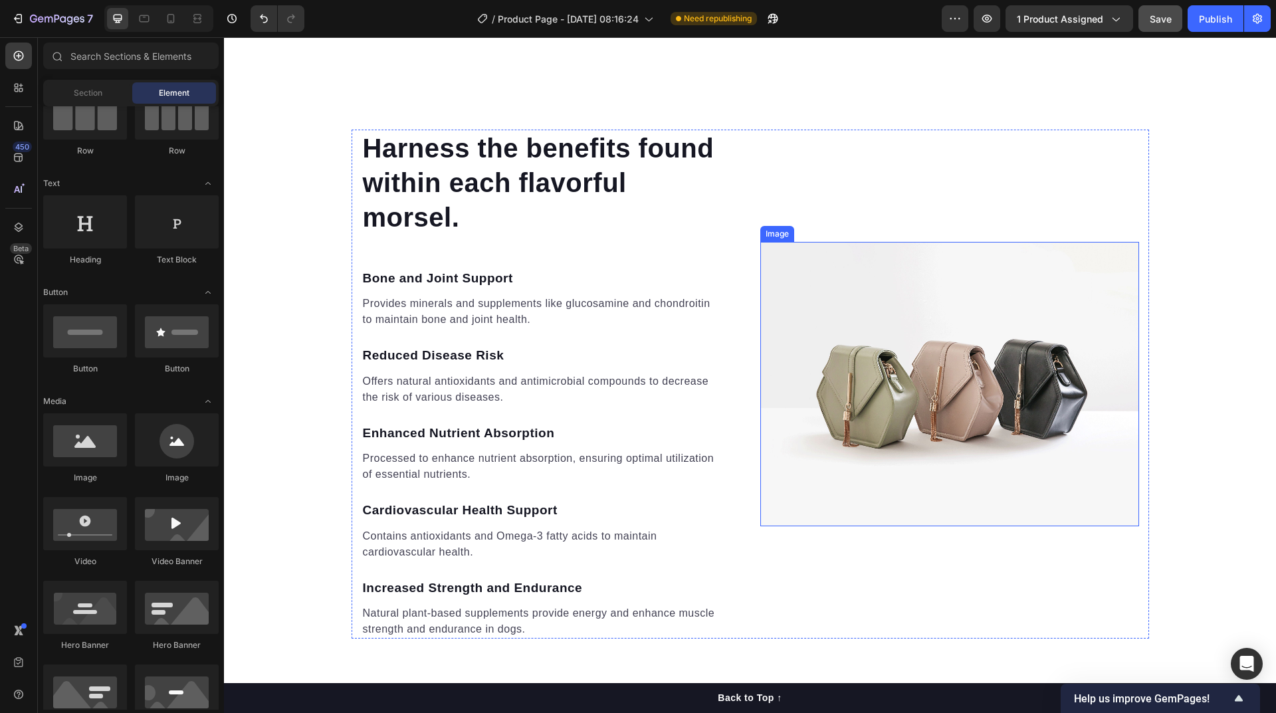
scroll to position [3751, 0]
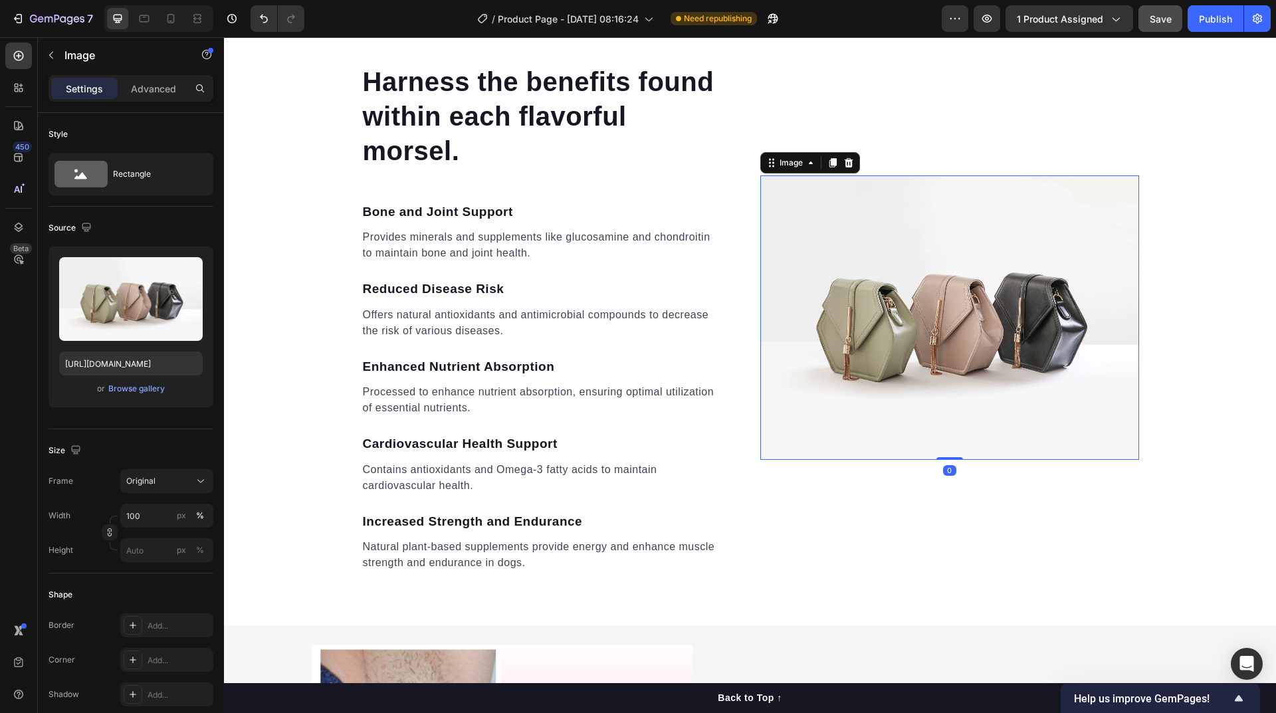
click at [917, 361] on img at bounding box center [949, 317] width 379 height 284
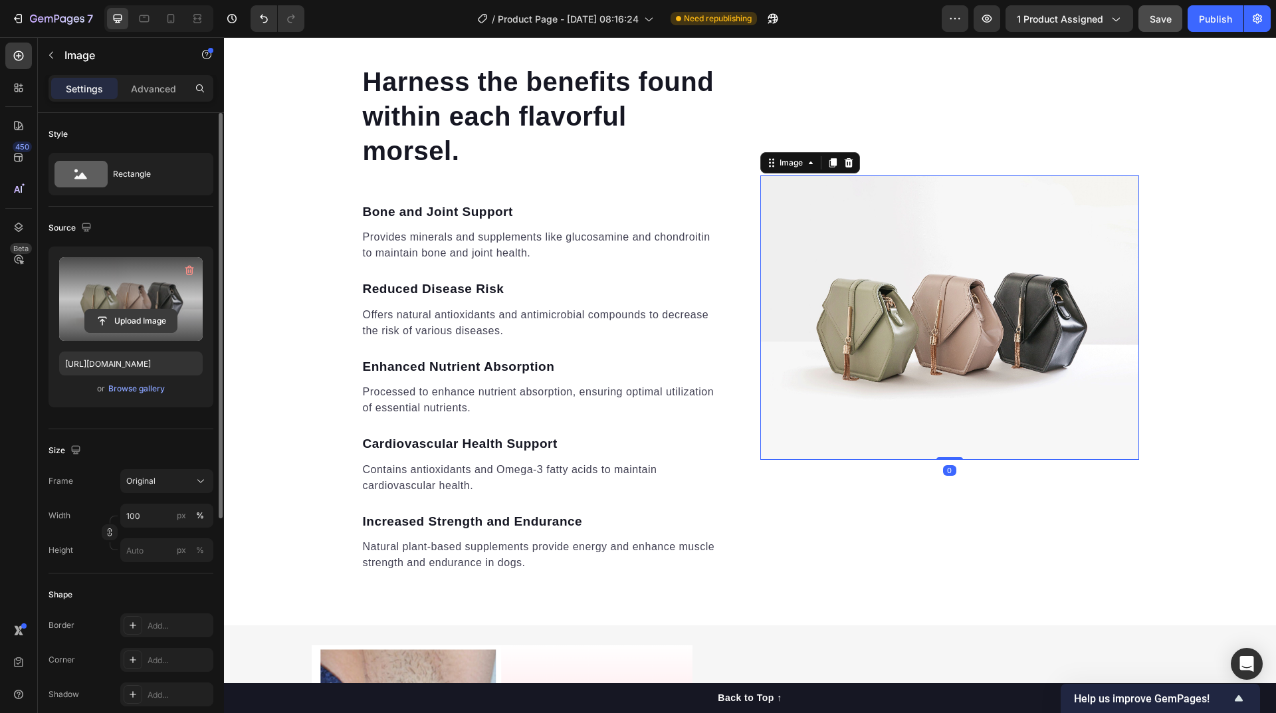
click at [134, 323] on input "file" at bounding box center [131, 321] width 92 height 23
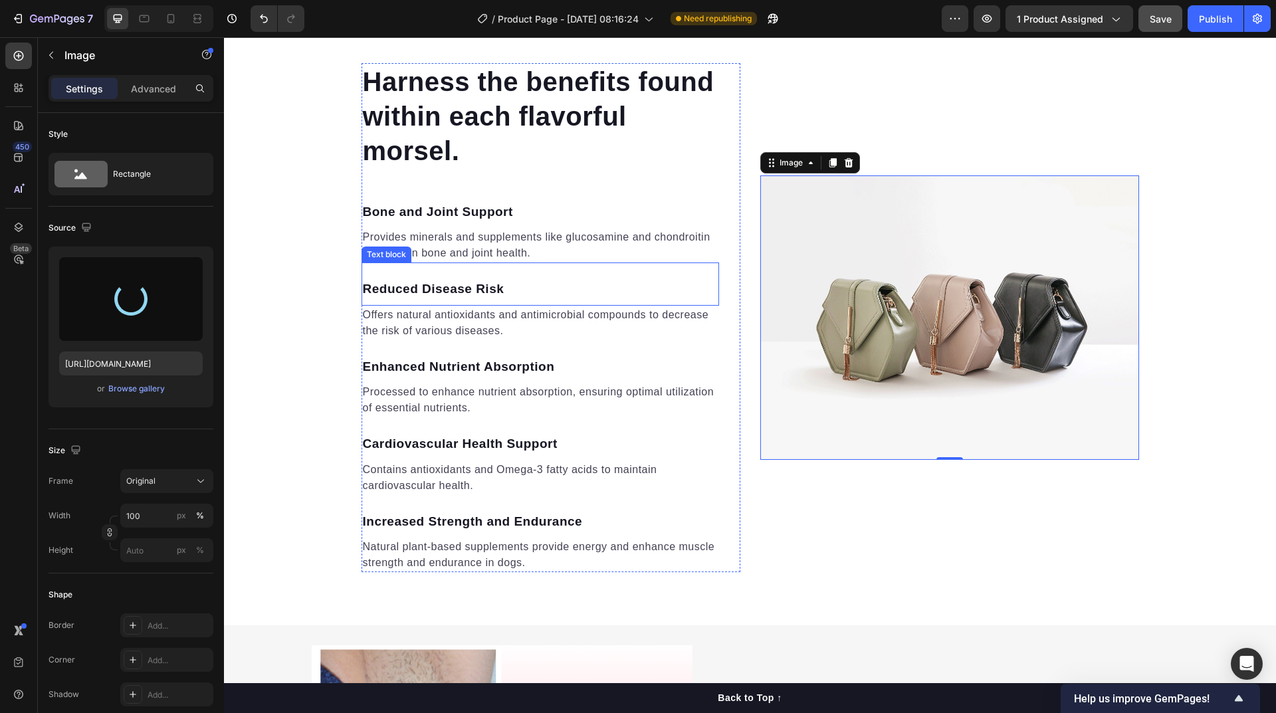
type input "[URL][DOMAIN_NAME]"
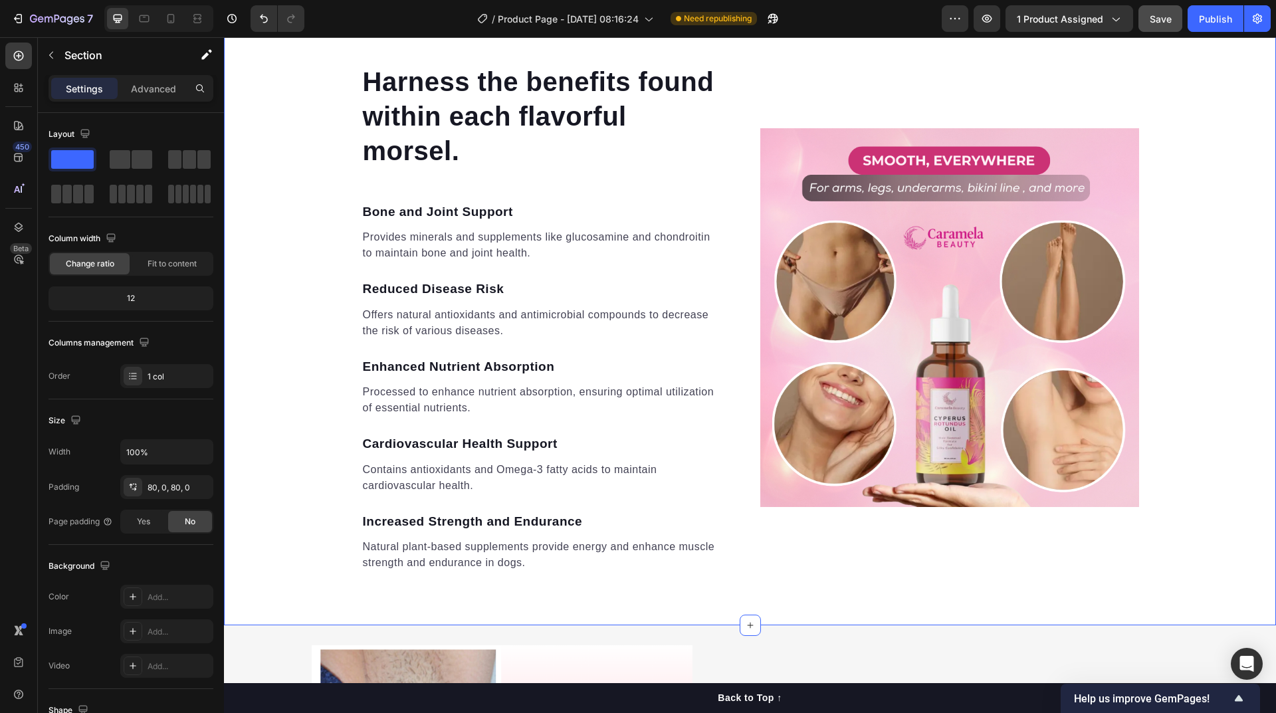
click at [1181, 252] on div "Harness the benefits found within each flavorful morsel. Heading Bone and Joint…" at bounding box center [750, 318] width 1052 height 510
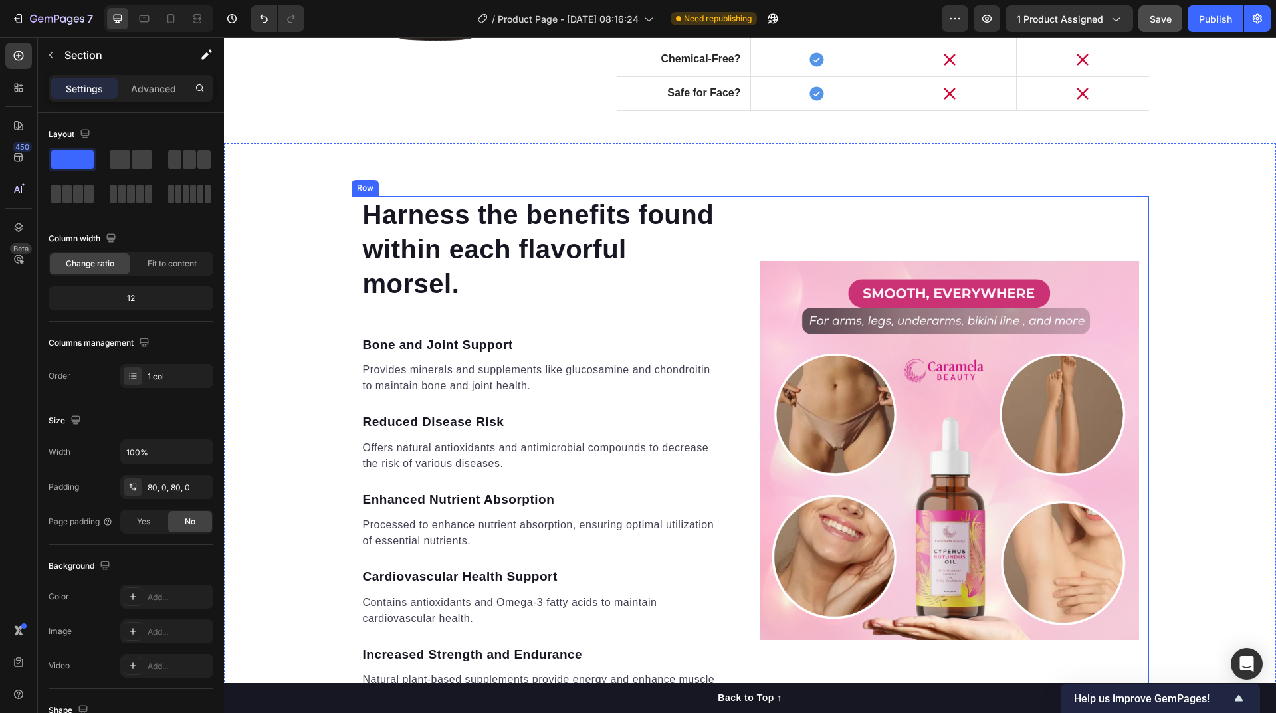
scroll to position [3684, 0]
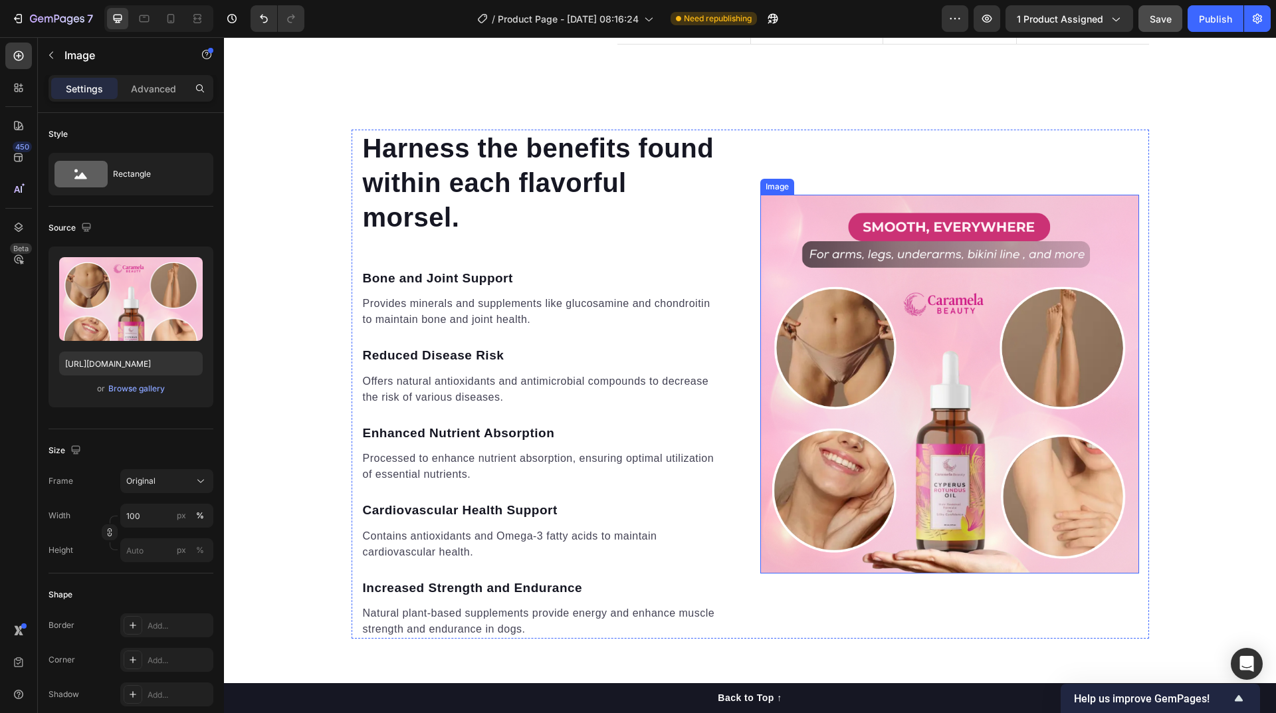
click at [924, 372] on img at bounding box center [949, 384] width 379 height 379
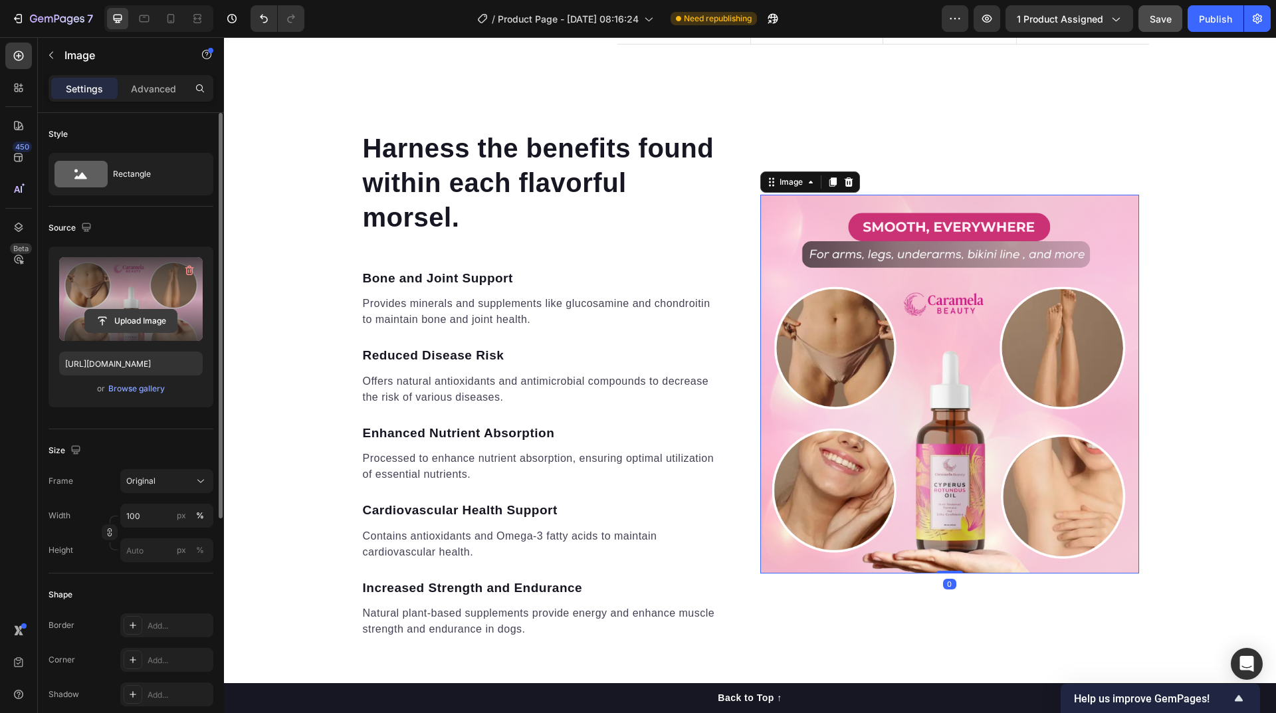
click at [146, 323] on input "file" at bounding box center [131, 321] width 92 height 23
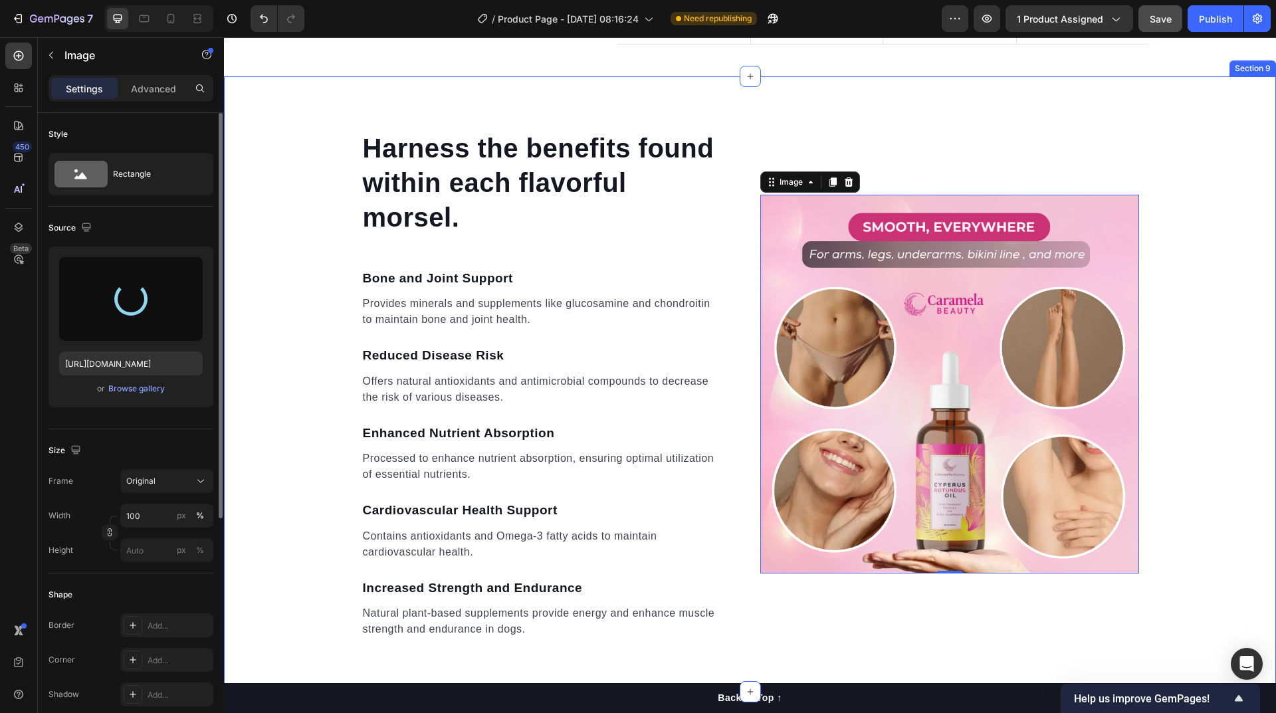
type input "[URL][DOMAIN_NAME]"
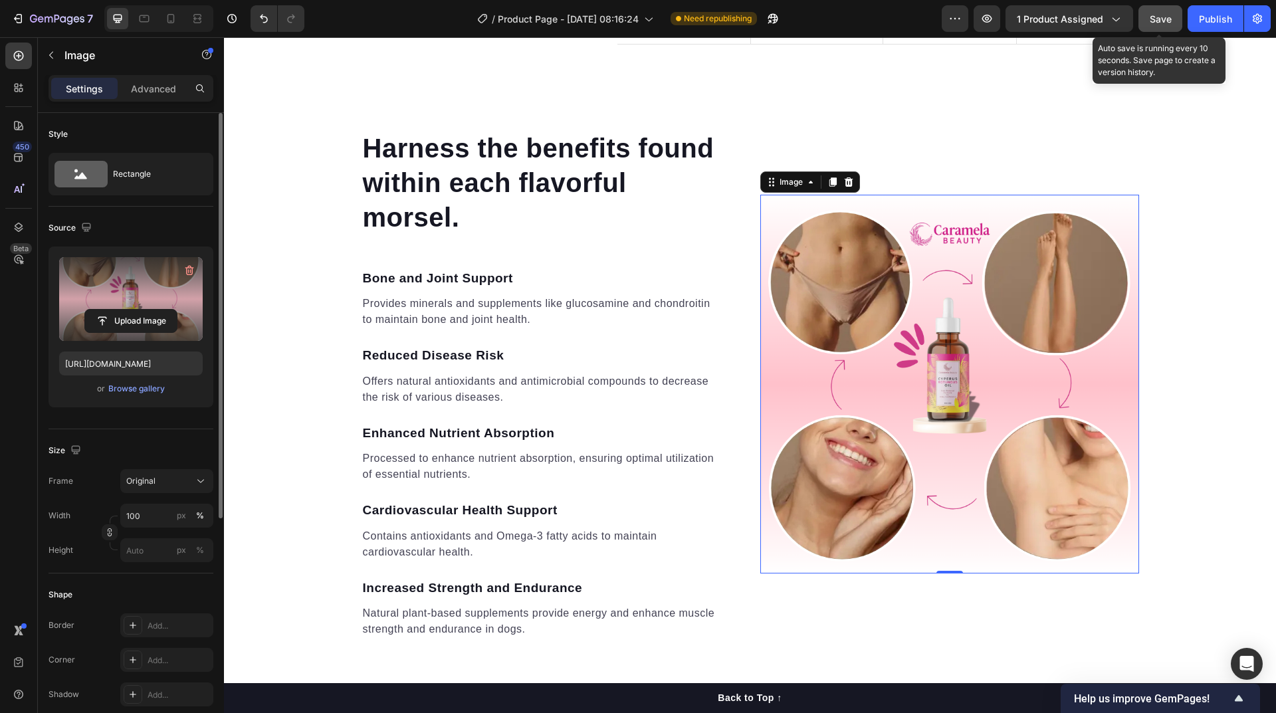
click at [1160, 23] on span "Save" at bounding box center [1161, 18] width 22 height 11
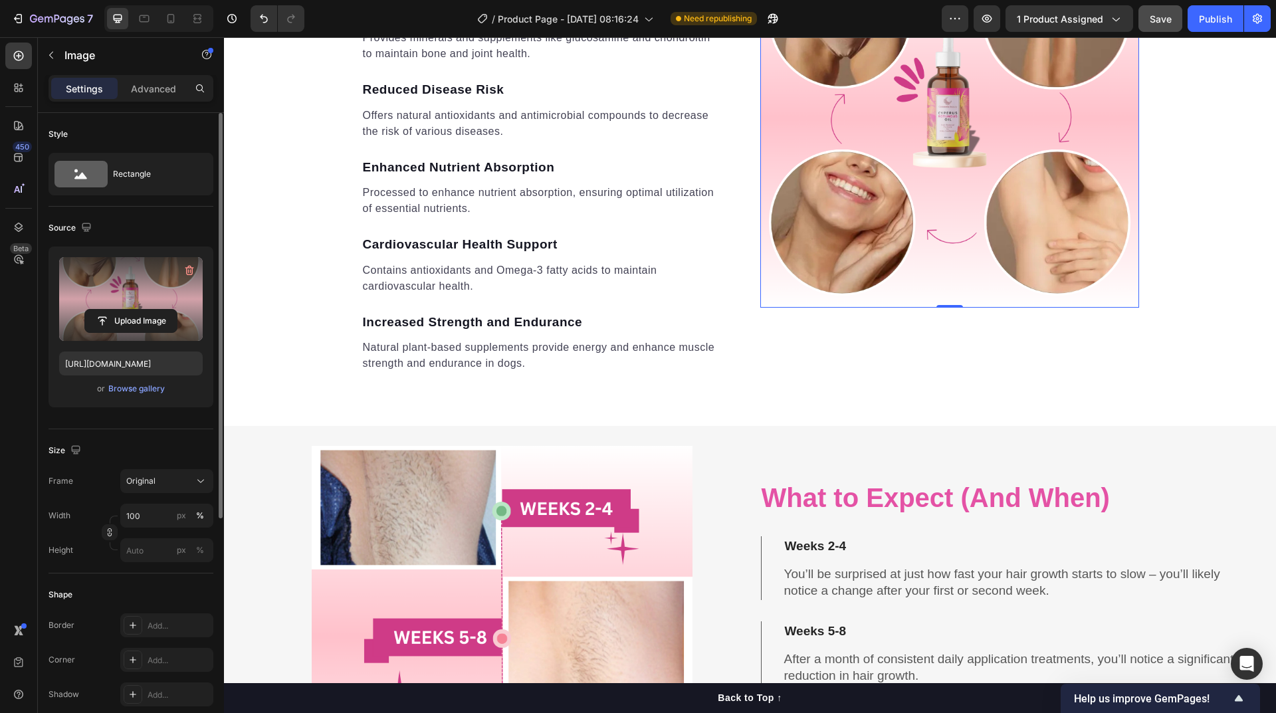
scroll to position [3817, 0]
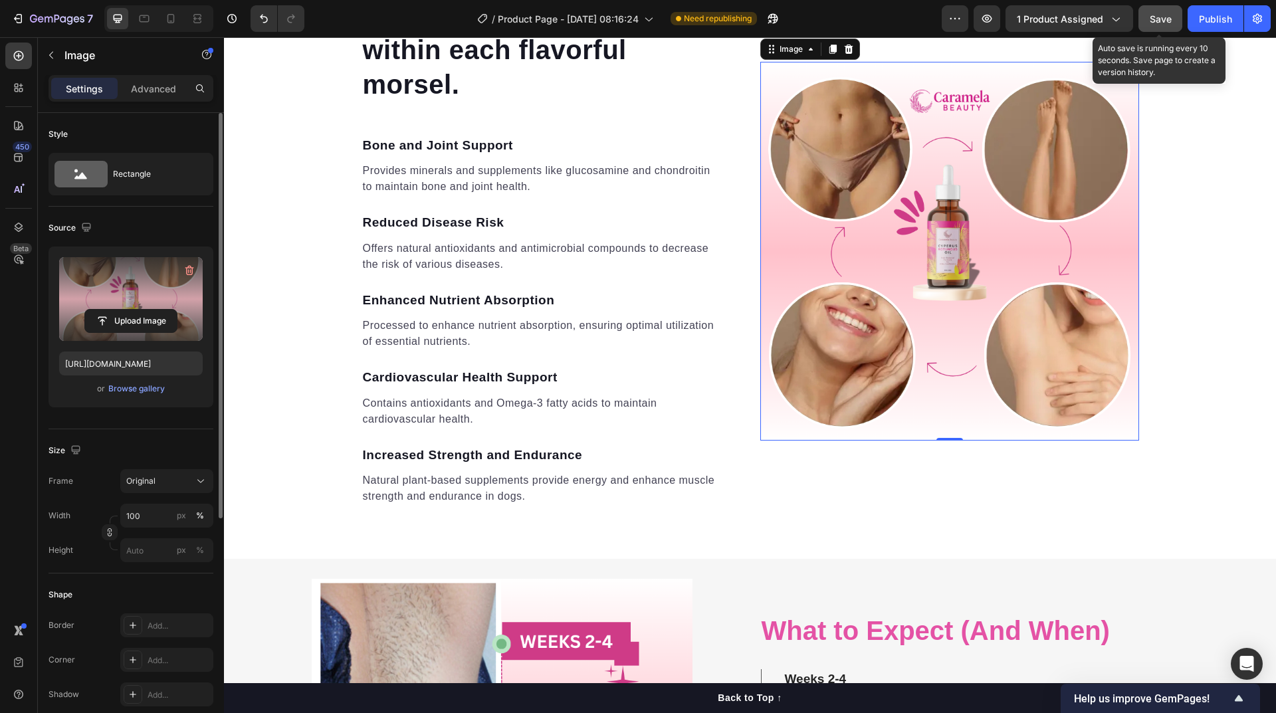
click at [1163, 23] on span "Save" at bounding box center [1161, 18] width 22 height 11
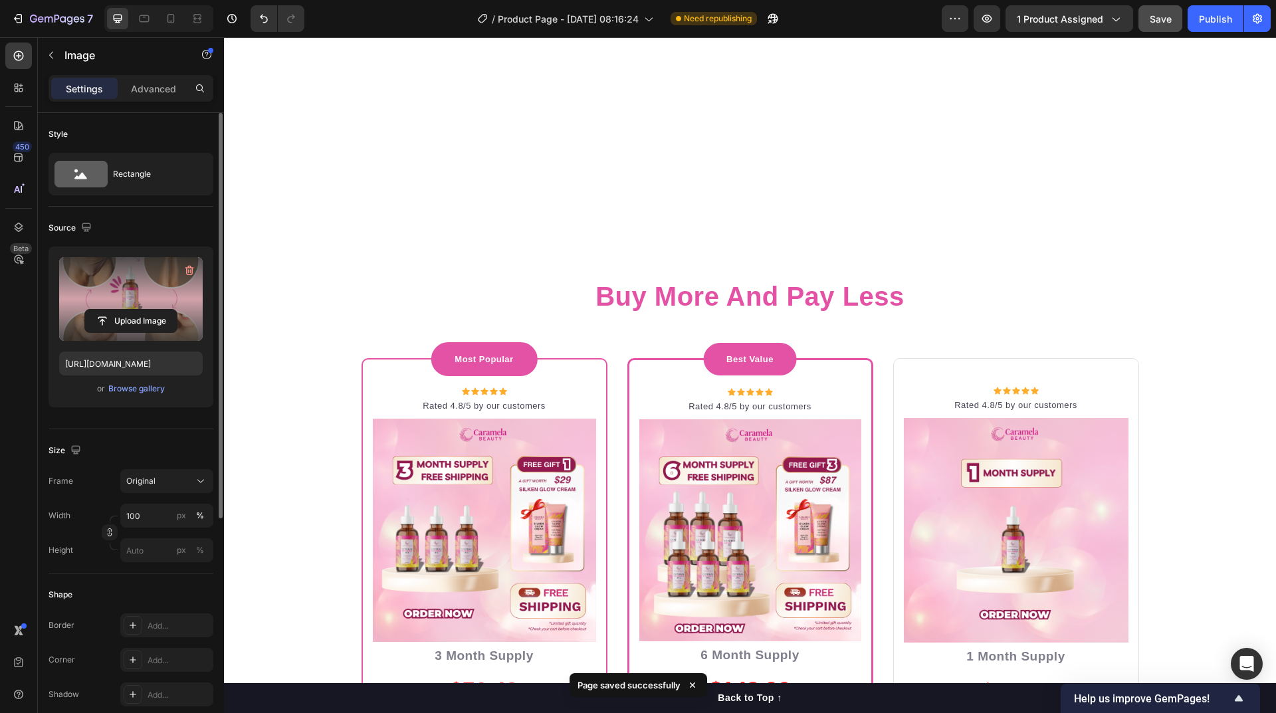
scroll to position [5479, 0]
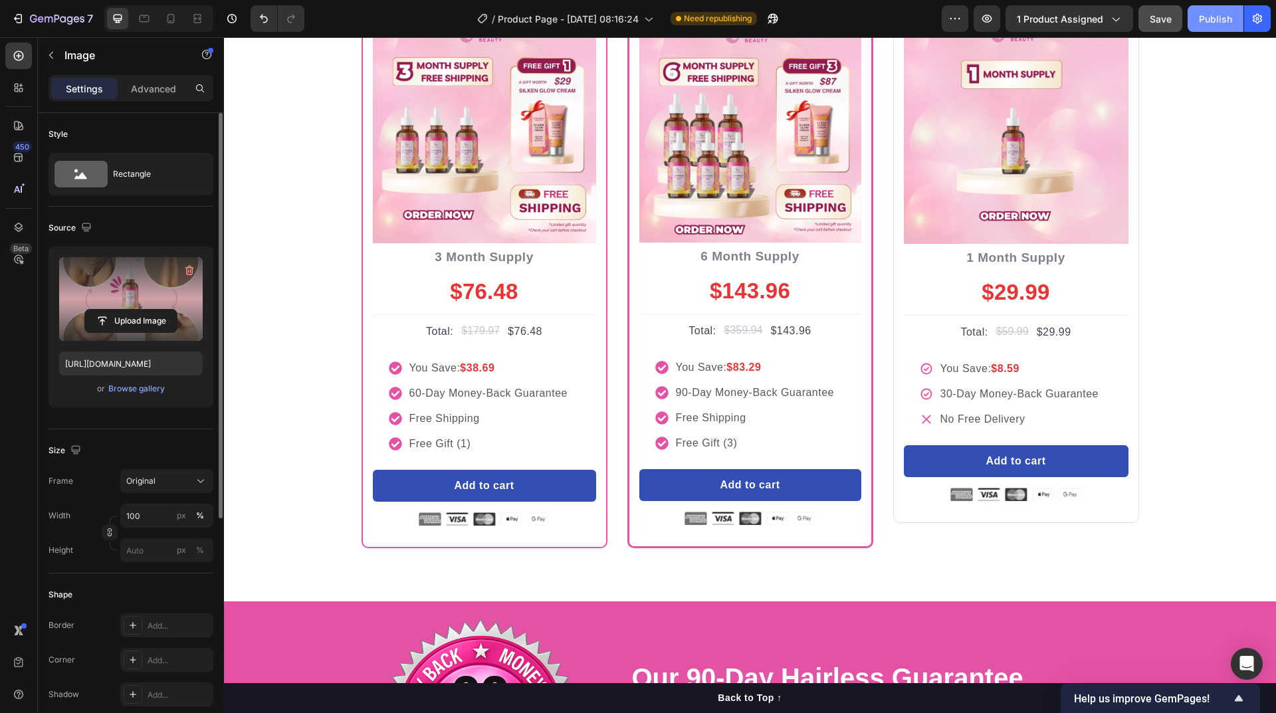
click at [1214, 19] on div "Publish" at bounding box center [1215, 19] width 33 height 14
